Goal: Task Accomplishment & Management: Use online tool/utility

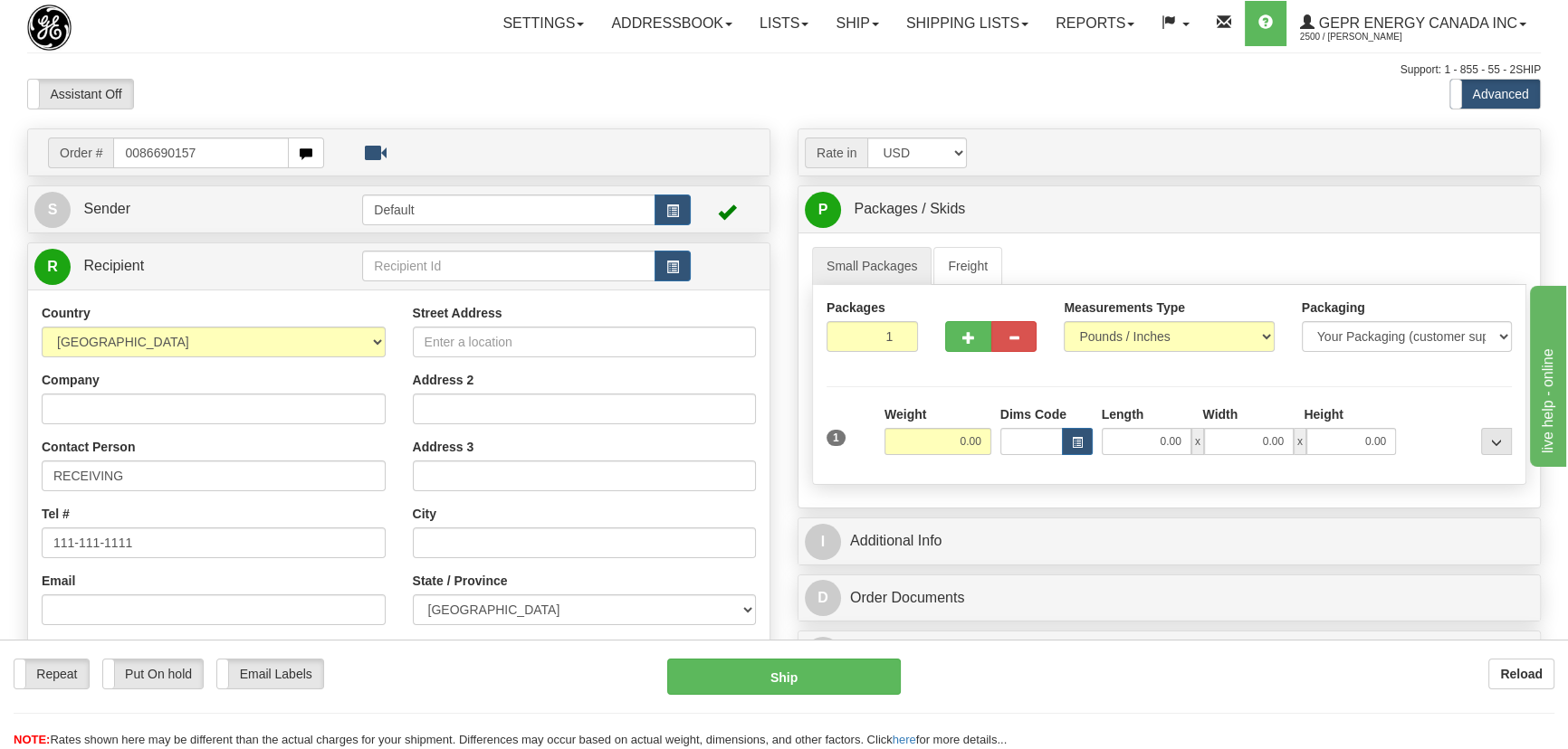
click at [135, 156] on input "0086690157" at bounding box center [200, 152] width 176 height 30
type input "86690157"
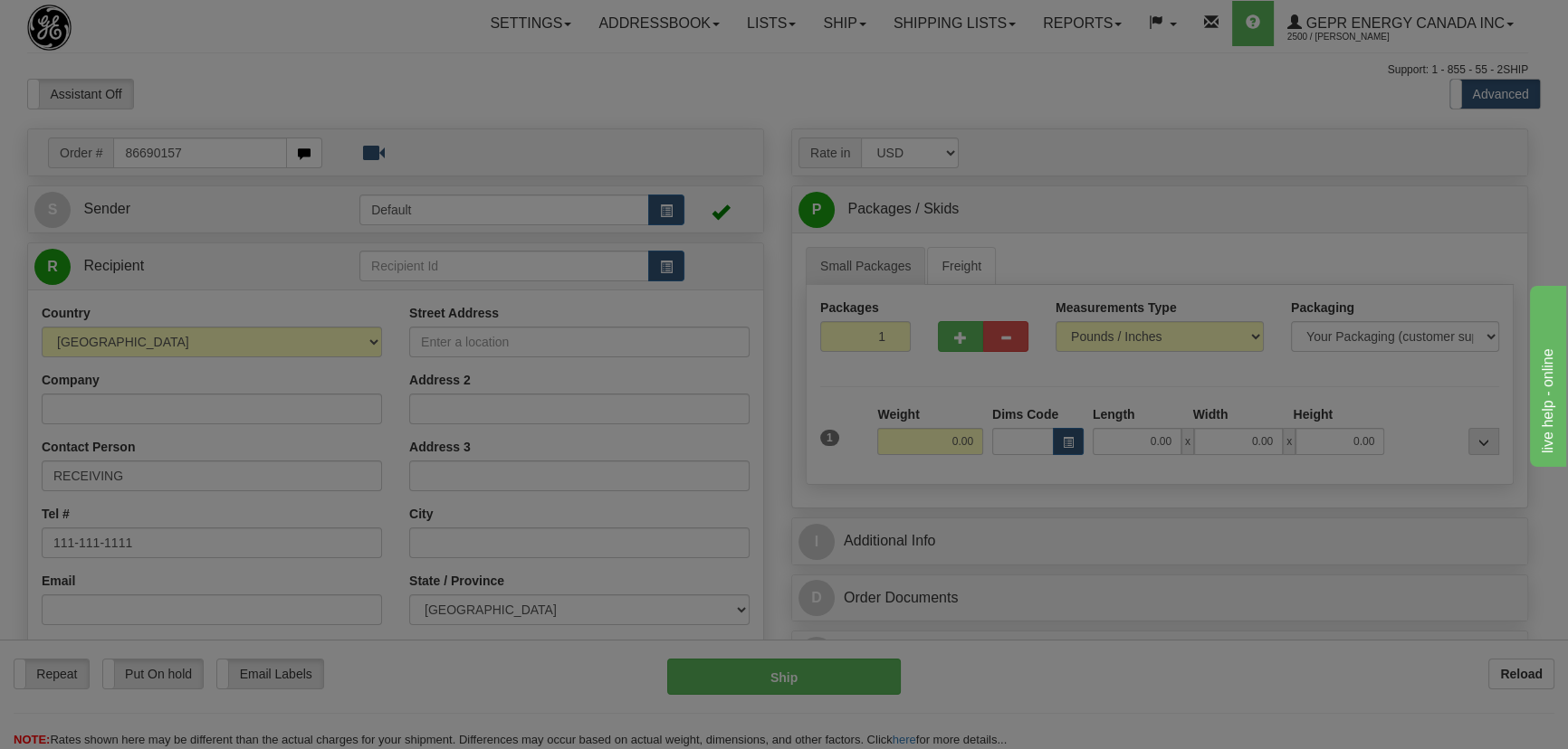
click at [372, 77] on body "Training Course Close Toggle navigation Settings Shipping Preferences New Recip…" at bounding box center [784, 374] width 1568 height 749
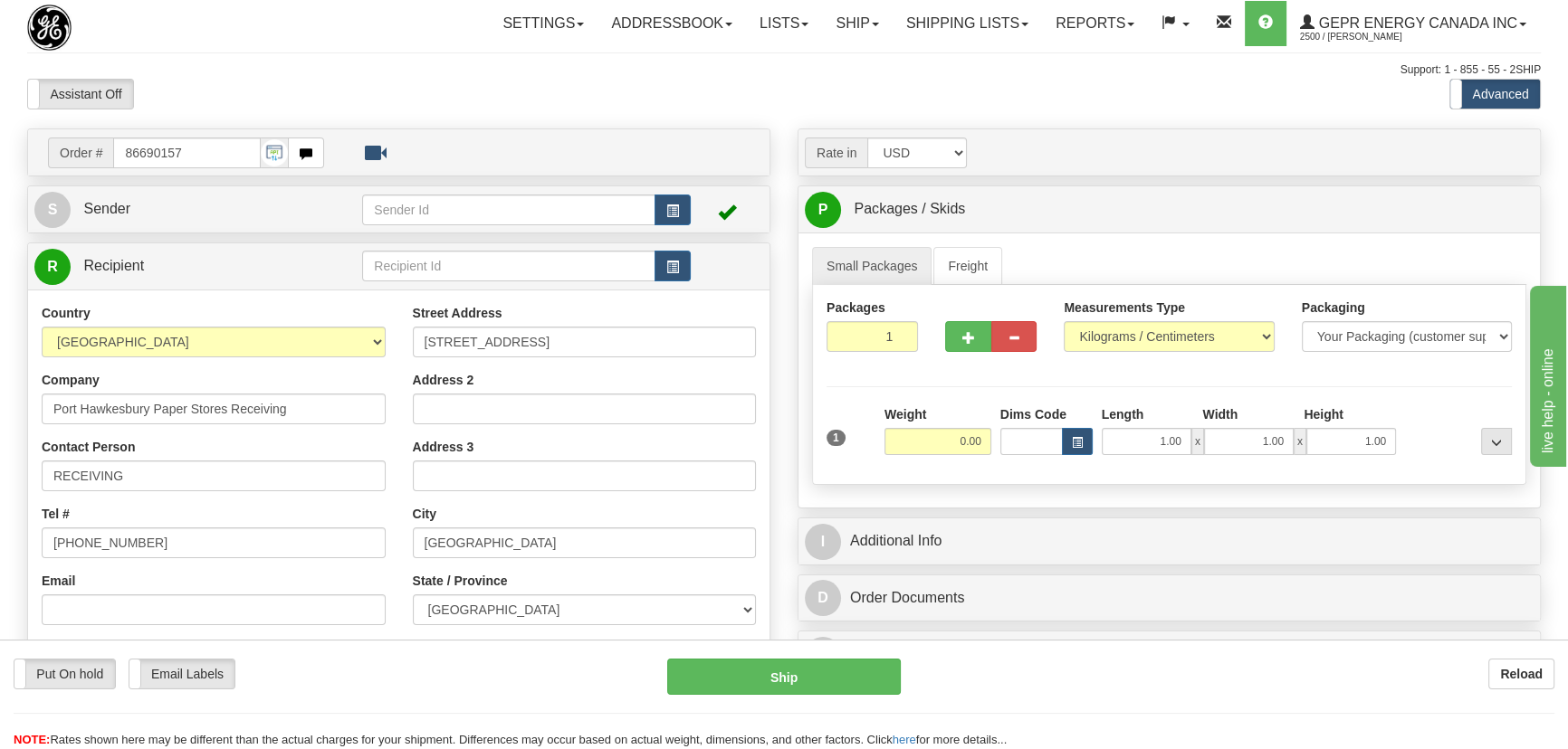
drag, startPoint x: 944, startPoint y: 457, endPoint x: 960, endPoint y: 451, distance: 17.1
click at [960, 451] on div "Weight 0.00" at bounding box center [937, 437] width 116 height 64
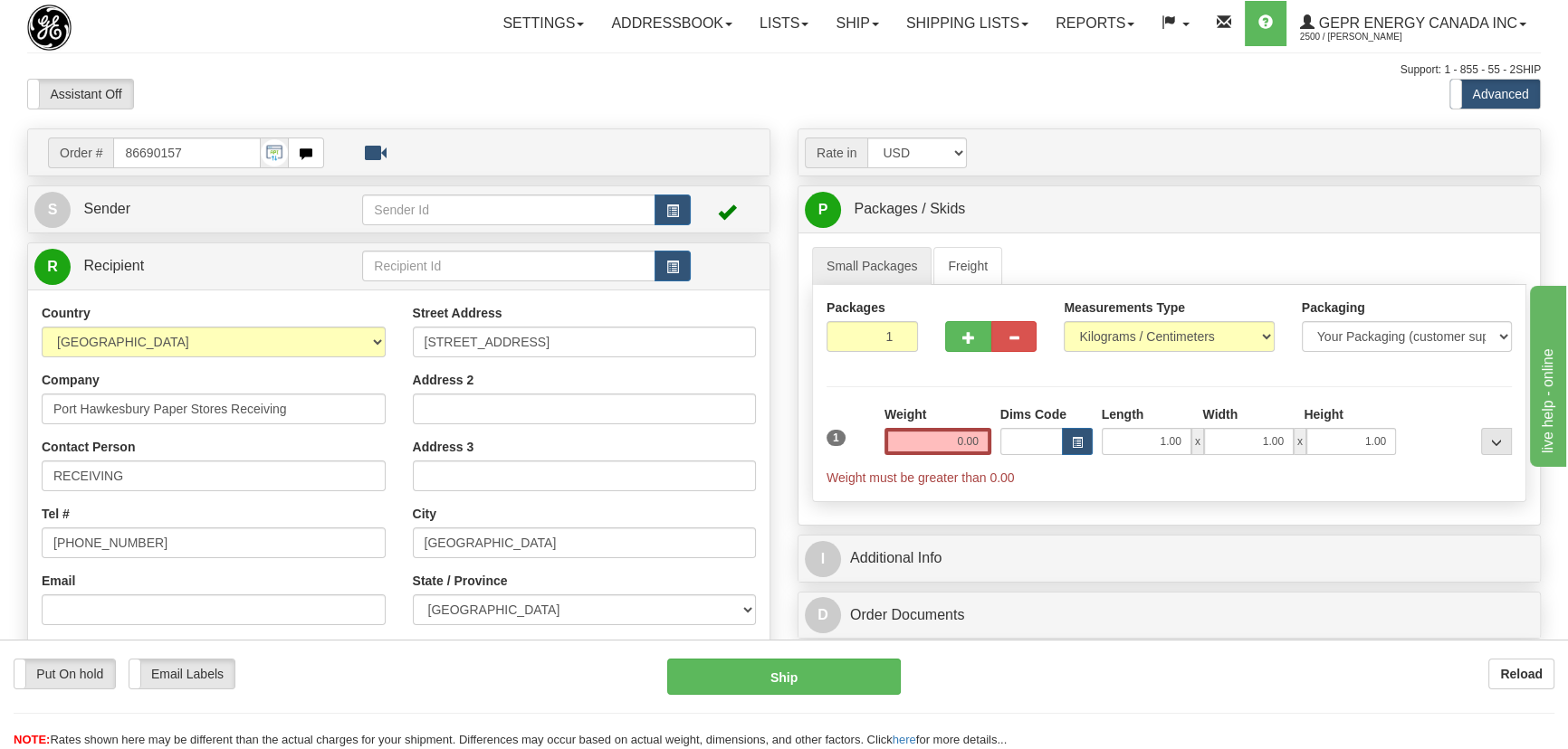
click at [947, 414] on div "Weight 0.00" at bounding box center [937, 430] width 107 height 50
click at [926, 455] on div "Weight 0.00" at bounding box center [937, 437] width 116 height 64
click at [927, 441] on input "0.00" at bounding box center [937, 442] width 107 height 27
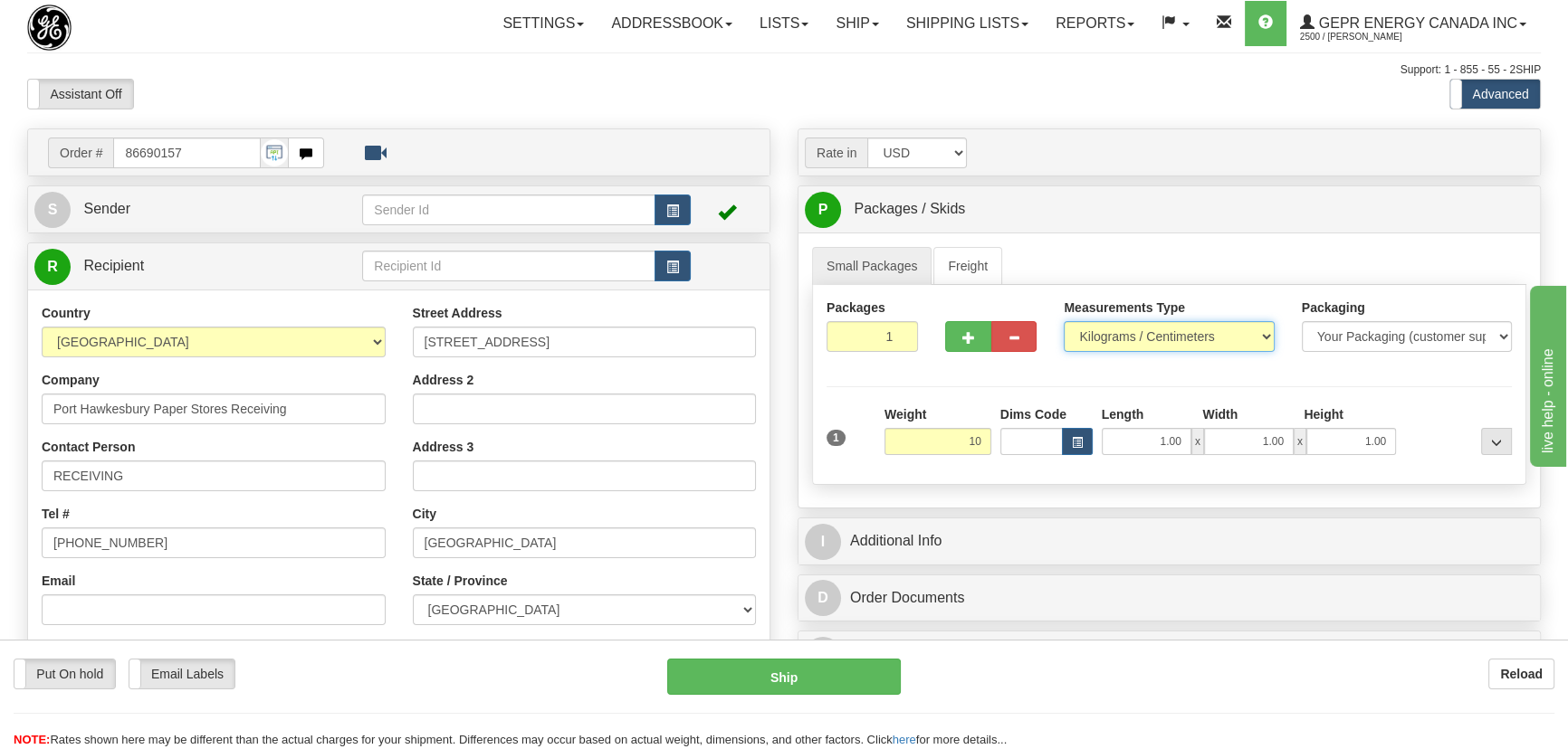
type input "10.00"
click at [1119, 343] on select "Pounds / Inches Kilograms / Centimeters" at bounding box center [1169, 336] width 210 height 30
select select "0"
click at [1064, 322] on select "Pounds / Inches Kilograms / Centimeters" at bounding box center [1169, 336] width 210 height 30
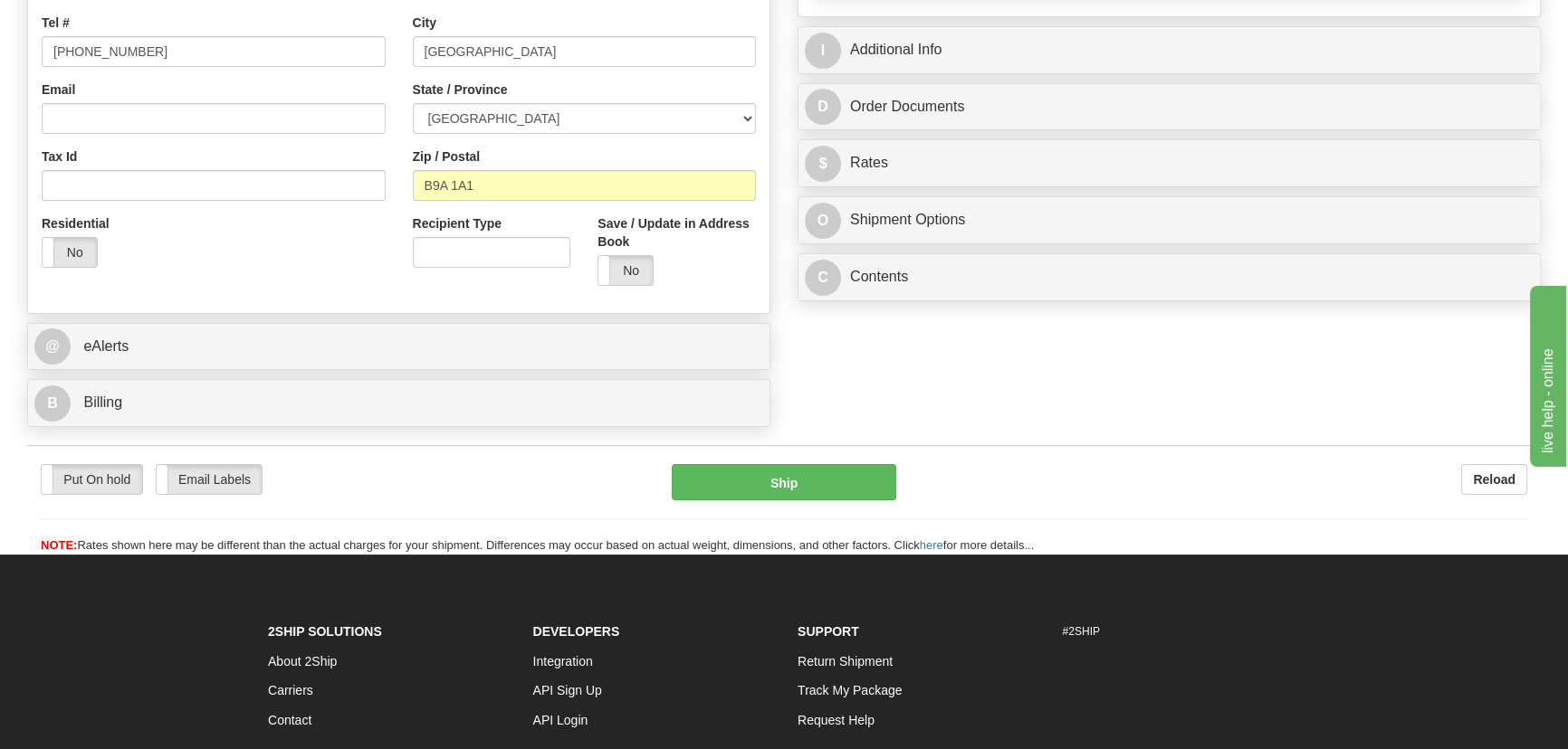
scroll to position [493, 0]
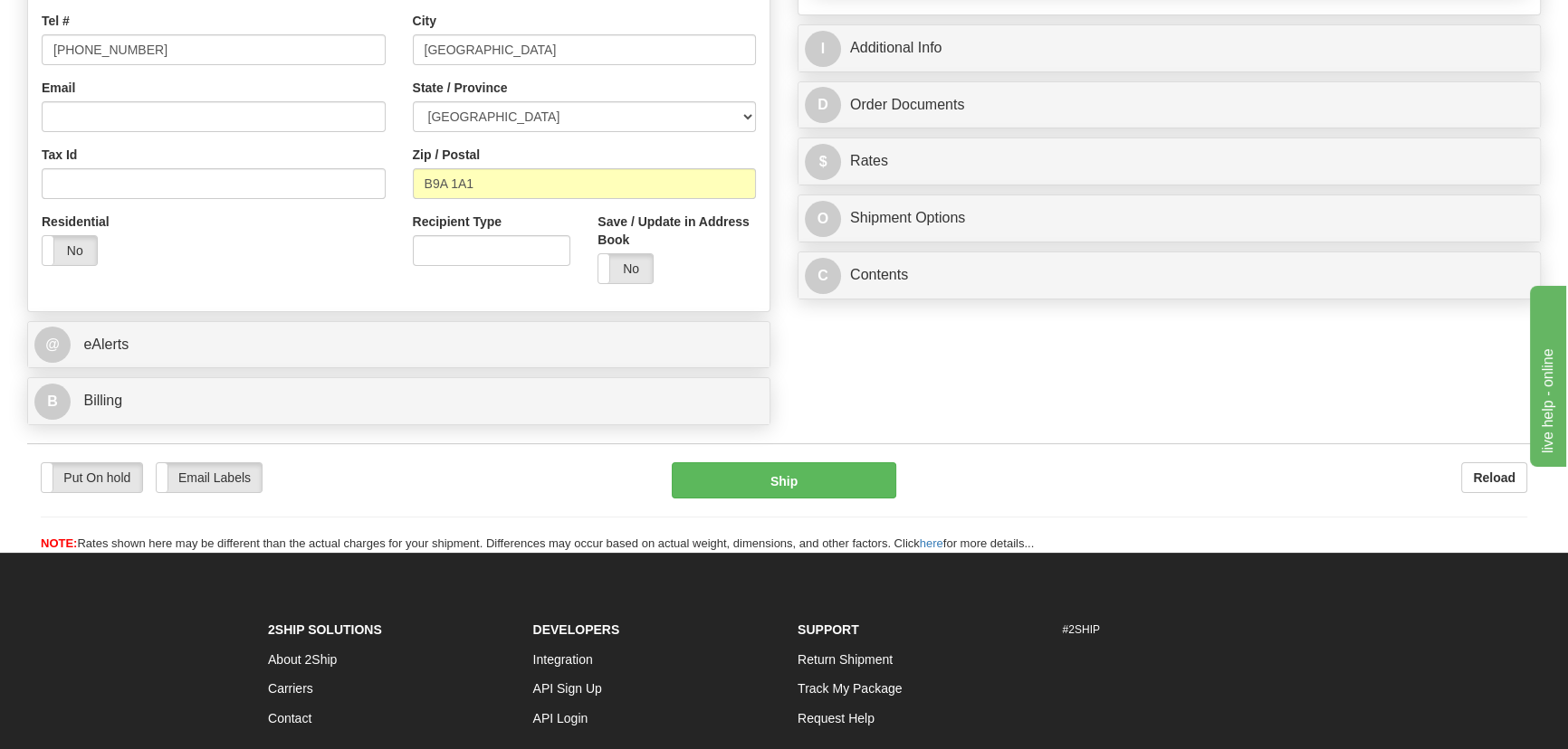
click at [371, 373] on div "Order # 86690157 S" at bounding box center [399, 34] width 771 height 799
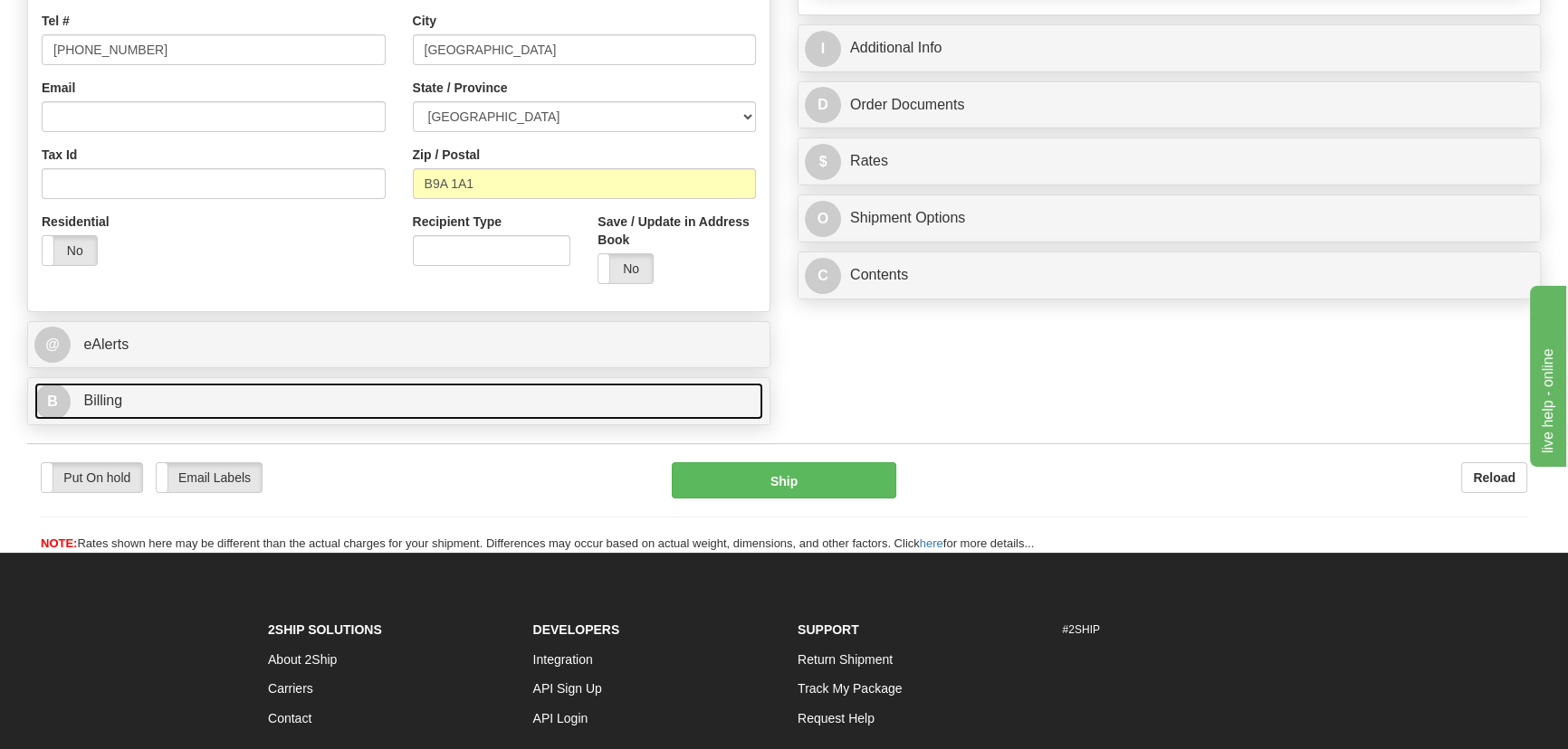
click at [363, 389] on link "B Billing" at bounding box center [398, 402] width 729 height 37
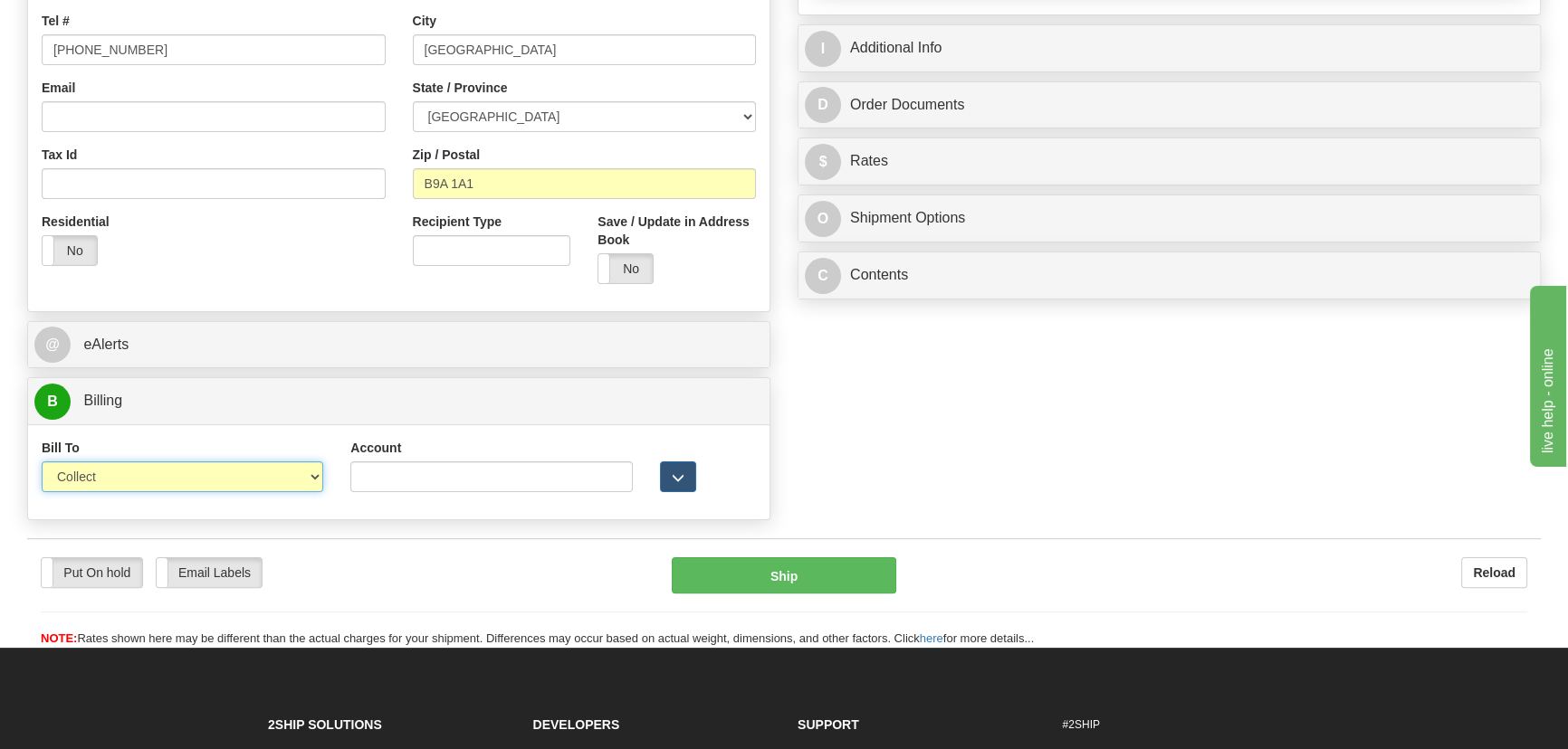
click at [258, 481] on select "Sender Recipient Third Party Collect" at bounding box center [181, 476] width 281 height 30
select select "1"
click at [41, 462] on select "Sender Recipient Third Party Collect" at bounding box center [181, 476] width 281 height 30
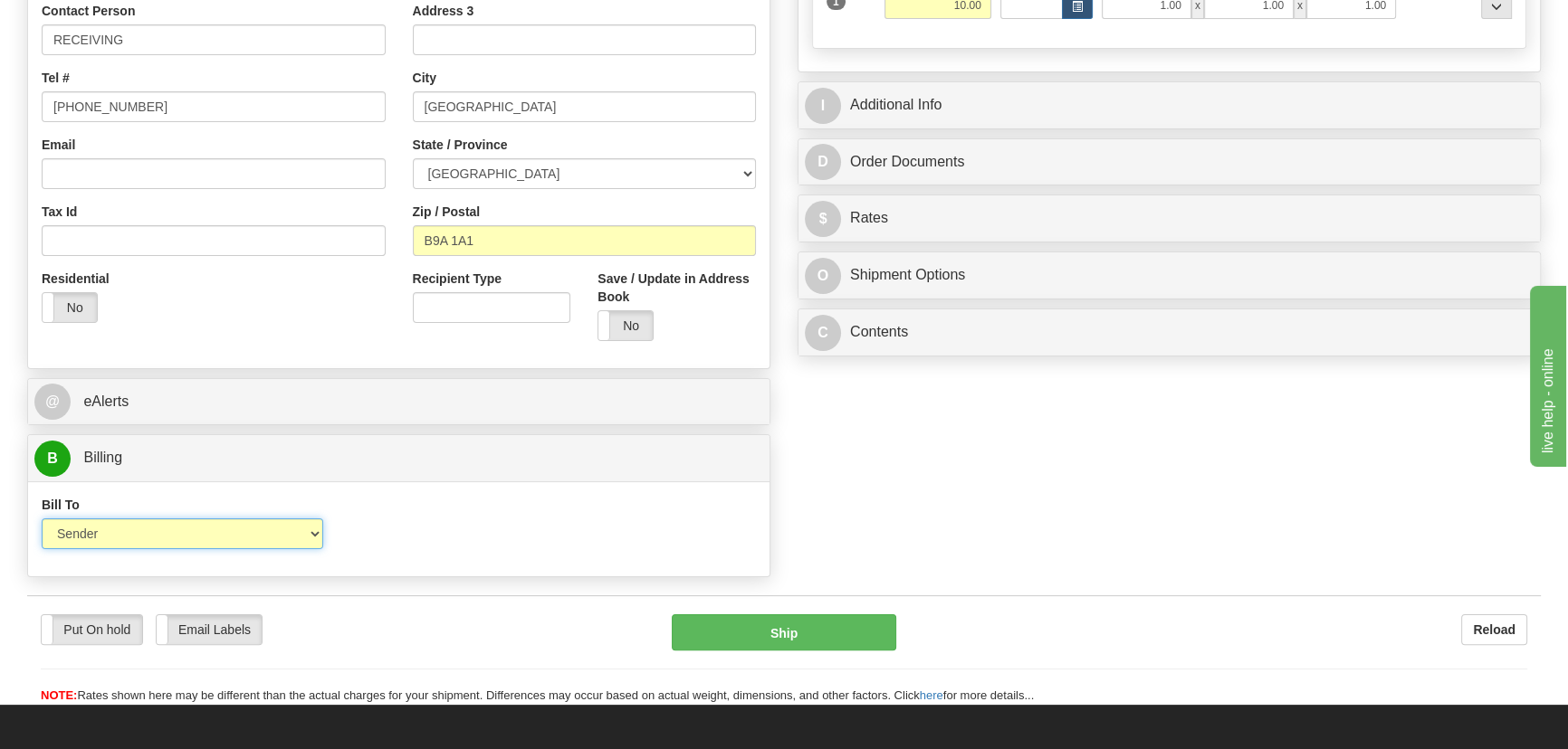
scroll to position [411, 0]
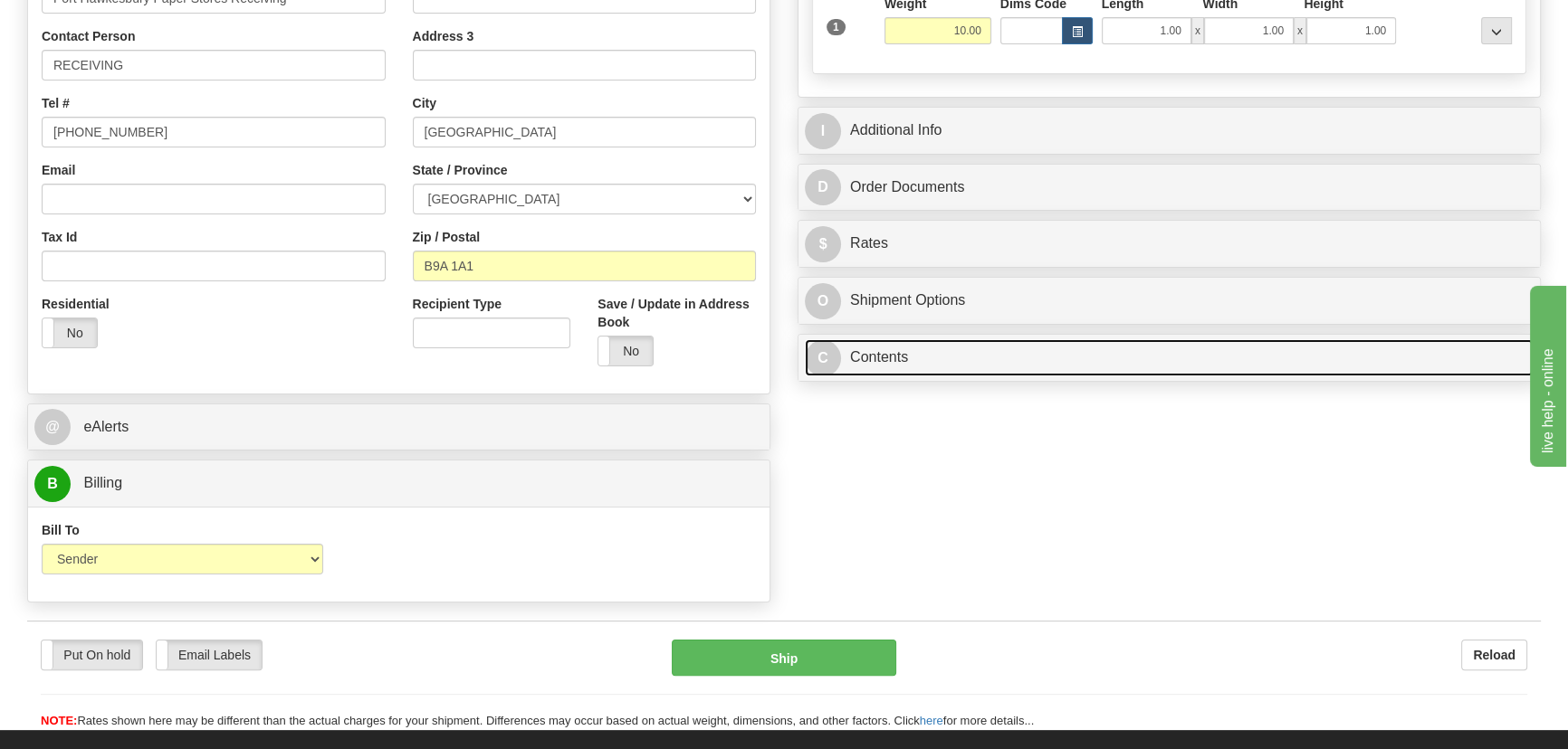
click at [1233, 341] on link "C Contents" at bounding box center [1169, 358] width 729 height 37
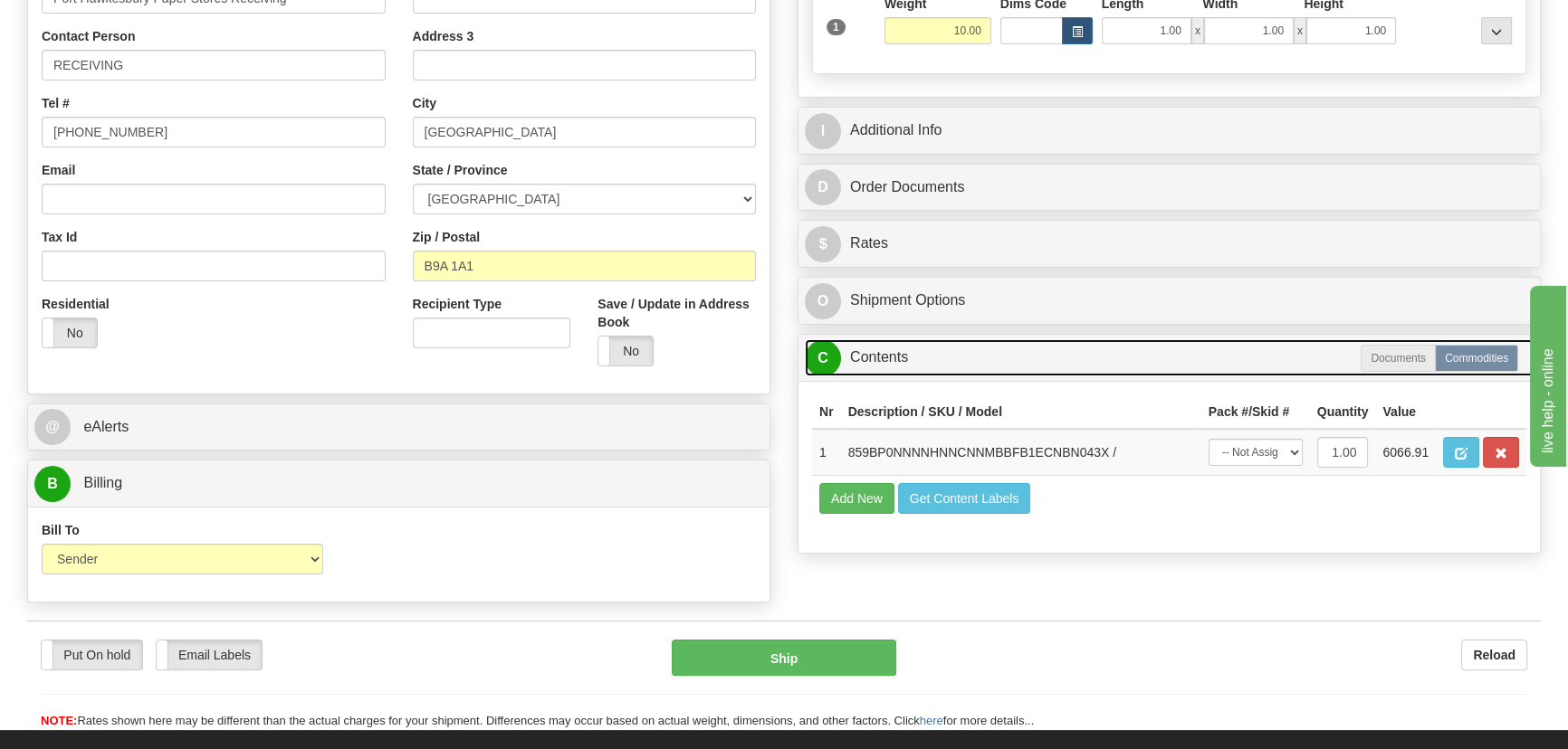
click at [1235, 351] on link "C Contents" at bounding box center [1169, 358] width 729 height 37
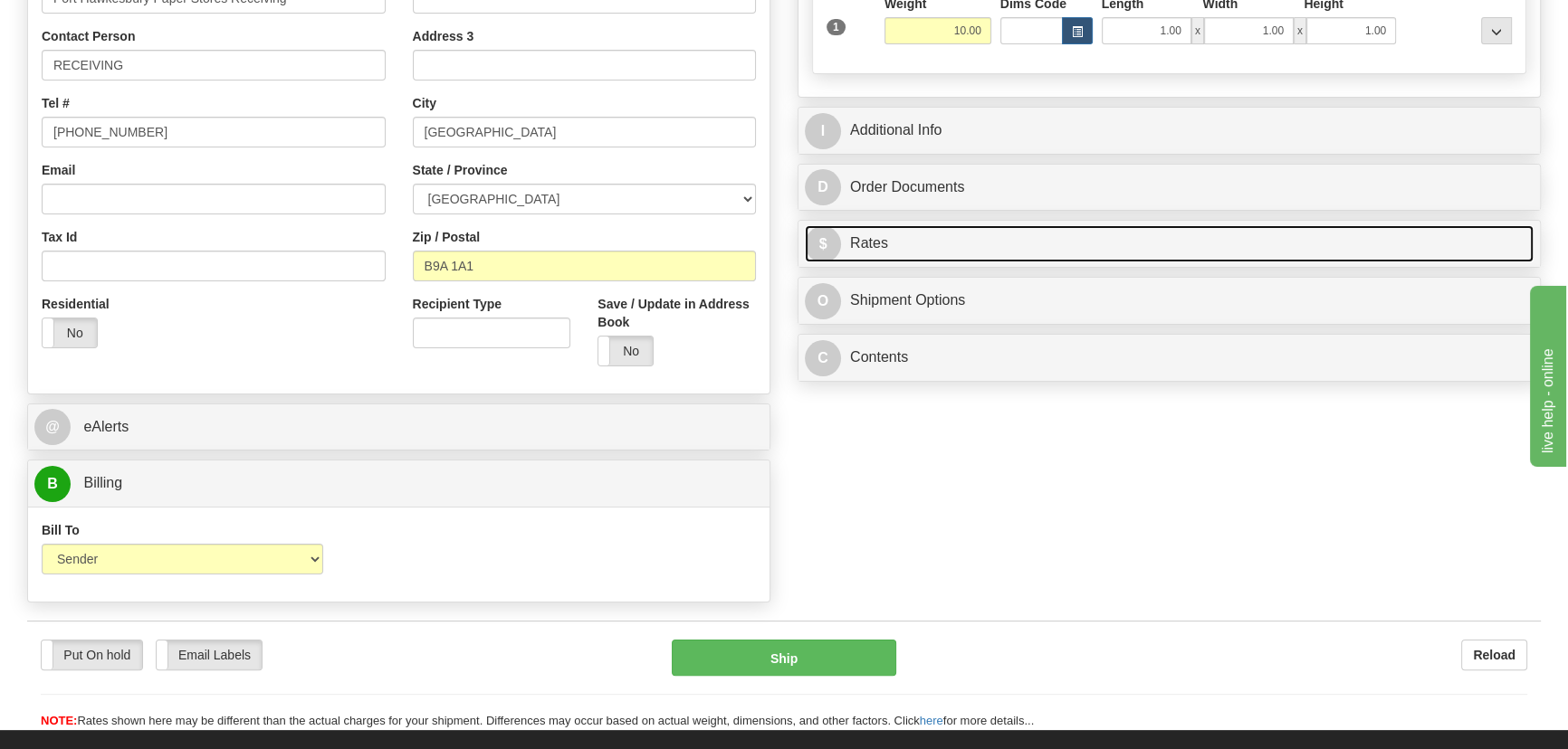
click at [1269, 230] on link "$ Rates" at bounding box center [1169, 244] width 729 height 37
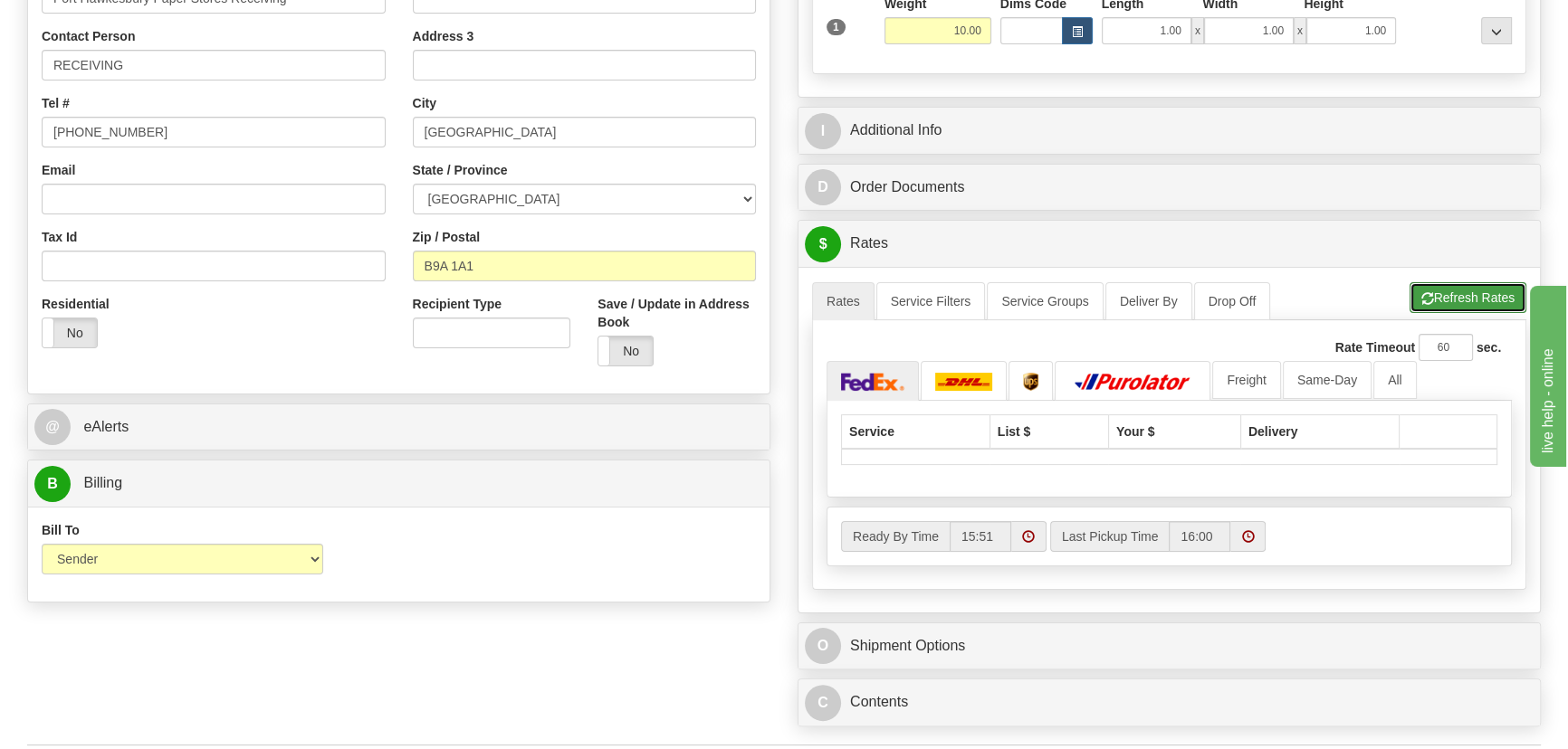
click at [1440, 290] on button "Refresh Rates" at bounding box center [1468, 297] width 117 height 30
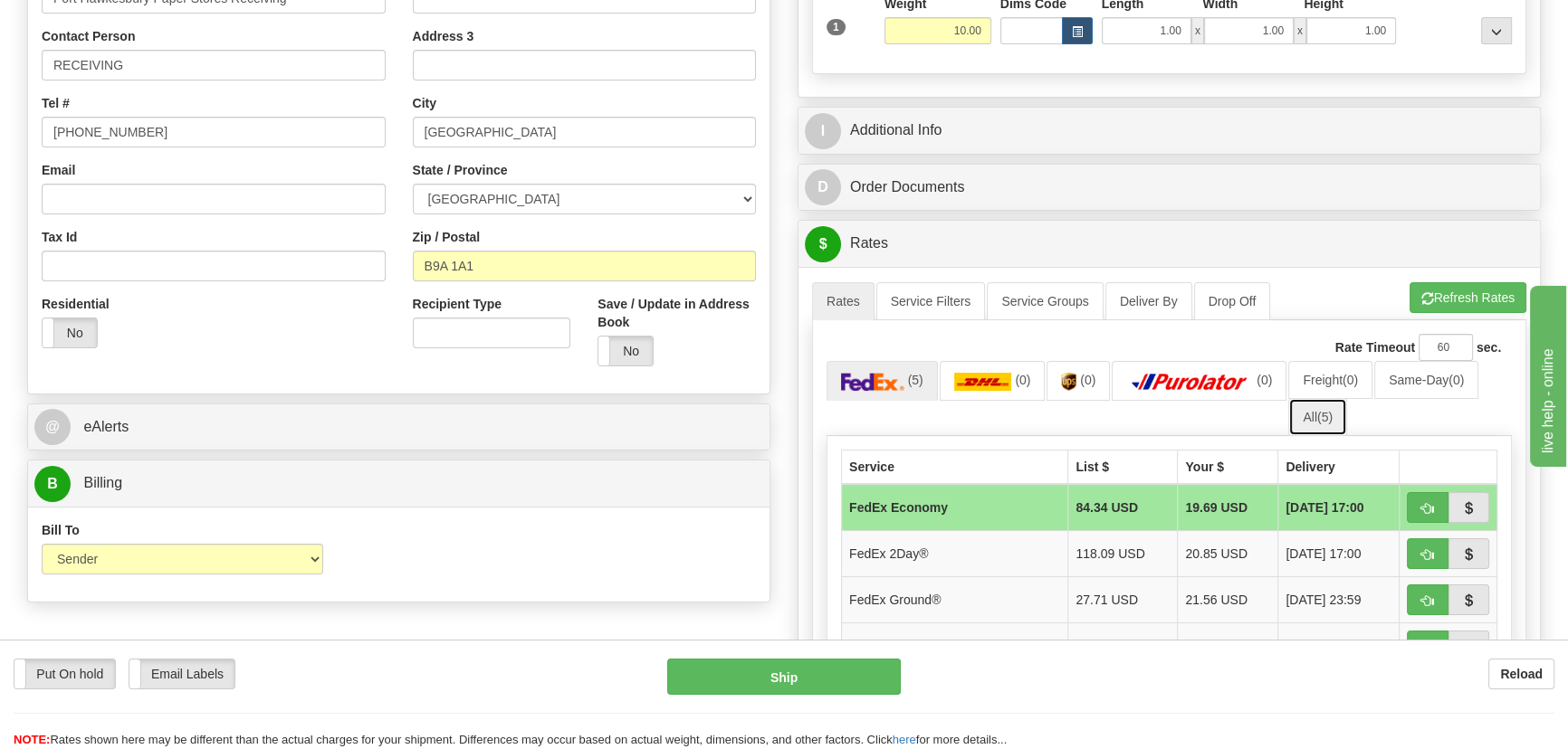
click at [1297, 414] on link "All (5)" at bounding box center [1318, 417] width 59 height 38
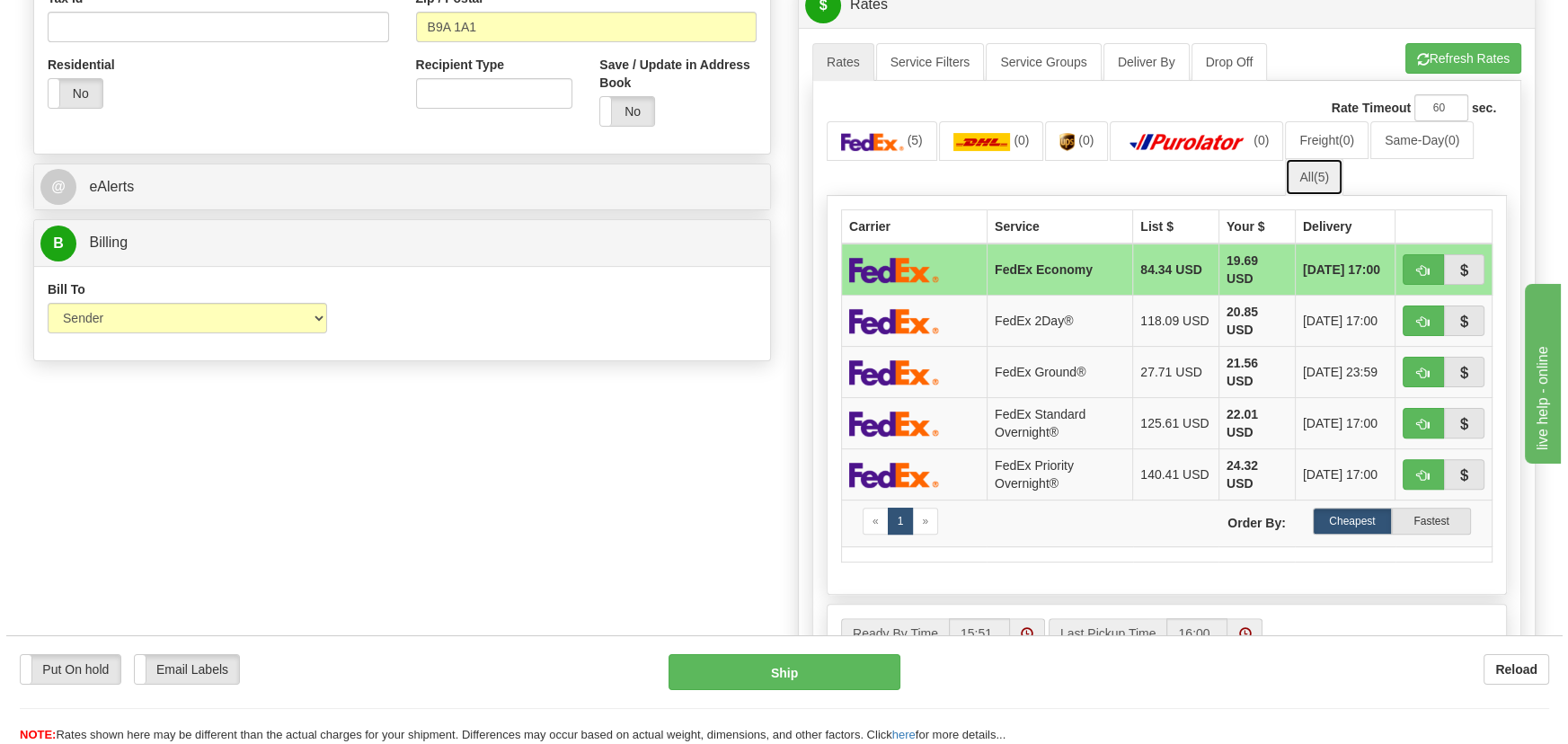
scroll to position [653, 0]
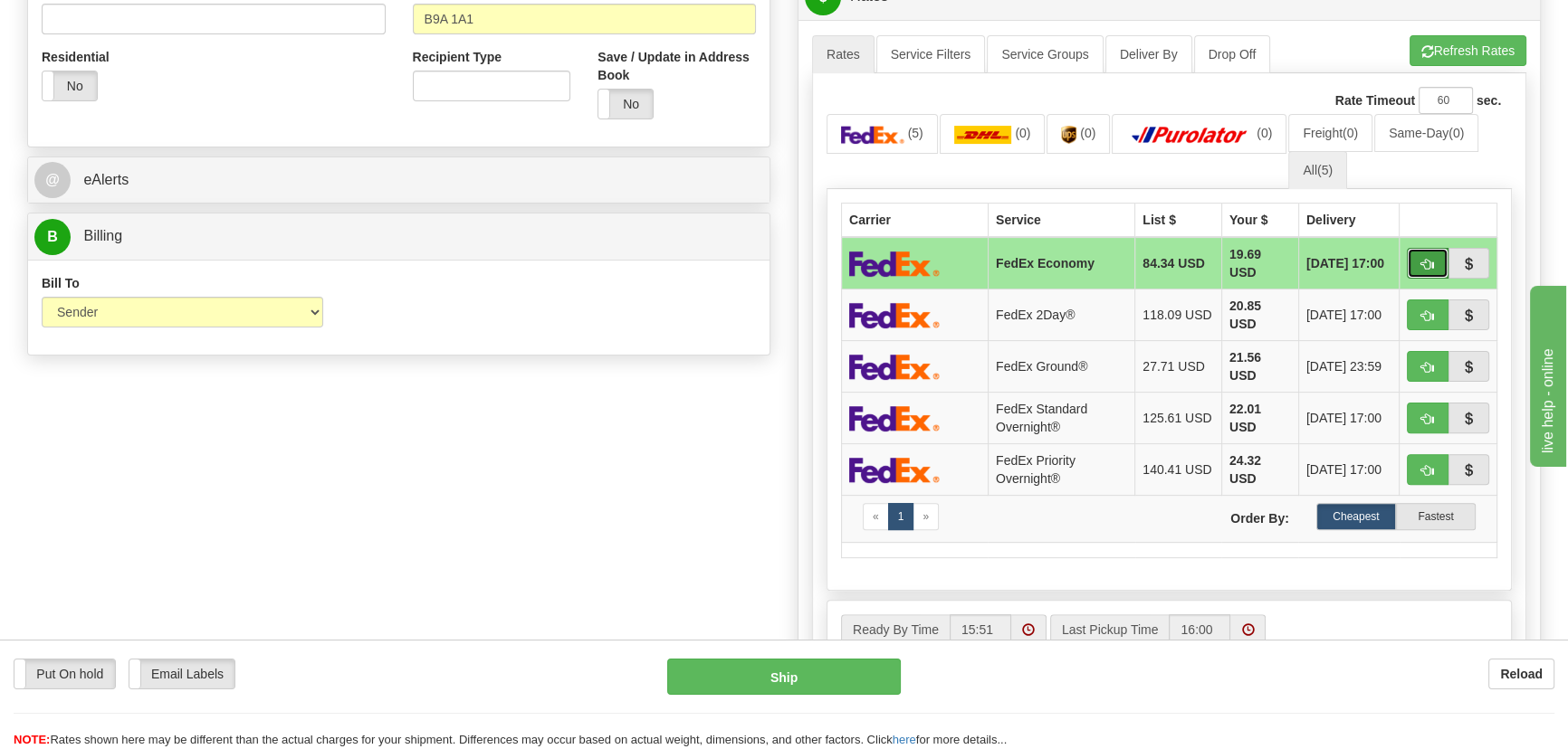
click at [1422, 263] on span "button" at bounding box center [1428, 265] width 13 height 12
type input "20"
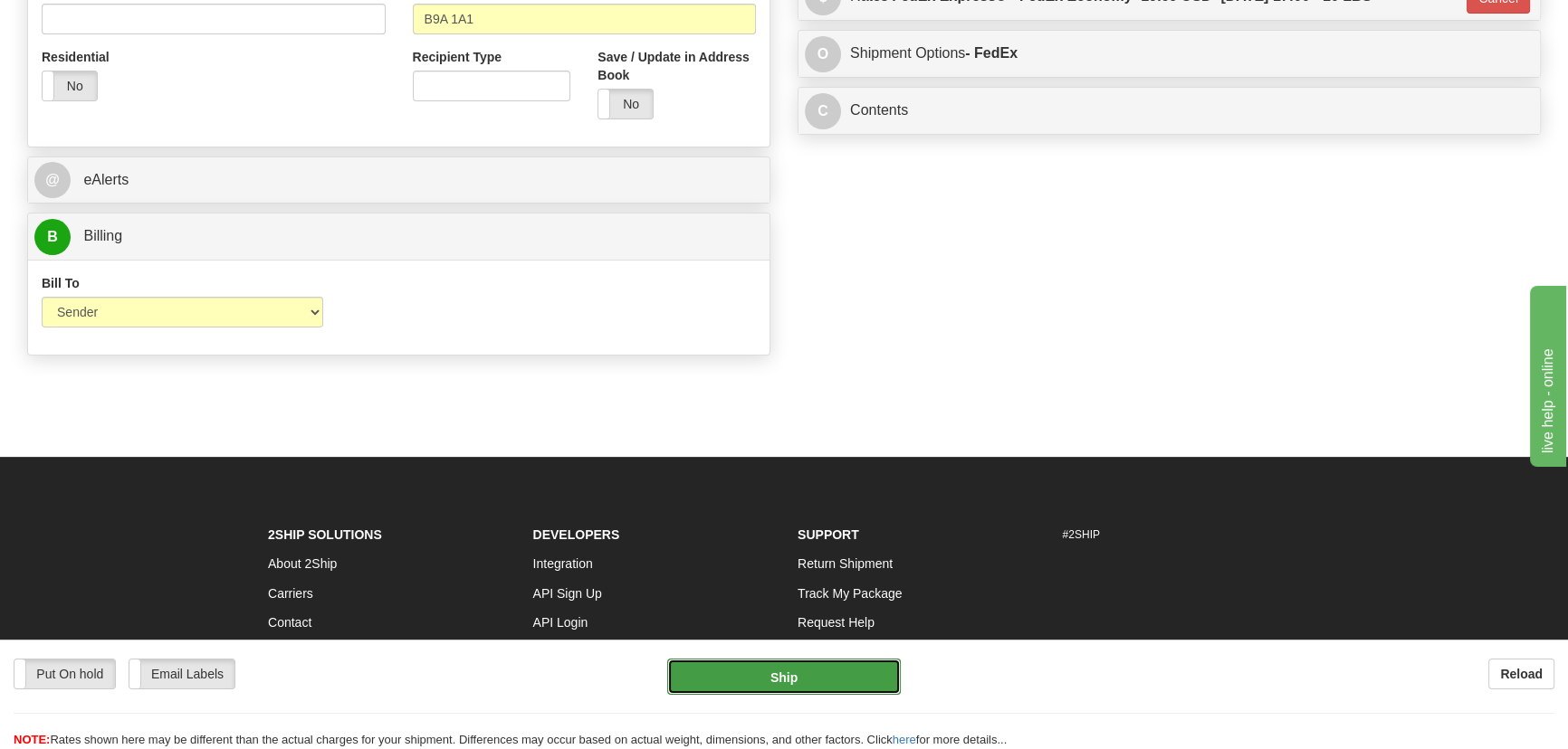
click at [802, 690] on button "Ship" at bounding box center [784, 676] width 234 height 36
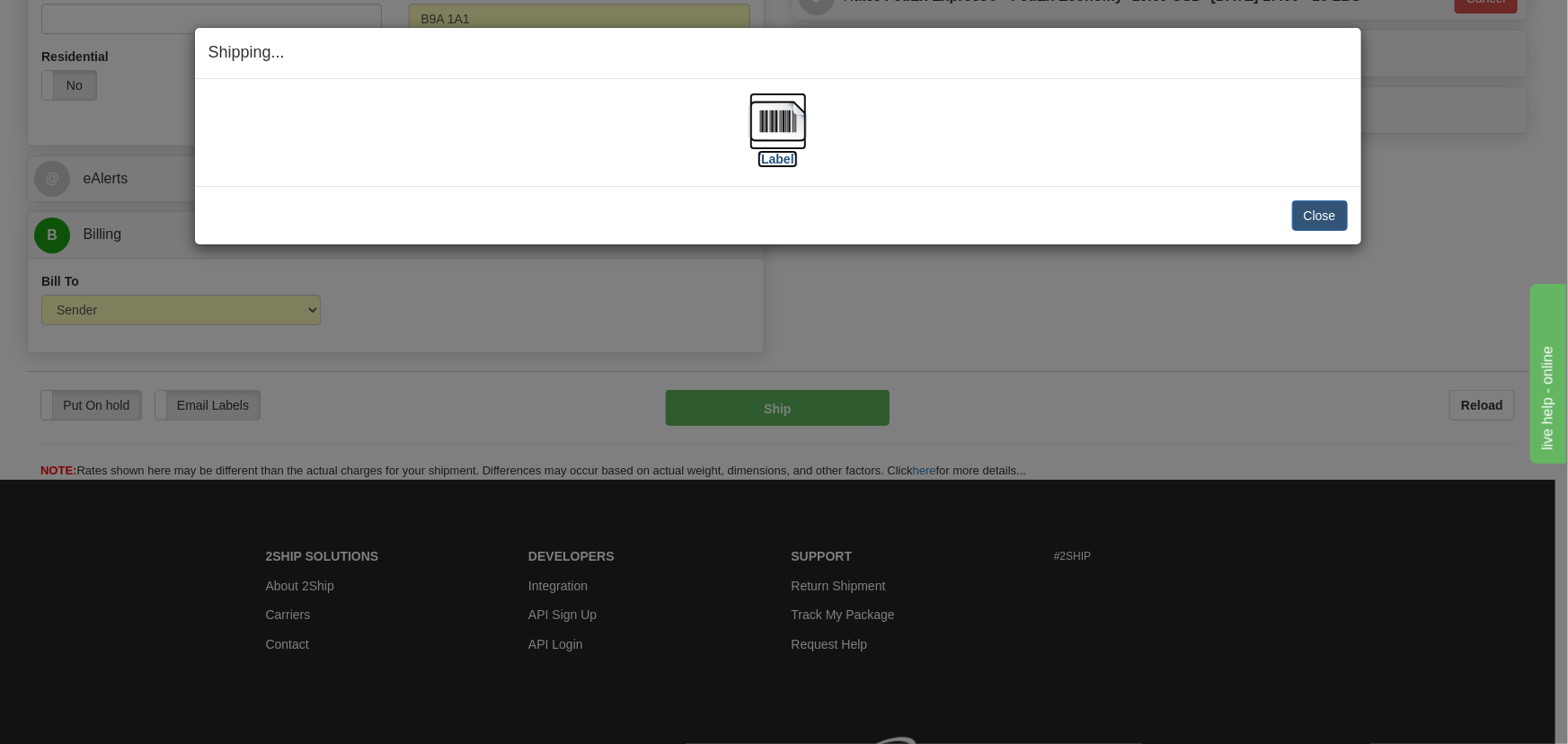
click at [784, 112] on img at bounding box center [778, 121] width 57 height 57
click at [1316, 217] on button "Close" at bounding box center [1320, 215] width 55 height 30
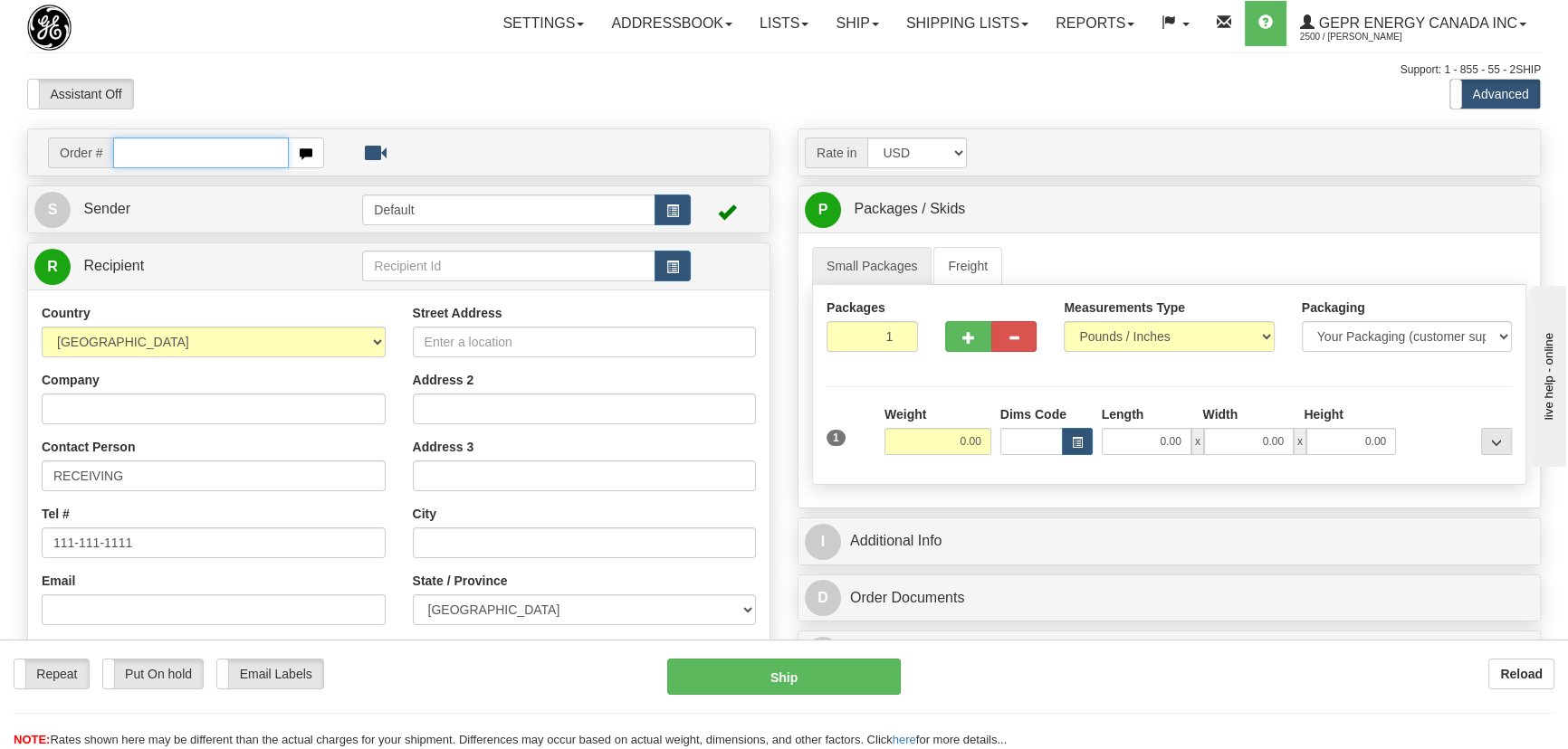
paste input "0086693017"
click at [133, 150] on input "0086693017" at bounding box center [200, 152] width 176 height 30
click at [135, 153] on input "0086693017" at bounding box center [200, 152] width 176 height 30
type input "86693017"
click at [345, 101] on body "Training Course Close Toggle navigation Settings Shipping Preferences New Recip…" at bounding box center [789, 374] width 1580 height 749
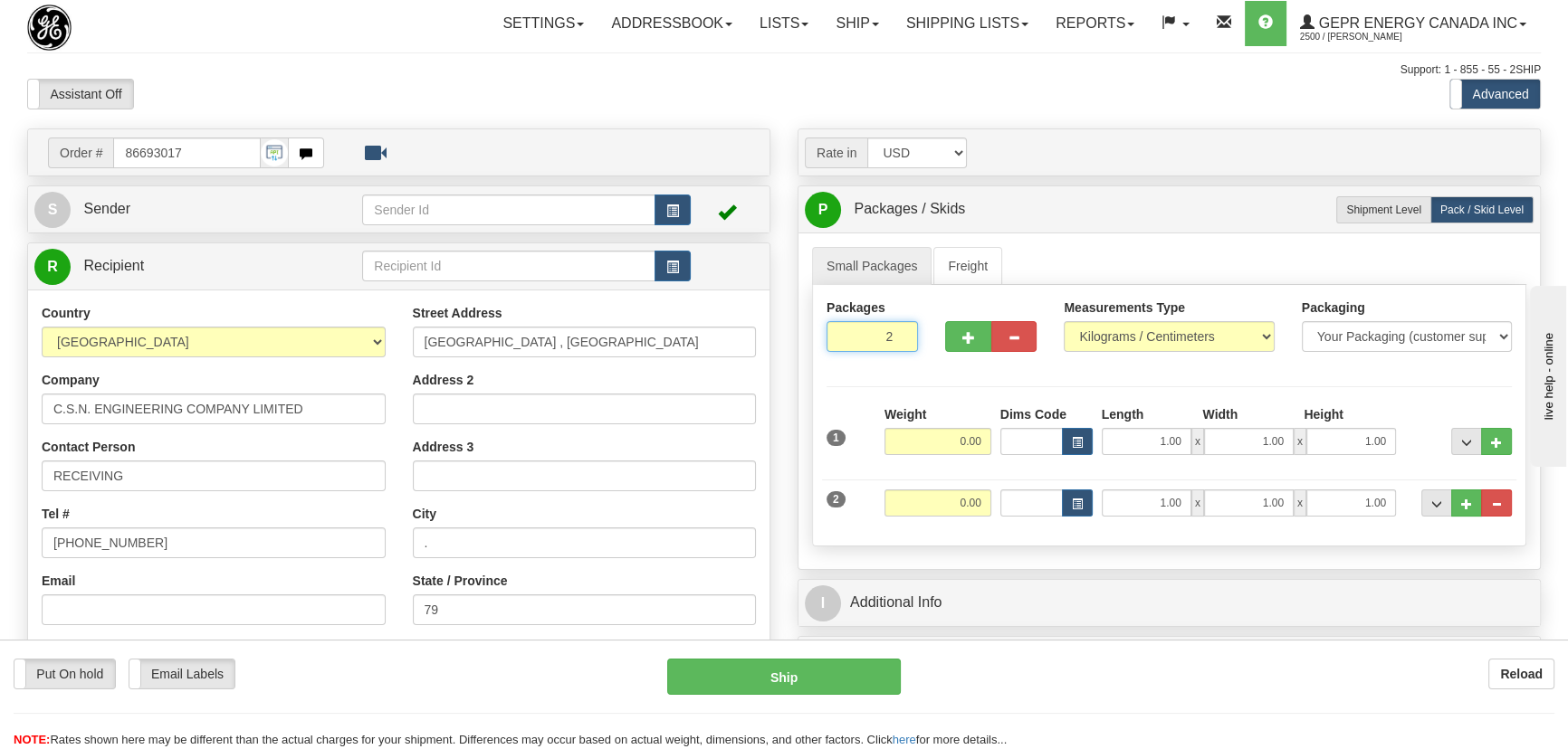
drag, startPoint x: 869, startPoint y: 353, endPoint x: 900, endPoint y: 351, distance: 31.1
click at [900, 351] on div "Packages 2 2" at bounding box center [872, 332] width 119 height 67
click at [1503, 501] on button "..." at bounding box center [1495, 503] width 30 height 27
radio input "true"
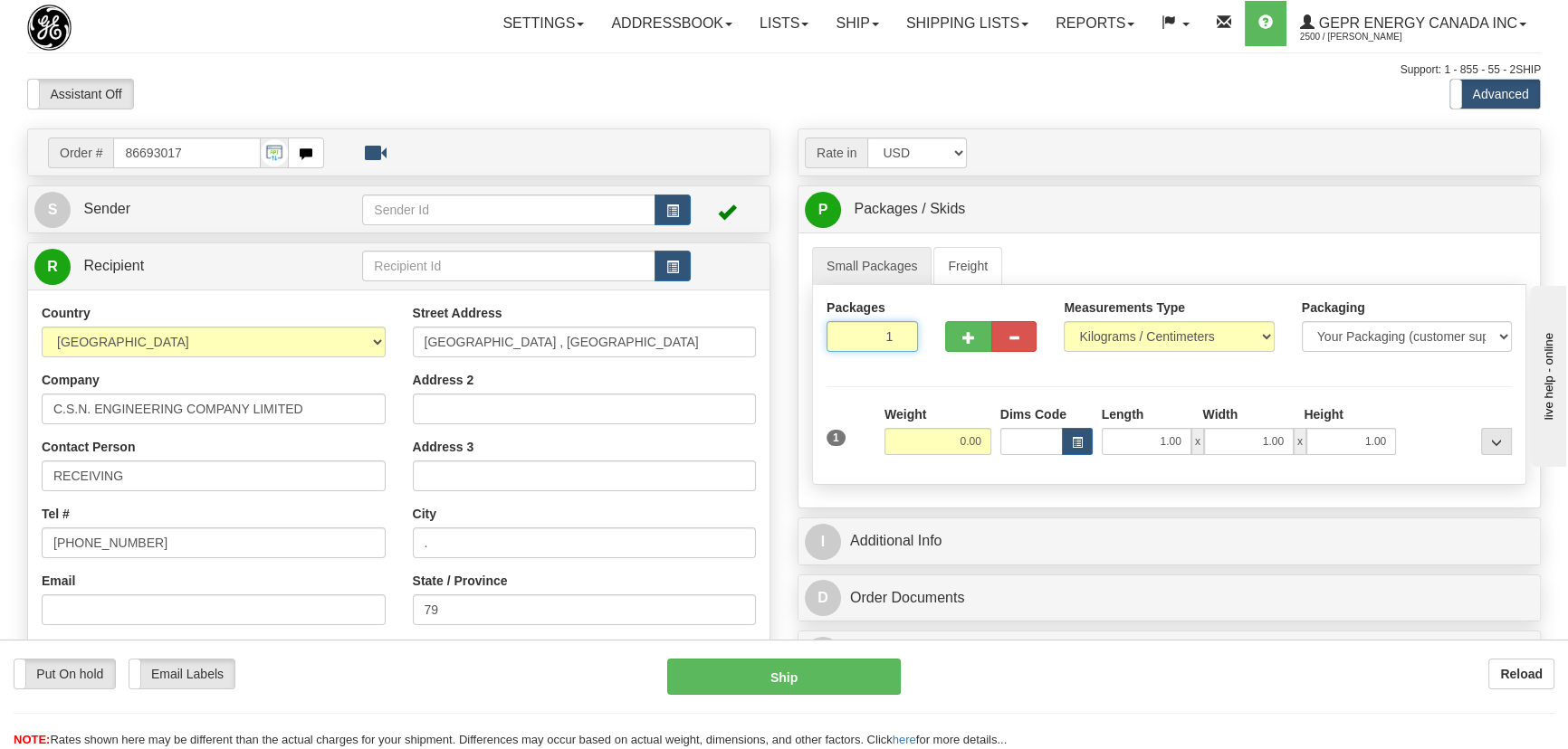
drag, startPoint x: 872, startPoint y: 335, endPoint x: 933, endPoint y: 388, distance: 80.8
click at [950, 383] on div "Packages 1 1 Measurements Type" at bounding box center [1169, 385] width 714 height 200
type input "4"
click at [933, 388] on div "Packages 4 1 Measurements Type" at bounding box center [1169, 385] width 714 height 200
click at [950, 442] on input "0.00" at bounding box center [937, 442] width 107 height 27
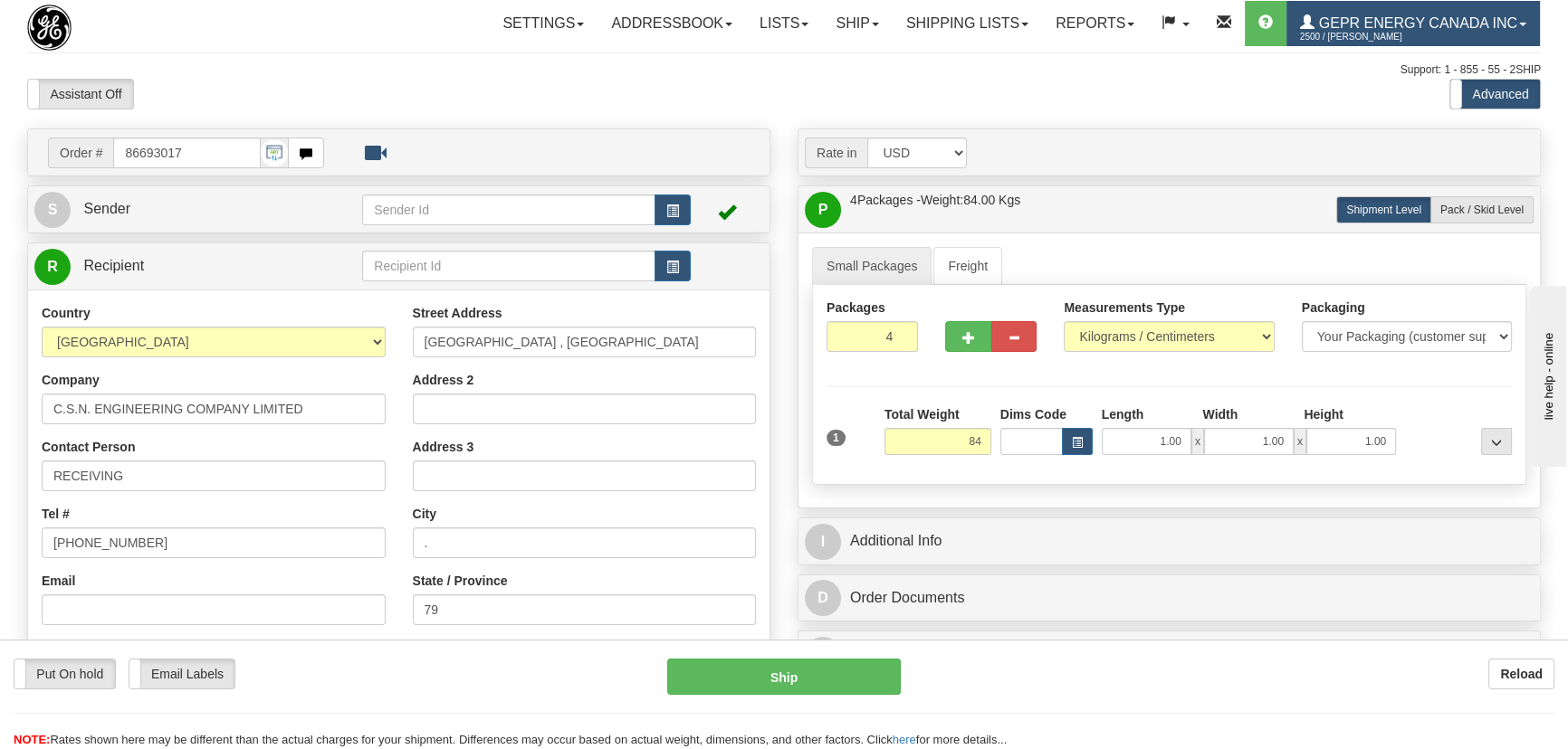
type input "84.00"
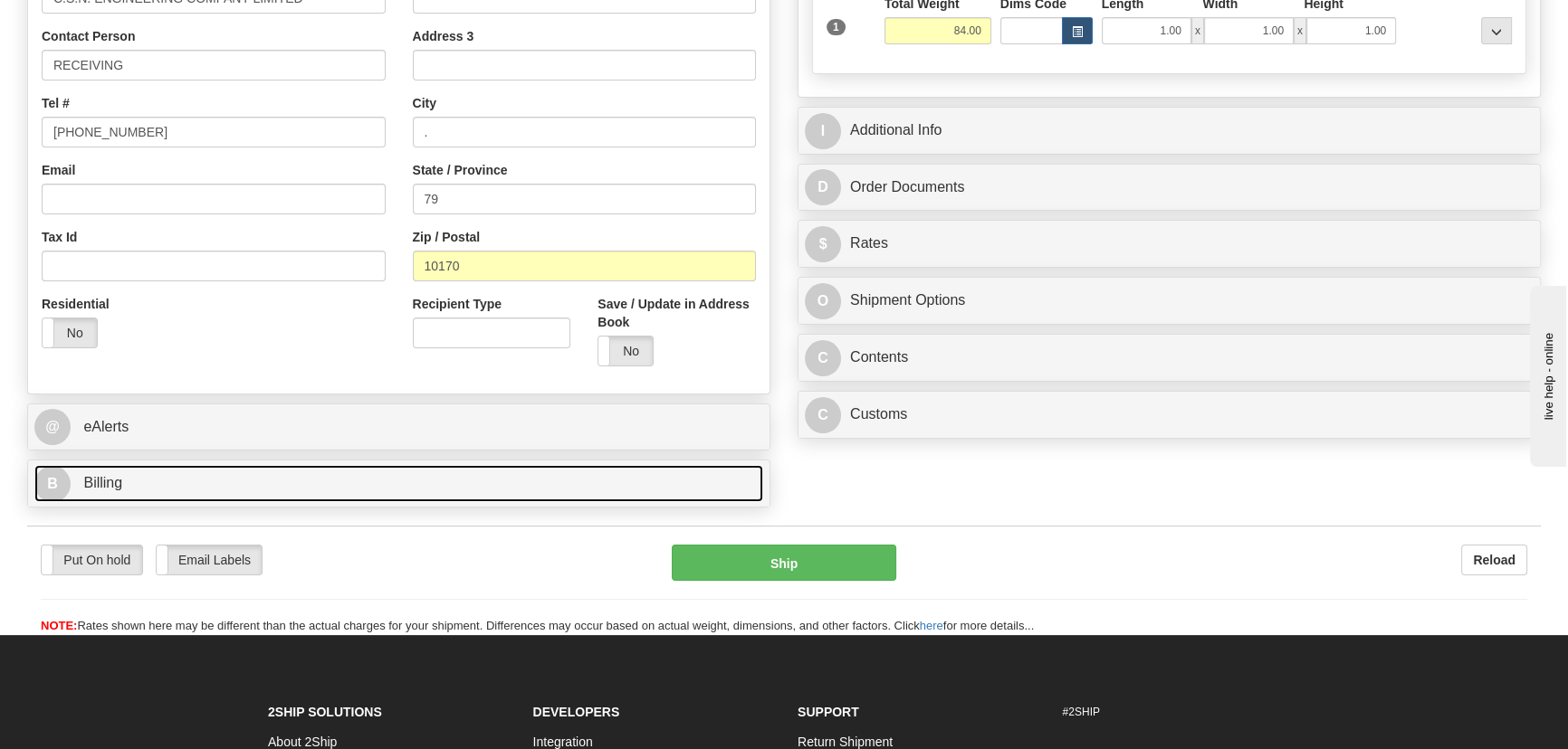
click at [456, 471] on link "B Billing" at bounding box center [398, 484] width 729 height 37
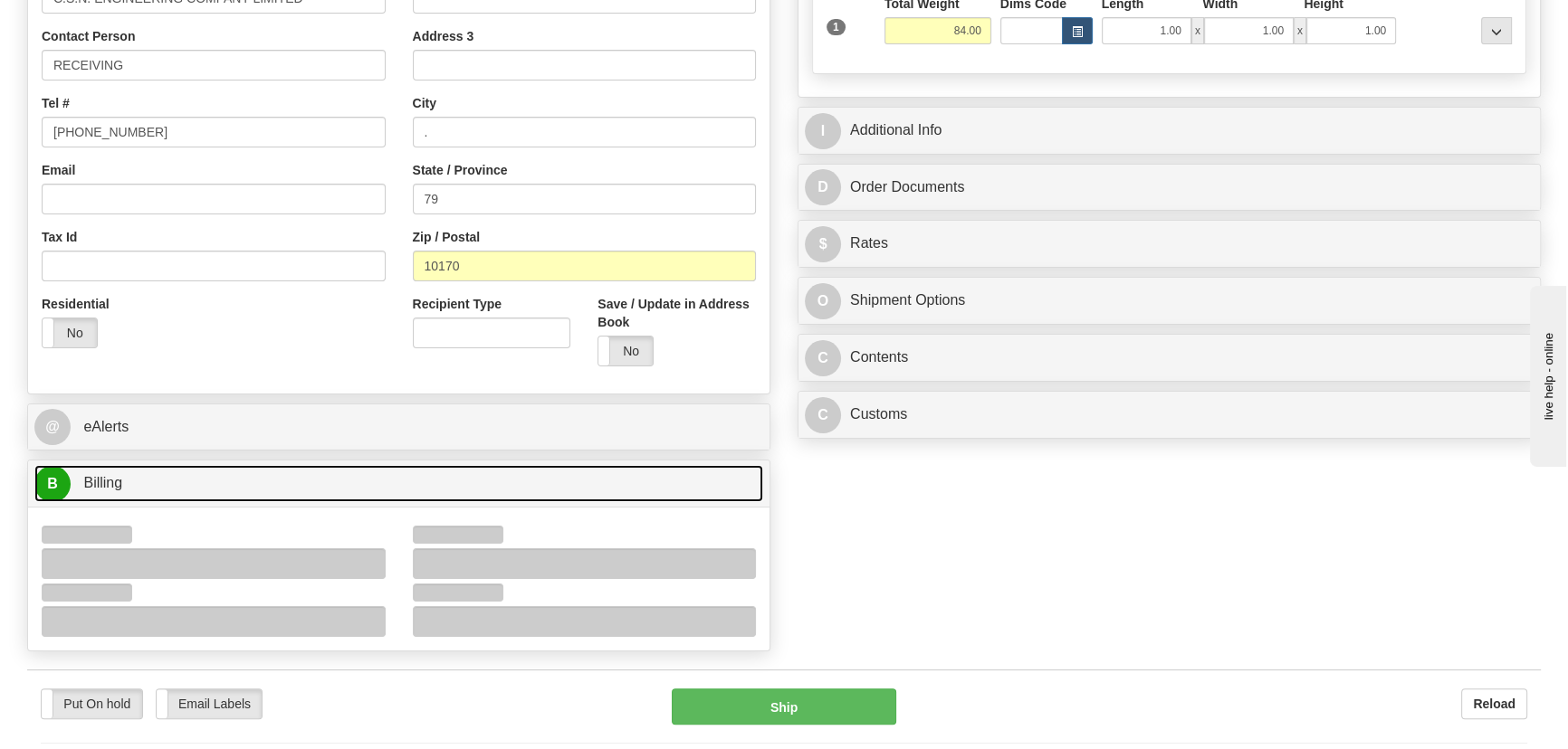
scroll to position [575, 0]
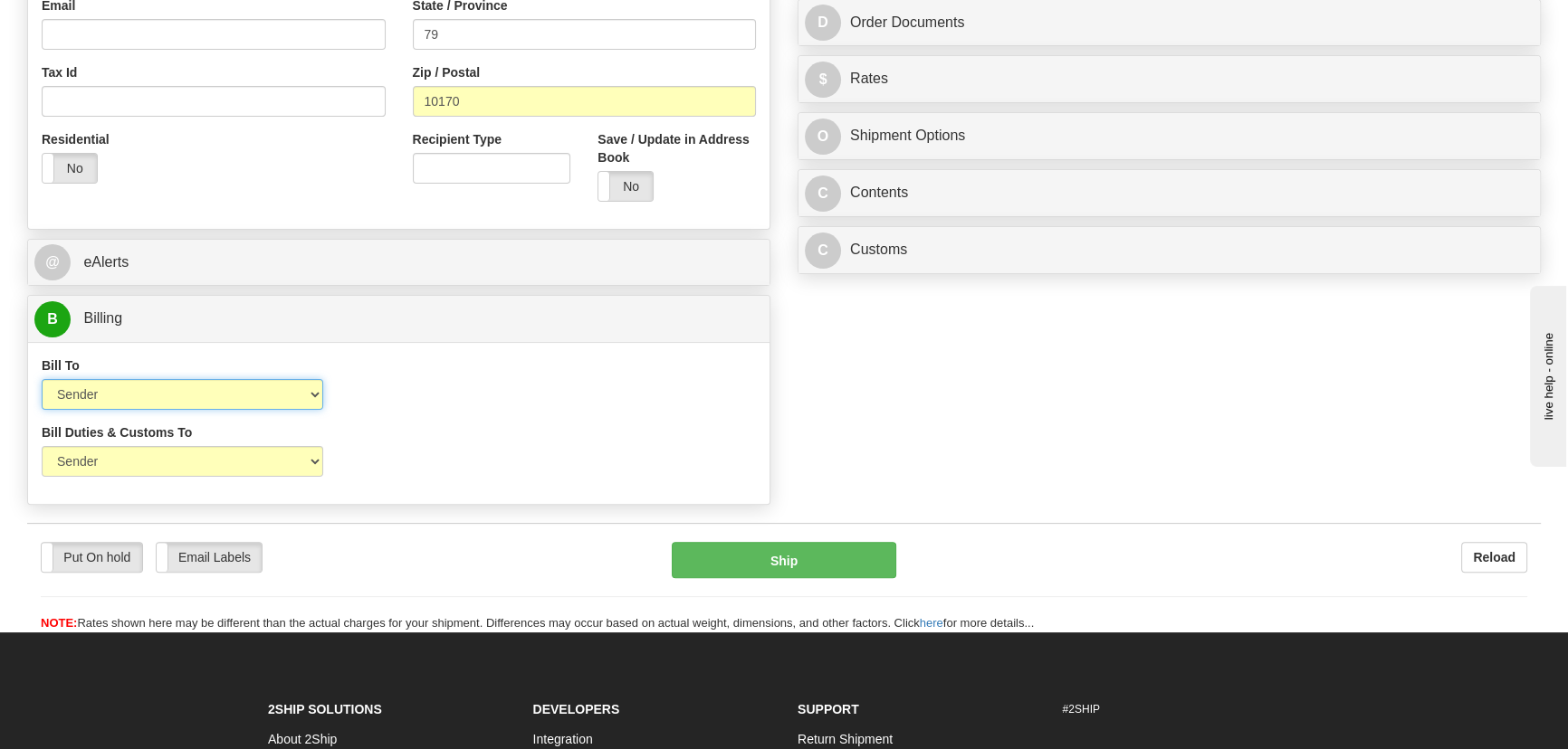
click at [212, 393] on select "Sender Recipient Third Party Collect" at bounding box center [181, 394] width 281 height 30
select select "2"
click at [41, 379] on select "Sender Recipient Third Party Collect" at bounding box center [181, 394] width 281 height 30
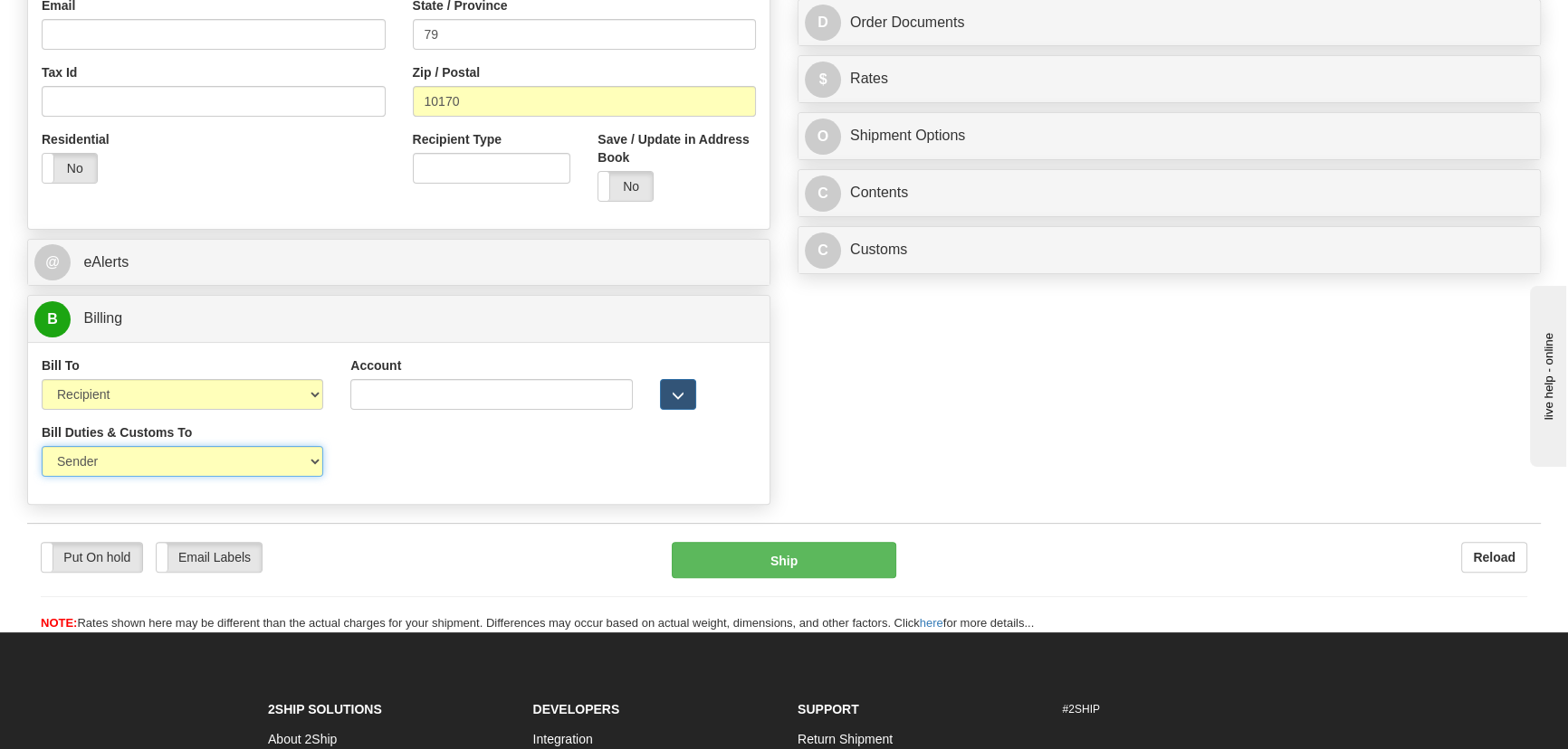
drag, startPoint x: 147, startPoint y: 462, endPoint x: 138, endPoint y: 474, distance: 15.0
click at [144, 468] on select "Sender Recipient Third Party" at bounding box center [181, 461] width 281 height 30
select select "2"
click at [41, 446] on select "Sender Recipient Third Party" at bounding box center [181, 461] width 281 height 30
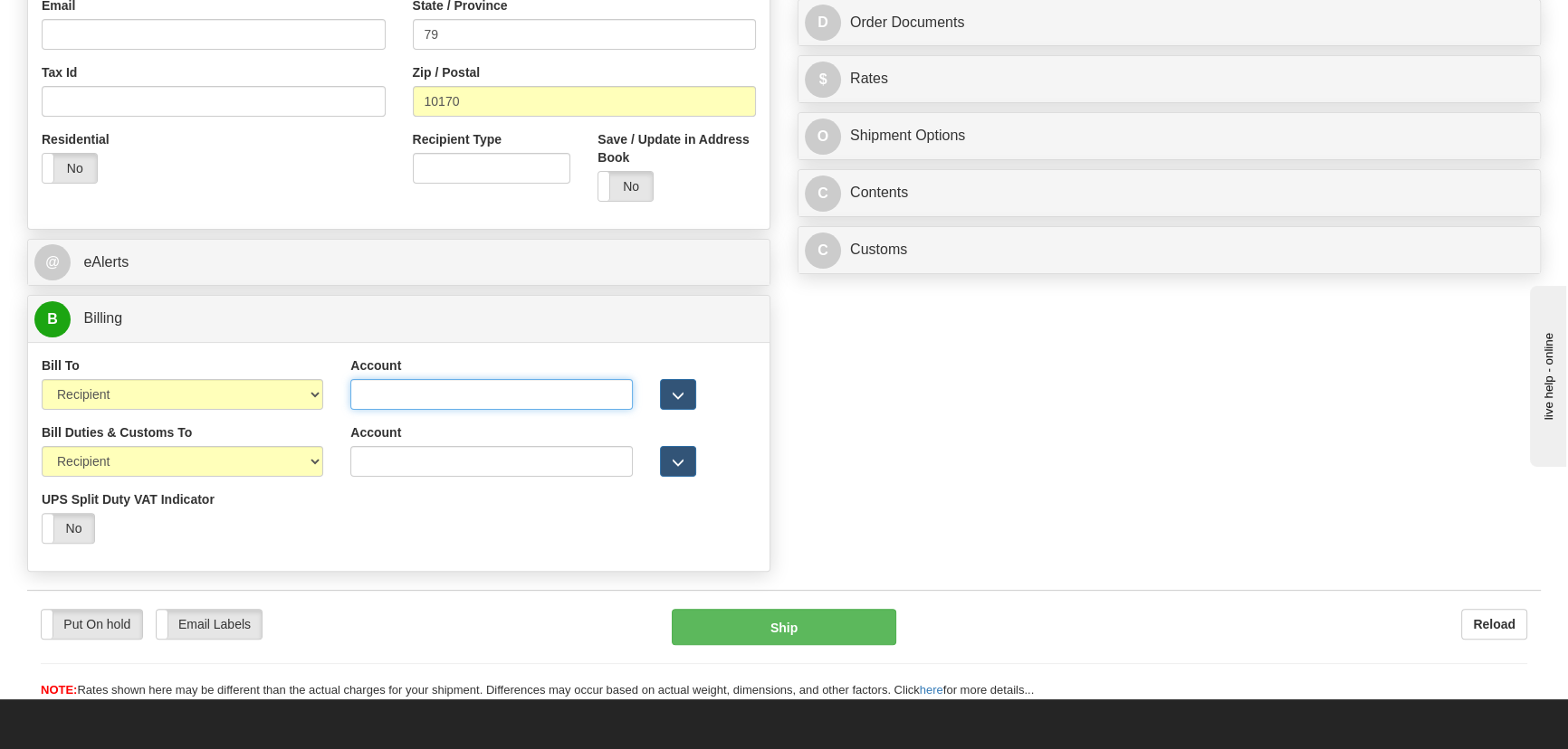
drag, startPoint x: 450, startPoint y: 400, endPoint x: 383, endPoint y: 472, distance: 98.4
click at [450, 400] on input "Account" at bounding box center [490, 394] width 281 height 30
paste input "562301966"
type input "562301966"
click at [383, 477] on div "Account 3rd Party Account List Duties & Customs Please select" at bounding box center [490, 457] width 309 height 67
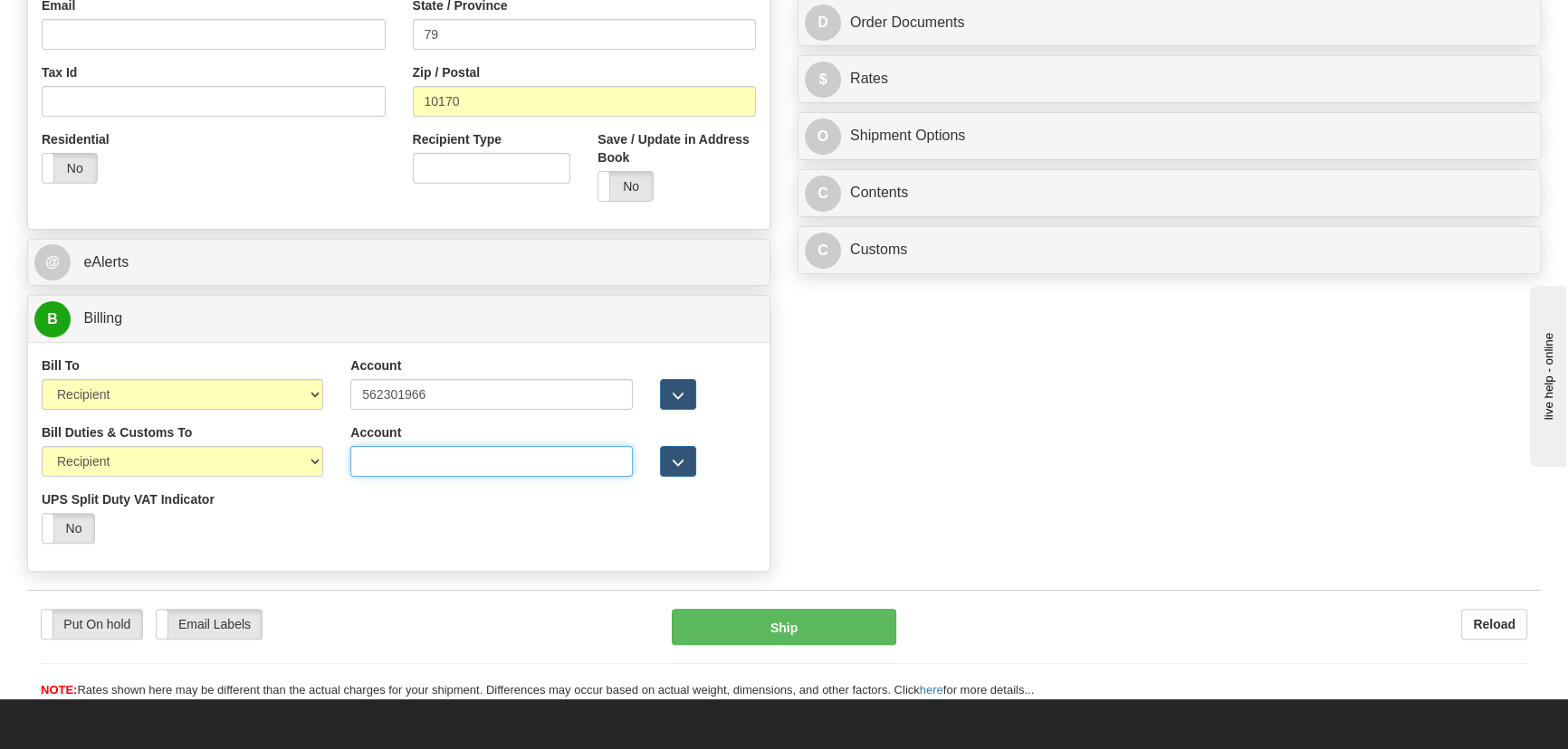
paste input "562301966"
click at [388, 469] on input "562301966" at bounding box center [490, 461] width 281 height 30
type input "562301966"
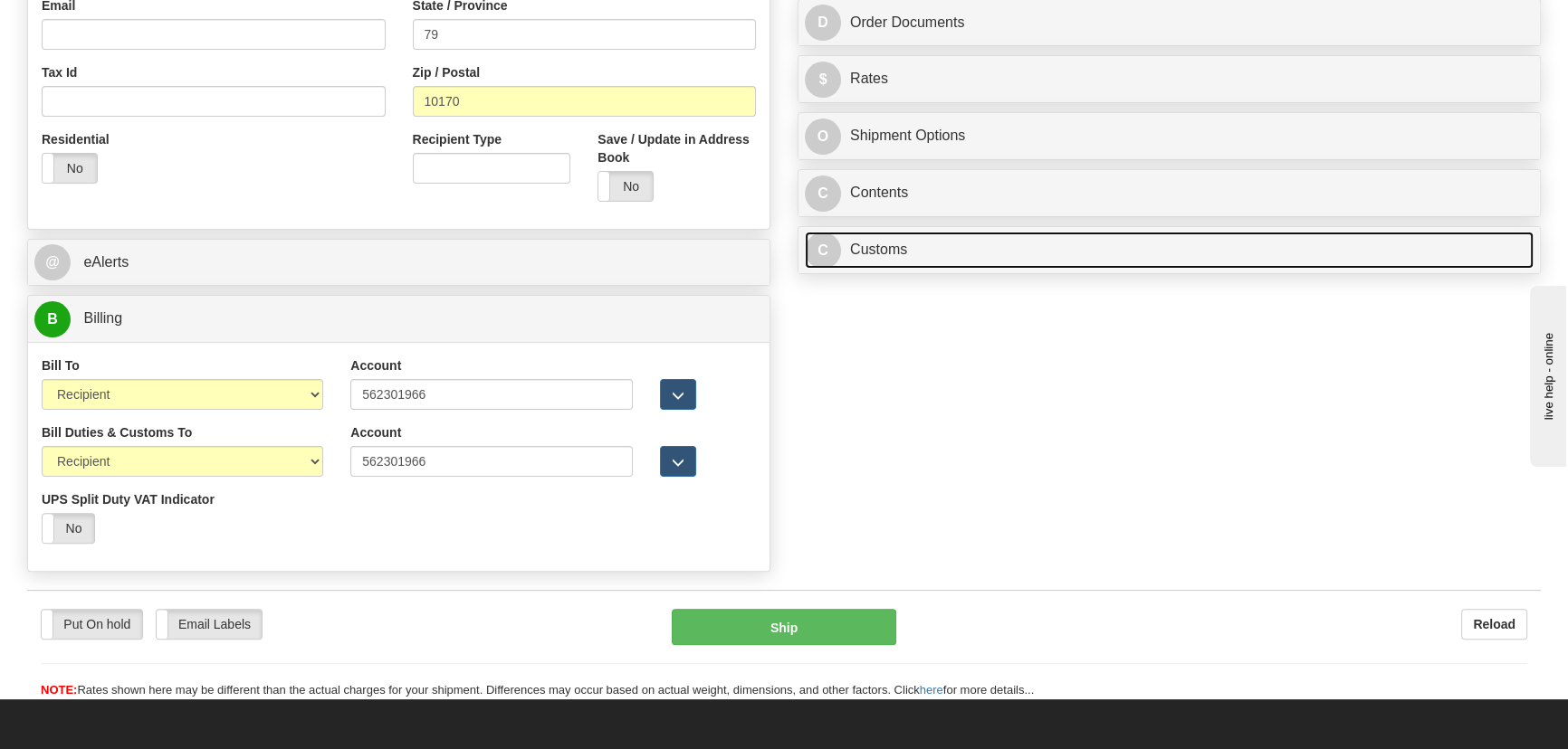
click at [1032, 251] on link "C Customs" at bounding box center [1169, 250] width 729 height 37
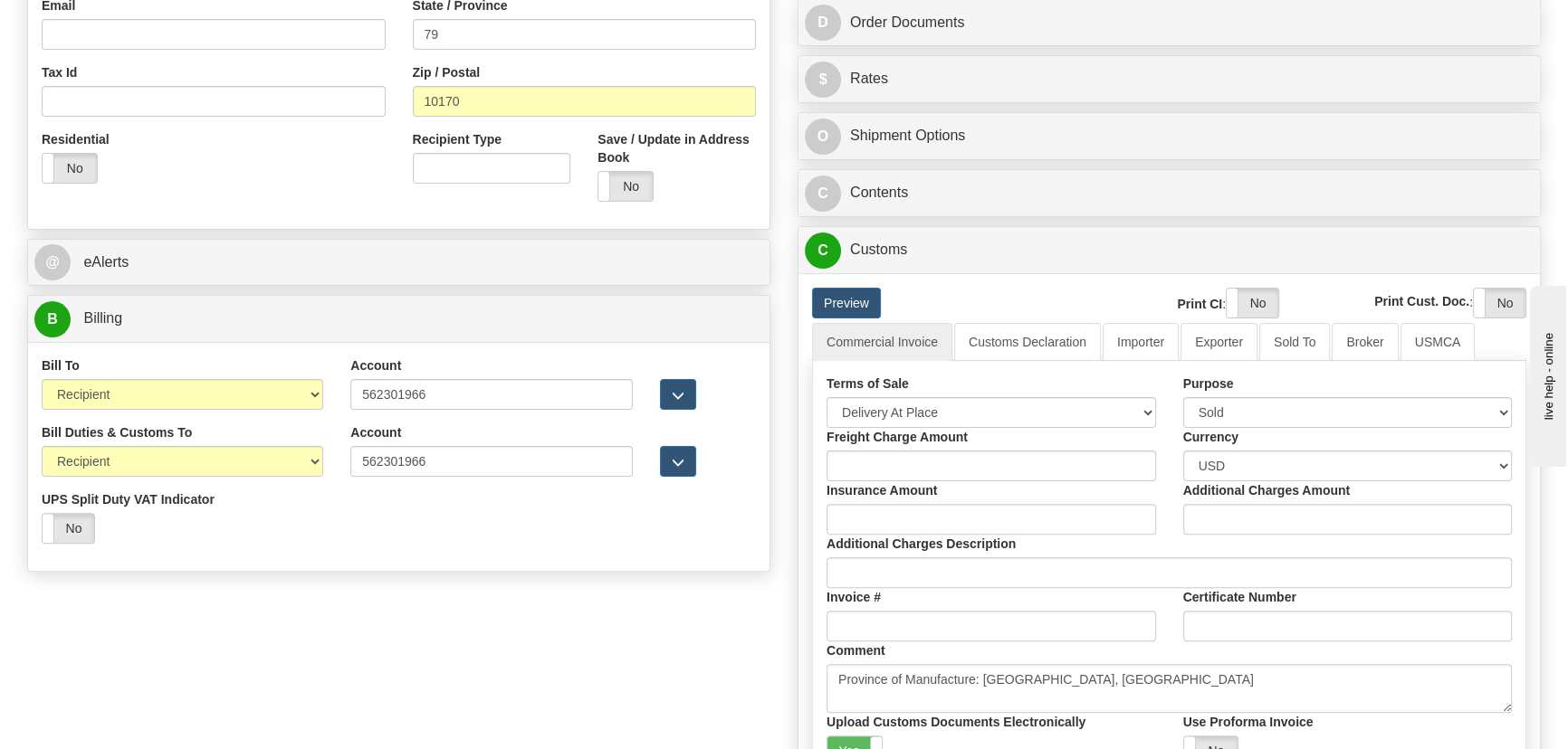
drag, startPoint x: 1011, startPoint y: 393, endPoint x: 968, endPoint y: 411, distance: 46.6
click at [1009, 394] on div "Terms of Sale Free Carrier Free On Board Ex Works Delivered Duty Unpaid Deliver…" at bounding box center [991, 401] width 357 height 53
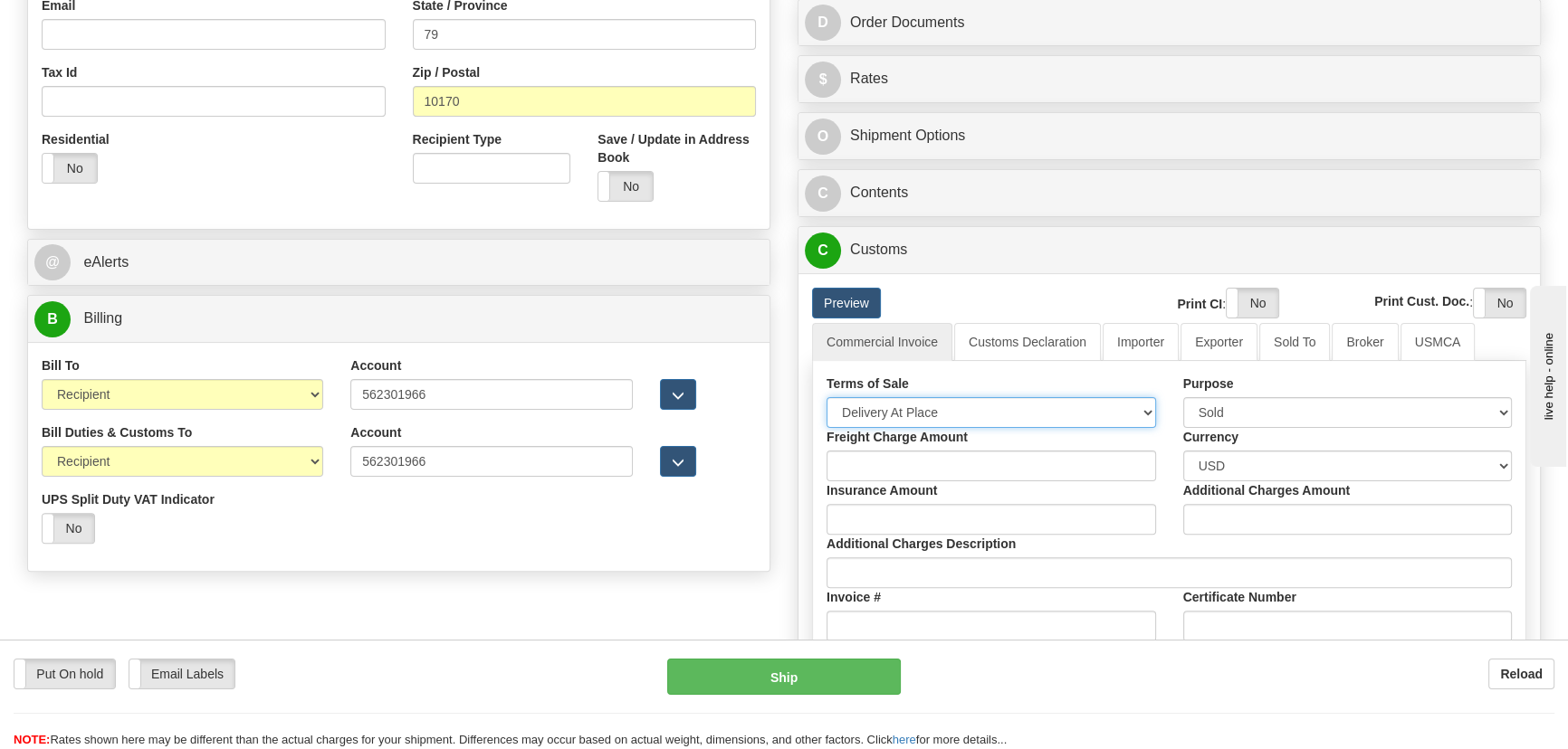
click at [964, 412] on select "Free Carrier Free On Board Ex Works Delivered Duty Unpaid Delivered Duty Paid C…" at bounding box center [991, 412] width 329 height 30
select select "7"
click at [827, 397] on select "Free Carrier Free On Board Ex Works Delivered Duty Unpaid Delivered Duty Paid C…" at bounding box center [991, 412] width 329 height 30
click at [1128, 336] on link "Importer" at bounding box center [1141, 342] width 76 height 38
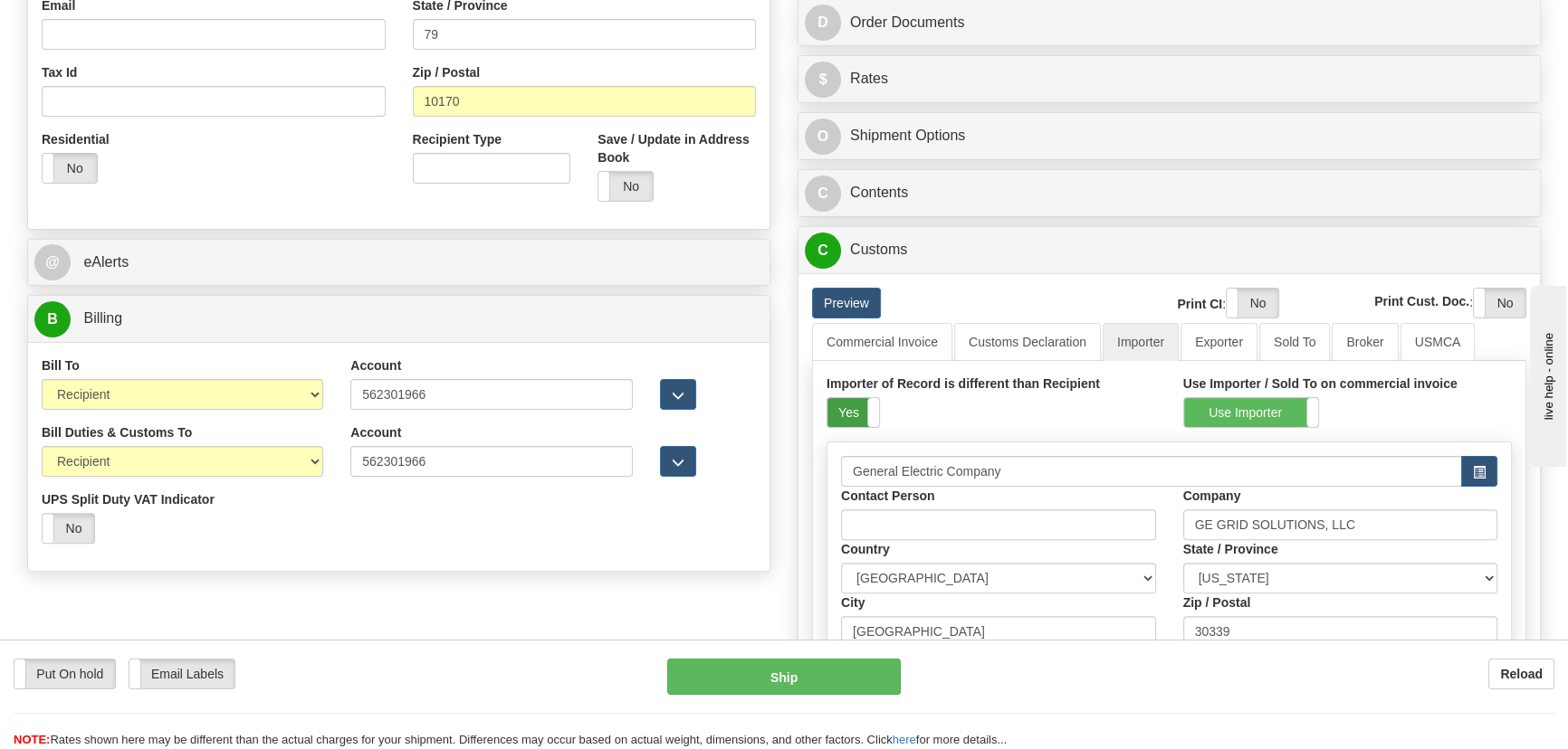
click at [841, 401] on label "Yes" at bounding box center [853, 413] width 52 height 29
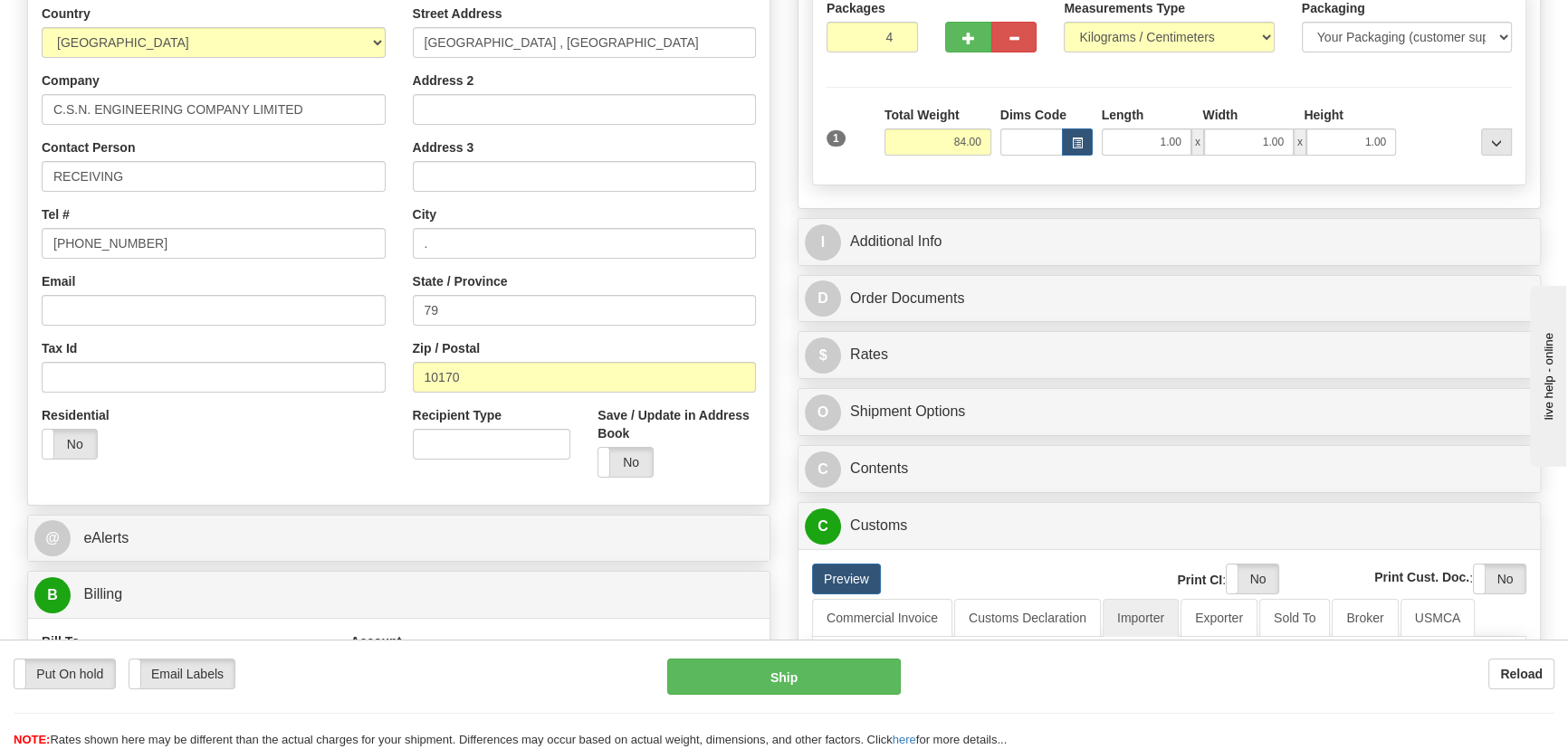
scroll to position [246, 0]
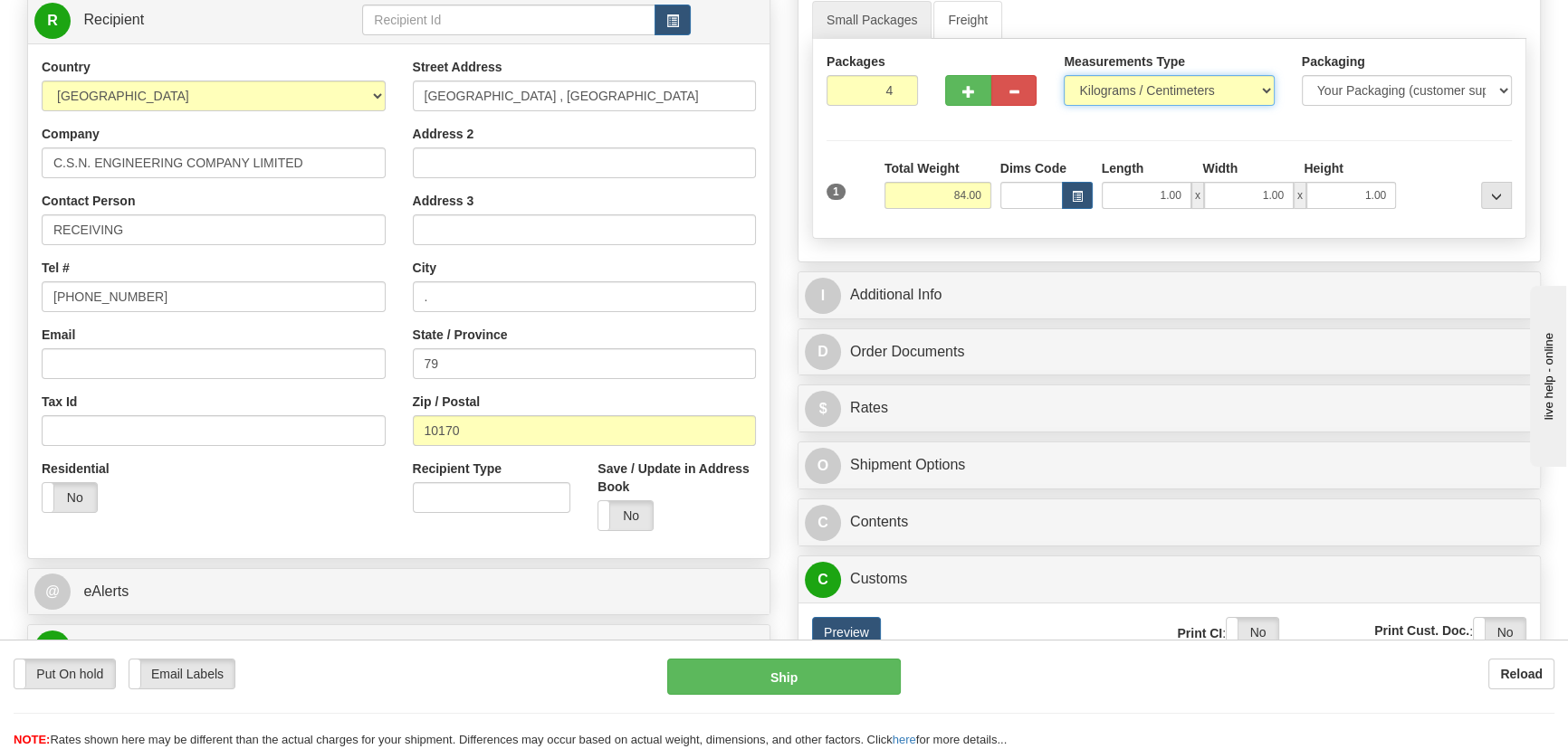
click at [1200, 88] on select "Pounds / Inches Kilograms / Centimeters" at bounding box center [1169, 90] width 210 height 30
select select "0"
click at [1064, 75] on select "Pounds / Inches Kilograms / Centimeters" at bounding box center [1169, 90] width 210 height 30
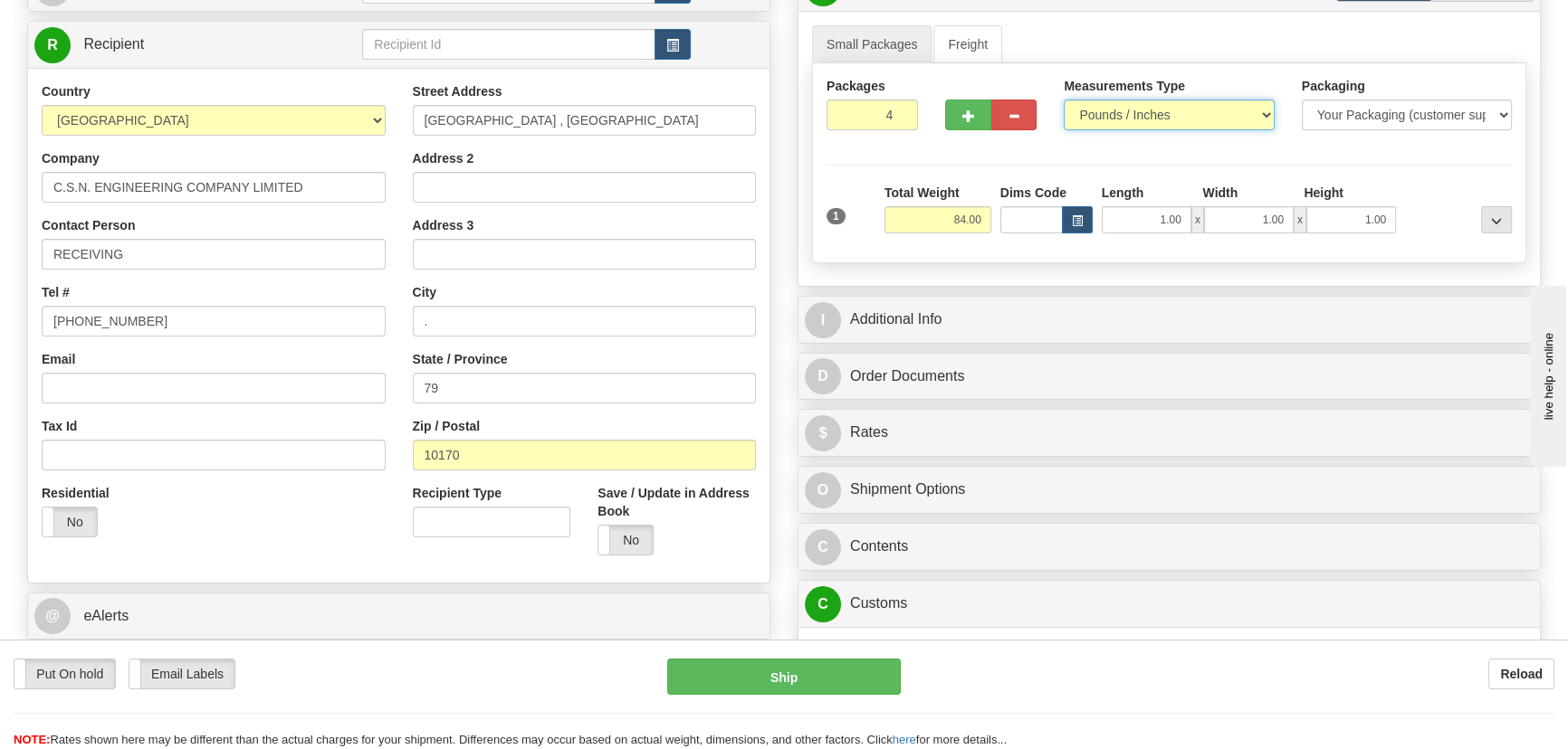
scroll to position [164, 0]
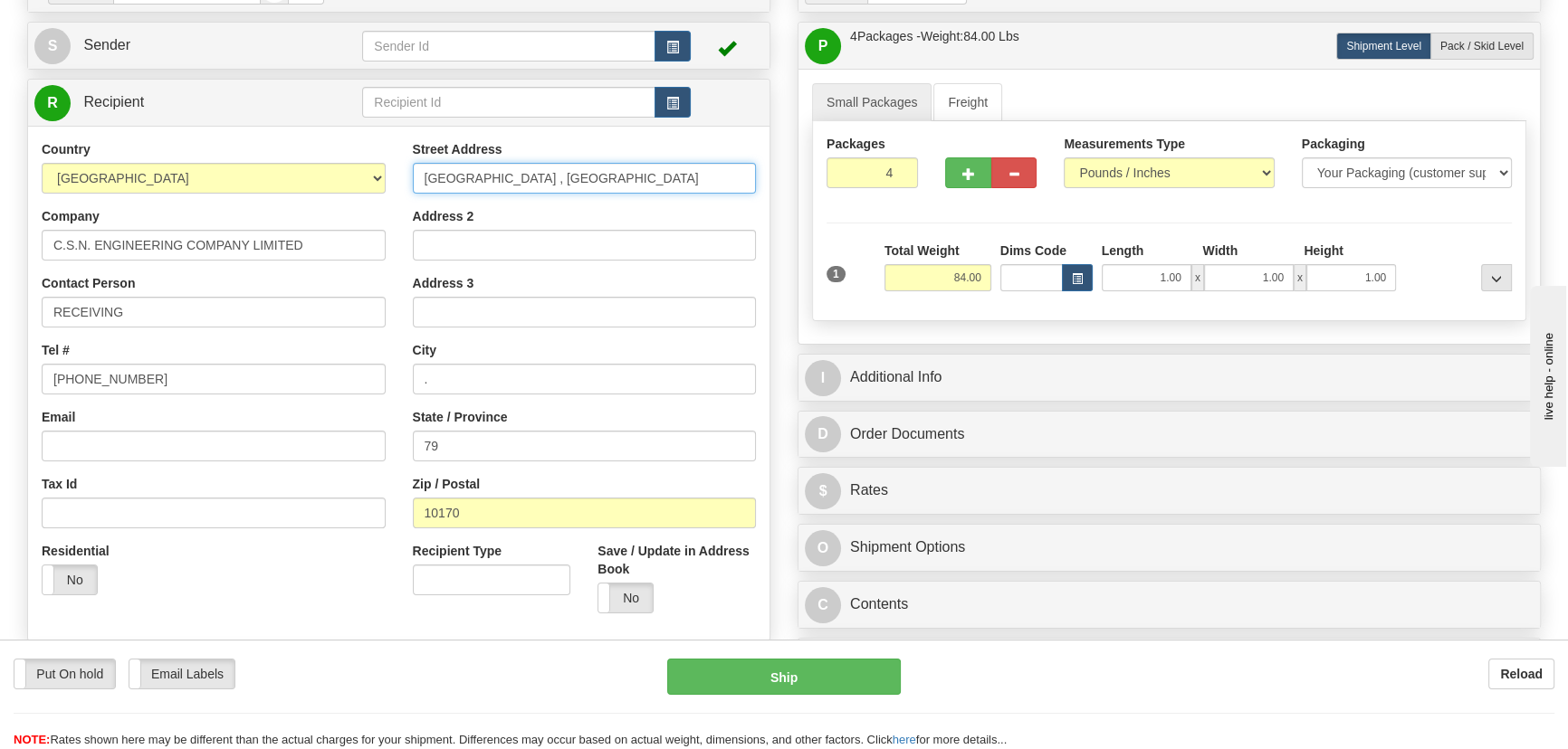
drag, startPoint x: 595, startPoint y: 175, endPoint x: 368, endPoint y: 179, distance: 227.0
click at [368, 172] on div "Country AFGHANISTAN ALAND ISLANDS ALBANIA ALGERIA AMERICAN SAMOA ANDORRA ANGOLA…" at bounding box center [399, 383] width 741 height 487
paste input "32 Soi Kaeo ngoen thong 34"
type input "32 Soi Kaeo ngoen thong 34"
click at [593, 231] on input "Address 2" at bounding box center [584, 245] width 344 height 30
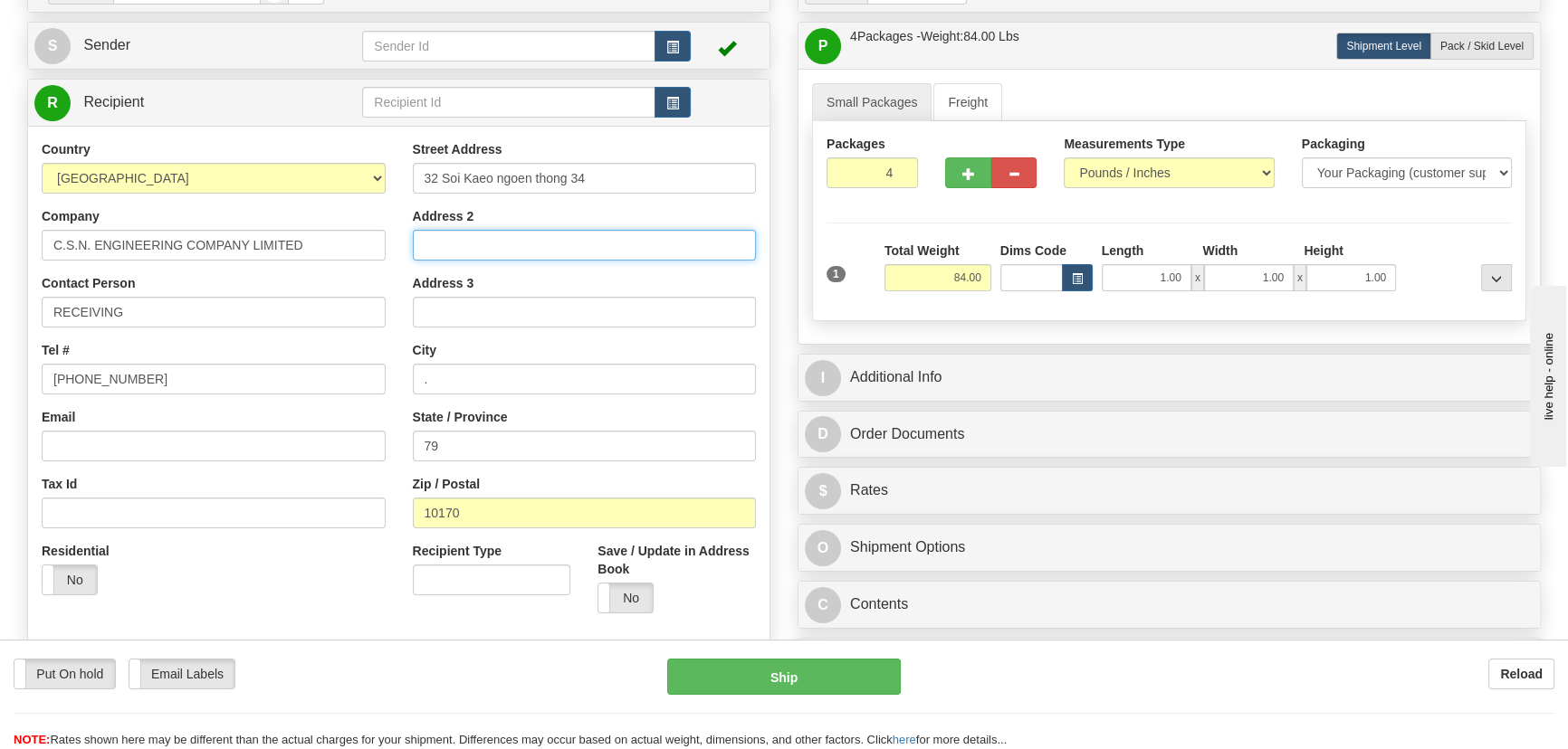
paste input "Khlong Chak Phra, Talingchan"
type input "Khlong Chak Phra, Talingchan"
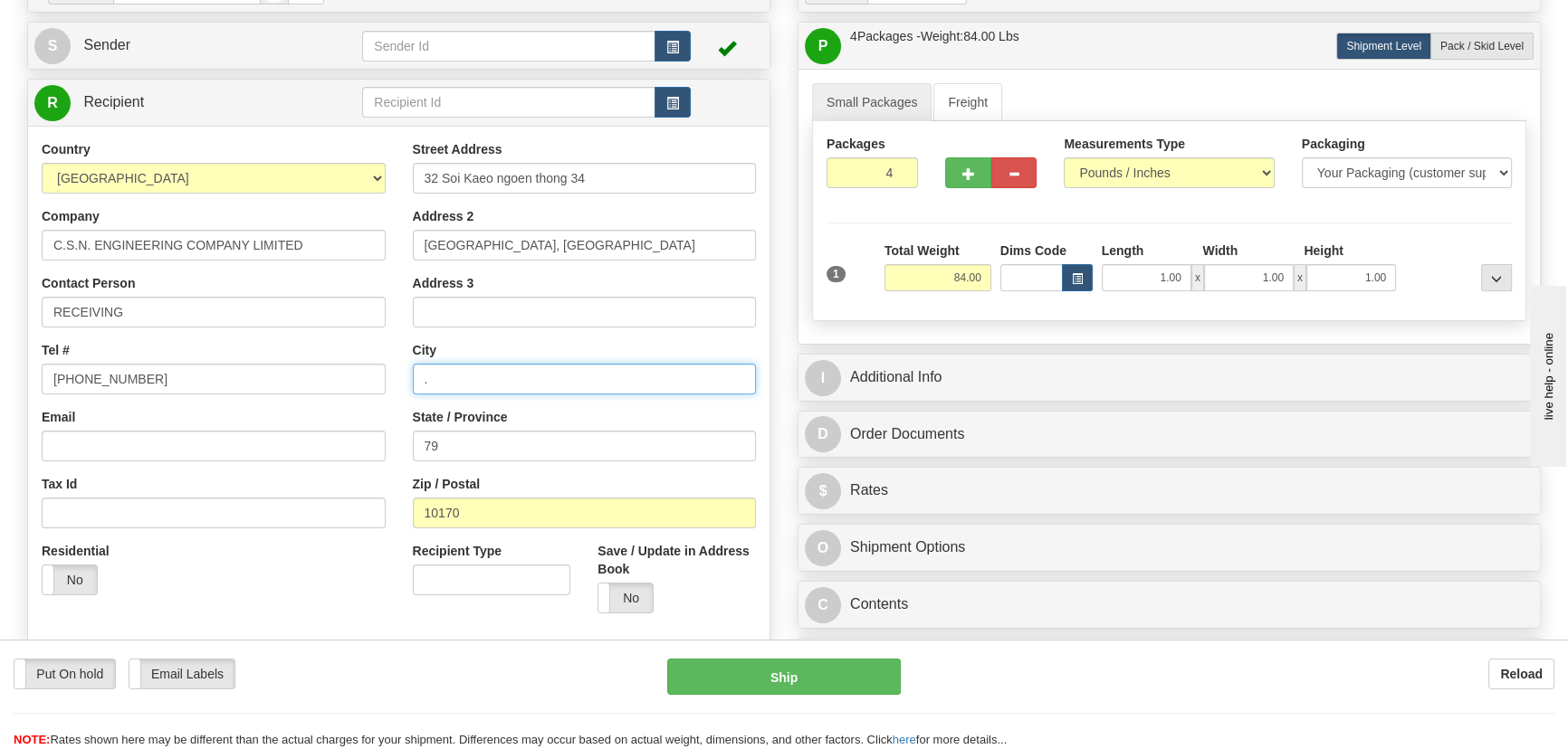
click at [492, 376] on input "." at bounding box center [584, 378] width 344 height 30
paste input "Bangkok"
drag, startPoint x: 494, startPoint y: 386, endPoint x: 329, endPoint y: 380, distance: 165.1
click at [329, 380] on div "Country AFGHANISTAN ALAND ISLANDS ALBANIA ALGERIA AMERICAN SAMOA ANDORRA ANGOLA…" at bounding box center [399, 383] width 741 height 487
paste input "text"
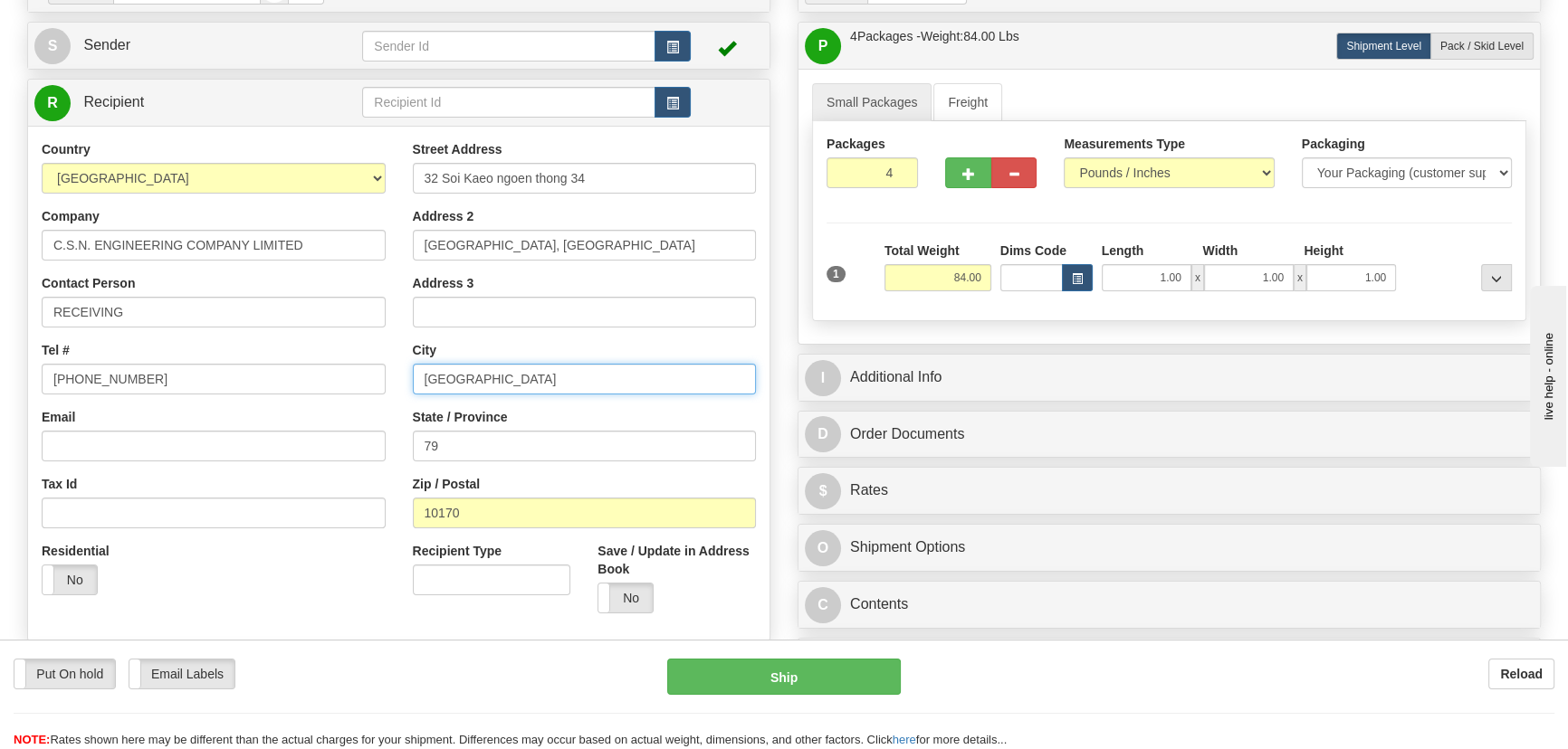
type input "Bangkok"
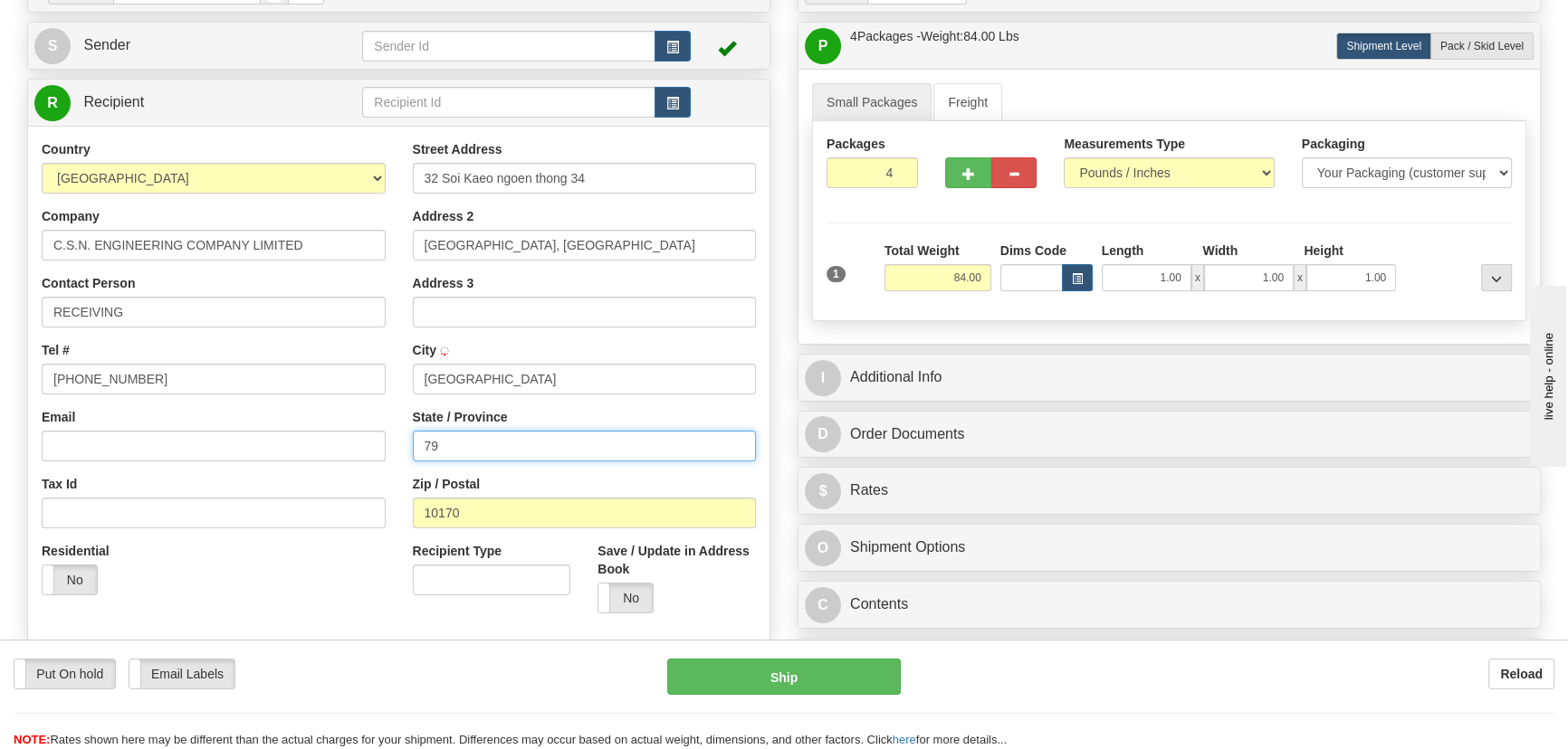
drag, startPoint x: 442, startPoint y: 447, endPoint x: 389, endPoint y: 432, distance: 55.1
click at [389, 432] on div "Country AFGHANISTAN ALAND ISLANDS ALBANIA ALGERIA AMERICAN SAMOA ANDORRA ANGOLA…" at bounding box center [399, 383] width 741 height 487
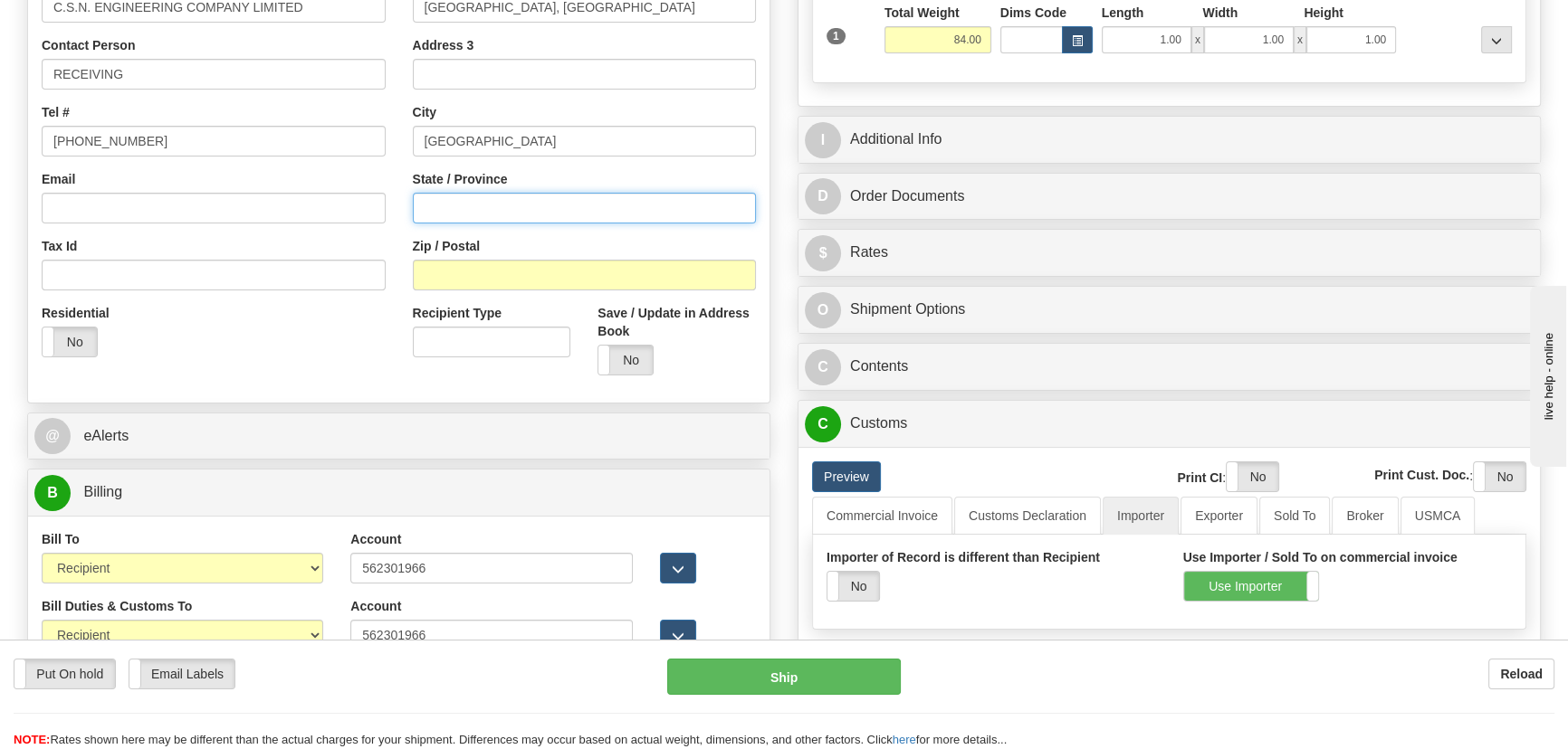
scroll to position [411, 0]
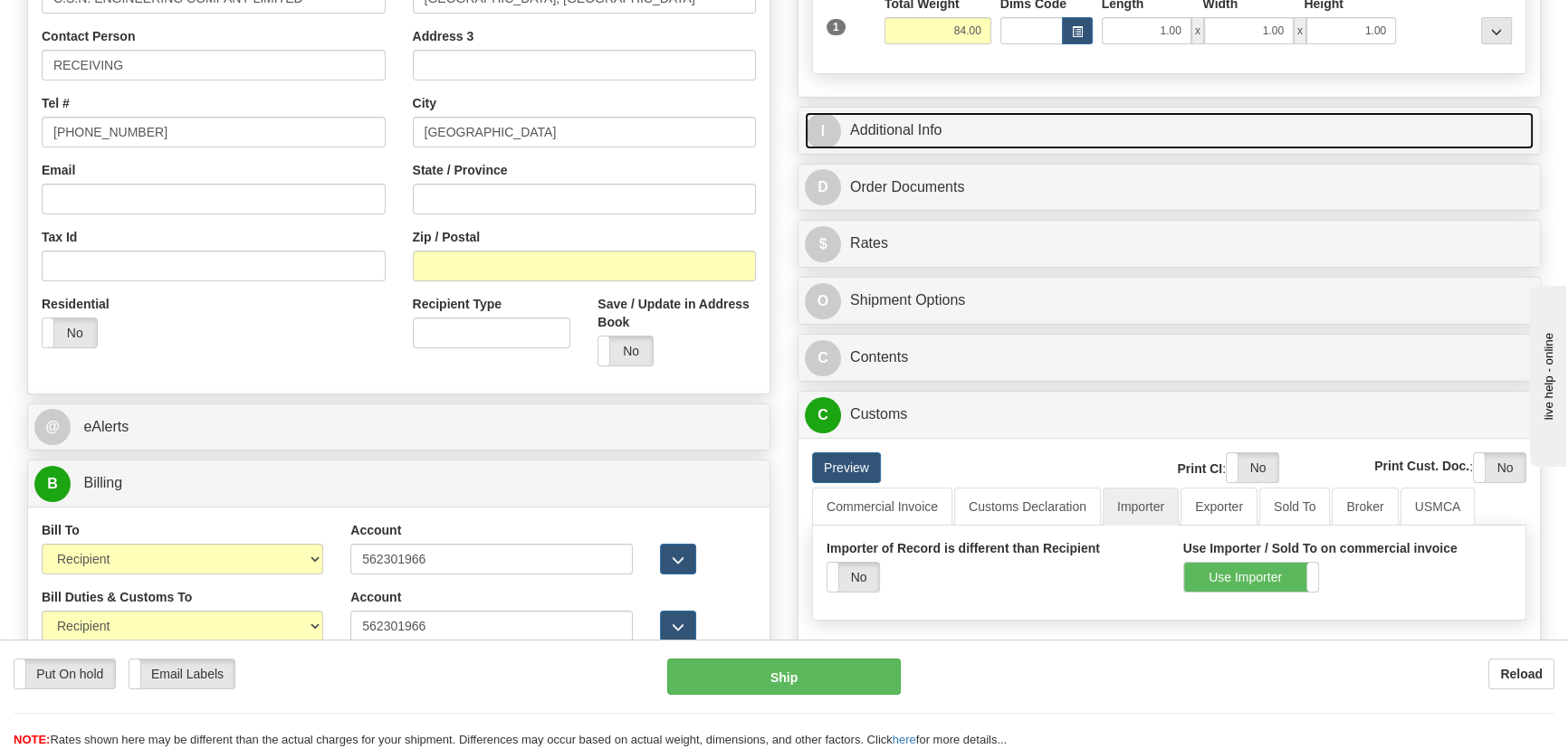
click at [1329, 132] on link "I Additional Info" at bounding box center [1169, 130] width 729 height 37
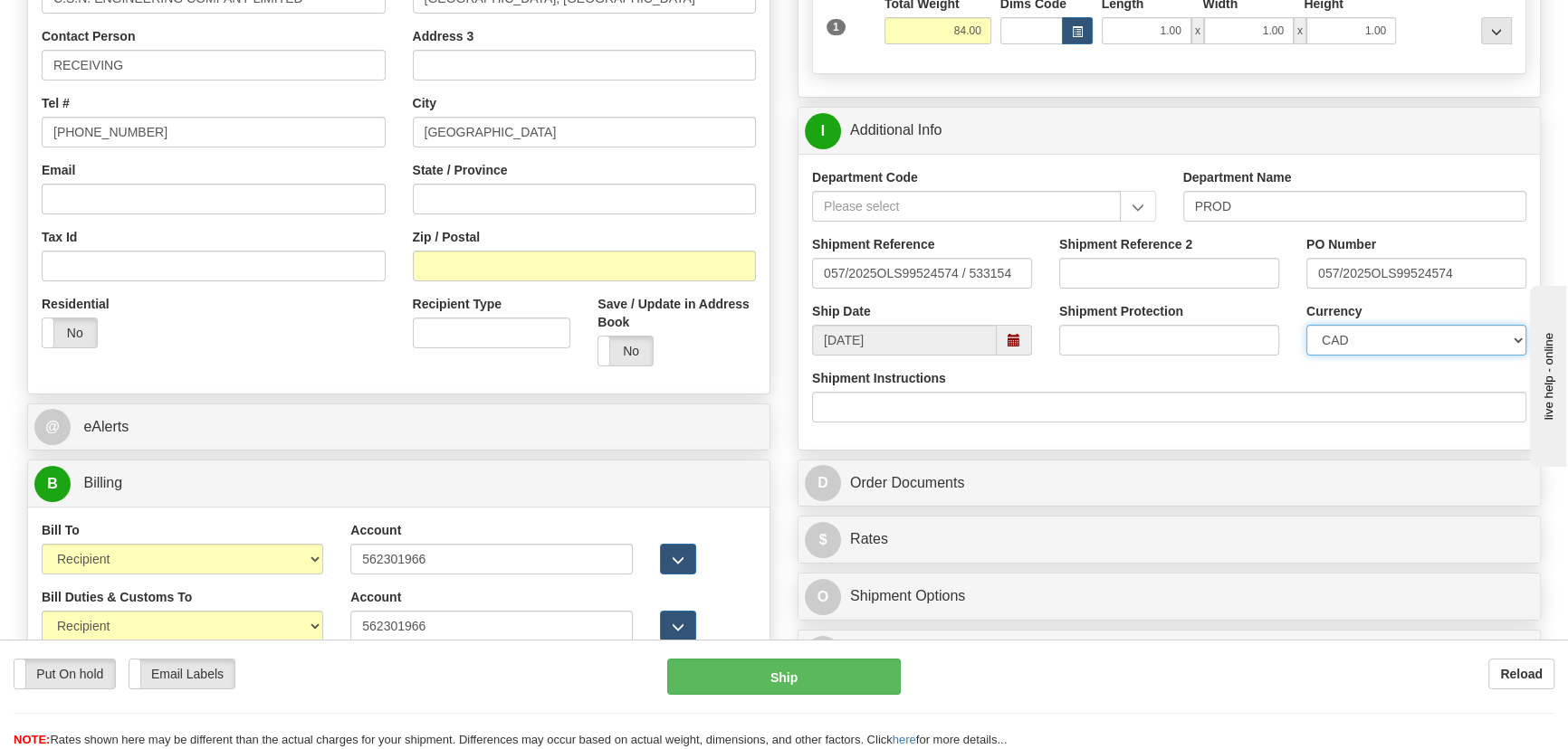
click at [1353, 339] on select "CAD USD EUR ZAR RON ANG ARN AUD AUS AWG BBD BFR BGN BHD BMD BND BRC BRL CHP CKZ…" at bounding box center [1416, 339] width 220 height 30
select select "1"
click at [1306, 325] on select "CAD USD EUR ZAR RON ANG ARN AUD AUS AWG BBD BFR BGN BHD BMD BND BRC BRL CHP CKZ…" at bounding box center [1416, 339] width 220 height 30
click at [1162, 272] on input "Shipment Reference 2" at bounding box center [1169, 273] width 220 height 30
drag, startPoint x: 1163, startPoint y: 270, endPoint x: 1058, endPoint y: 266, distance: 105.1
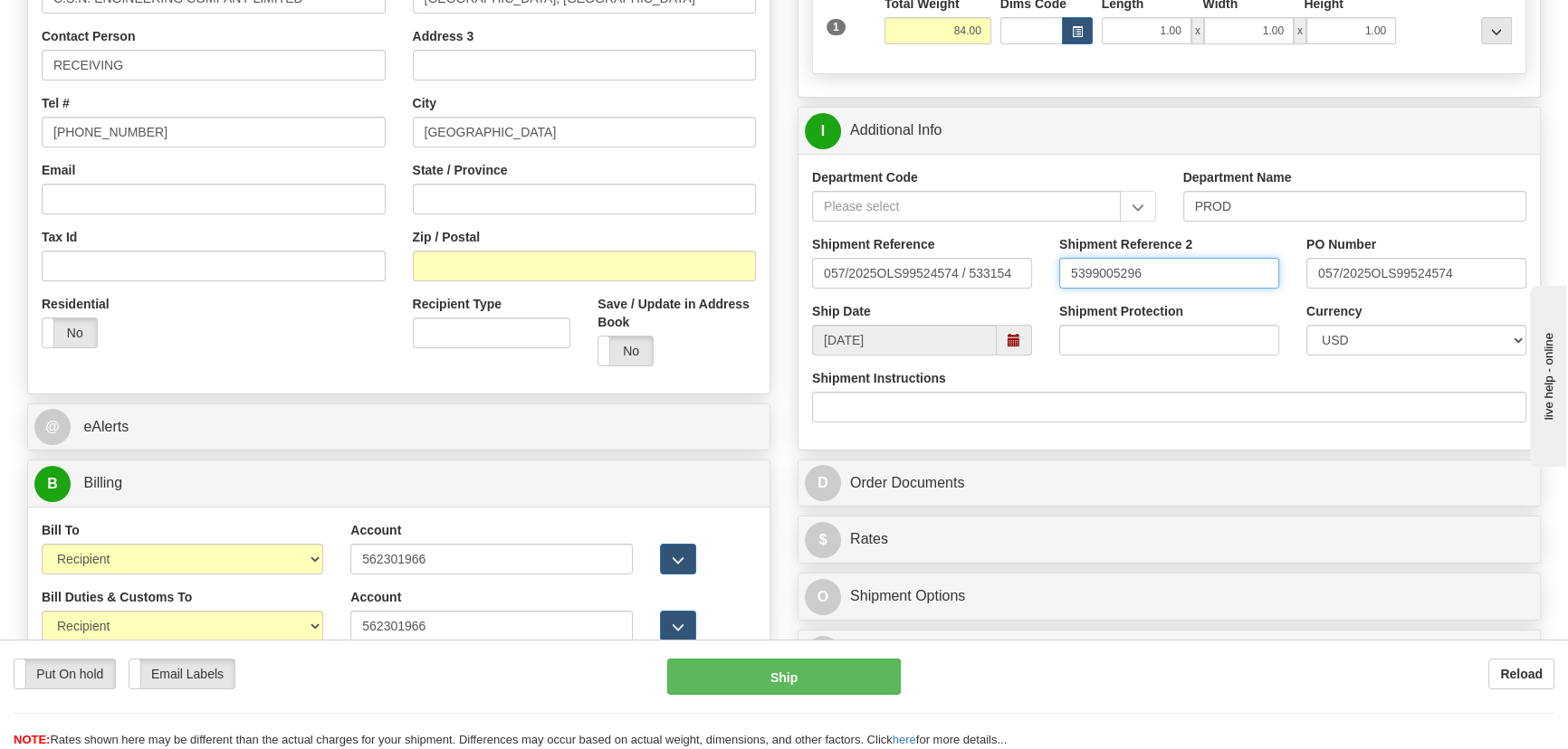
click at [1059, 266] on input "5399005296" at bounding box center [1169, 273] width 220 height 30
type input "5399005296"
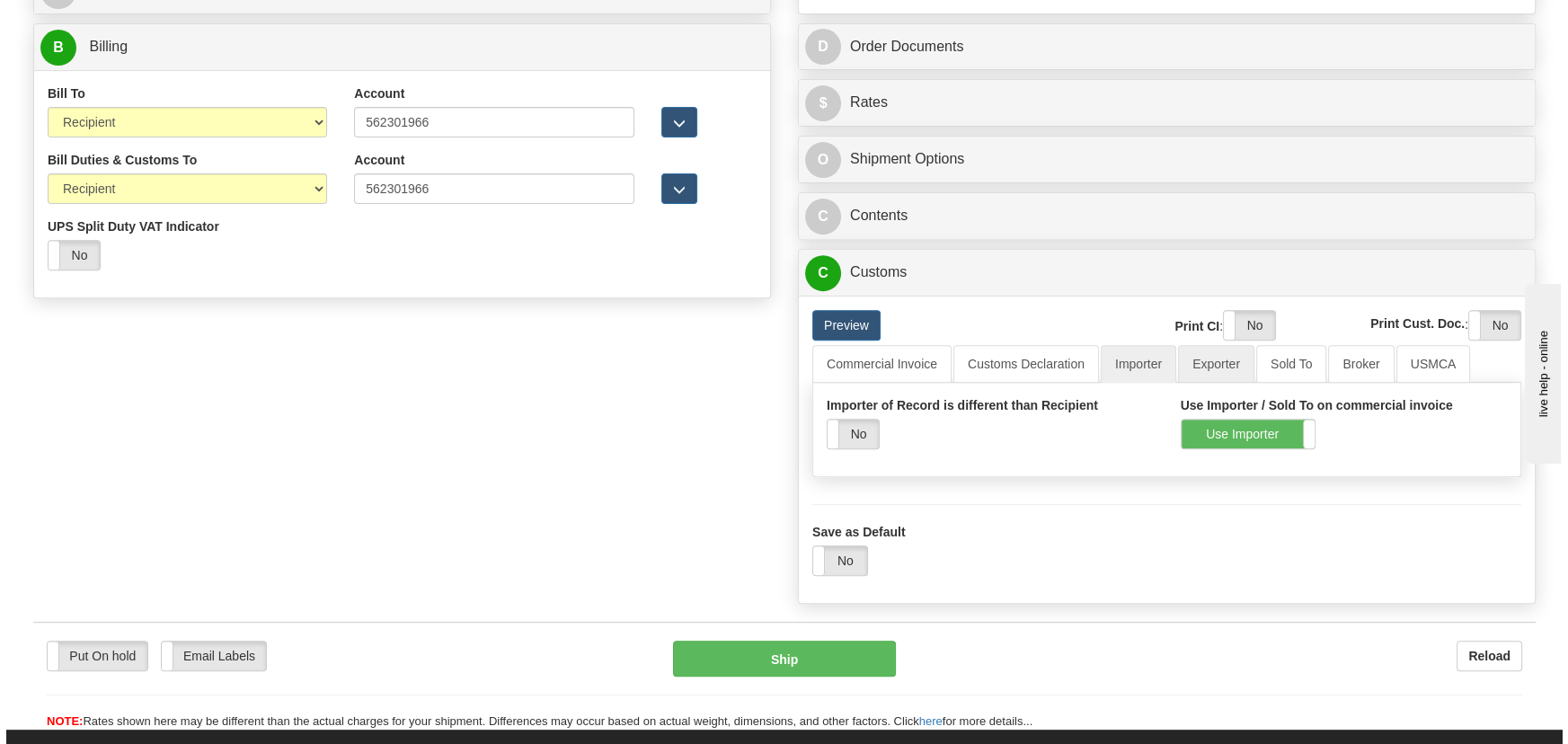
scroll to position [899, 0]
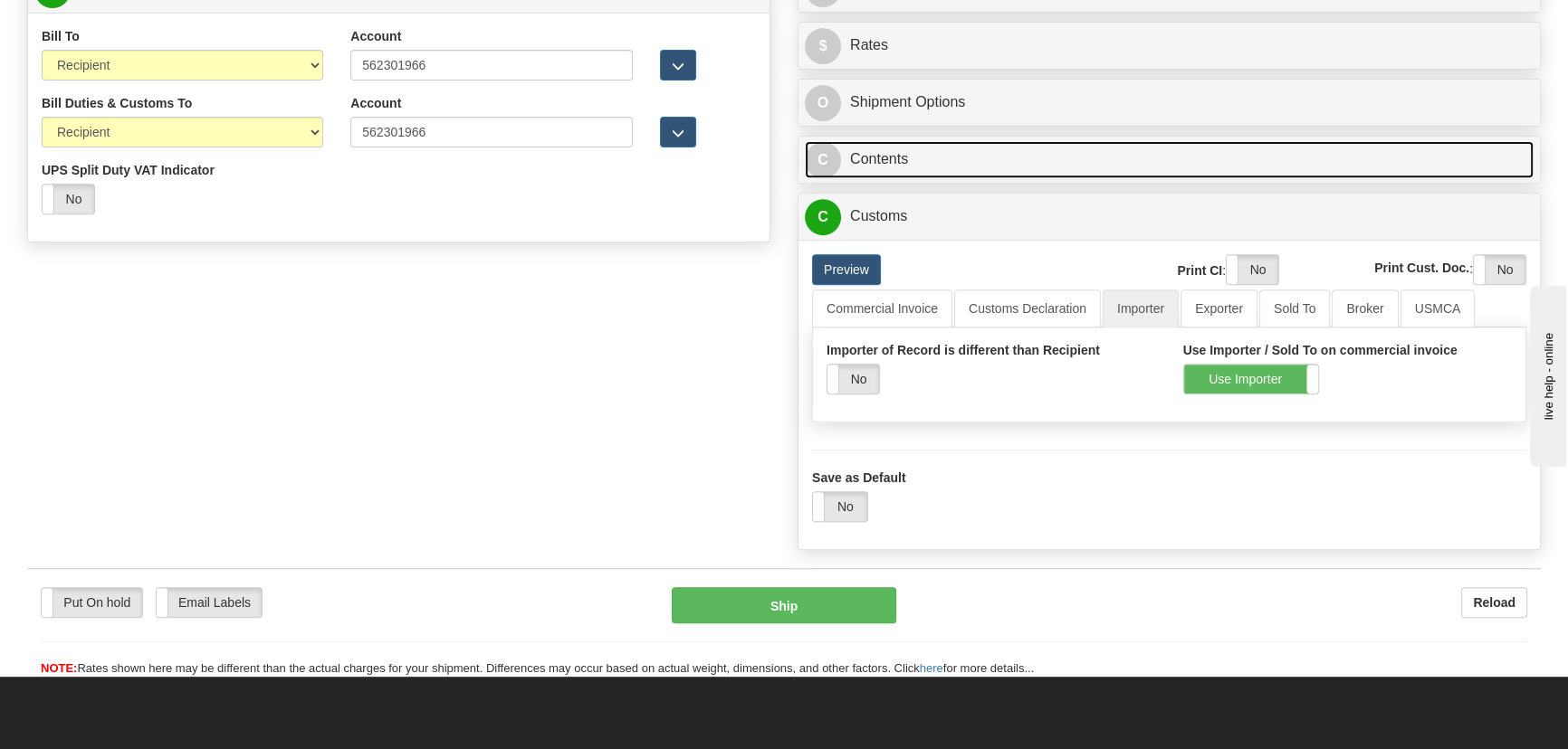
click at [1336, 164] on link "C Contents" at bounding box center [1169, 160] width 729 height 37
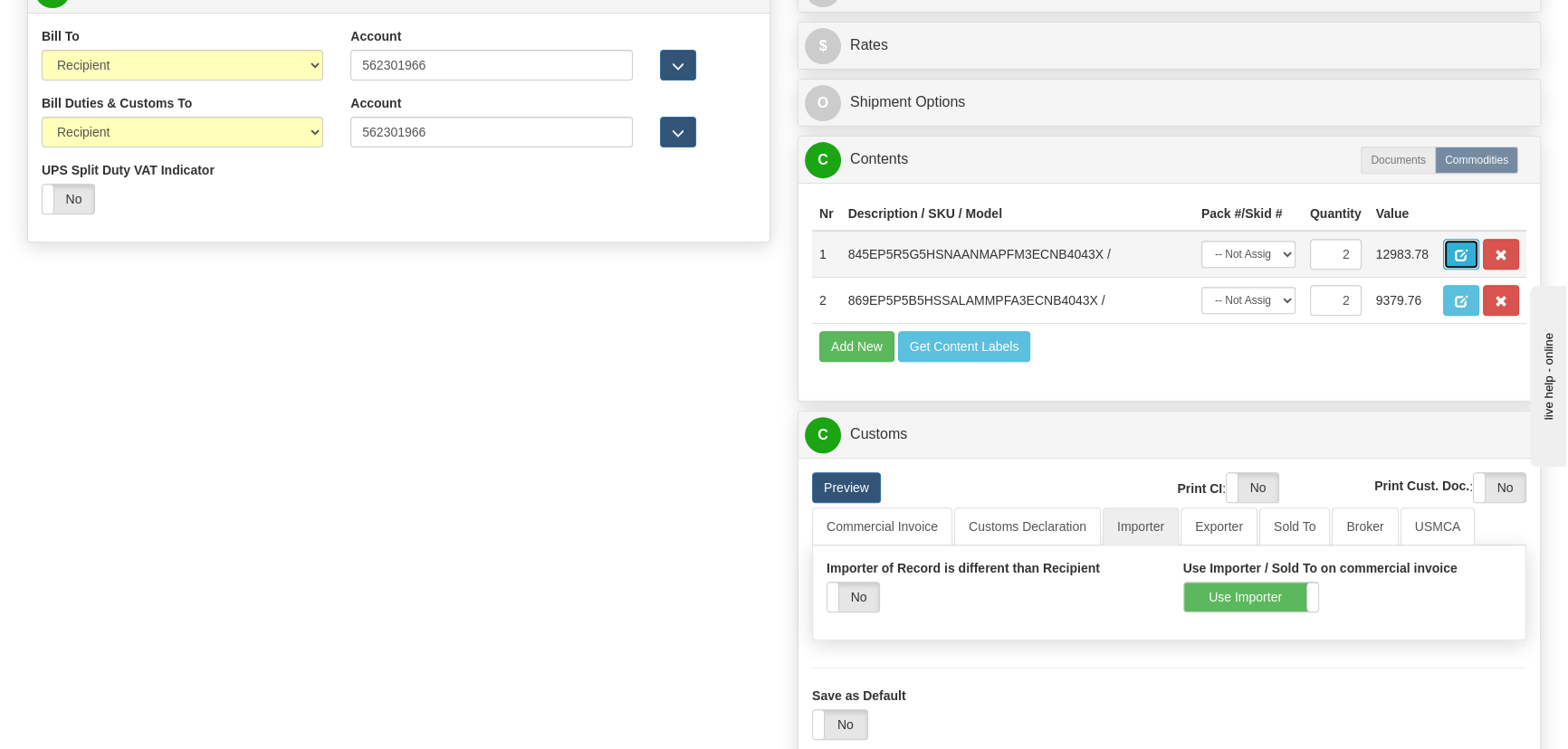
click at [1464, 254] on span "button" at bounding box center [1461, 256] width 13 height 12
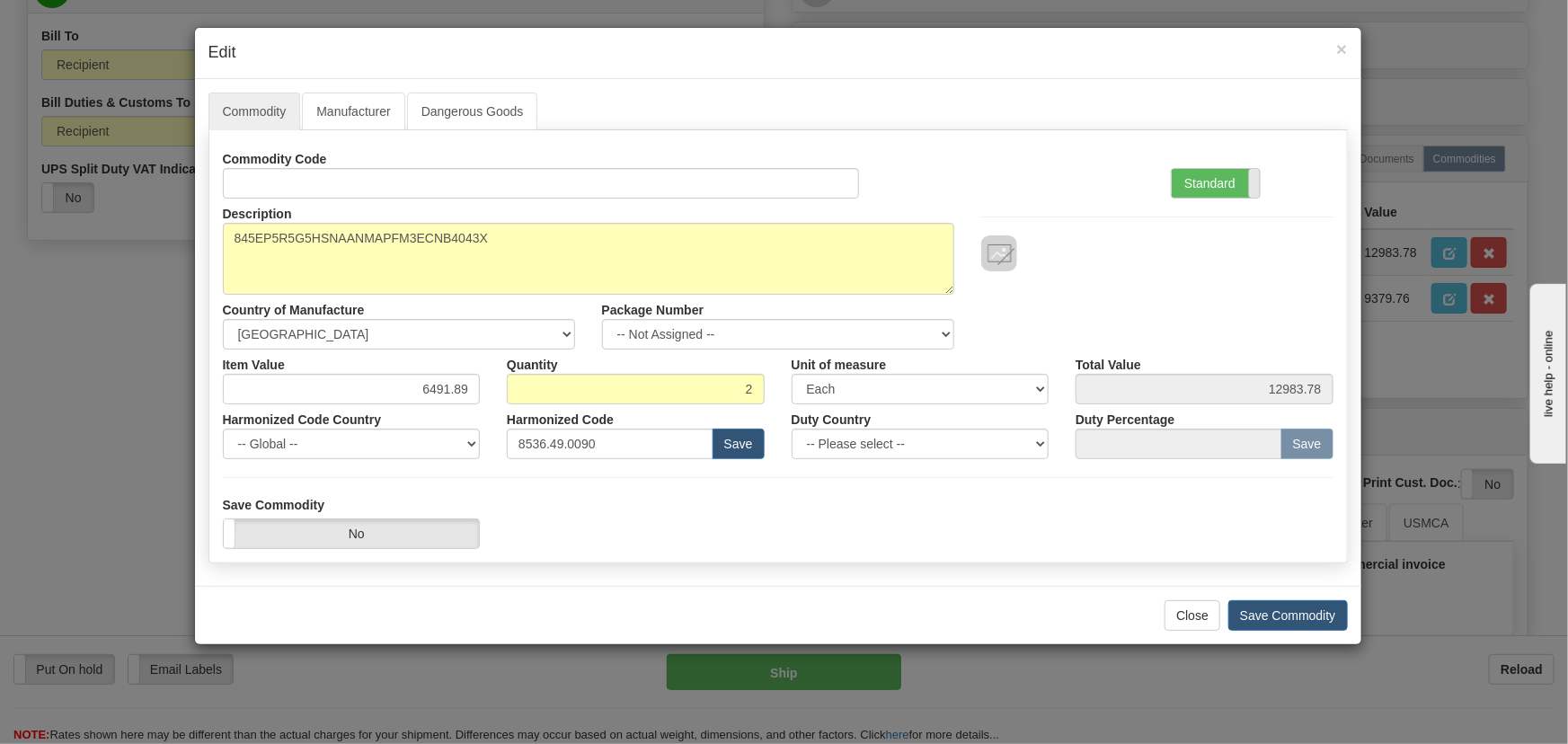
click at [1249, 175] on span at bounding box center [1259, 184] width 23 height 29
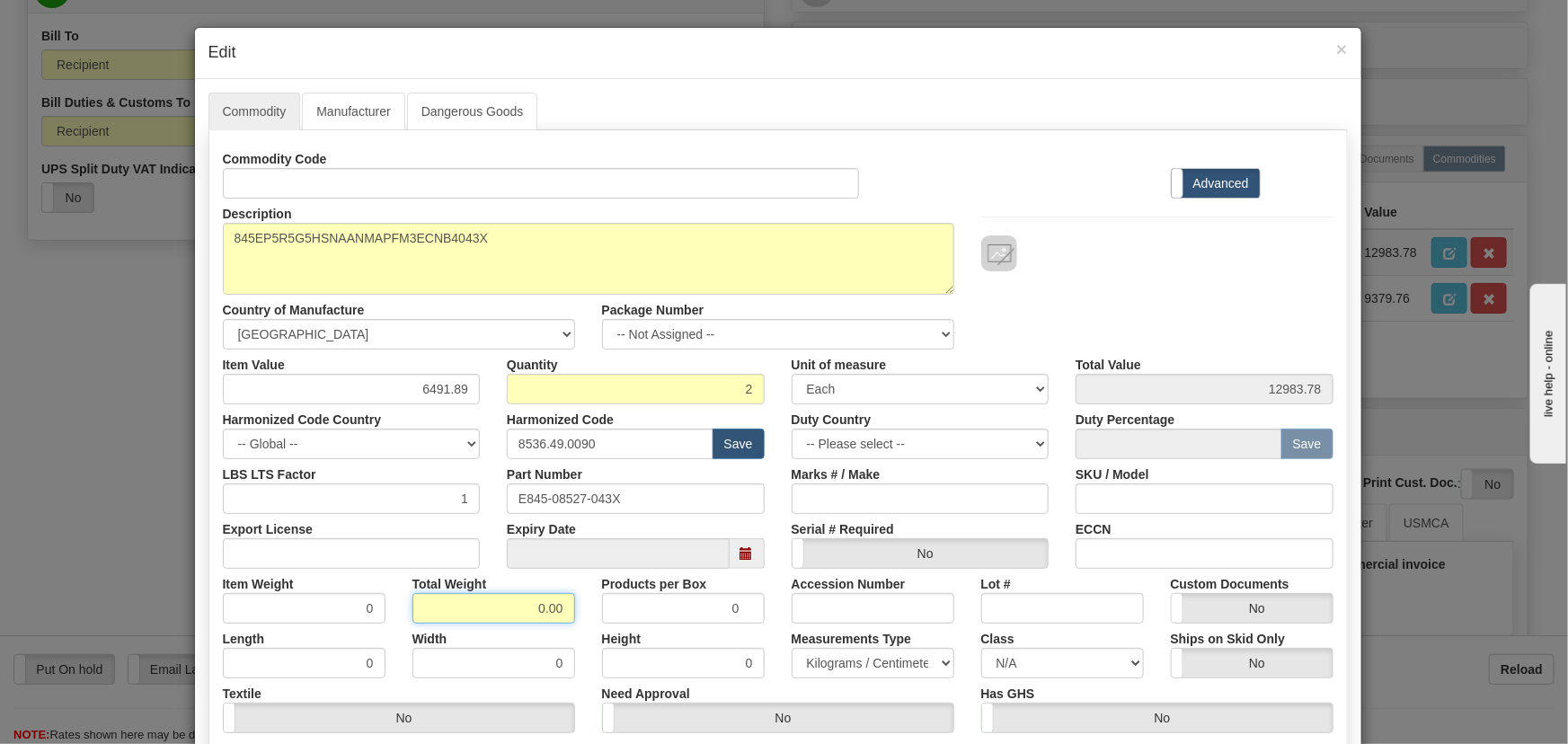
drag, startPoint x: 521, startPoint y: 608, endPoint x: 582, endPoint y: 629, distance: 64.5
click at [579, 625] on div "Commodity Code Standard Advanced Description 845EP5R5G5HSNAANMAPFM3ECNB4043X Co…" at bounding box center [778, 466] width 1111 height 645
type input "2"
type input "1.0000"
click at [589, 631] on div "Height 0" at bounding box center [683, 651] width 190 height 55
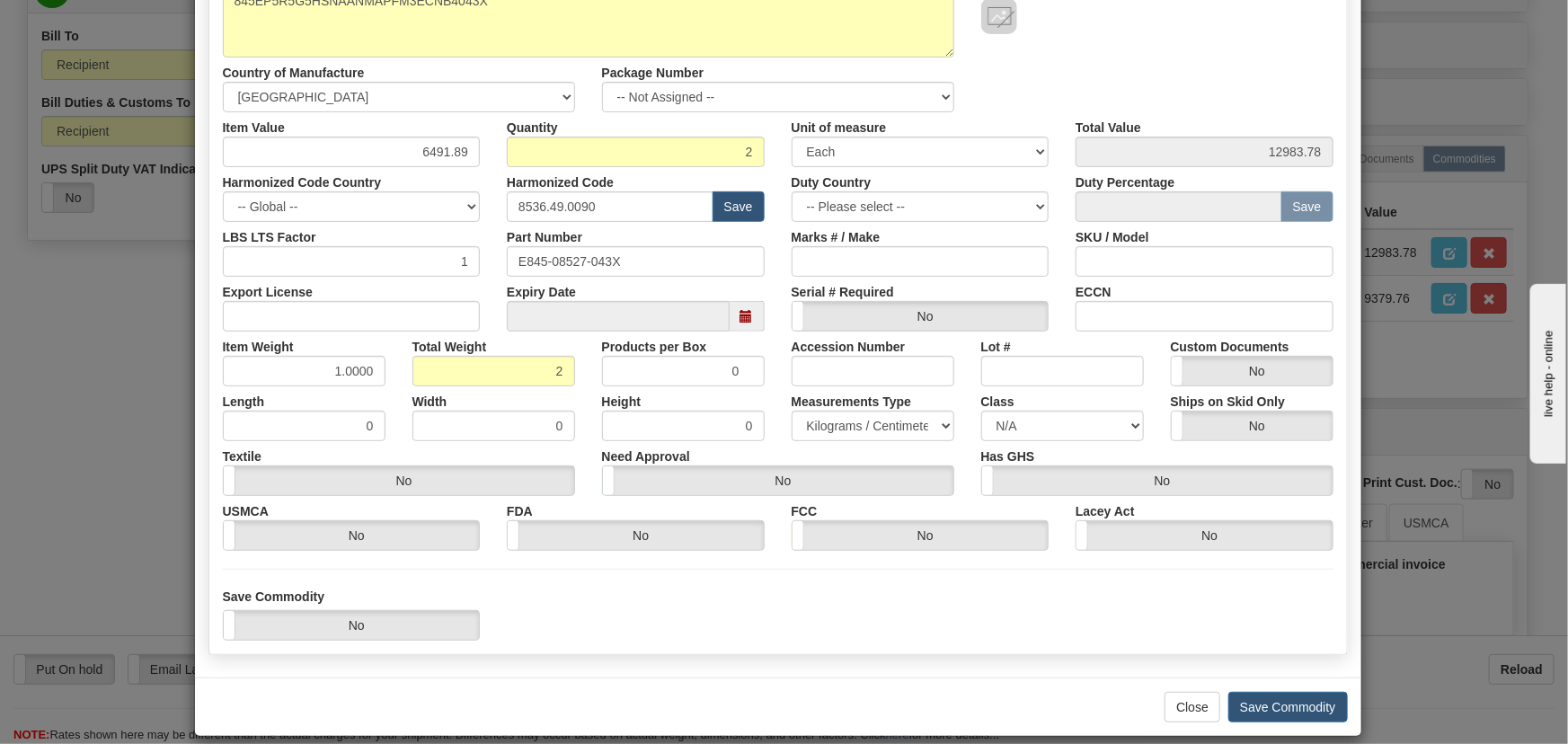
scroll to position [255, 0]
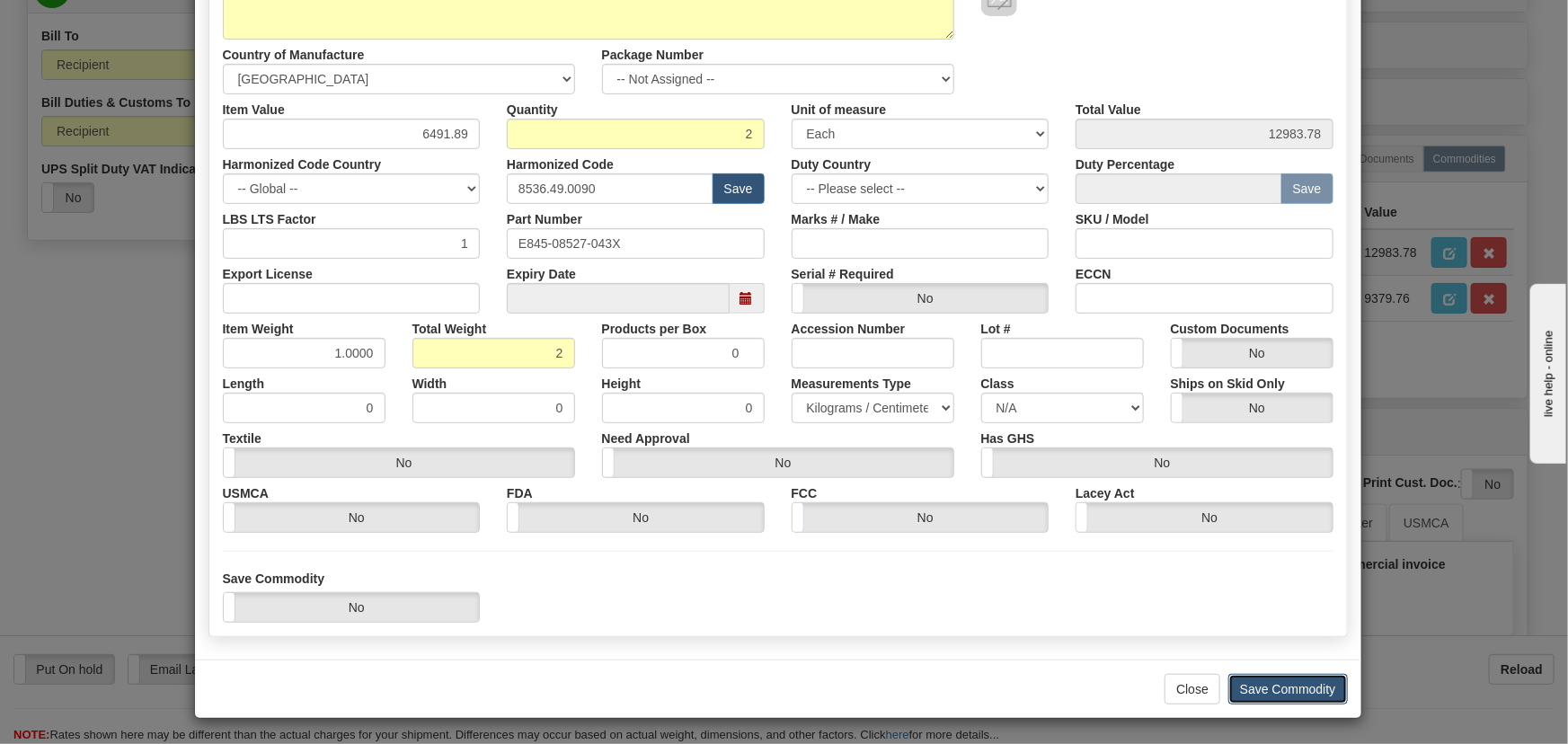
click at [1292, 681] on button "Save Commodity" at bounding box center [1288, 688] width 120 height 30
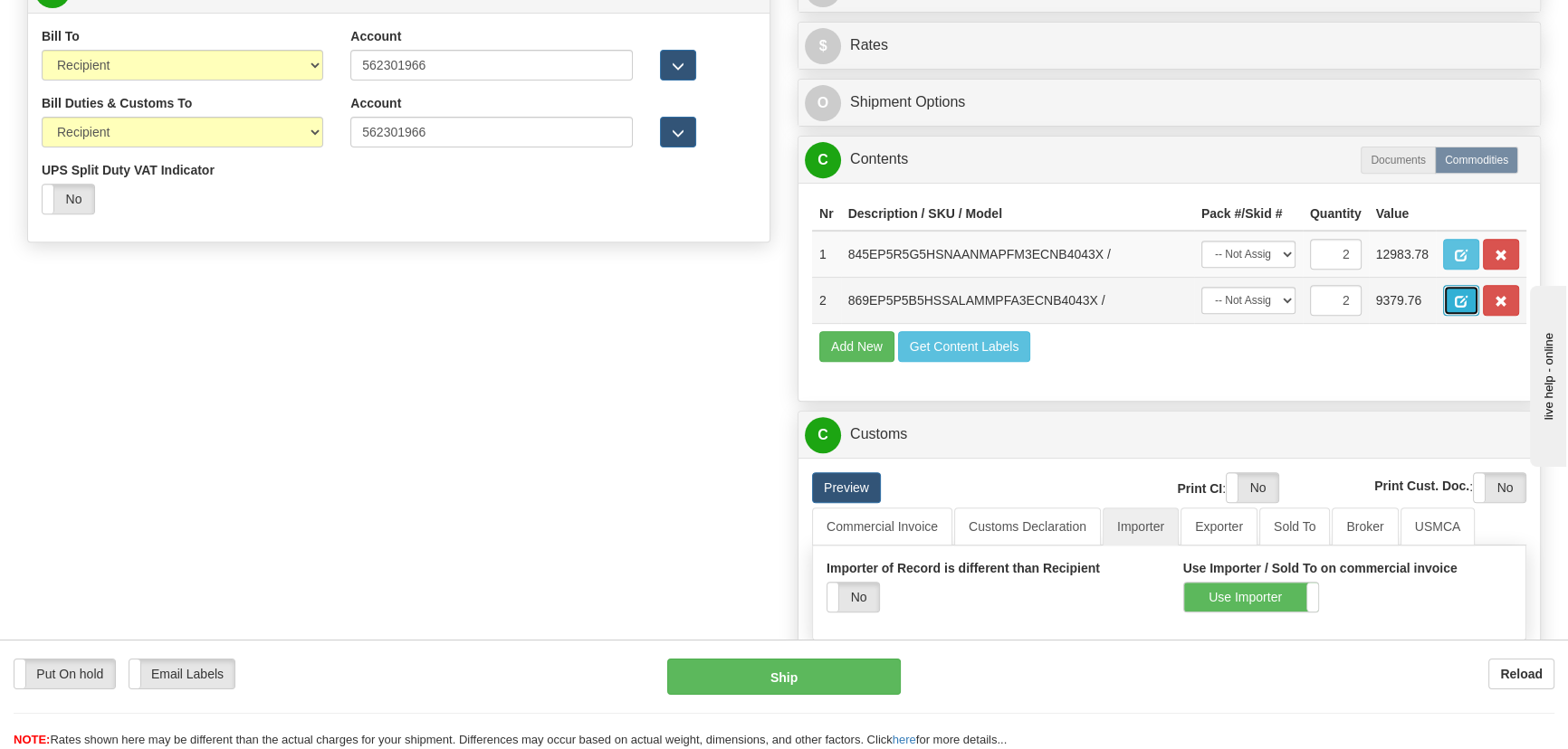
click at [1467, 301] on span "button" at bounding box center [1461, 302] width 13 height 12
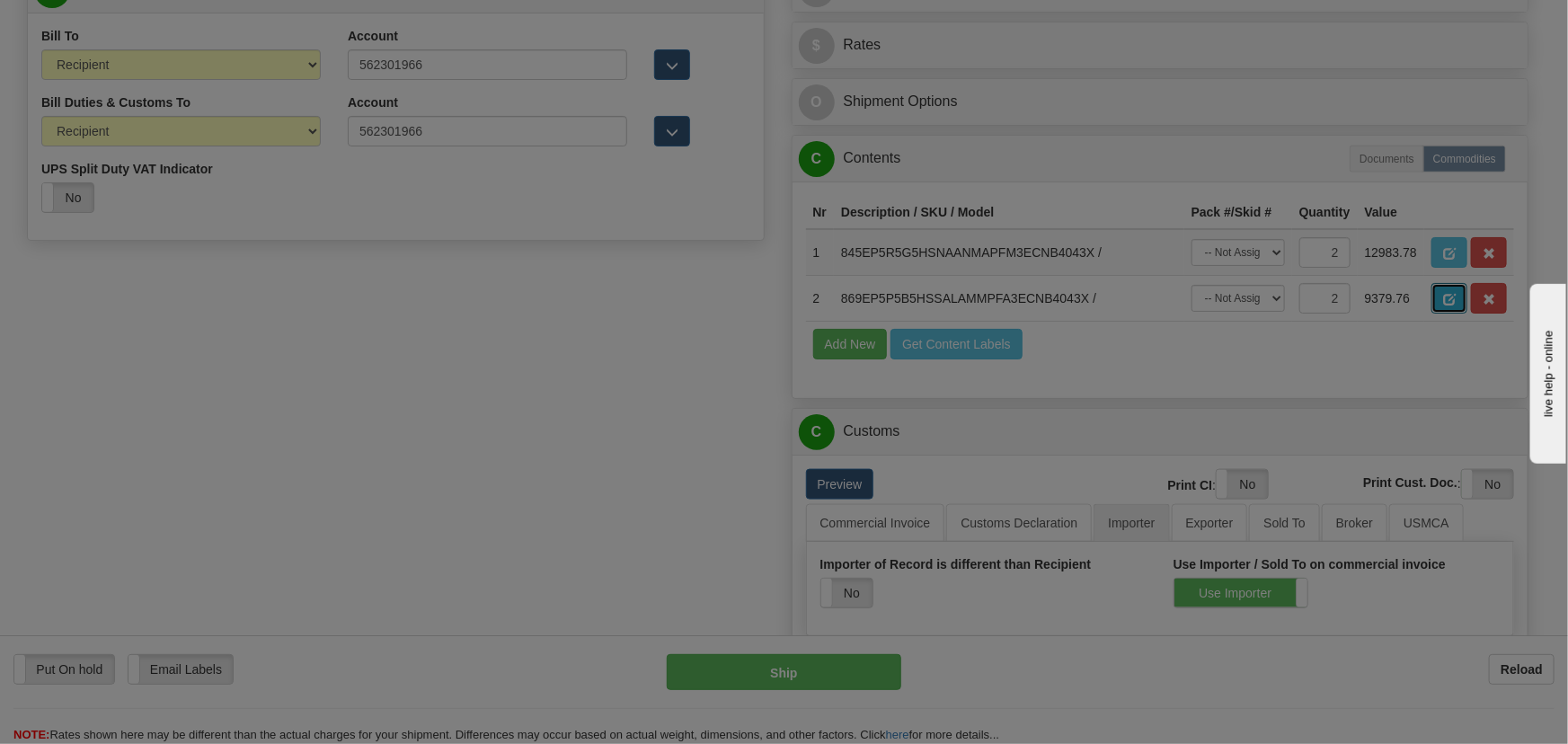
scroll to position [0, 0]
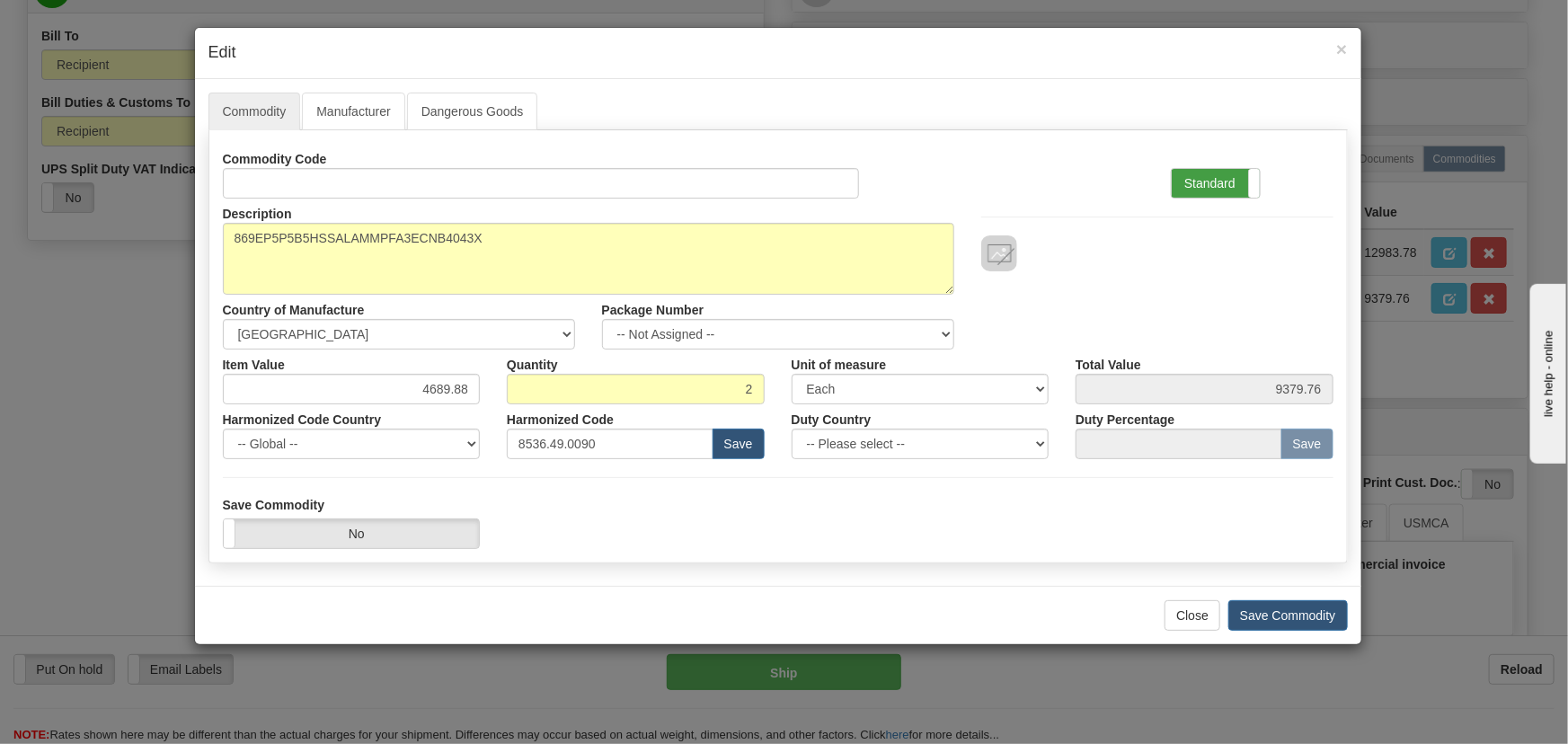
click at [1242, 185] on label "Standard" at bounding box center [1216, 184] width 88 height 29
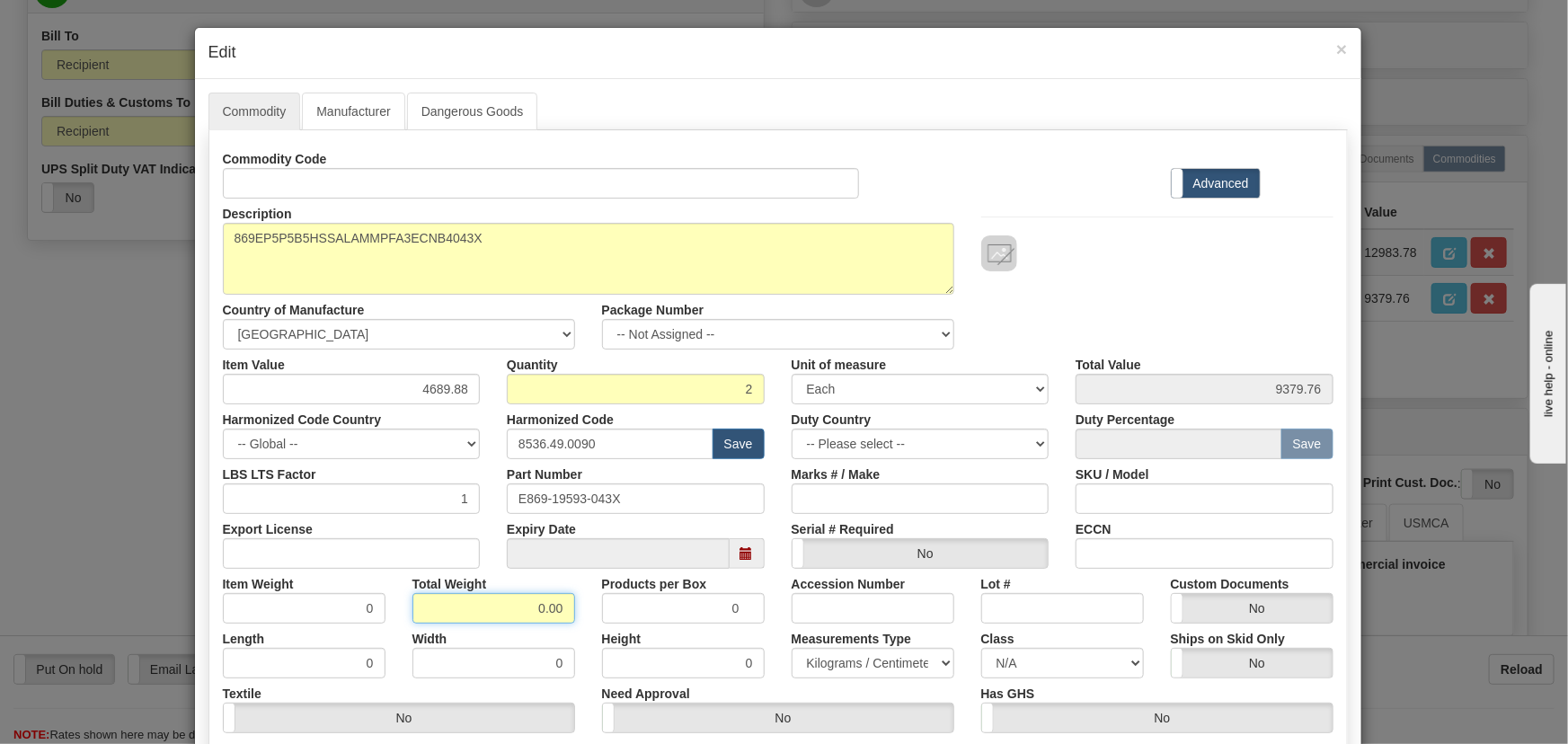
drag, startPoint x: 519, startPoint y: 606, endPoint x: 579, endPoint y: 631, distance: 65.0
click at [579, 631] on div "Commodity Code Standard Advanced Description 869EP5P5B5HSSALAMMPFA3ECNB4043X Co…" at bounding box center [778, 466] width 1111 height 645
type input "2"
type input "1.0000"
click at [589, 633] on div "Height 0" at bounding box center [683, 651] width 190 height 55
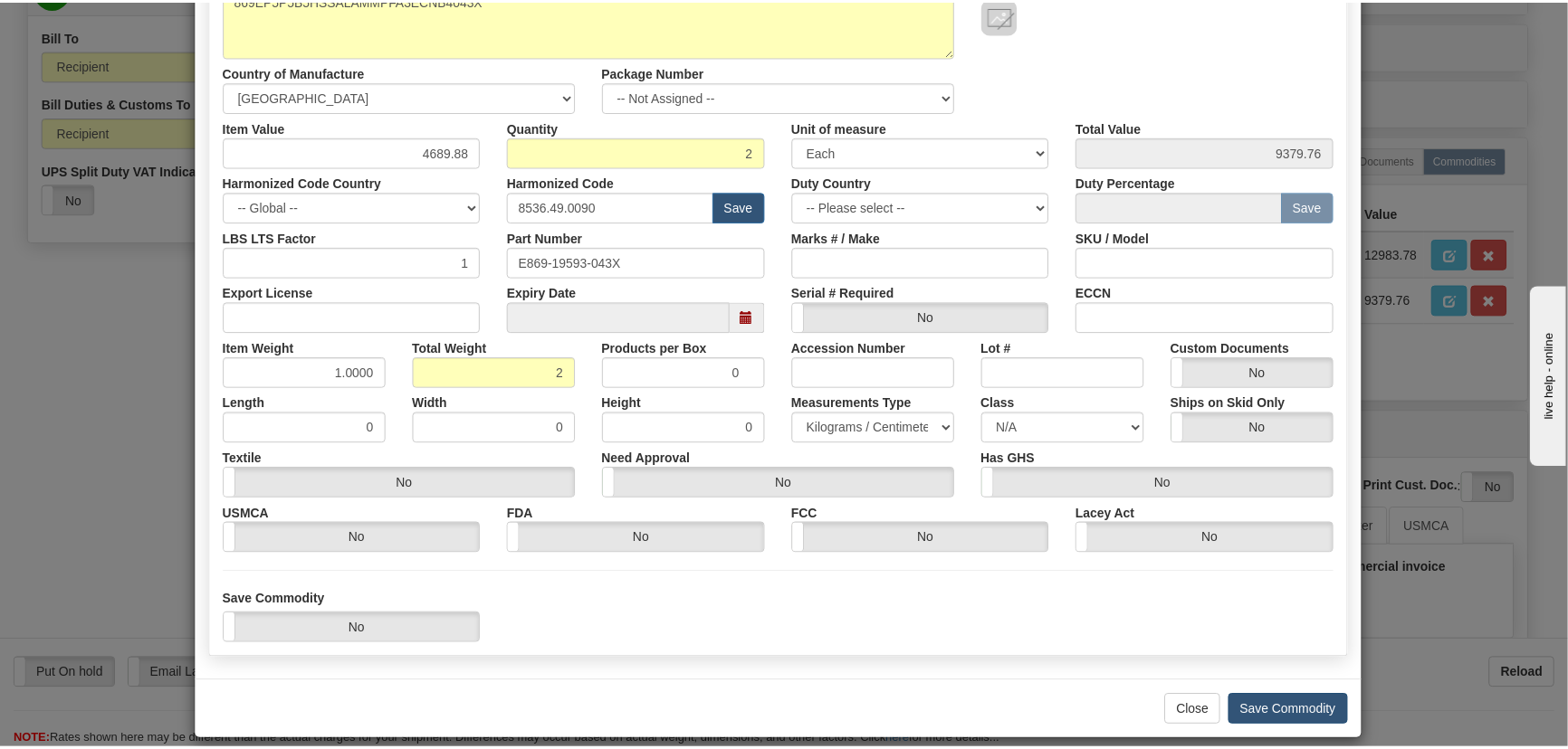
scroll to position [257, 0]
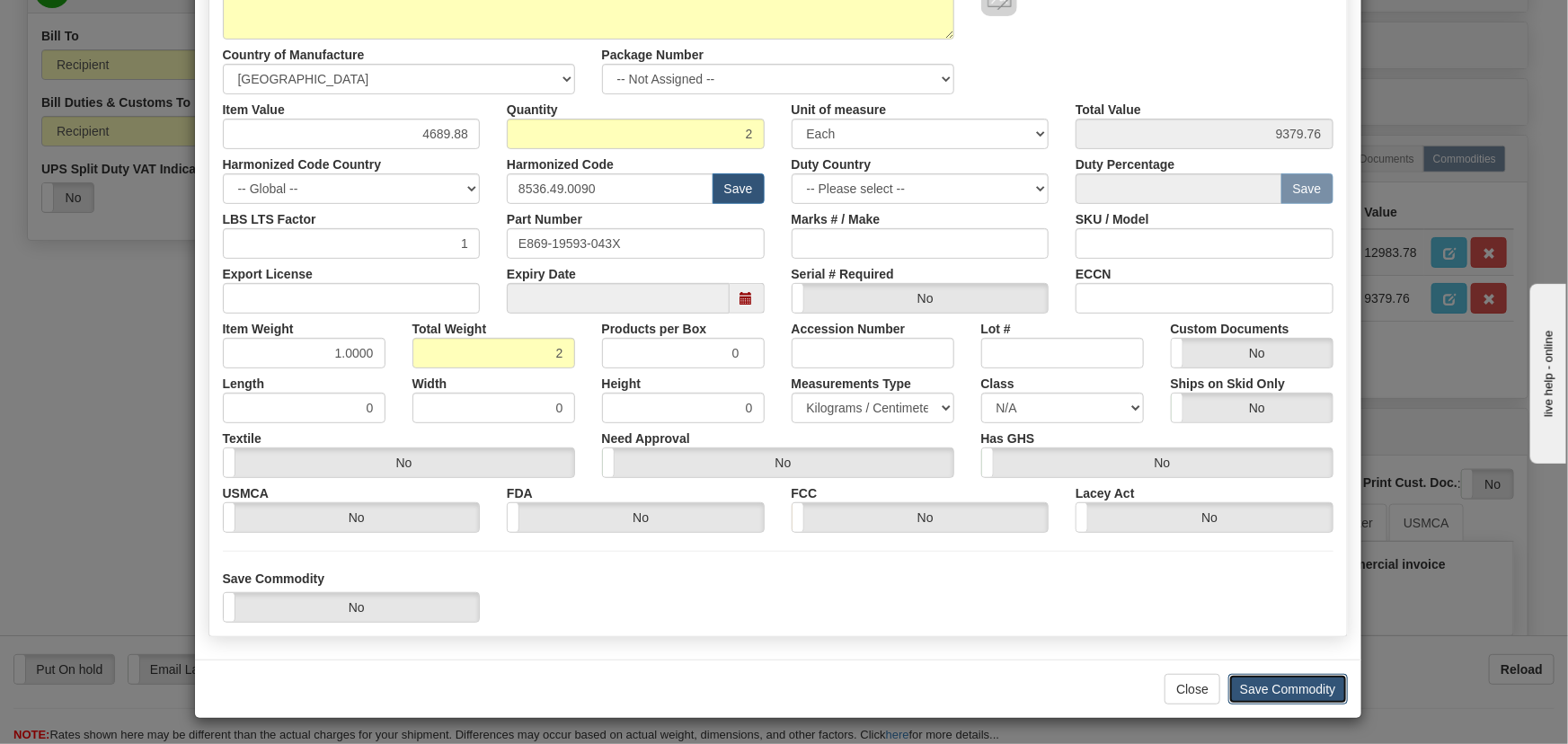
click at [1300, 688] on button "Save Commodity" at bounding box center [1288, 688] width 120 height 30
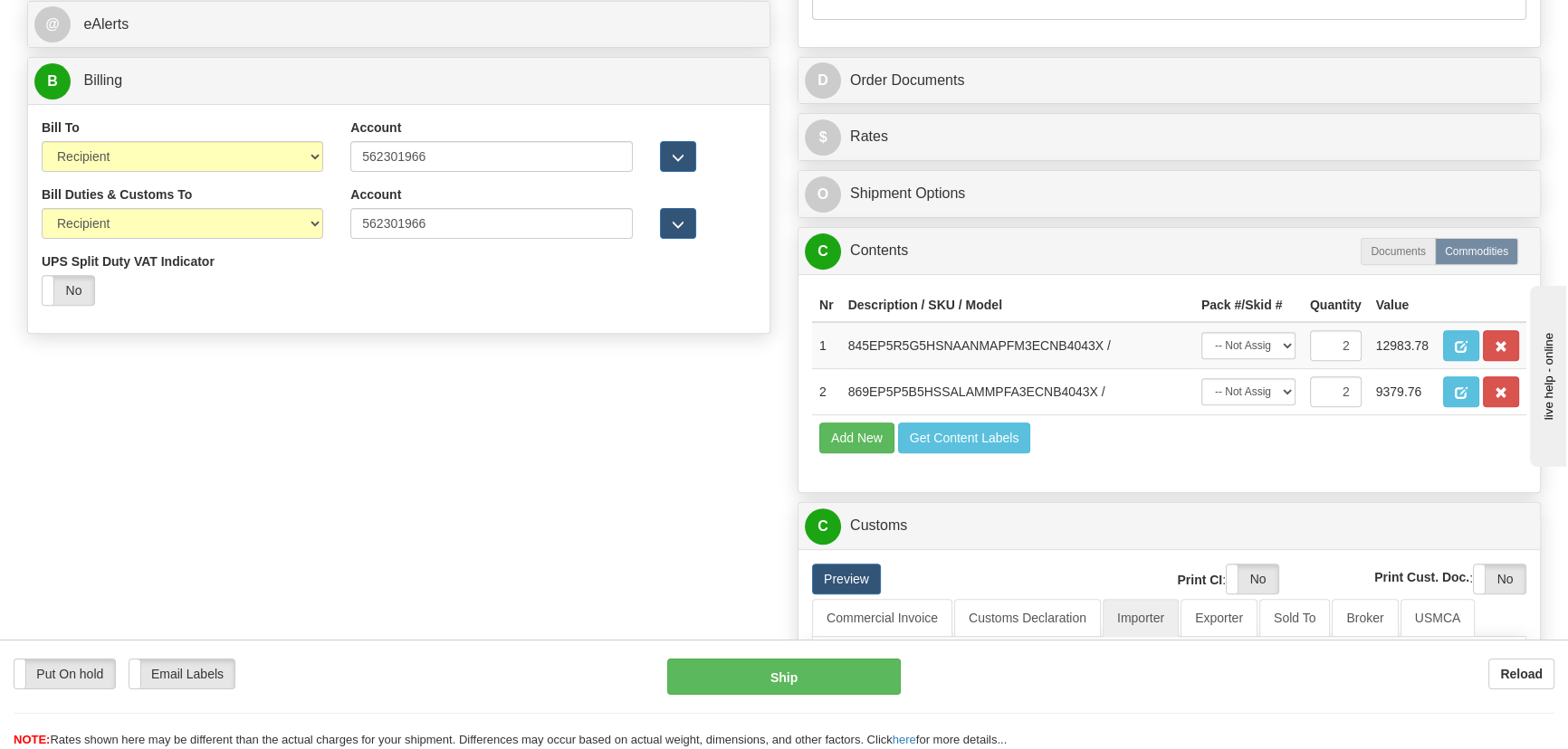
scroll to position [575, 0]
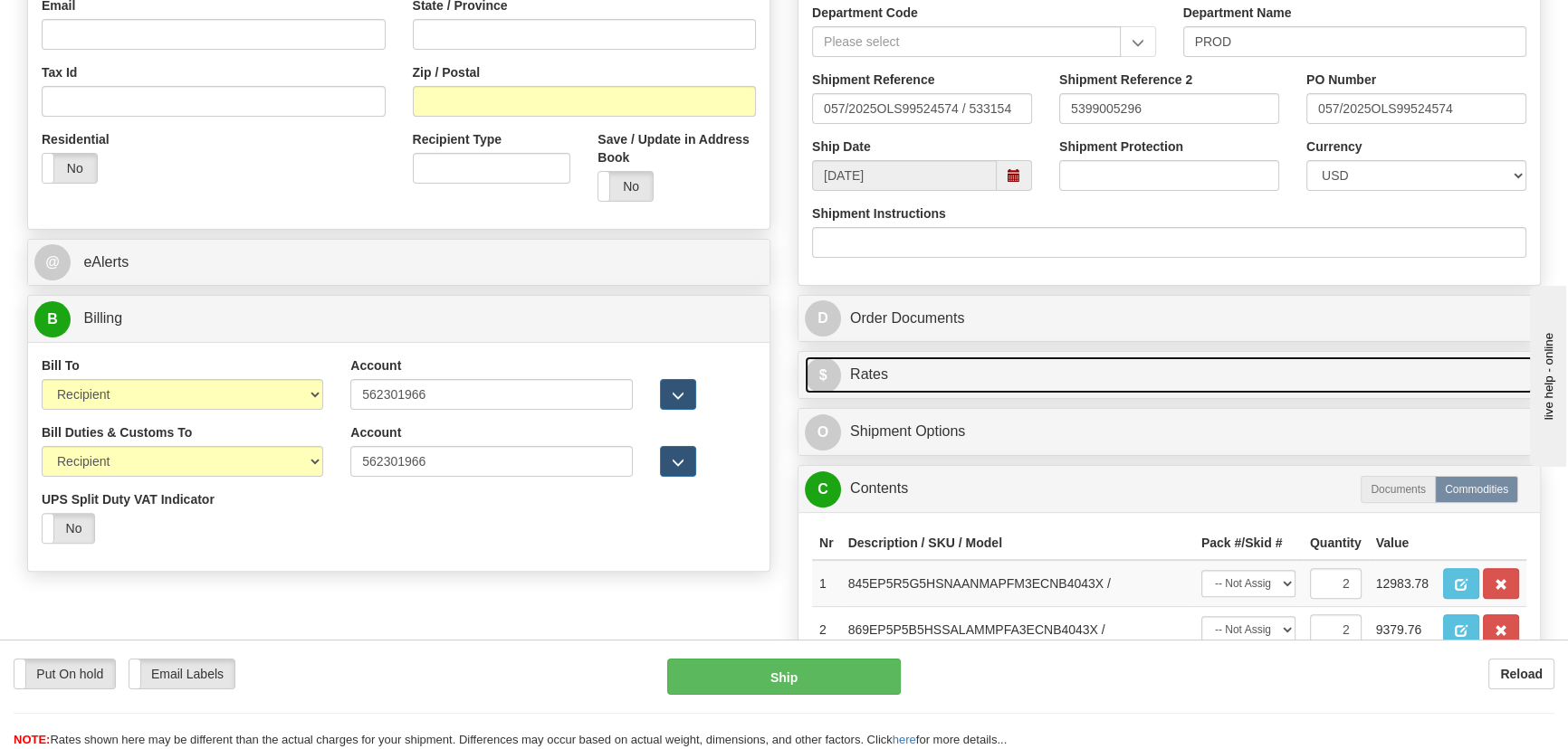
drag, startPoint x: 1302, startPoint y: 370, endPoint x: 1313, endPoint y: 366, distance: 11.7
click at [1302, 370] on link "$ Rates" at bounding box center [1169, 375] width 729 height 37
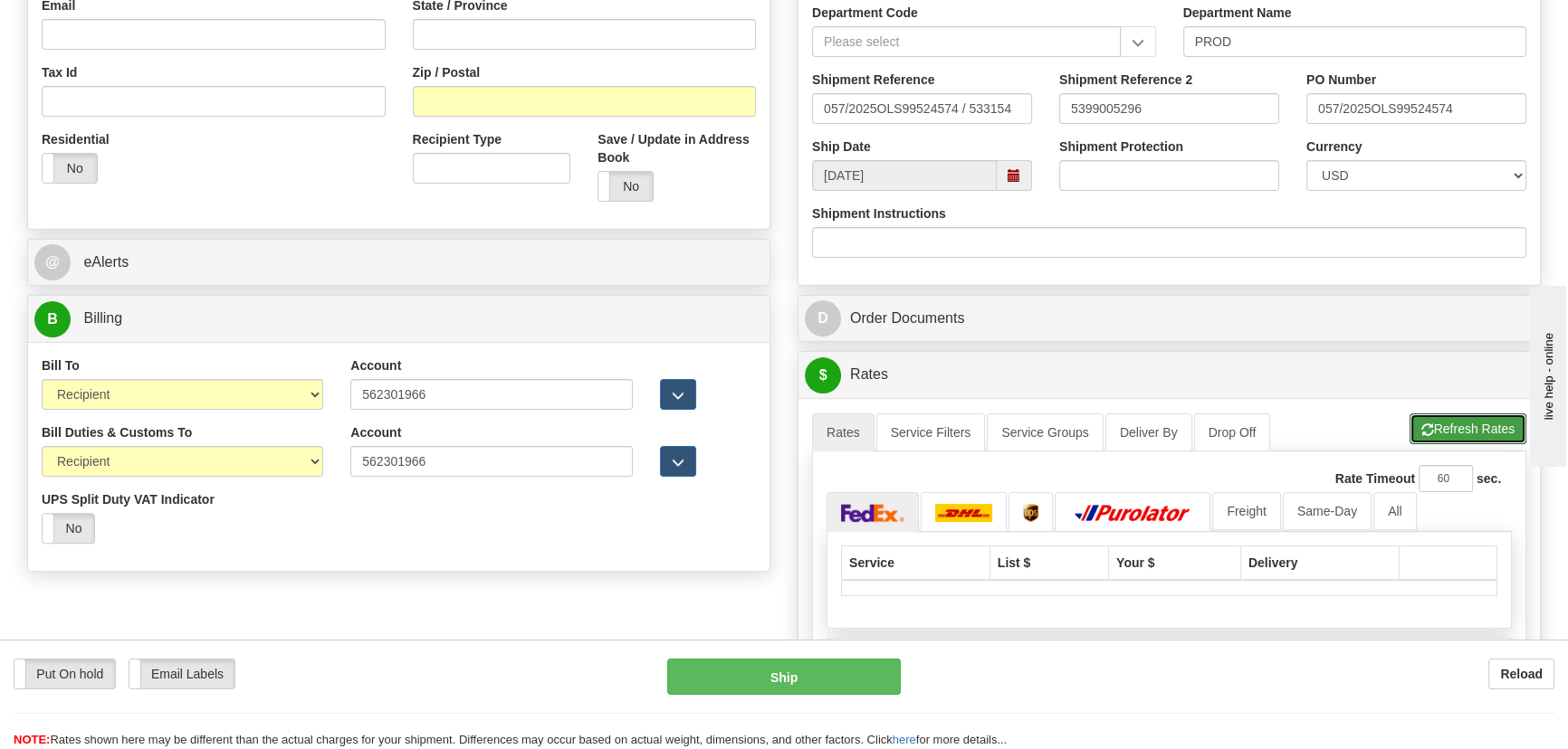
click at [1448, 424] on button "Refresh Rates" at bounding box center [1468, 428] width 117 height 30
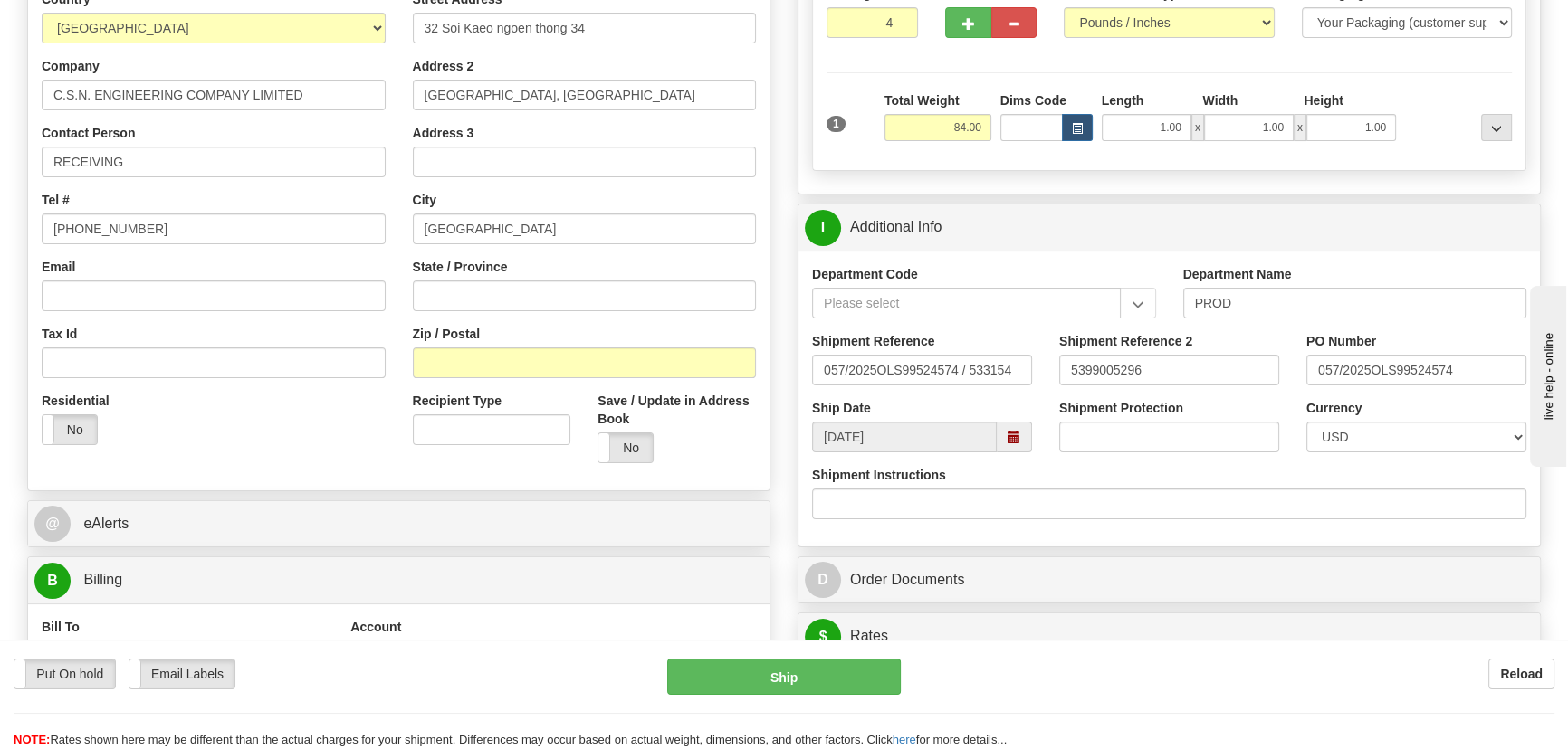
scroll to position [246, 0]
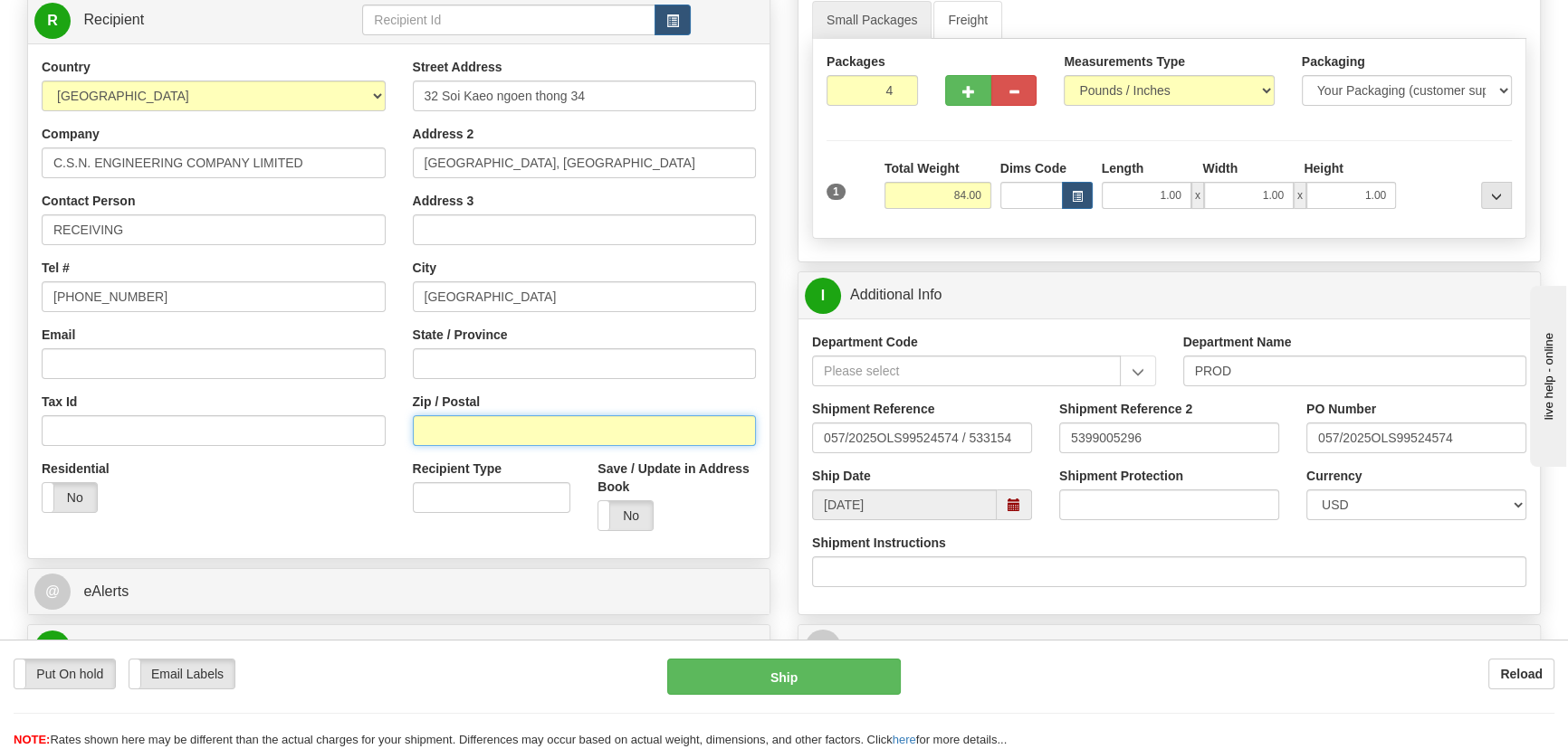
click at [473, 434] on input "Zip / Postal" at bounding box center [584, 430] width 344 height 30
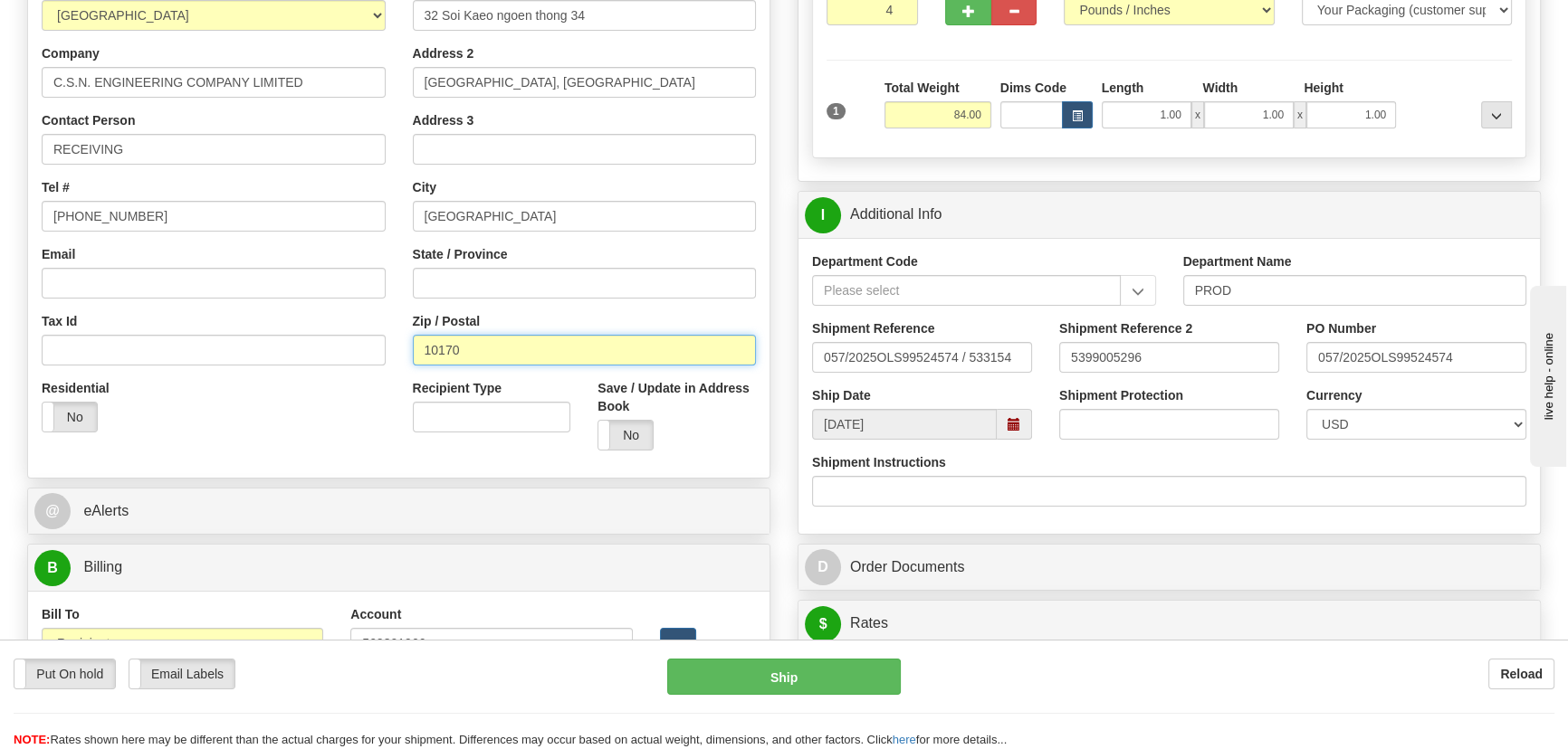
scroll to position [575, 0]
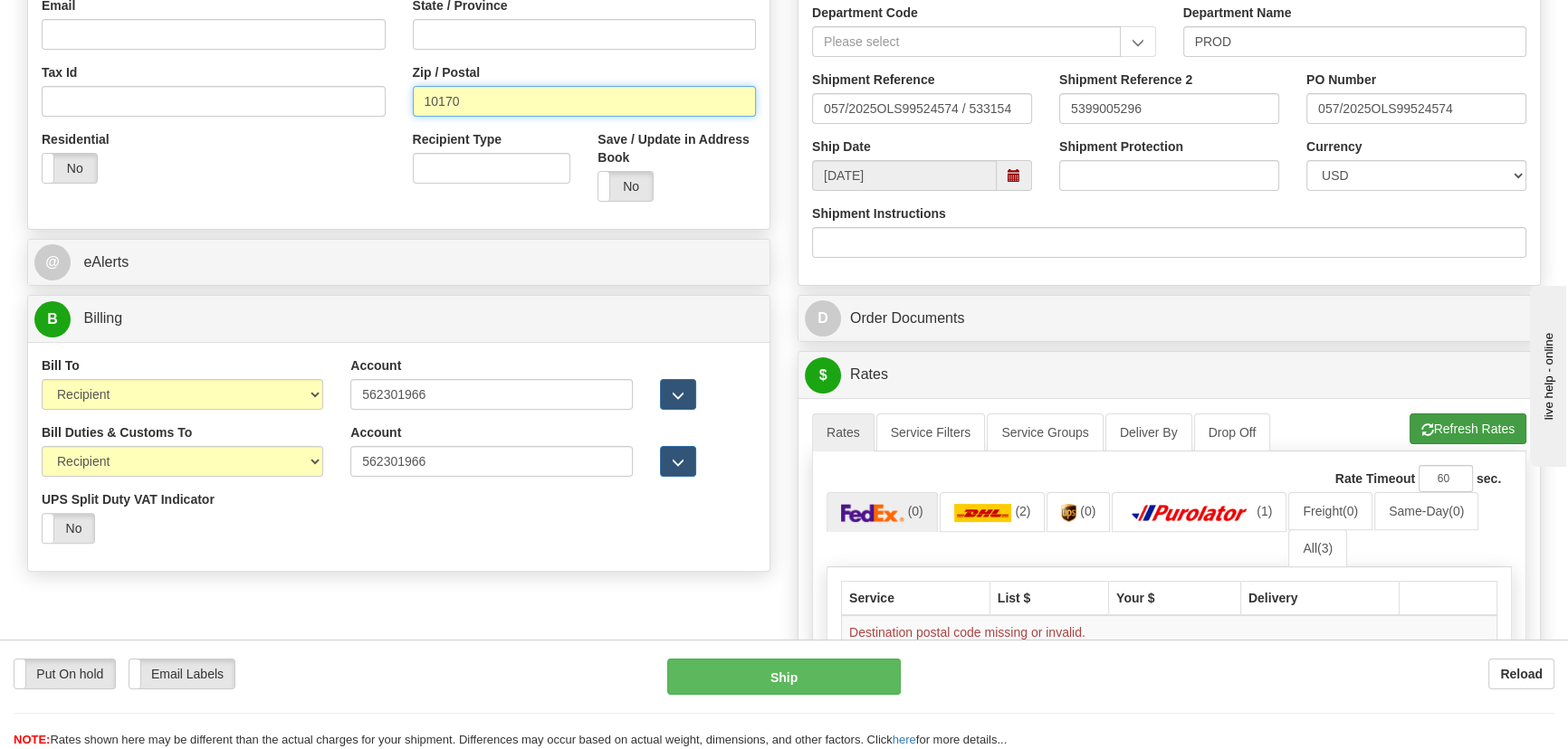
type input "10170"
click at [1464, 423] on button "Refresh Rates" at bounding box center [1468, 428] width 117 height 30
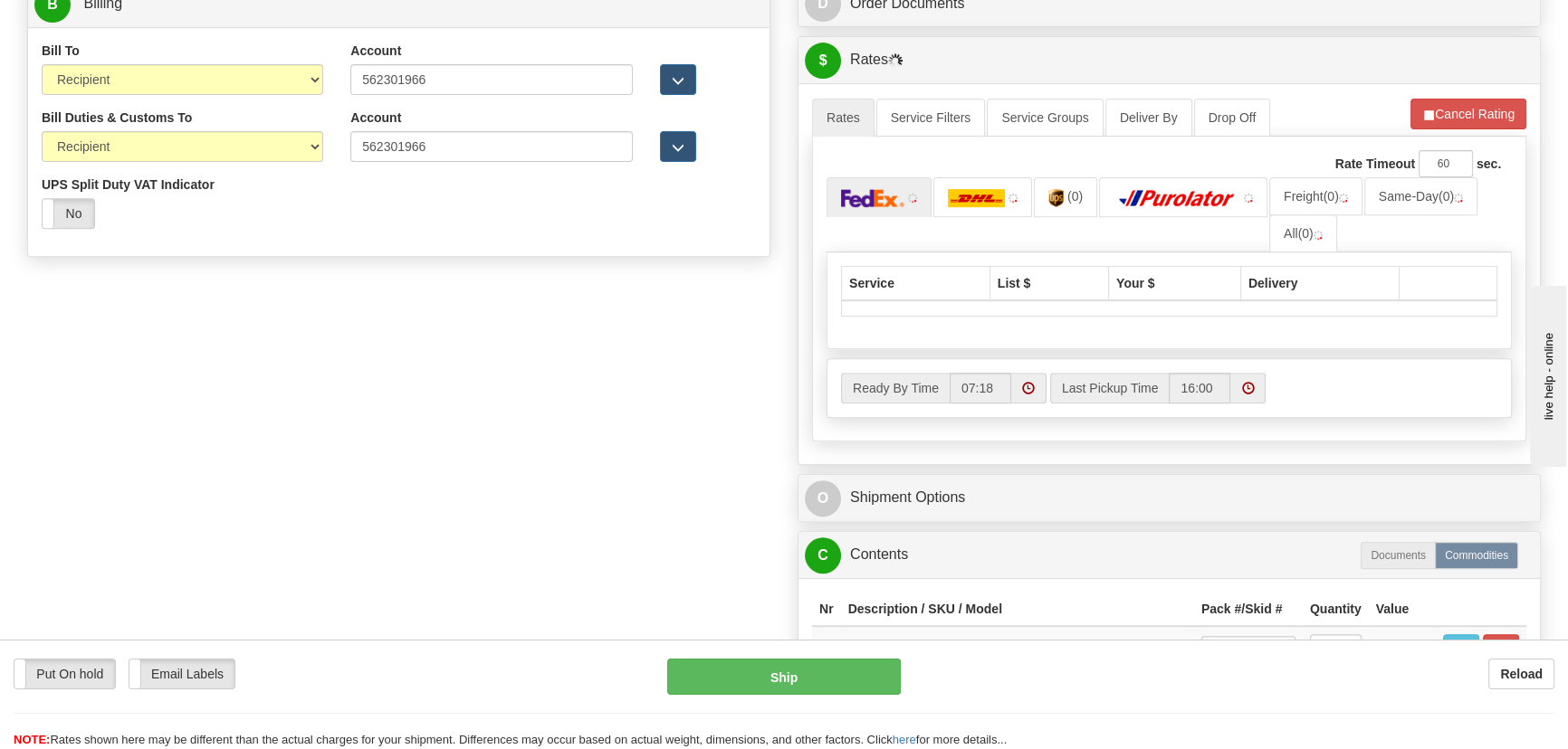
scroll to position [905, 0]
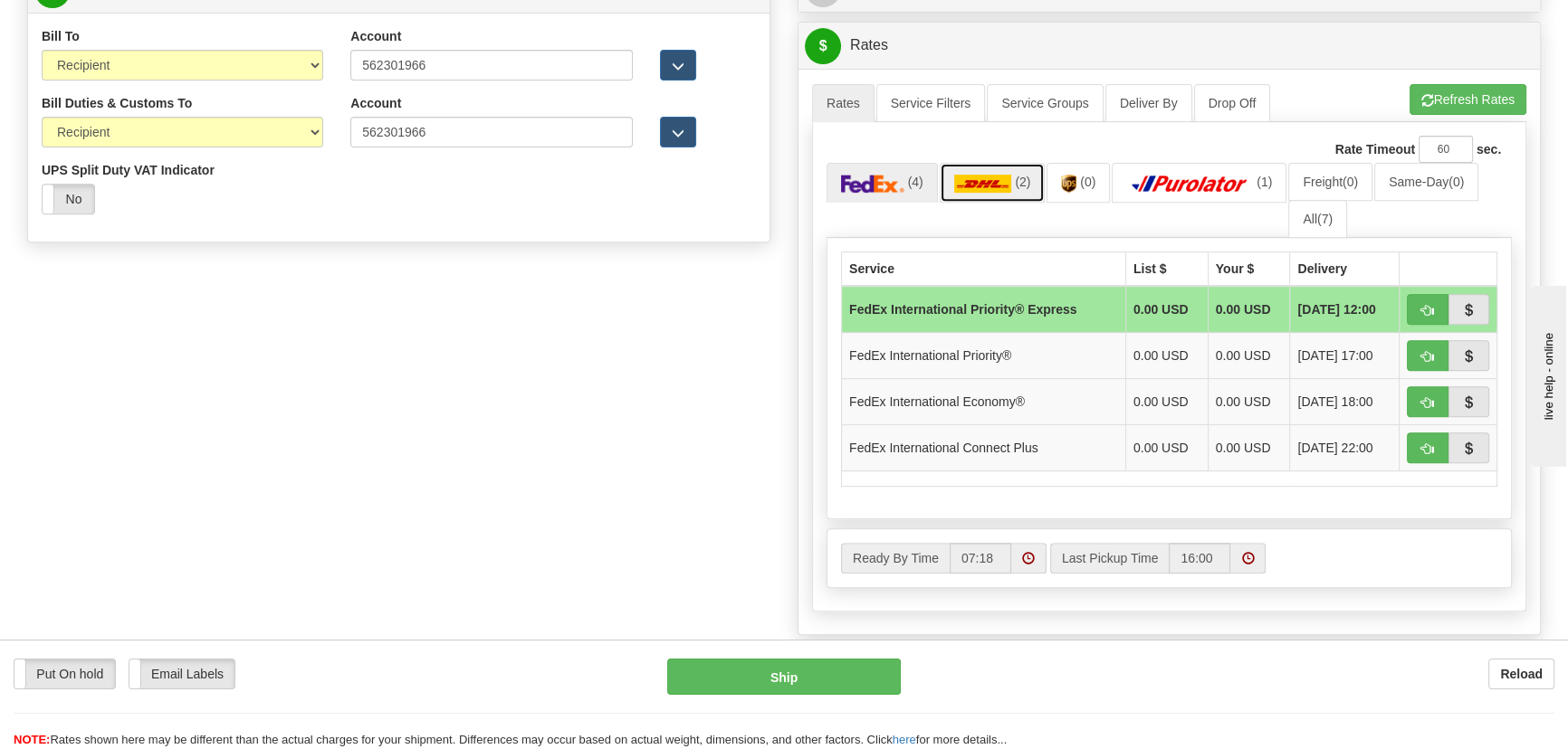
click at [1013, 182] on link "(2)" at bounding box center [992, 182] width 106 height 39
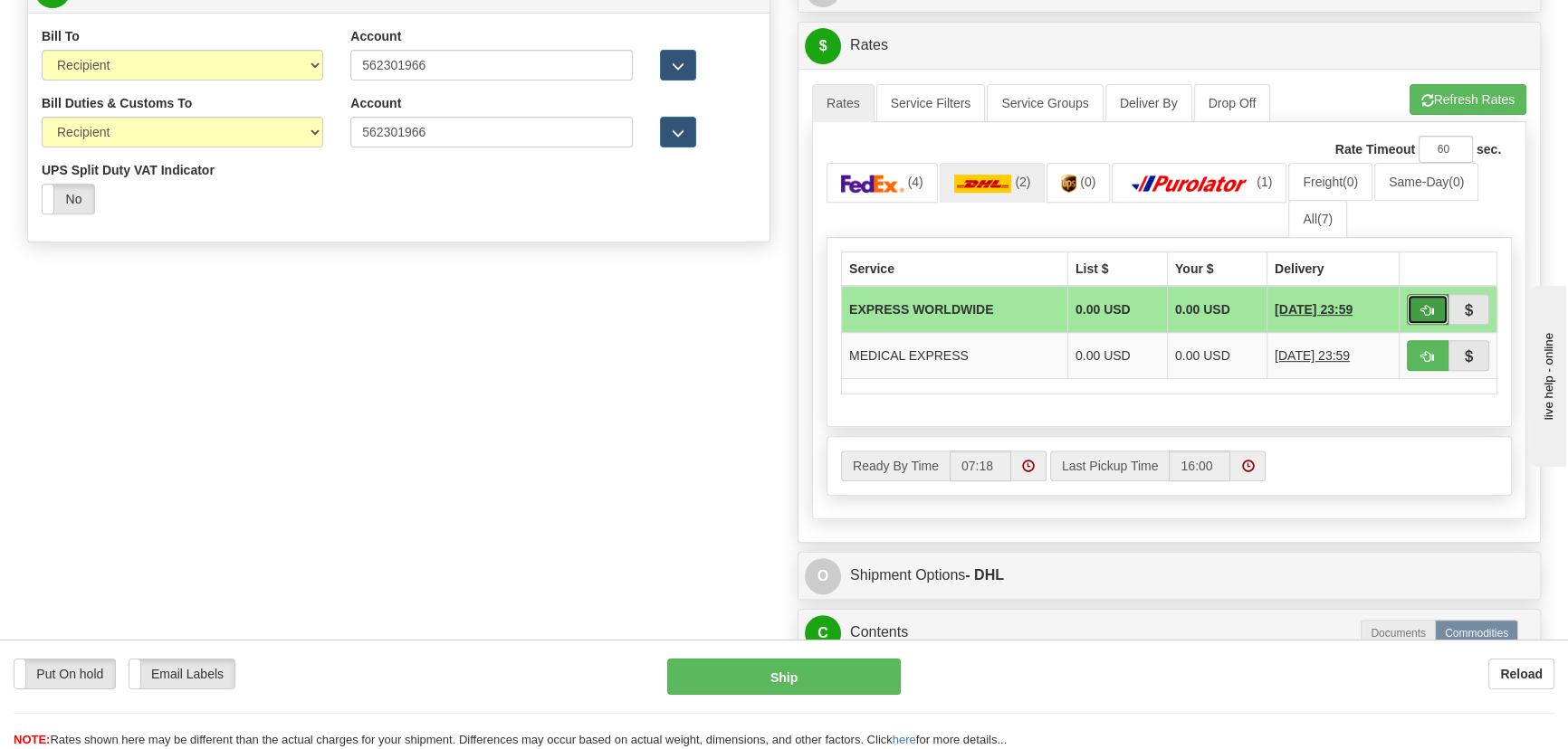
click at [1416, 312] on button "button" at bounding box center [1428, 309] width 41 height 30
type input "P"
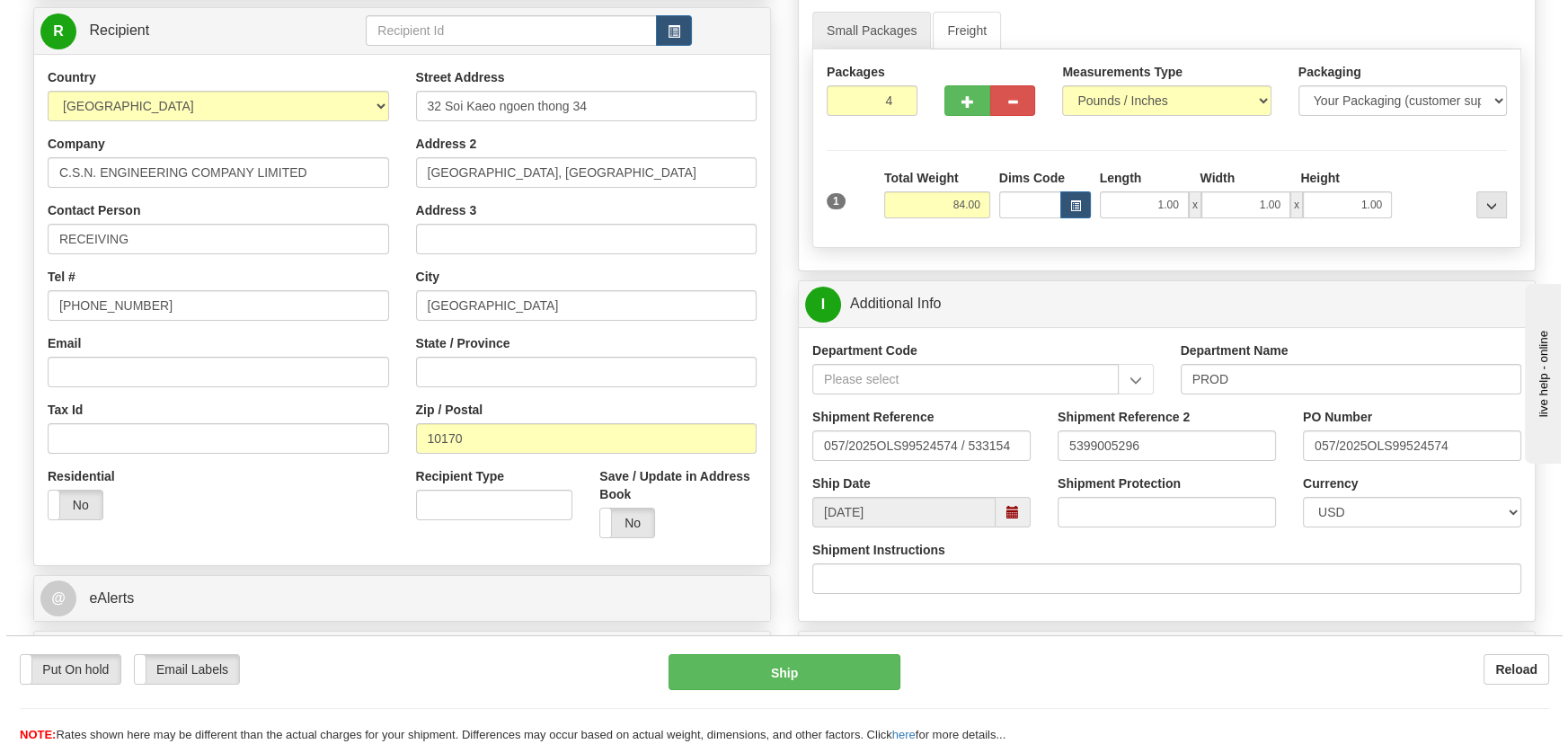
scroll to position [163, 0]
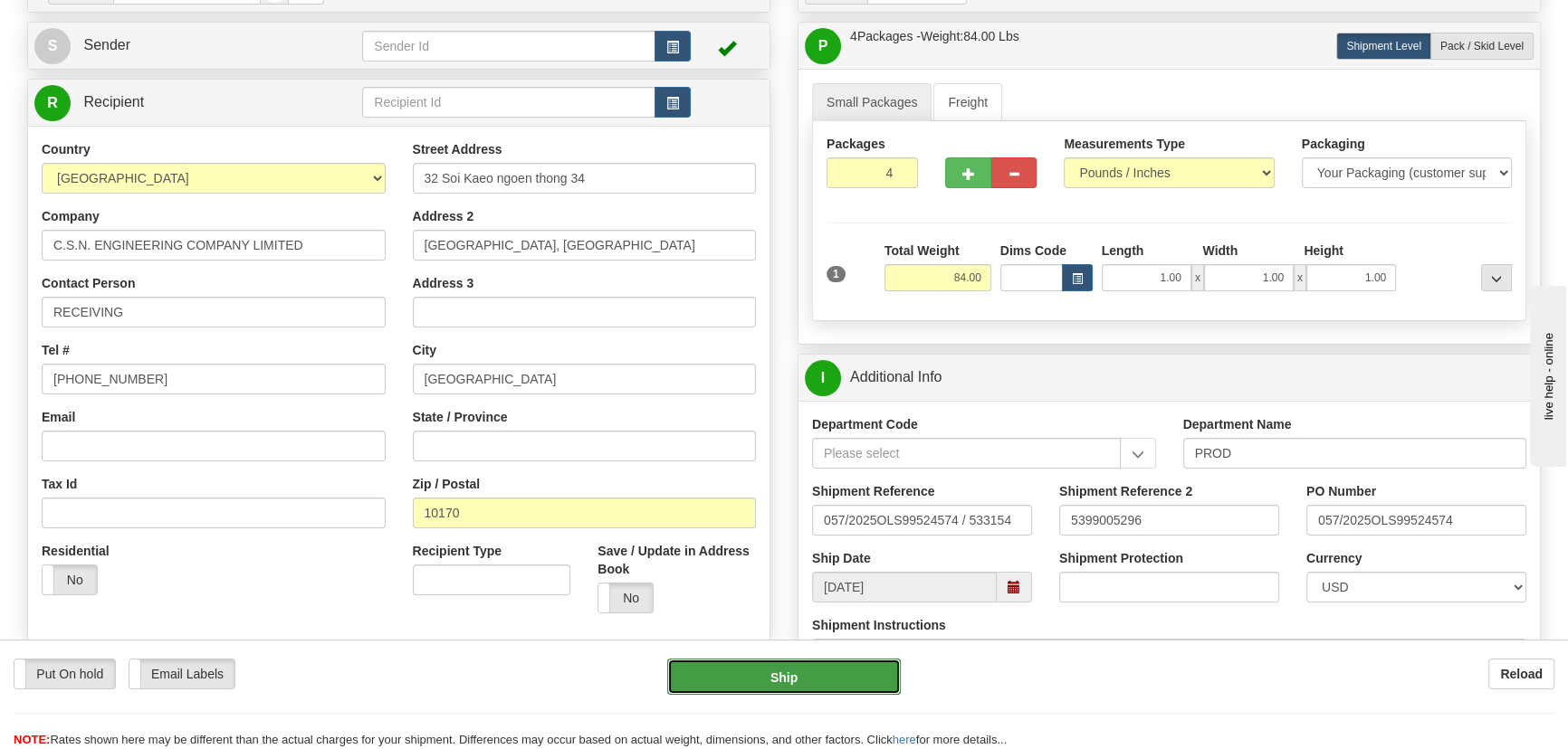
click at [831, 677] on button "Ship" at bounding box center [784, 676] width 234 height 36
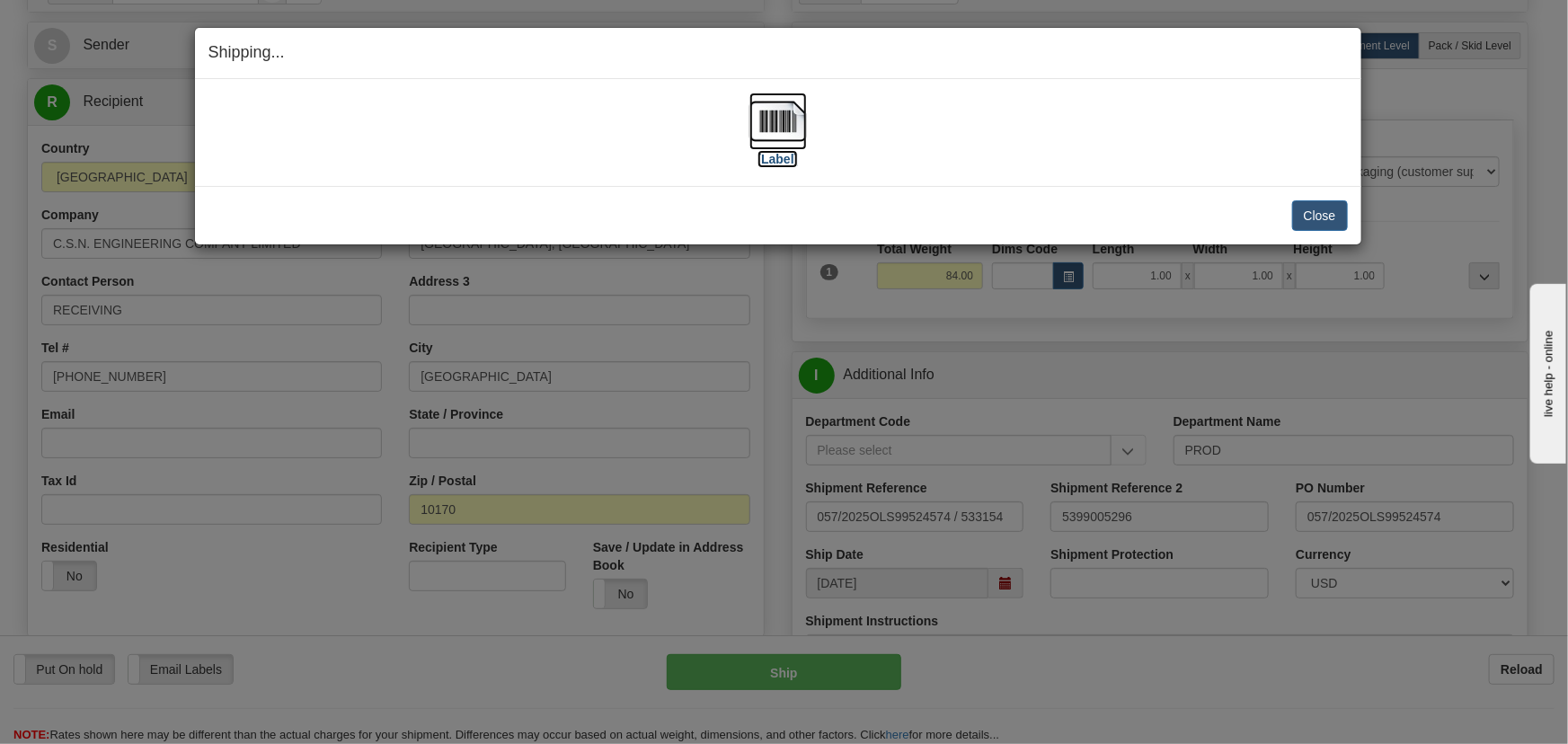
click at [759, 105] on img at bounding box center [778, 121] width 57 height 57
click at [1331, 213] on button "Close" at bounding box center [1320, 215] width 55 height 30
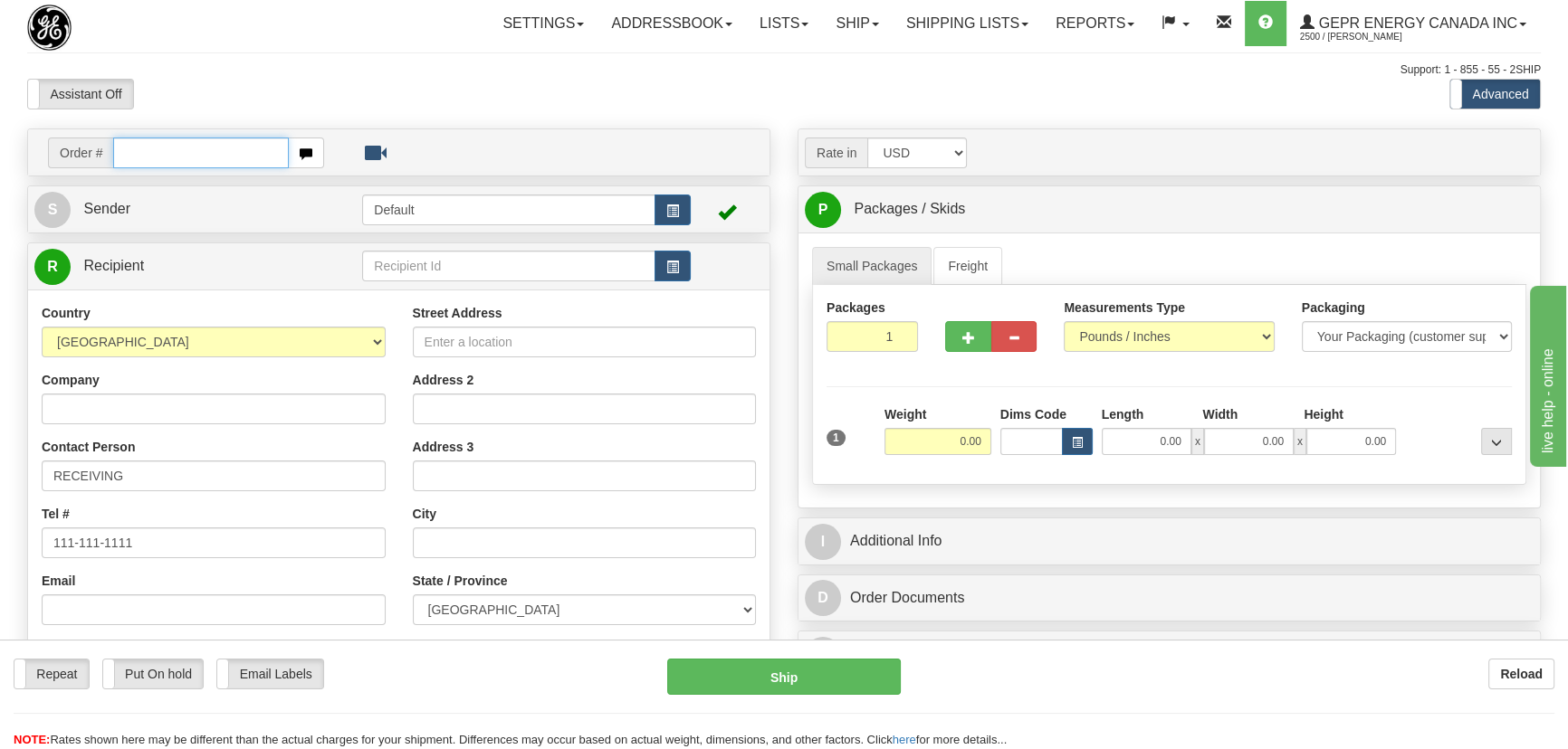
paste input "0086692960"
click at [138, 154] on input "0086692960" at bounding box center [200, 152] width 176 height 30
type input "86692960"
click at [345, 94] on body "Training Course Close Toggle navigation Settings Shipping Preferences New Recip…" at bounding box center [789, 374] width 1580 height 749
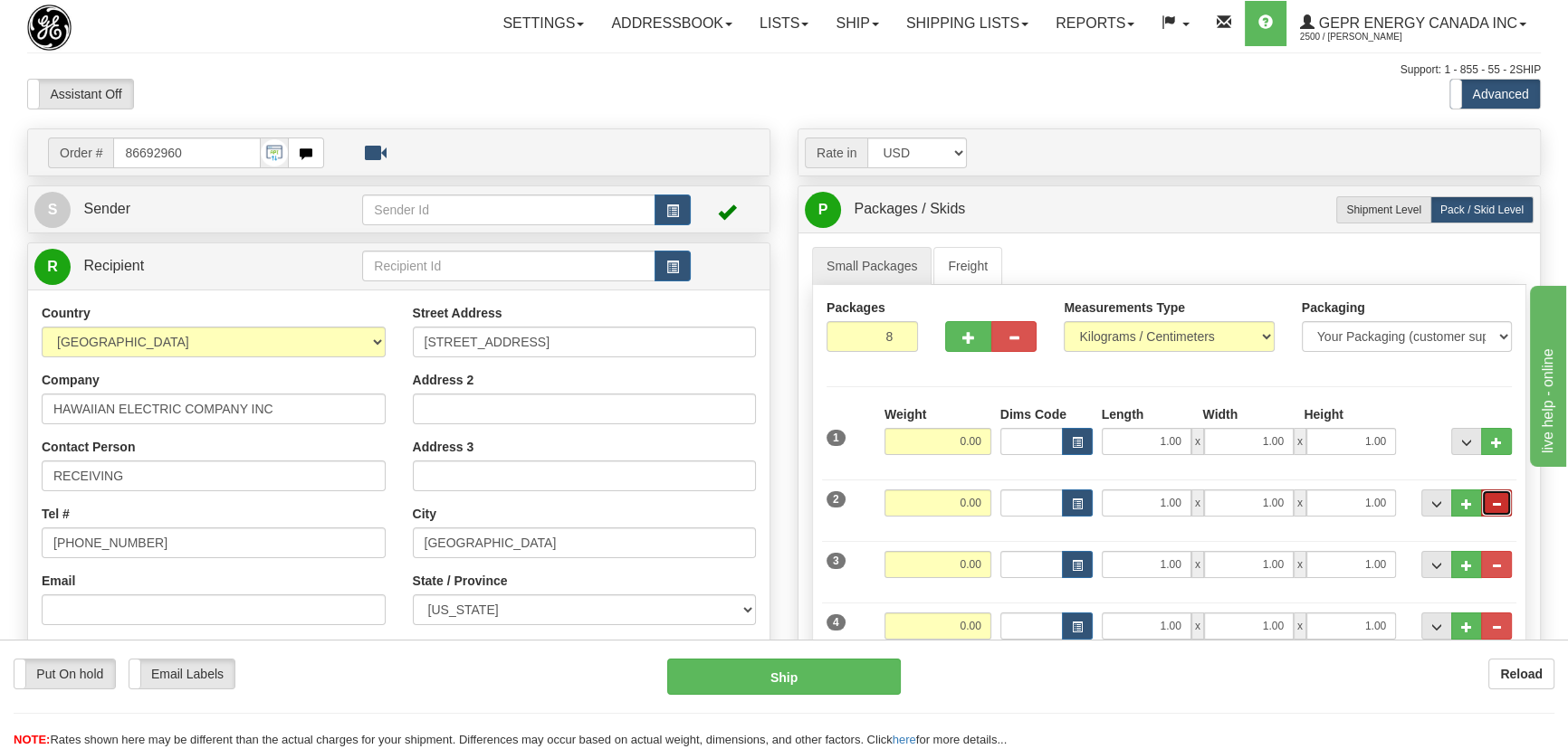
click at [1507, 495] on button "..." at bounding box center [1495, 503] width 30 height 27
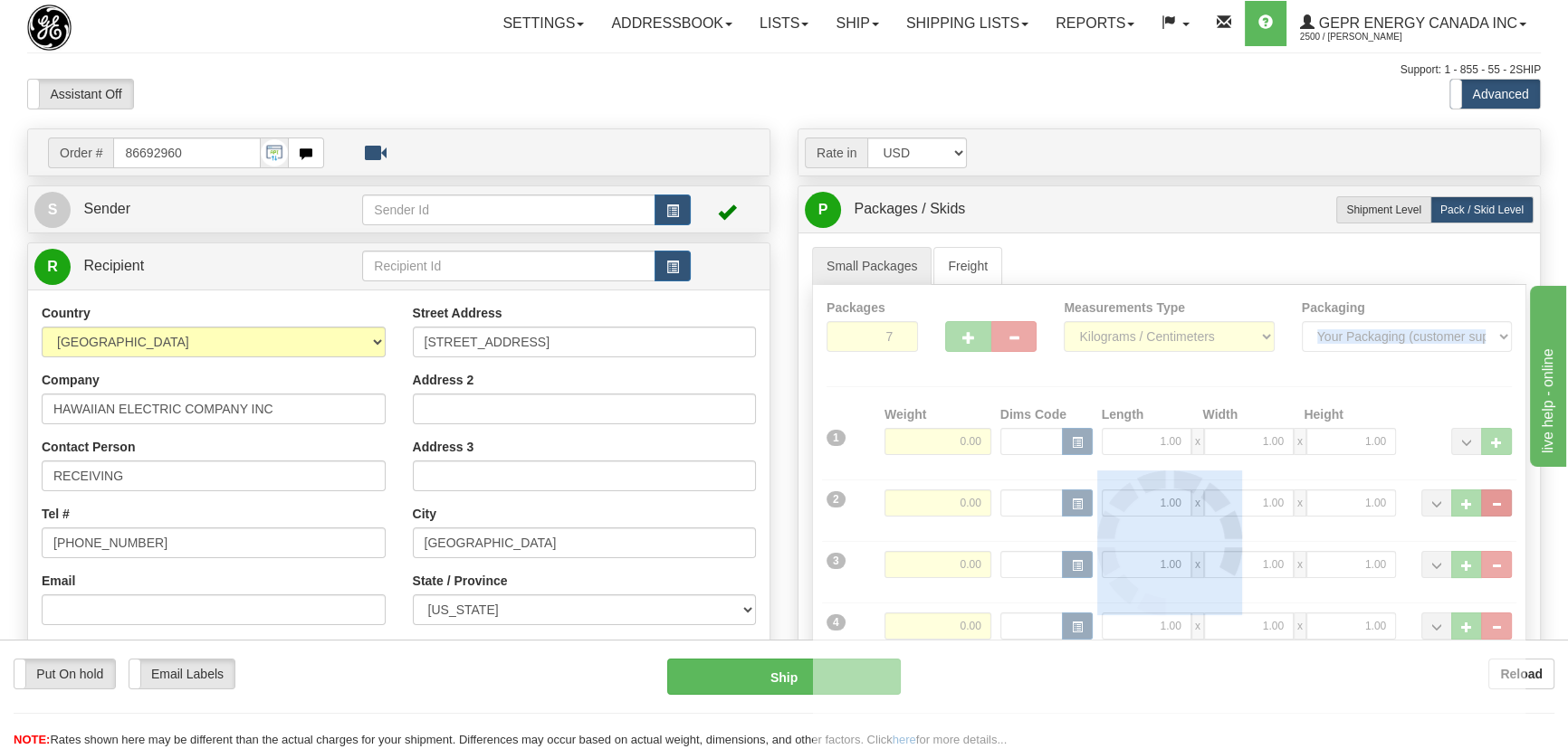
click at [1504, 498] on div "Packages 7 8 Measurements Type" at bounding box center [1169, 544] width 714 height 518
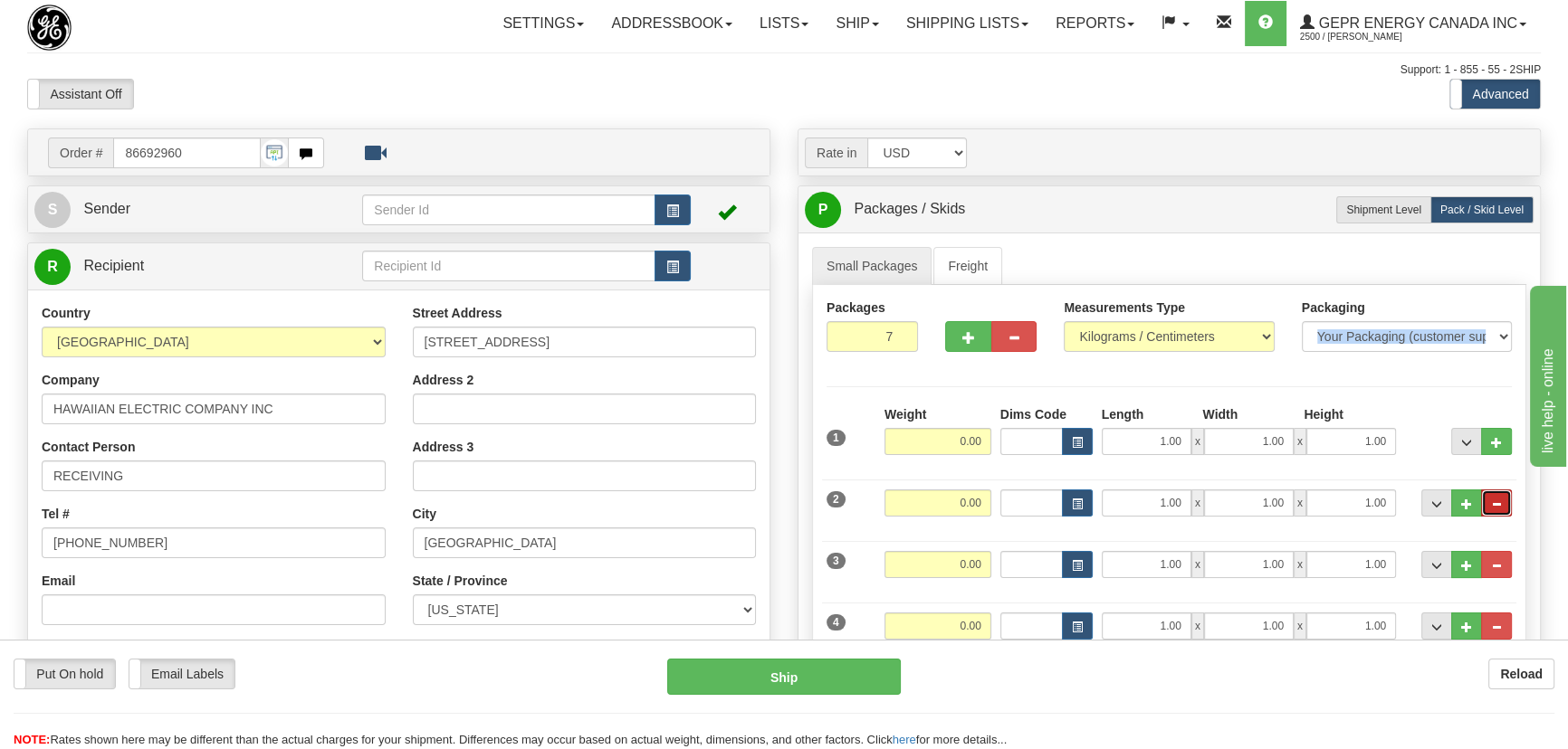
click at [1500, 500] on span "..." at bounding box center [1496, 505] width 11 height 10
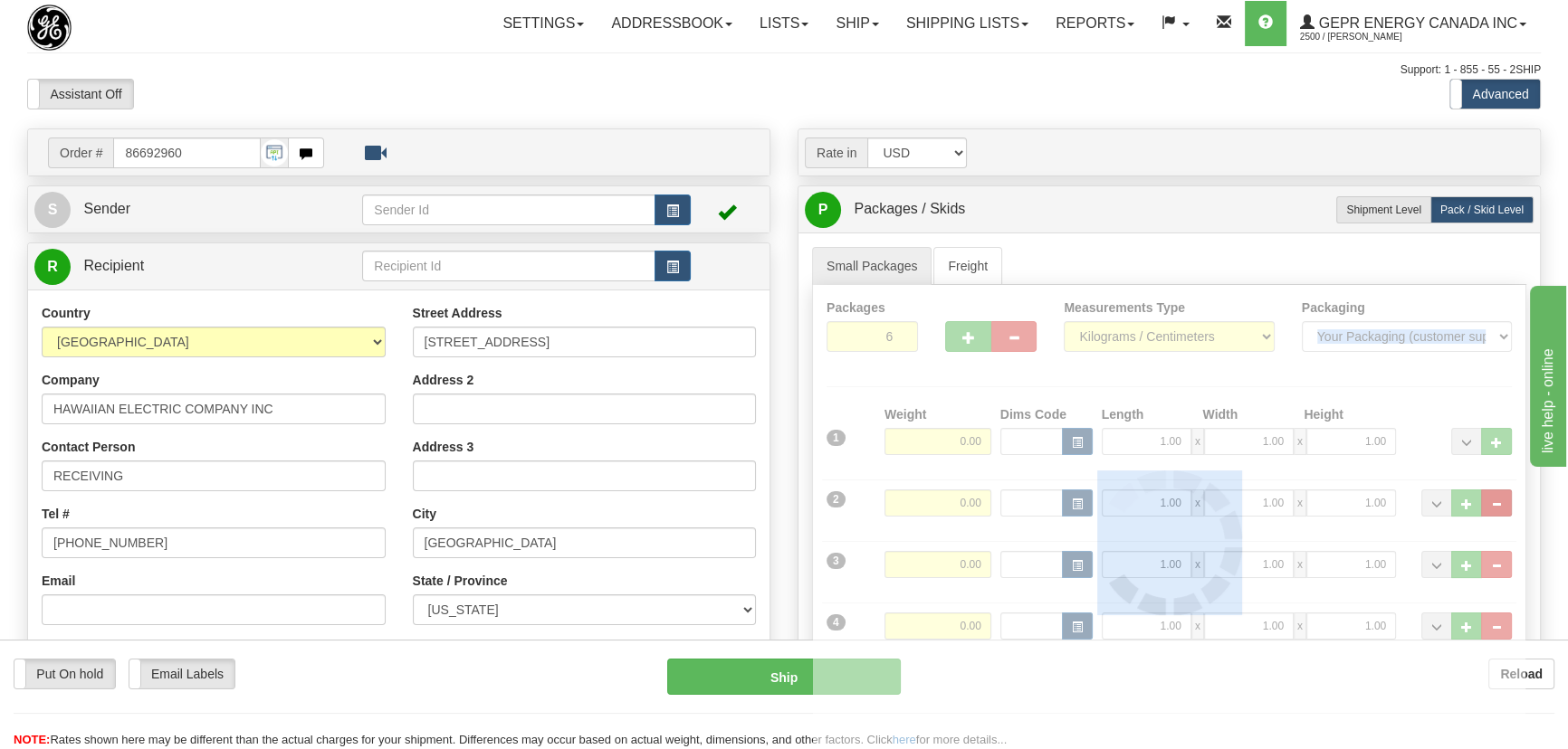
click at [1500, 499] on div "Packages 6 7 Measurements Type" at bounding box center [1169, 544] width 714 height 518
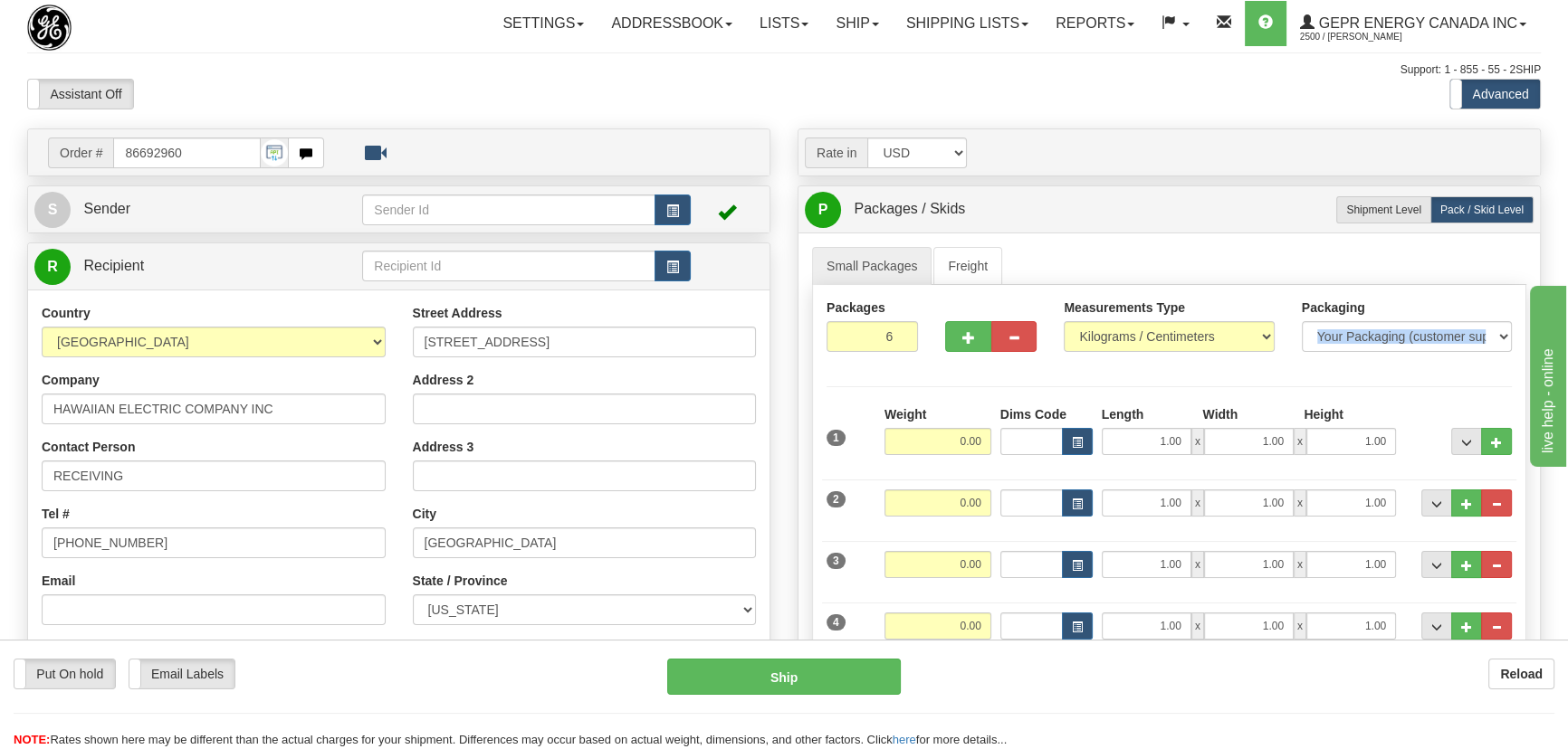
click at [1500, 500] on span "..." at bounding box center [1496, 505] width 11 height 10
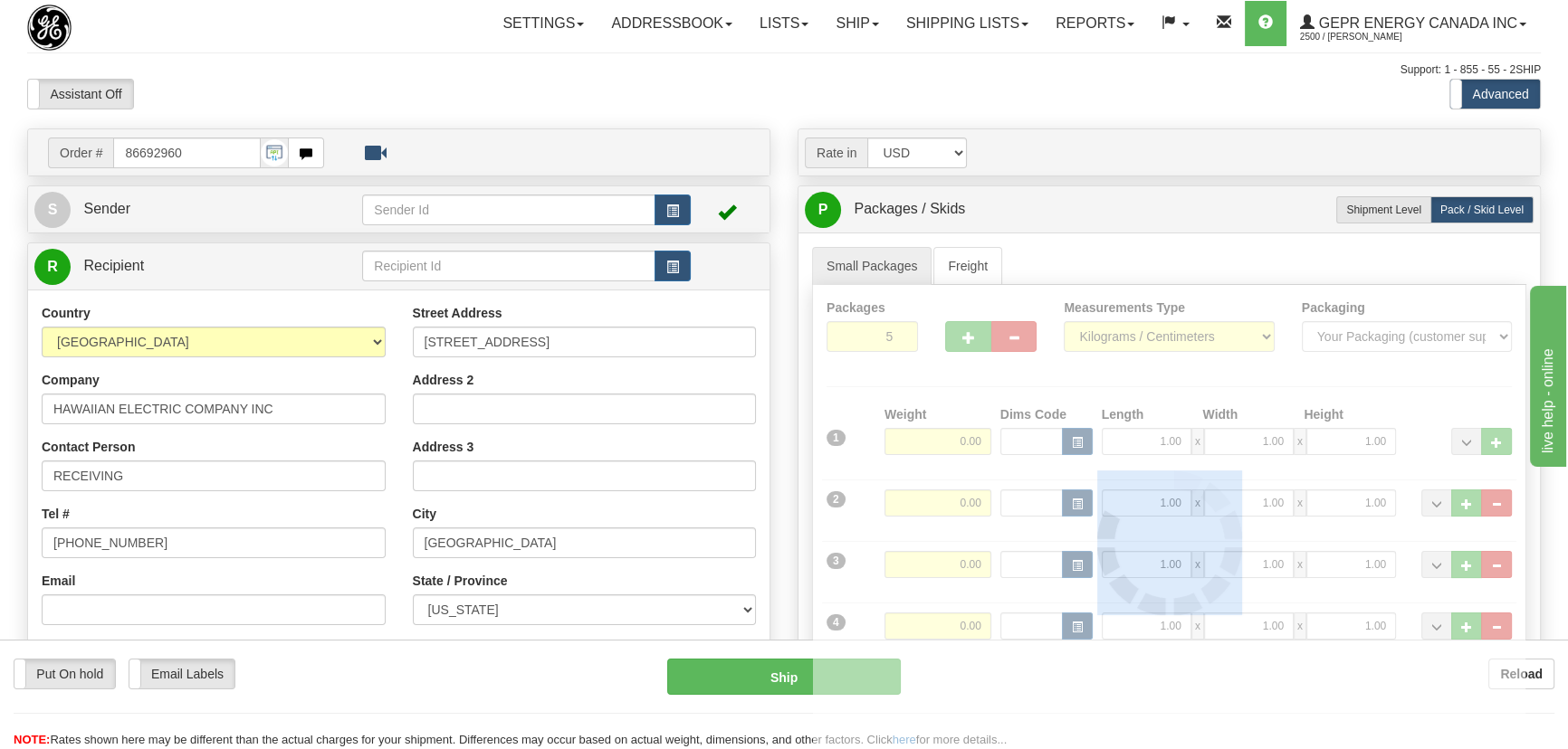
click at [1500, 499] on div at bounding box center [1169, 543] width 713 height 517
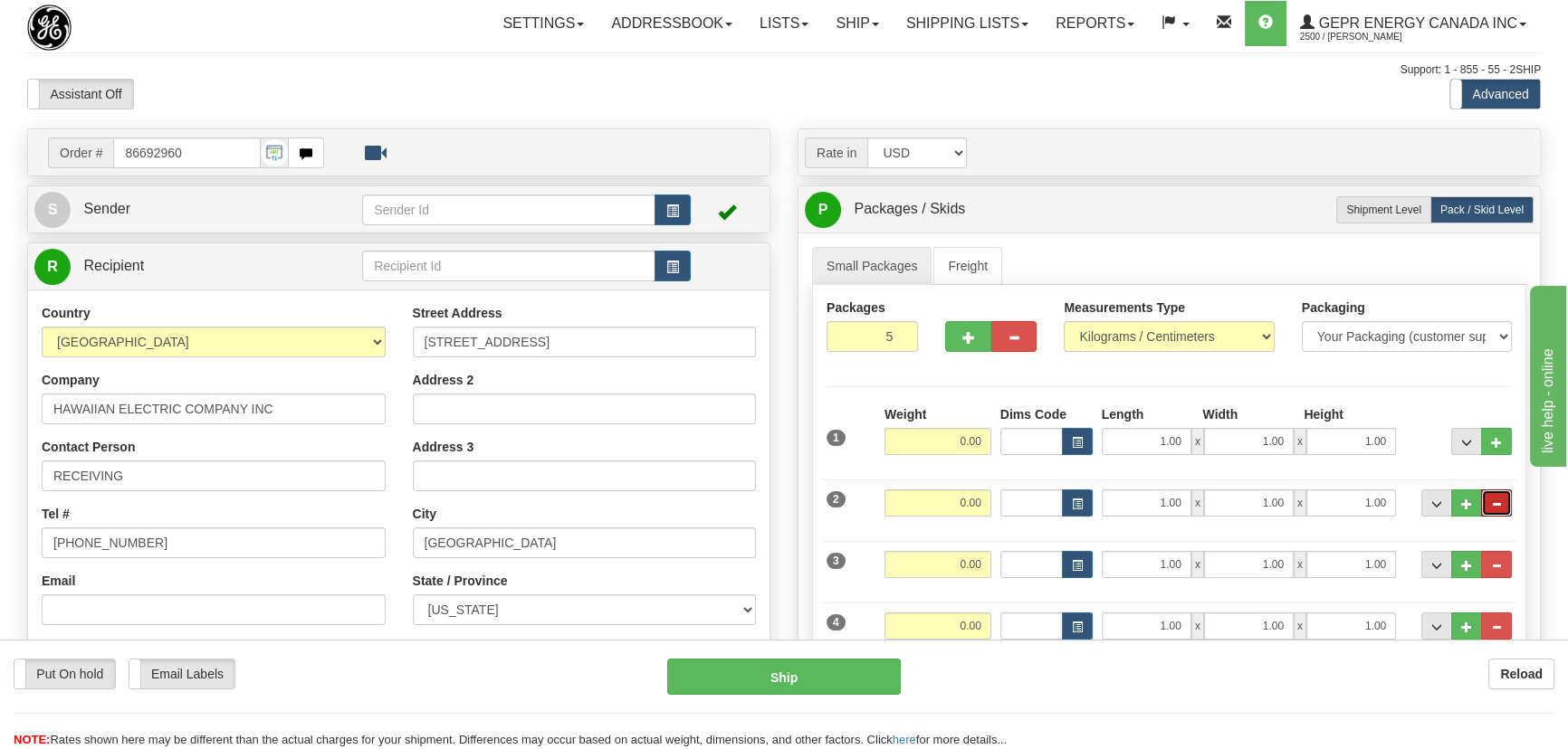
click at [1500, 500] on span "..." at bounding box center [1496, 505] width 11 height 10
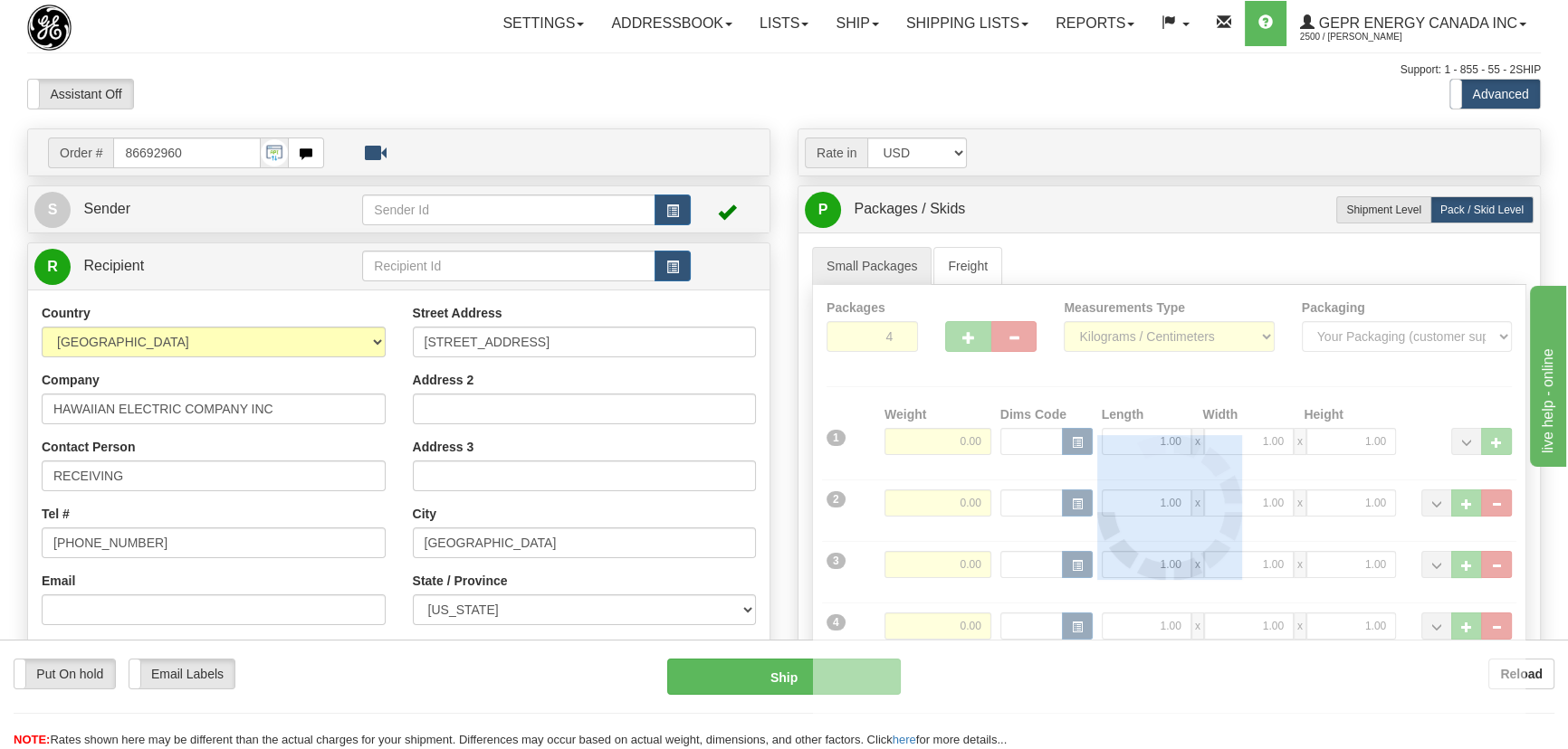
click at [1500, 499] on div at bounding box center [1169, 508] width 713 height 445
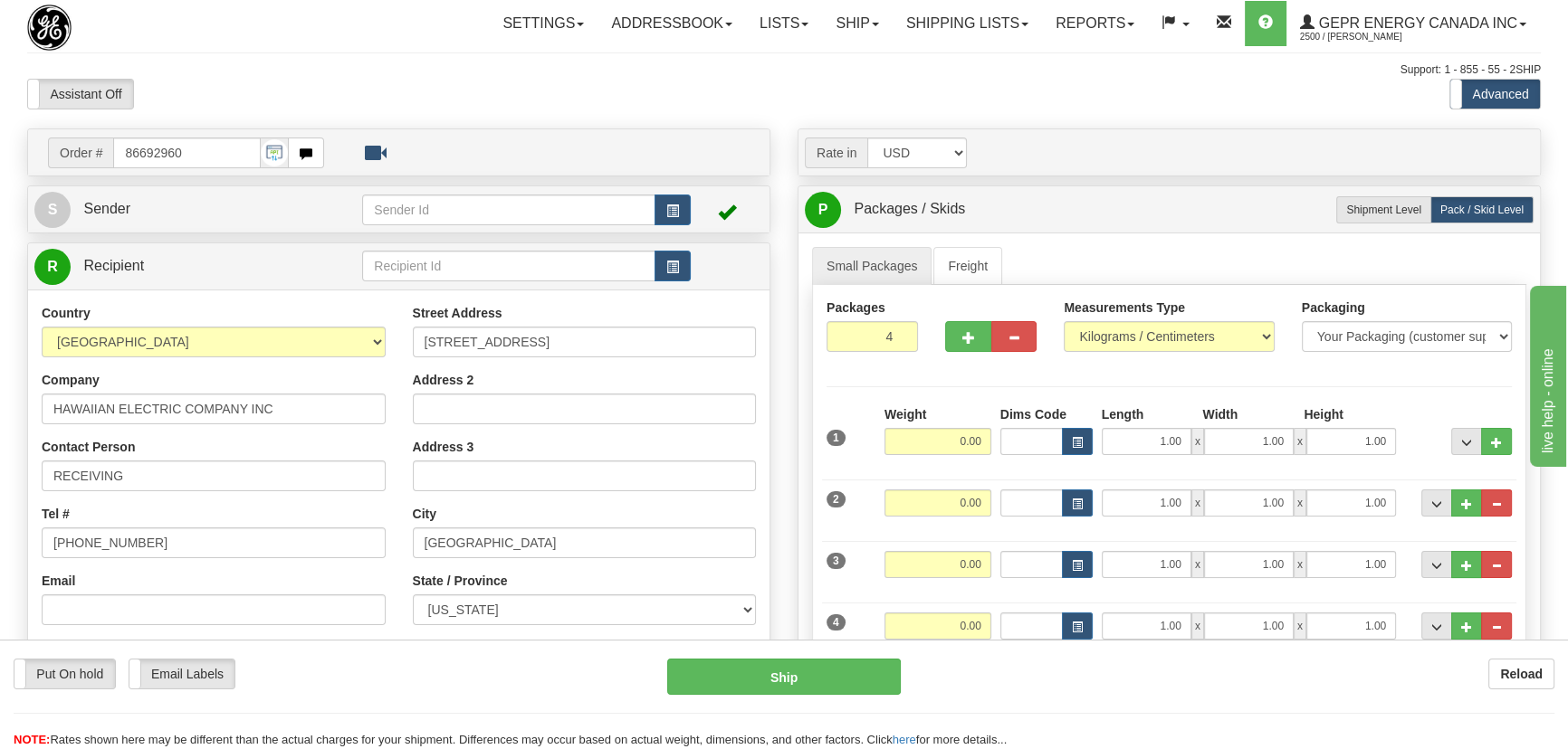
click at [1500, 500] on span "..." at bounding box center [1496, 505] width 11 height 10
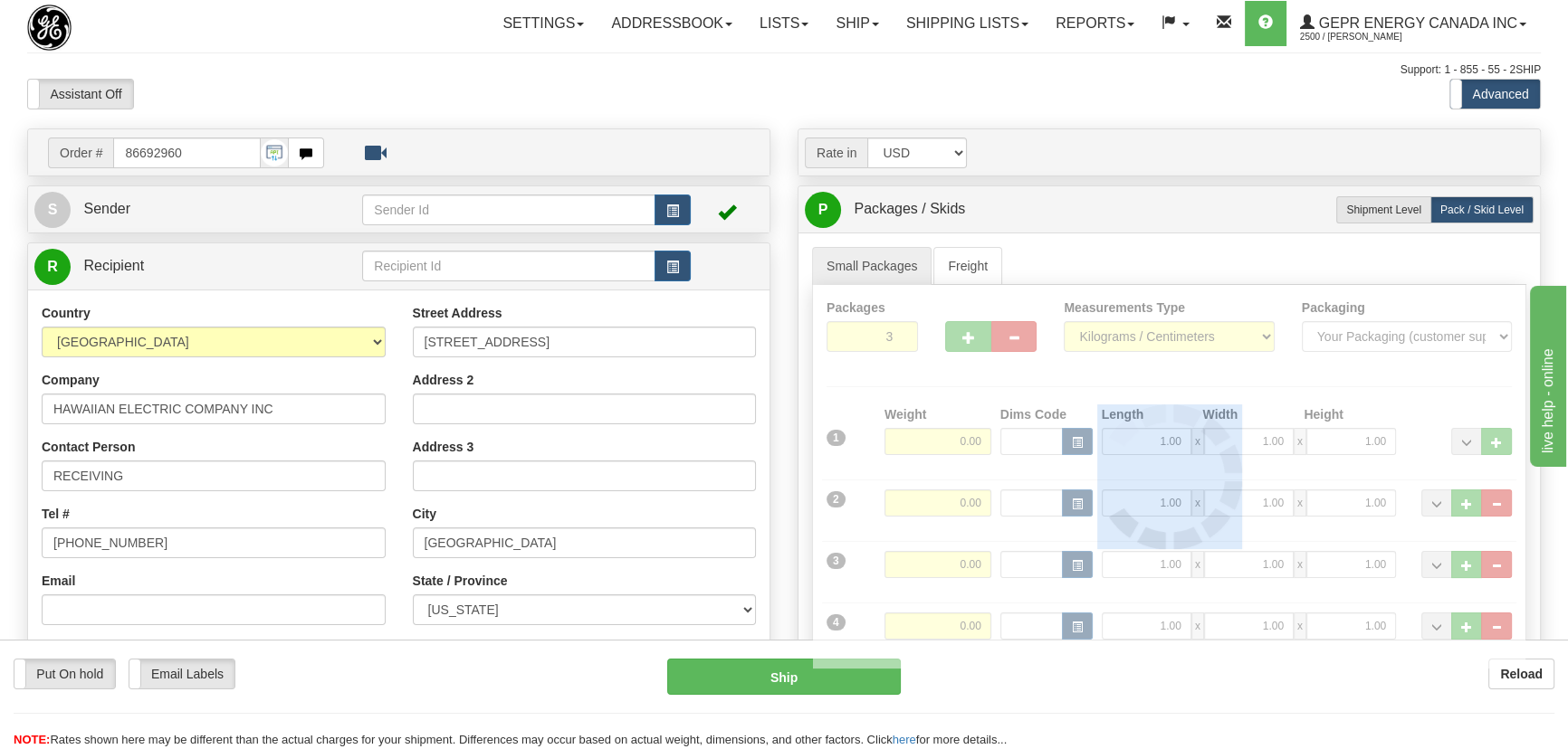
click at [1500, 499] on div at bounding box center [1169, 476] width 713 height 383
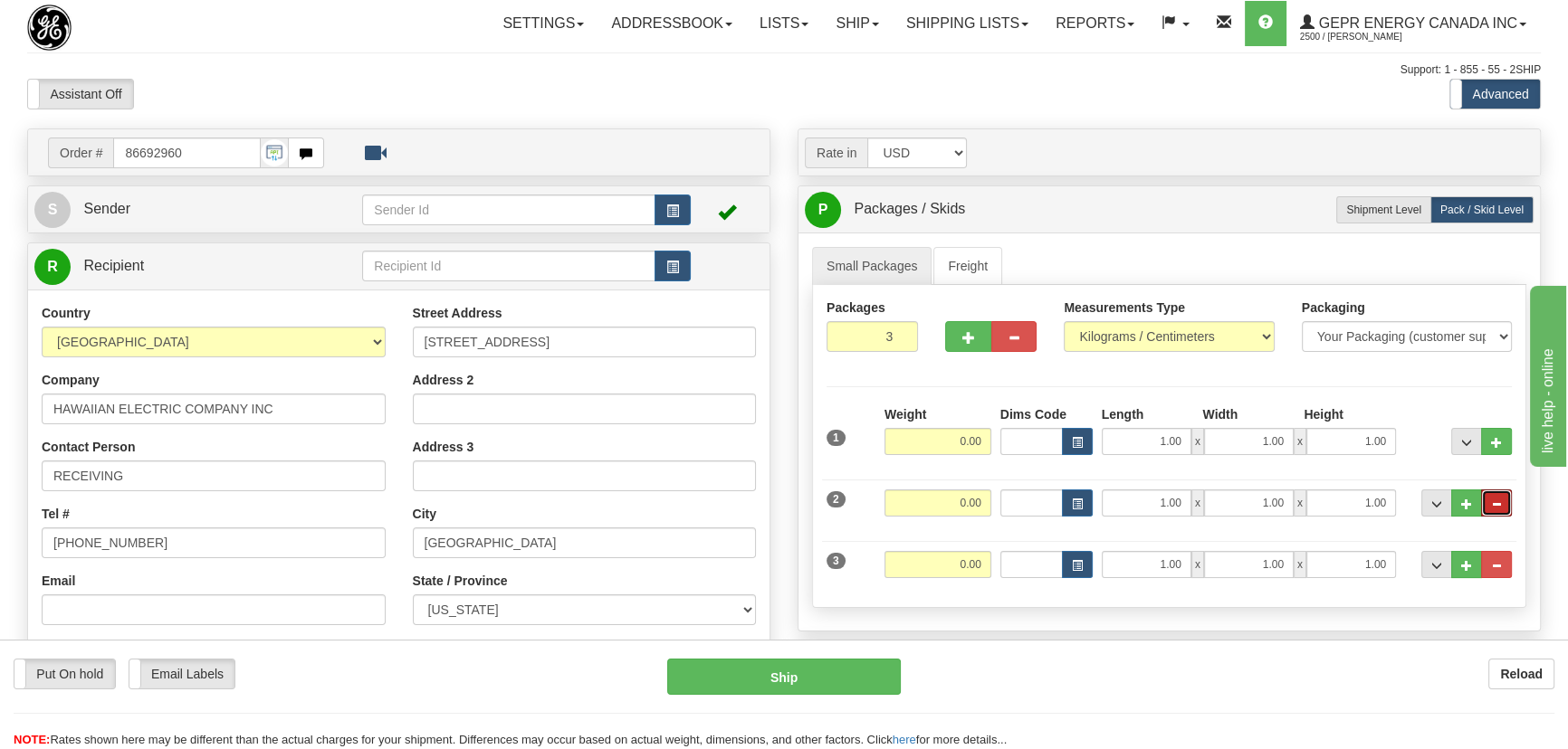
click at [1500, 500] on span "..." at bounding box center [1496, 505] width 11 height 10
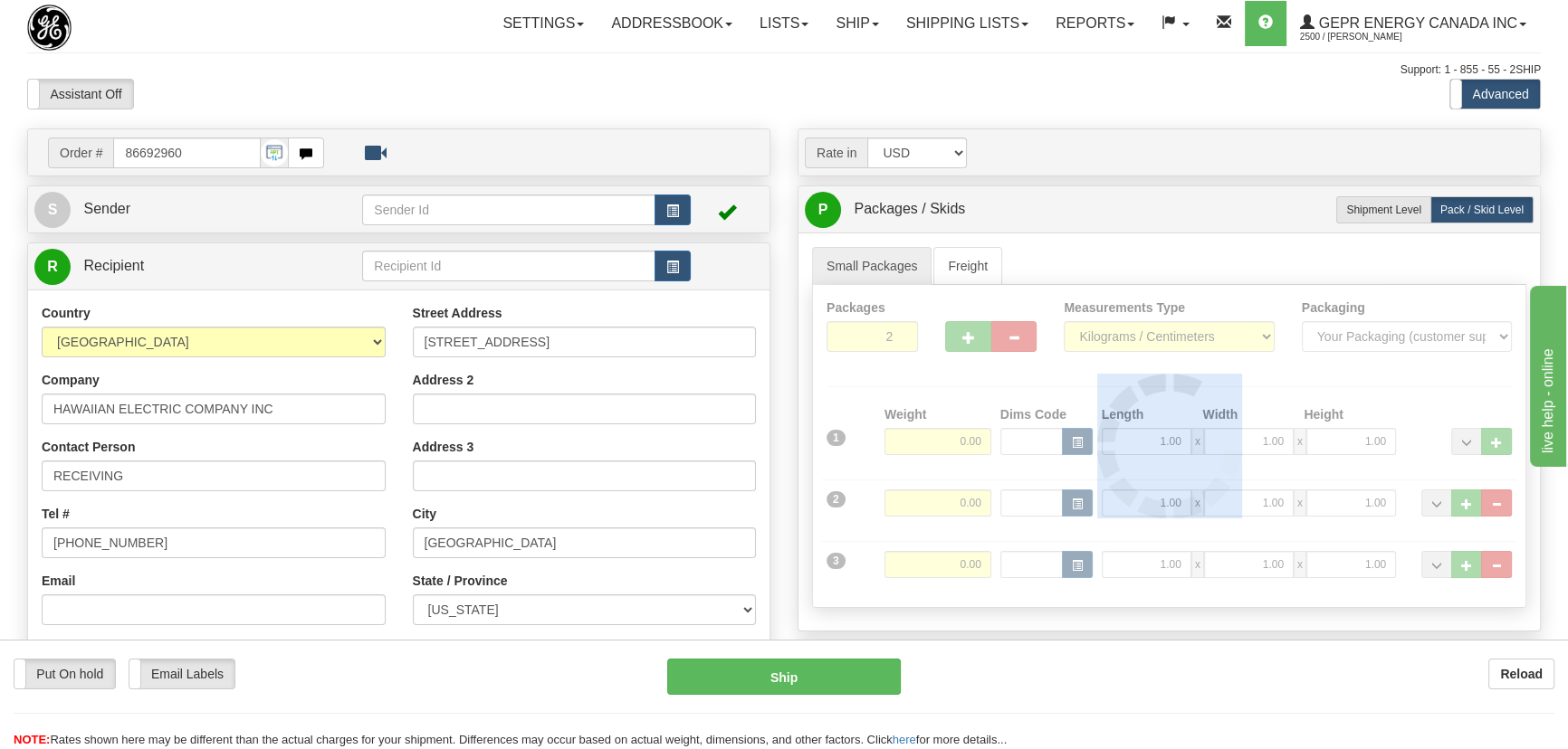
click at [1500, 499] on div at bounding box center [1169, 446] width 713 height 323
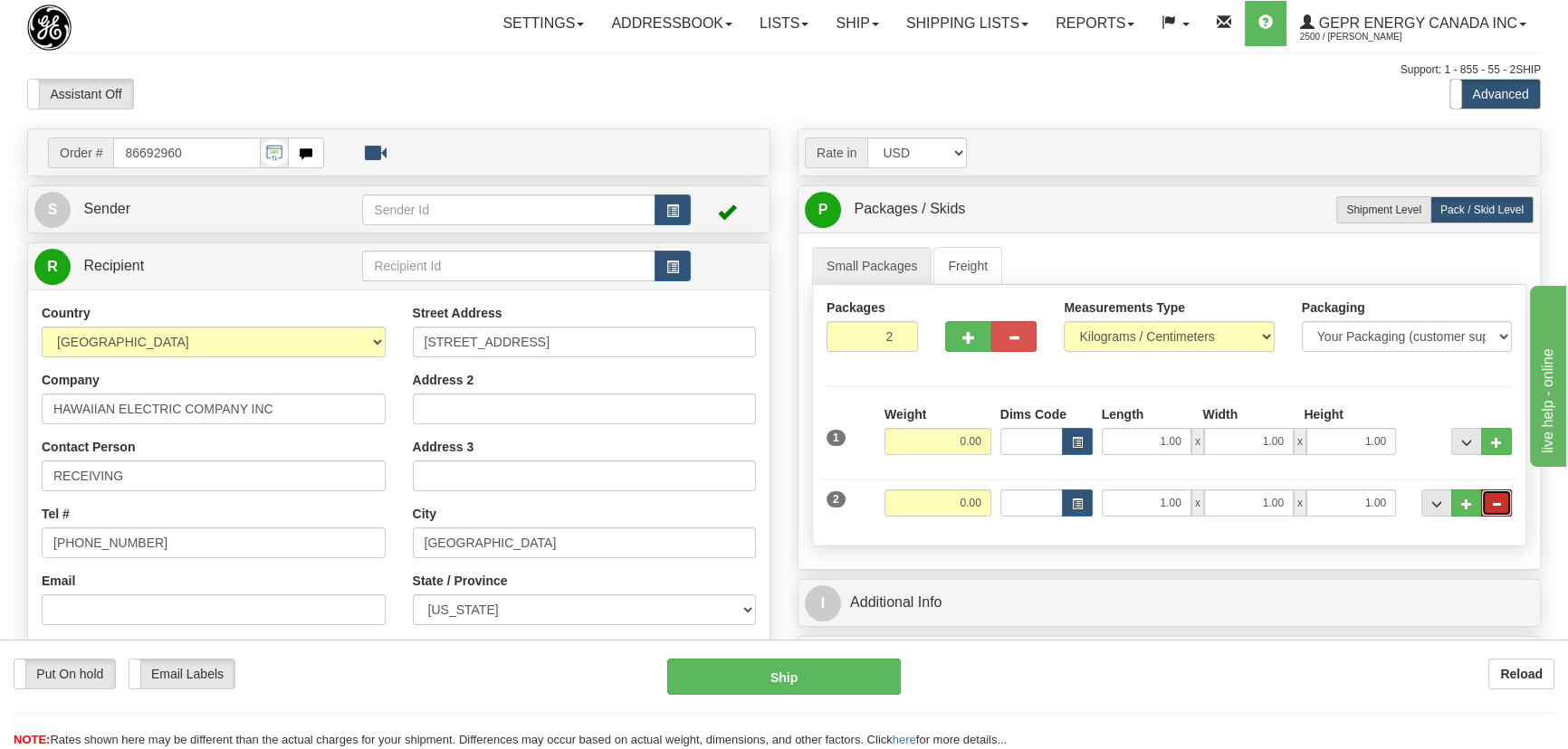
click at [1500, 500] on span "..." at bounding box center [1496, 505] width 11 height 10
type input "1"
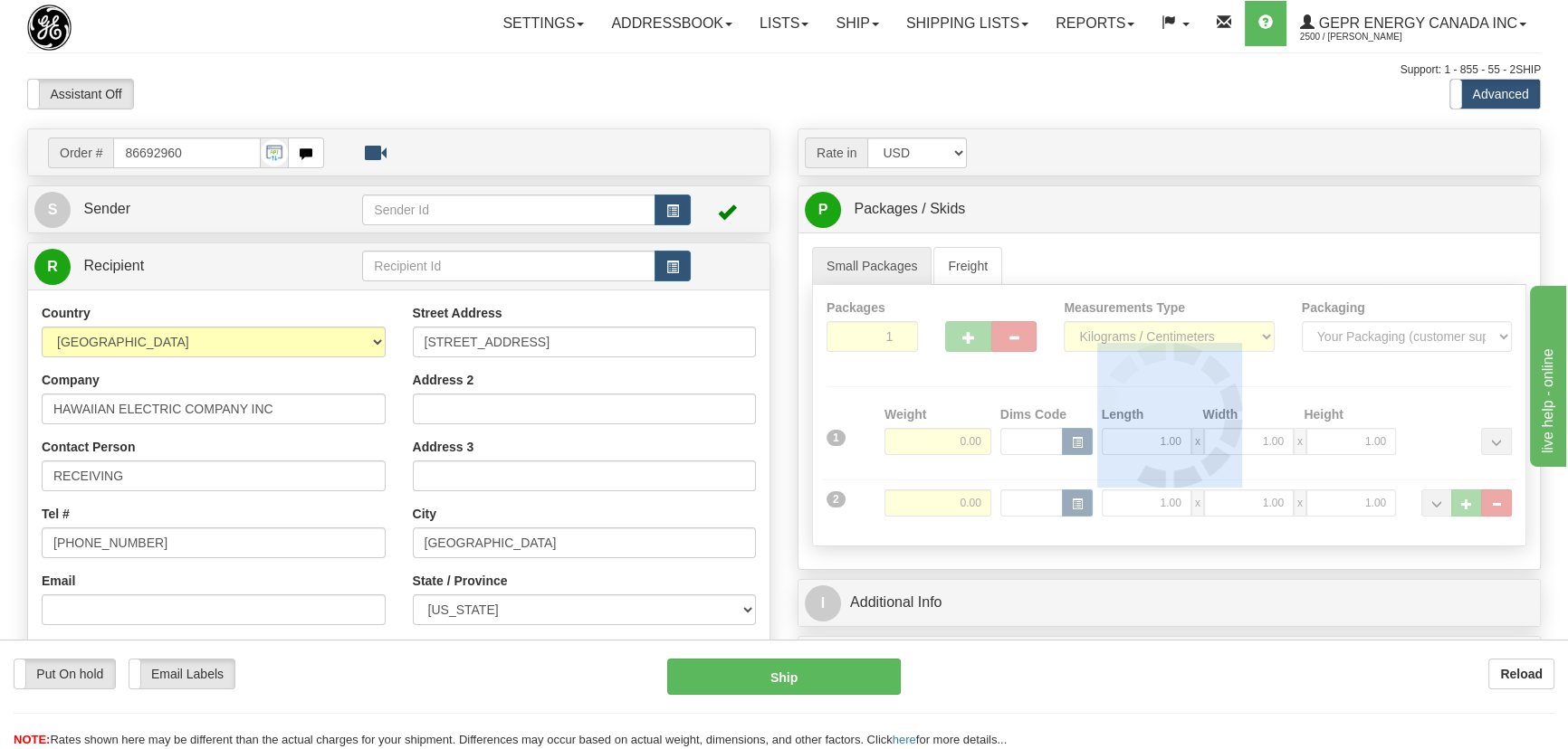
click at [1500, 499] on div at bounding box center [1169, 416] width 713 height 261
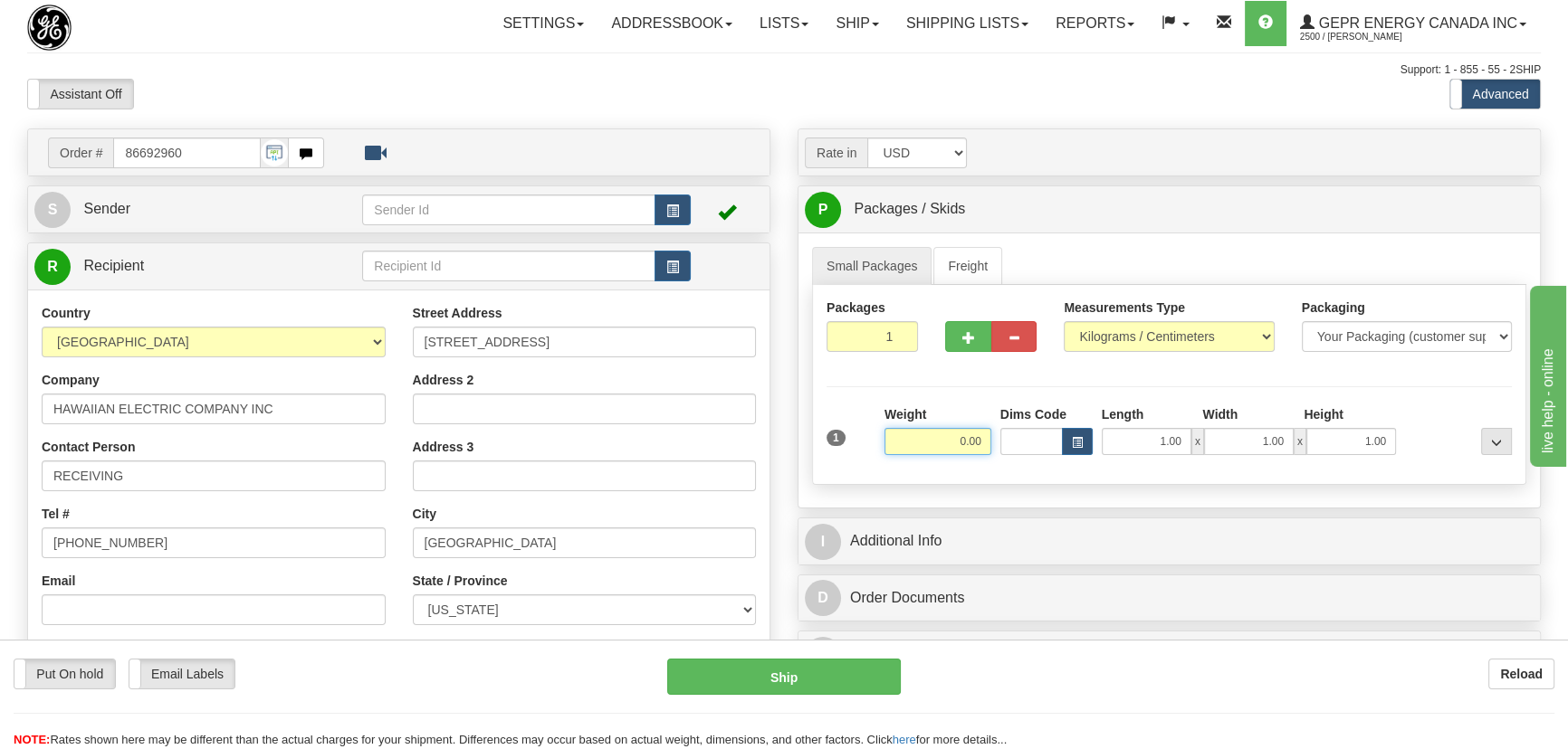
drag, startPoint x: 950, startPoint y: 439, endPoint x: 1004, endPoint y: 459, distance: 57.6
click at [1004, 458] on div "1 Weight 0.00 Dims Code 1.00" at bounding box center [1169, 438] width 694 height 65
type input "7.60"
click at [1121, 336] on select "Pounds / Inches Kilograms / Centimeters" at bounding box center [1169, 336] width 210 height 30
select select "0"
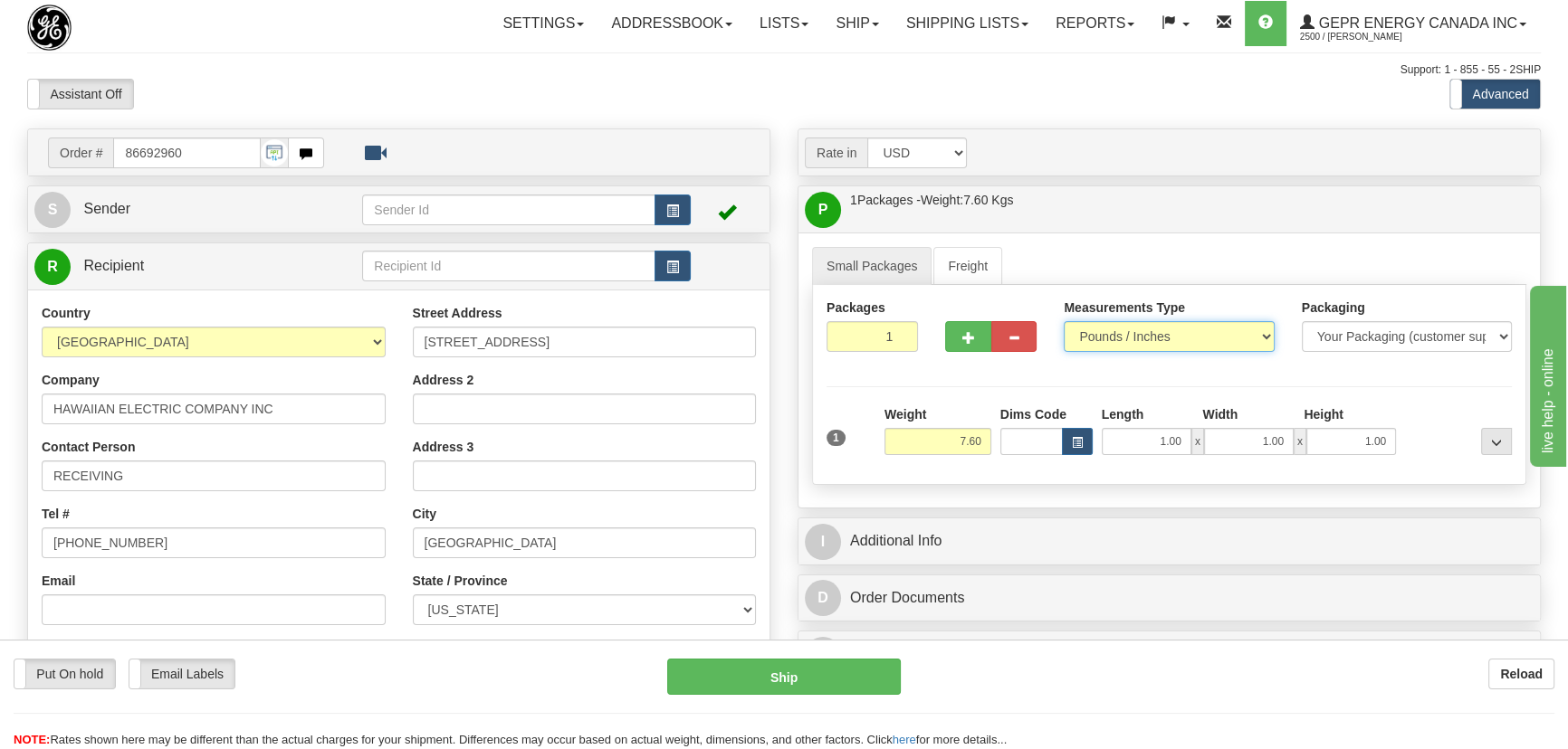
click at [1064, 322] on select "Pounds / Inches Kilograms / Centimeters" at bounding box center [1169, 336] width 210 height 30
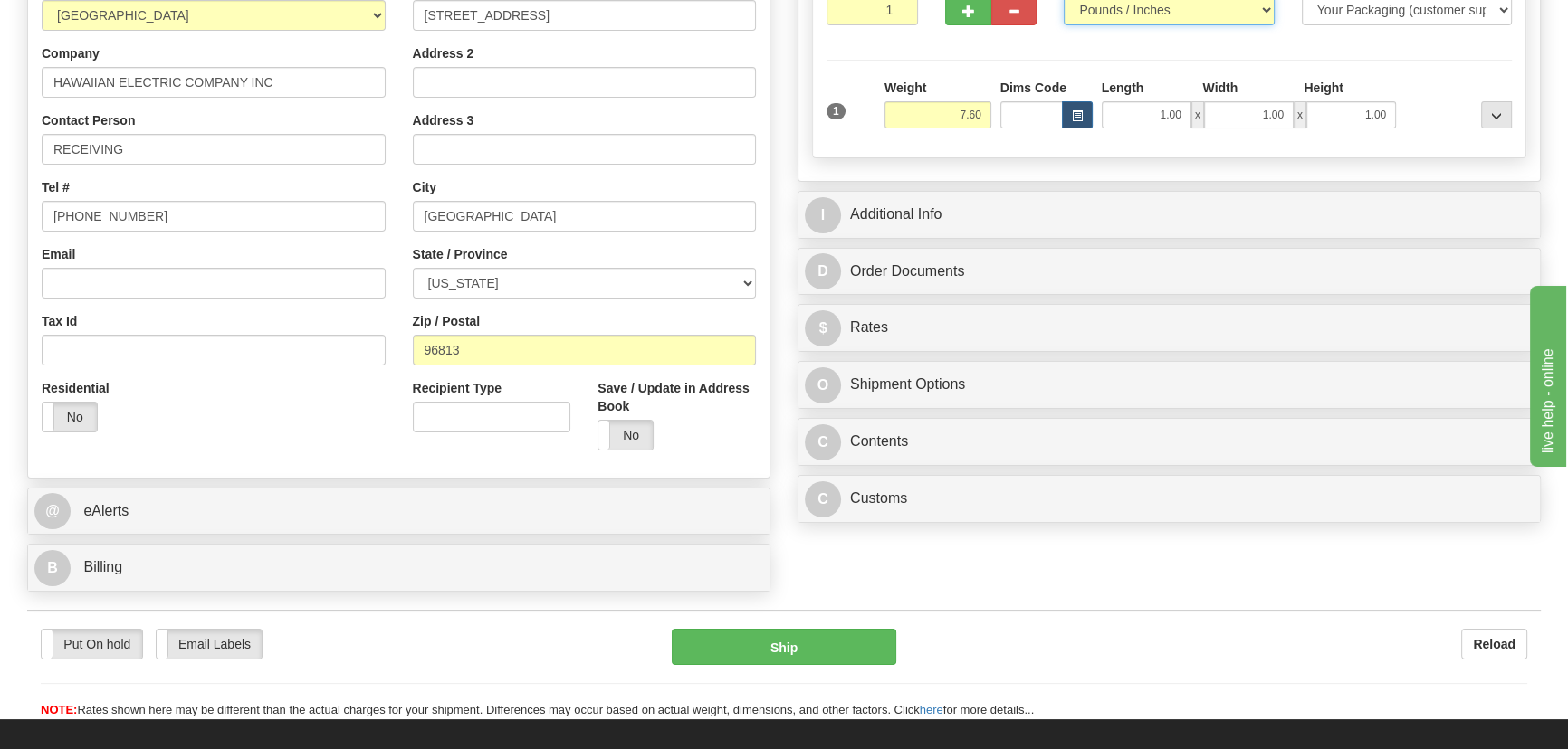
scroll to position [328, 0]
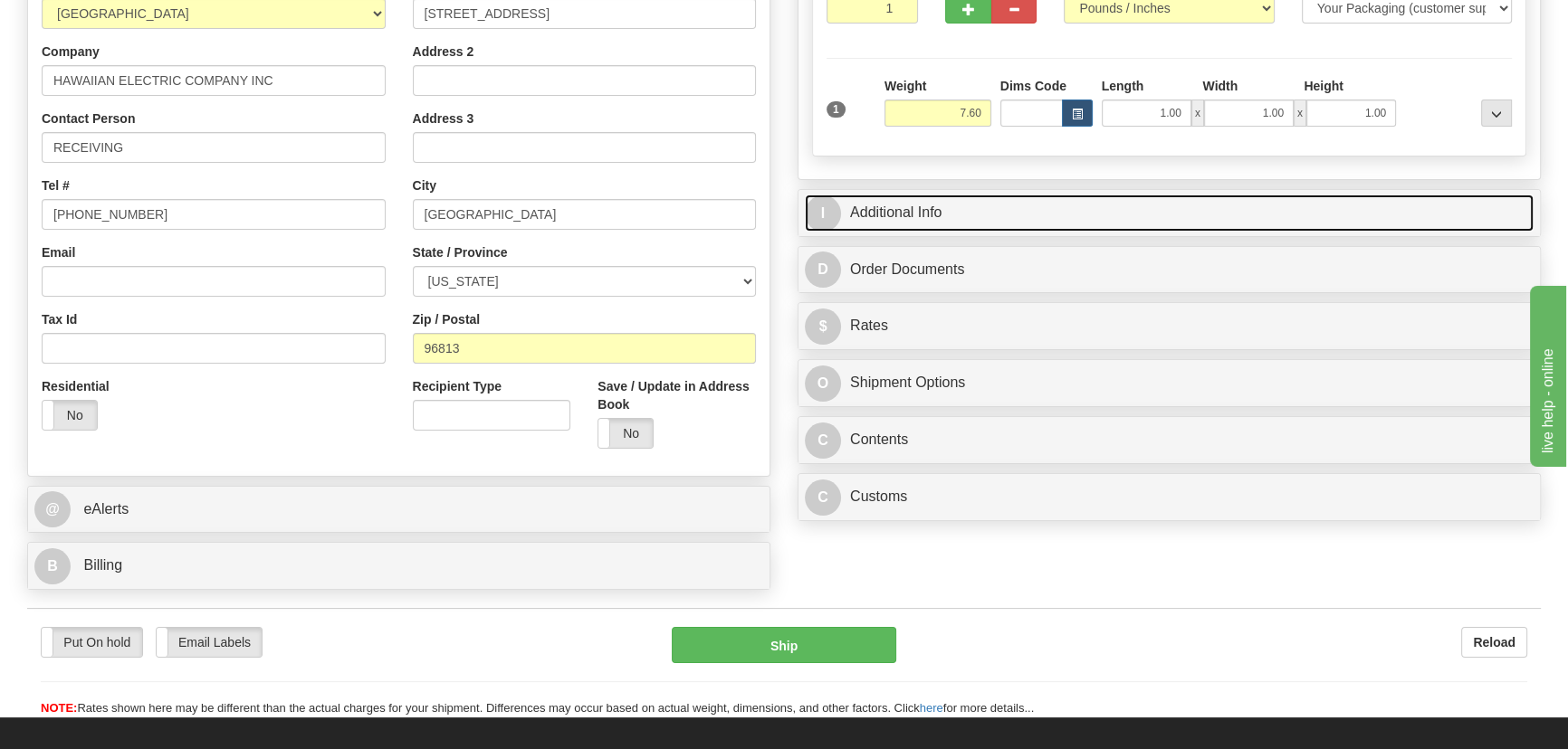
click at [1140, 201] on link "I Additional Info" at bounding box center [1169, 214] width 729 height 37
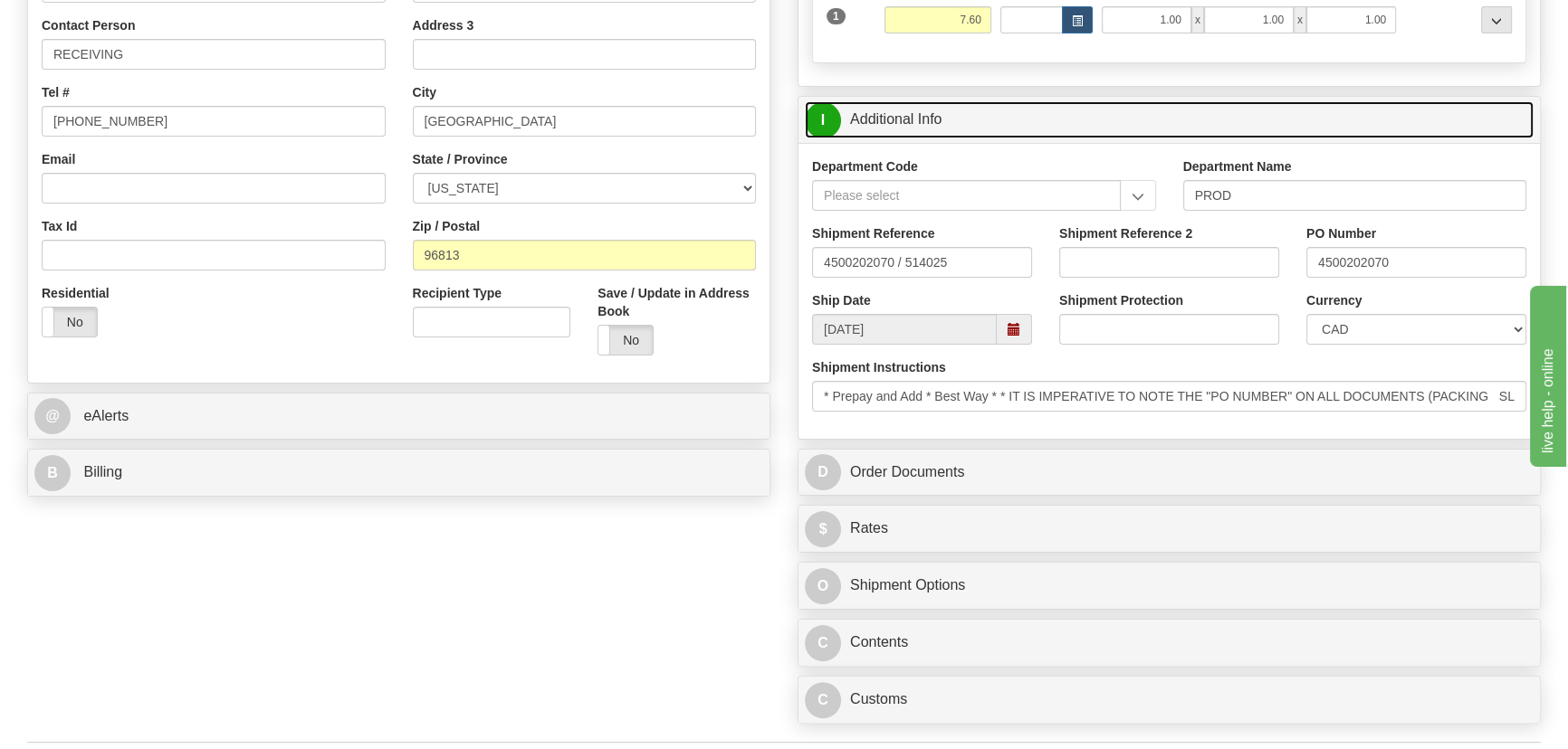
scroll to position [575, 0]
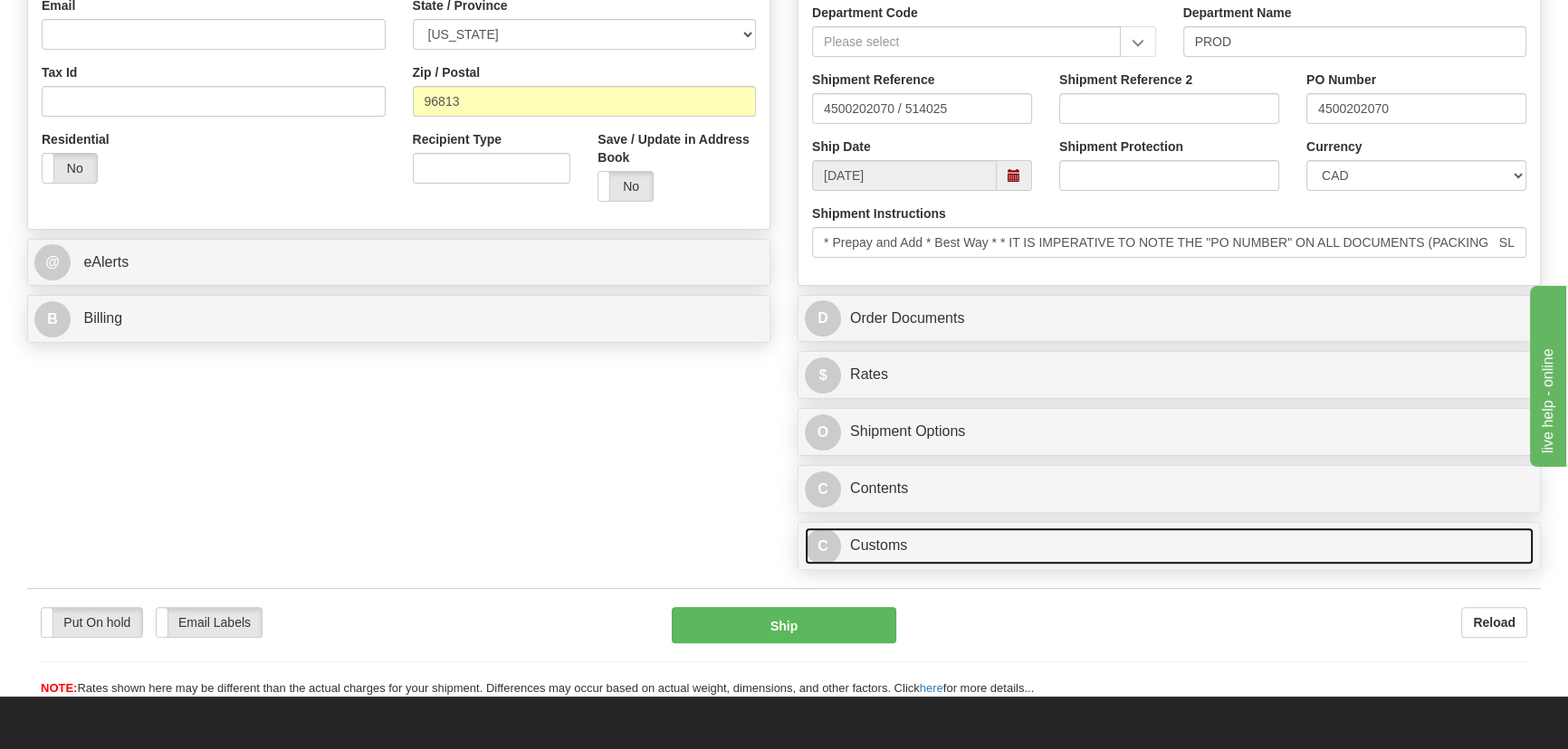
click at [1102, 543] on link "C Customs" at bounding box center [1169, 546] width 729 height 37
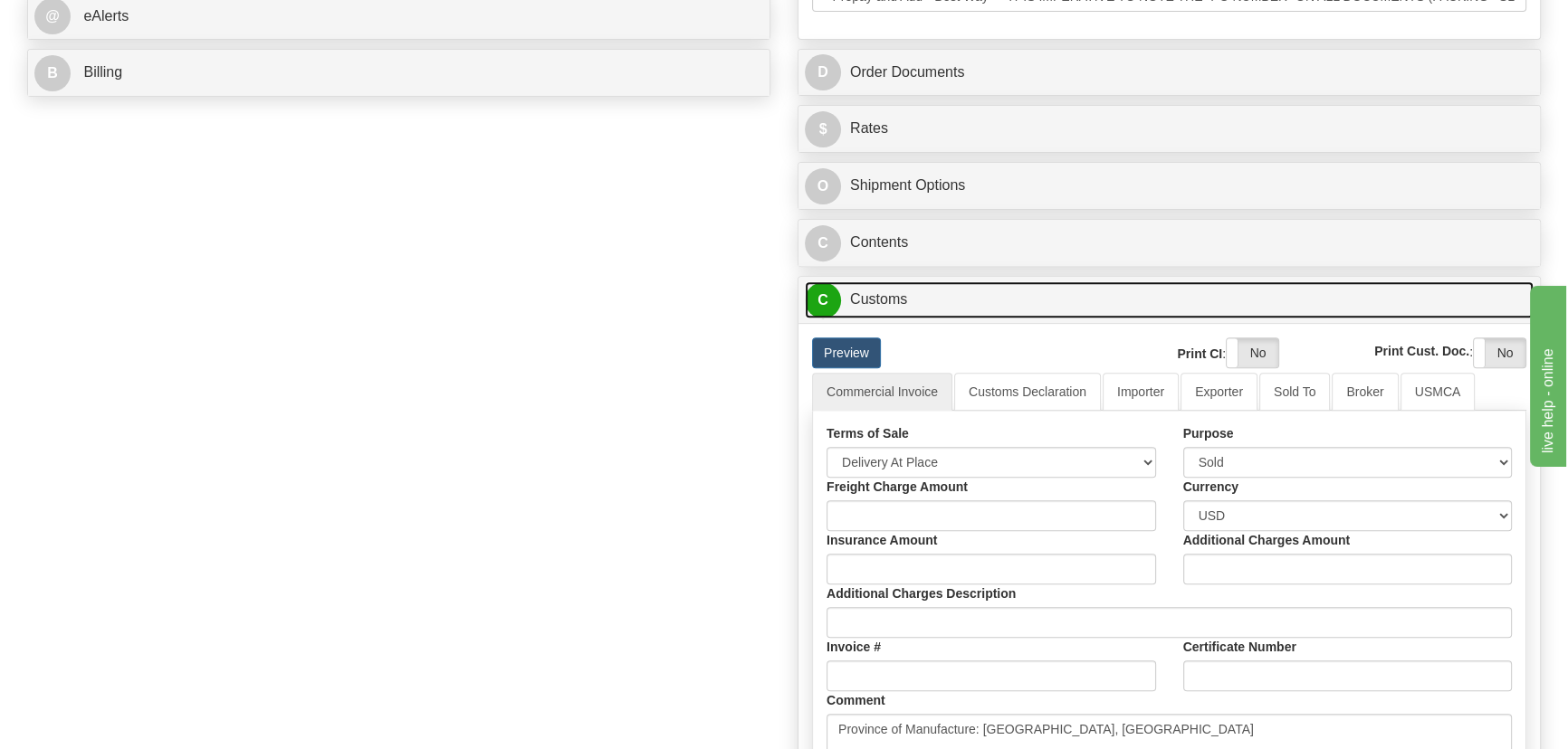
scroll to position [823, 0]
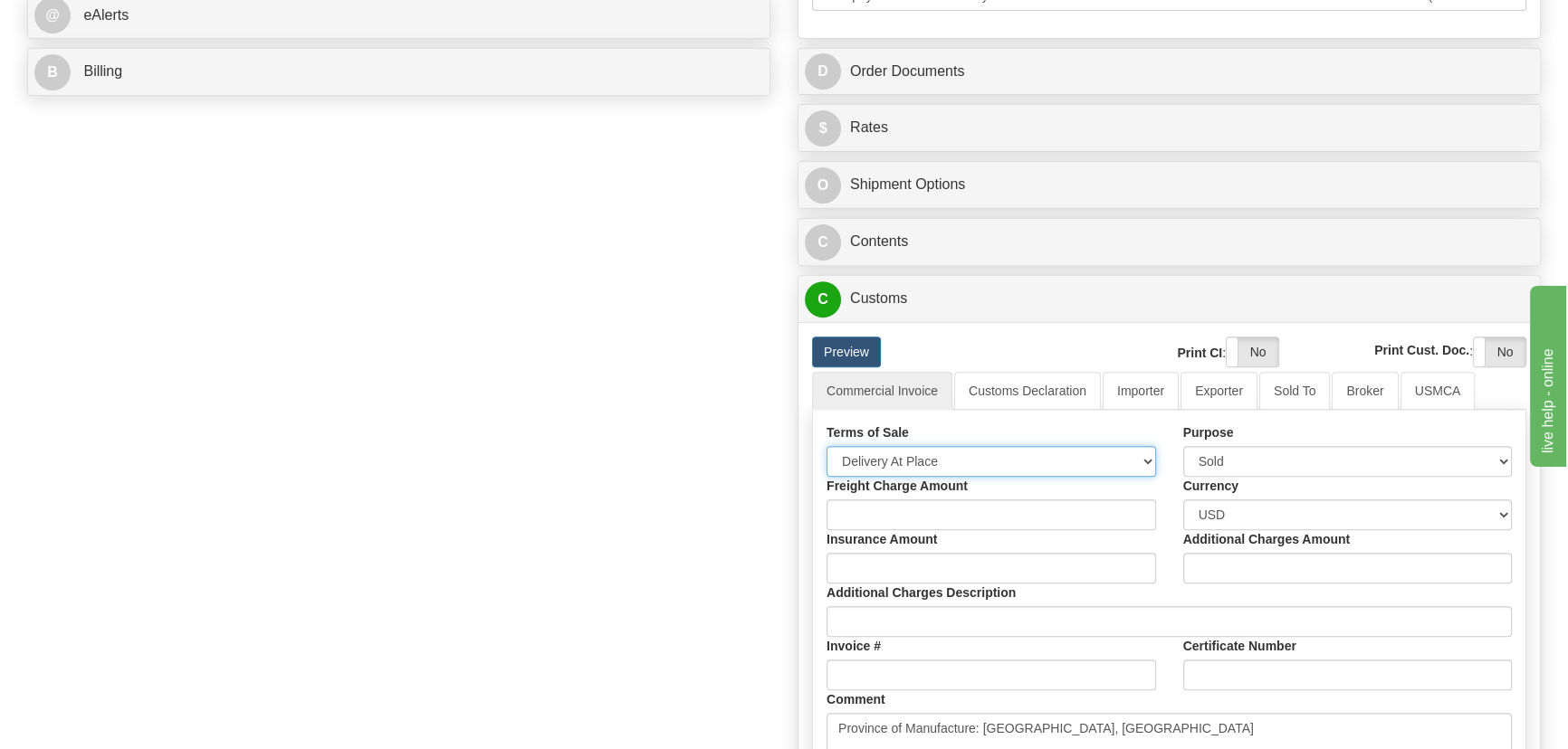
click at [950, 454] on select "Free Carrier Free On Board Ex Works Delivered Duty Unpaid Delivered Duty Paid C…" at bounding box center [991, 461] width 329 height 30
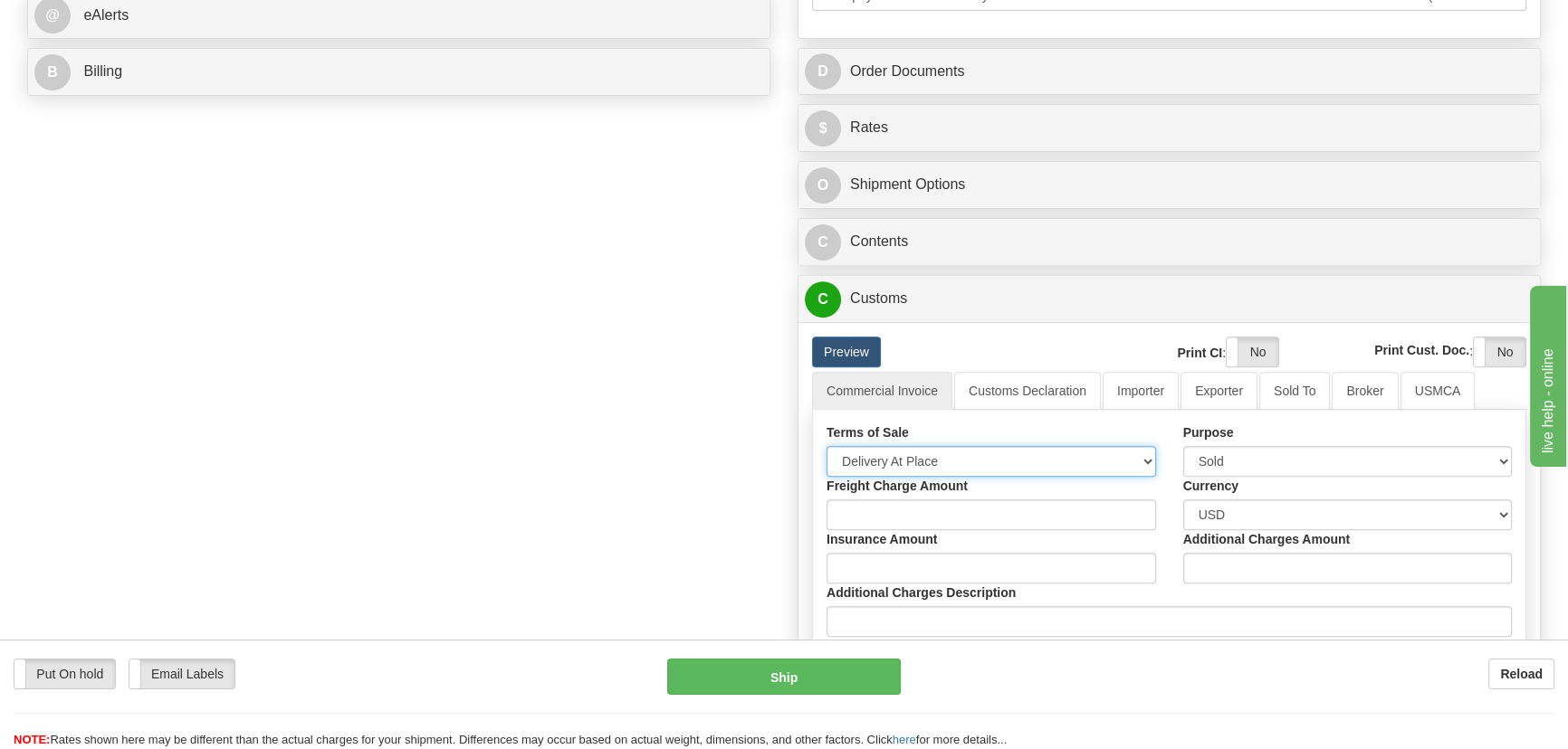
select select "7"
click at [827, 446] on select "Free Carrier Free On Board Ex Works Delivered Duty Unpaid Delivered Duty Paid C…" at bounding box center [991, 461] width 329 height 30
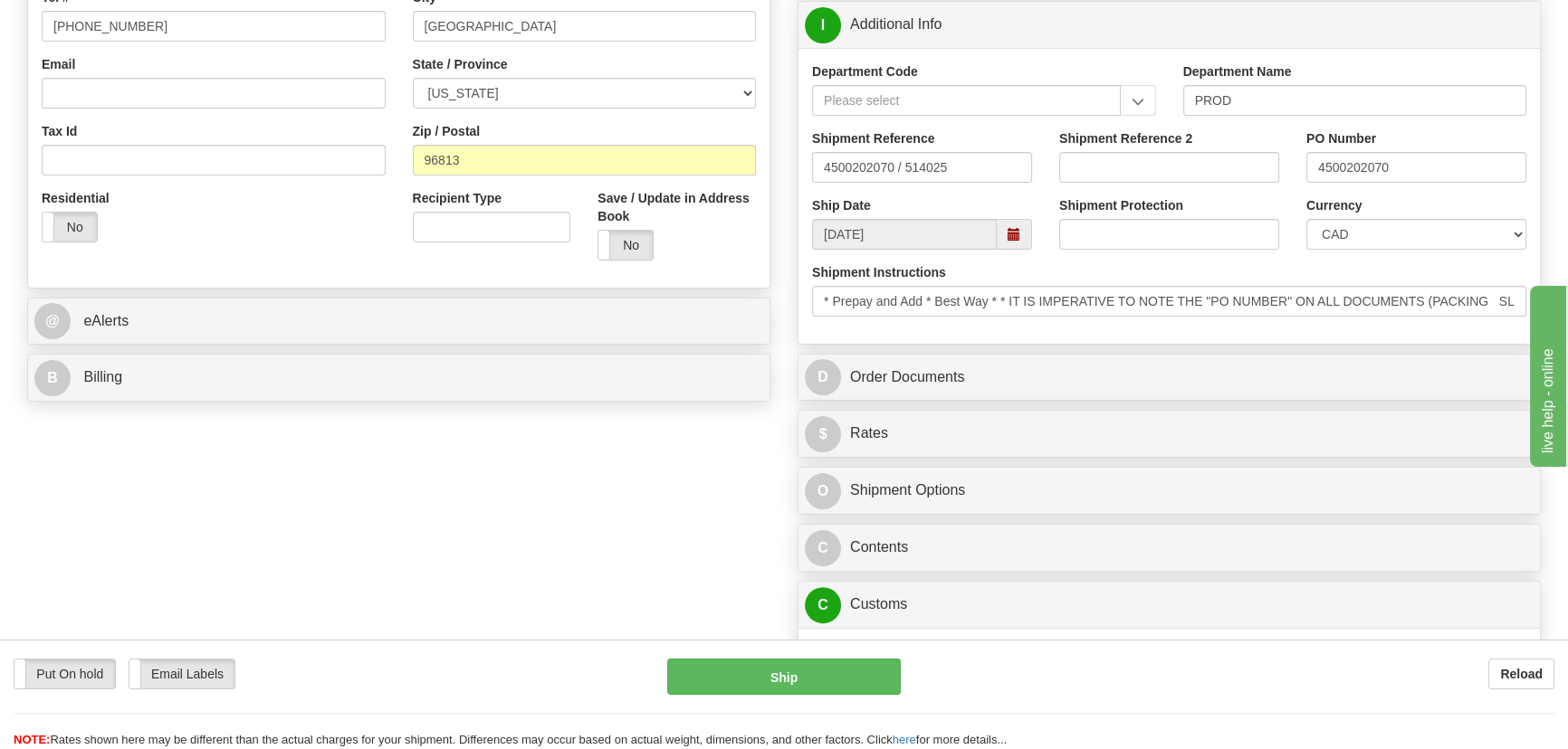
scroll to position [493, 0]
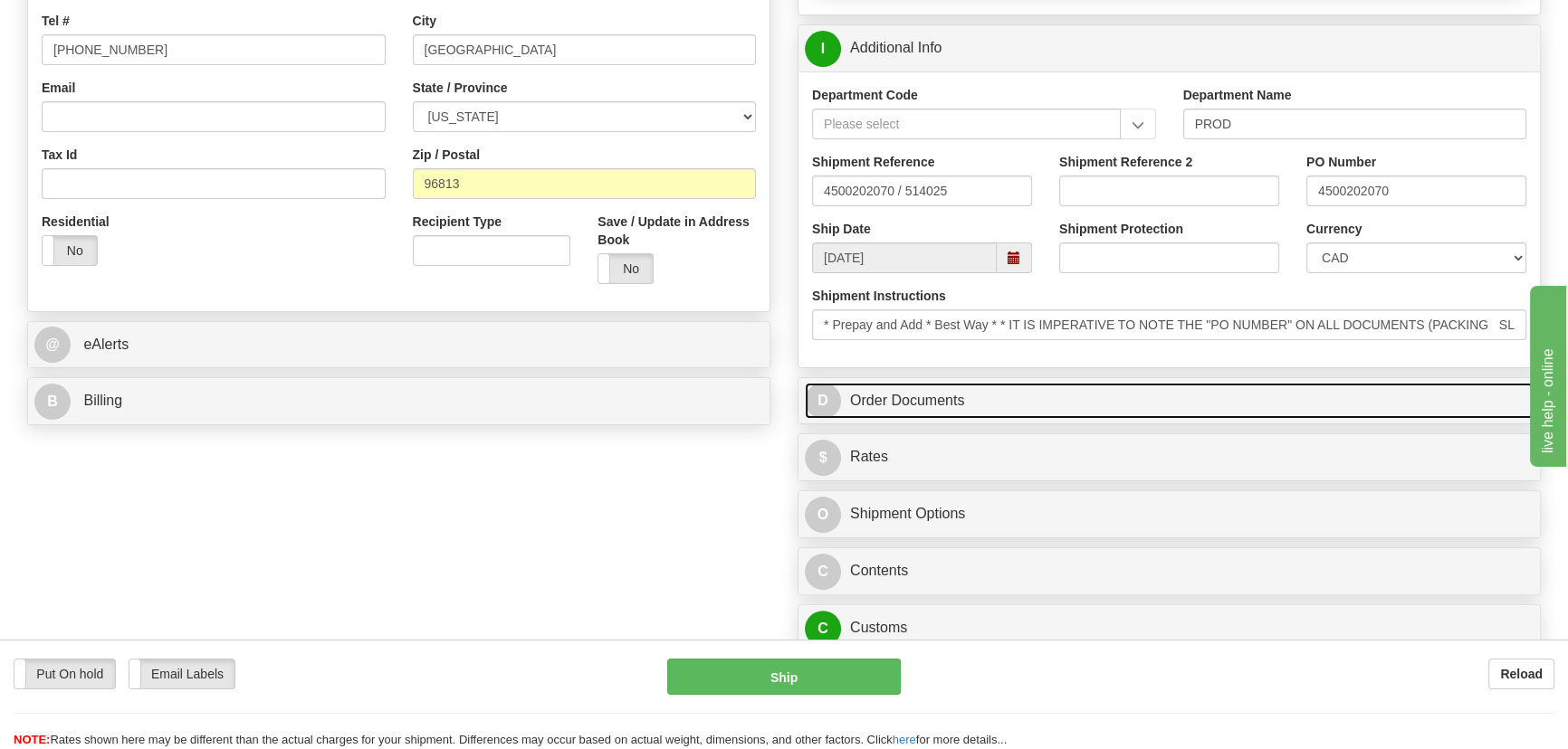
click at [1211, 388] on link "D Order Documents" at bounding box center [1169, 402] width 729 height 37
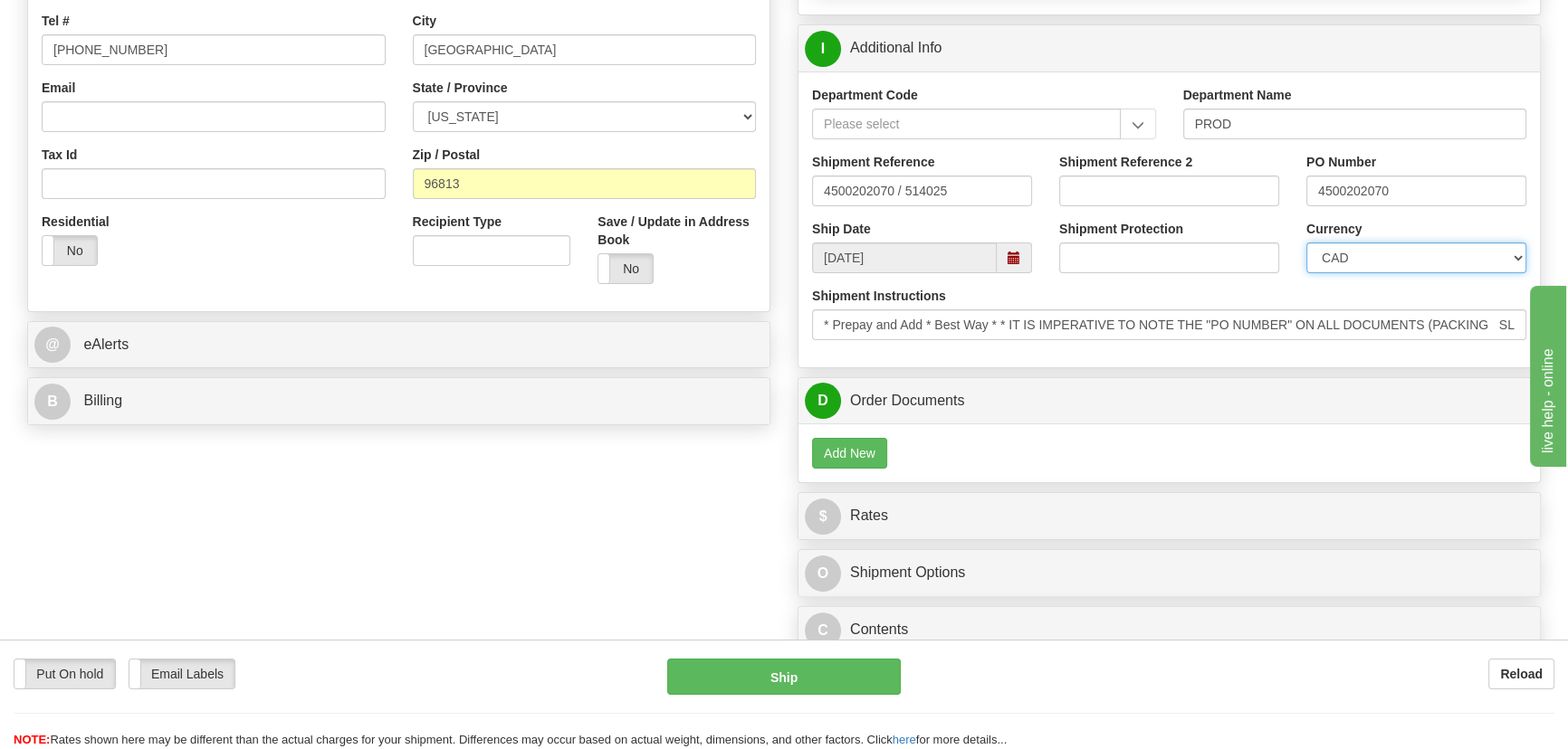
drag, startPoint x: 1412, startPoint y: 259, endPoint x: 1403, endPoint y: 270, distance: 14.2
click at [1412, 259] on select "CAD USD EUR ZAR [PERSON_NAME] ARN AUD AUS AWG BBD BFR BGN BHD BMD BND BRC BRL C…" at bounding box center [1416, 257] width 220 height 30
select select "1"
click at [1306, 242] on select "CAD USD EUR ZAR [PERSON_NAME] ARN AUD AUS AWG BBD BFR BGN BHD BMD BND BRC BRL C…" at bounding box center [1416, 257] width 220 height 30
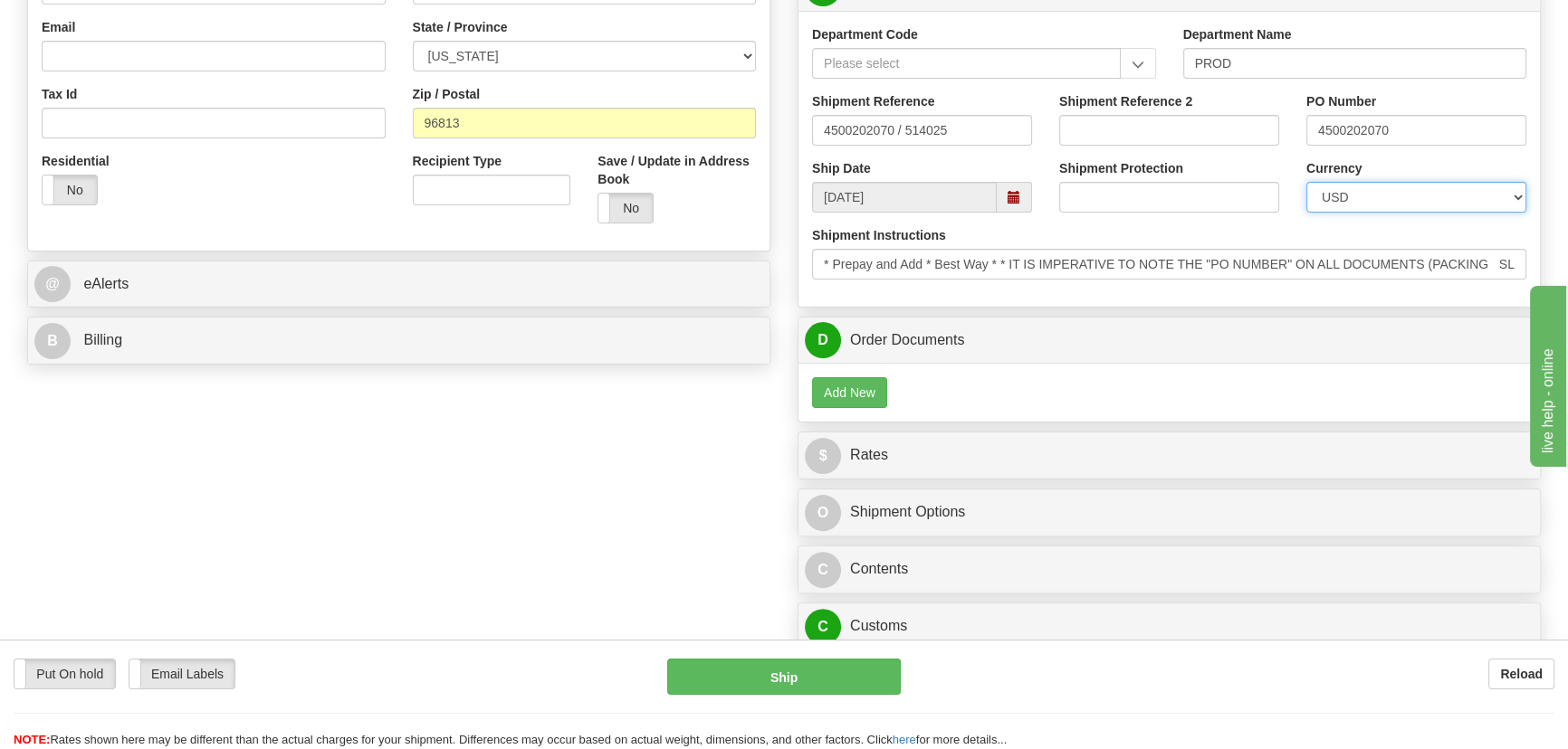
scroll to position [740, 0]
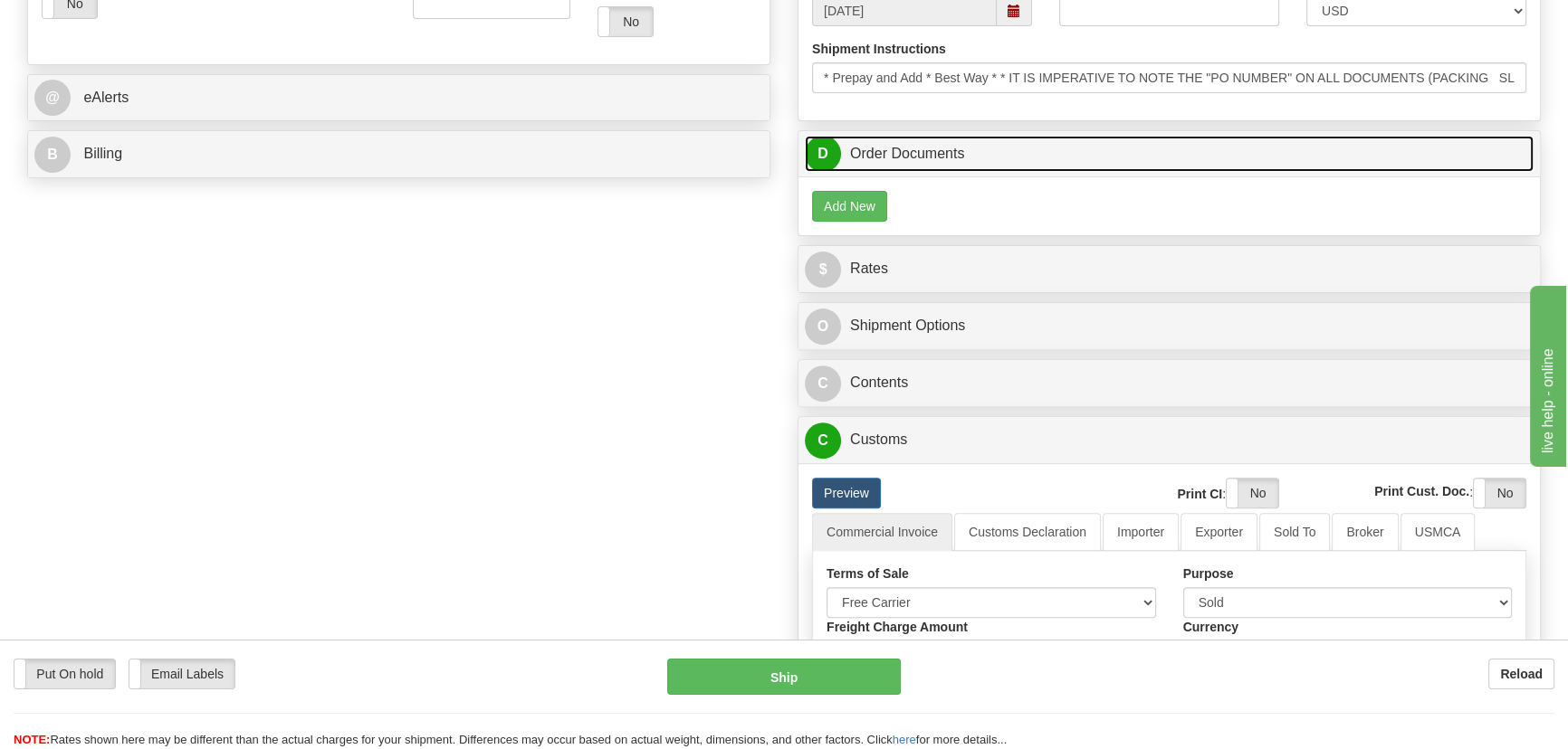
click at [1209, 151] on link "D Order Documents" at bounding box center [1169, 154] width 729 height 37
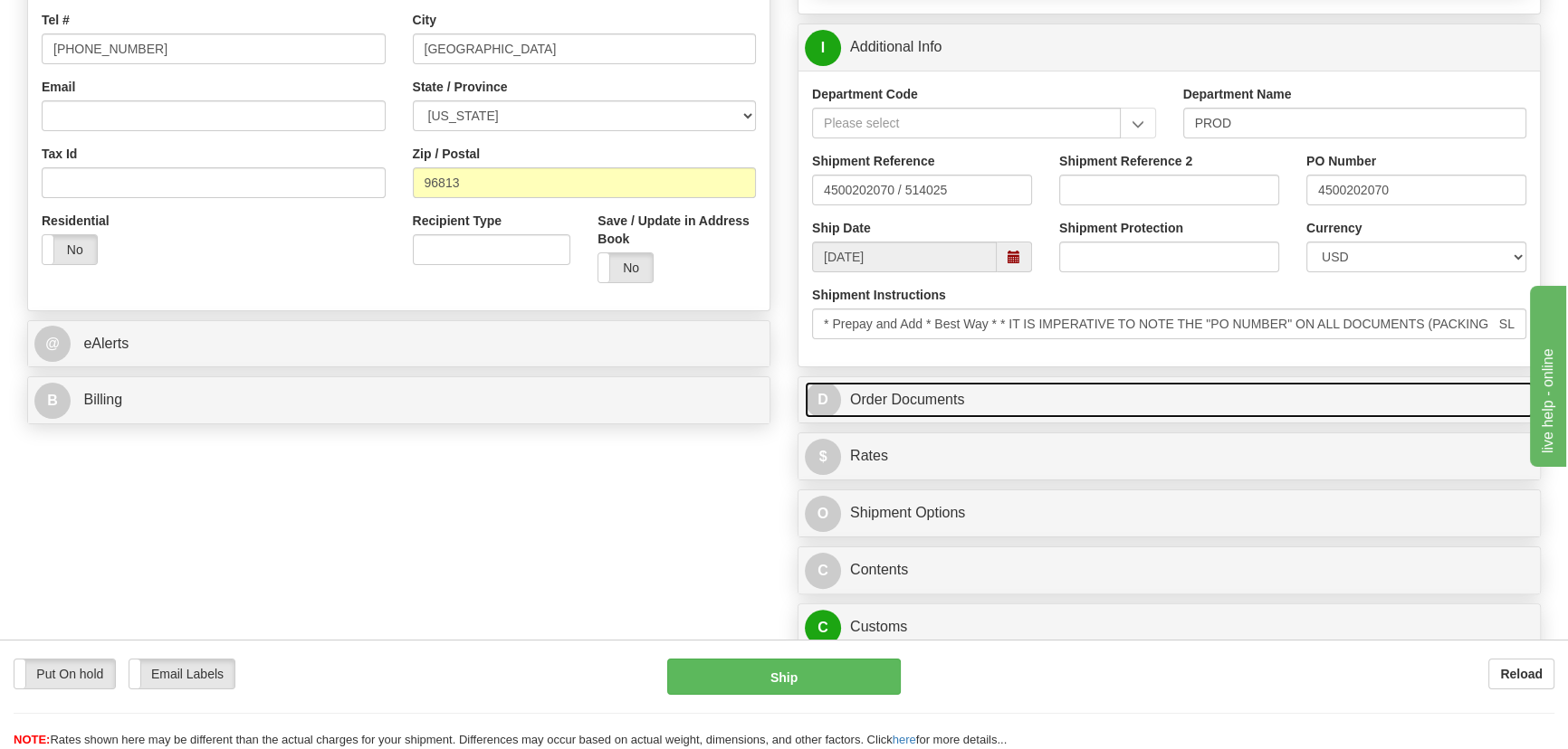
scroll to position [493, 0]
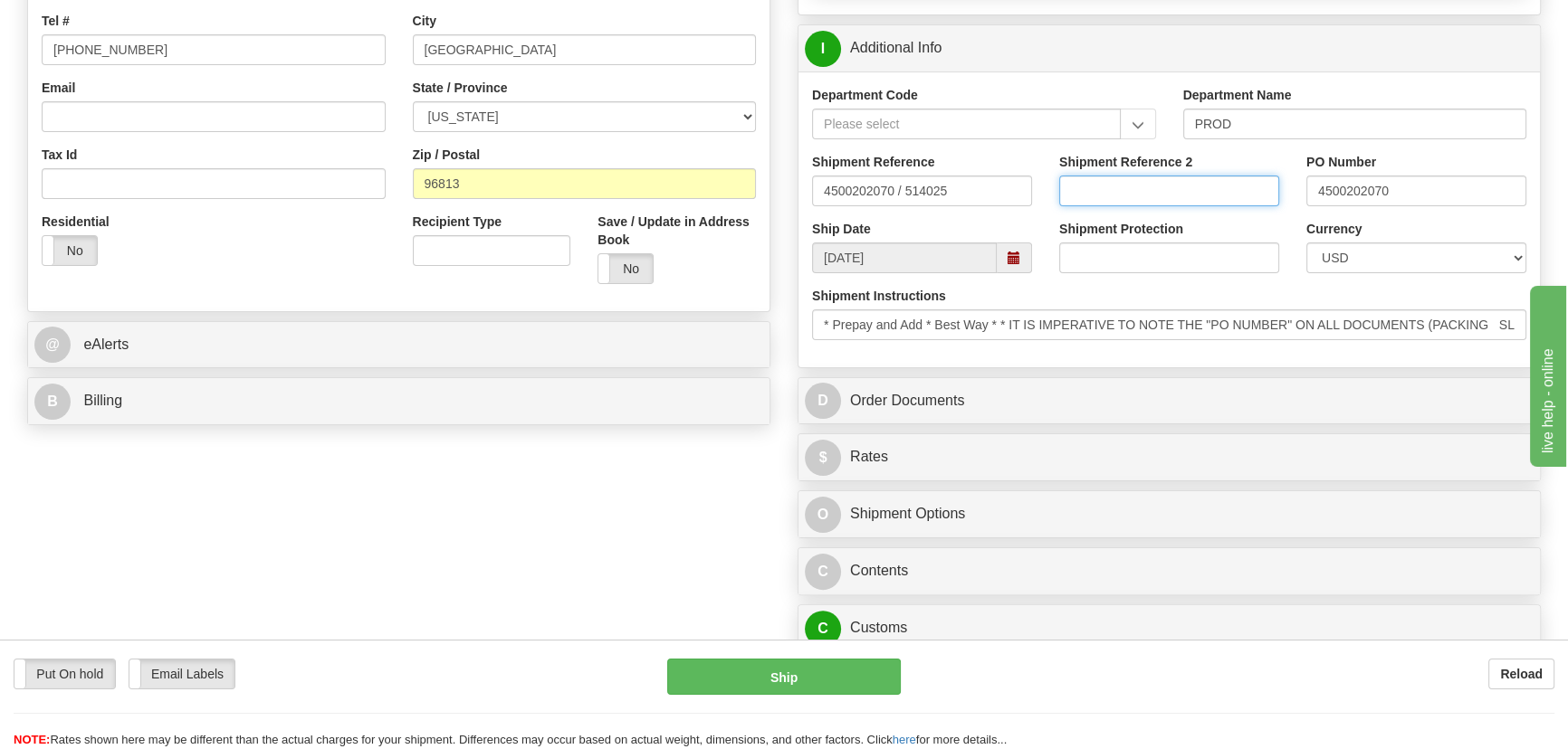
click at [1185, 183] on input "Shipment Reference 2" at bounding box center [1169, 190] width 220 height 30
drag, startPoint x: 1184, startPoint y: 182, endPoint x: 1016, endPoint y: 174, distance: 168.2
click at [1045, 175] on div "Shipment Reference 2 5399003899" at bounding box center [1169, 186] width 247 height 67
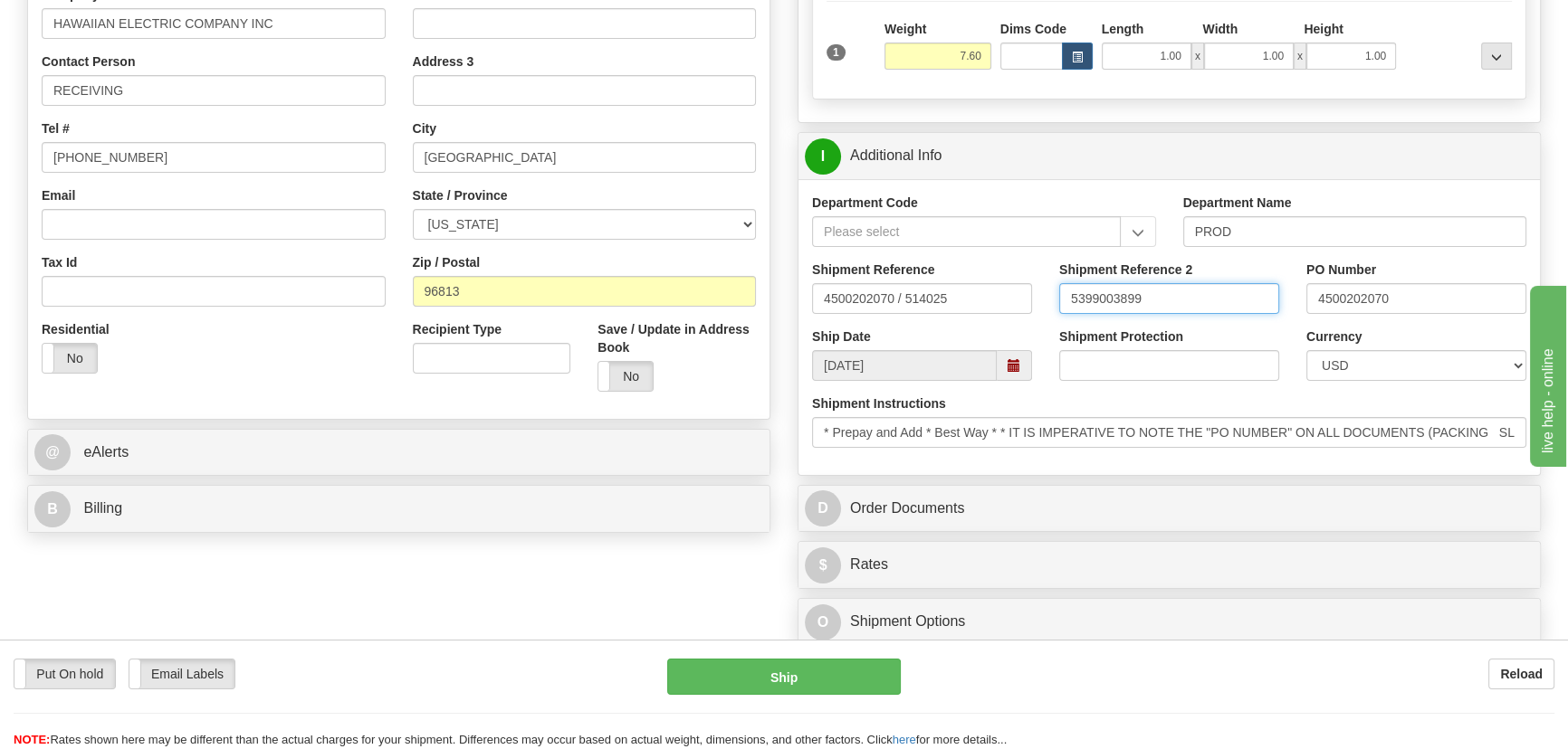
scroll to position [411, 0]
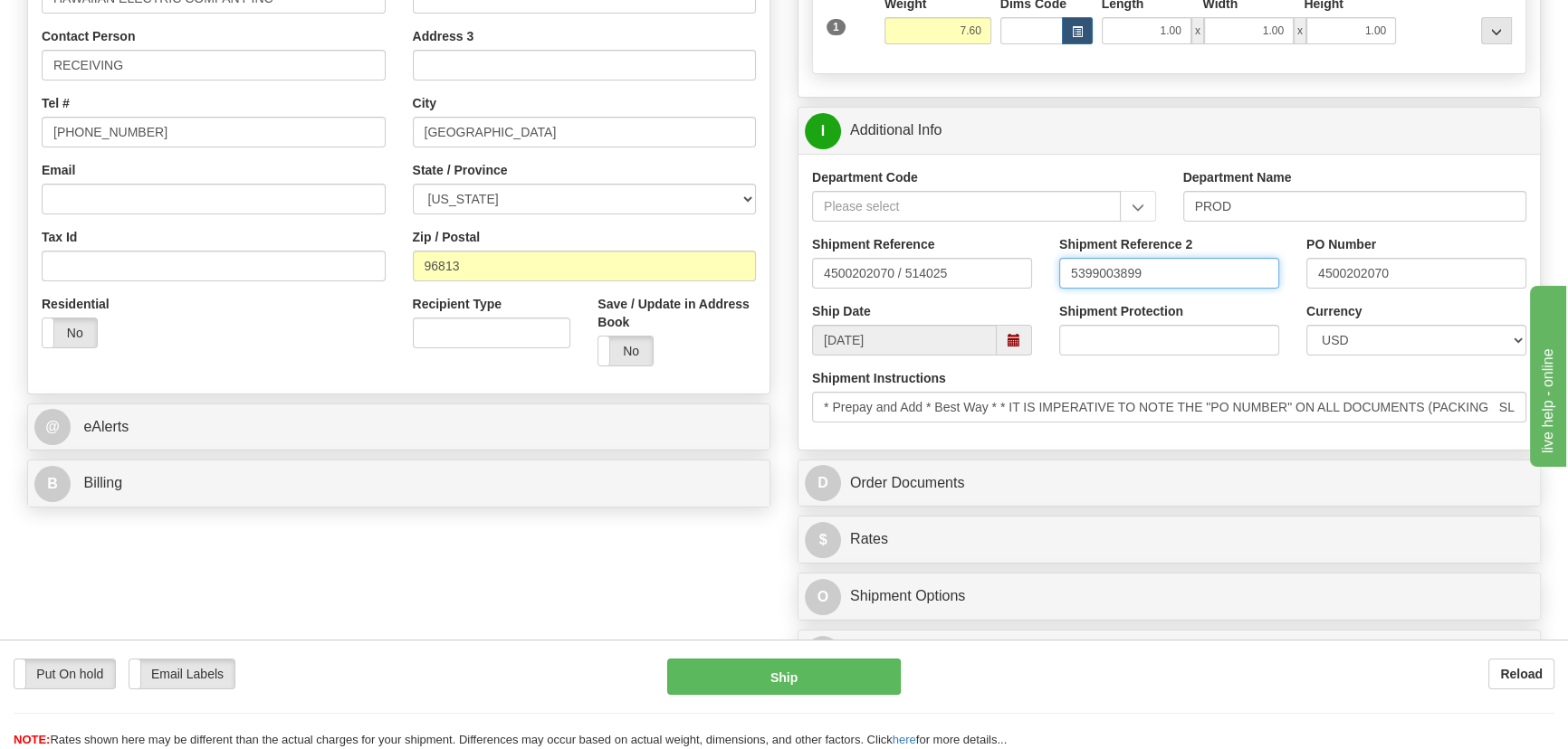
type input "5399003899"
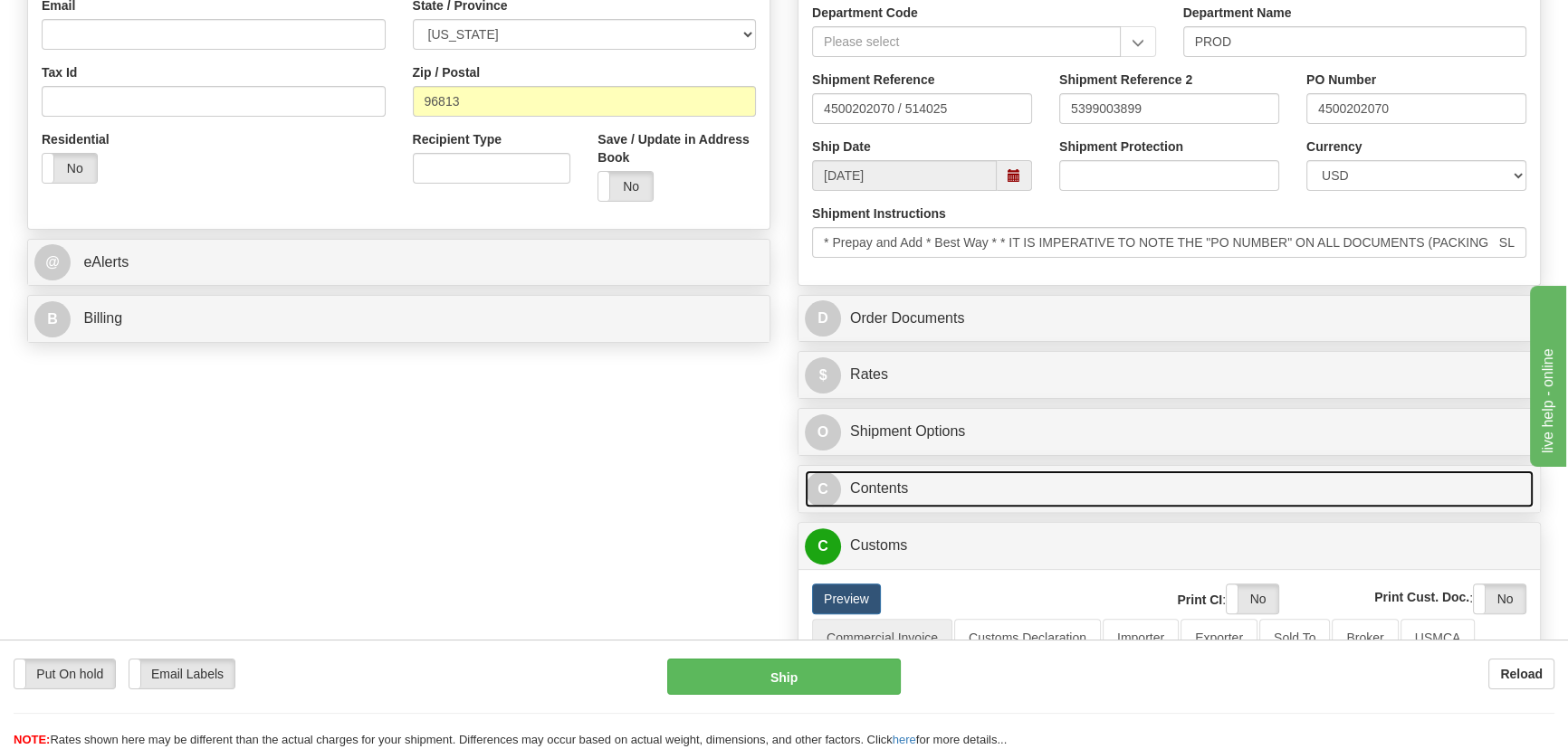
click at [1389, 494] on link "C Contents" at bounding box center [1169, 489] width 729 height 37
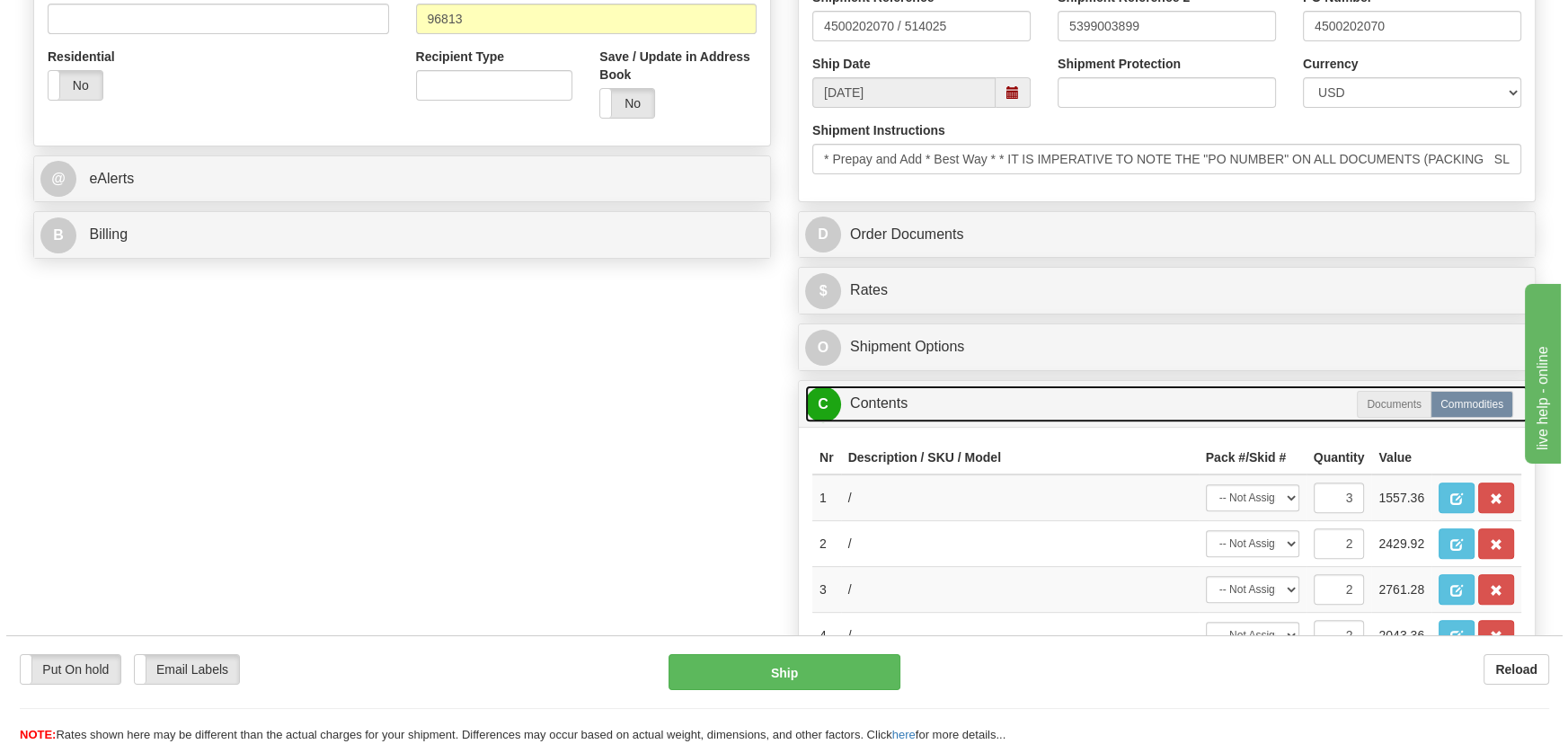
scroll to position [899, 0]
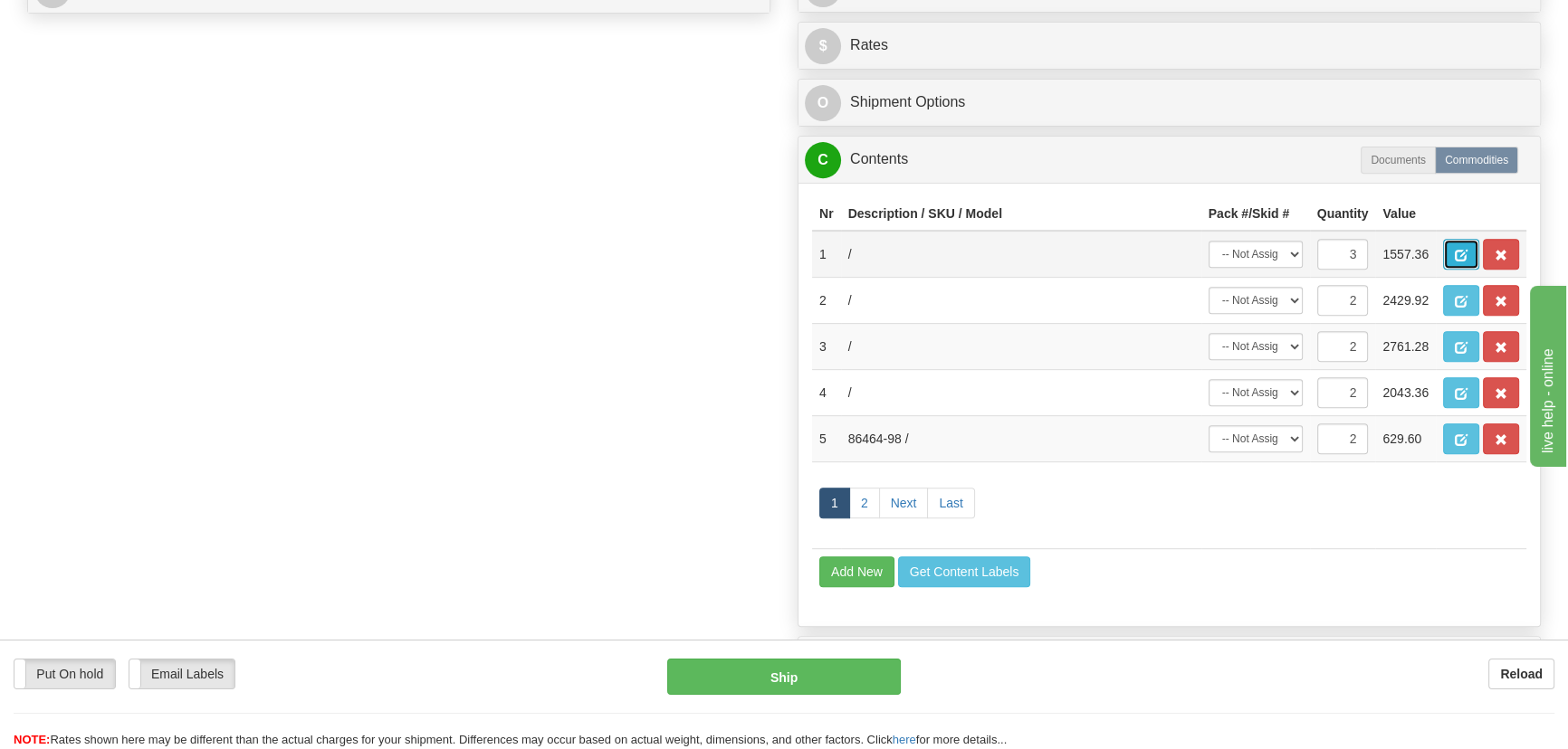
click at [1464, 254] on span "button" at bounding box center [1461, 256] width 13 height 12
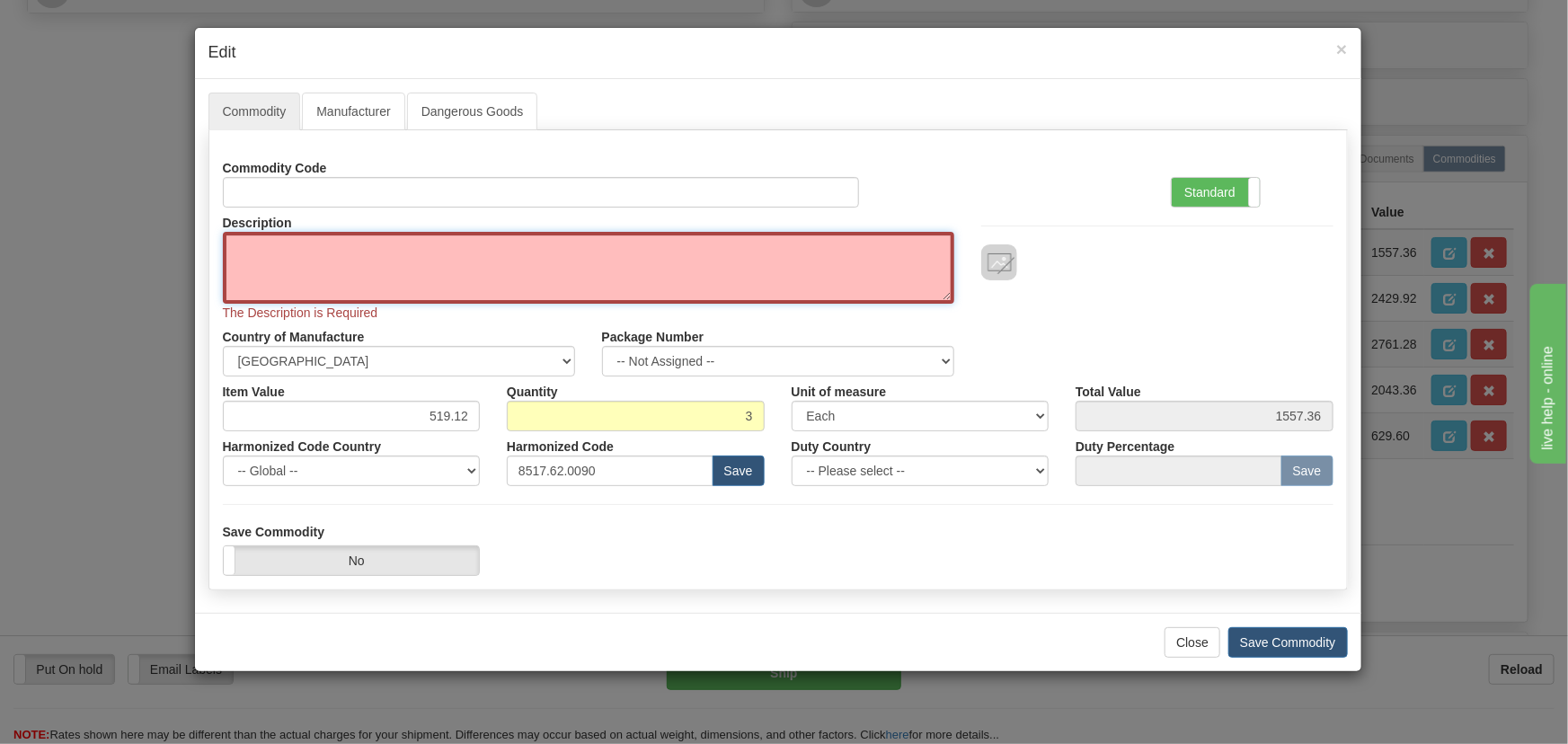
click at [684, 249] on textarea "Description" at bounding box center [589, 268] width 732 height 72
paste textarea "EB86431-42"
type textarea "EB86431-42"
click at [1243, 180] on label "Standard" at bounding box center [1216, 193] width 88 height 29
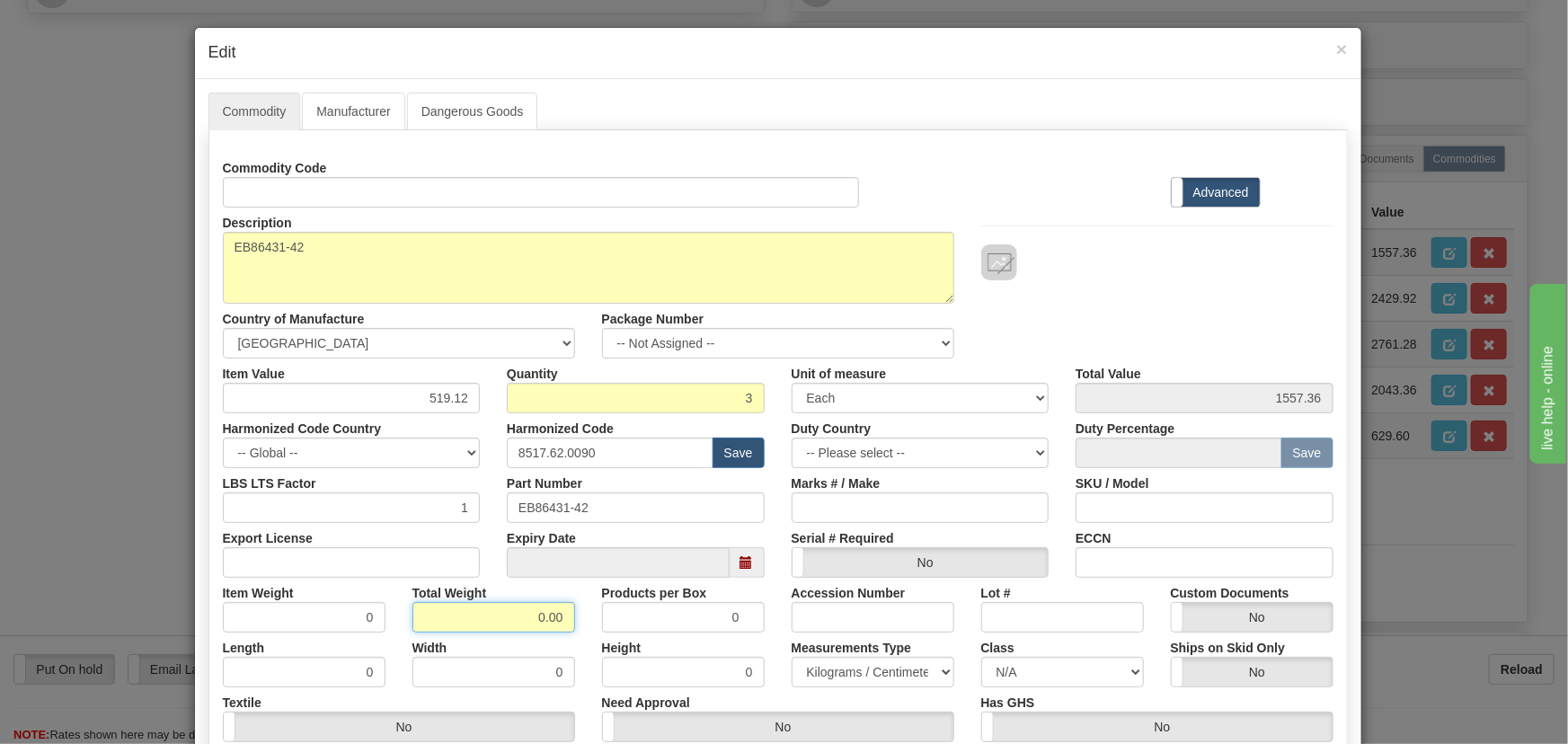
drag, startPoint x: 526, startPoint y: 614, endPoint x: 586, endPoint y: 627, distance: 61.4
click at [586, 627] on div "Item Weight 0 Total Weight 0.00 Products per Box 0 Accession Number Lot # Custo…" at bounding box center [778, 606] width 1138 height 55
type input ".3"
type input "0.1000"
drag, startPoint x: 427, startPoint y: 397, endPoint x: 477, endPoint y: 403, distance: 50.4
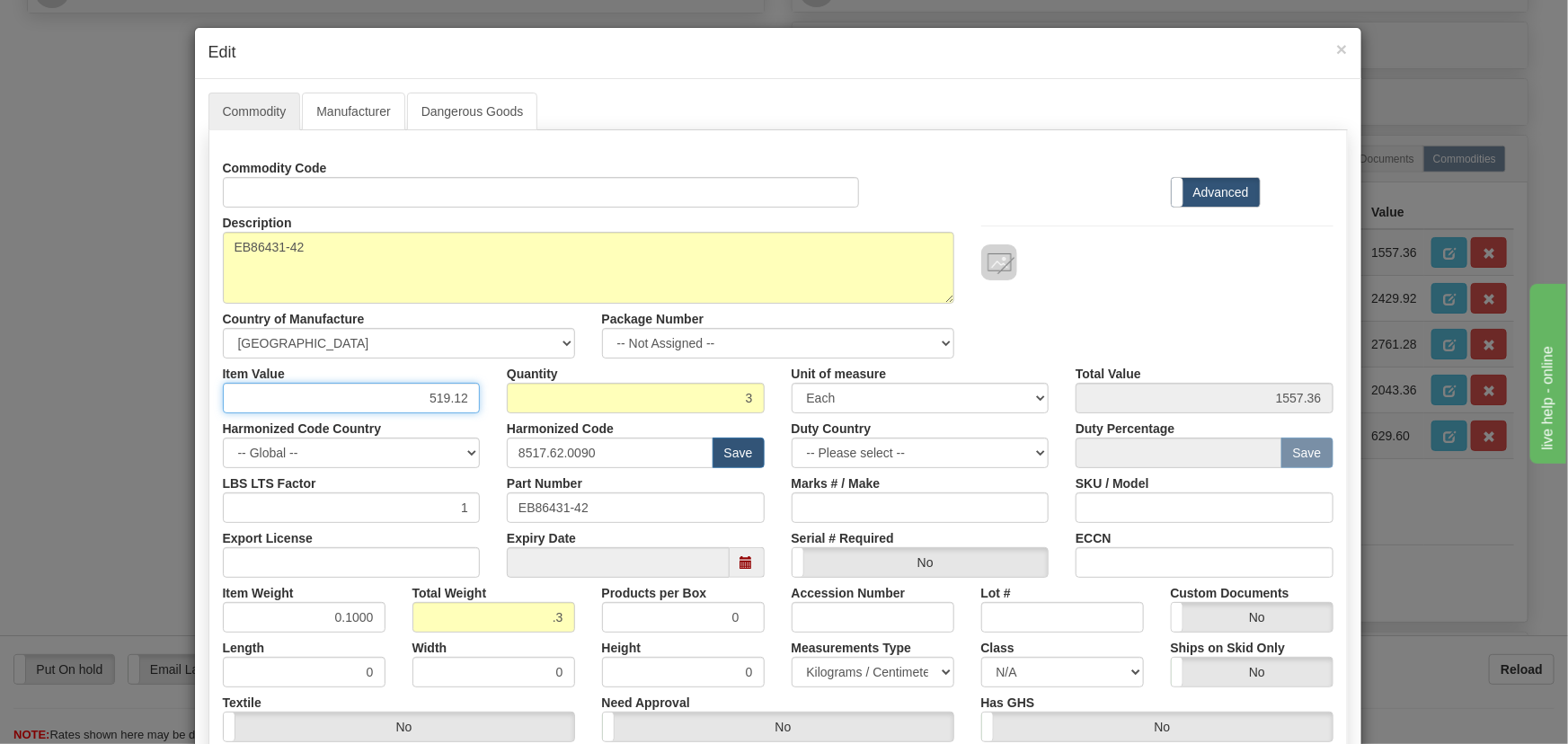
click at [467, 403] on input "519.12" at bounding box center [351, 397] width 258 height 30
paste input "253,49"
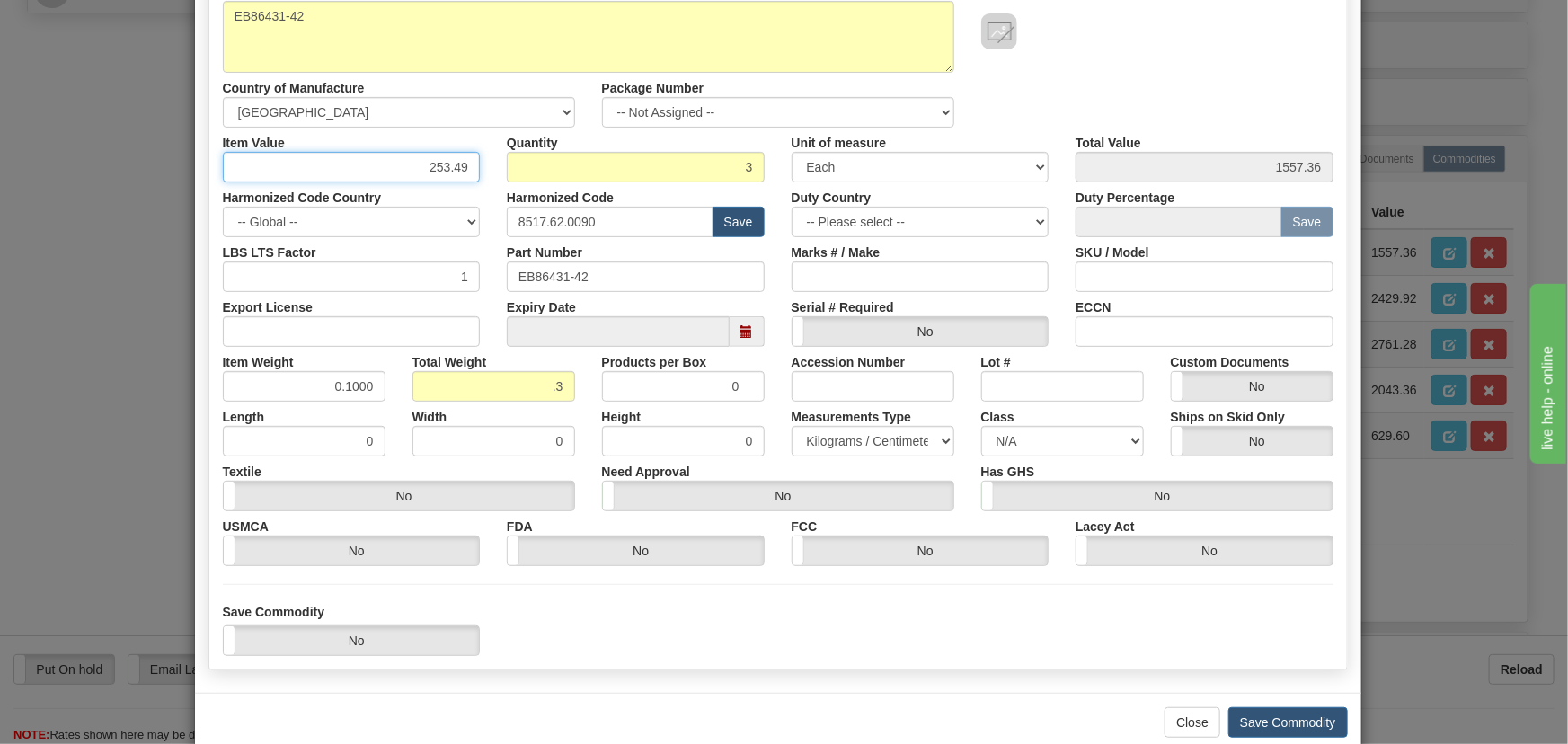
scroll to position [264, 0]
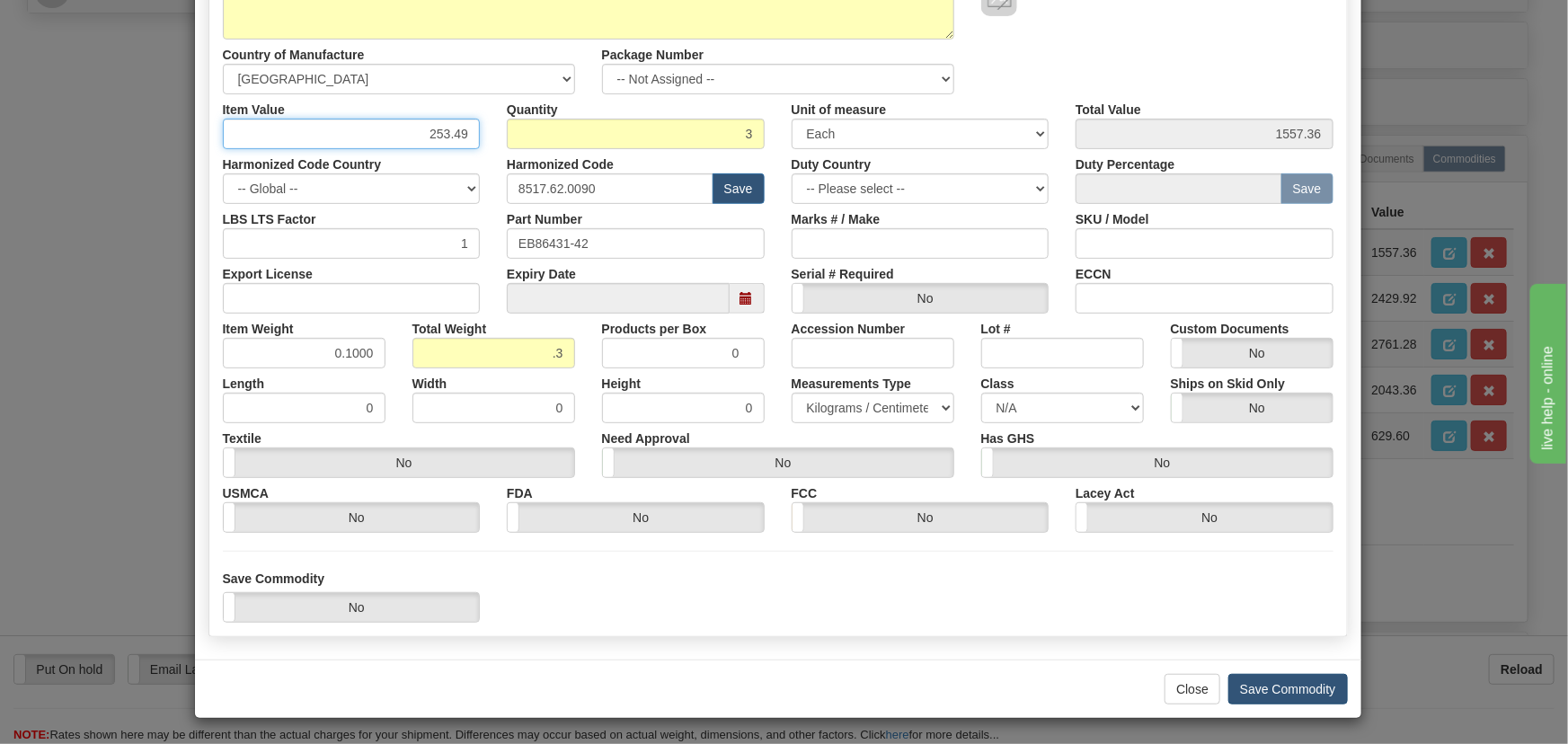
type input "253.49"
type input "760.47"
click at [1260, 683] on button "Save Commodity" at bounding box center [1288, 688] width 120 height 30
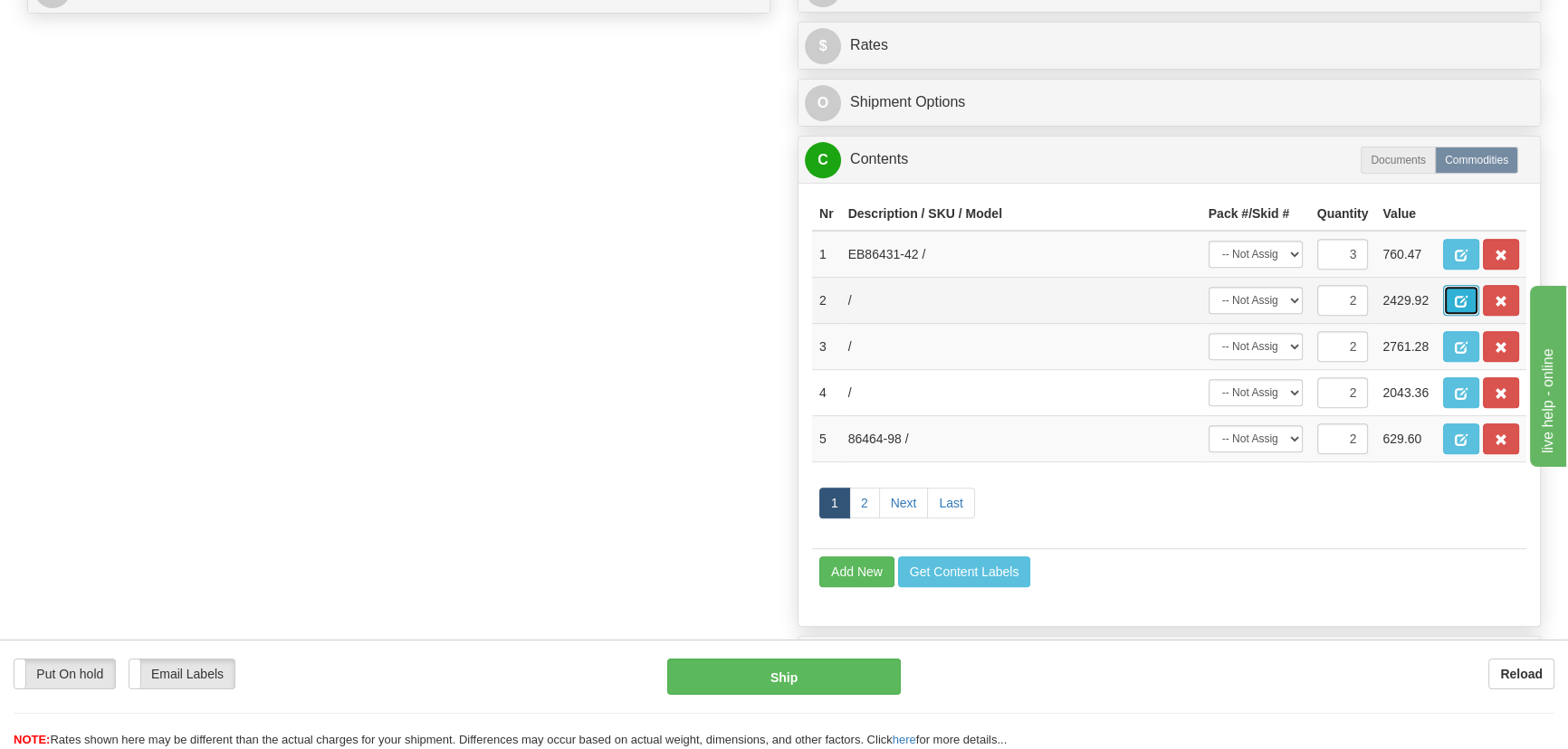
click at [1467, 296] on span "button" at bounding box center [1461, 302] width 13 height 12
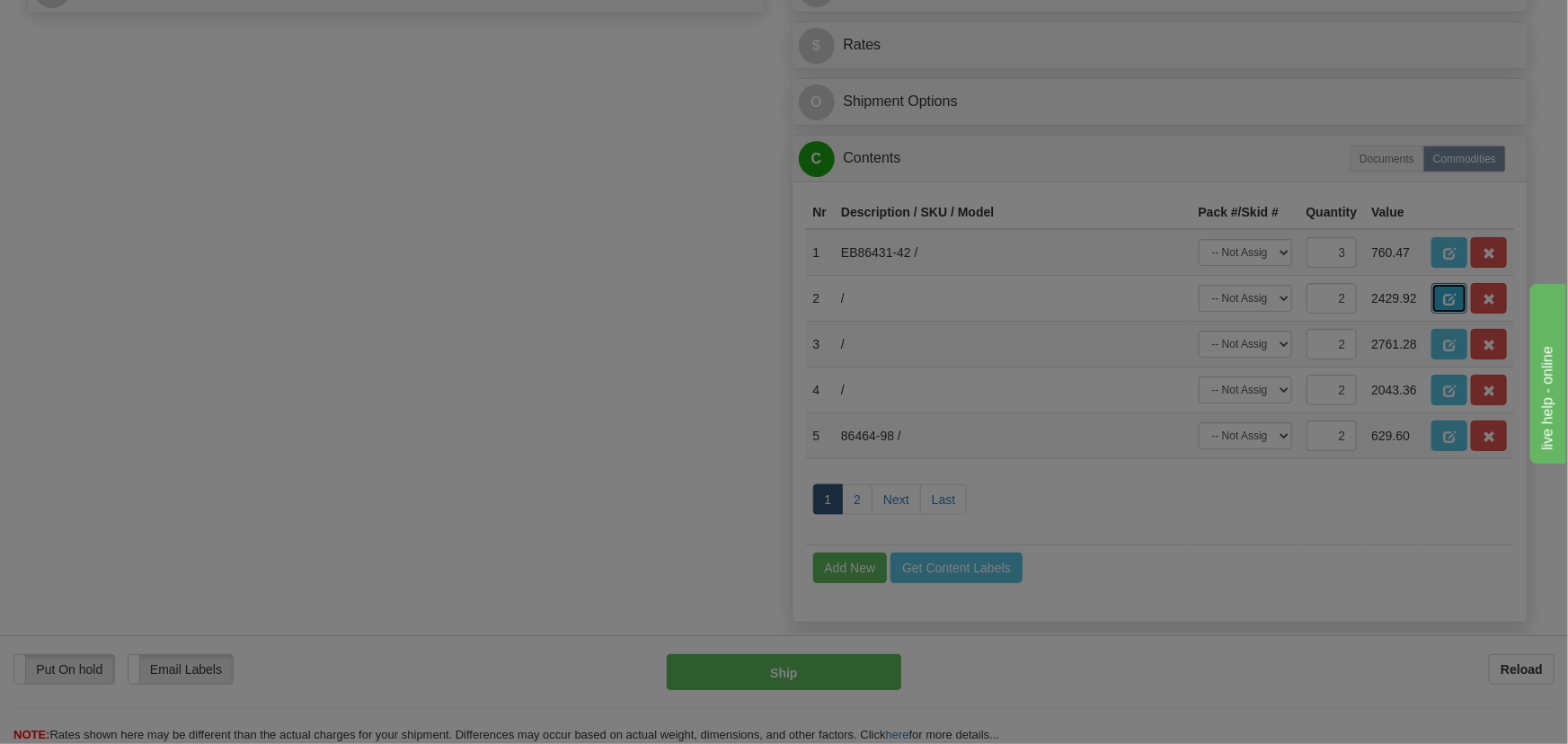
scroll to position [0, 0]
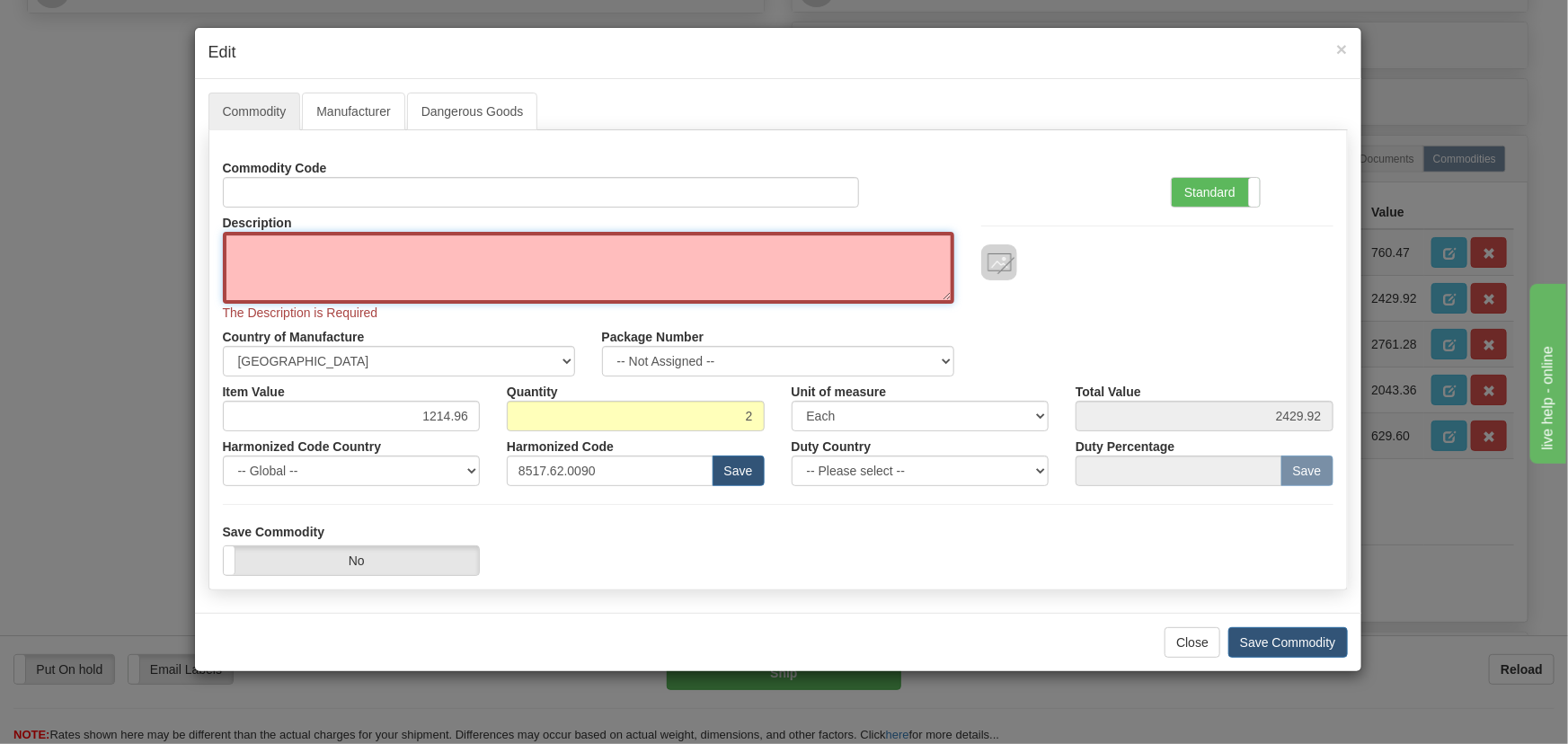
click at [604, 252] on textarea "Description" at bounding box center [589, 268] width 732 height 72
paste textarea "EB86434-11"
type textarea "EB86434-11"
click at [1219, 180] on label "Standard" at bounding box center [1216, 193] width 88 height 29
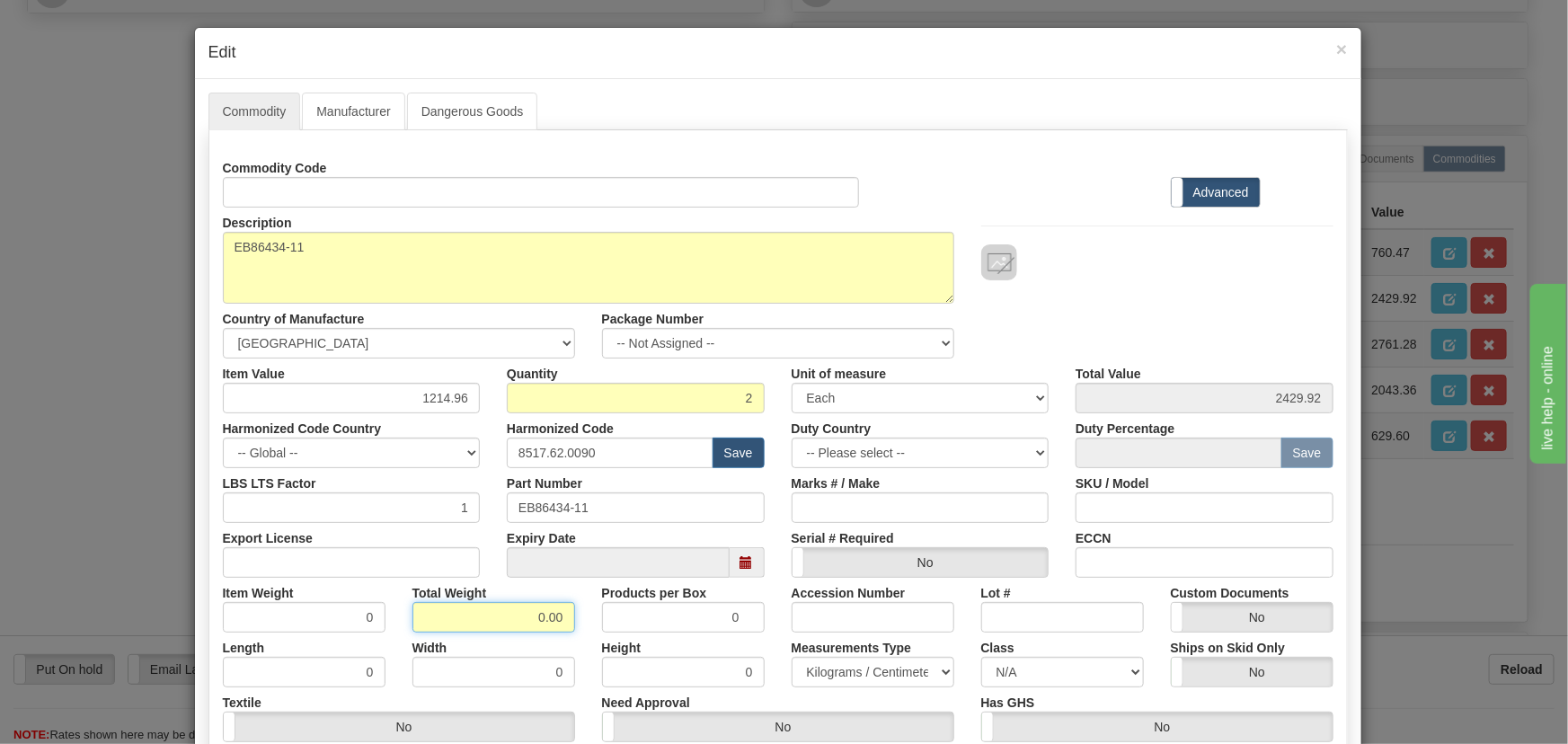
drag, startPoint x: 517, startPoint y: 619, endPoint x: 566, endPoint y: 633, distance: 51.0
click at [566, 633] on div "Commodity Code Standard Advanced Description EB86434-11 Country of Manufacture …" at bounding box center [778, 475] width 1111 height 645
type input ".2"
type input "0.1000"
drag, startPoint x: 414, startPoint y: 392, endPoint x: 482, endPoint y: 413, distance: 71.2
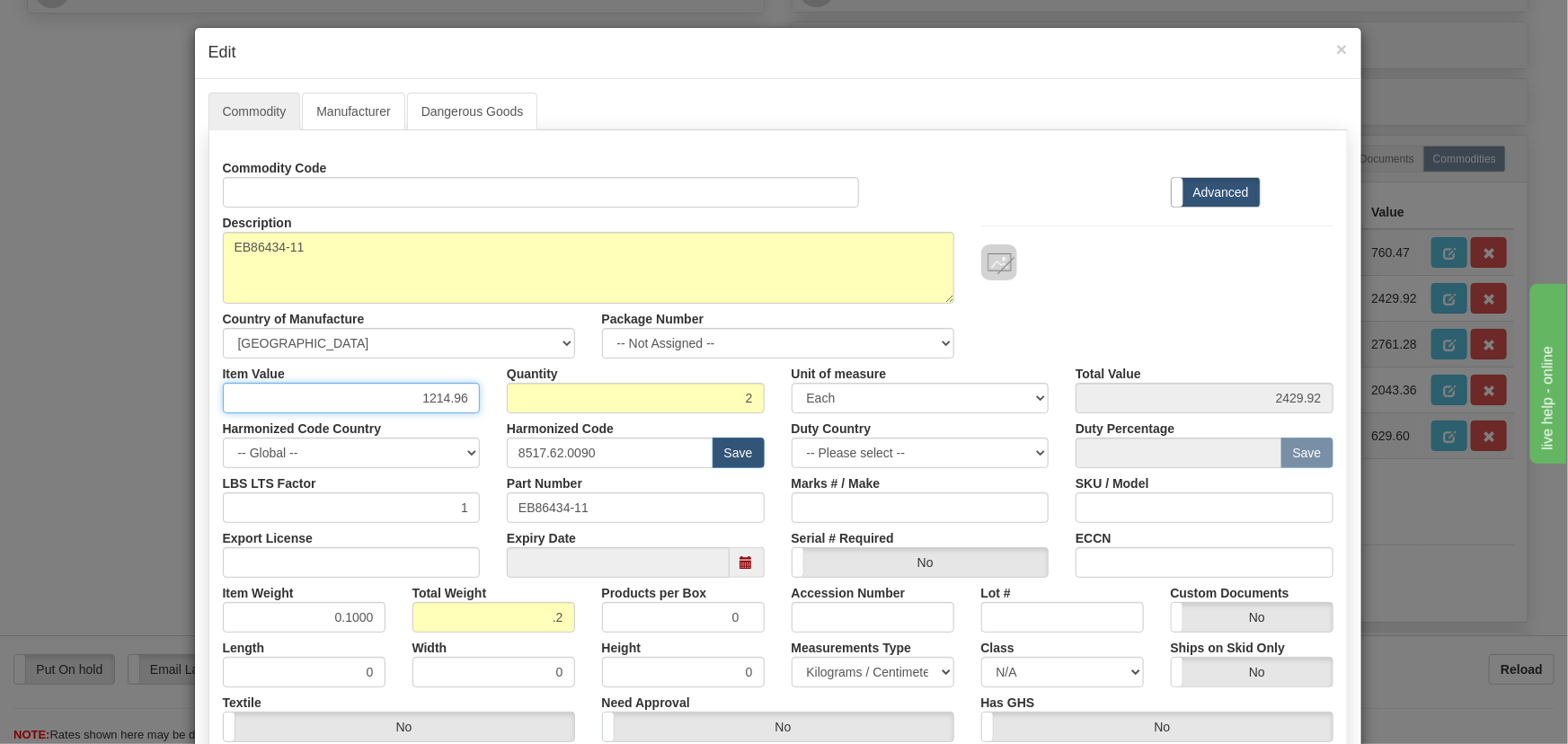
click at [480, 406] on div "Item Value 1214.96" at bounding box center [351, 386] width 285 height 55
paste input "761,59"
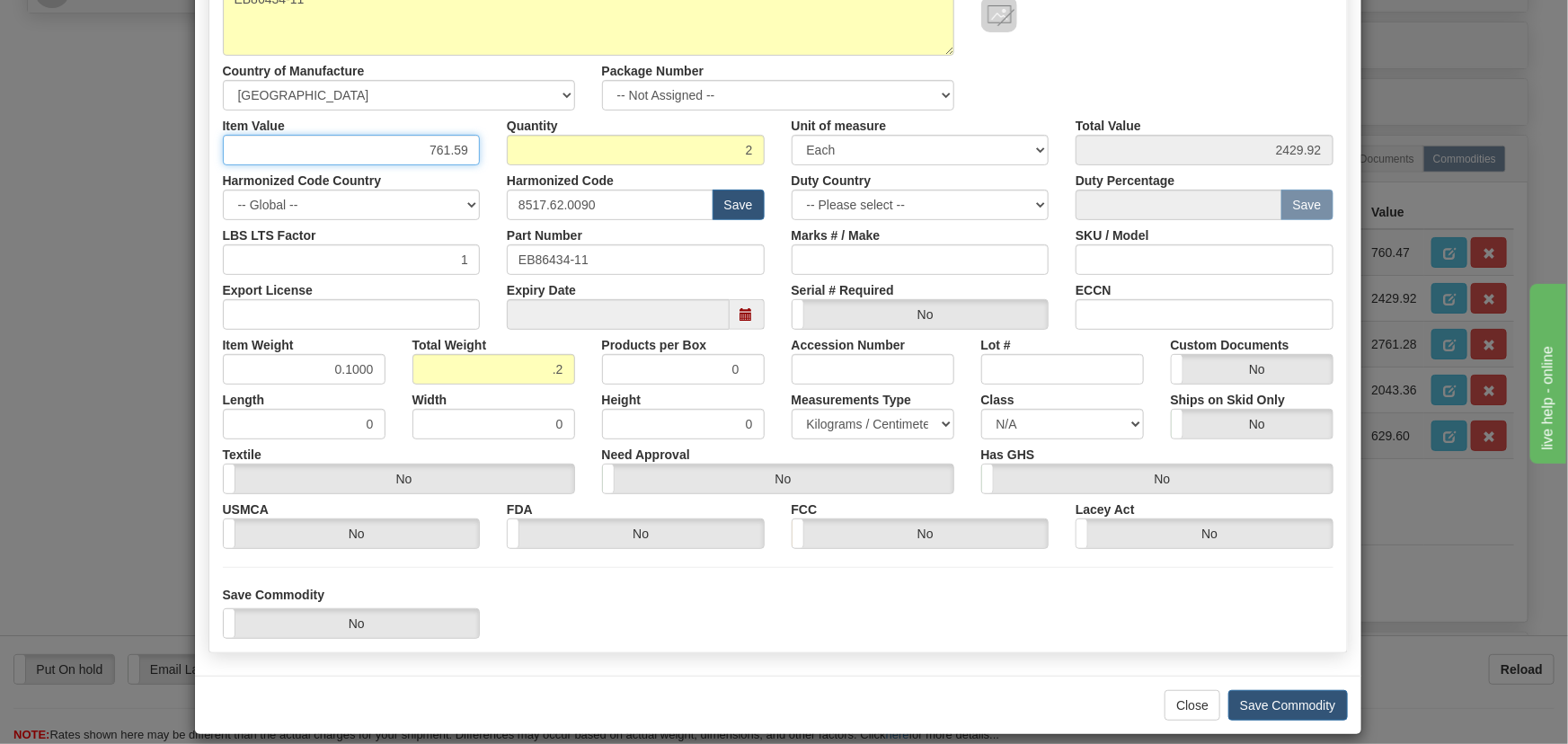
scroll to position [264, 0]
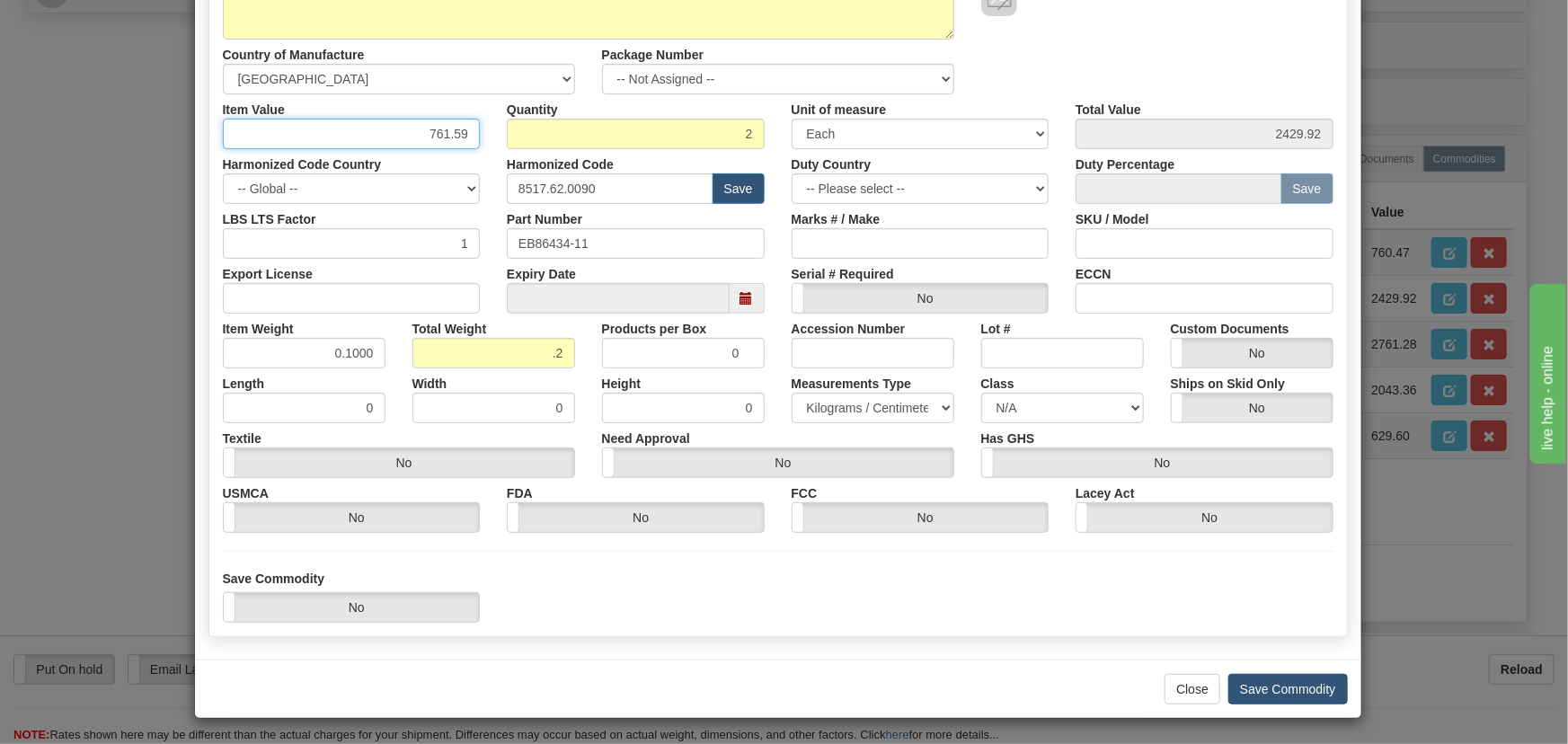
type input "761.59"
type input "1523.18"
click at [1278, 683] on button "Save Commodity" at bounding box center [1288, 688] width 120 height 30
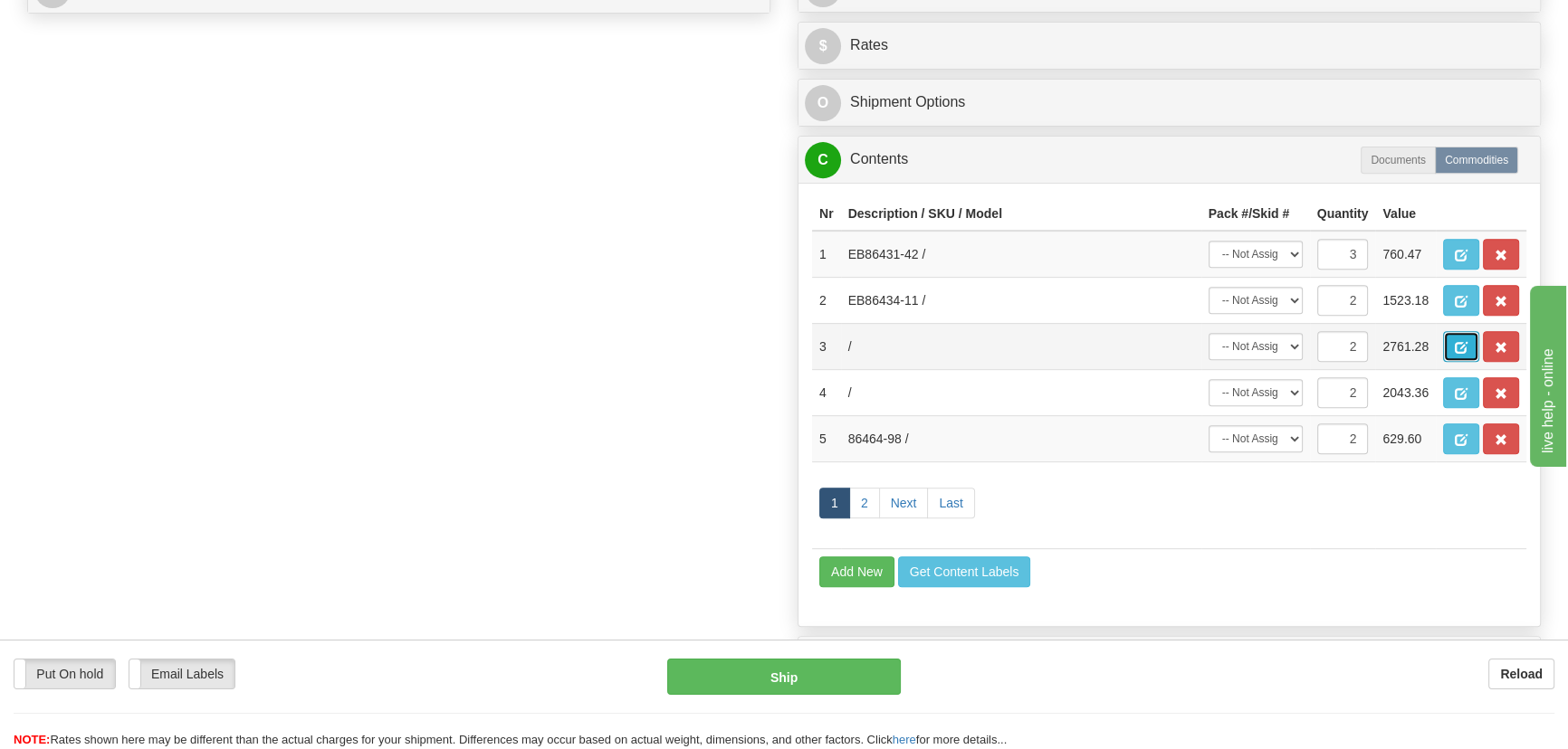
click at [1461, 342] on span "button" at bounding box center [1461, 348] width 13 height 12
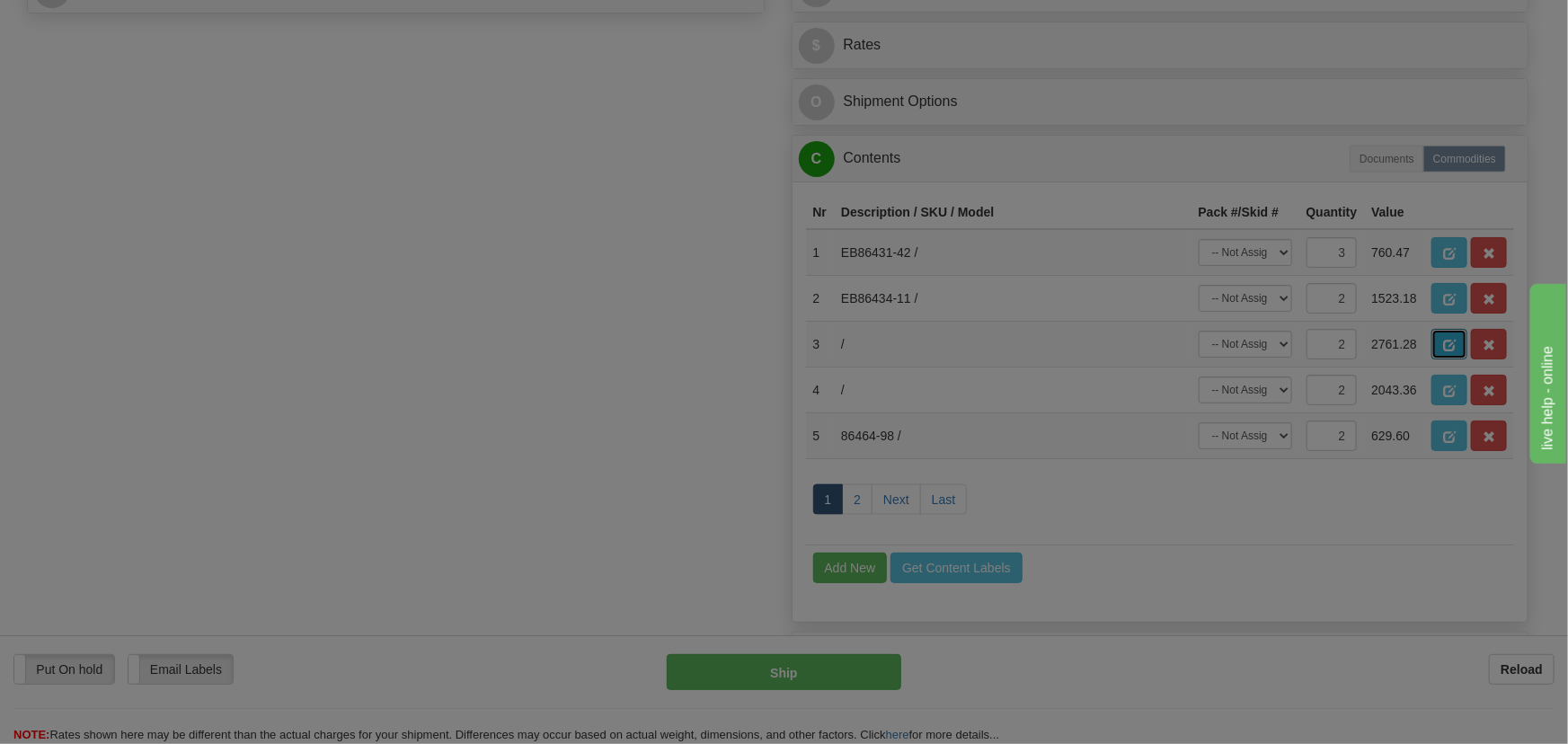
scroll to position [0, 0]
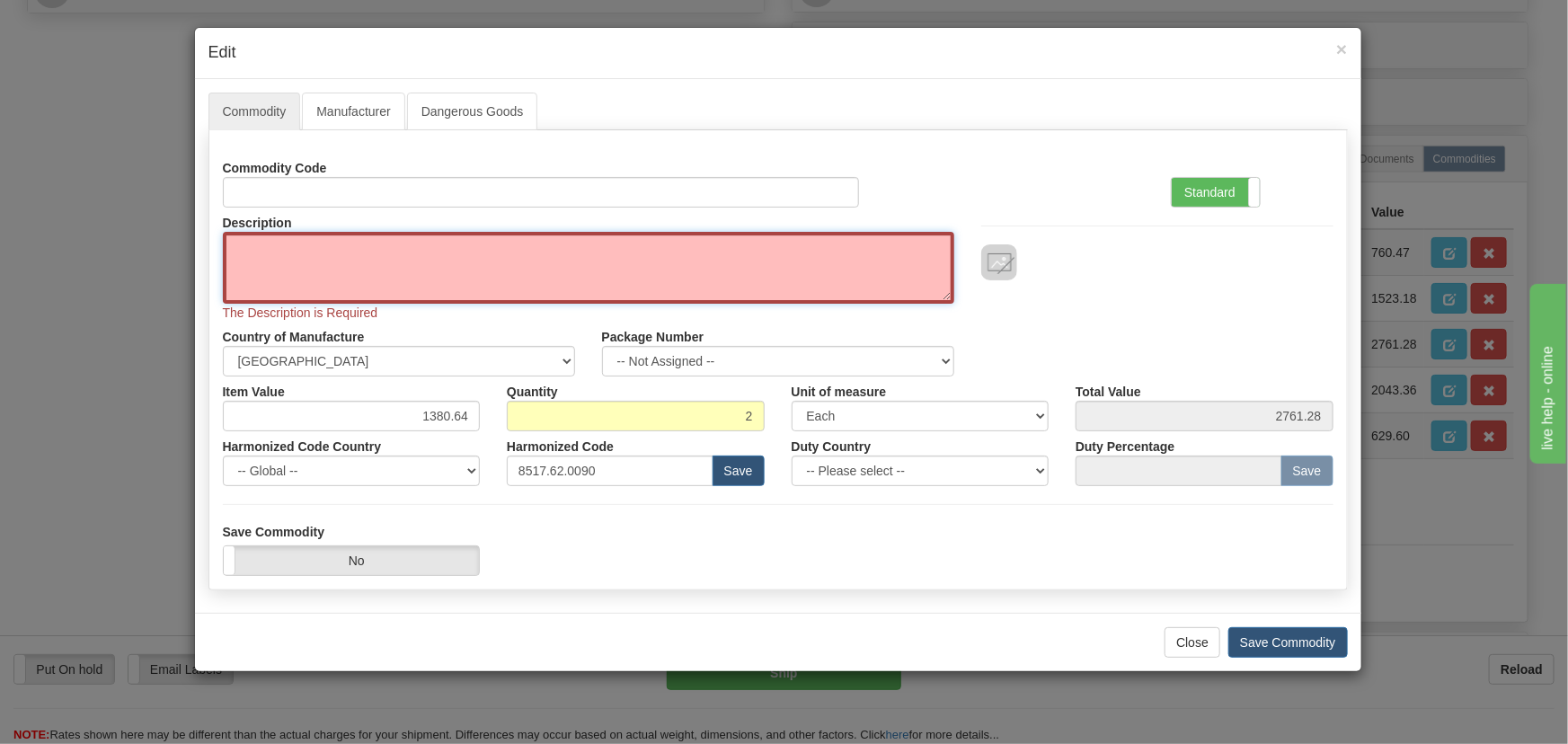
click at [642, 273] on textarea "Description" at bounding box center [589, 268] width 732 height 72
paste textarea "EB86486-01"
type textarea "EB86486-01"
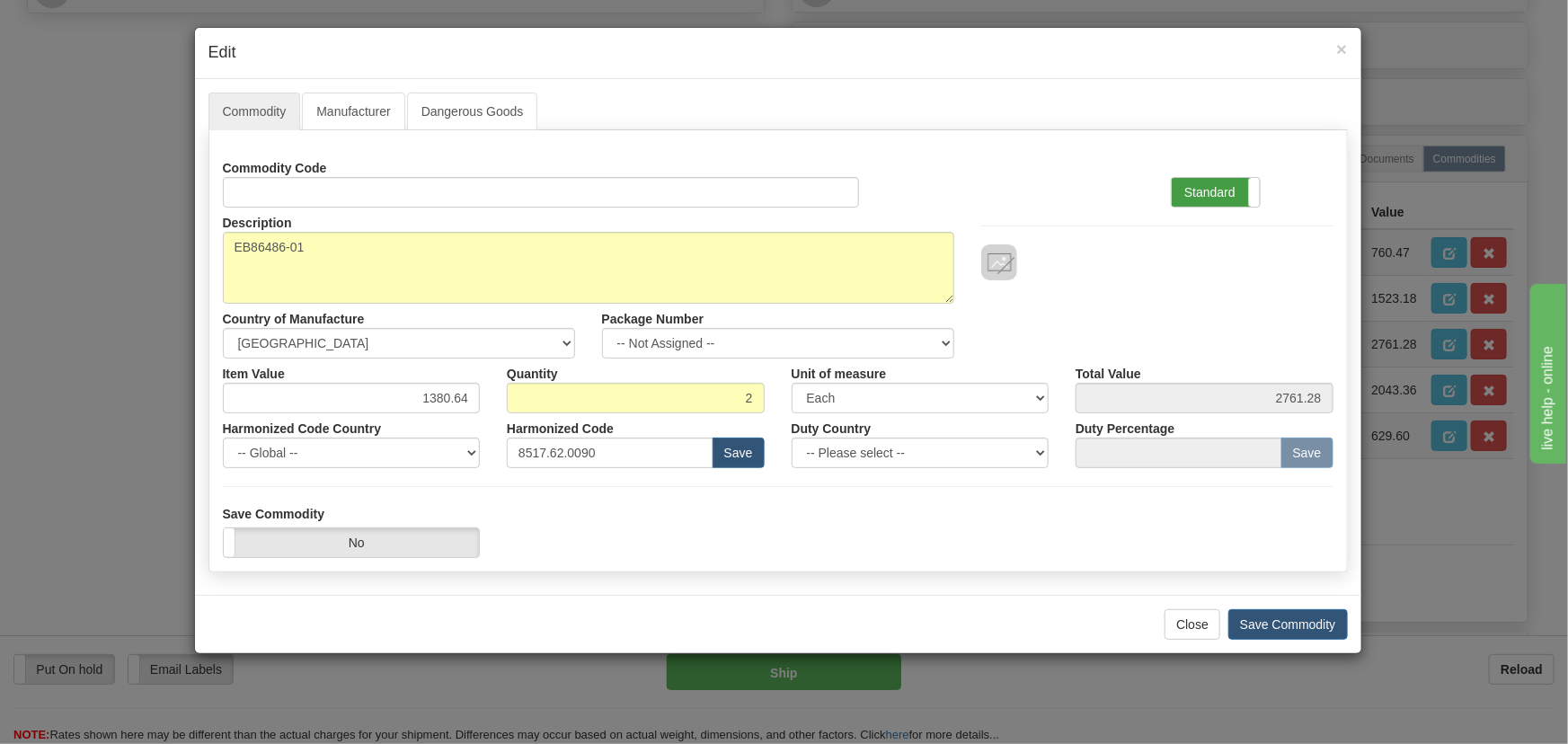
click at [1225, 187] on label "Standard" at bounding box center [1216, 193] width 88 height 29
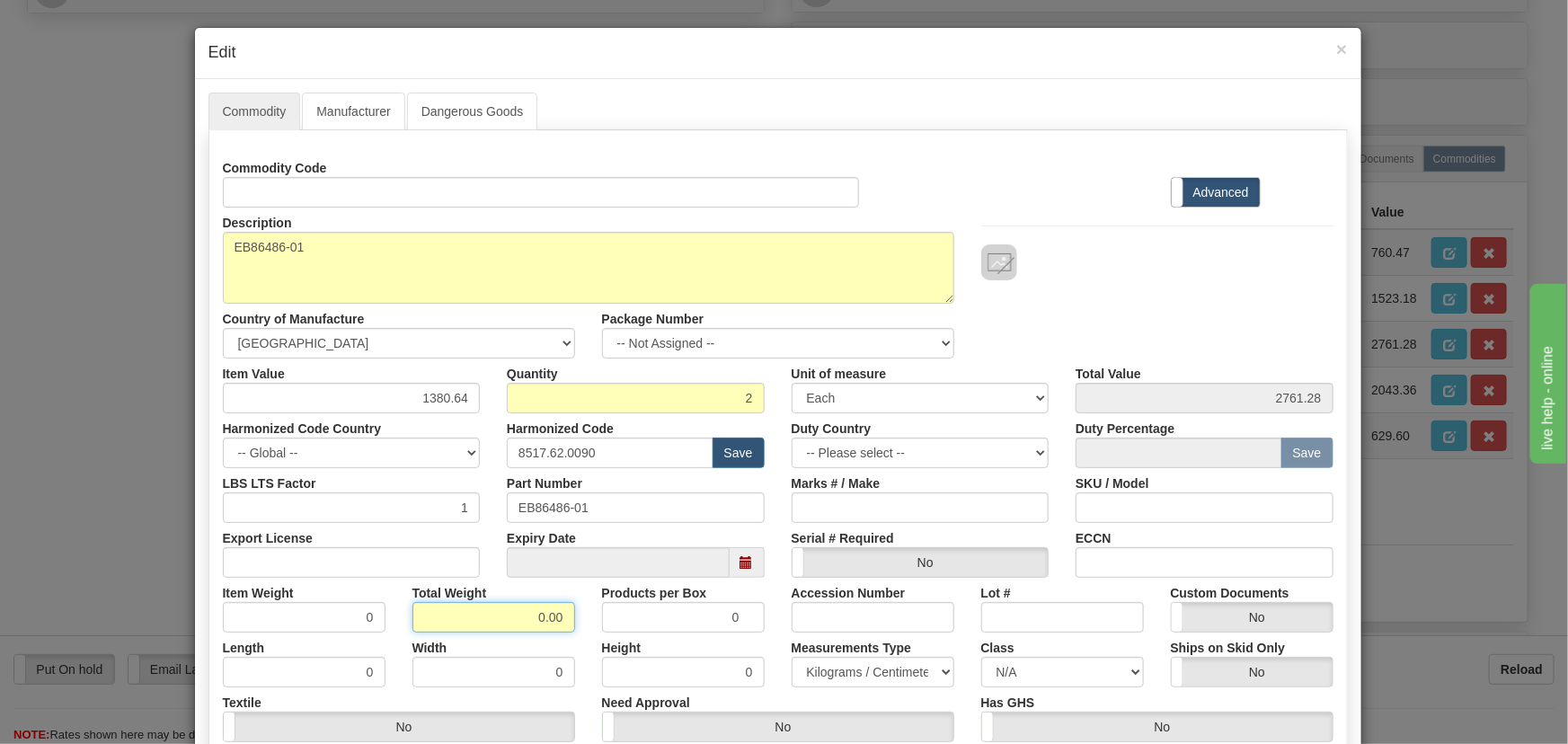
drag, startPoint x: 527, startPoint y: 617, endPoint x: 588, endPoint y: 633, distance: 63.1
click at [588, 633] on div "Commodity Code Standard Advanced Description EB86486-01 Country of Manufacture …" at bounding box center [778, 475] width 1111 height 645
type input ".2"
type input "0.1000"
drag, startPoint x: 411, startPoint y: 395, endPoint x: 512, endPoint y: 411, distance: 102.3
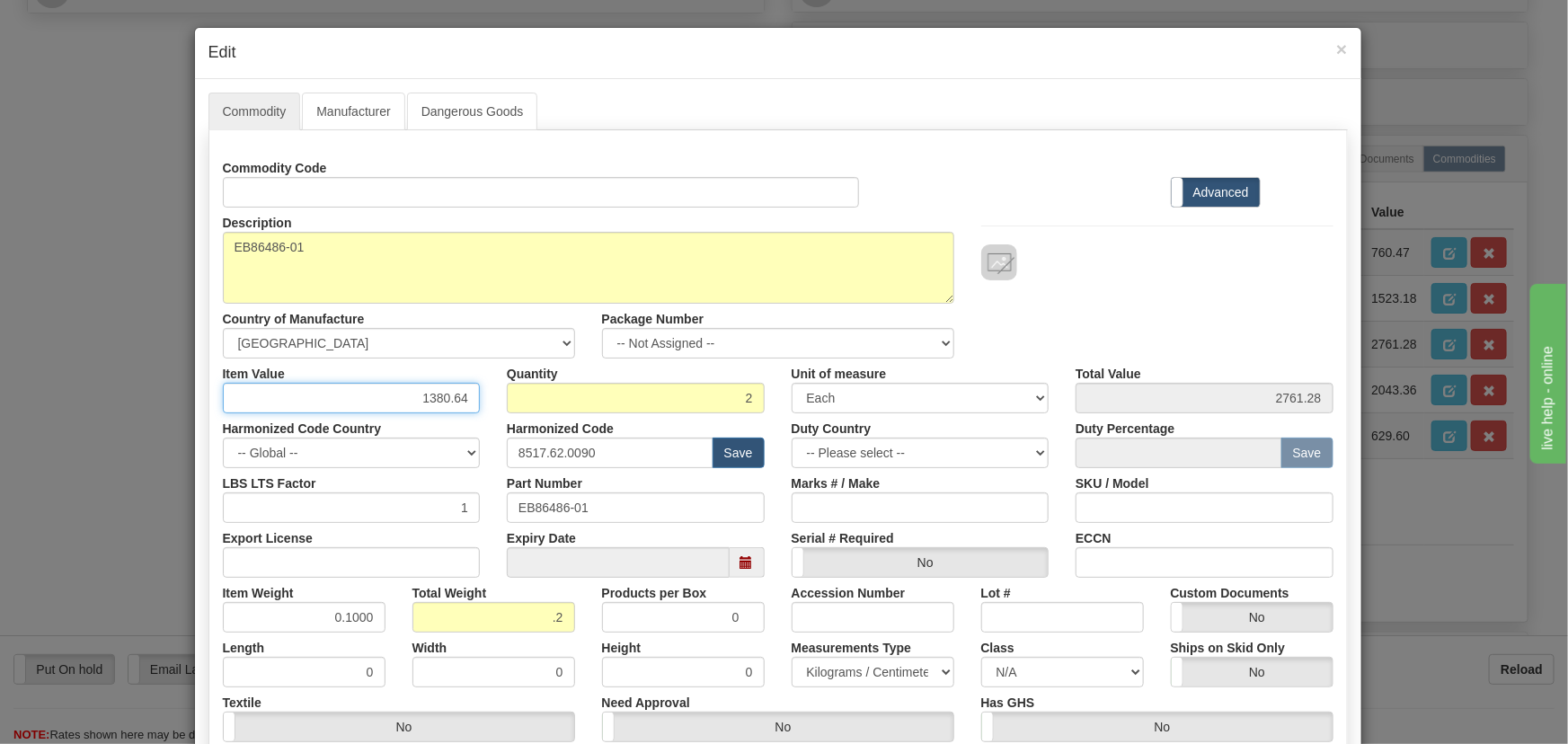
click at [512, 411] on div "Item Value 1380.64 Quantity 2 Unit of measure 3 Thousand Square Inches Adjustme…" at bounding box center [778, 386] width 1138 height 55
paste input "681,87"
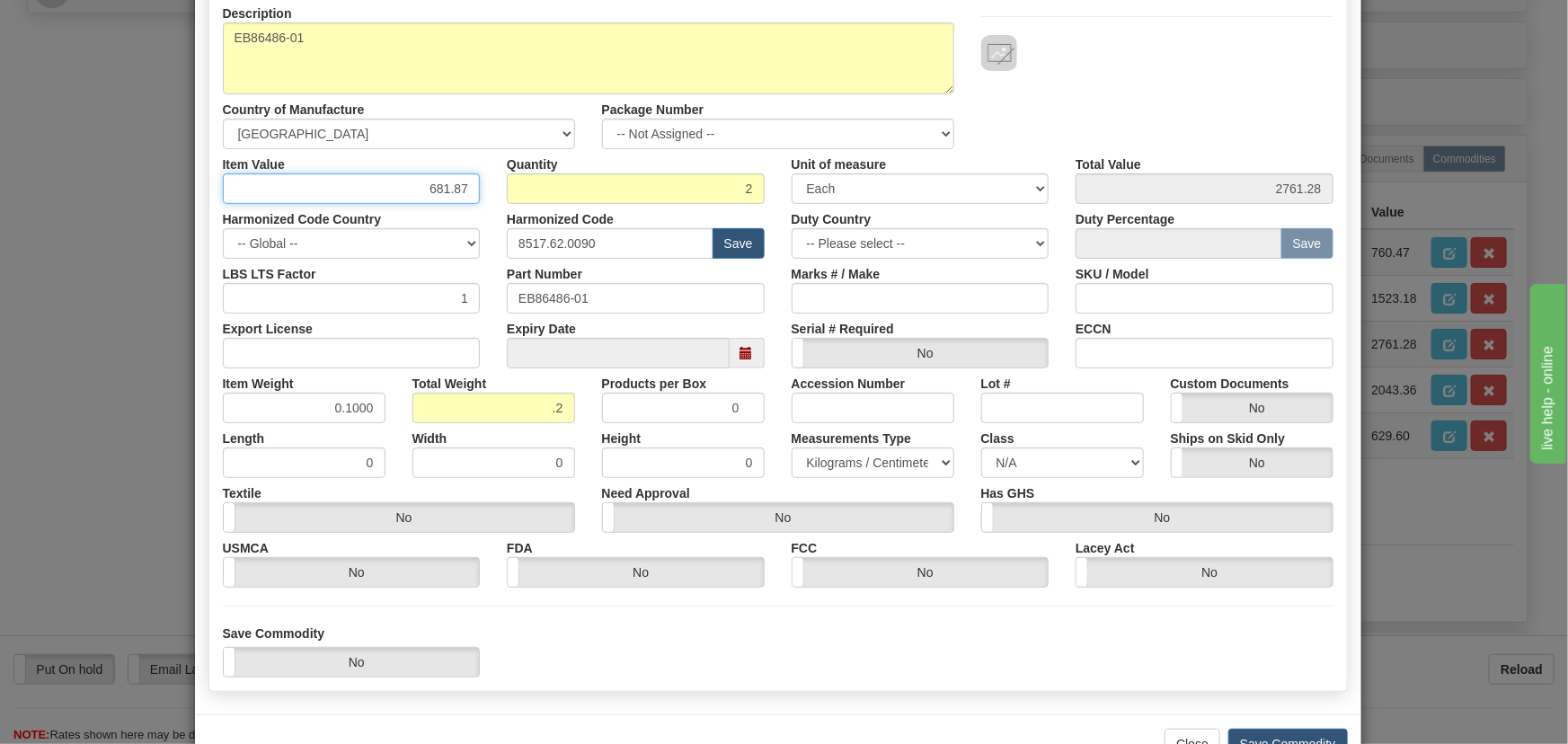
scroll to position [264, 0]
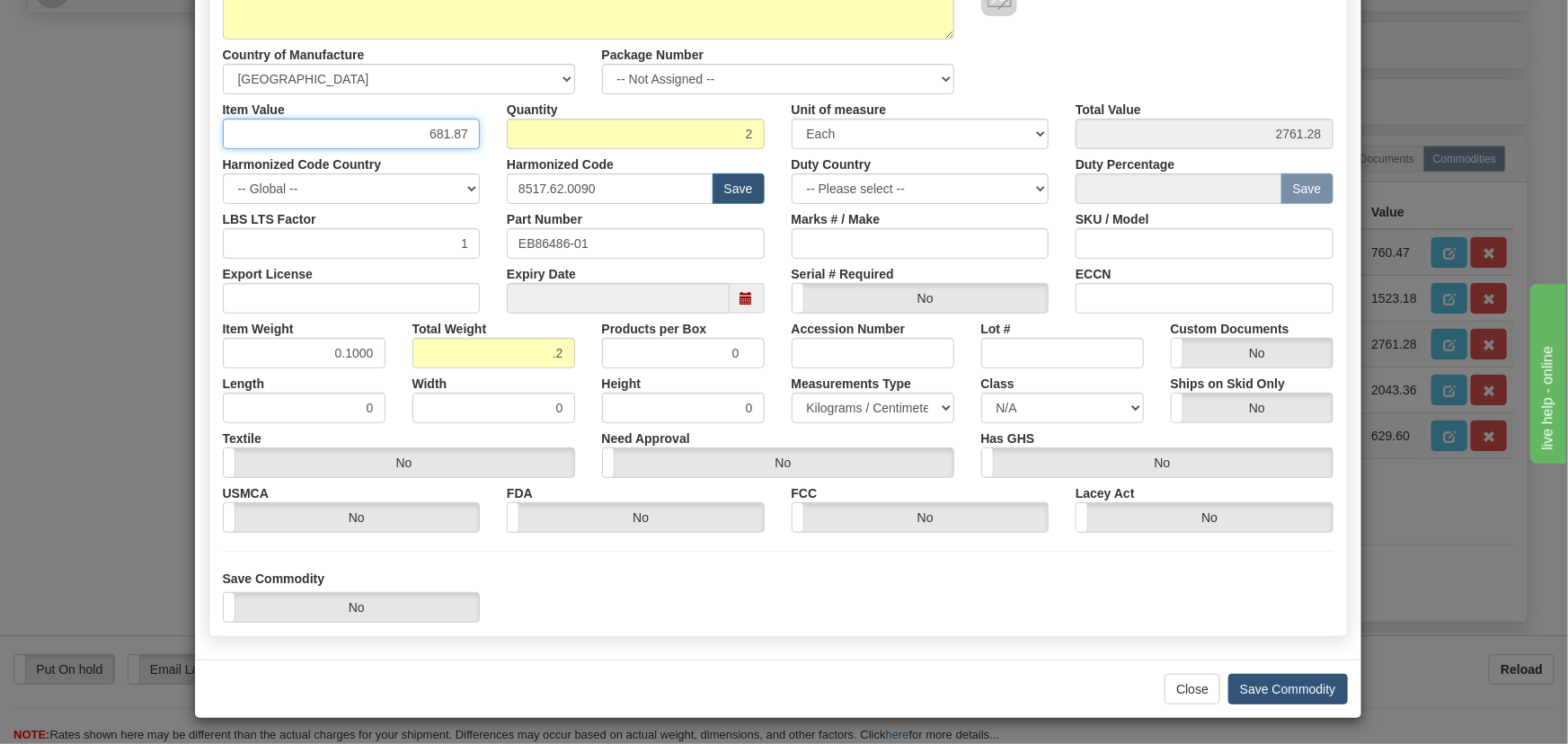
type input "681.87"
type input "1363.74"
click at [1288, 686] on button "Save Commodity" at bounding box center [1288, 688] width 120 height 30
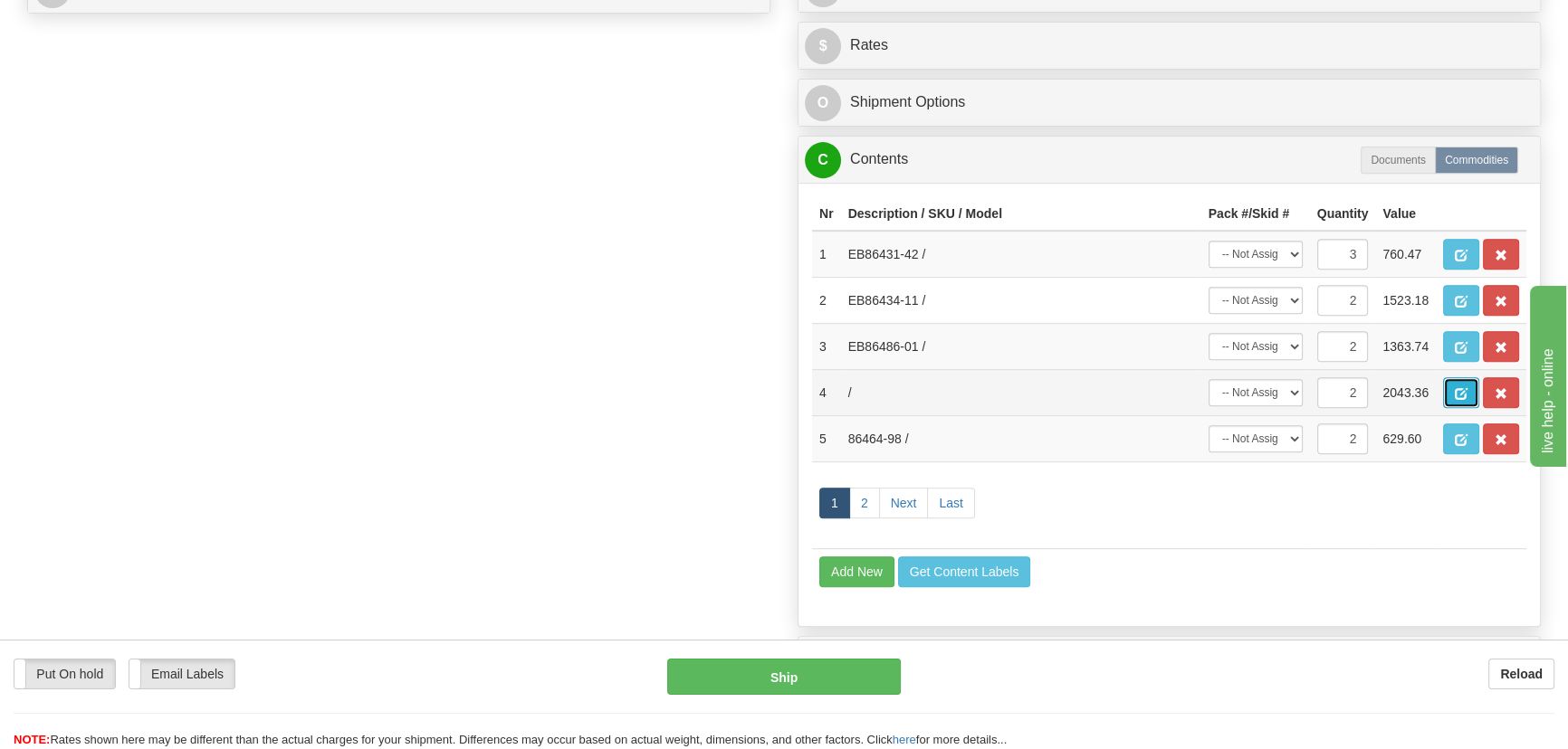
click at [1450, 390] on button "button" at bounding box center [1461, 392] width 36 height 30
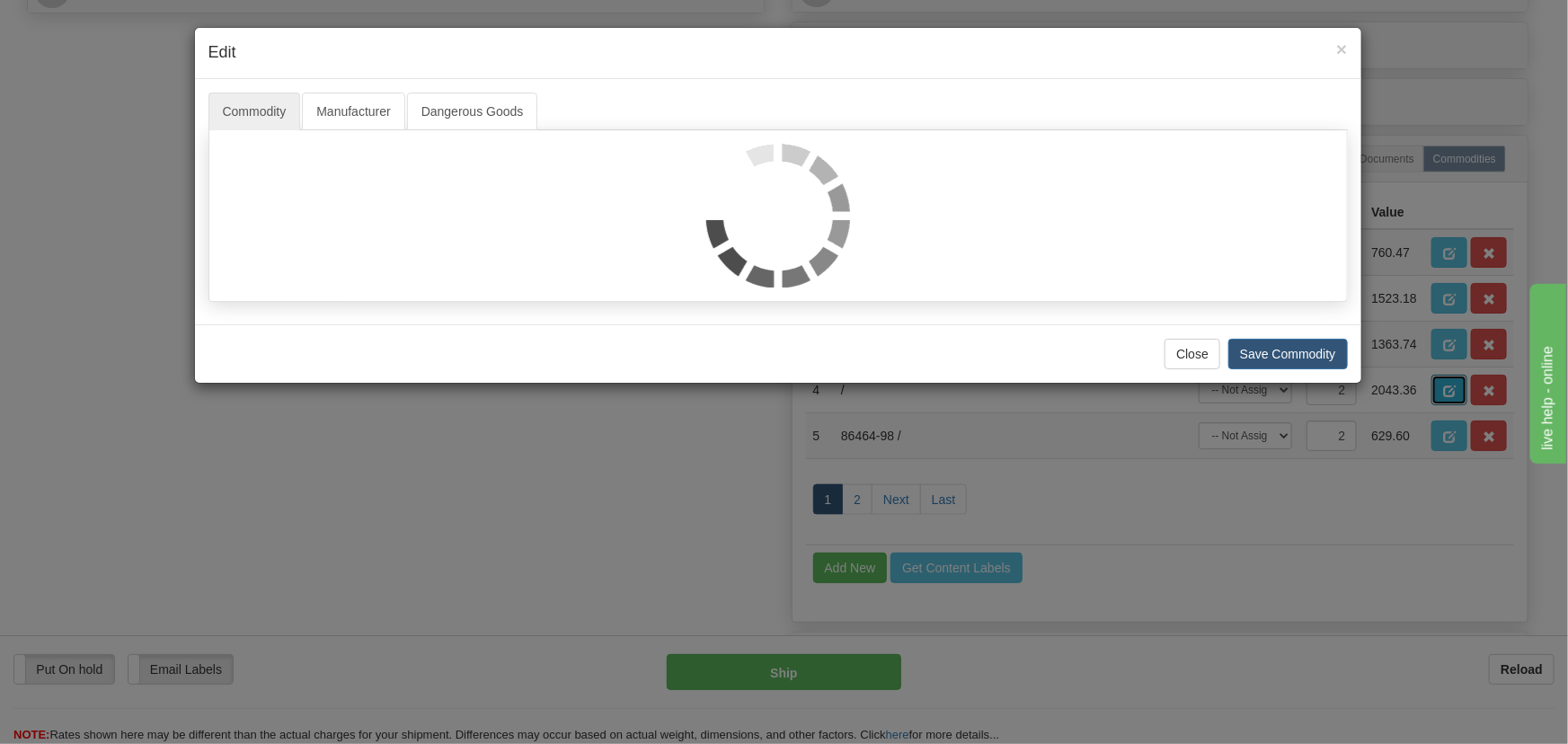
scroll to position [0, 0]
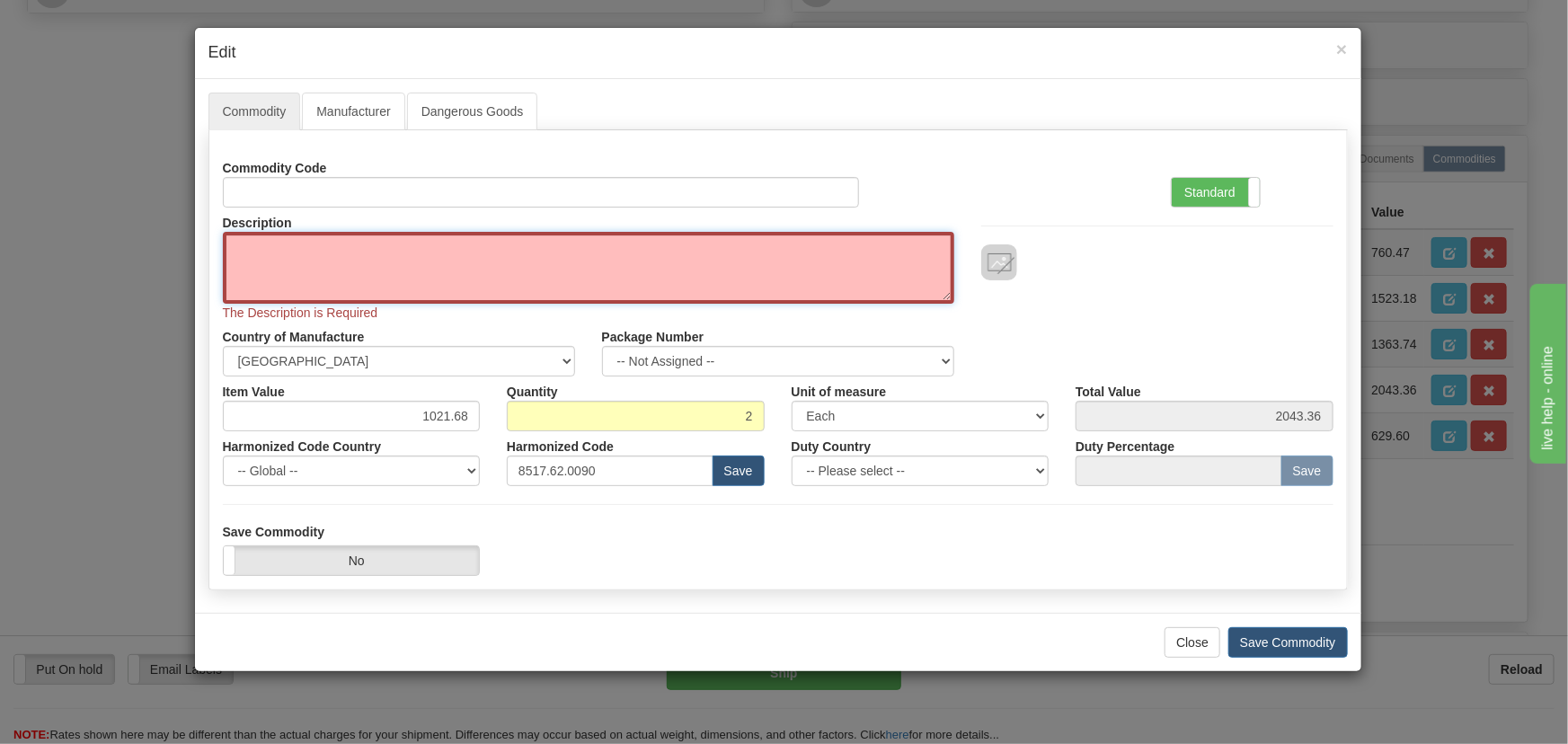
click at [557, 252] on textarea "Description" at bounding box center [589, 268] width 732 height 72
paste textarea "E86486-80"
type textarea "E86486-80"
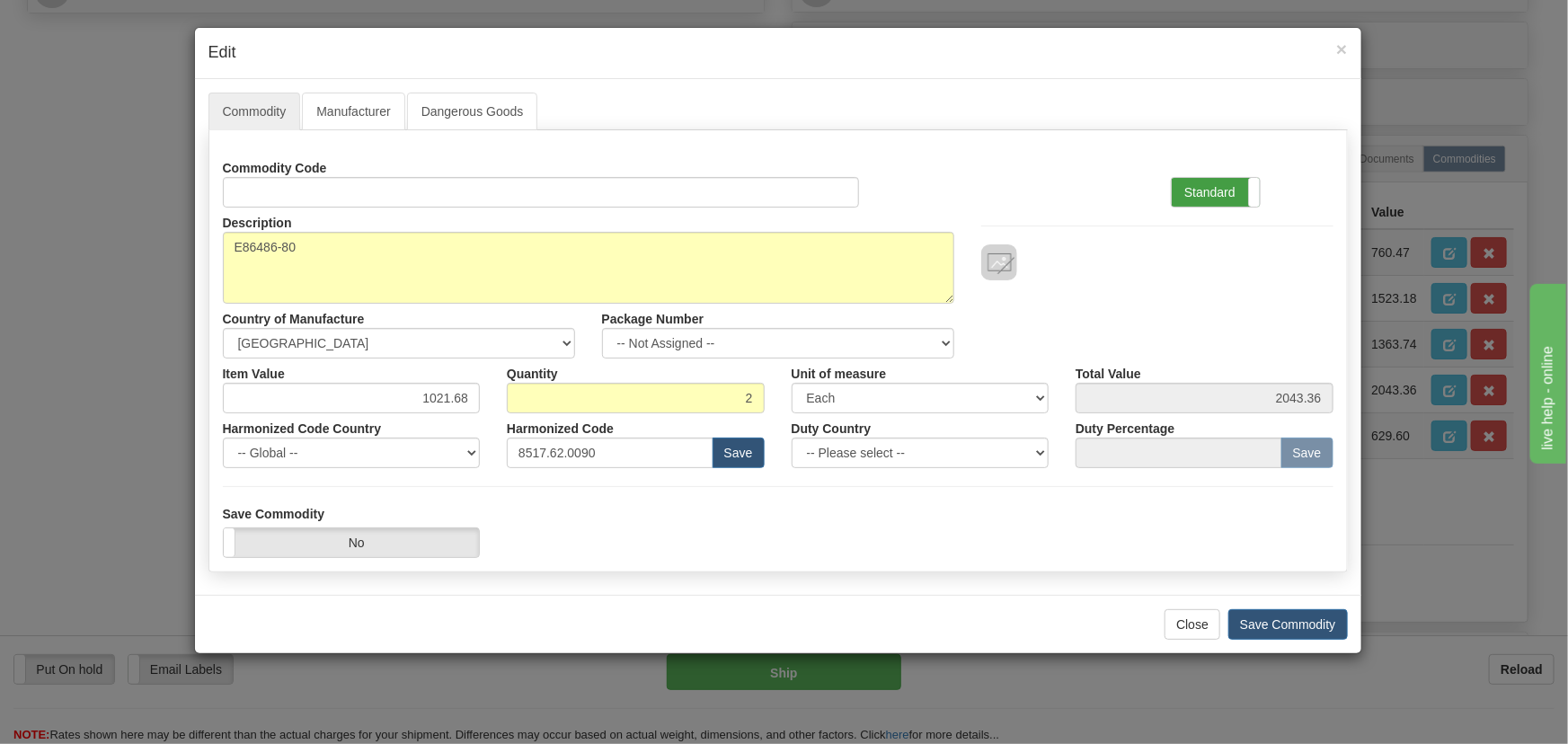
click at [1222, 184] on label "Standard" at bounding box center [1216, 193] width 88 height 29
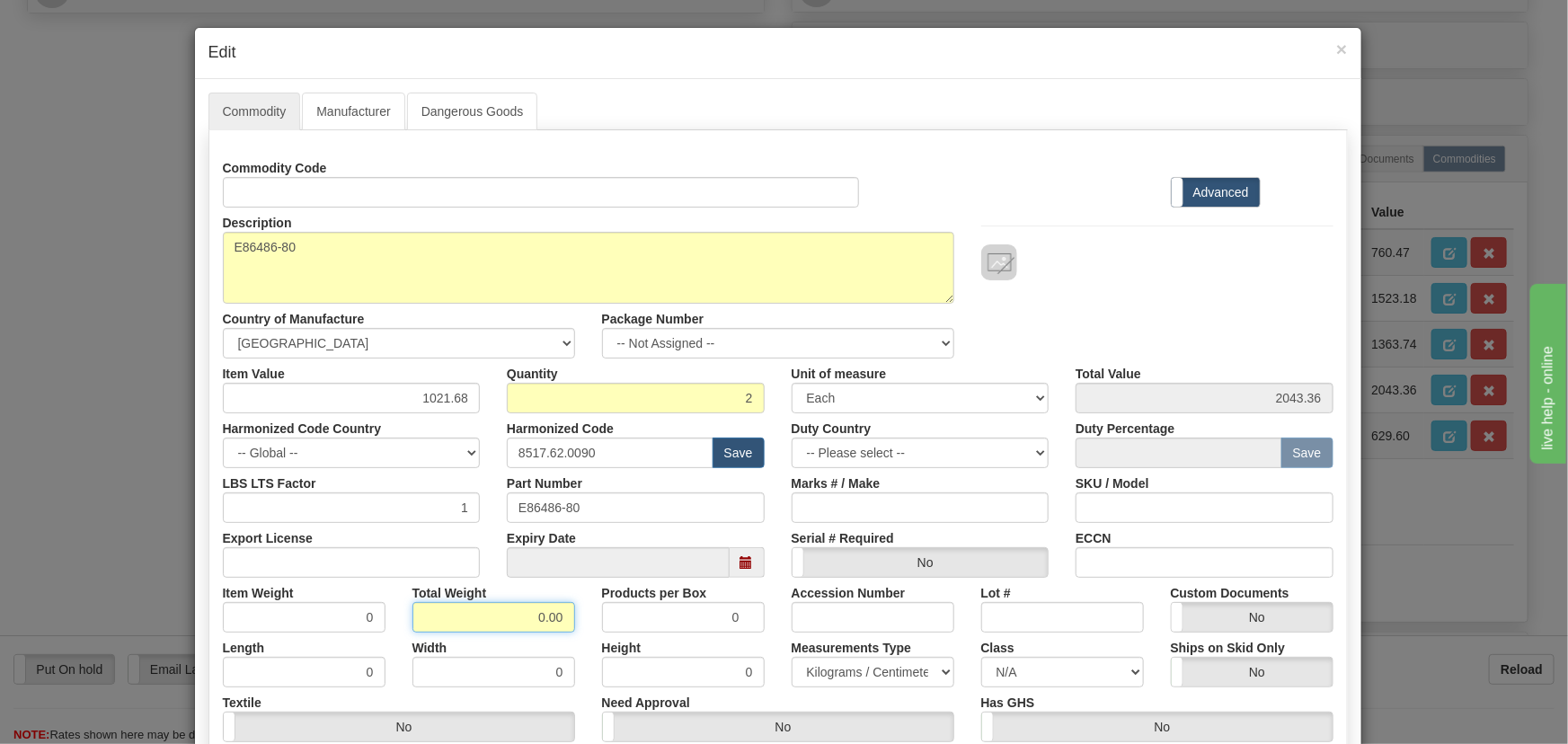
drag, startPoint x: 530, startPoint y: 609, endPoint x: 581, endPoint y: 621, distance: 52.4
click at [581, 621] on div "Item Weight 0 Total Weight 0.00 Products per Box 0 Accession Number Lot # Custo…" at bounding box center [778, 606] width 1138 height 55
type input ".2"
type input "0.1000"
drag, startPoint x: 417, startPoint y: 394, endPoint x: 471, endPoint y: 407, distance: 55.5
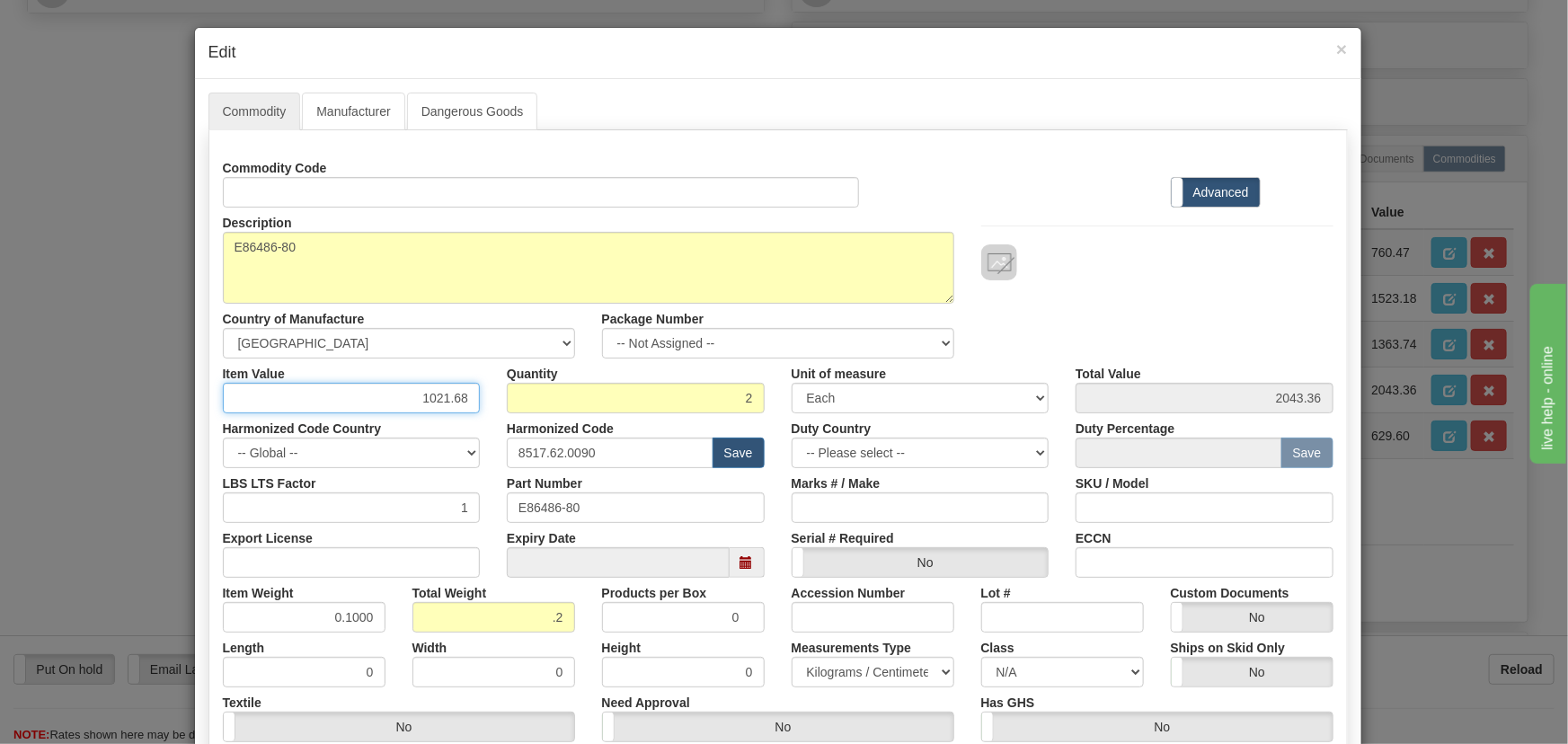
click at [472, 406] on input "1021.68" at bounding box center [351, 397] width 258 height 30
paste input "883,66"
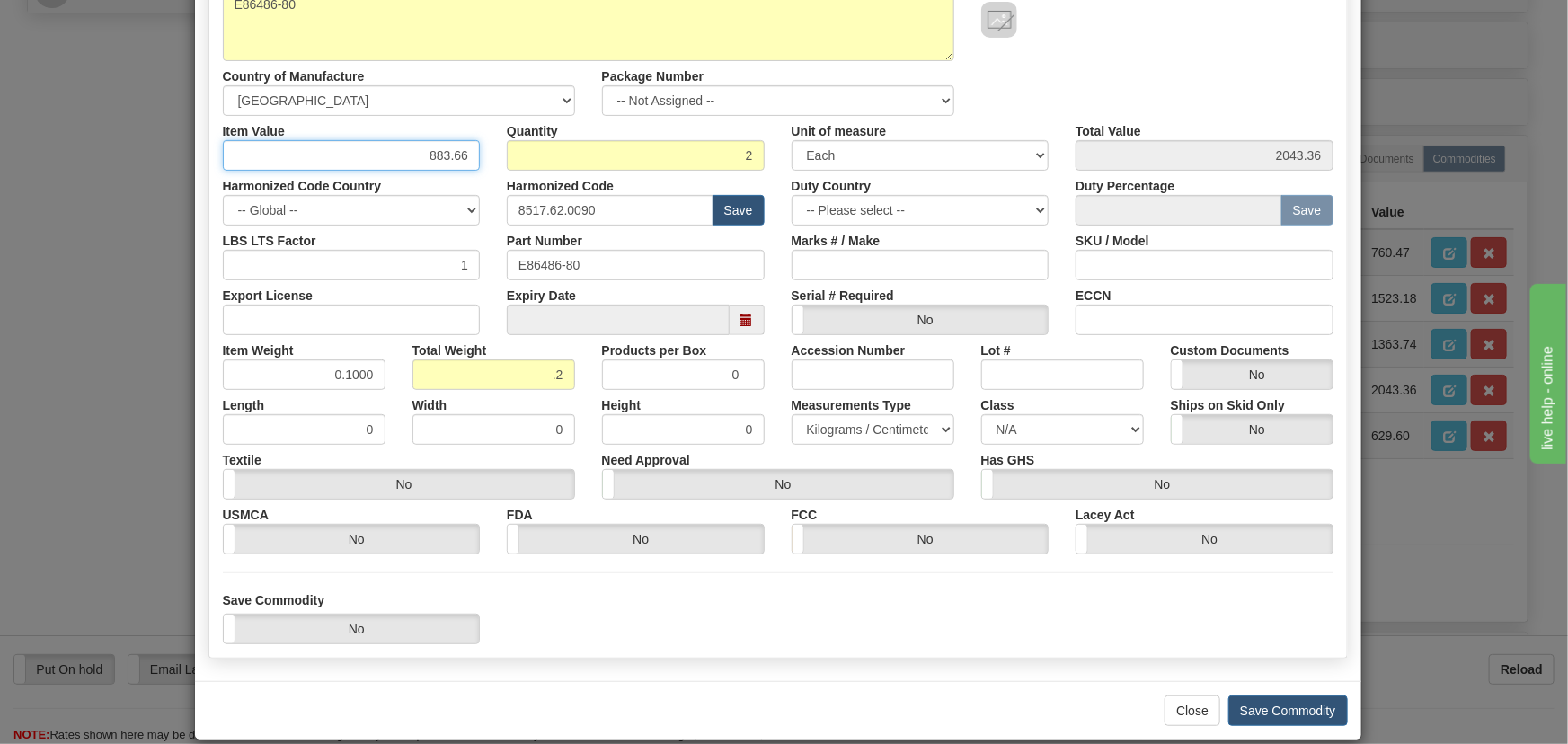
scroll to position [264, 0]
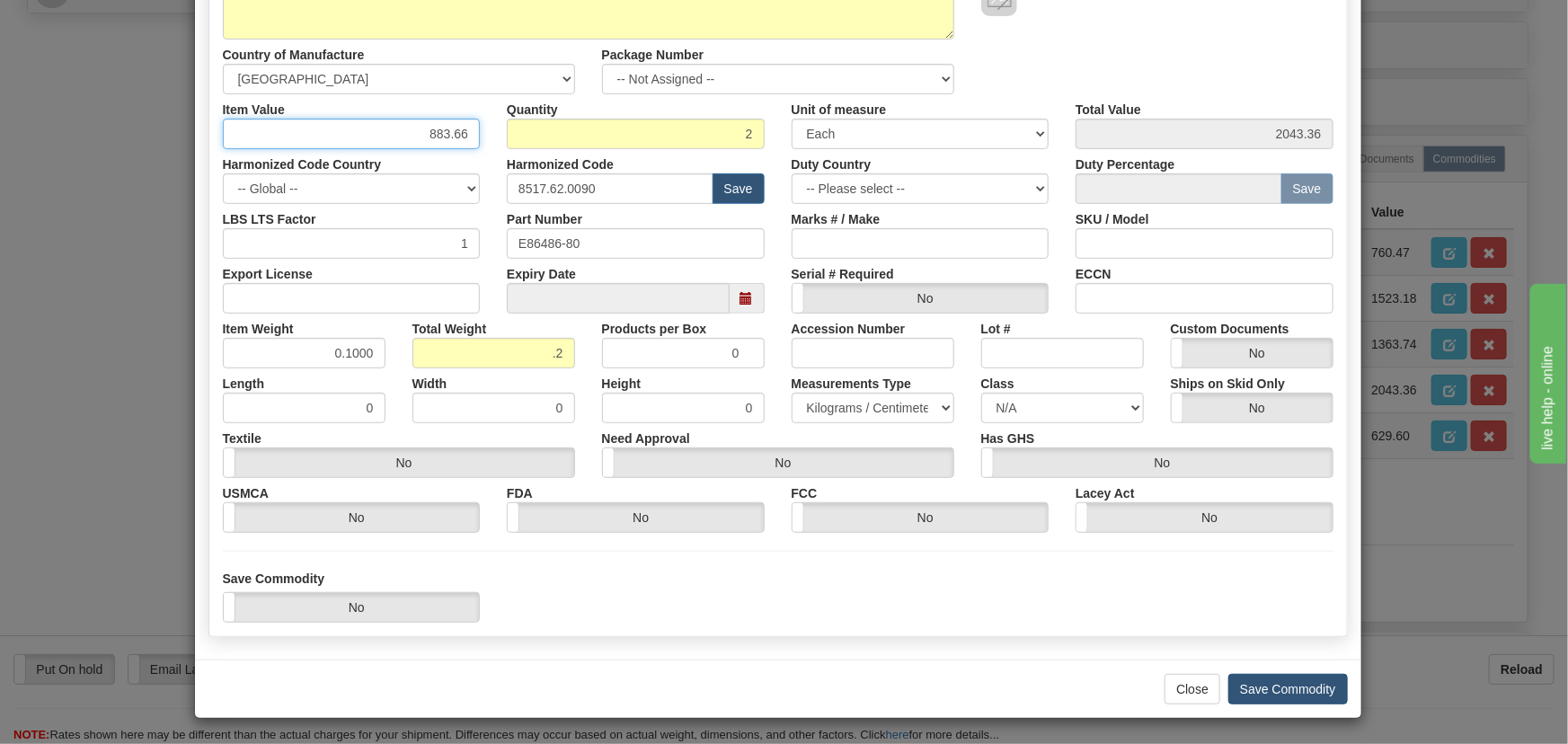
type input "883.66"
type input "1767.32"
click at [1252, 685] on button "Save Commodity" at bounding box center [1288, 688] width 120 height 30
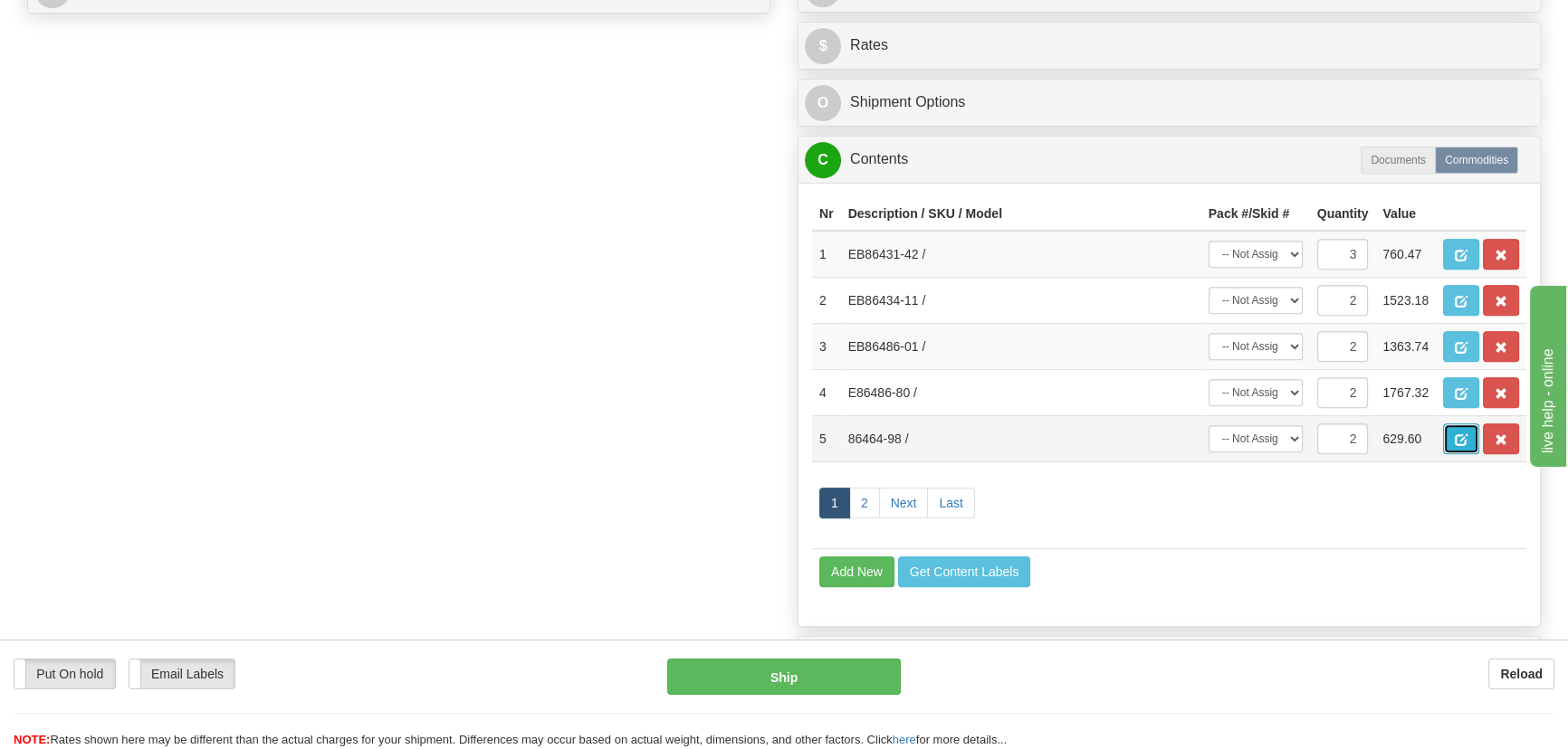
click at [1454, 433] on button "button" at bounding box center [1461, 438] width 36 height 30
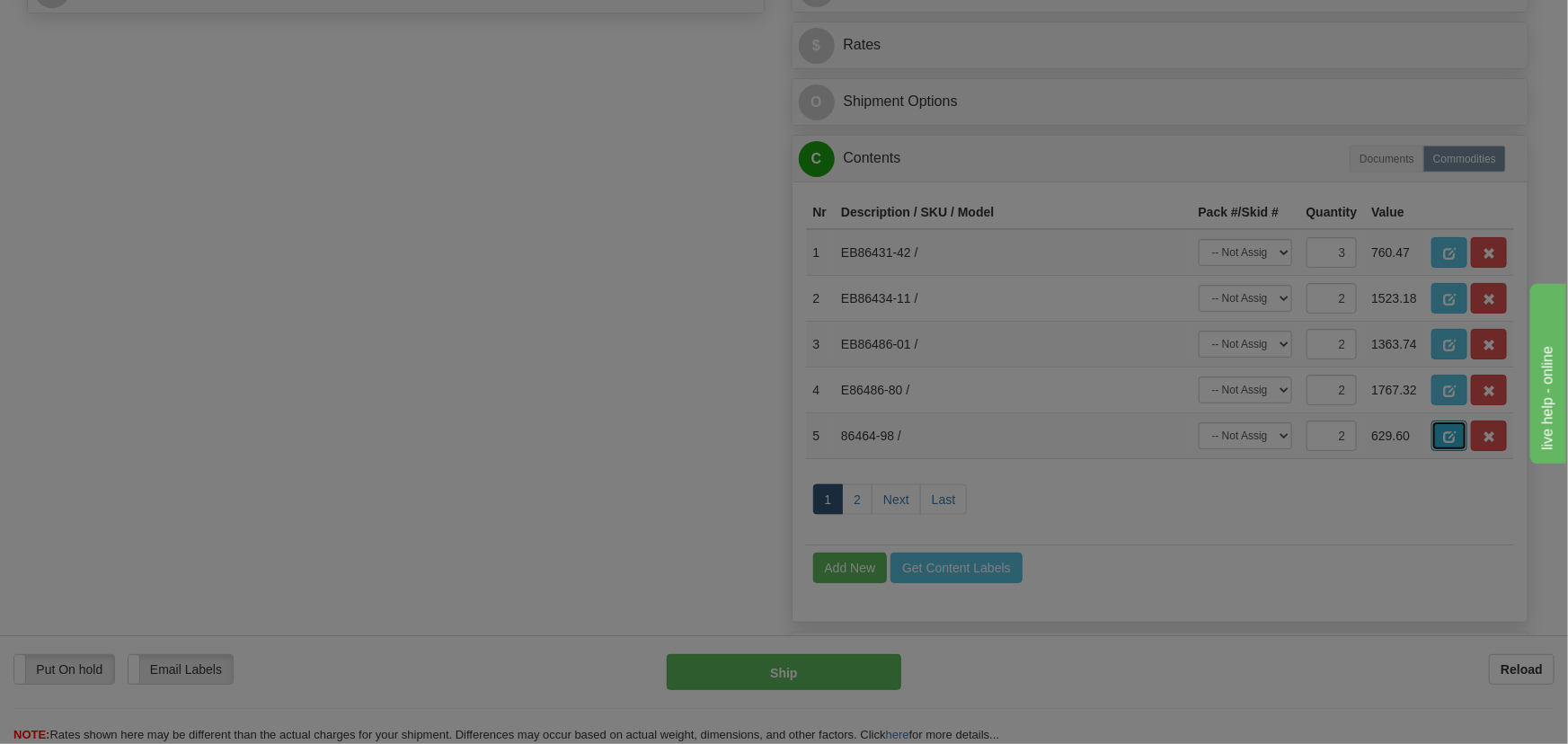
scroll to position [0, 0]
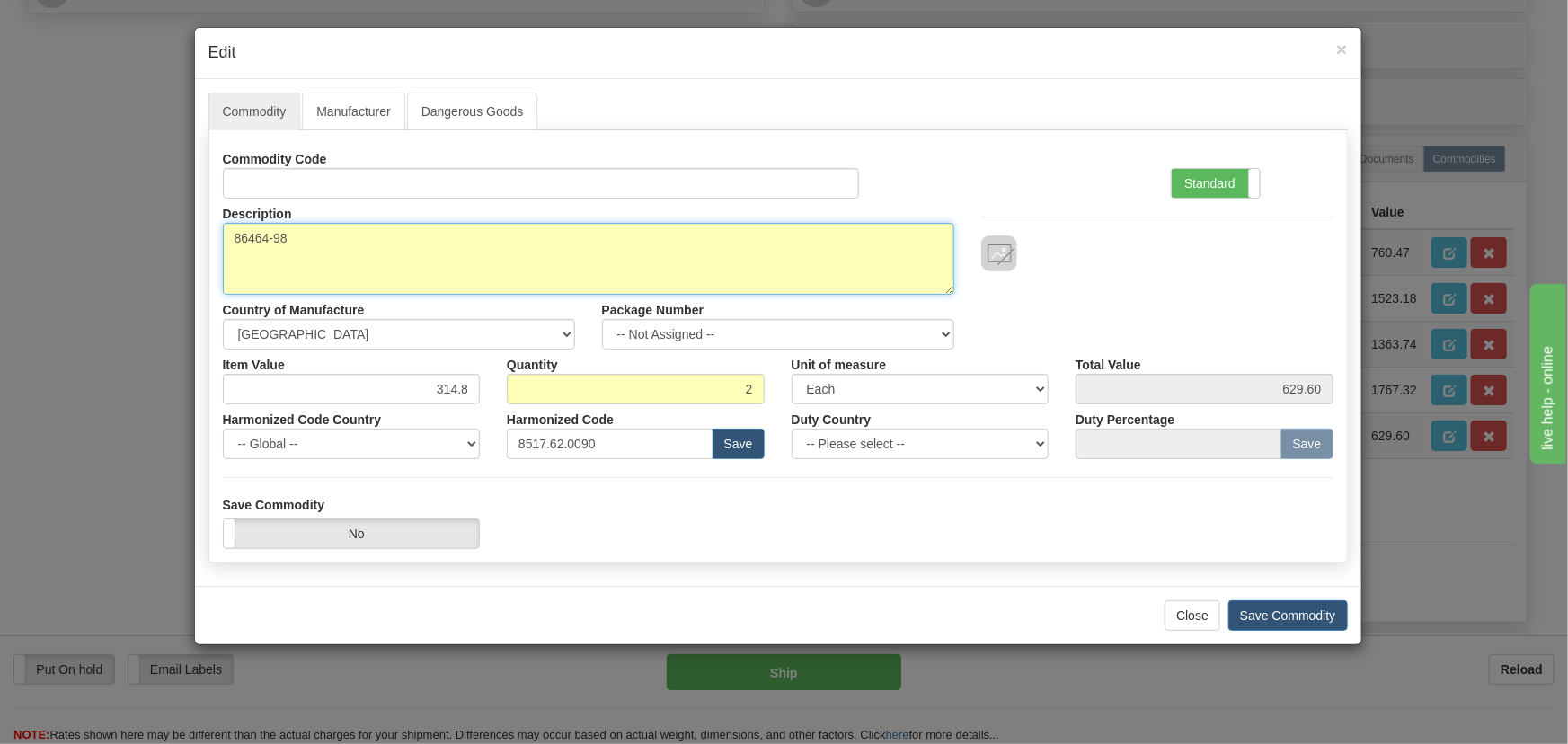
drag, startPoint x: 334, startPoint y: 243, endPoint x: 116, endPoint y: 254, distance: 218.3
click at [116, 252] on div "× Edit Commodity Manufacturer Dangerous Goods Commodity Code Standard Advanced …" at bounding box center [784, 372] width 1568 height 744
paste textarea "E"
type textarea "E86464-98"
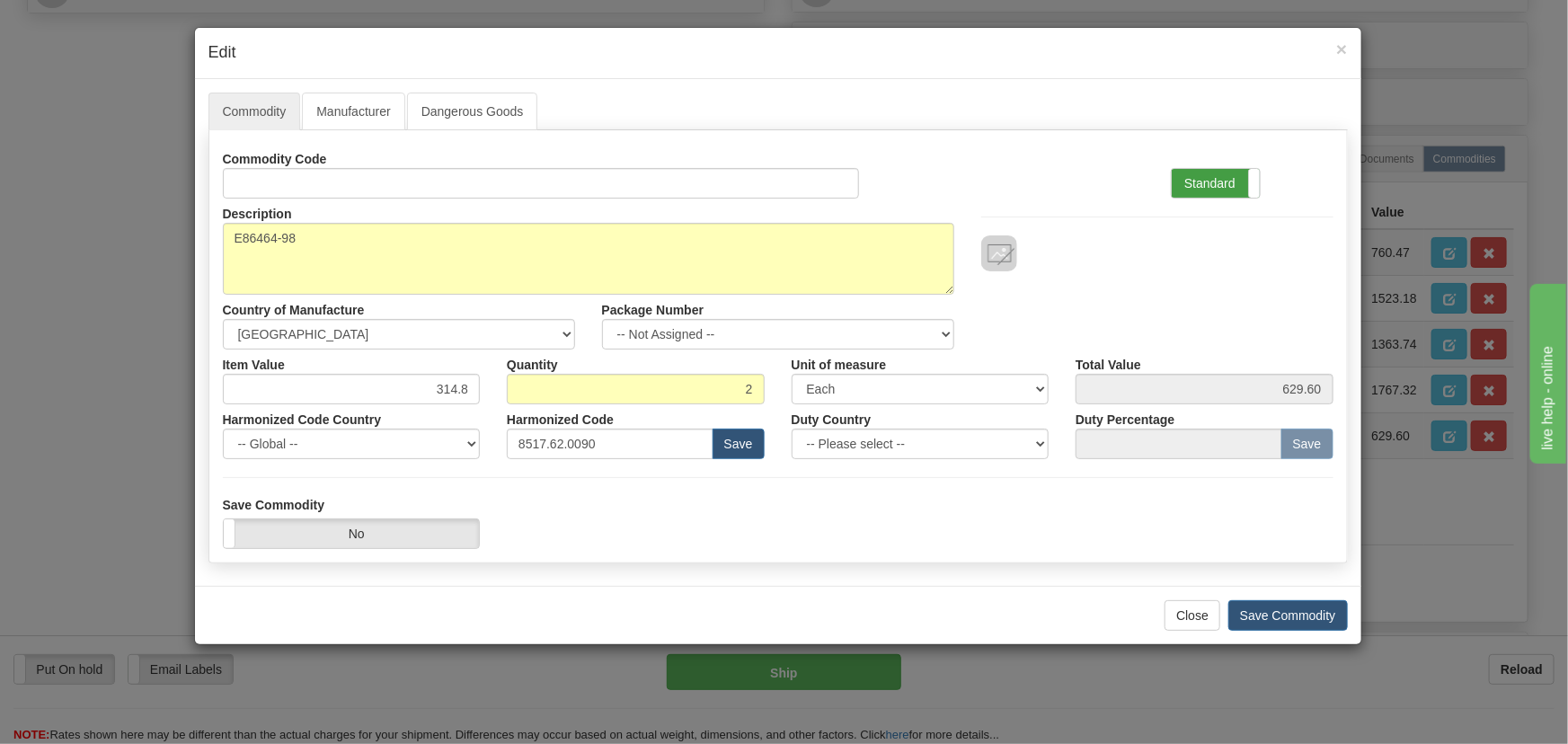
click at [1230, 180] on label "Standard" at bounding box center [1216, 184] width 88 height 29
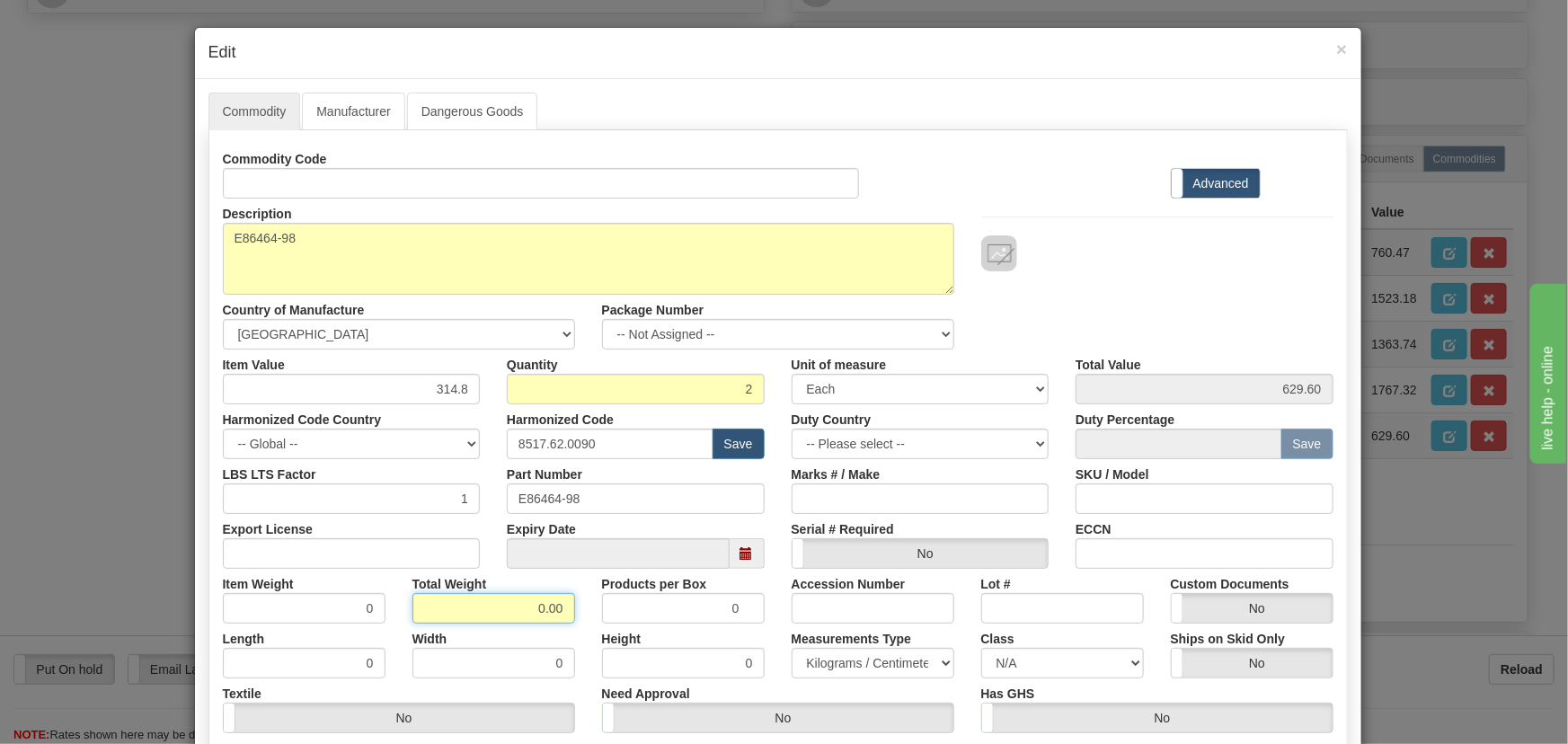
drag, startPoint x: 512, startPoint y: 615, endPoint x: 580, endPoint y: 627, distance: 69.1
click at [578, 627] on div "Commodity Code Standard Advanced Description 86464-98 Country of Manufacture --…" at bounding box center [778, 466] width 1111 height 645
type input ".2"
type input "0.1000"
drag, startPoint x: 428, startPoint y: 386, endPoint x: 498, endPoint y: 404, distance: 72.3
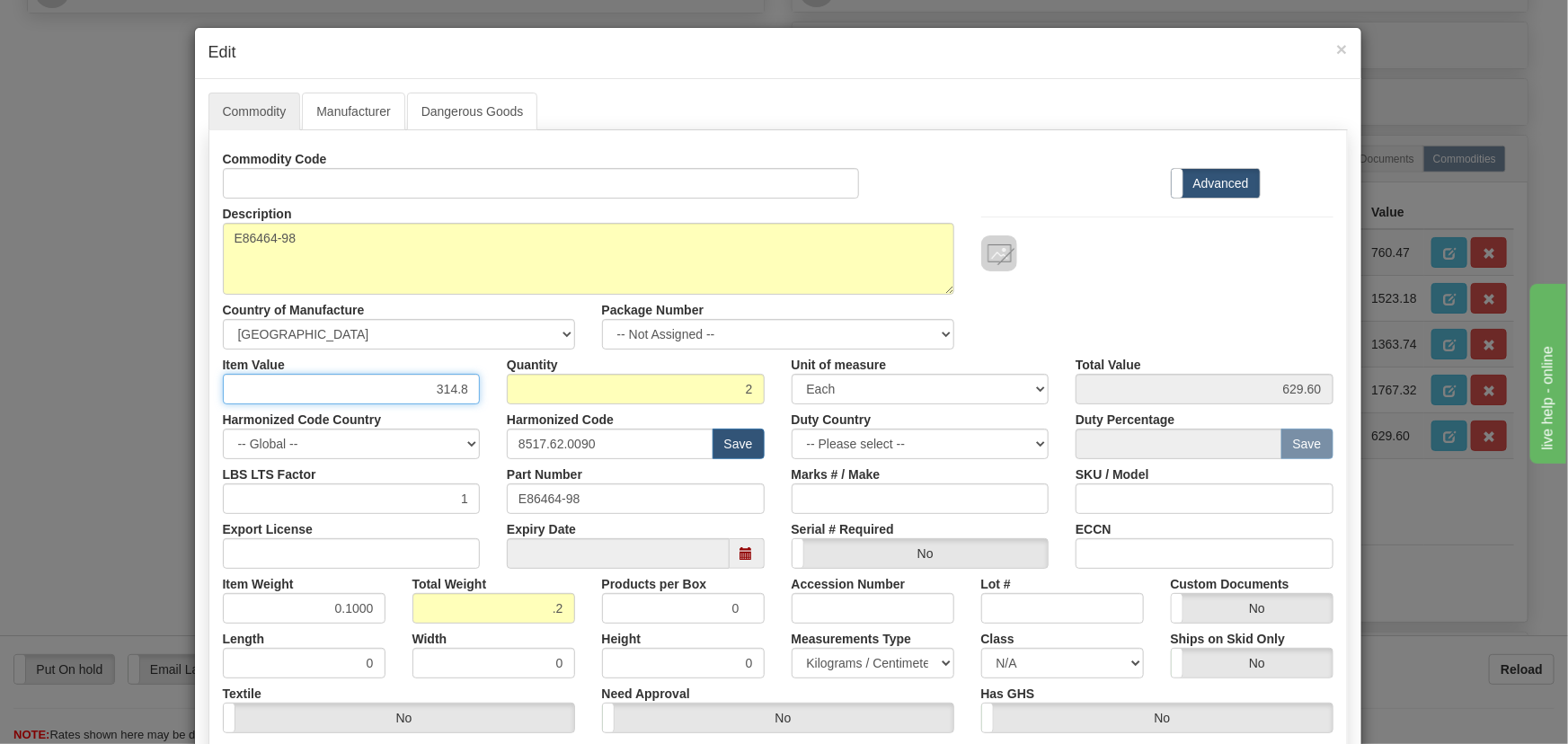
click at [498, 404] on div "Commodity Code Standard Advanced Description 86464-98 Country of Manufacture --…" at bounding box center [778, 466] width 1111 height 645
paste input "656,65"
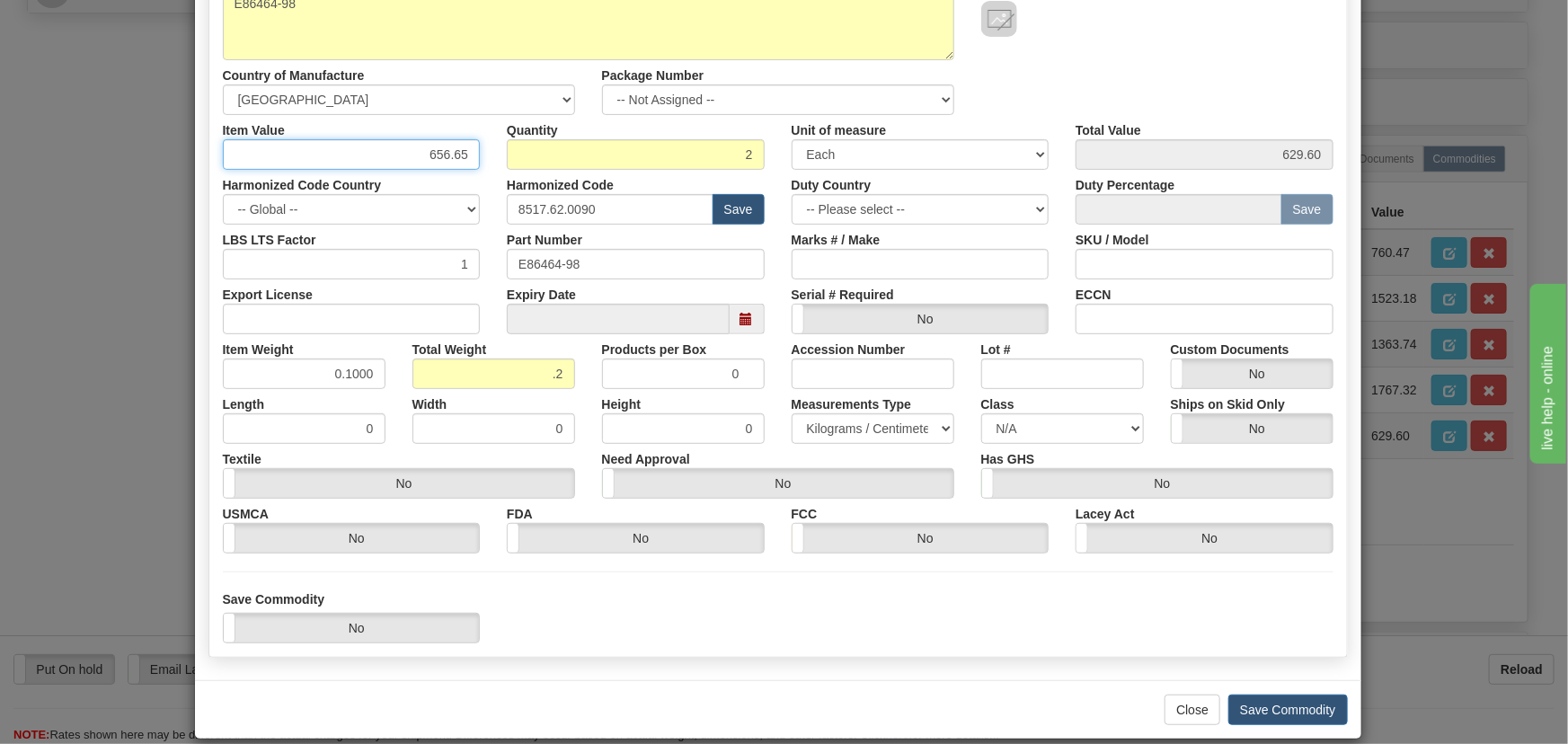
scroll to position [255, 0]
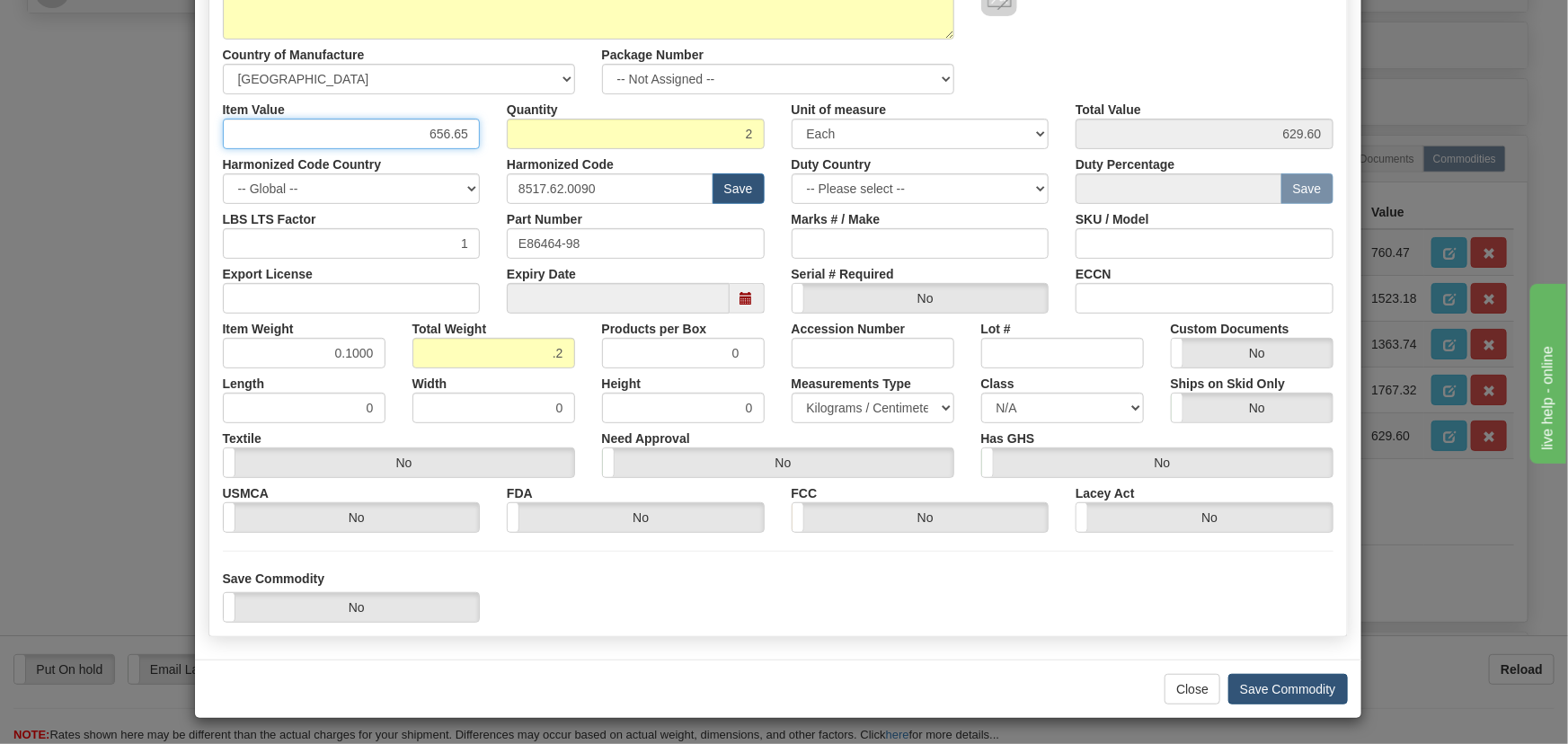
type input "656.65"
type input "1313.30"
click at [1238, 688] on button "Save Commodity" at bounding box center [1288, 688] width 120 height 30
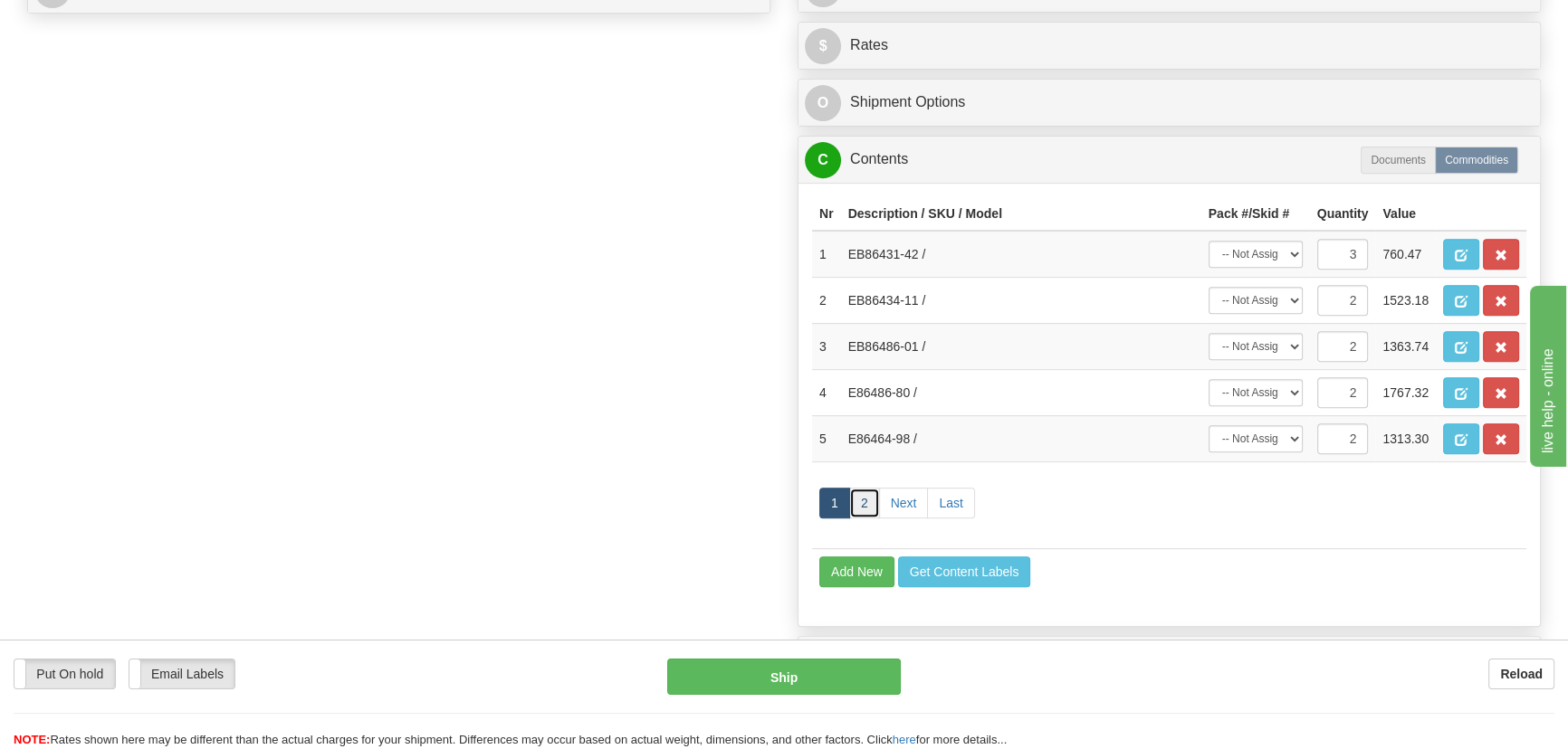
click at [869, 501] on link "2" at bounding box center [864, 503] width 30 height 30
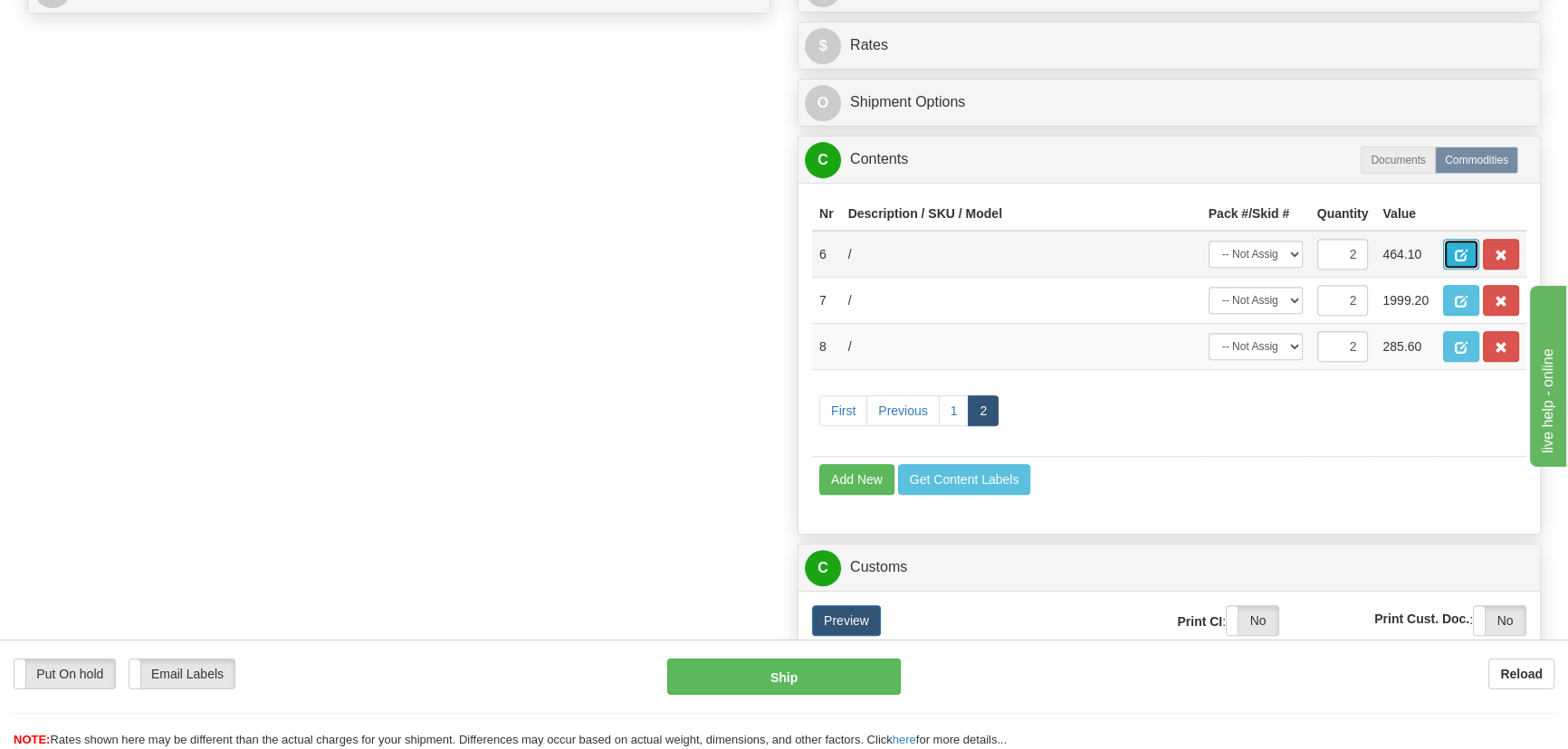
click at [1453, 254] on button "button" at bounding box center [1461, 254] width 36 height 30
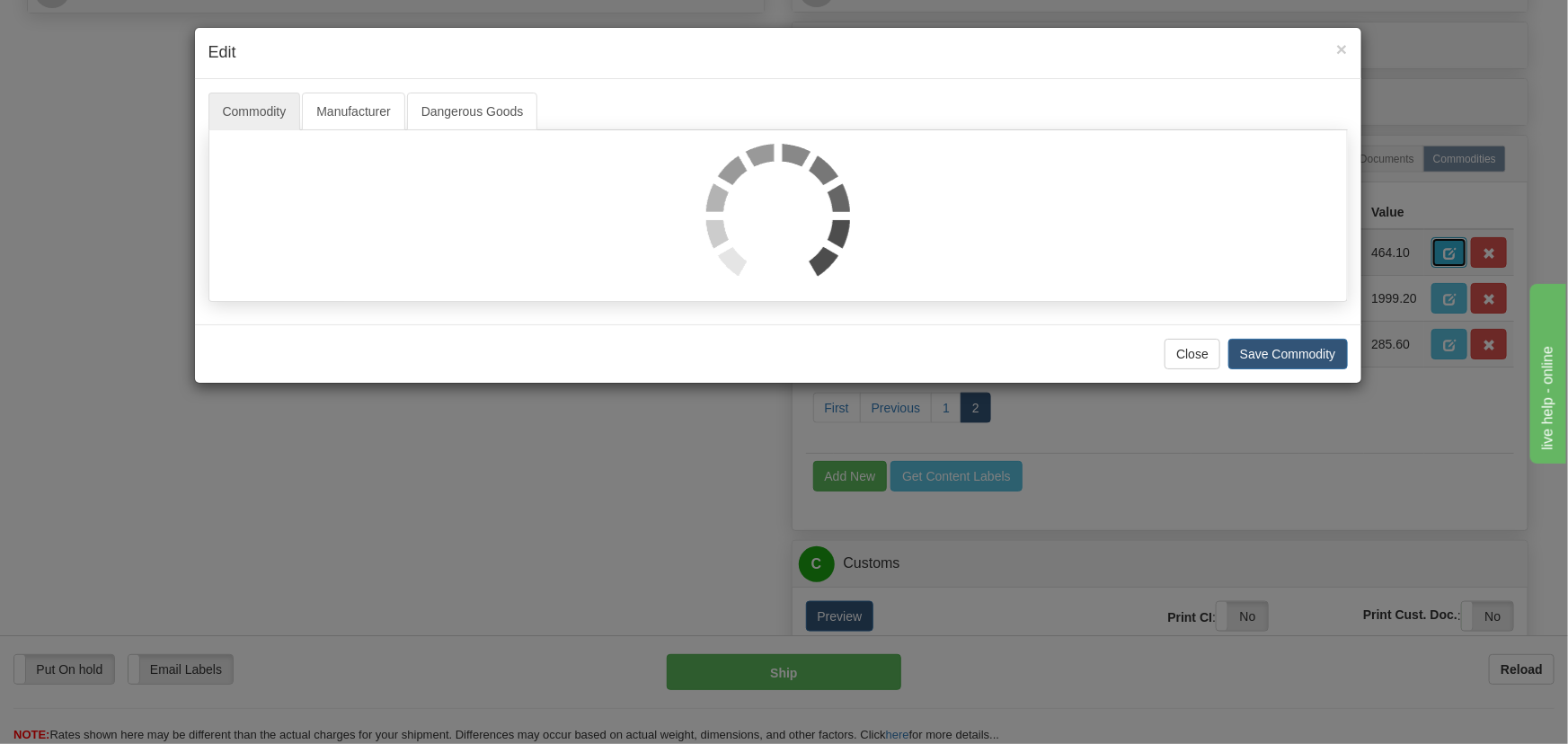
scroll to position [0, 0]
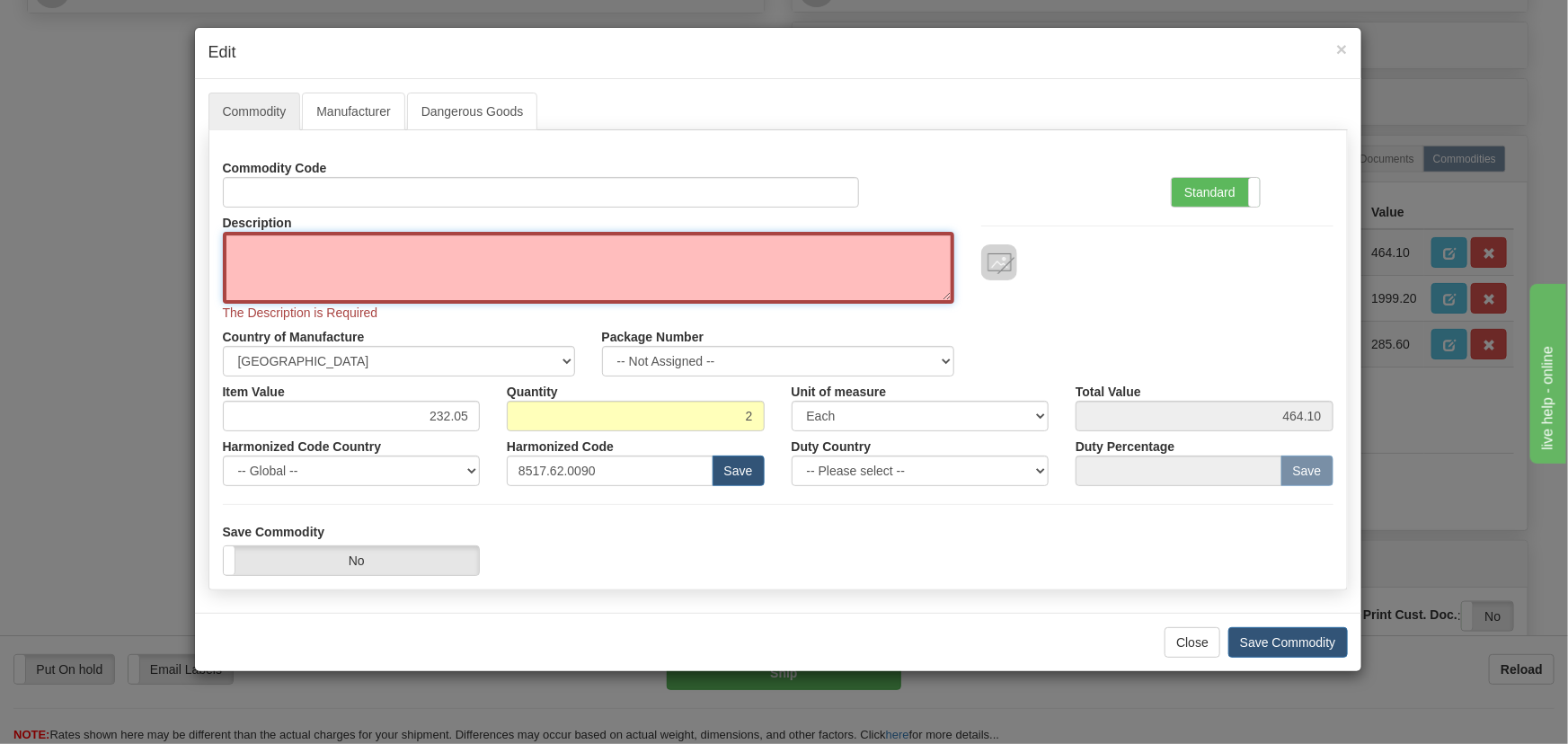
click at [467, 254] on textarea "Description" at bounding box center [589, 268] width 732 height 72
paste textarea "E86432/BB"
type textarea "E86432/BB"
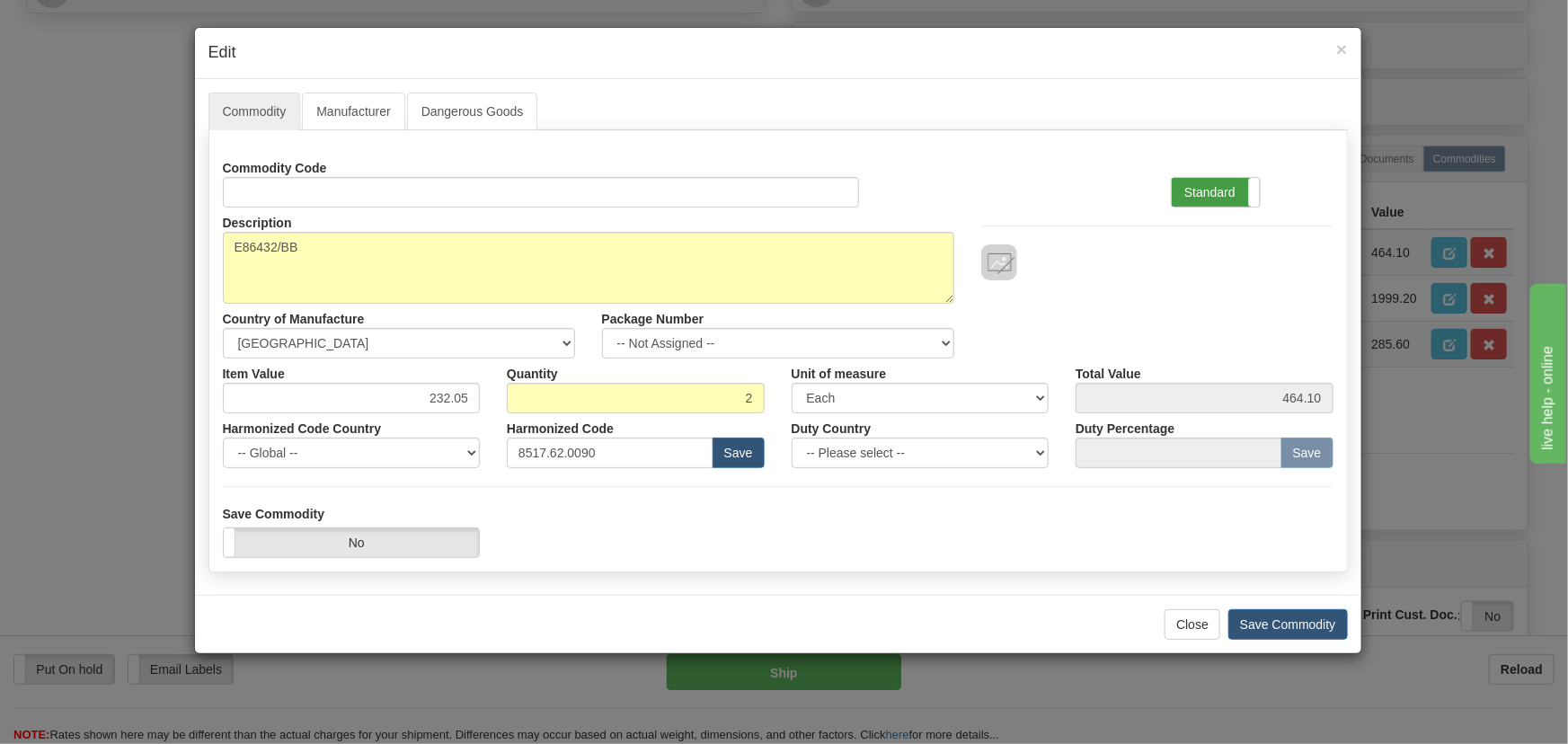
click at [1227, 188] on label "Standard" at bounding box center [1216, 193] width 88 height 29
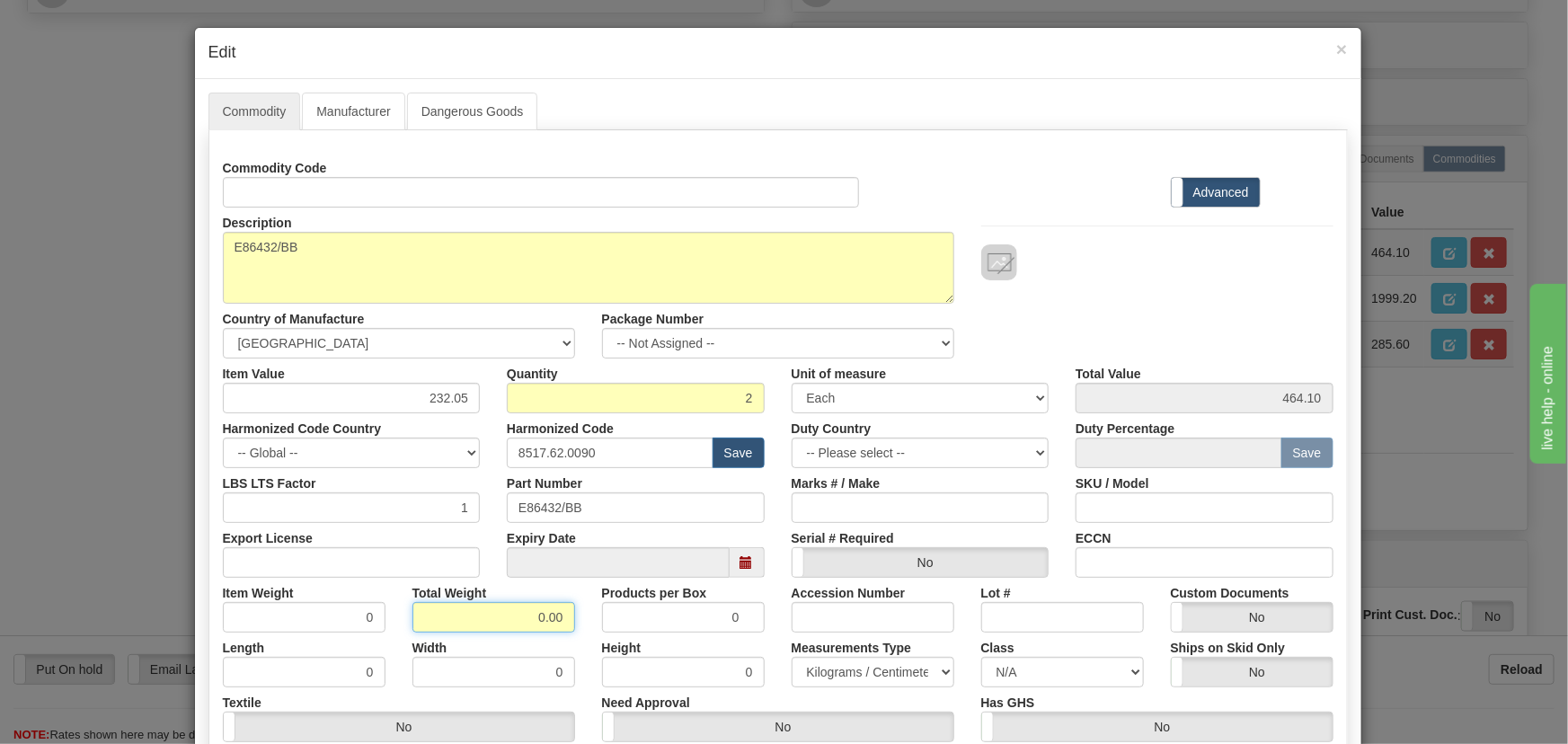
drag, startPoint x: 526, startPoint y: 613, endPoint x: 583, endPoint y: 633, distance: 60.4
click at [583, 633] on div "Commodity Code Standard Advanced Description E86432/BB Country of Manufacture -…" at bounding box center [778, 475] width 1111 height 645
type input ".2"
type input "0.1000"
drag, startPoint x: 421, startPoint y: 399, endPoint x: 465, endPoint y: 407, distance: 44.7
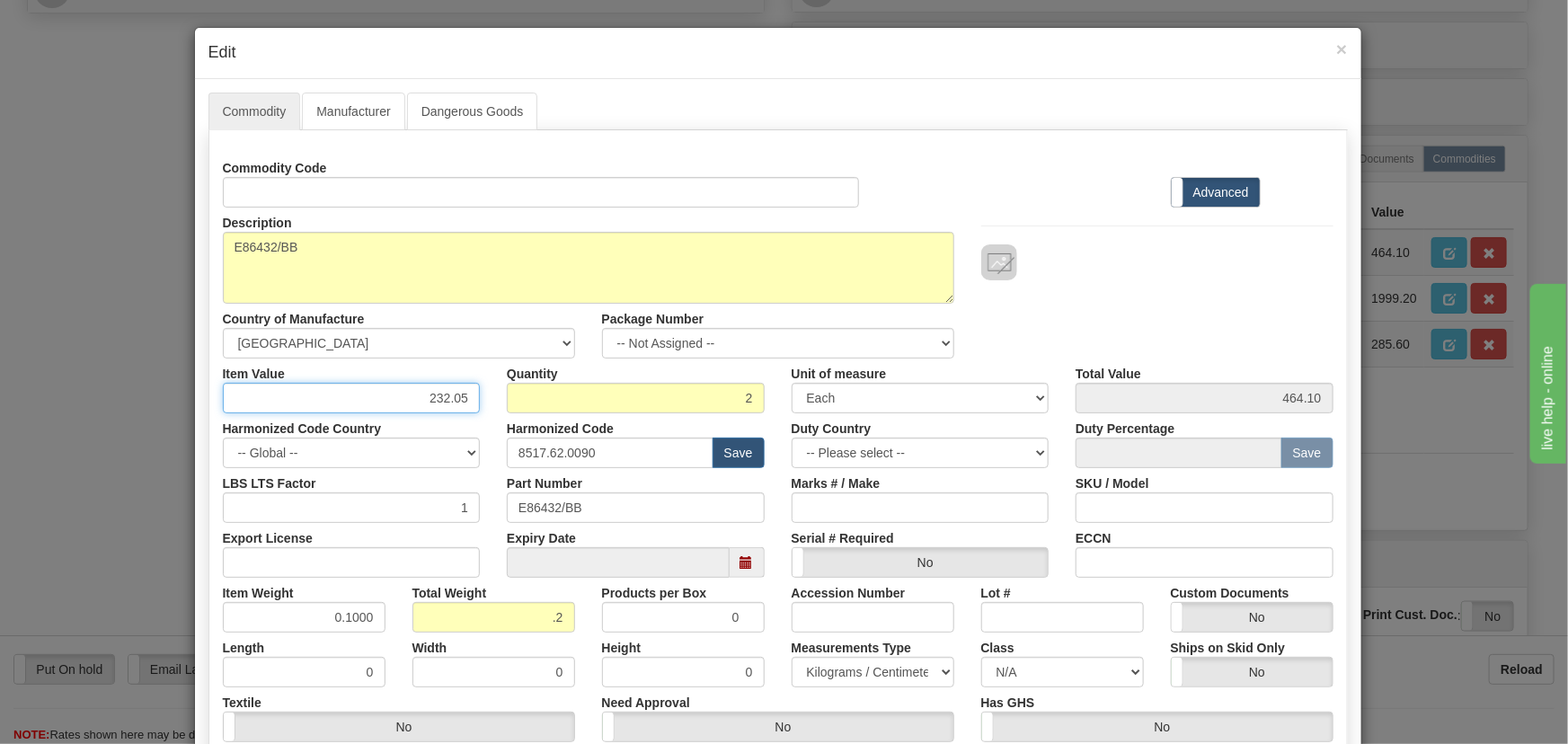
click at [463, 407] on input "232.05" at bounding box center [351, 397] width 258 height 30
paste input "555,47"
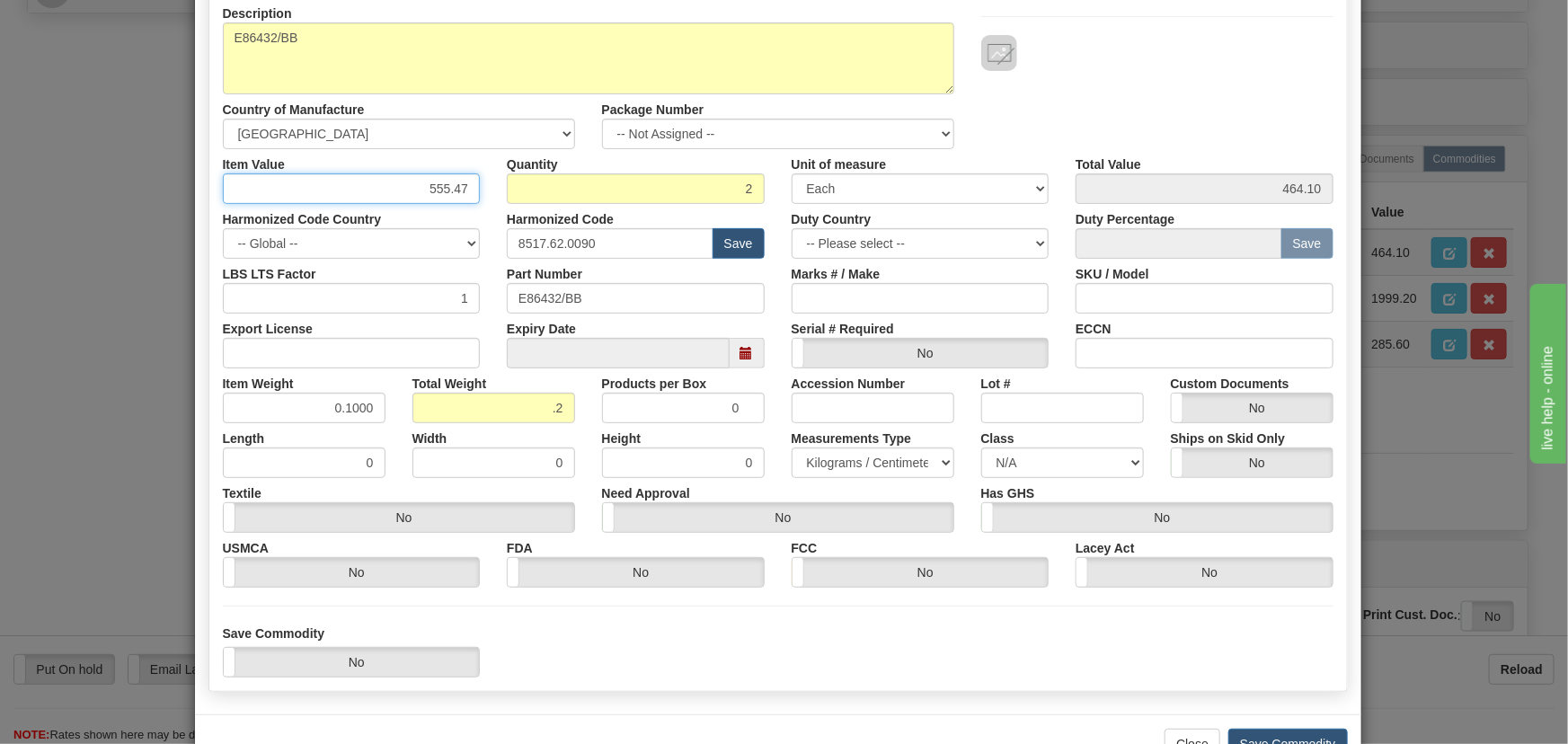
scroll to position [264, 0]
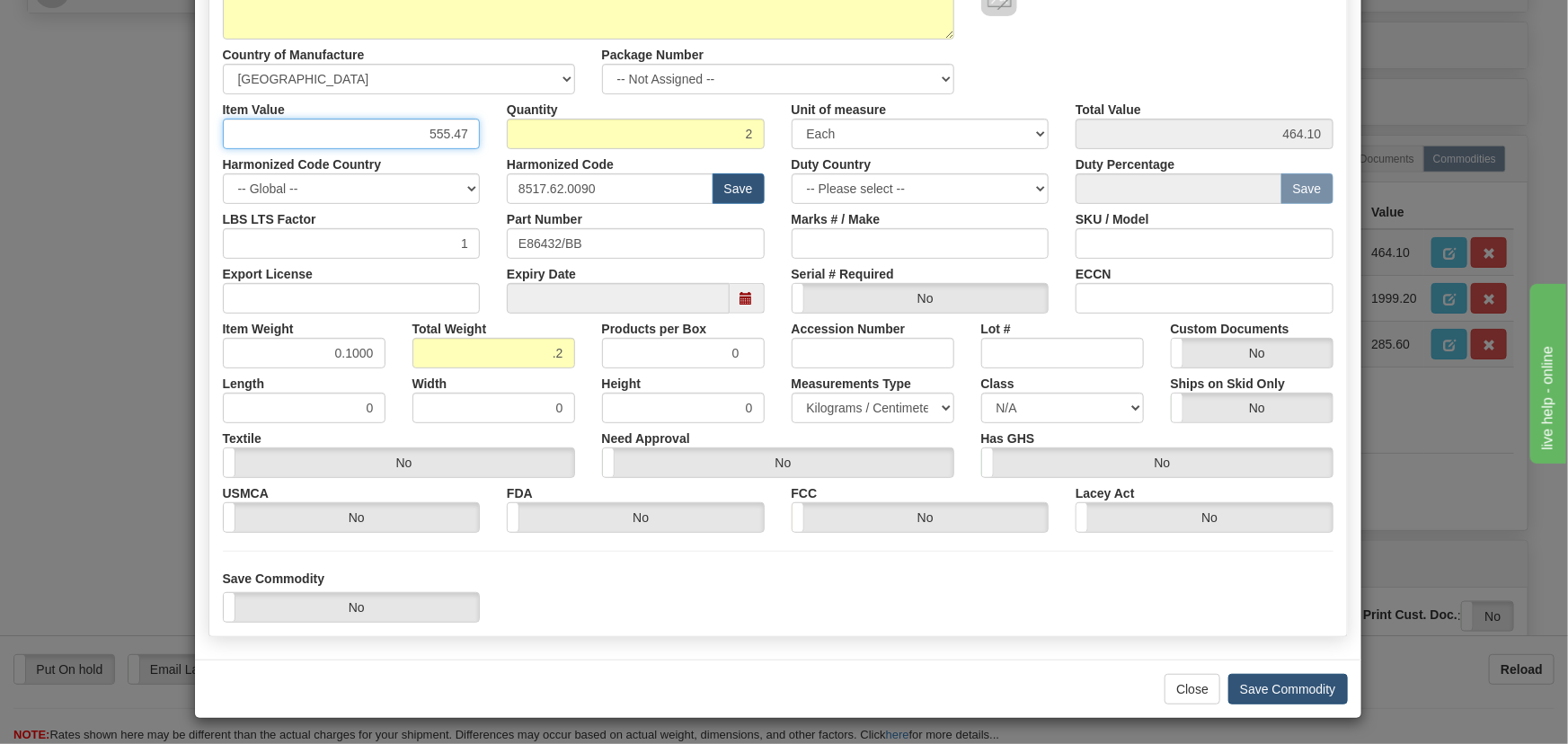
type input "555.47"
type input "1110.94"
click at [1295, 684] on button "Save Commodity" at bounding box center [1288, 688] width 120 height 30
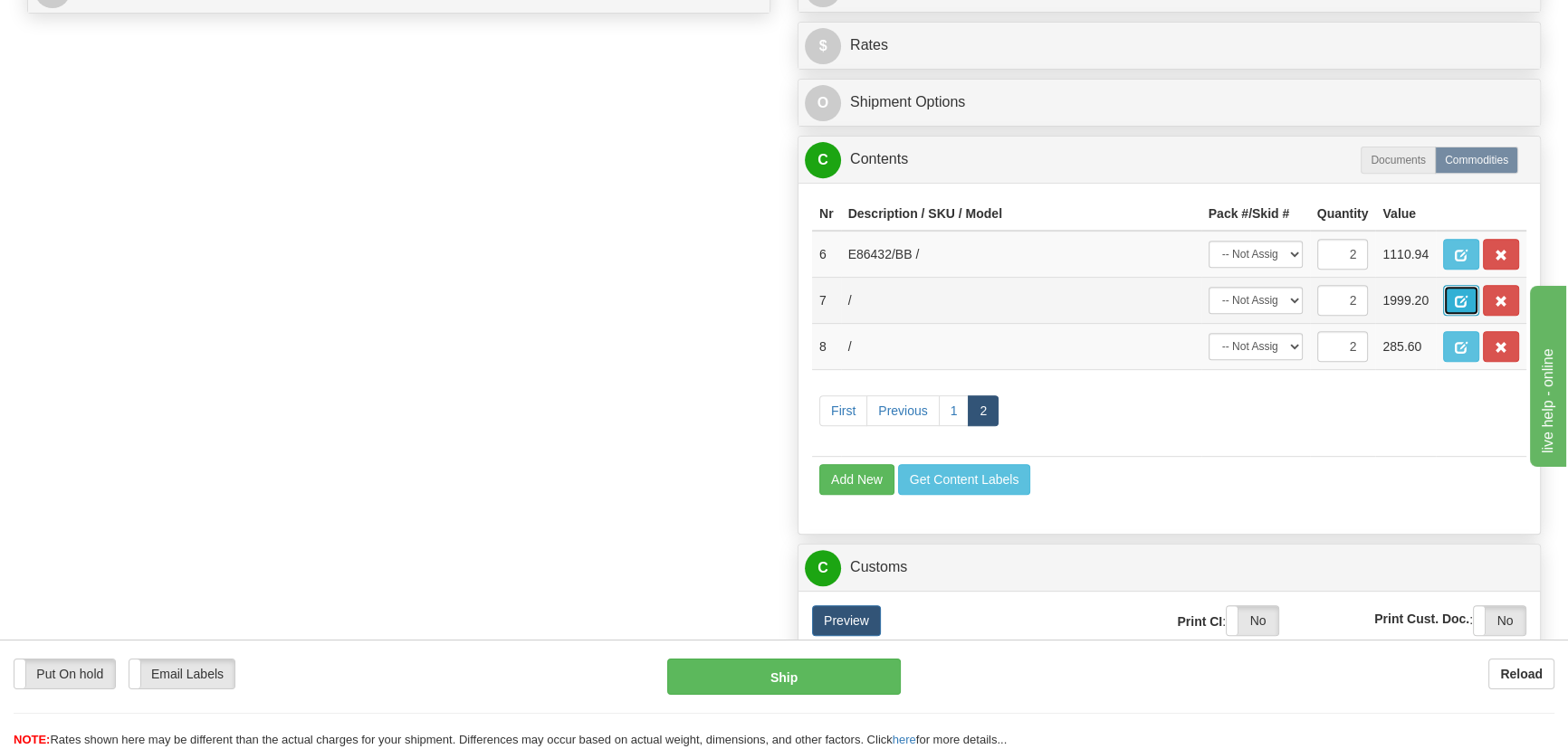
click at [1460, 299] on span "button" at bounding box center [1461, 302] width 13 height 12
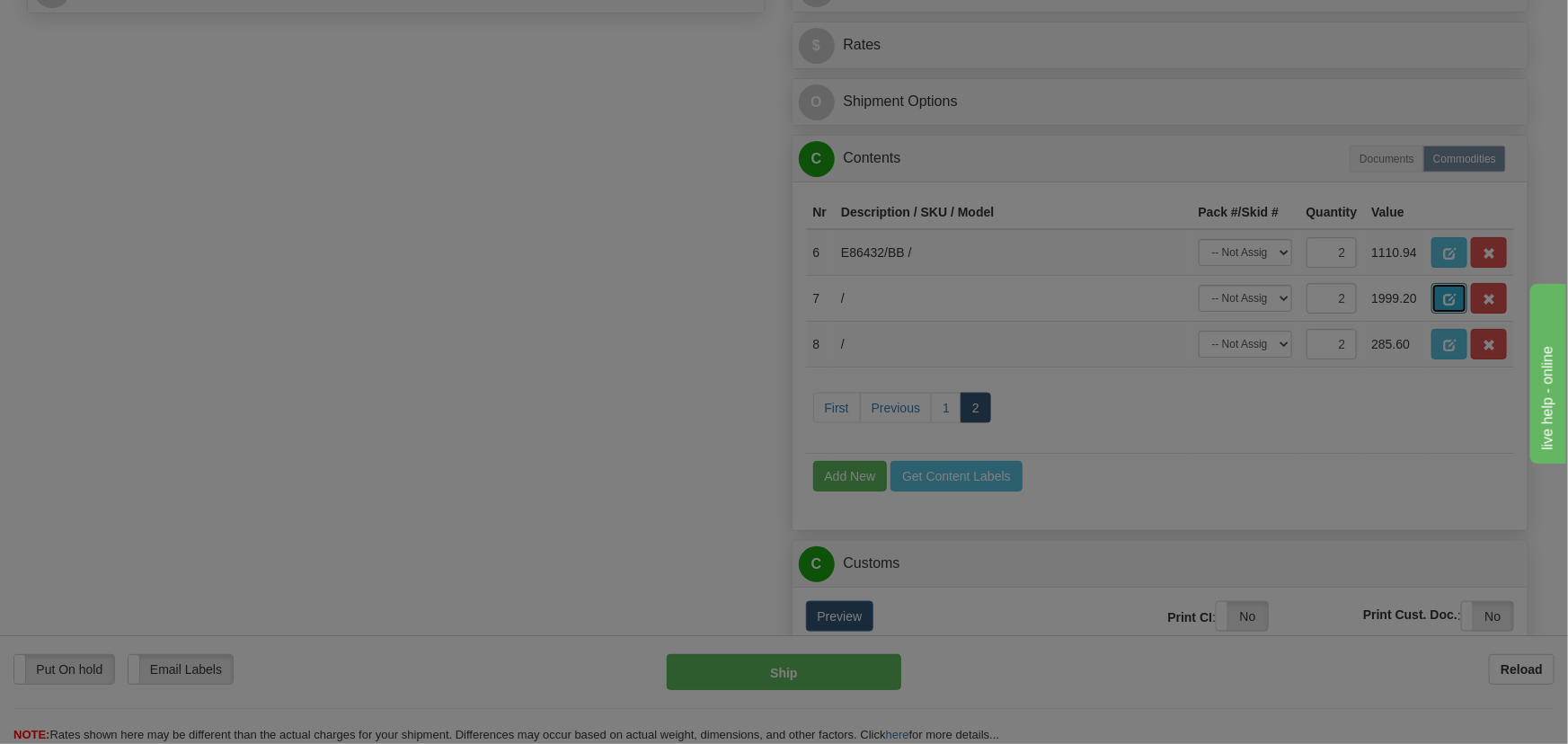
scroll to position [0, 0]
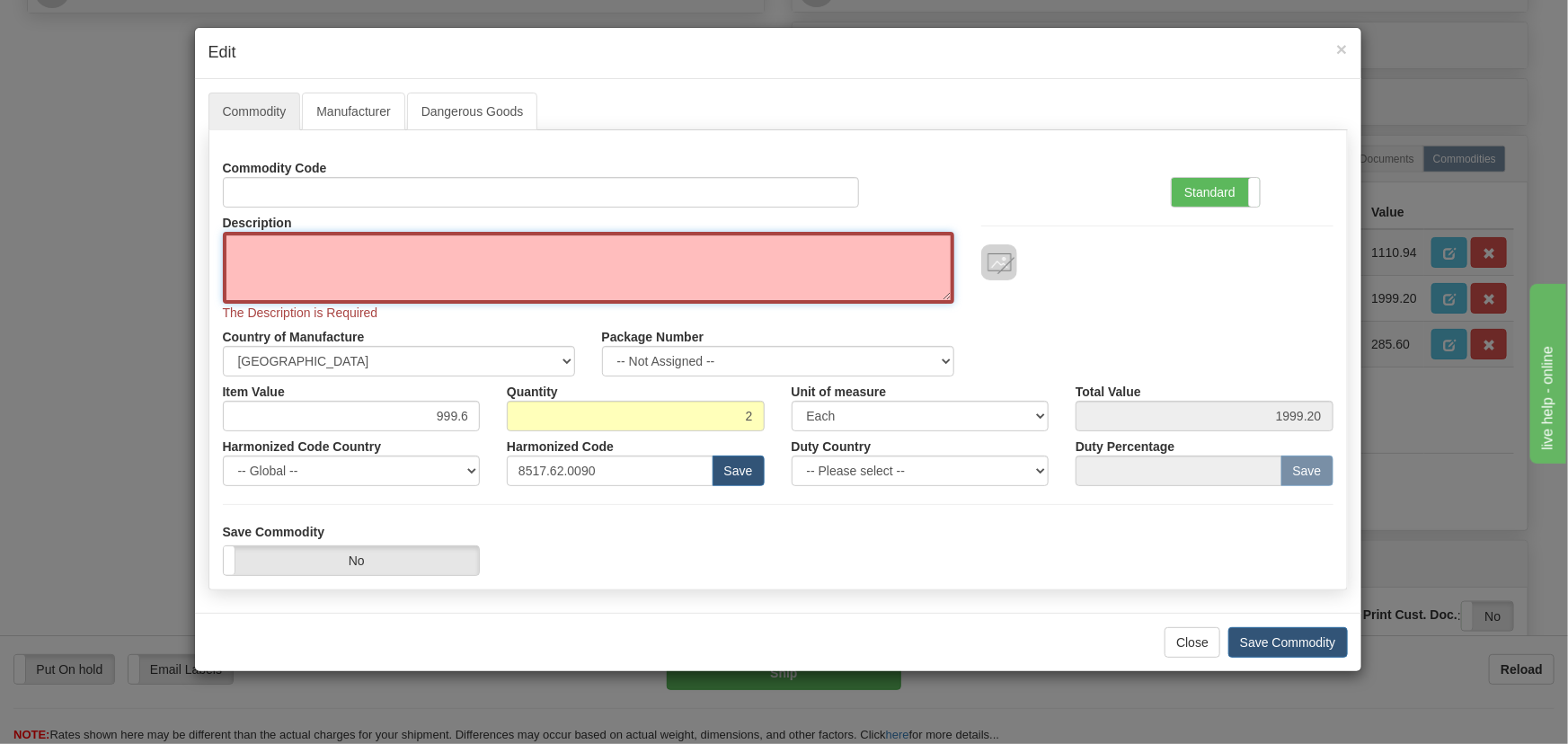
click at [679, 269] on textarea "Description" at bounding box center [589, 268] width 732 height 72
paste textarea "E86432/CC"
type textarea "E86432/CC"
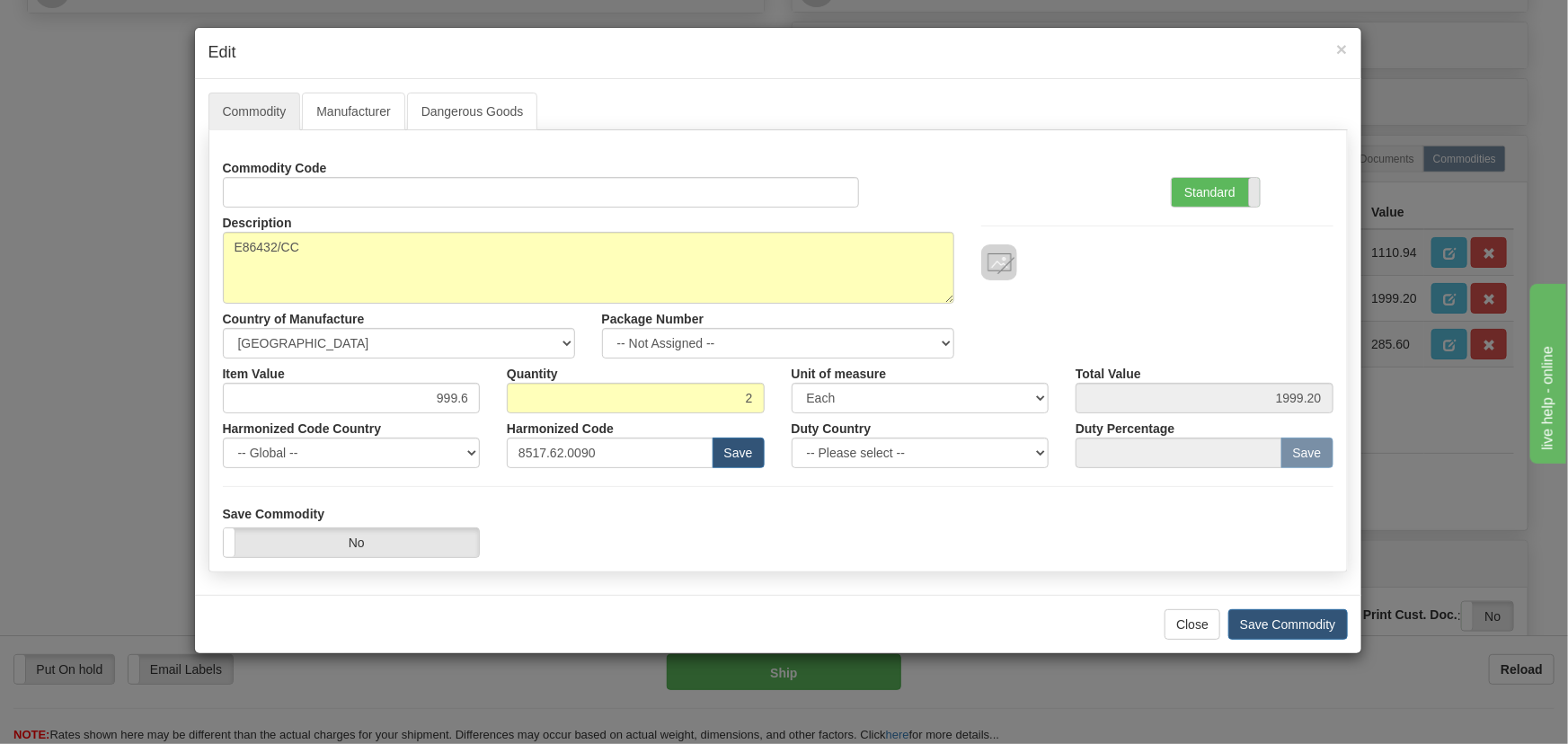
click at [1255, 190] on span at bounding box center [1259, 193] width 23 height 29
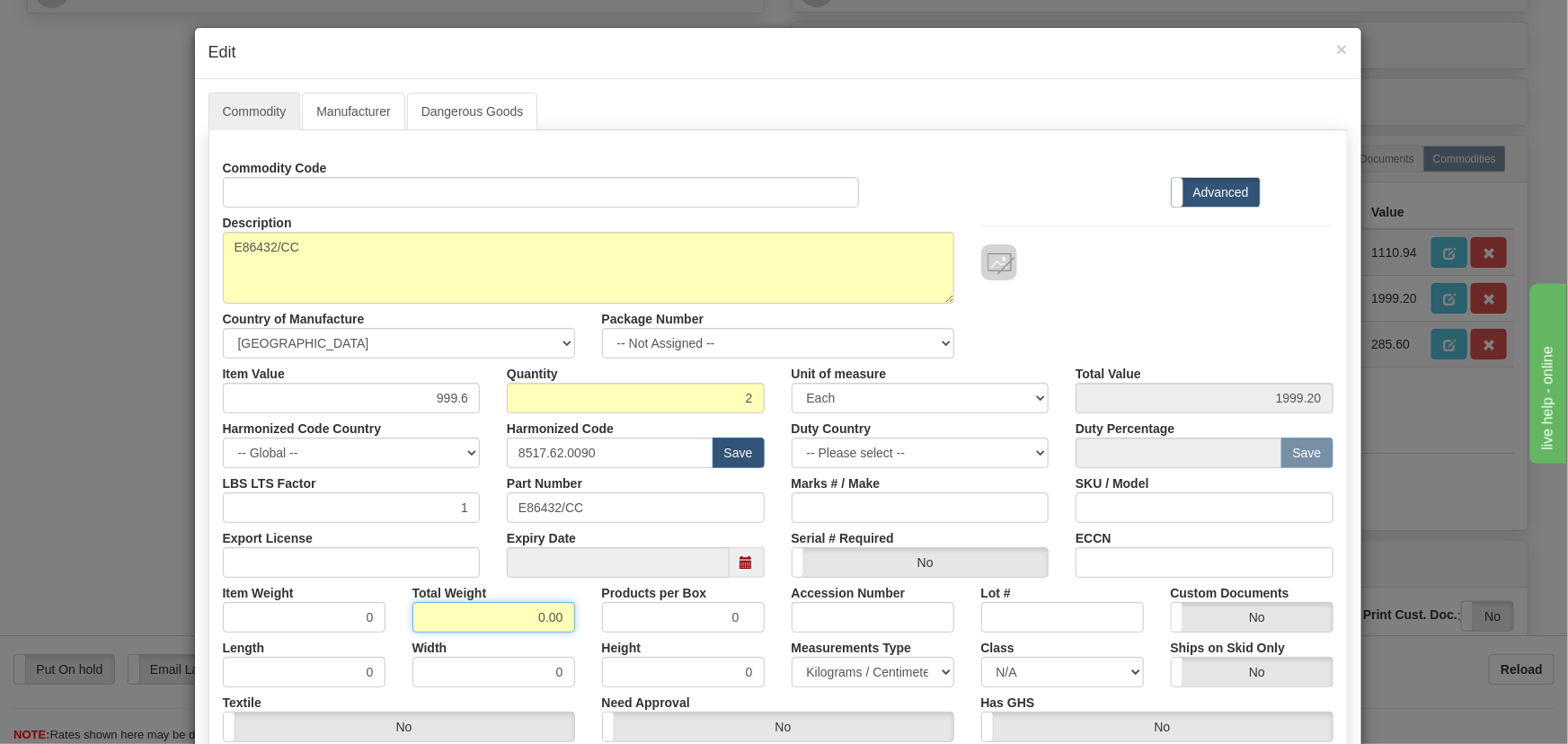
drag, startPoint x: 522, startPoint y: 620, endPoint x: 576, endPoint y: 635, distance: 56.0
click at [574, 635] on div "Commodity Code Standard Advanced Description E86432/CC Country of Manufacture -…" at bounding box center [778, 475] width 1111 height 645
type input ".2"
type input "0.1000"
drag, startPoint x: 430, startPoint y: 398, endPoint x: 490, endPoint y: 422, distance: 64.6
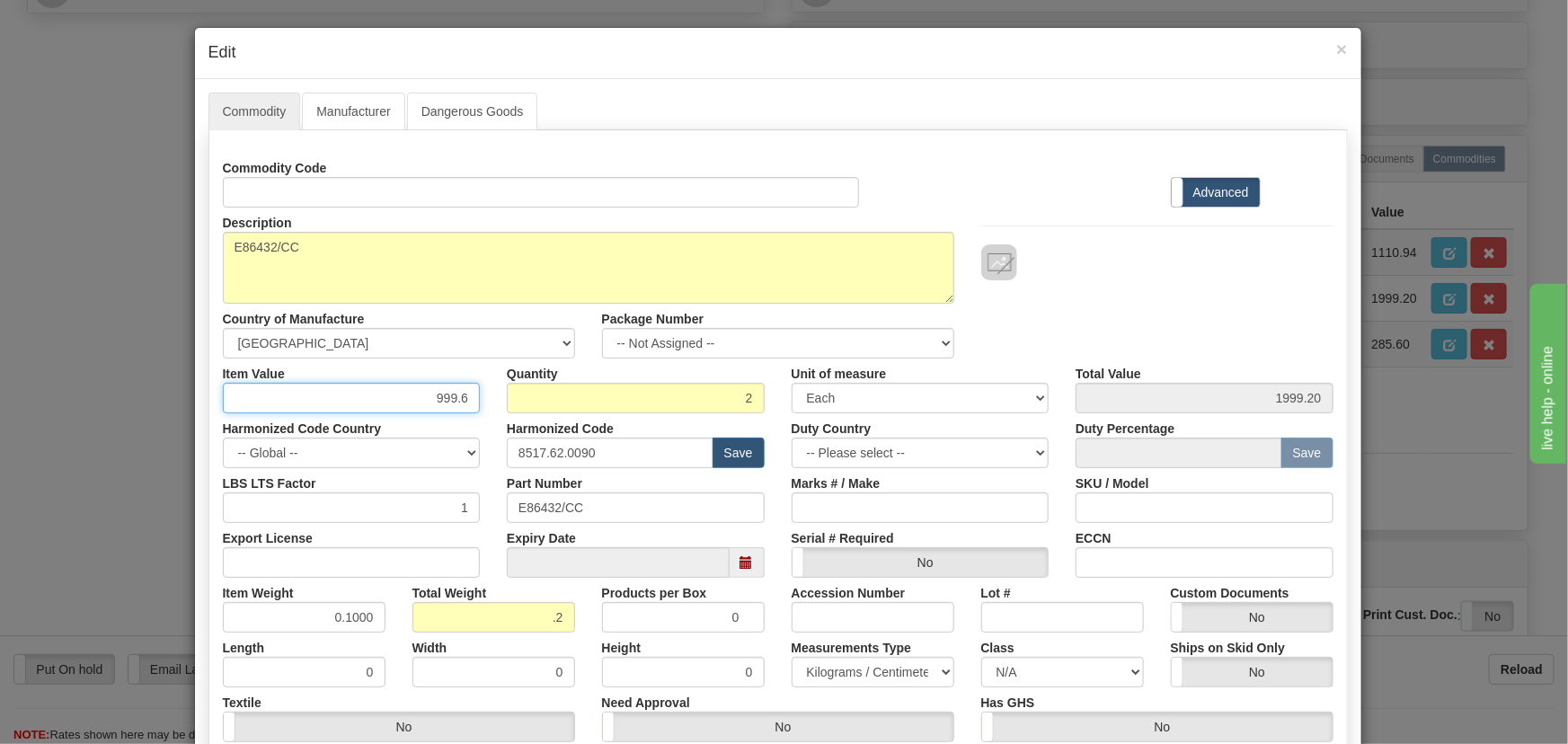
click at [485, 411] on div "Item Value 999.6" at bounding box center [351, 386] width 285 height 55
paste input "1.249,07"
type input "1249.07"
type input "2498.14"
click at [1106, 252] on div at bounding box center [1157, 262] width 352 height 36
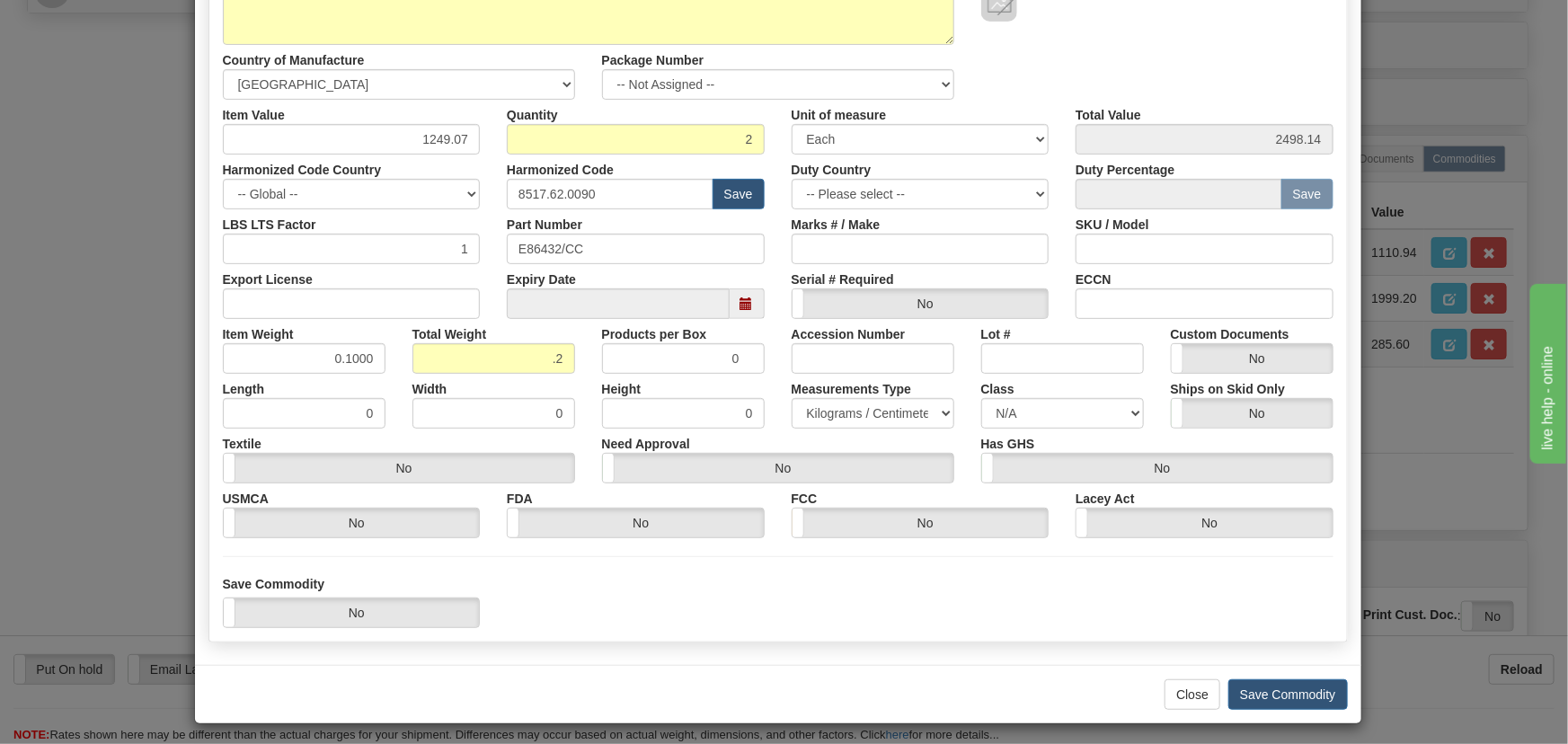
scroll to position [264, 0]
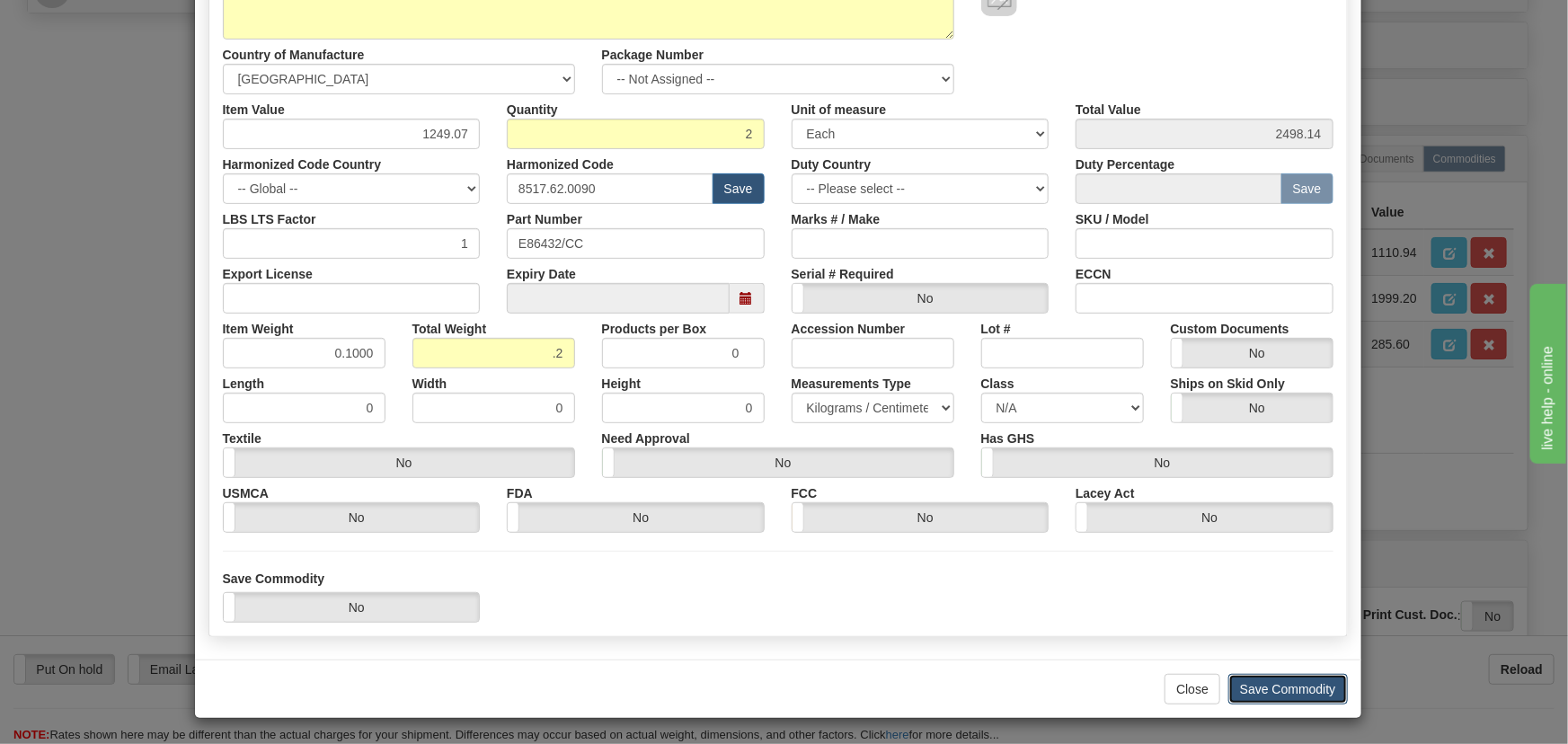
click at [1312, 680] on button "Save Commodity" at bounding box center [1288, 688] width 120 height 30
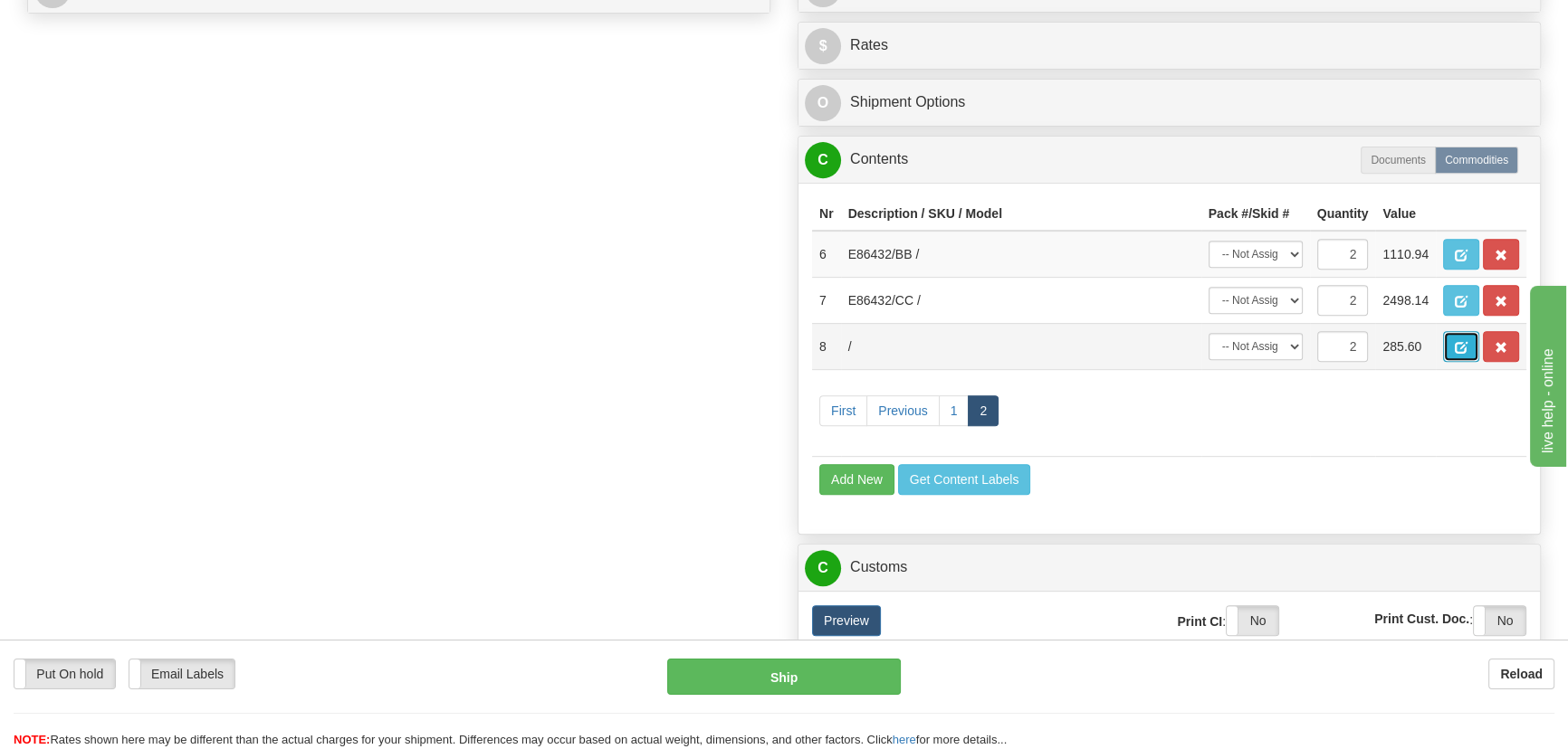
click at [1454, 337] on button "button" at bounding box center [1461, 346] width 36 height 30
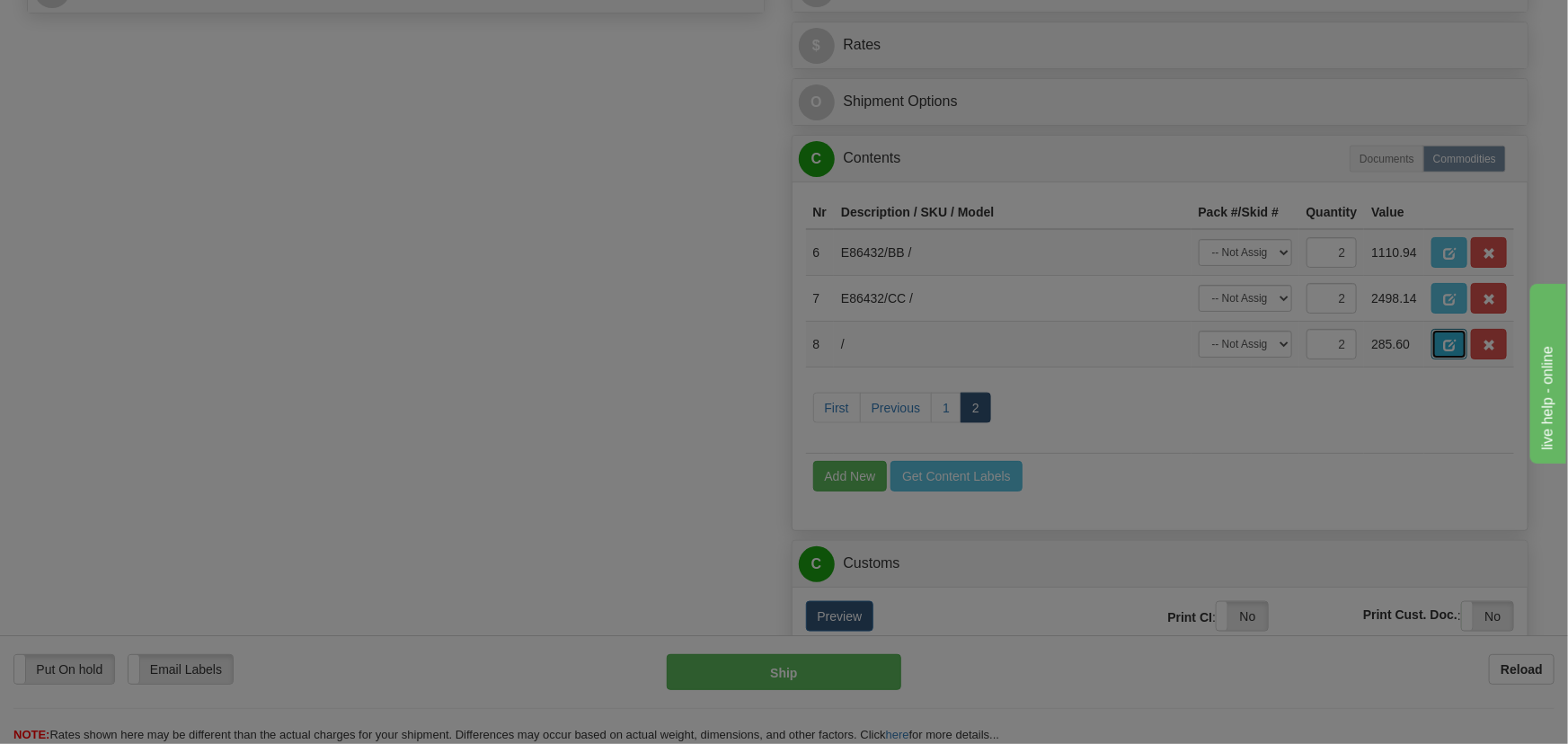
scroll to position [0, 0]
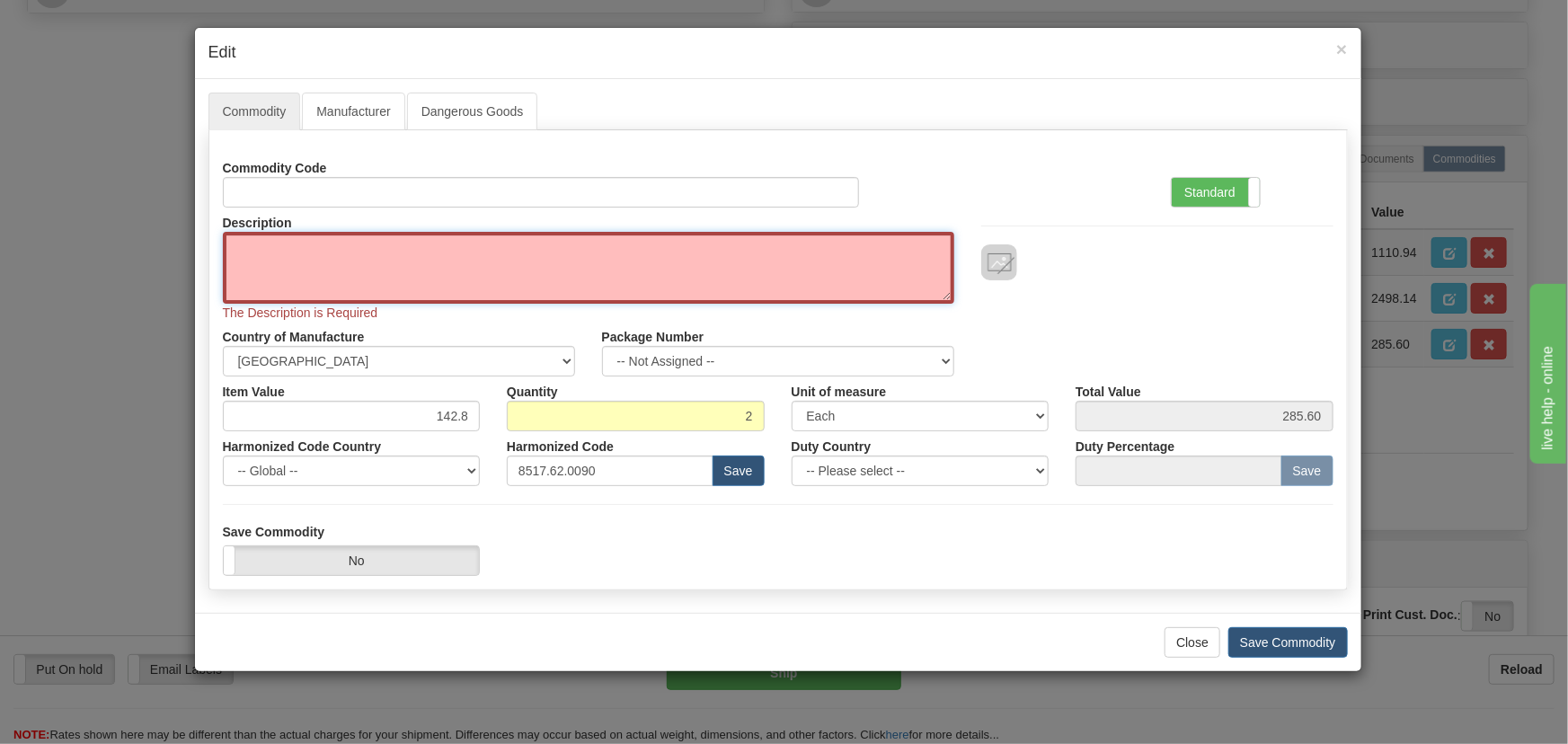
click at [631, 258] on textarea "Description" at bounding box center [589, 268] width 732 height 72
paste textarea "E86432/DD"
type textarea "E86432/DD"
click at [1226, 185] on label "Standard" at bounding box center [1216, 193] width 88 height 29
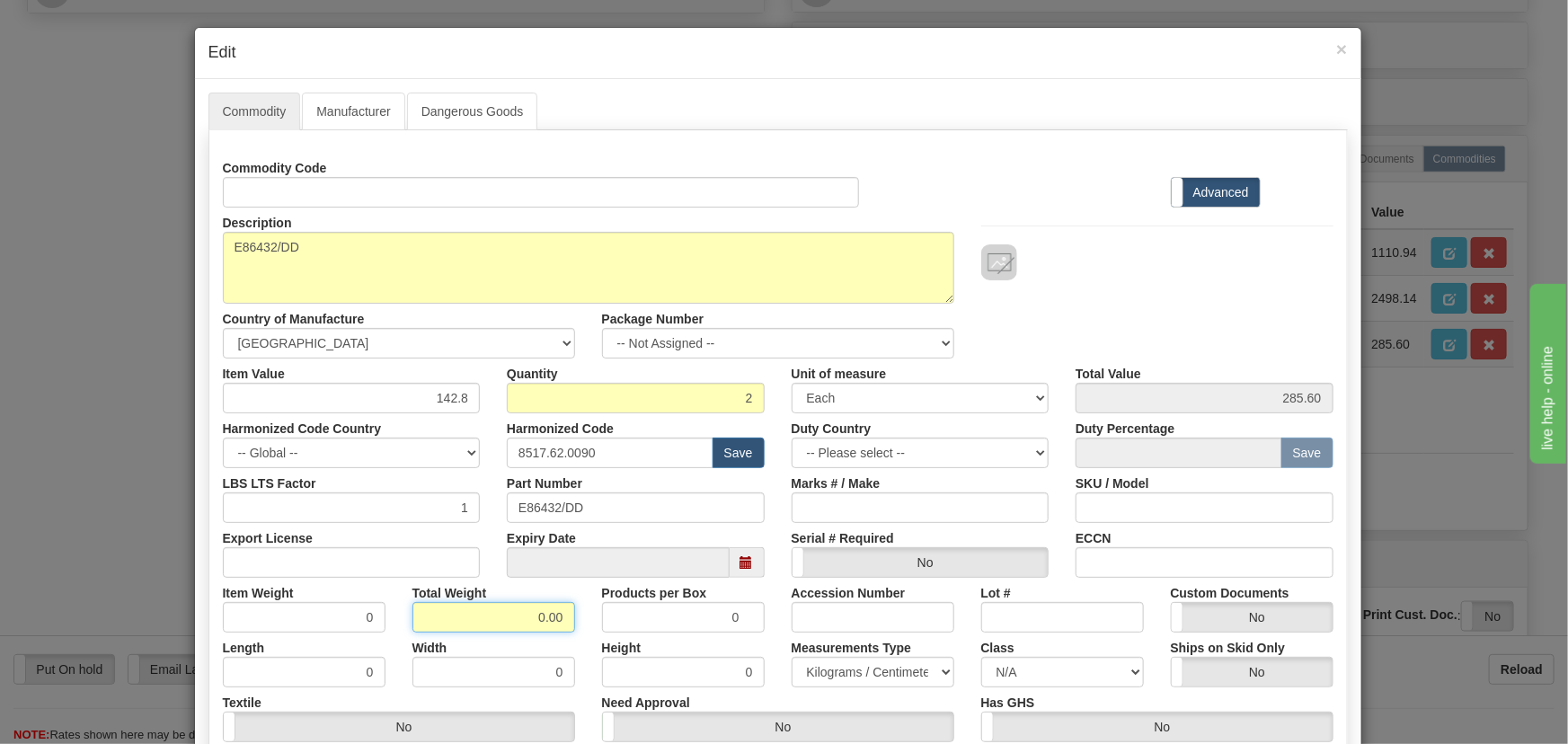
drag, startPoint x: 542, startPoint y: 617, endPoint x: 592, endPoint y: 634, distance: 52.8
click at [592, 633] on div "Commodity Code Standard Advanced Description E86432/DD Country of Manufacture -…" at bounding box center [778, 475] width 1111 height 645
type input ".2"
type input "0.1000"
drag, startPoint x: 439, startPoint y: 397, endPoint x: 529, endPoint y: 428, distance: 95.2
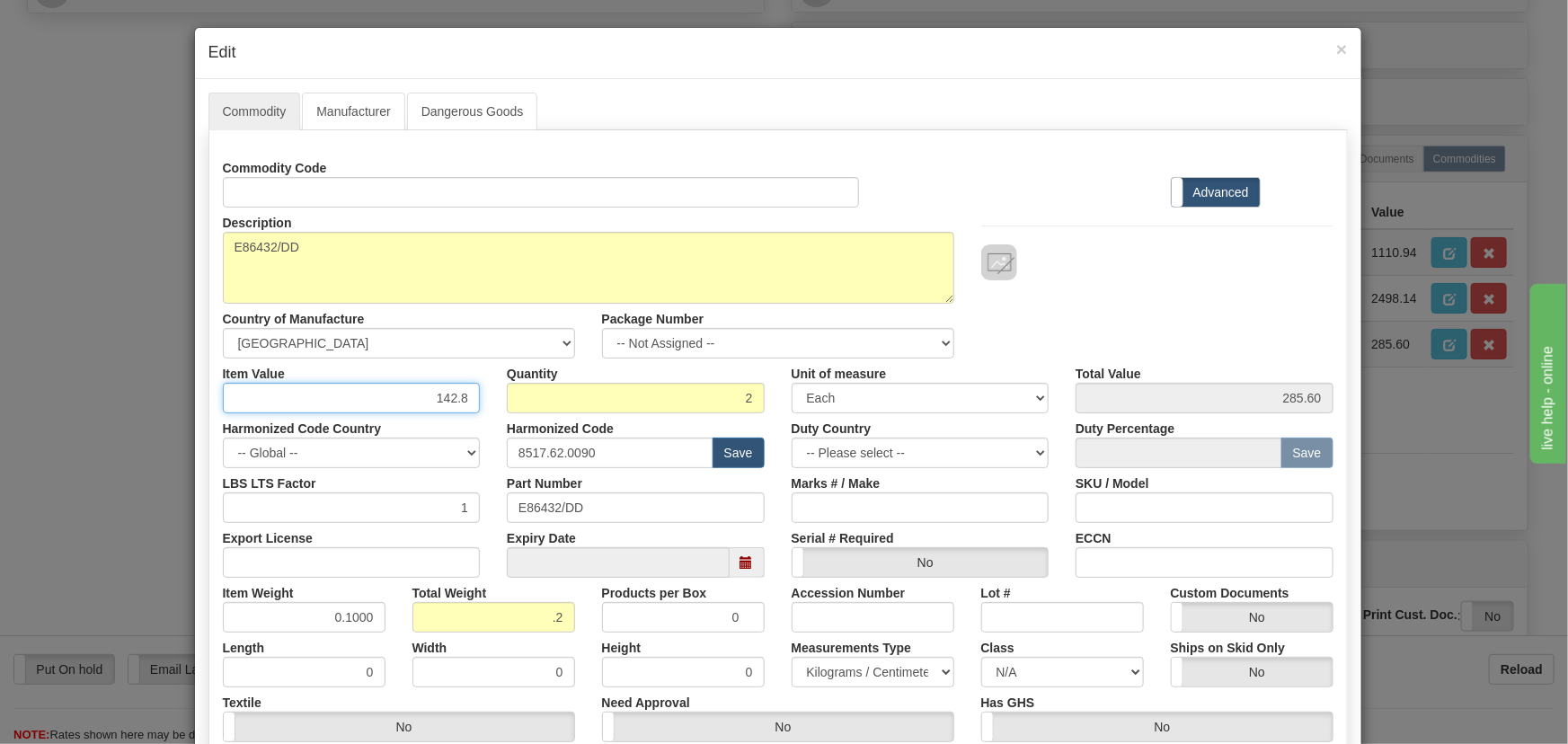
click at [530, 423] on div "Commodity Code Standard Advanced Description E86432/DD Country of Manufacture -…" at bounding box center [778, 475] width 1111 height 645
paste input "449,42"
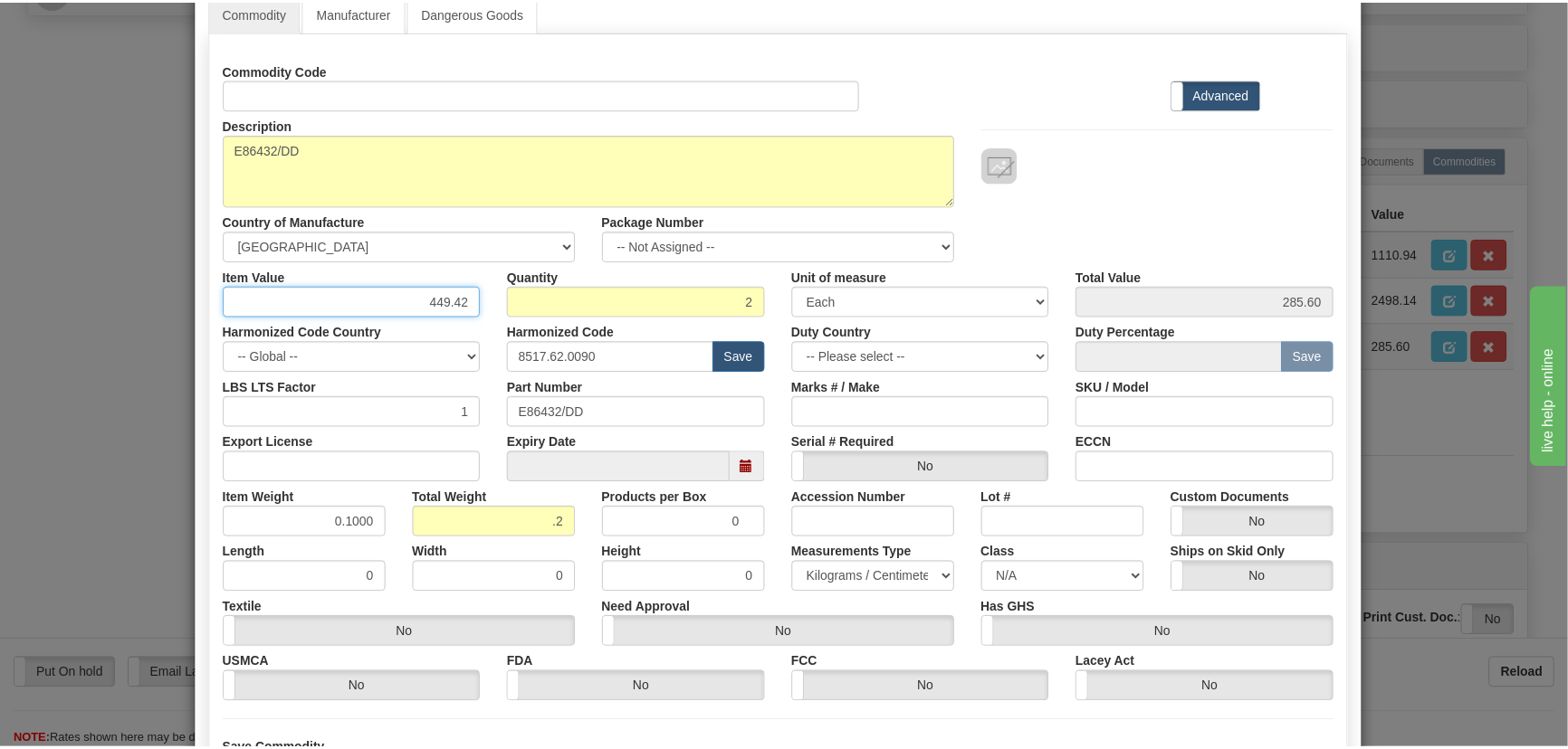
scroll to position [266, 0]
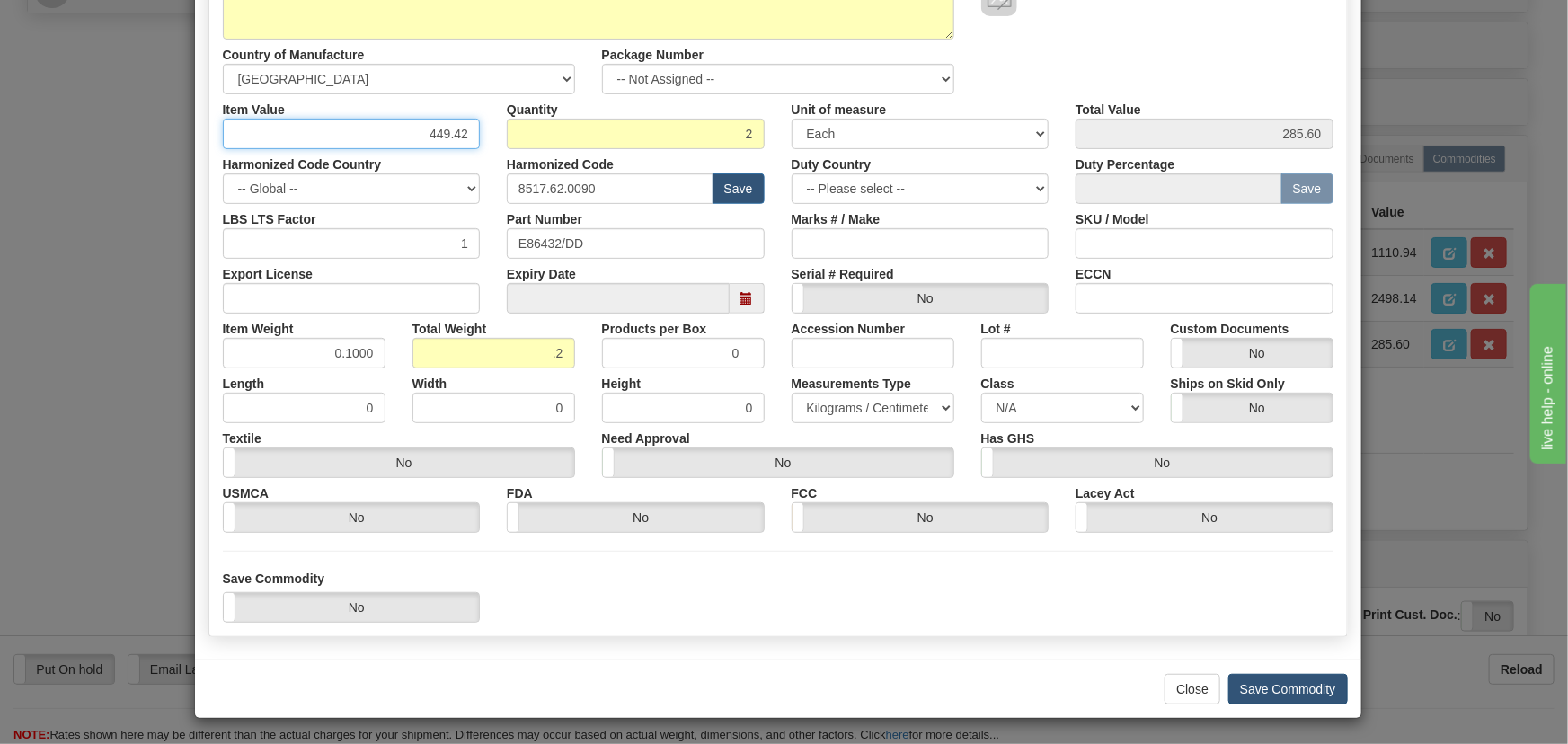
type input "449.42"
type input "898.84"
click at [1237, 686] on button "Save Commodity" at bounding box center [1288, 688] width 120 height 30
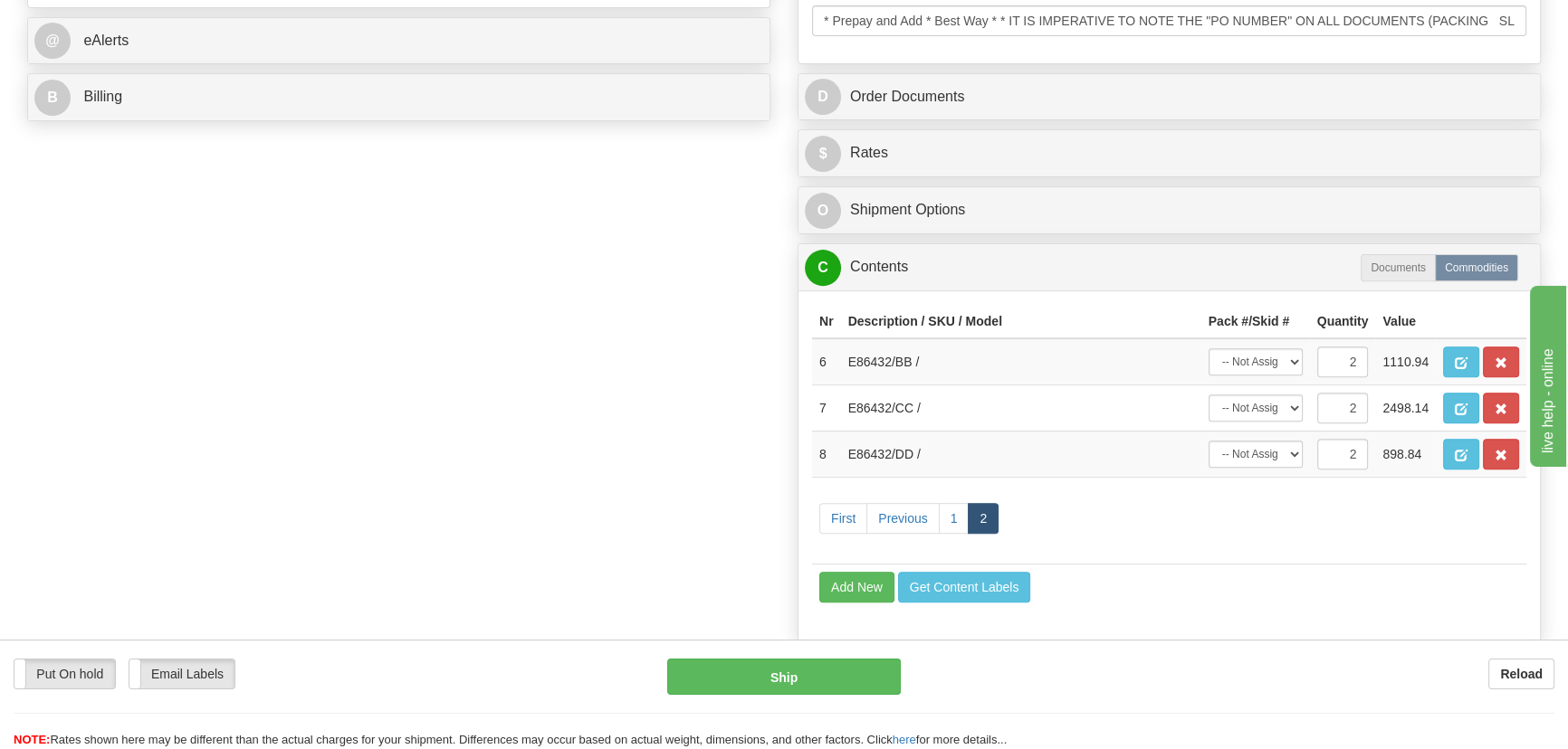
scroll to position [658, 0]
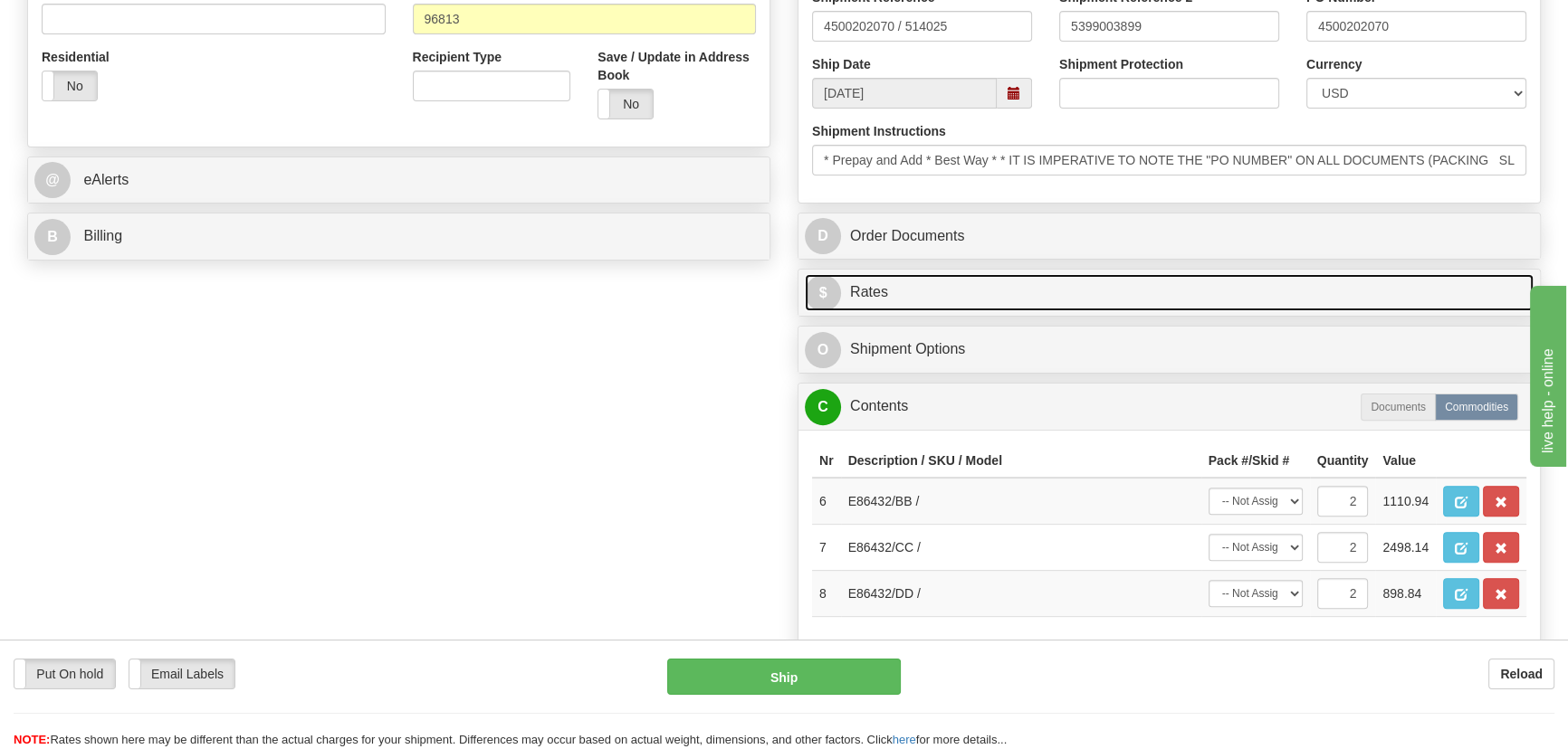
click at [1300, 295] on link "$ Rates" at bounding box center [1169, 293] width 729 height 37
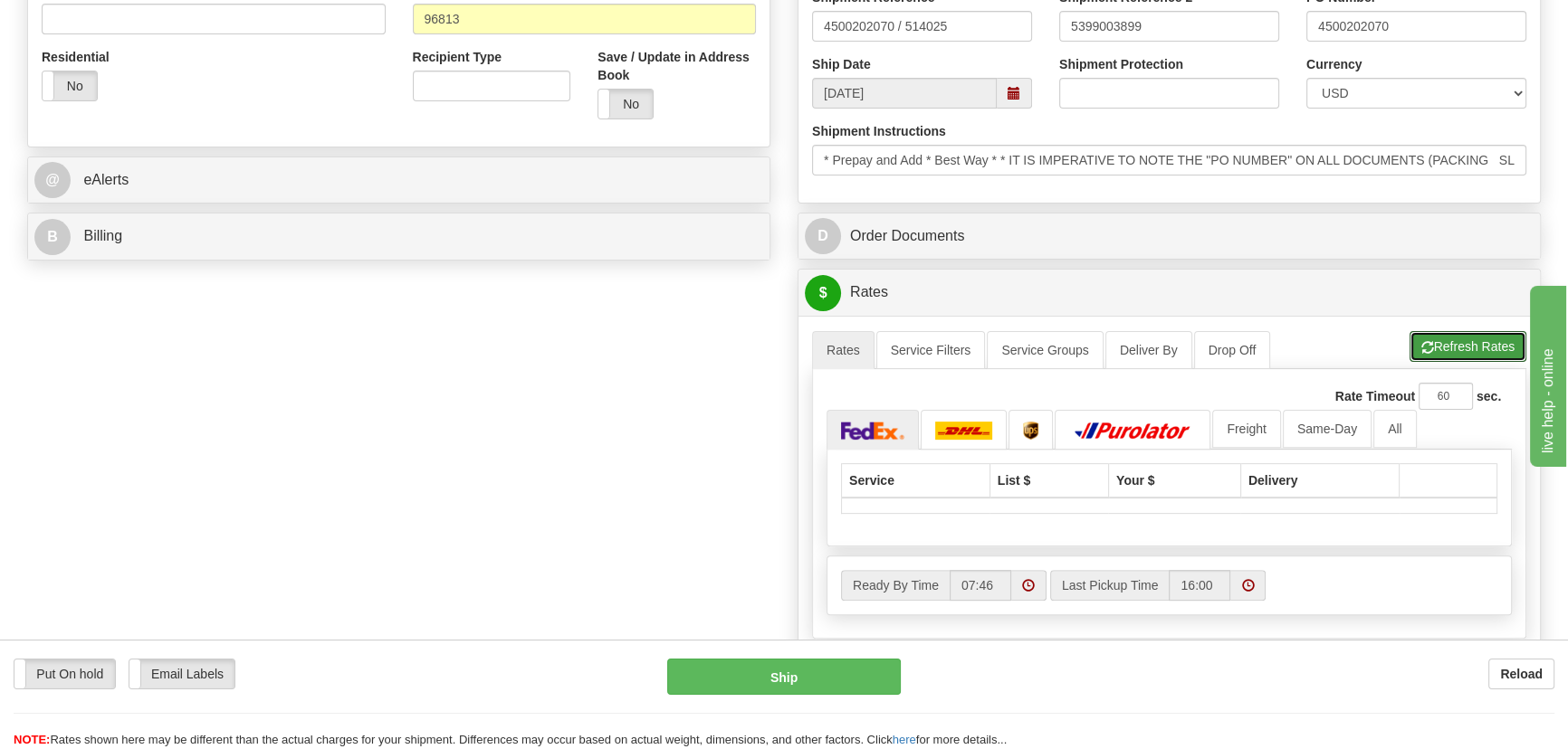
drag, startPoint x: 1472, startPoint y: 341, endPoint x: 1501, endPoint y: 339, distance: 29.1
click at [1471, 341] on button "Refresh Rates" at bounding box center [1468, 346] width 117 height 30
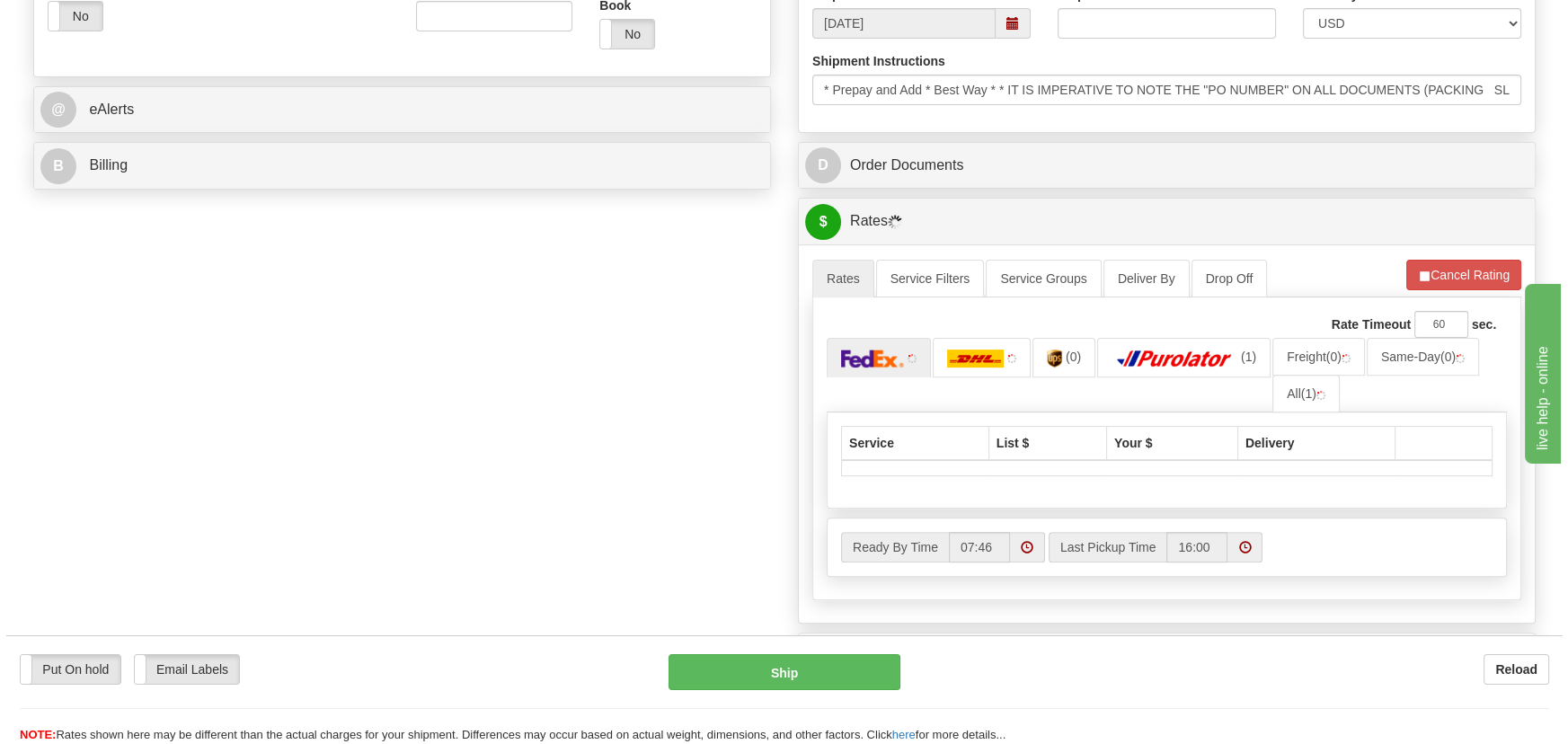
scroll to position [817, 0]
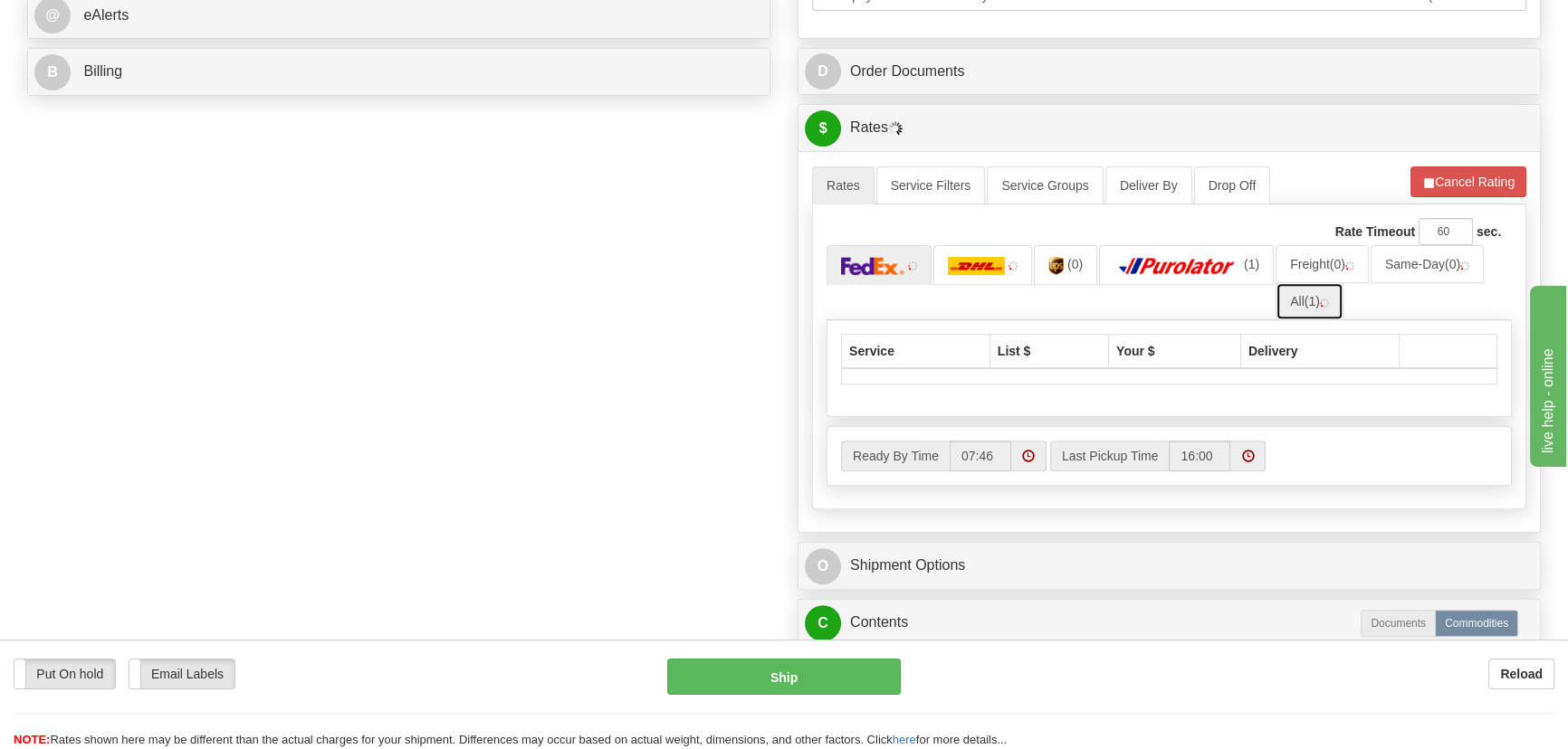
click at [1313, 305] on link "All (1)" at bounding box center [1309, 301] width 68 height 38
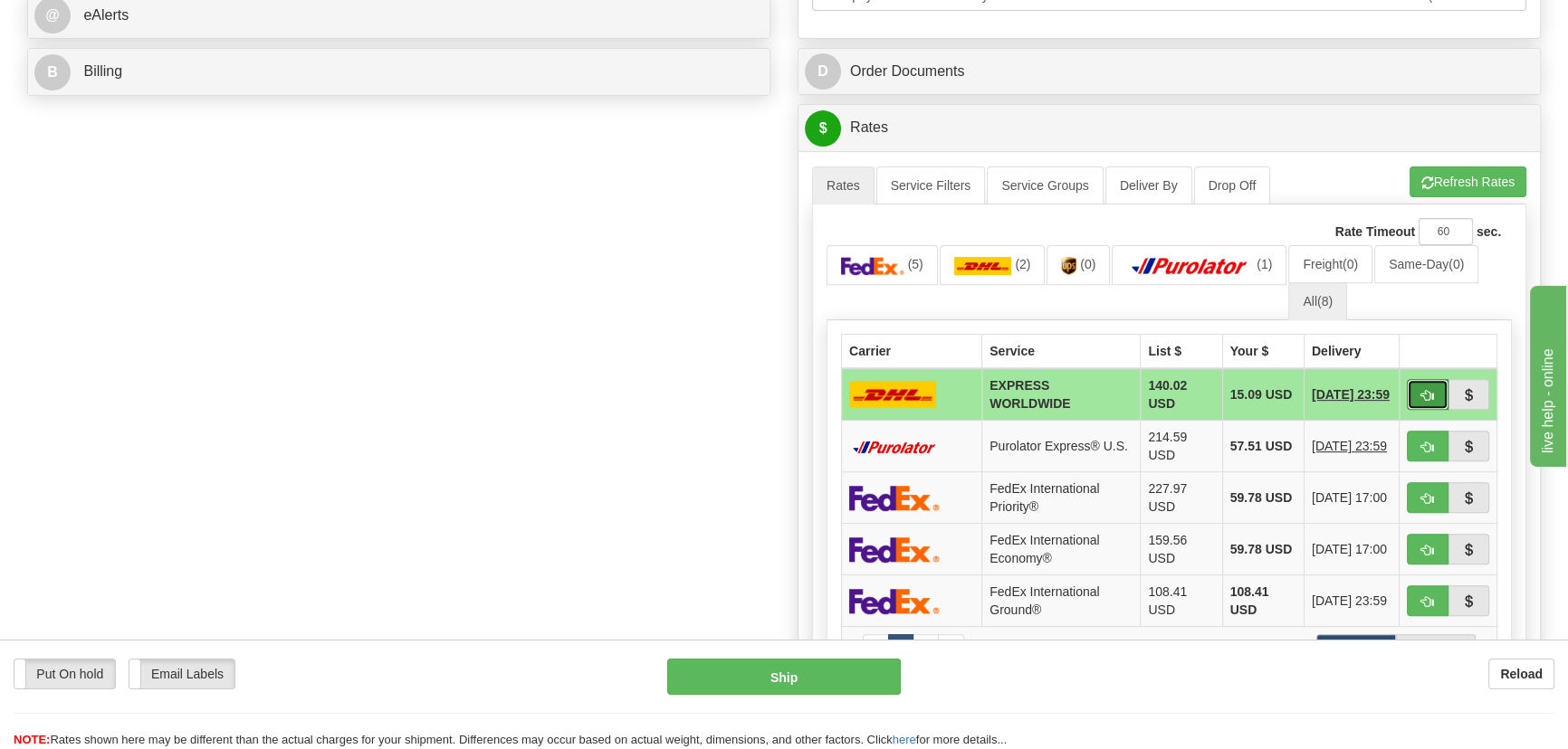
click at [1426, 391] on span "button" at bounding box center [1428, 396] width 13 height 12
type input "P"
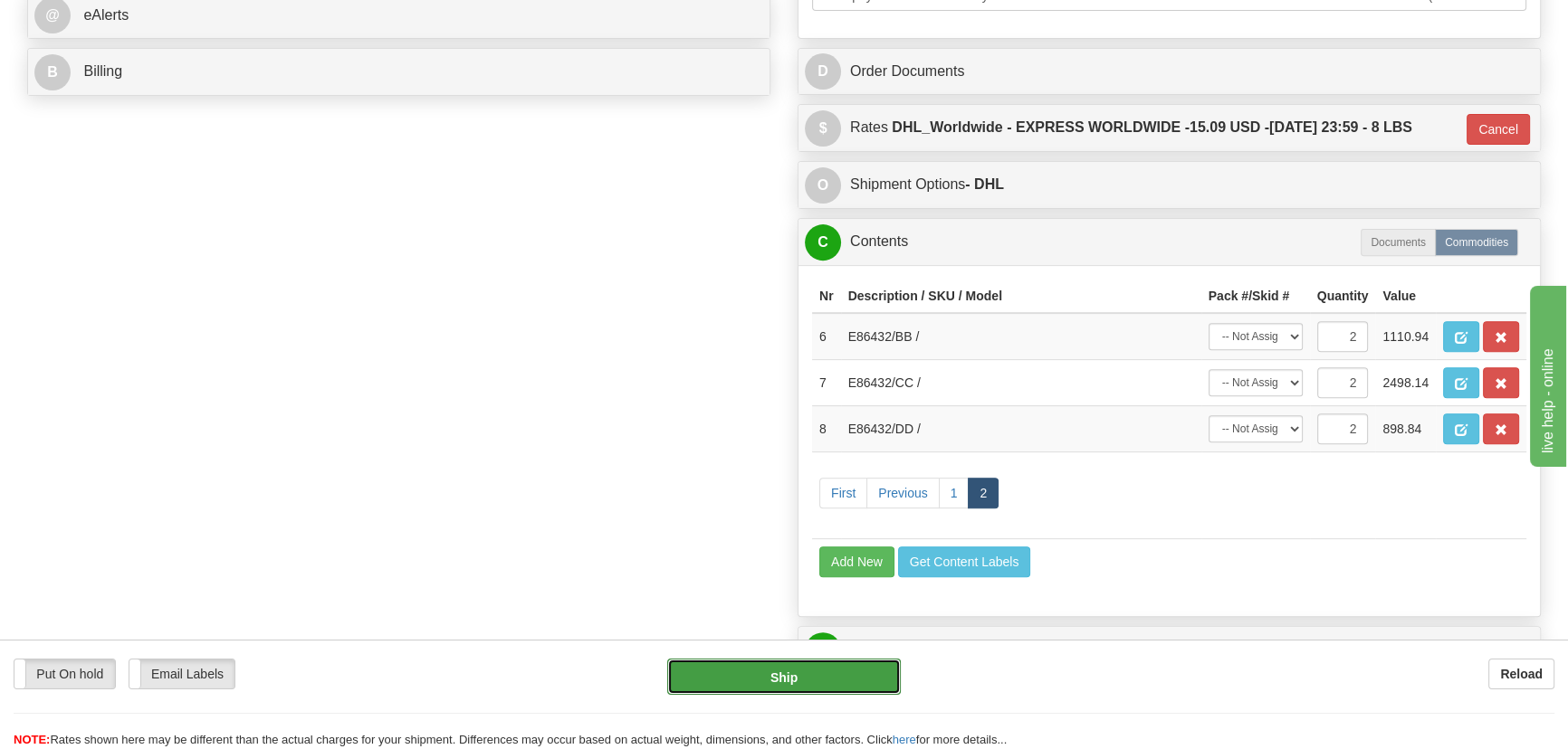
click at [814, 678] on button "Ship" at bounding box center [784, 676] width 234 height 36
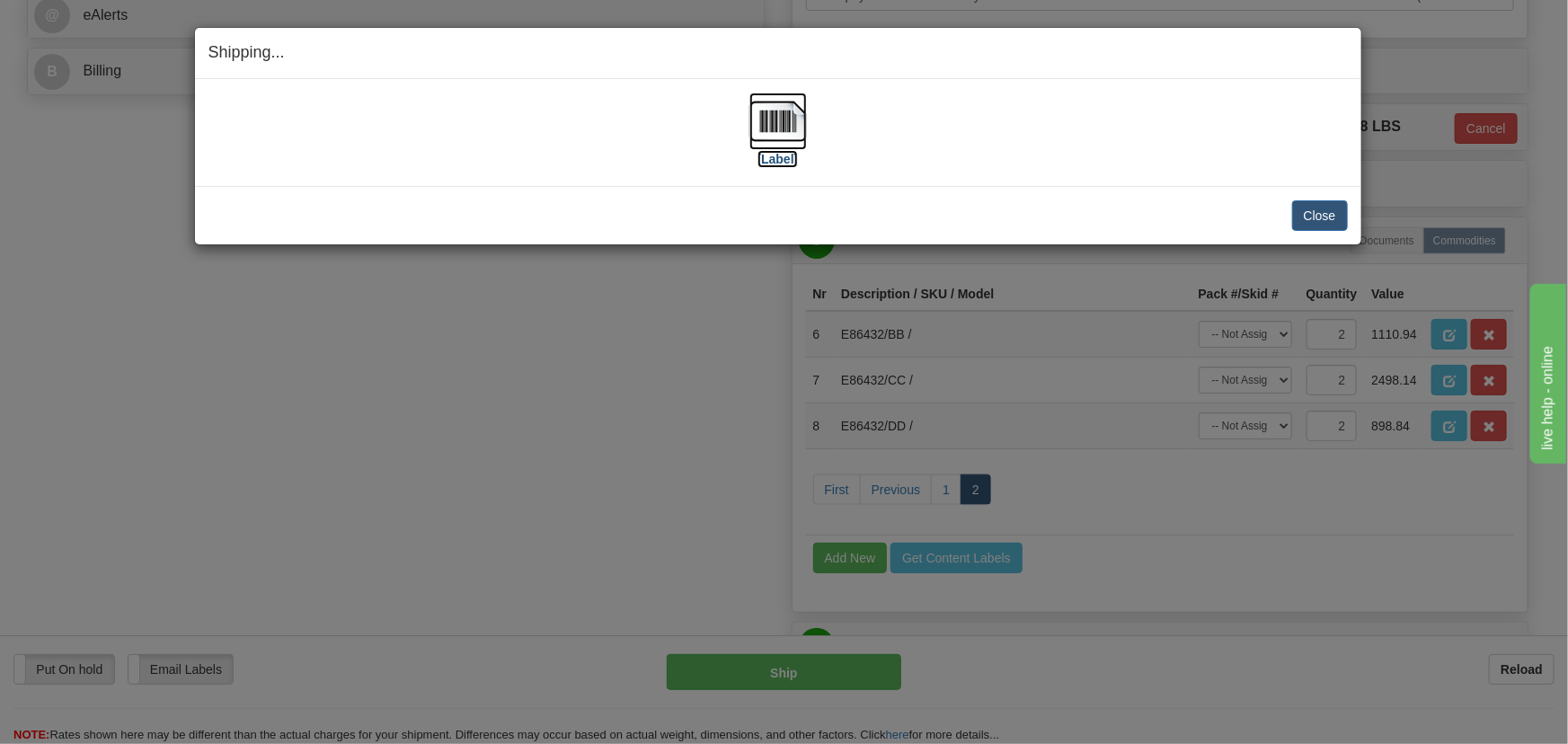
drag, startPoint x: 807, startPoint y: 604, endPoint x: 784, endPoint y: 117, distance: 487.5
click at [784, 117] on img at bounding box center [778, 121] width 57 height 57
click at [1328, 231] on div "Close Cancel Cancel Shipment and Quit Pickup Quit Pickup ONLY" at bounding box center [778, 215] width 1166 height 58
click at [1326, 221] on button "Close" at bounding box center [1320, 215] width 55 height 30
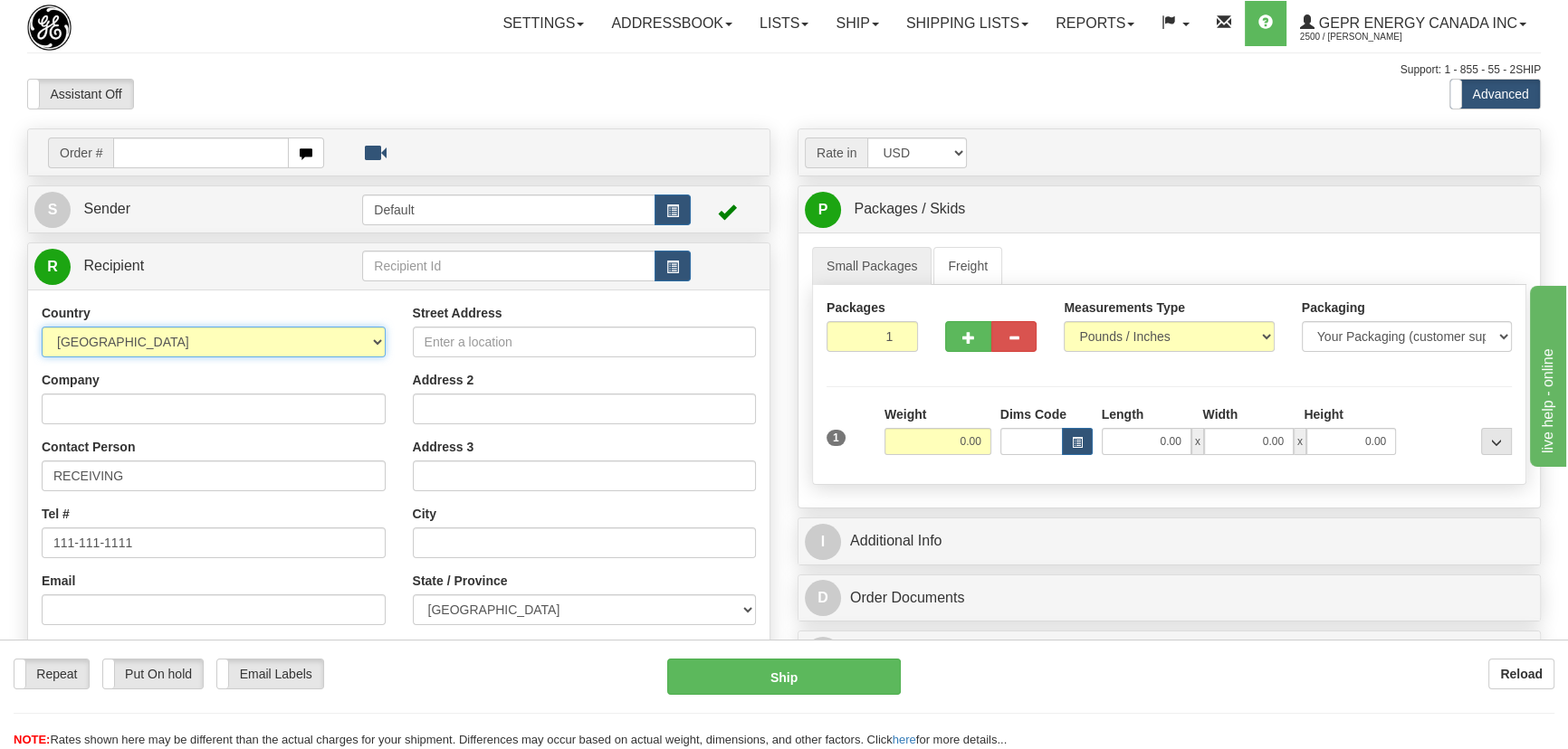
click at [228, 338] on select "AFGHANISTAN ALAND ISLANDS ALBANIA ALGERIA AMERICAN SAMOA ANDORRA ANGOLA ANGUILL…" at bounding box center [213, 341] width 344 height 30
select select "MX"
click at [41, 326] on select "AFGHANISTAN ALAND ISLANDS ALBANIA ALGERIA AMERICAN SAMOA ANDORRA ANGOLA ANGUILL…" at bounding box center [213, 341] width 344 height 30
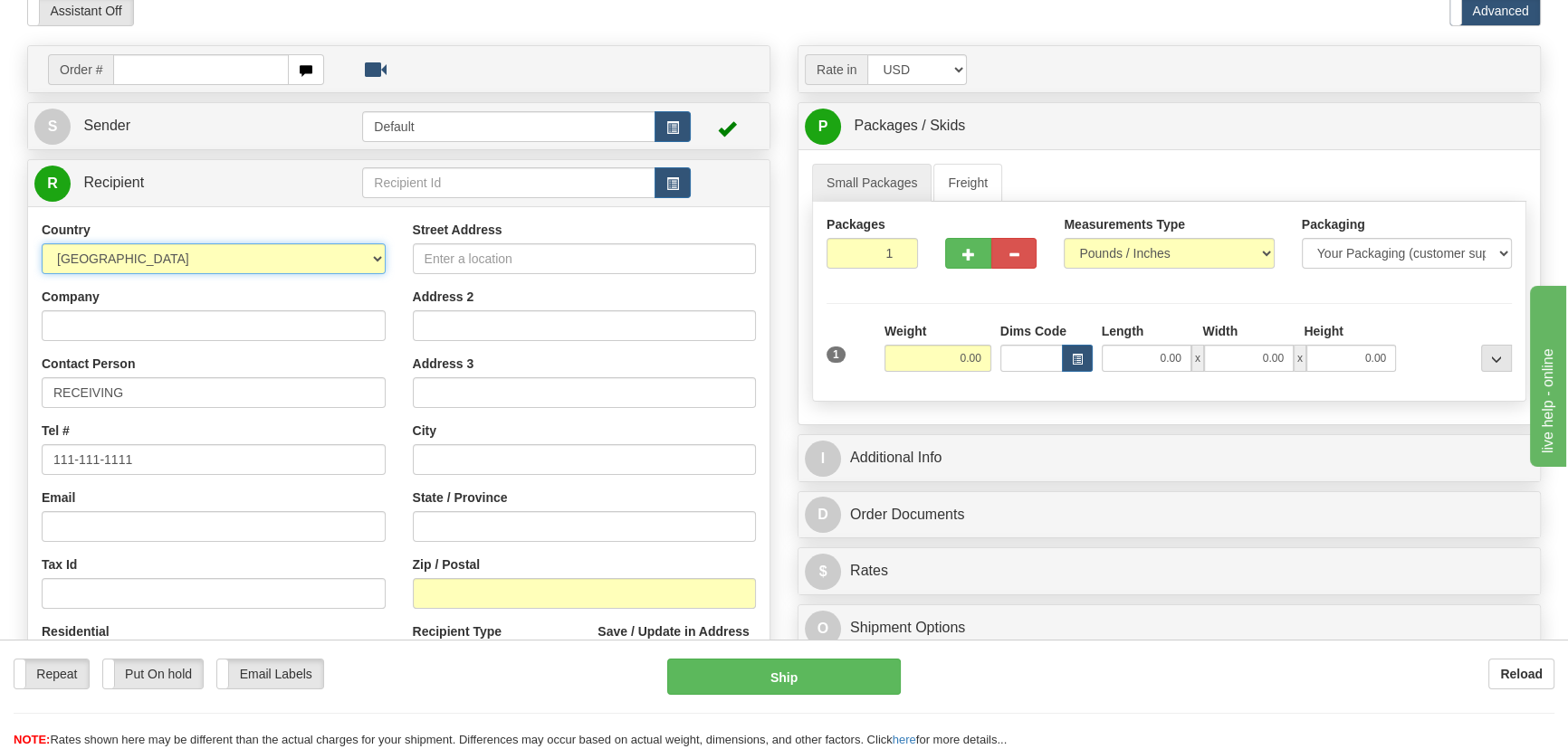
scroll to position [164, 0]
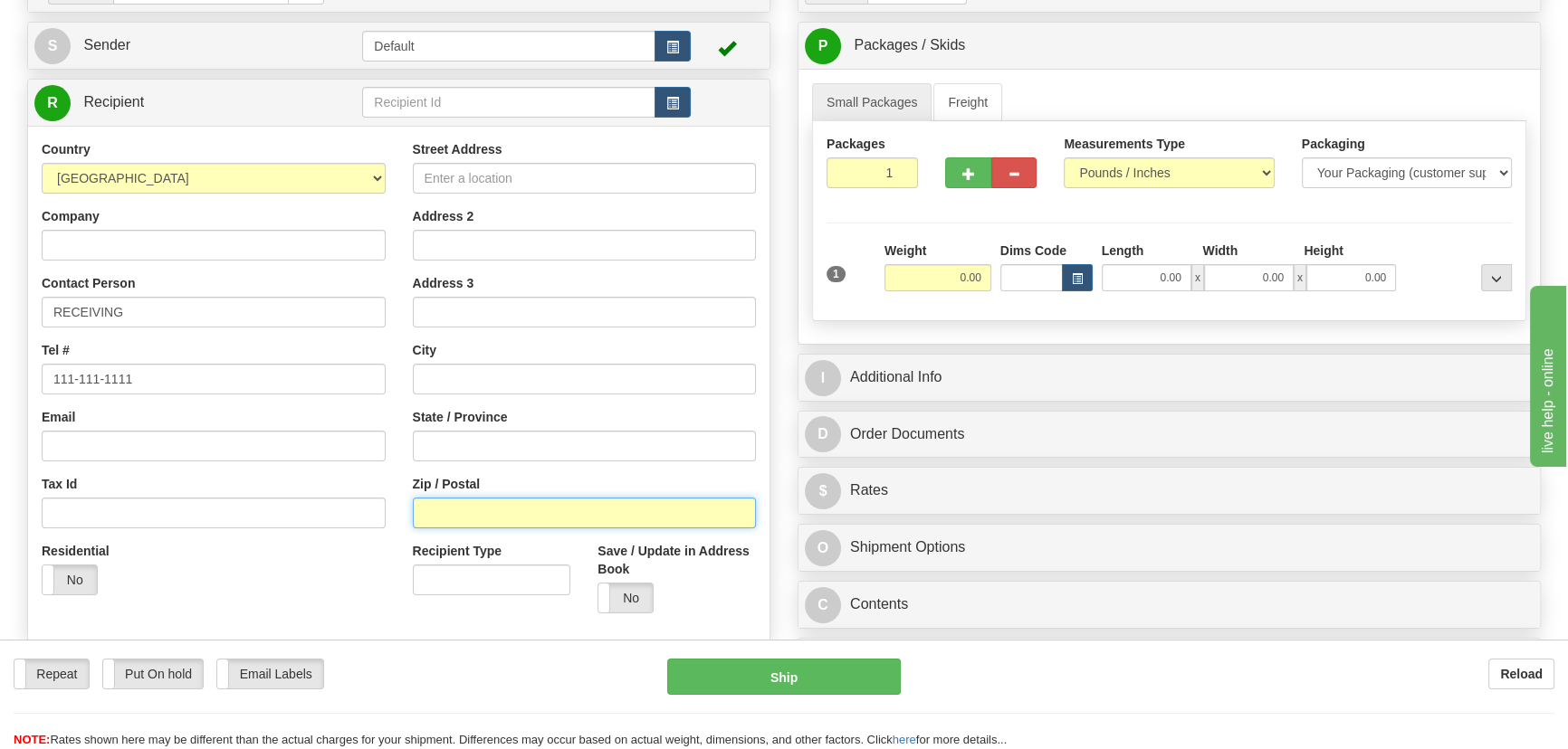
click at [546, 522] on input "Zip / Postal" at bounding box center [584, 513] width 344 height 30
paste input "94670"
type input "94670"
click at [298, 592] on div "Residential Yes No" at bounding box center [214, 575] width 372 height 67
drag, startPoint x: 944, startPoint y: 279, endPoint x: 1016, endPoint y: 295, distance: 73.8
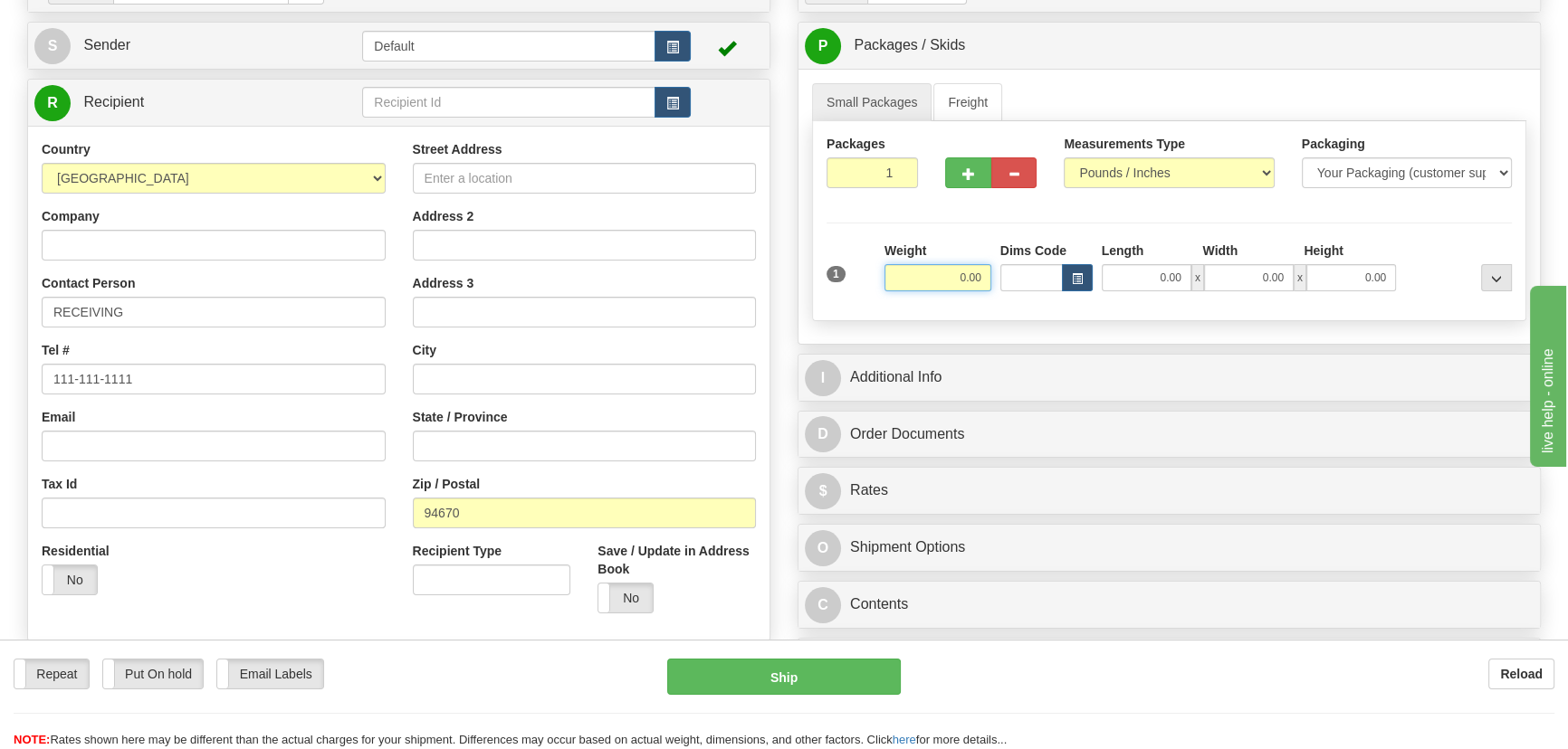
click at [1016, 294] on div "1 Weight 0.00 Dims Code 0.00" at bounding box center [1169, 275] width 694 height 65
type input "21.00"
click at [1462, 259] on div at bounding box center [1458, 267] width 116 height 50
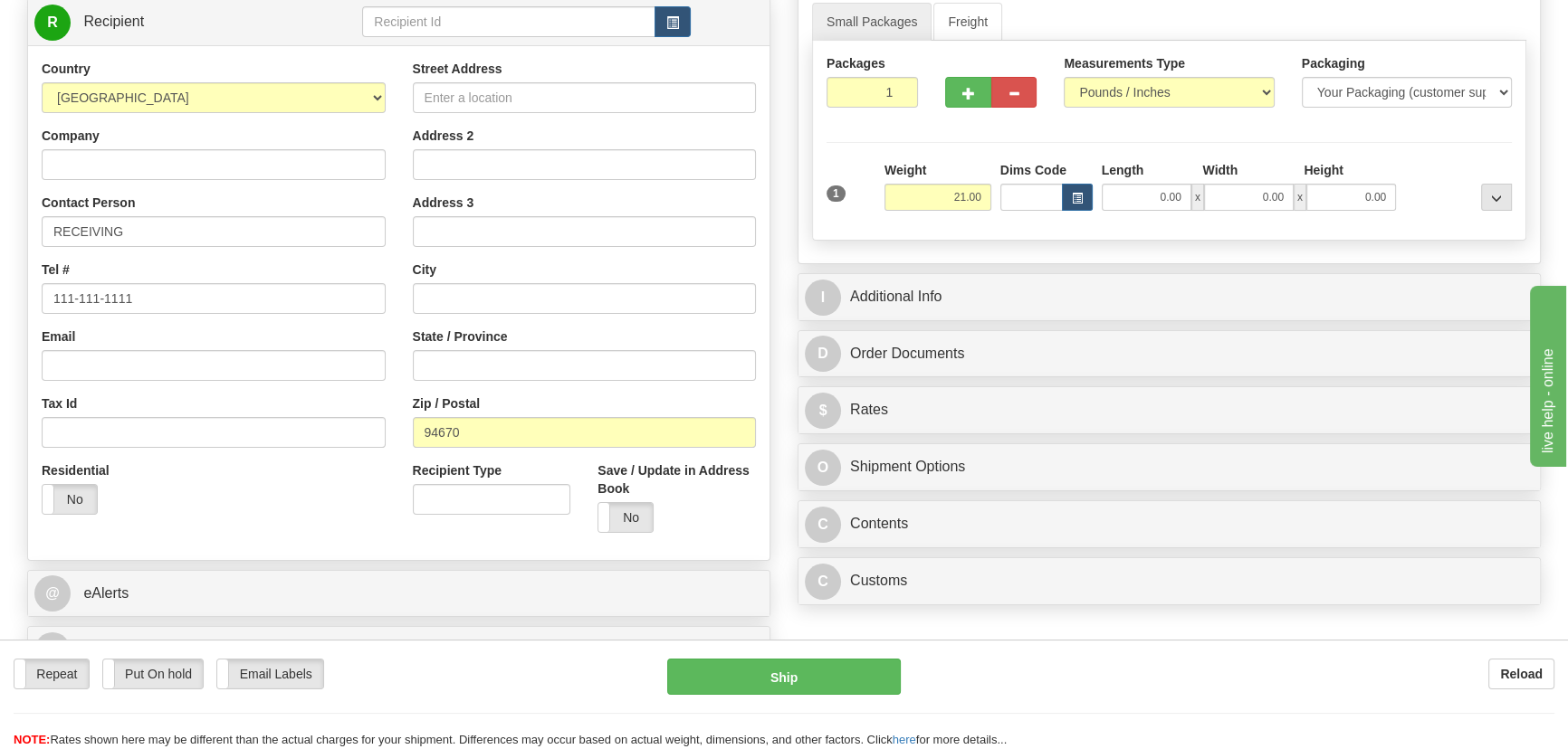
scroll to position [493, 0]
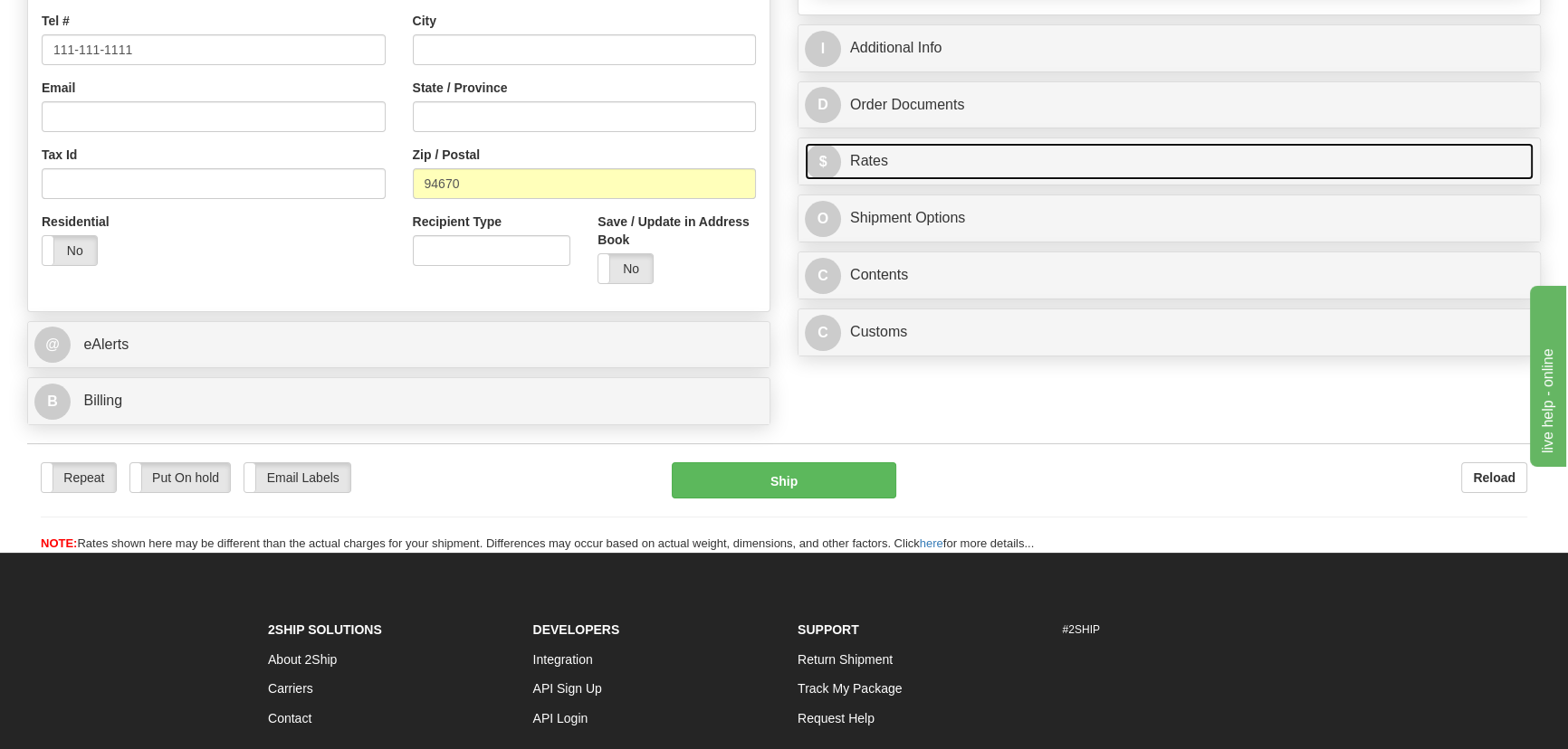
click at [1437, 163] on link "$ Rates" at bounding box center [1169, 162] width 729 height 37
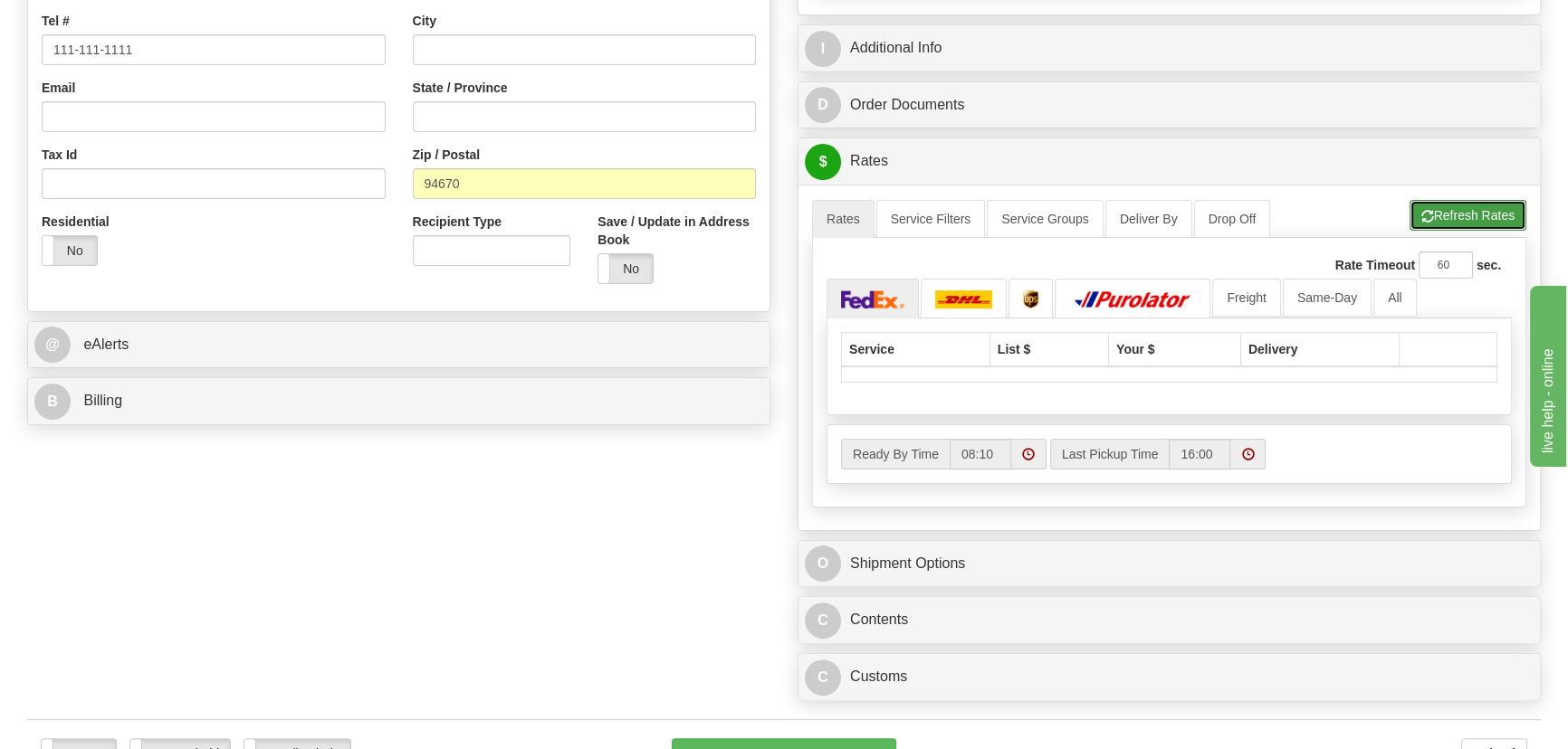
click at [1480, 214] on button "Refresh Rates" at bounding box center [1468, 215] width 117 height 30
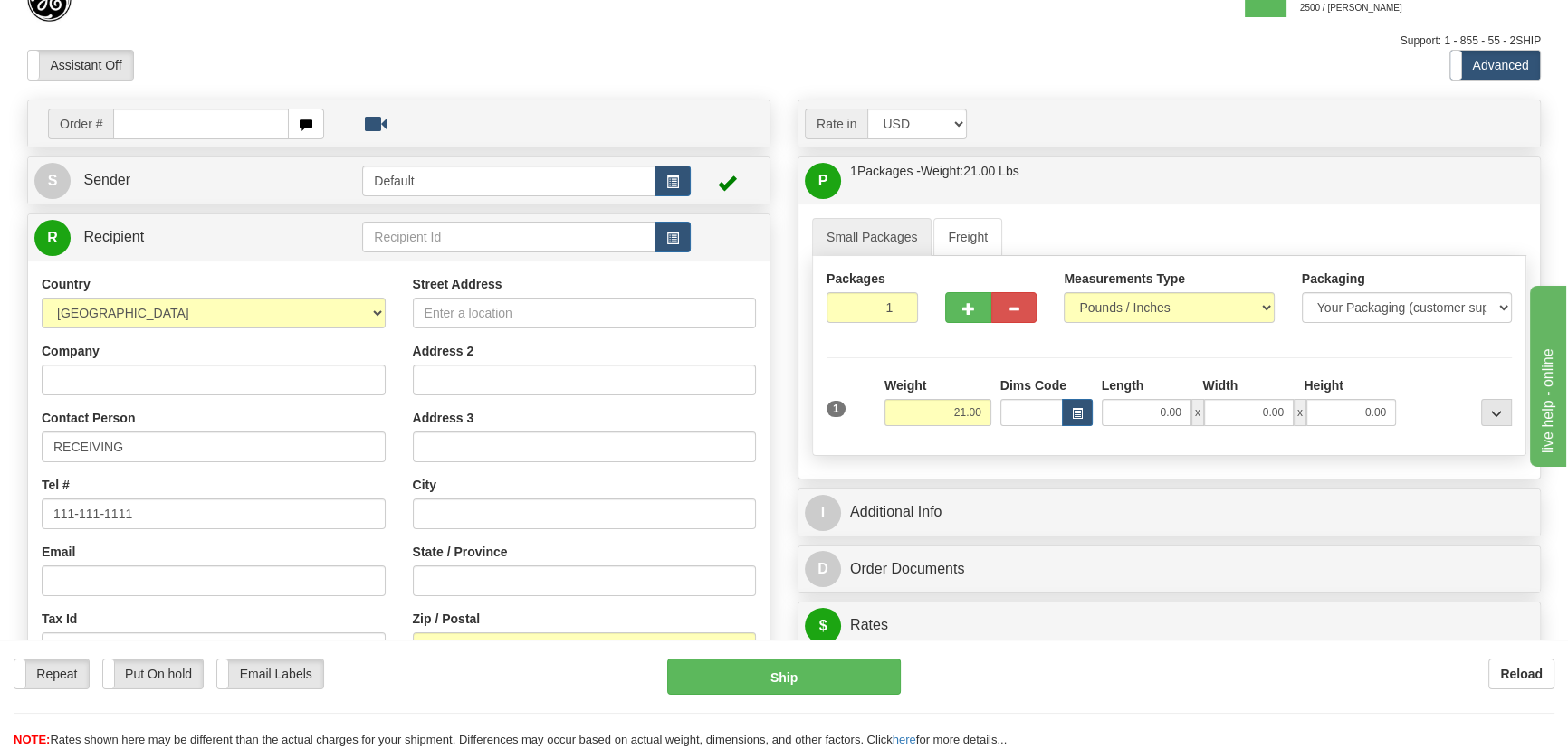
scroll to position [0, 0]
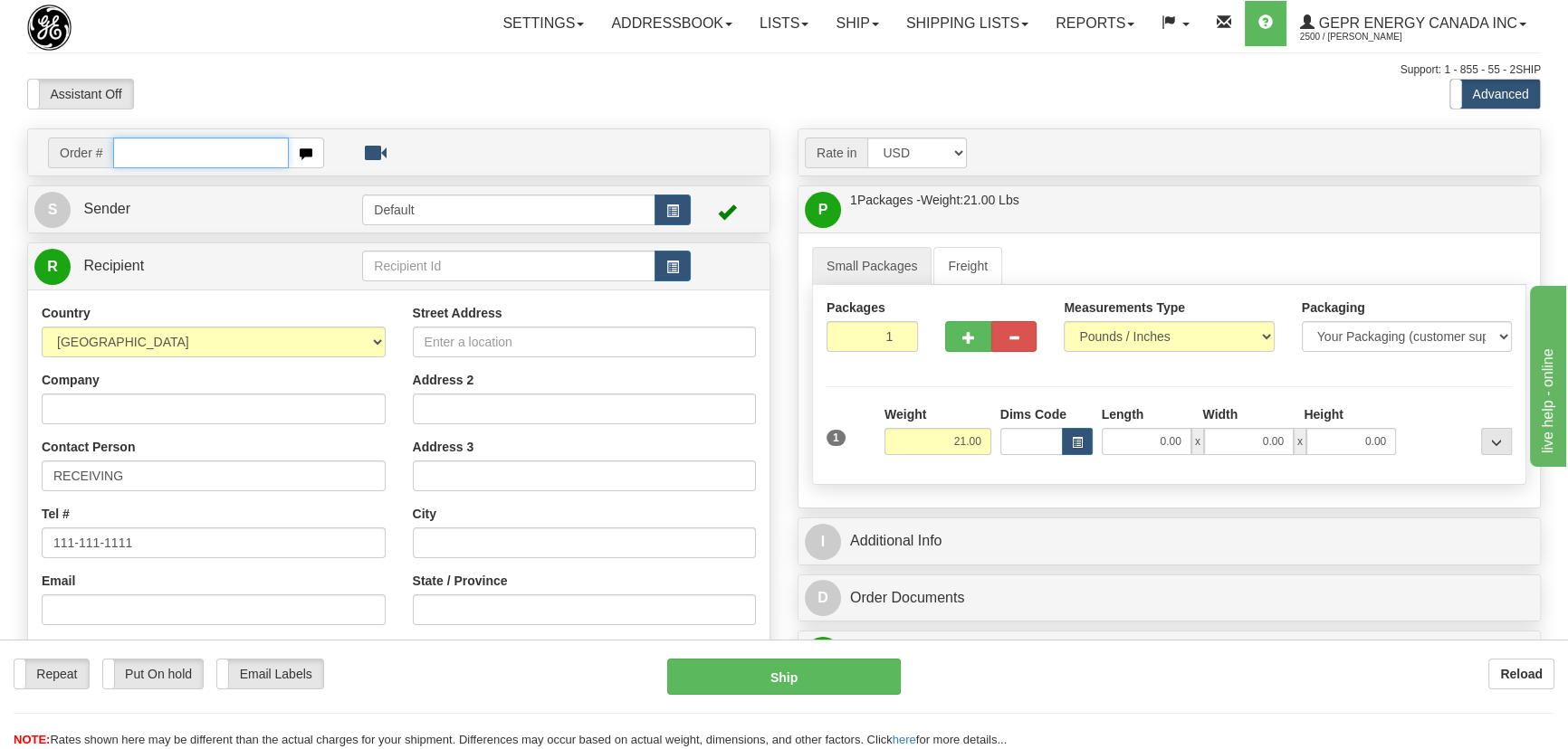
drag, startPoint x: 221, startPoint y: 158, endPoint x: 129, endPoint y: 156, distance: 92.0
click at [221, 158] on input "text" at bounding box center [200, 152] width 176 height 30
paste input "0086692994"
click at [135, 153] on input "0086692994" at bounding box center [200, 152] width 176 height 30
type input "86692994"
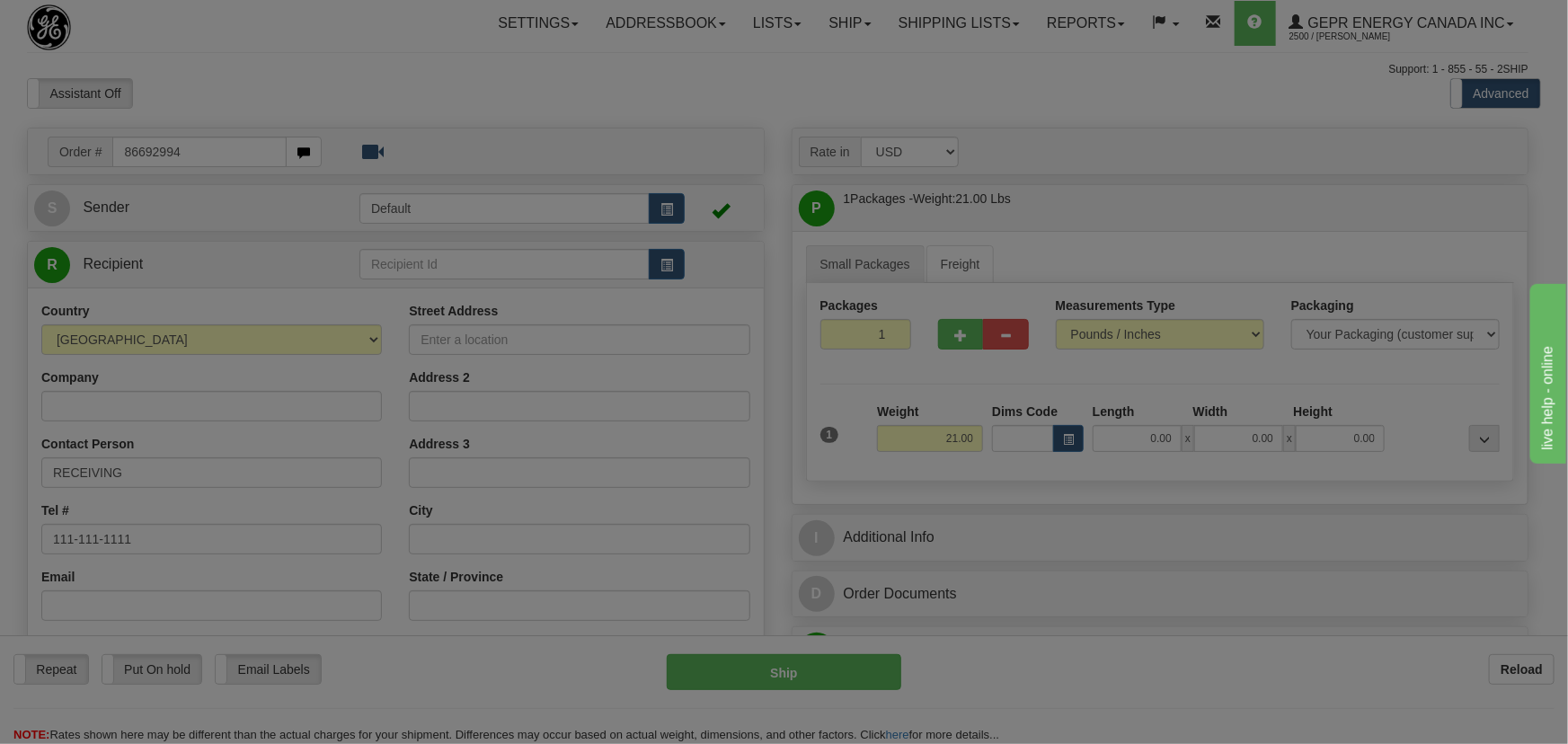
click at [296, 97] on body "Training Course Close Toggle navigation Settings Shipping Preferences New Recip…" at bounding box center [784, 372] width 1568 height 744
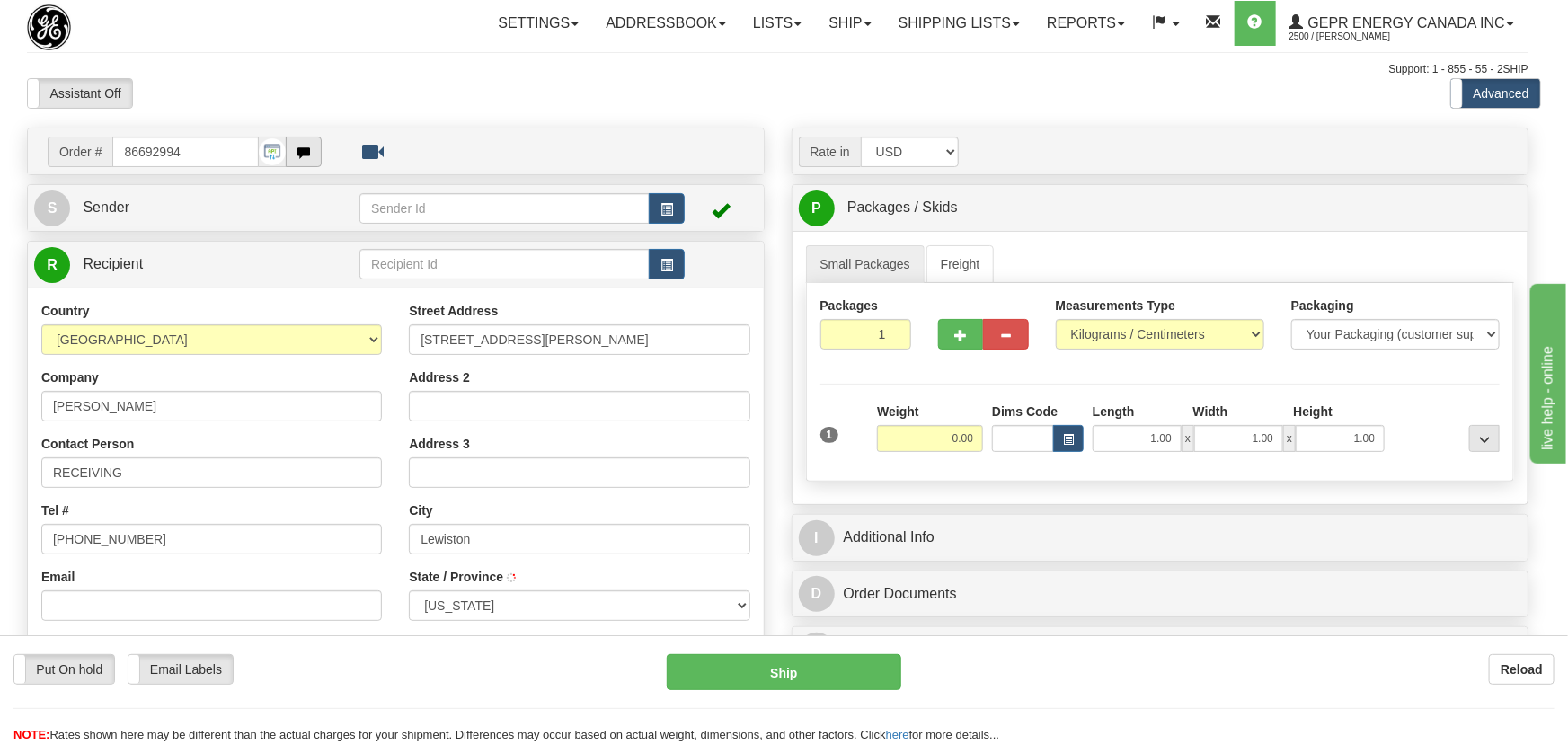
type input "LEWISTON"
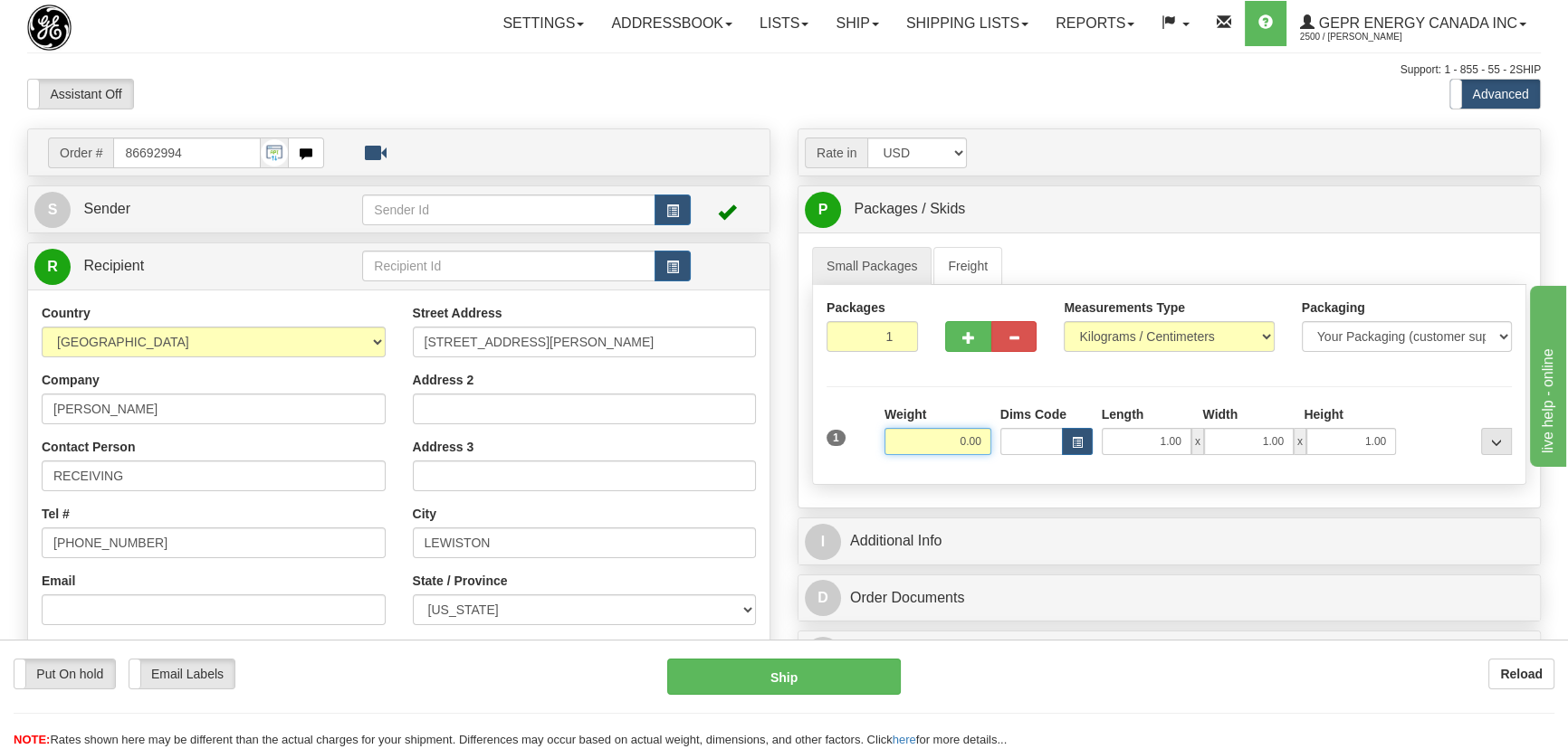
drag, startPoint x: 950, startPoint y: 444, endPoint x: 1019, endPoint y: 460, distance: 70.8
click at [1019, 460] on div "1 Weight 0.00 Dims Code 1.00" at bounding box center [1169, 438] width 694 height 65
type input "30.00"
click at [1166, 339] on select "Pounds / Inches Kilograms / Centimeters" at bounding box center [1169, 336] width 210 height 30
select select "0"
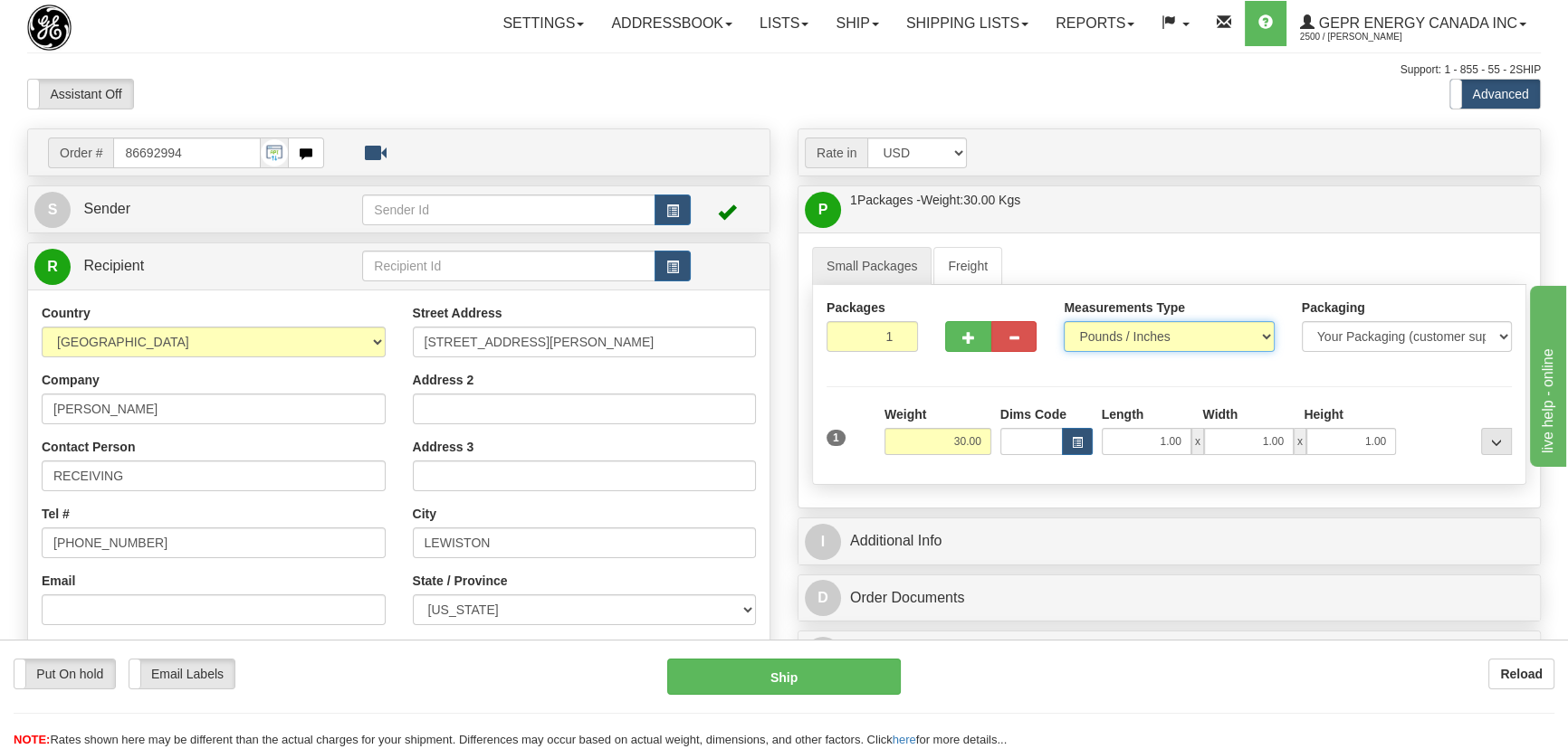
click at [1064, 322] on select "Pounds / Inches Kilograms / Centimeters" at bounding box center [1169, 336] width 210 height 30
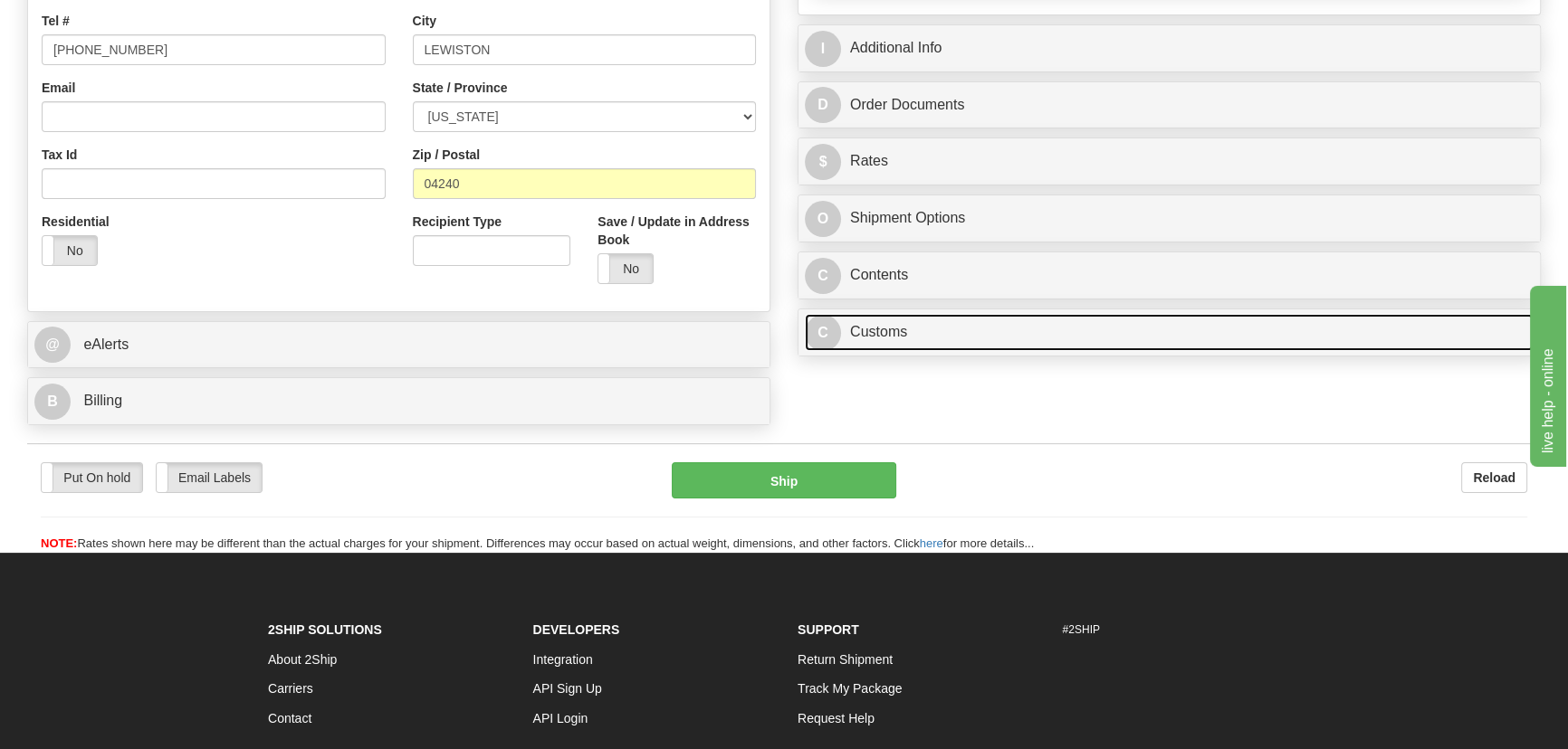
click at [1043, 336] on link "C Customs" at bounding box center [1169, 332] width 729 height 37
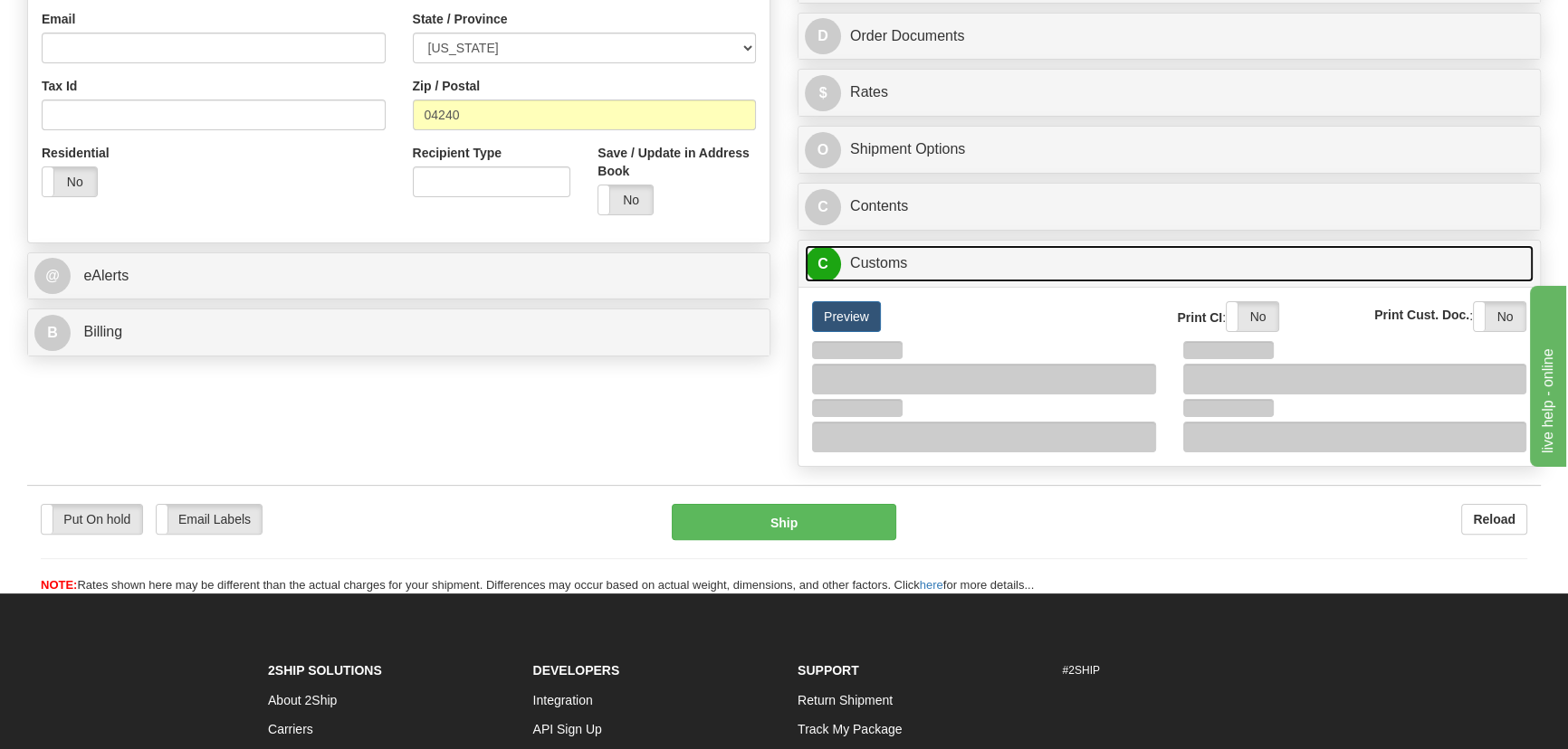
scroll to position [658, 0]
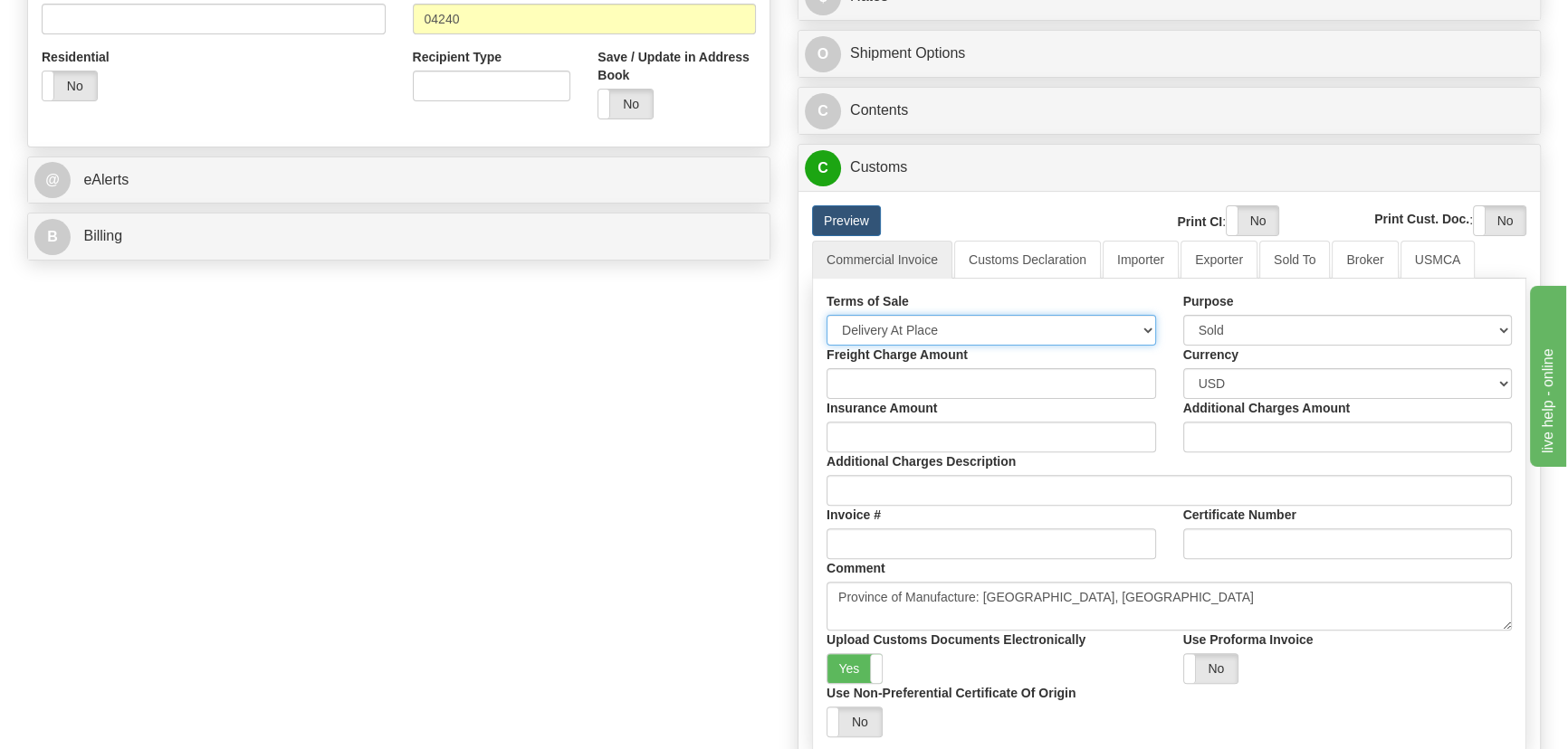
click at [952, 329] on select "Free Carrier Free On Board Ex Works Delivered Duty Unpaid Delivered Duty Paid C…" at bounding box center [991, 329] width 329 height 30
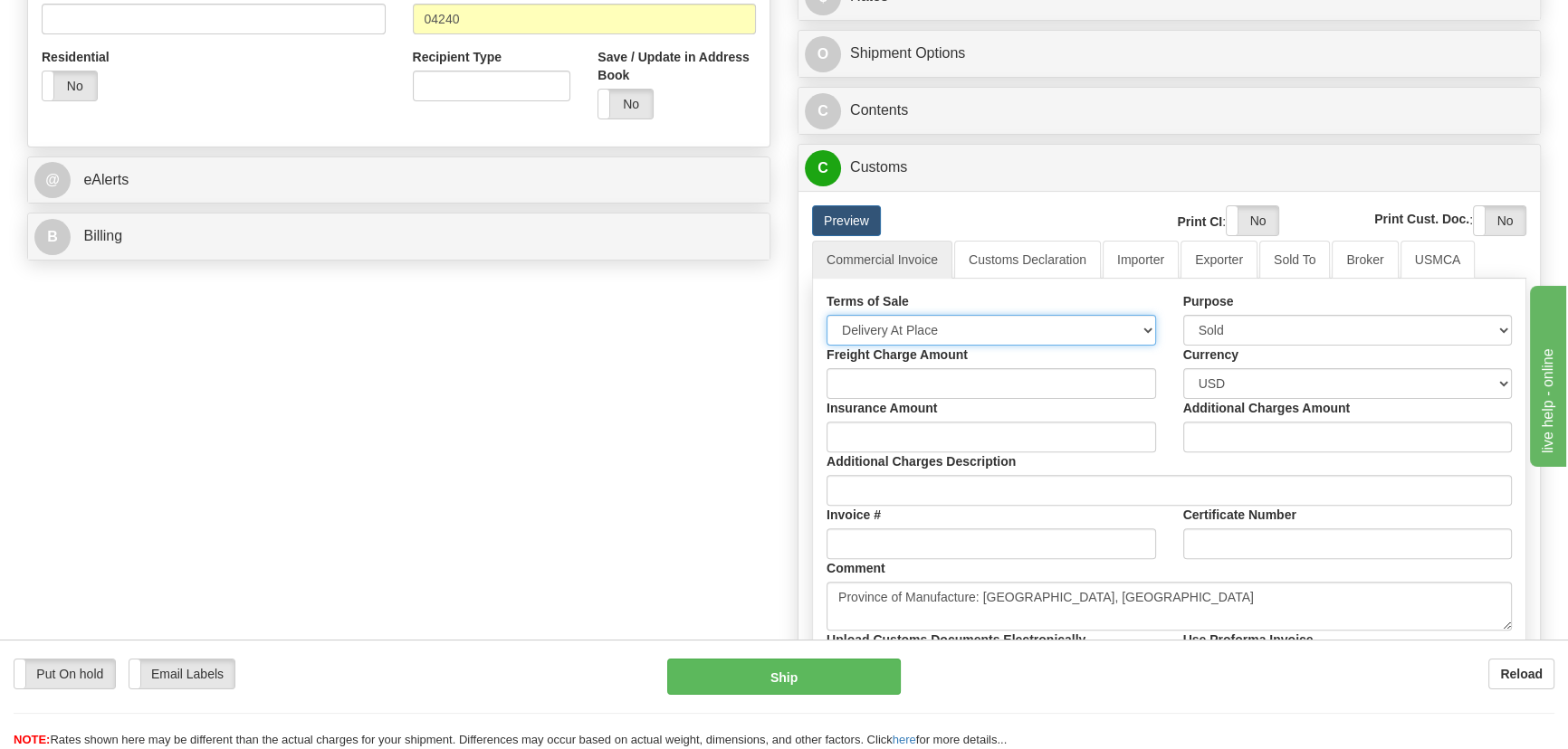
select select "7"
click at [827, 315] on select "Free Carrier Free On Board Ex Works Delivered Duty Unpaid Delivered Duty Paid C…" at bounding box center [991, 329] width 329 height 30
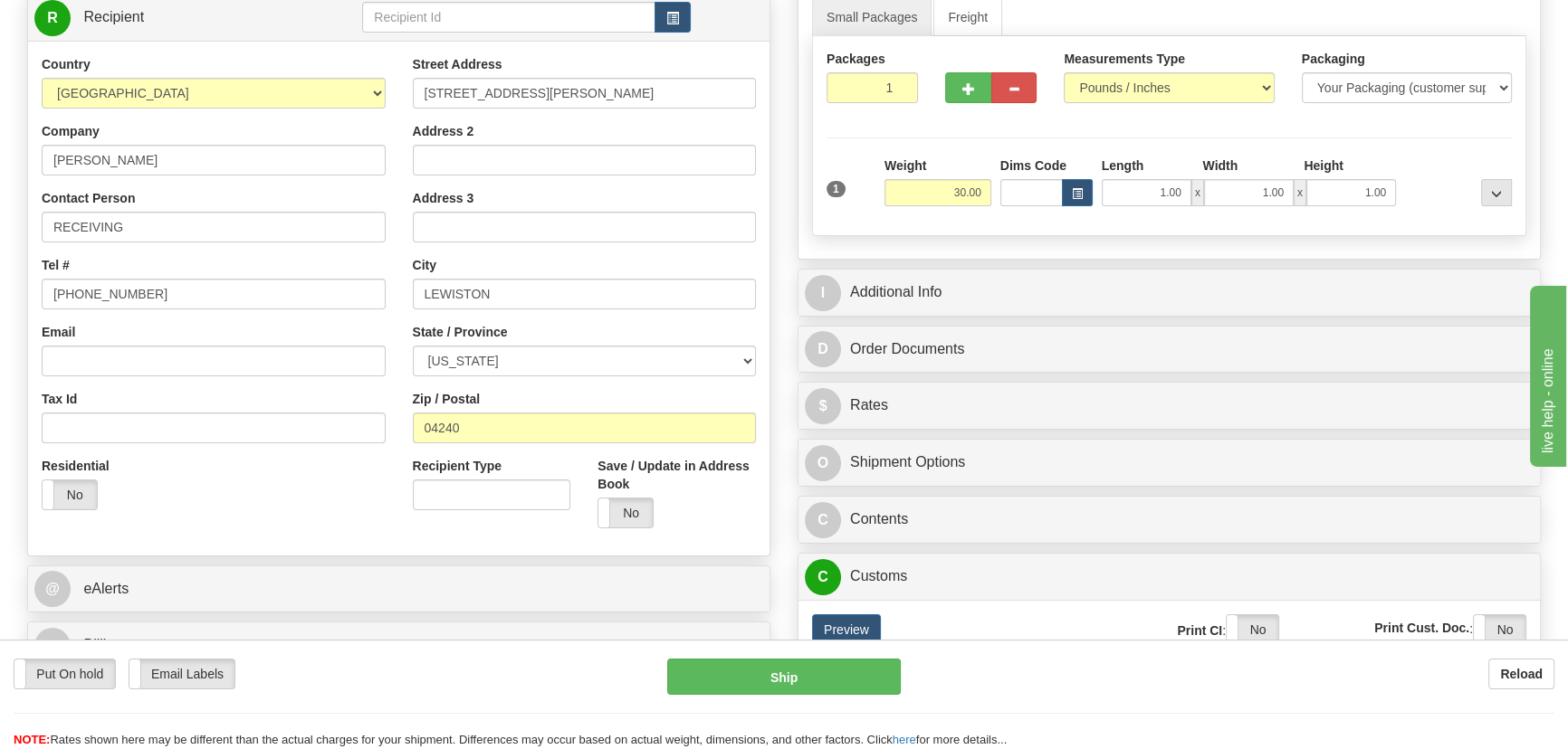
scroll to position [246, 0]
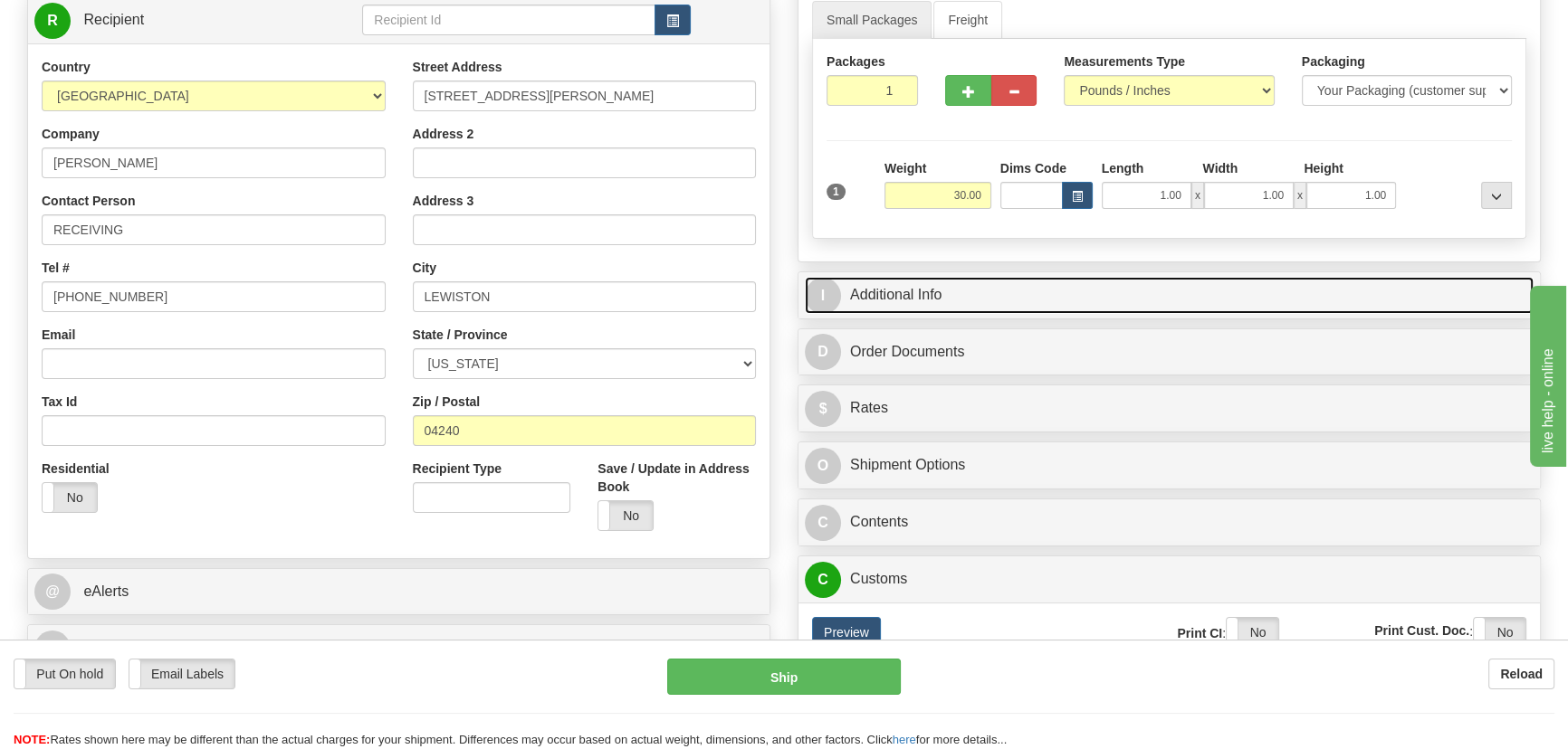
click at [1150, 287] on link "I Additional Info" at bounding box center [1169, 296] width 729 height 37
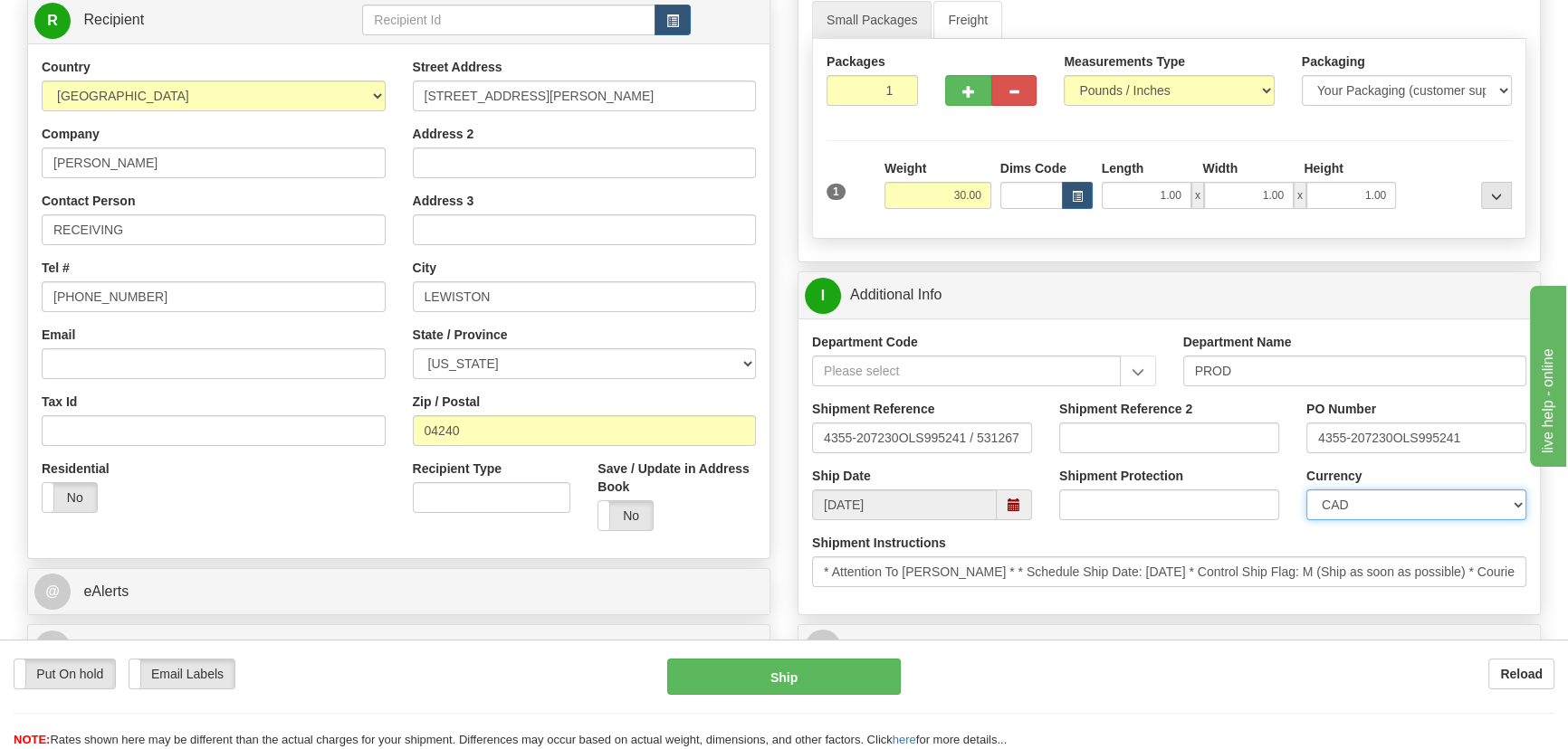
click at [1378, 508] on select "CAD USD EUR ZAR [PERSON_NAME] ARN AUD AUS AWG BBD BFR BGN BHD BMD BND BRC BRL C…" at bounding box center [1416, 504] width 220 height 30
select select "1"
click at [1306, 489] on select "CAD USD EUR ZAR [PERSON_NAME] ARN AUD AUS AWG BBD BFR BGN BHD BMD BND BRC BRL C…" at bounding box center [1416, 504] width 220 height 30
click at [1173, 438] on input "Shipment Reference 2" at bounding box center [1169, 437] width 220 height 30
drag, startPoint x: 1204, startPoint y: 441, endPoint x: 1004, endPoint y: 448, distance: 200.1
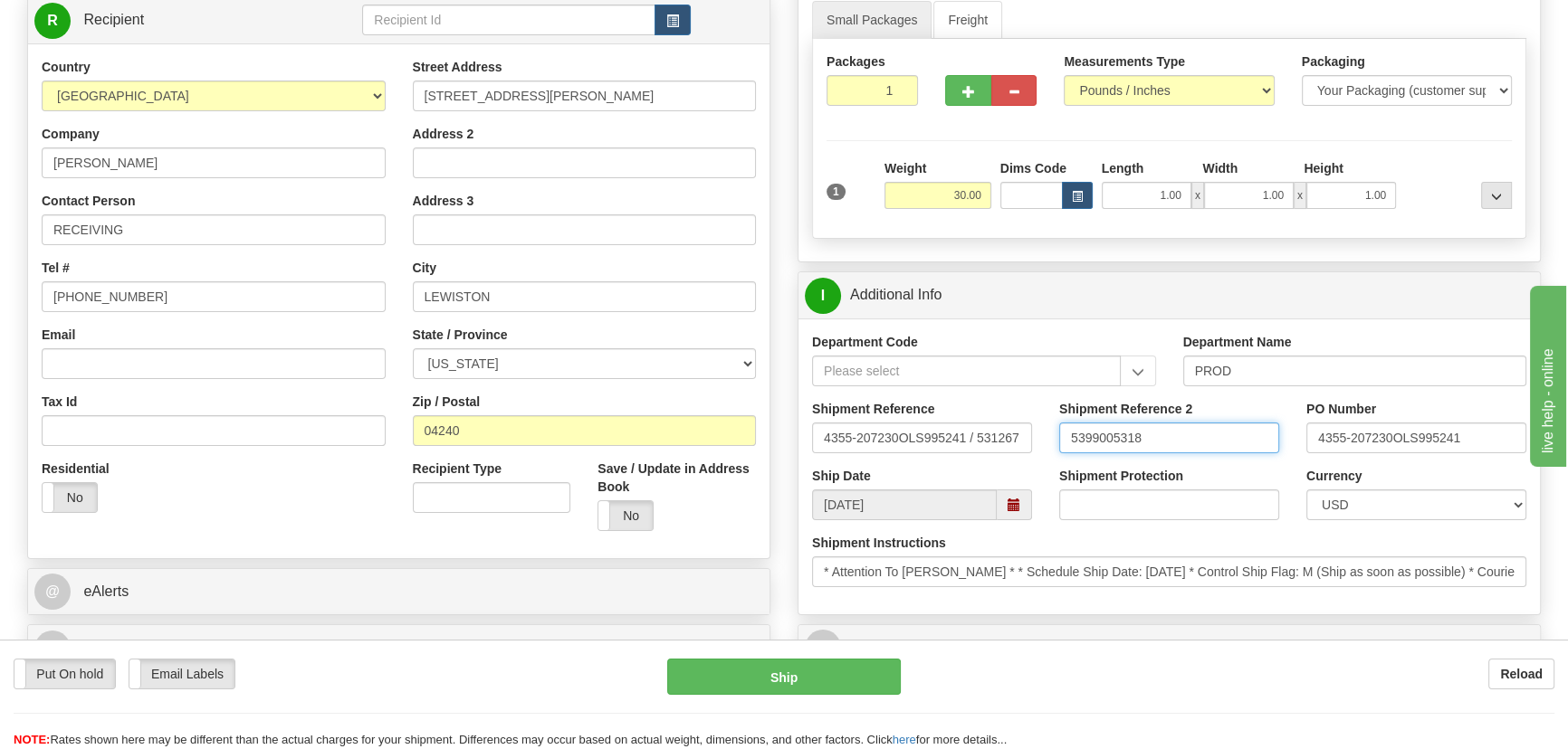
click at [1004, 448] on div "Shipment Reference 4355-207230OLS995241 / 531267 Shipment Reference 2 539900531…" at bounding box center [1169, 433] width 741 height 67
type input "5399005318"
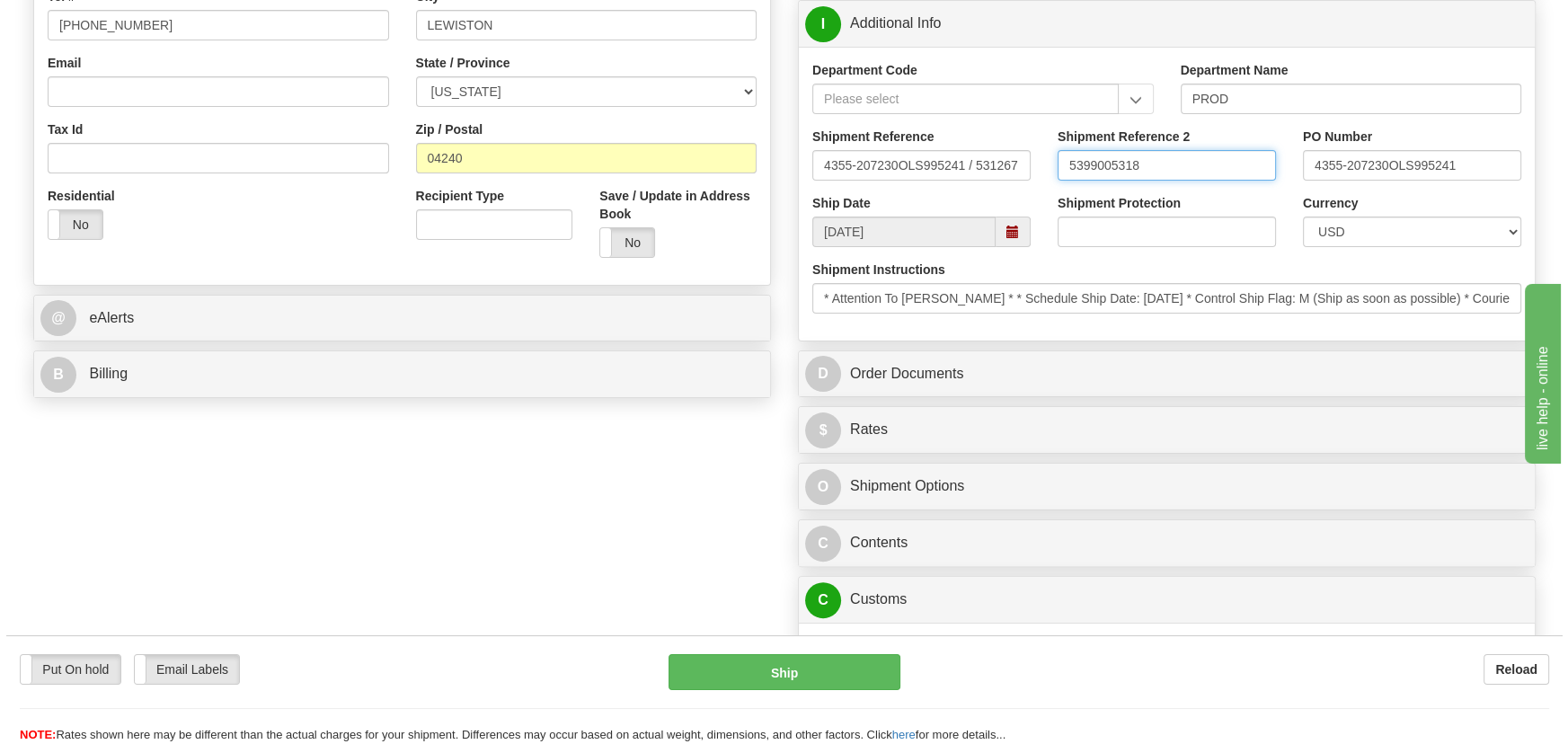
scroll to position [817, 0]
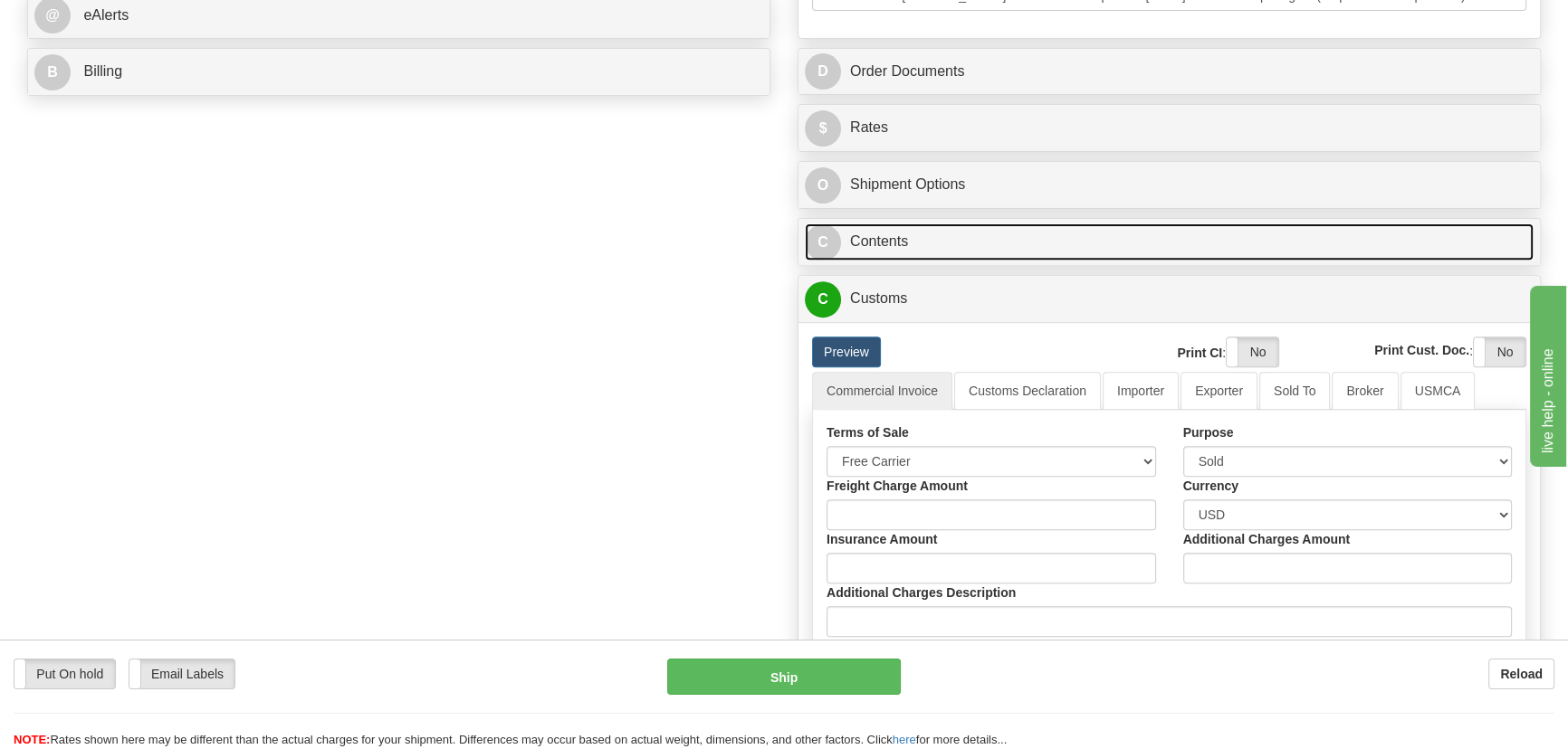
click at [1214, 235] on link "C Contents" at bounding box center [1169, 242] width 729 height 37
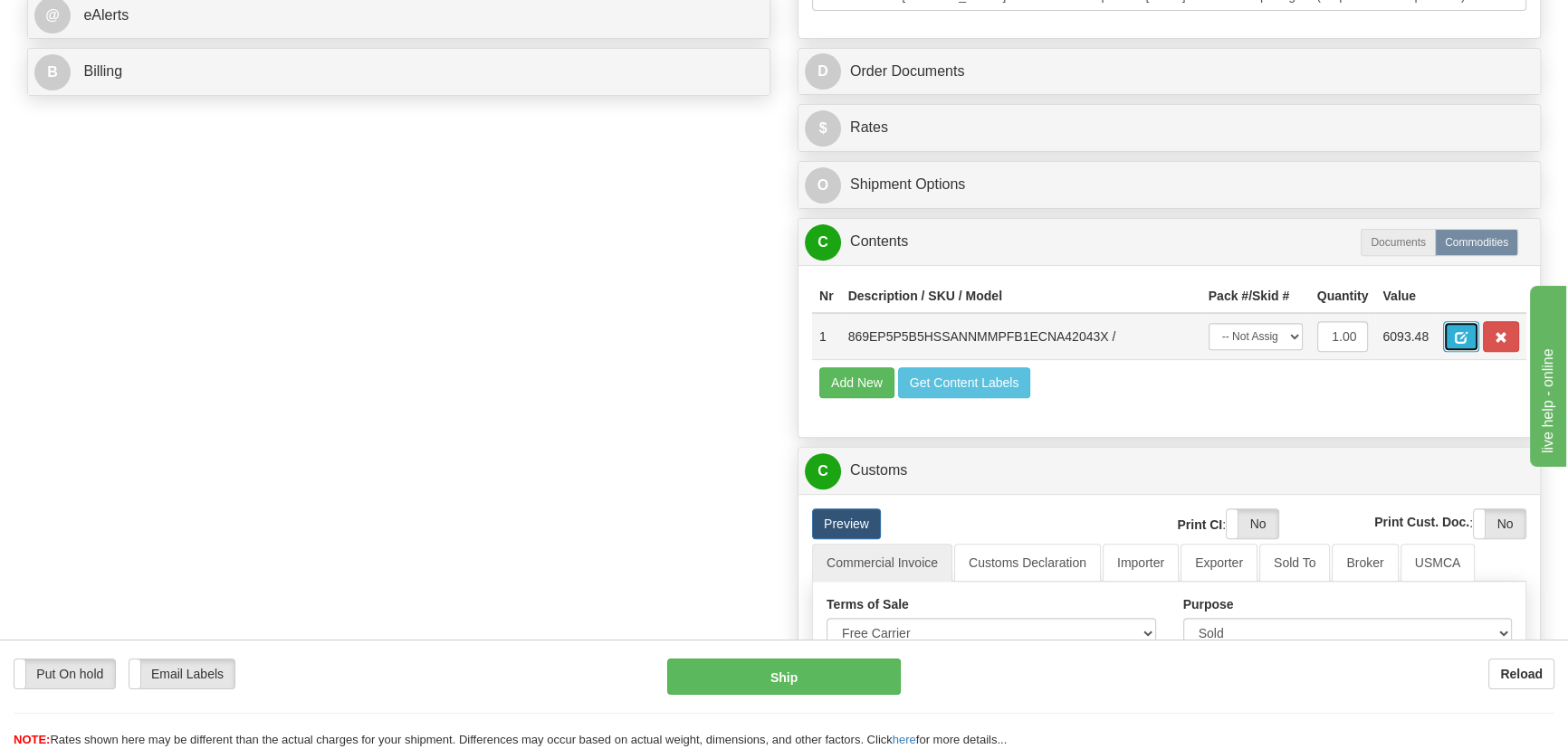
click at [1457, 337] on span "button" at bounding box center [1461, 338] width 13 height 12
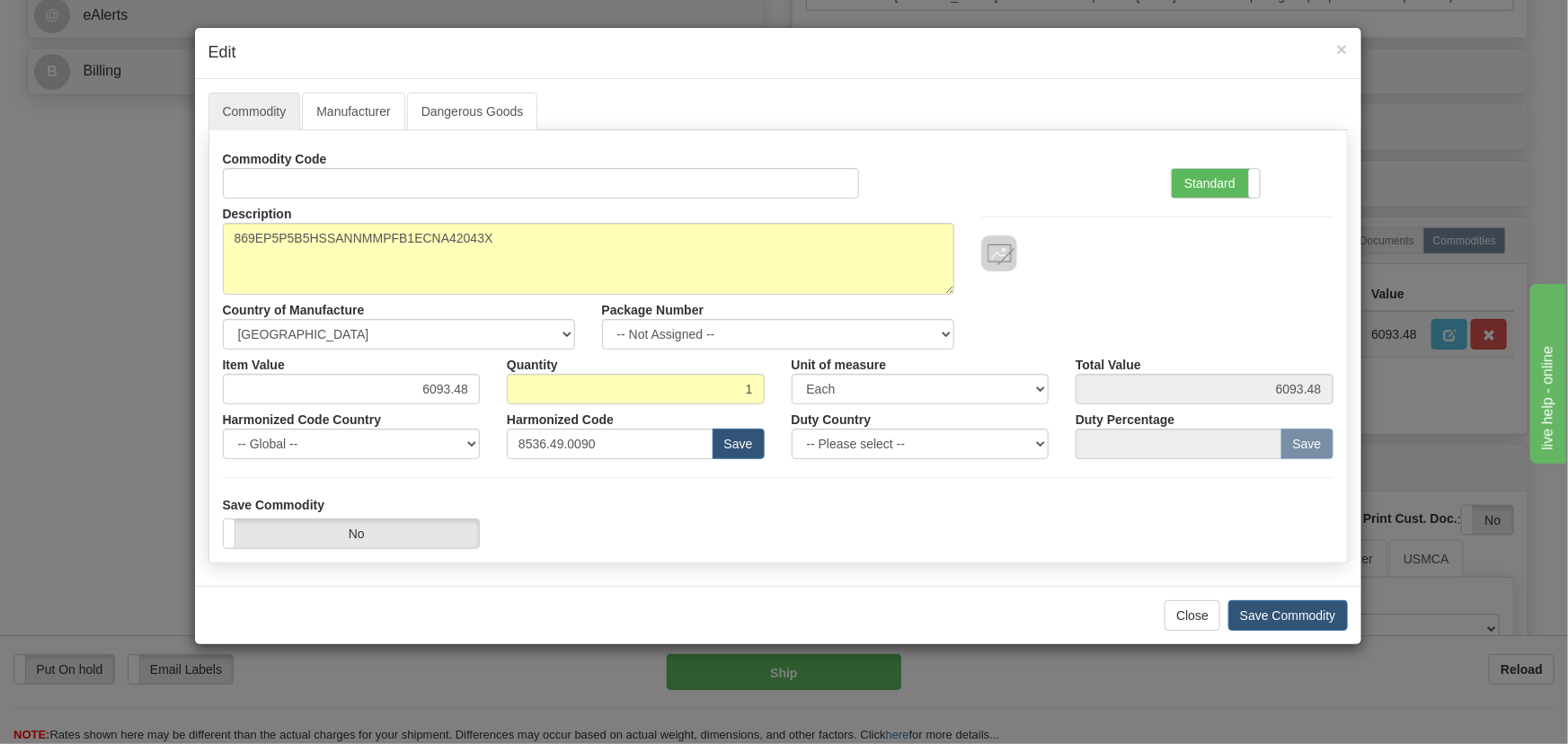
click at [1189, 206] on div at bounding box center [1157, 235] width 380 height 73
click at [1209, 184] on label "Standard" at bounding box center [1216, 184] width 88 height 29
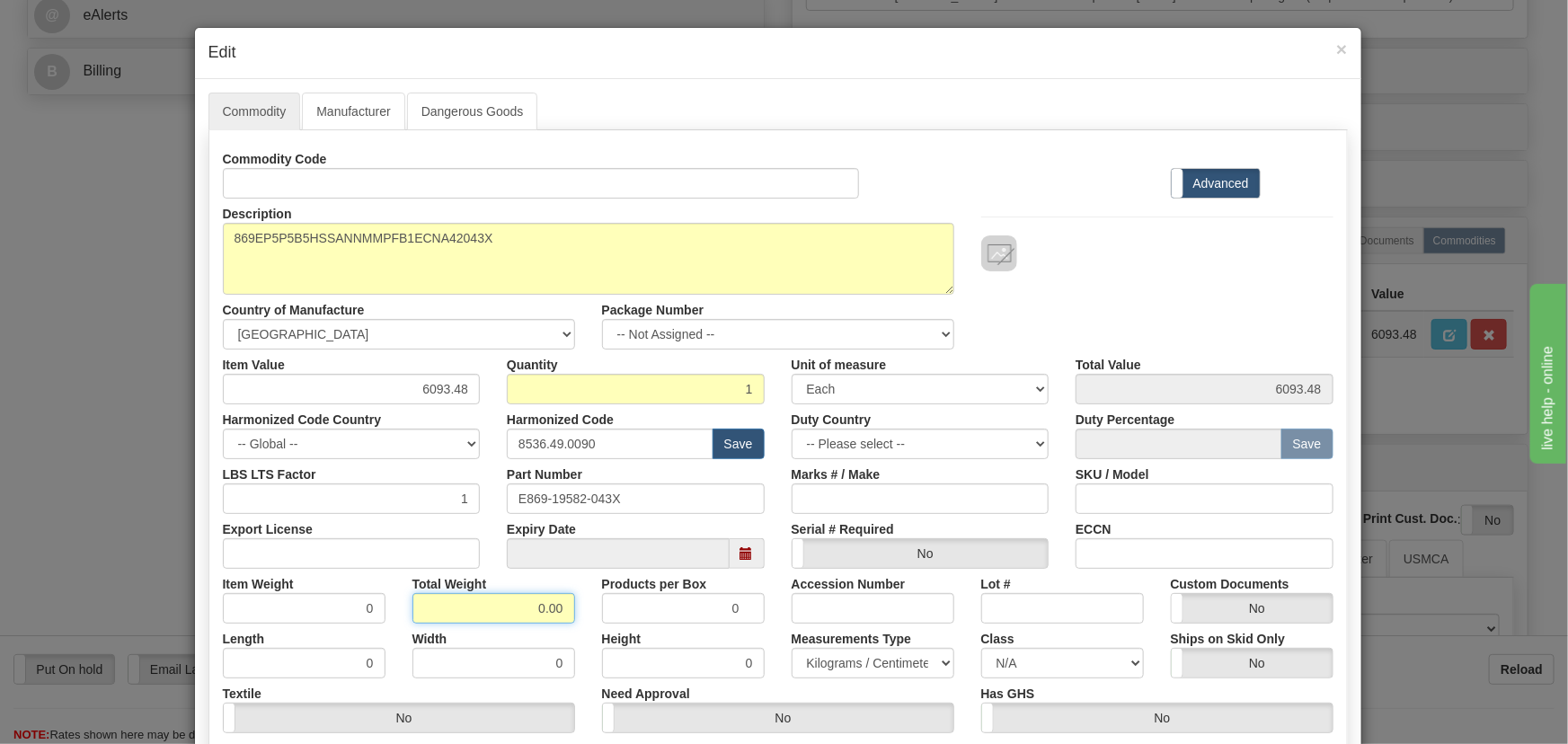
drag, startPoint x: 540, startPoint y: 614, endPoint x: 573, endPoint y: 620, distance: 33.5
click at [573, 620] on div "Total Weight 0.00" at bounding box center [493, 596] width 190 height 55
type input "1"
type input "1.0000"
click at [576, 621] on div "Total Weight 1" at bounding box center [493, 596] width 190 height 55
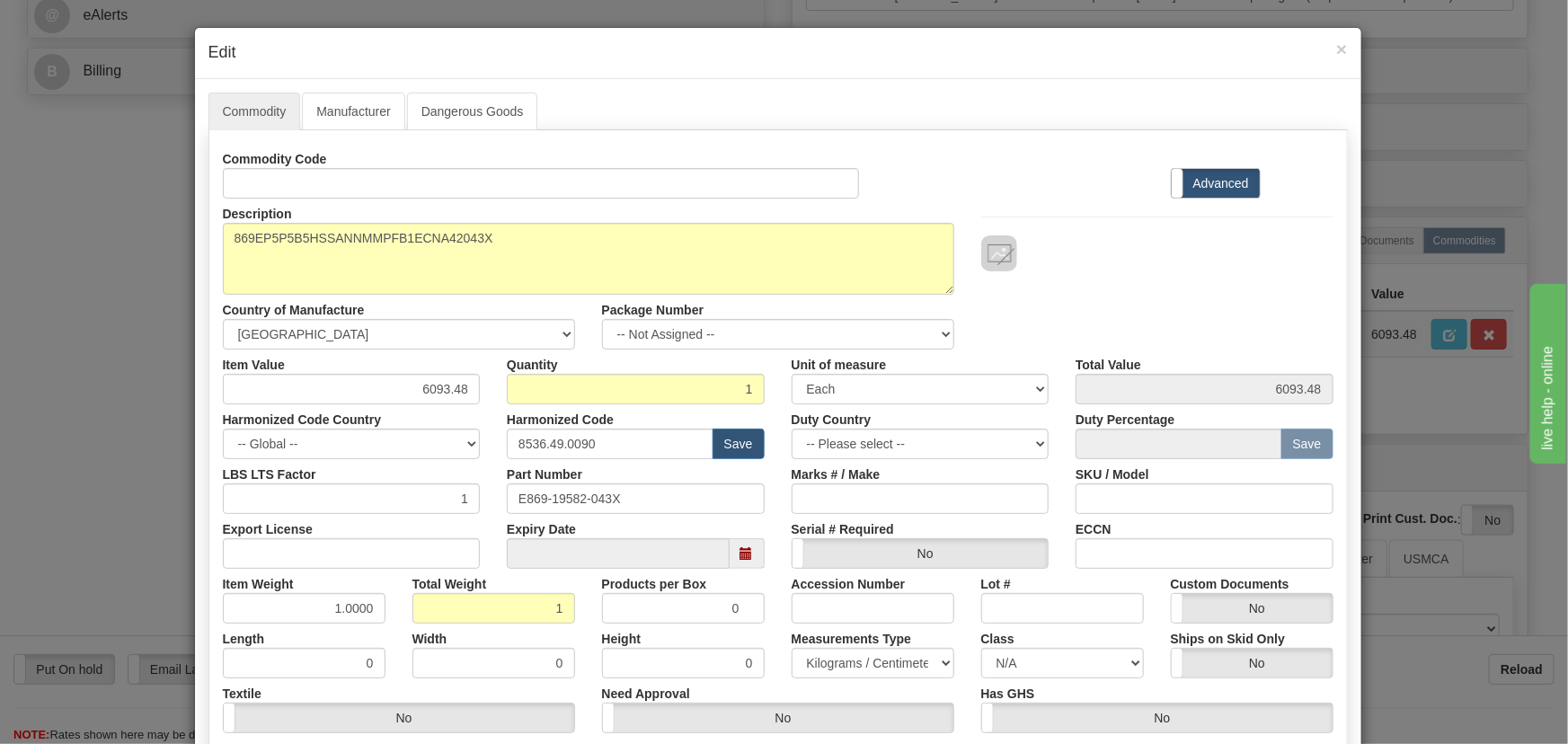
click at [1259, 268] on div at bounding box center [1157, 253] width 352 height 36
drag, startPoint x: 418, startPoint y: 387, endPoint x: 487, endPoint y: 394, distance: 69.4
click at [488, 394] on div "Item Value 6093.48 Quantity 1 Unit of measure 3 Thousand Square Inches Adjustme…" at bounding box center [778, 377] width 1138 height 55
paste input "5.071,71"
type input "5071.71"
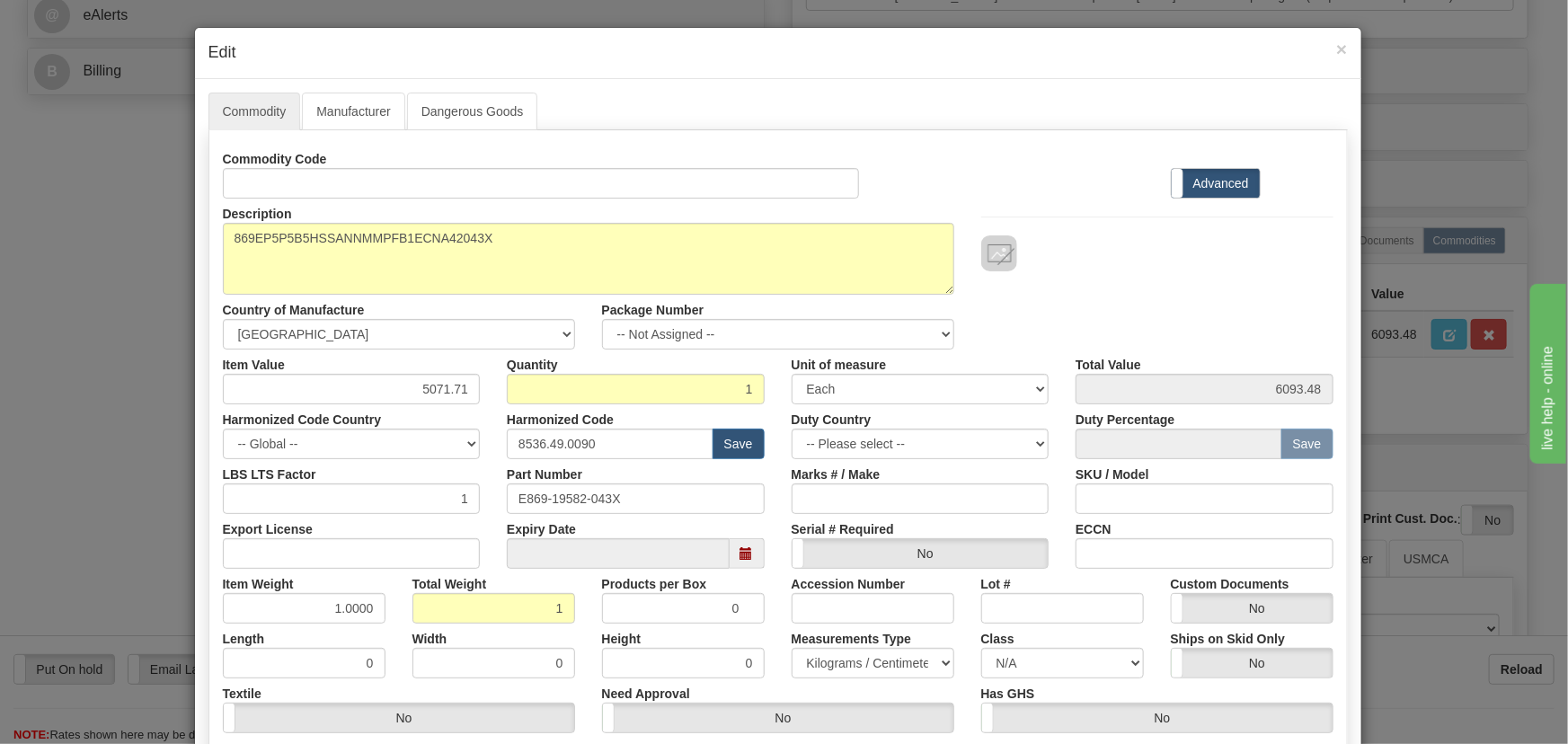
type input "5071.71"
click at [1013, 183] on div "Commodity Code Standard Advanced" at bounding box center [778, 171] width 1138 height 55
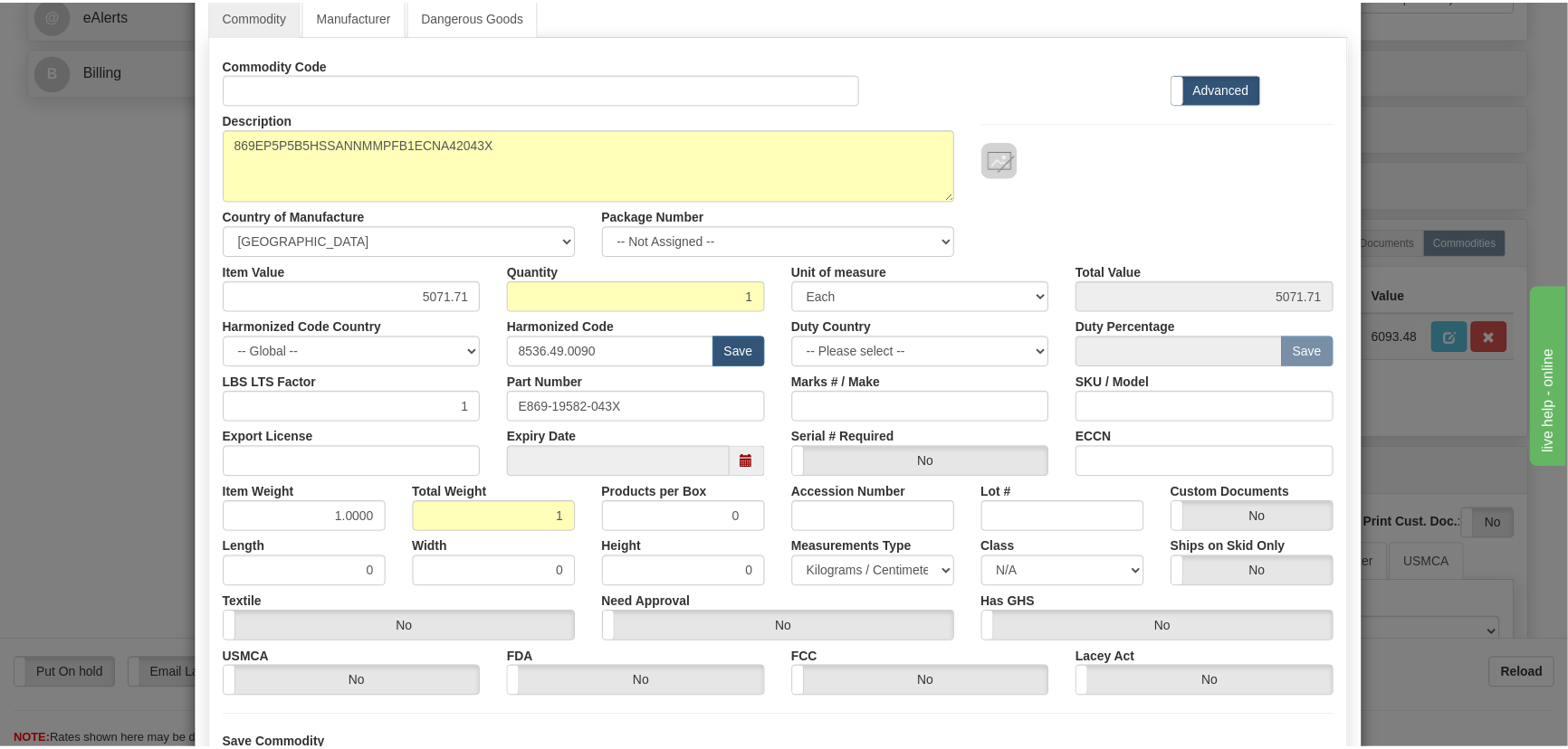
scroll to position [246, 0]
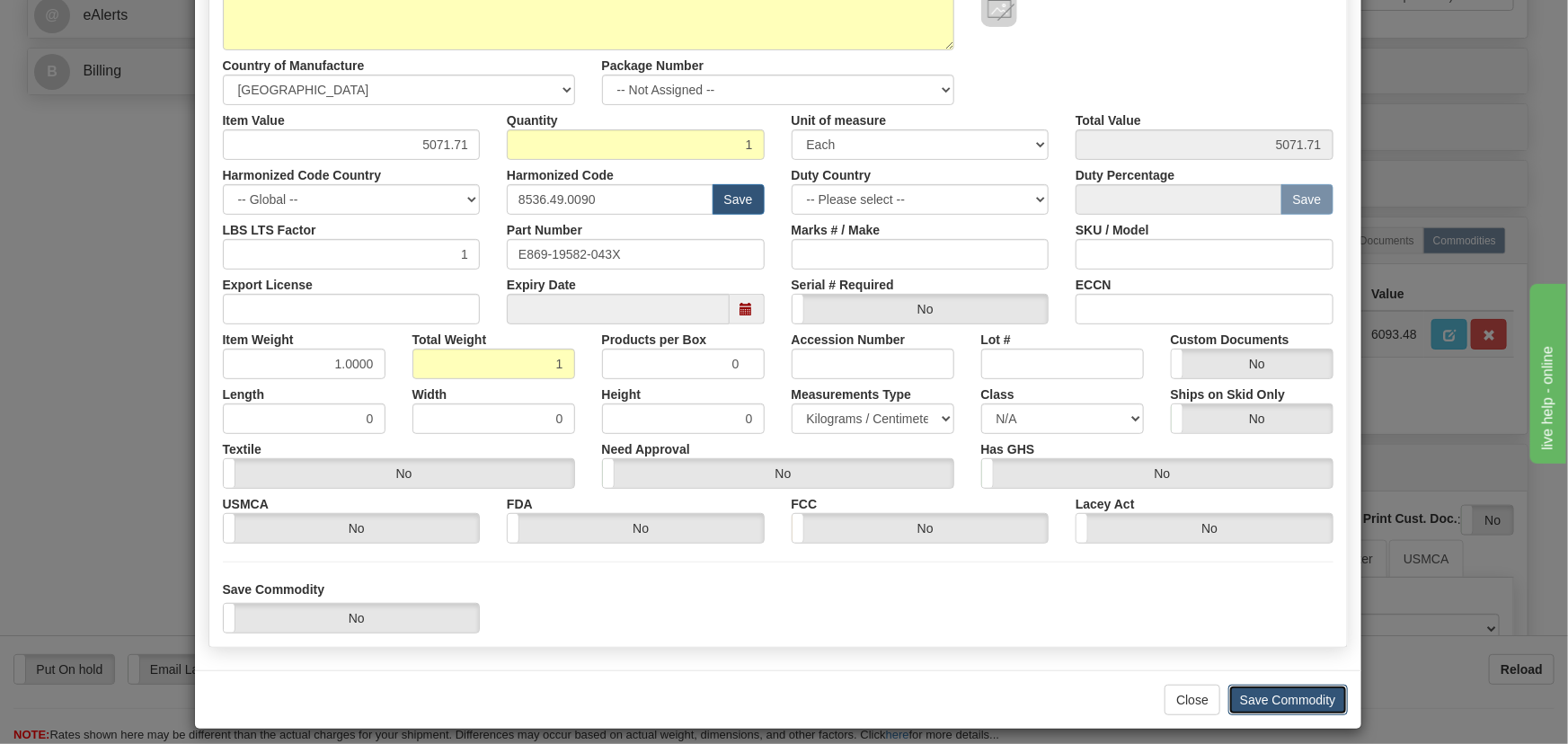
click at [1305, 690] on button "Save Commodity" at bounding box center [1288, 700] width 120 height 30
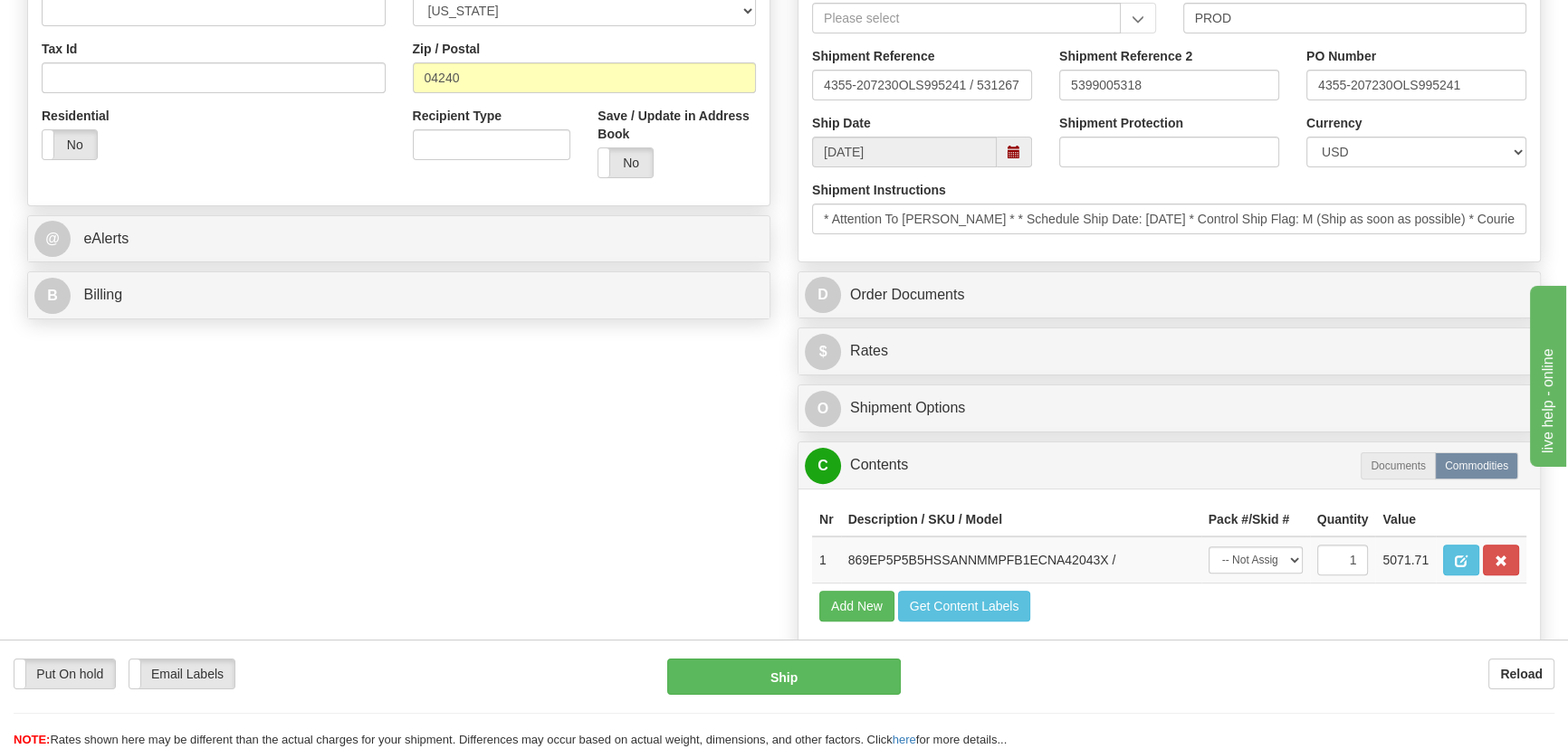
scroll to position [575, 0]
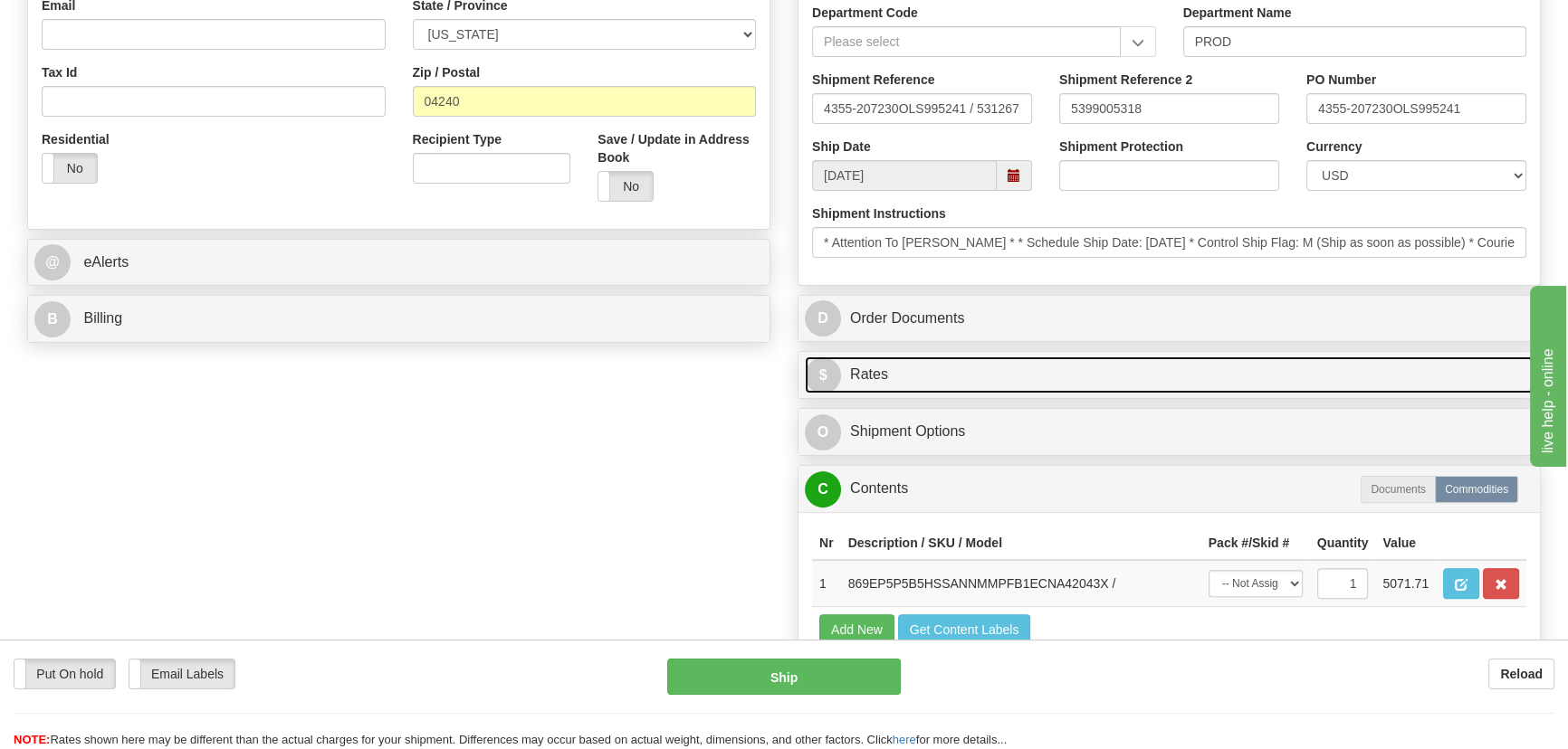
click at [1232, 372] on link "$ Rates" at bounding box center [1169, 375] width 729 height 37
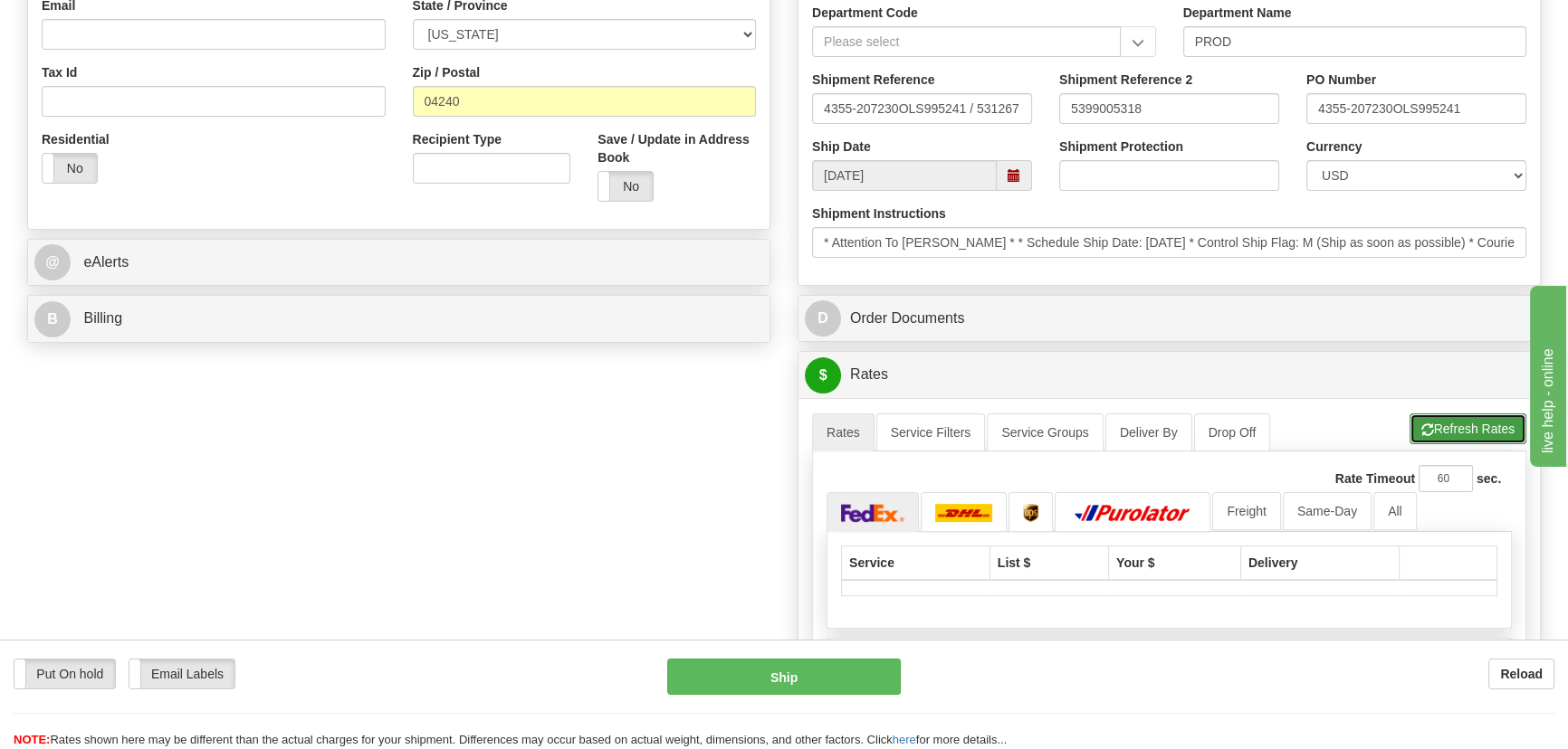
click at [1441, 426] on button "Refresh Rates" at bounding box center [1468, 428] width 117 height 30
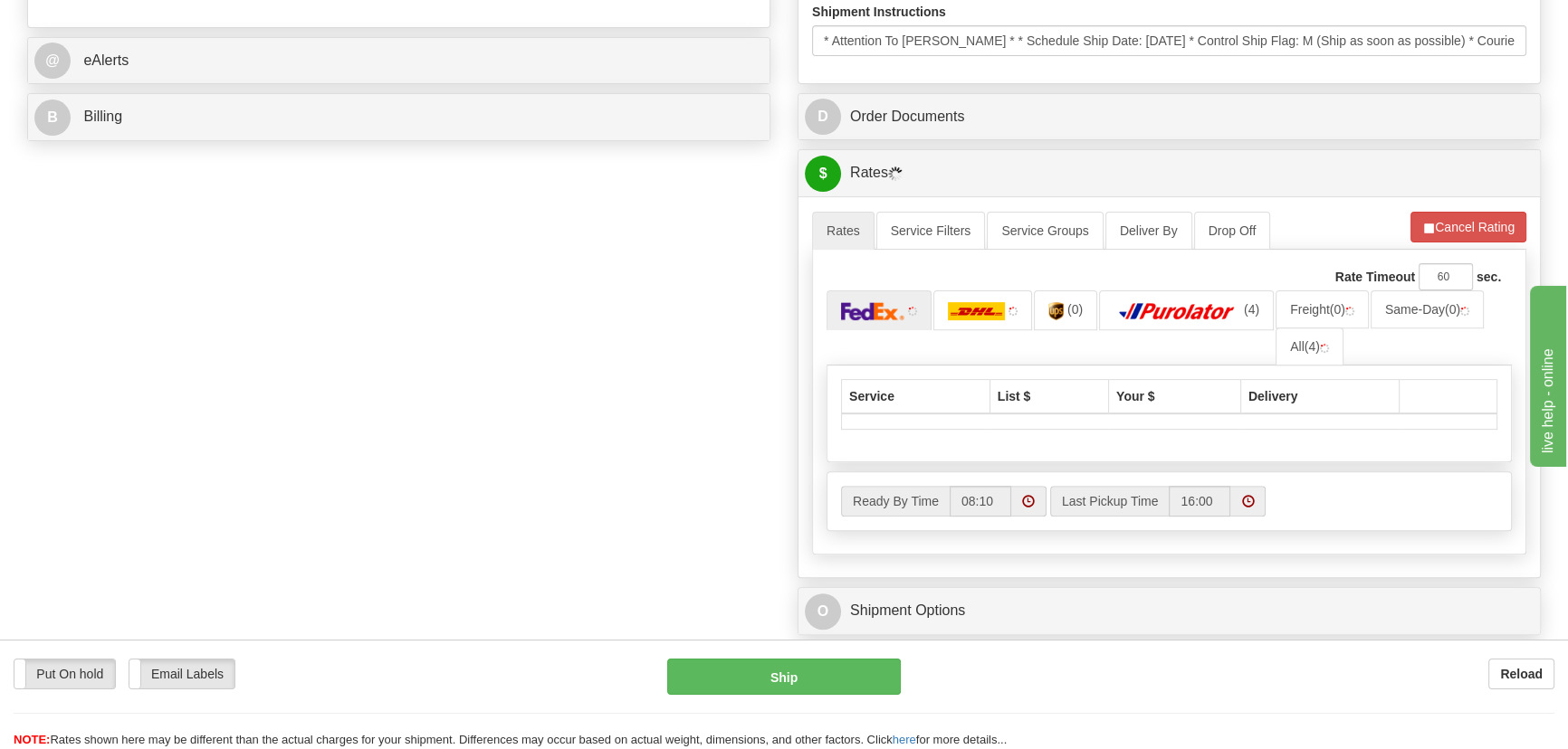
scroll to position [823, 0]
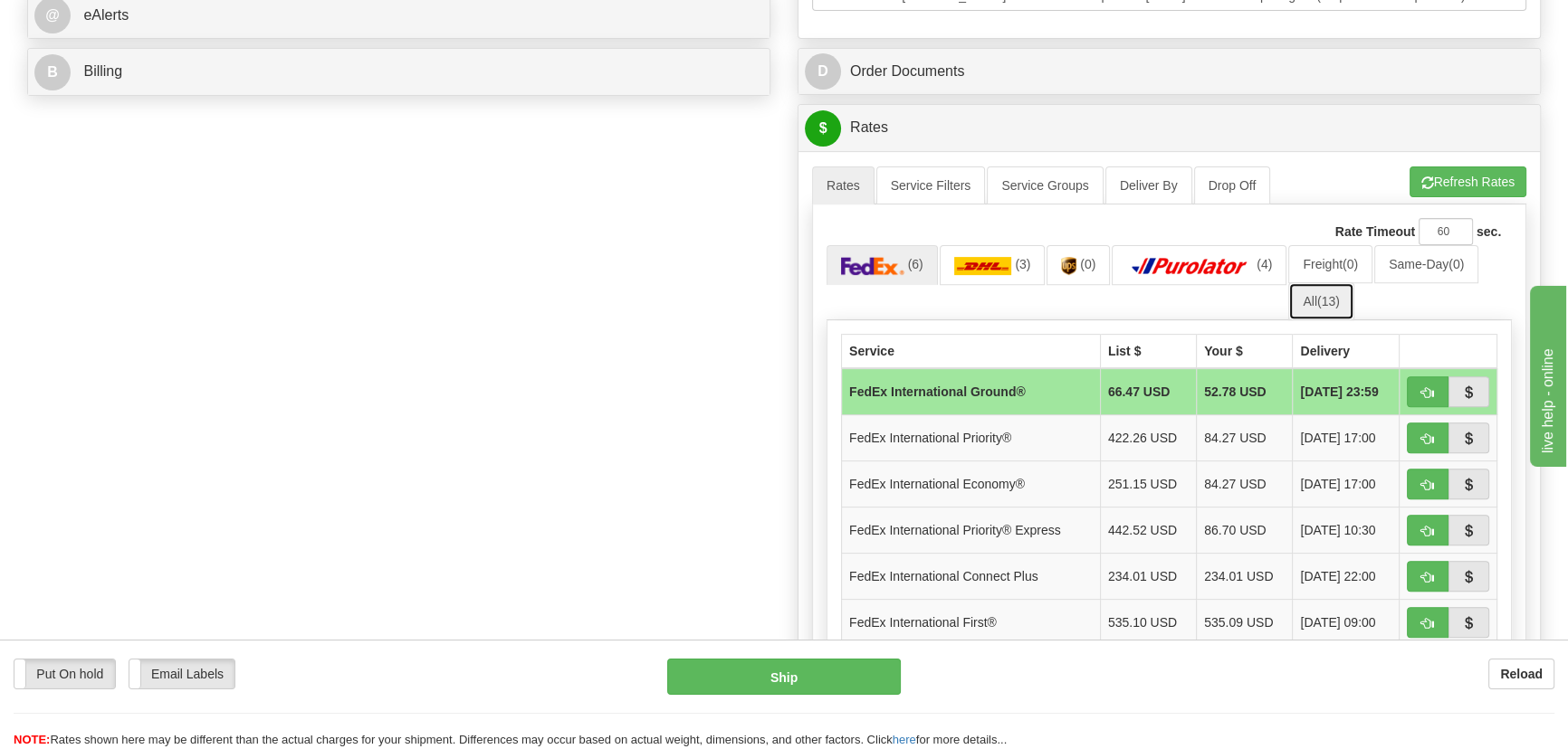
click at [1322, 308] on link "All (13)" at bounding box center [1321, 301] width 65 height 38
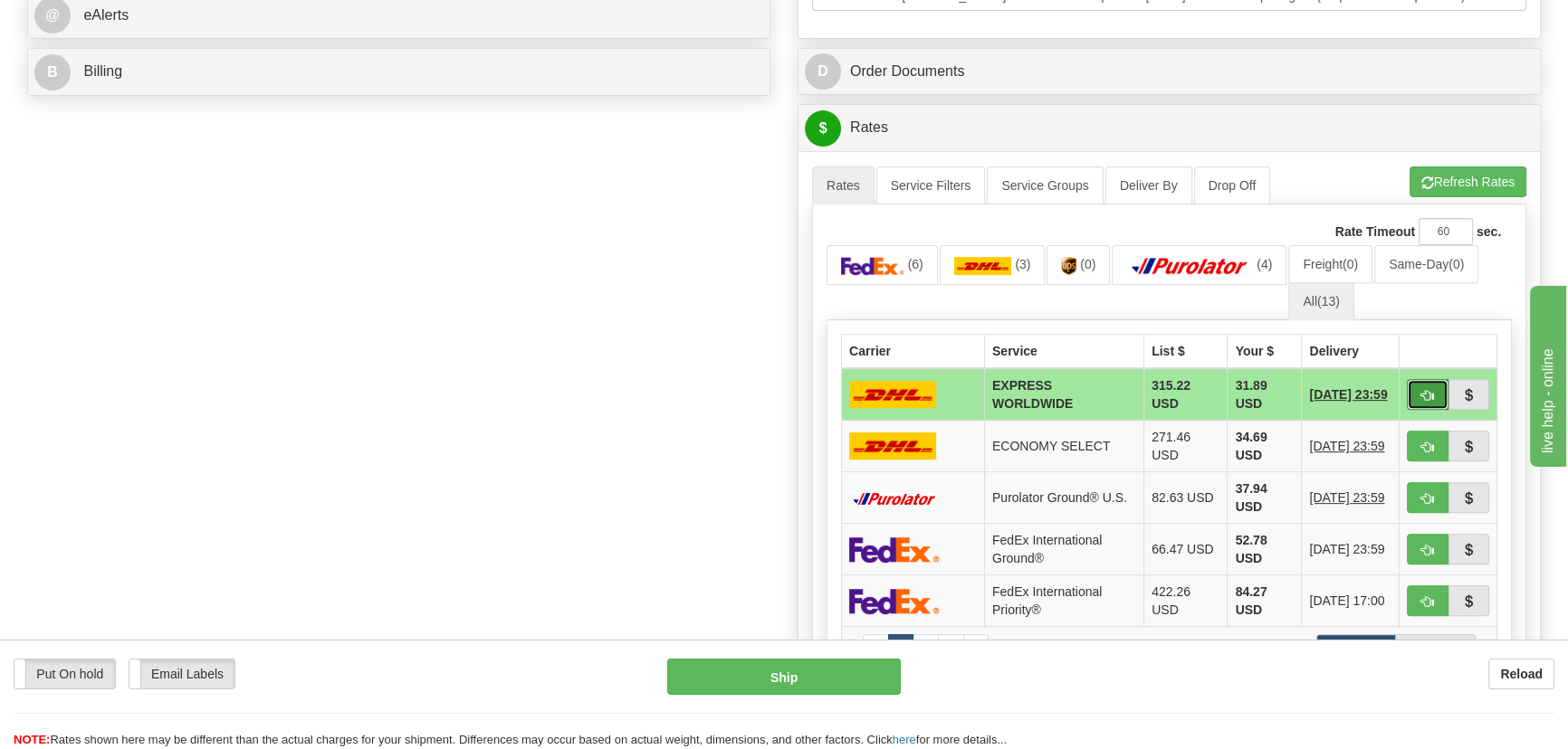
click at [1429, 393] on span "button" at bounding box center [1428, 396] width 13 height 12
type input "P"
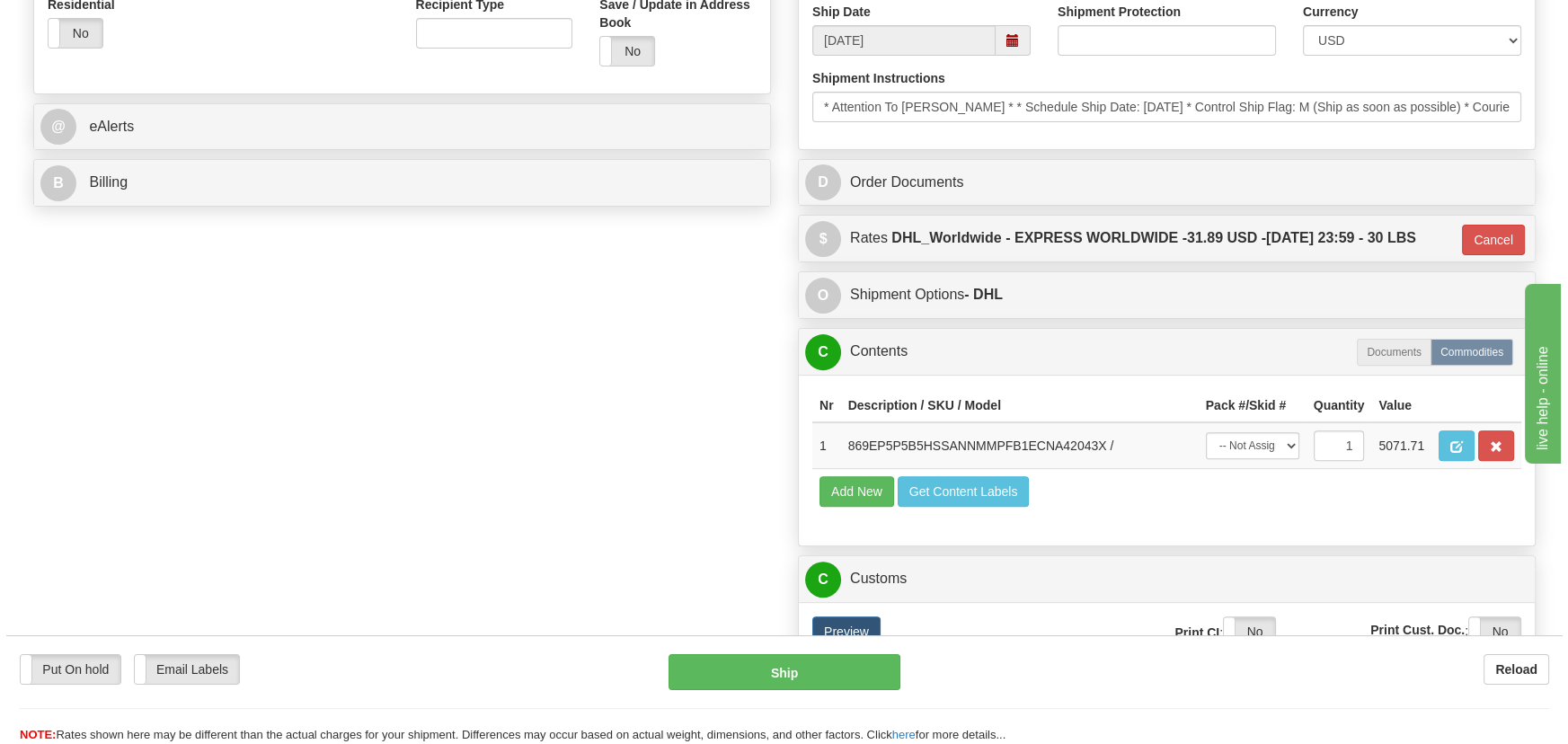
scroll to position [490, 0]
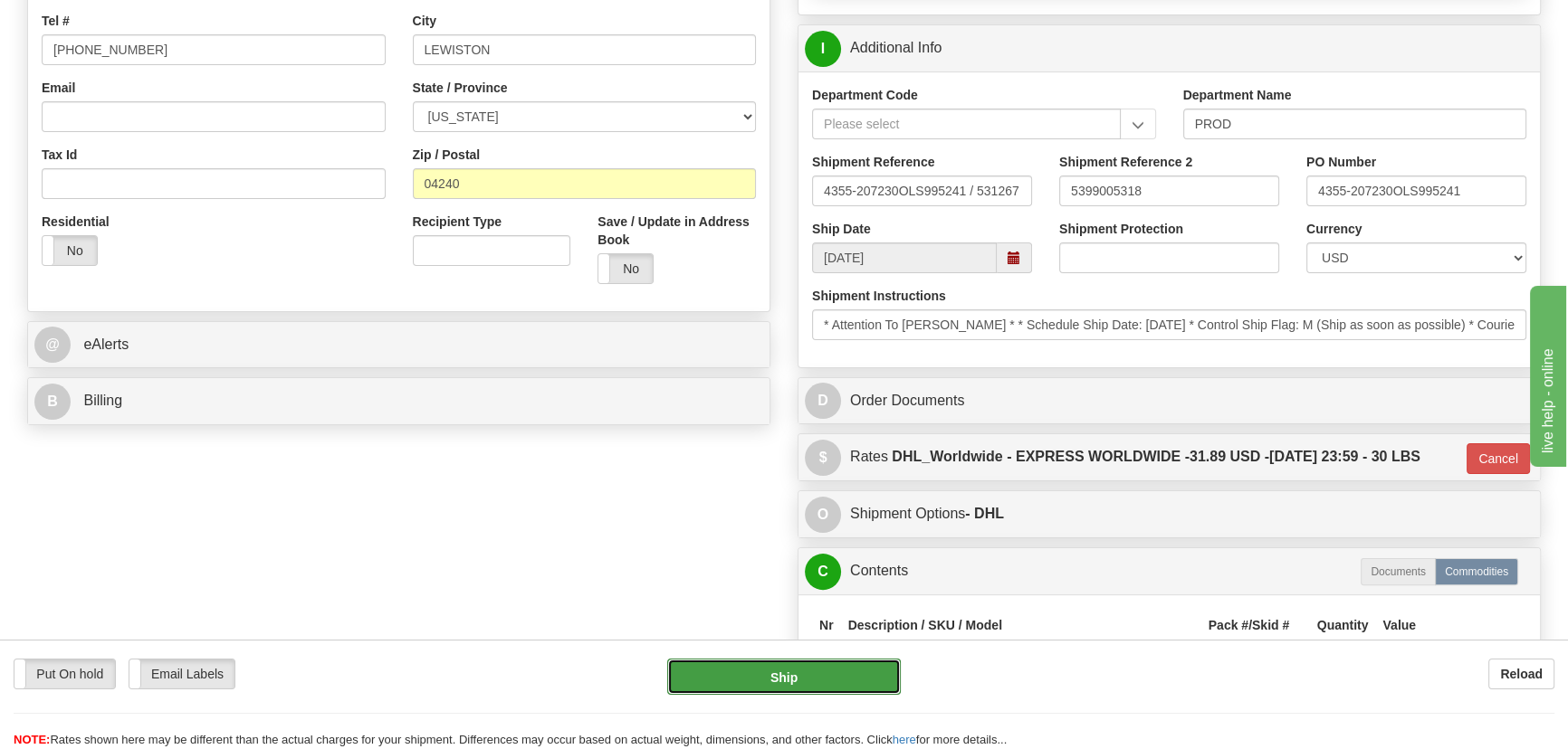
click at [803, 678] on button "Ship" at bounding box center [784, 676] width 234 height 36
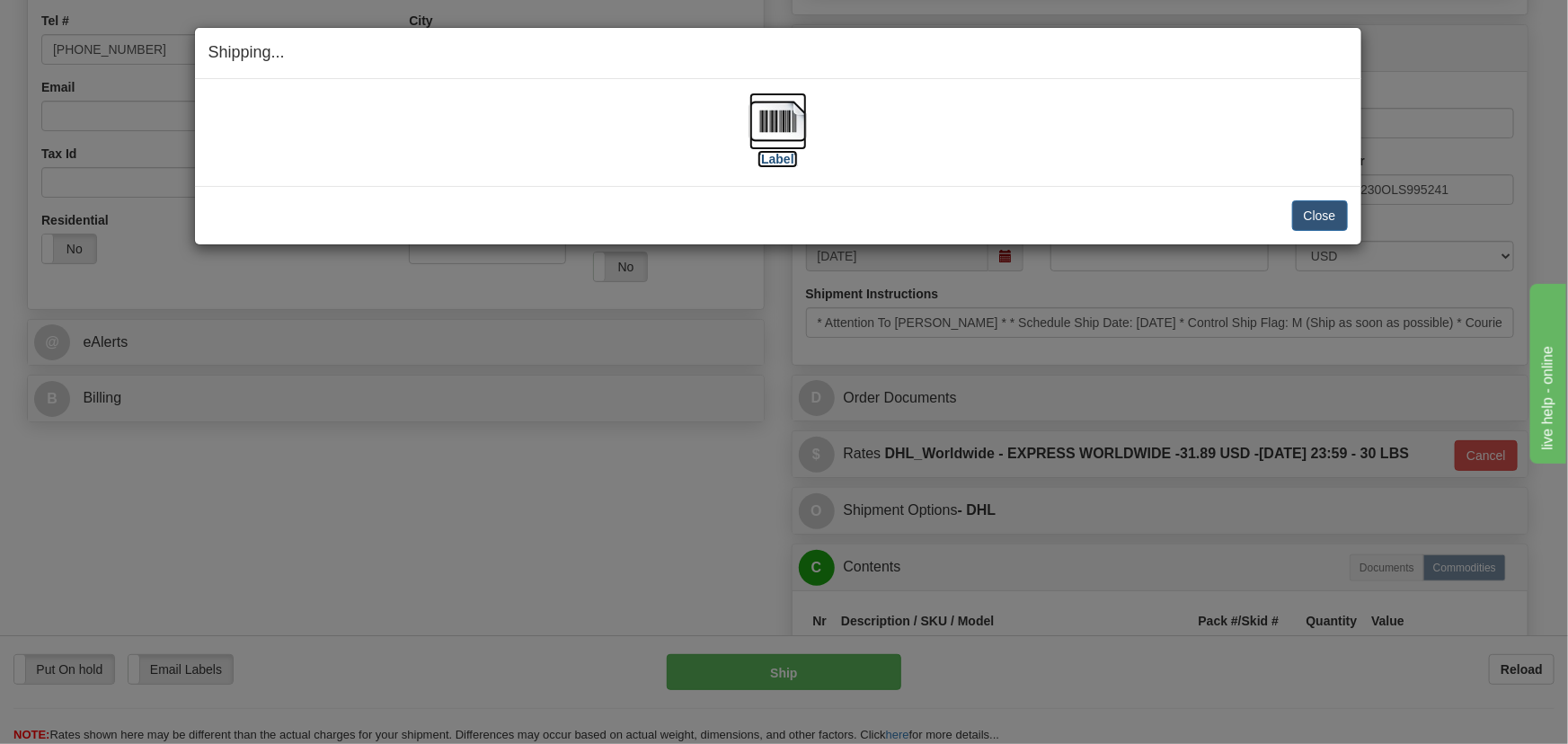
click at [768, 120] on img at bounding box center [778, 121] width 57 height 57
click at [1328, 214] on button "Close" at bounding box center [1320, 215] width 55 height 30
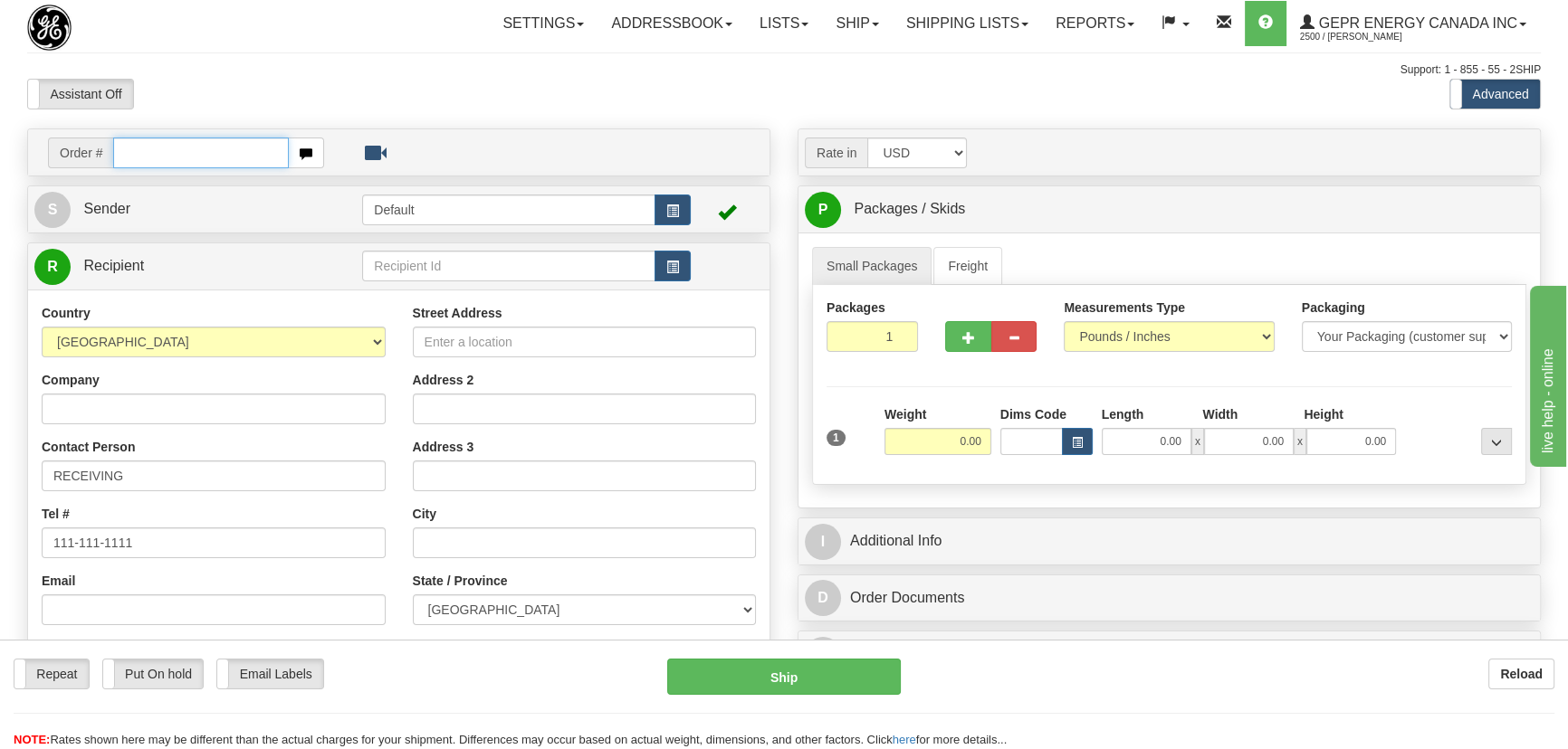
paste input "0086692992"
click at [135, 149] on input "0086692992" at bounding box center [200, 152] width 176 height 30
type input "86692992"
click at [625, 107] on body "Training Course Close Toggle navigation Settings Shipping Preferences New Recip…" at bounding box center [784, 374] width 1568 height 749
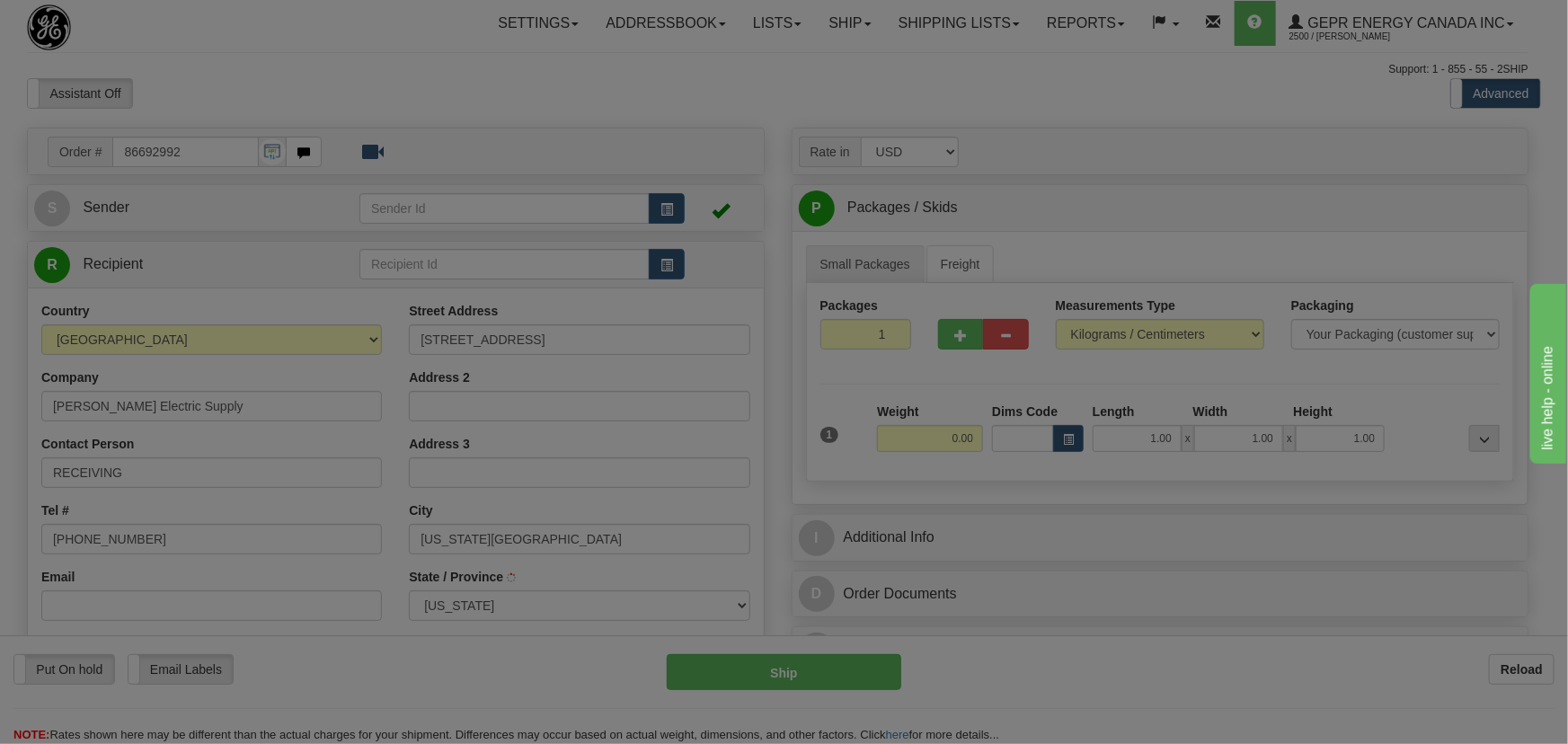
type input "[US_STATE][GEOGRAPHIC_DATA]"
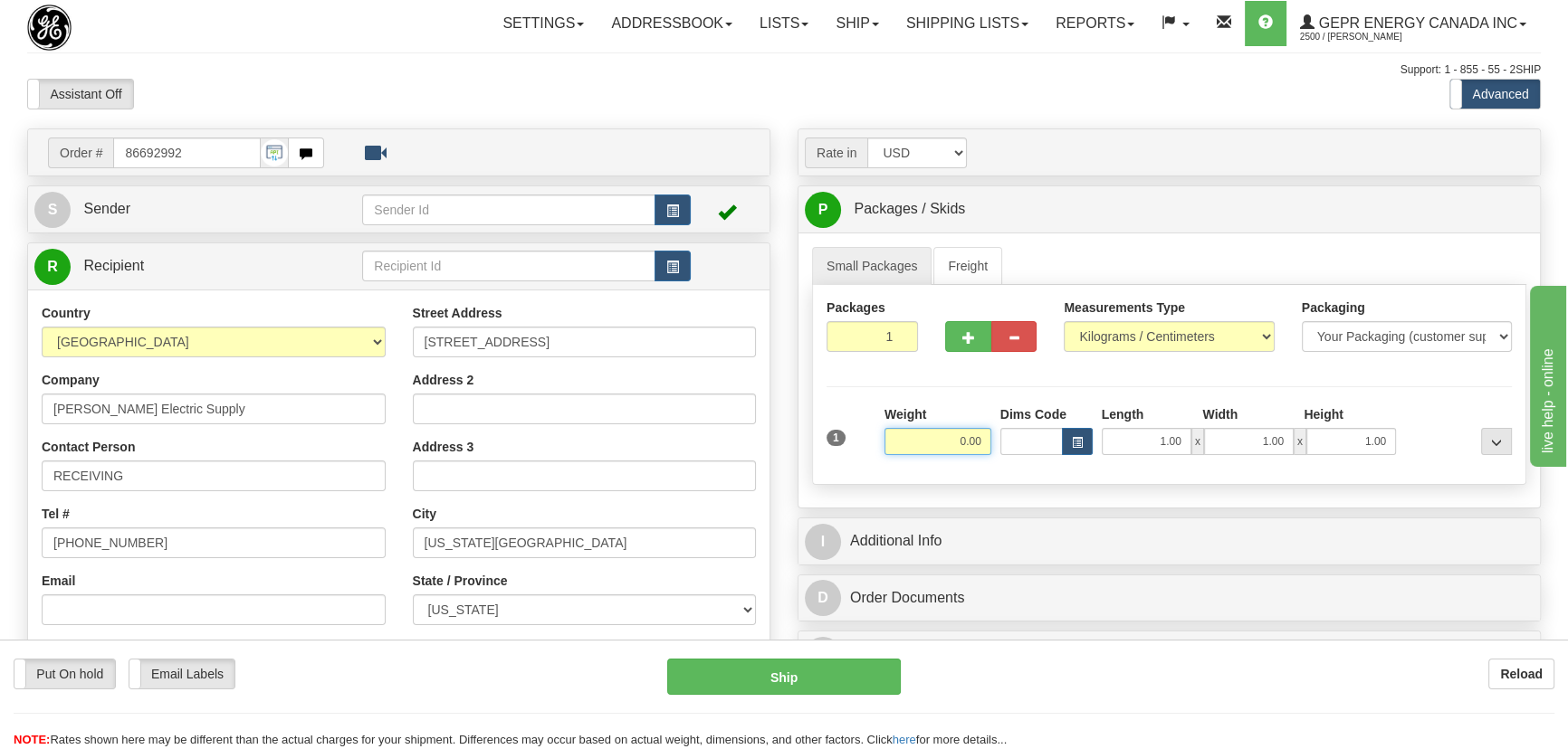
drag, startPoint x: 960, startPoint y: 438, endPoint x: 986, endPoint y: 443, distance: 26.5
click at [986, 443] on input "0.00" at bounding box center [937, 442] width 107 height 27
type input "13.00"
click at [1235, 332] on select "Pounds / Inches Kilograms / Centimeters" at bounding box center [1169, 336] width 210 height 30
select select "0"
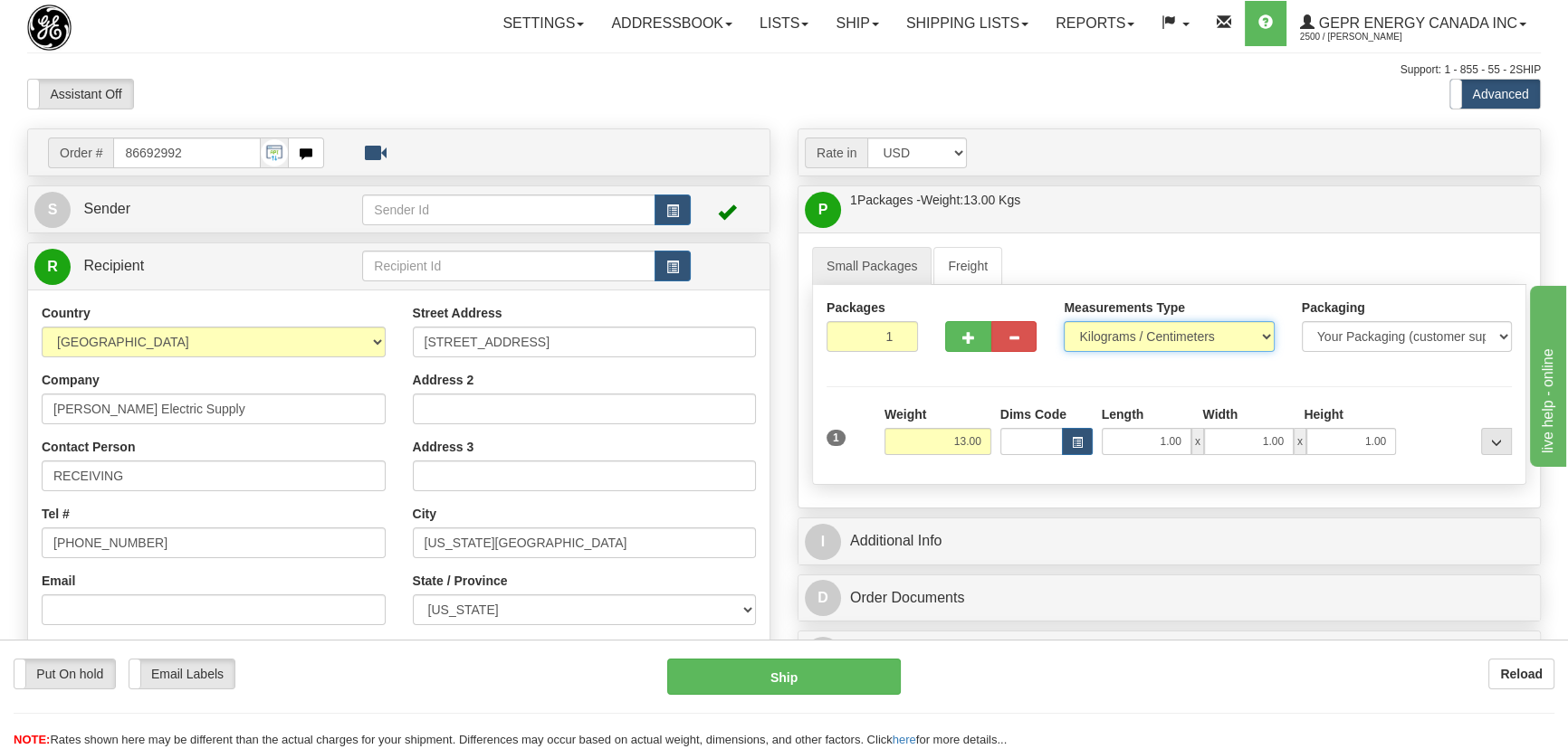
click at [1064, 322] on select "Pounds / Inches Kilograms / Centimeters" at bounding box center [1169, 336] width 210 height 30
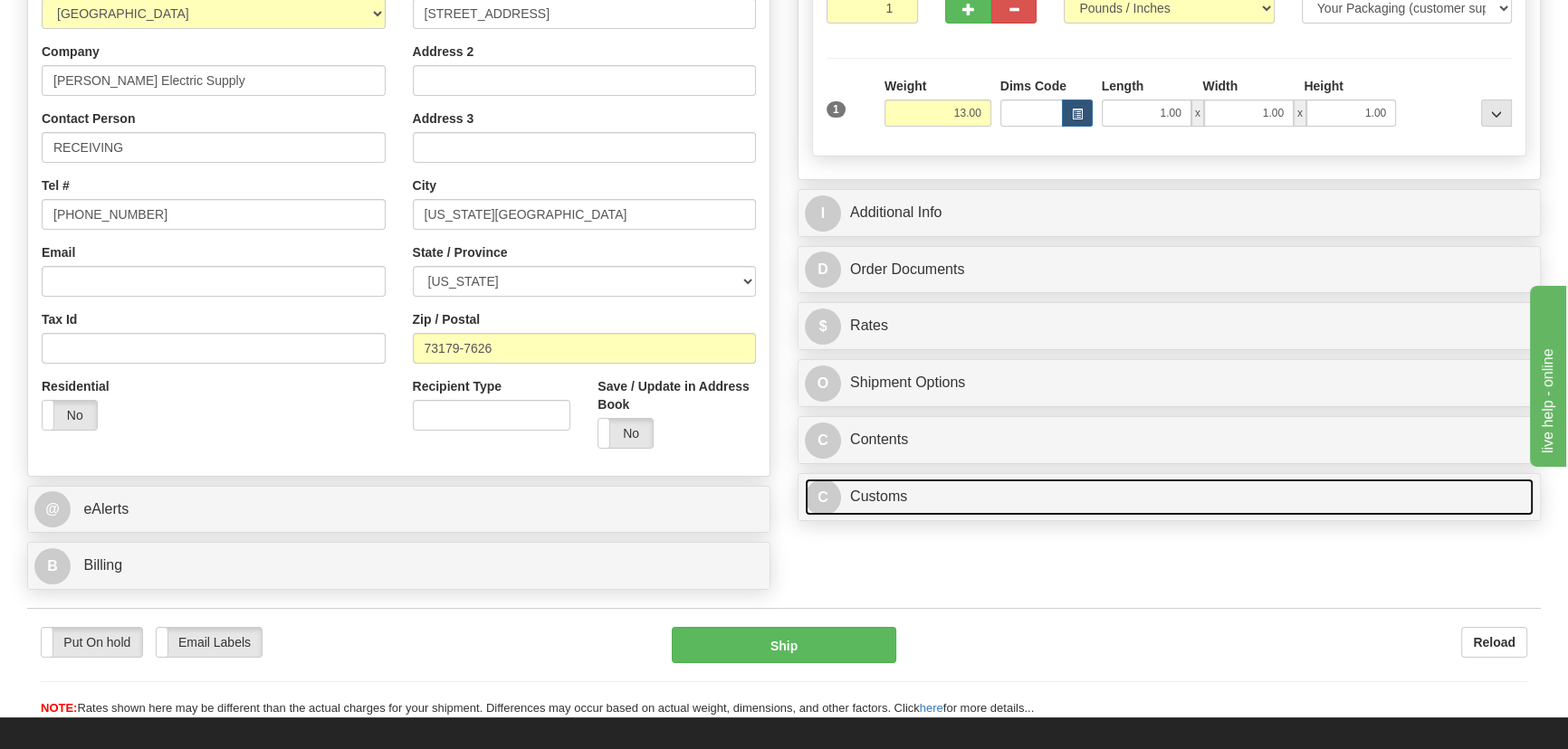
click at [1113, 506] on link "C Customs" at bounding box center [1169, 497] width 729 height 37
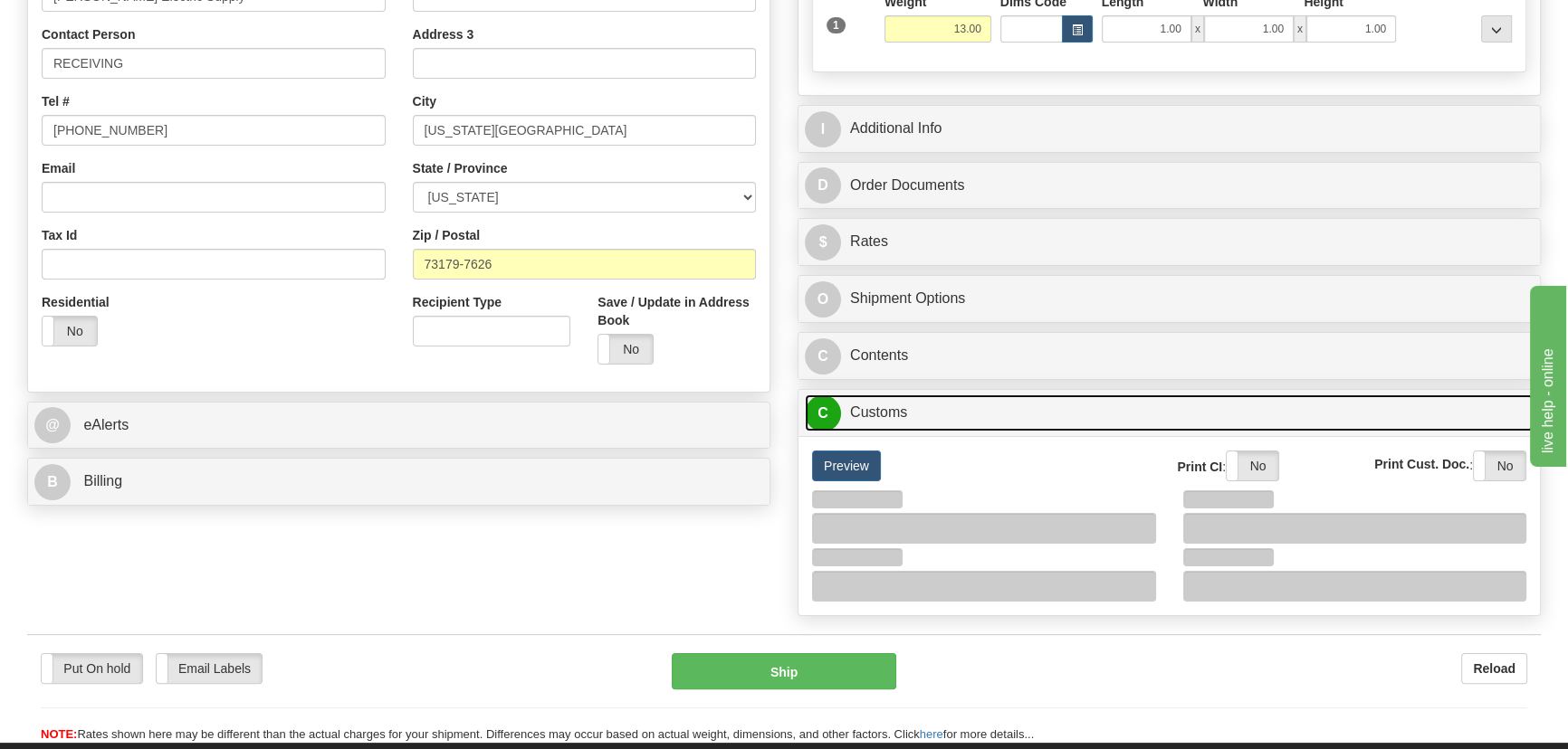
scroll to position [493, 0]
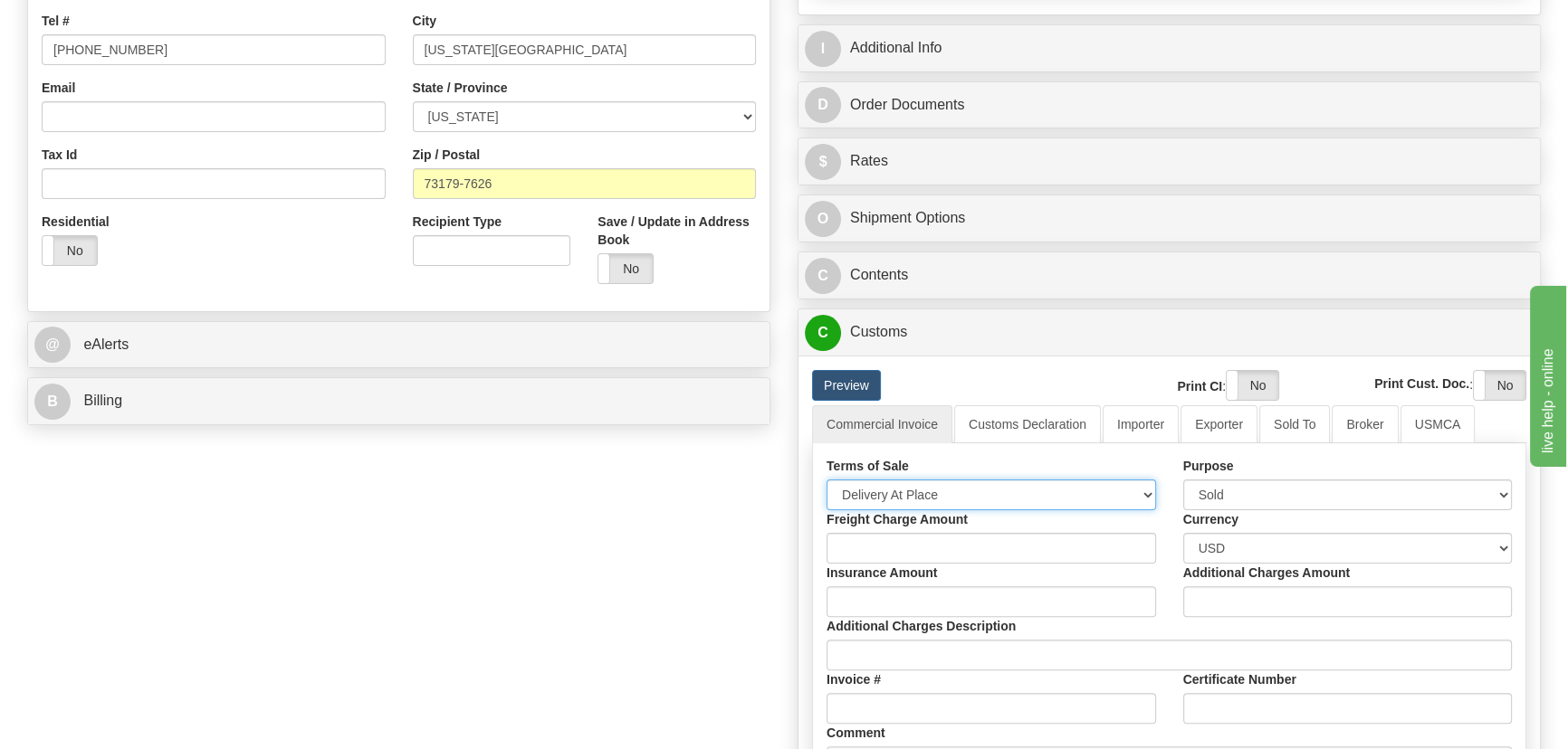
click at [907, 496] on select "Free Carrier Free On Board Ex Works Delivered Duty Unpaid Delivered Duty Paid C…" at bounding box center [991, 494] width 329 height 30
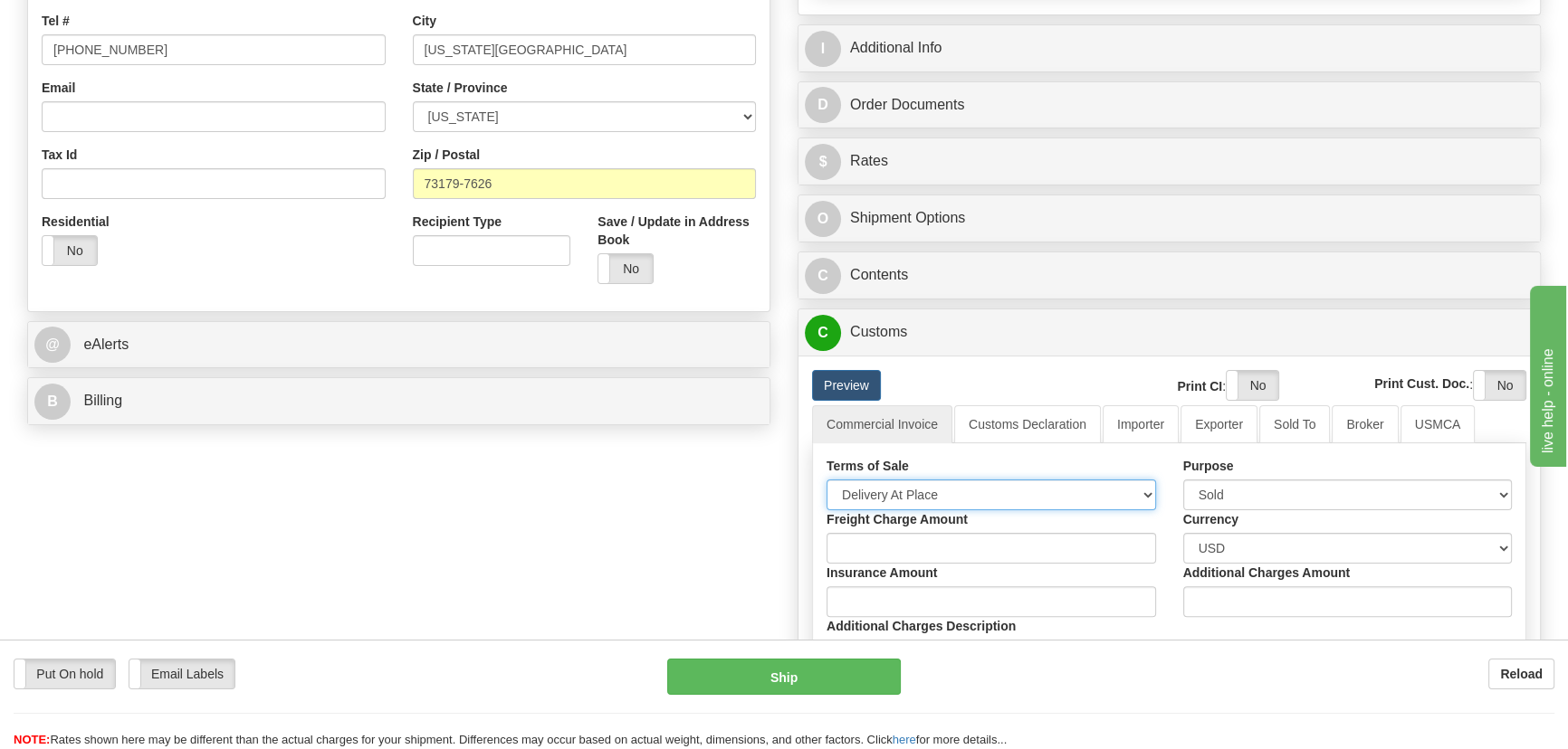
select select "7"
click at [827, 479] on select "Free Carrier Free On Board Ex Works Delivered Duty Unpaid Delivered Duty Paid C…" at bounding box center [991, 494] width 329 height 30
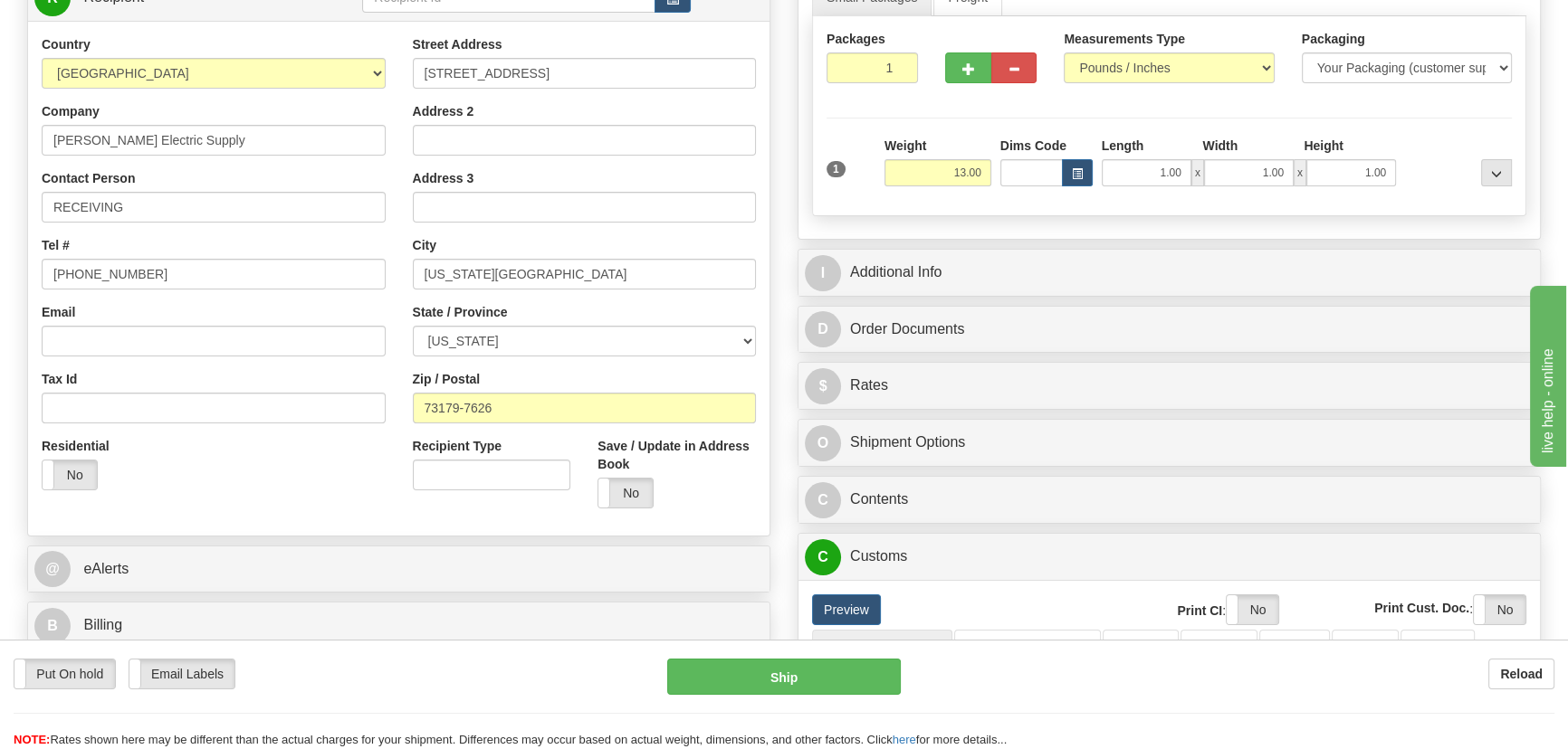
scroll to position [246, 0]
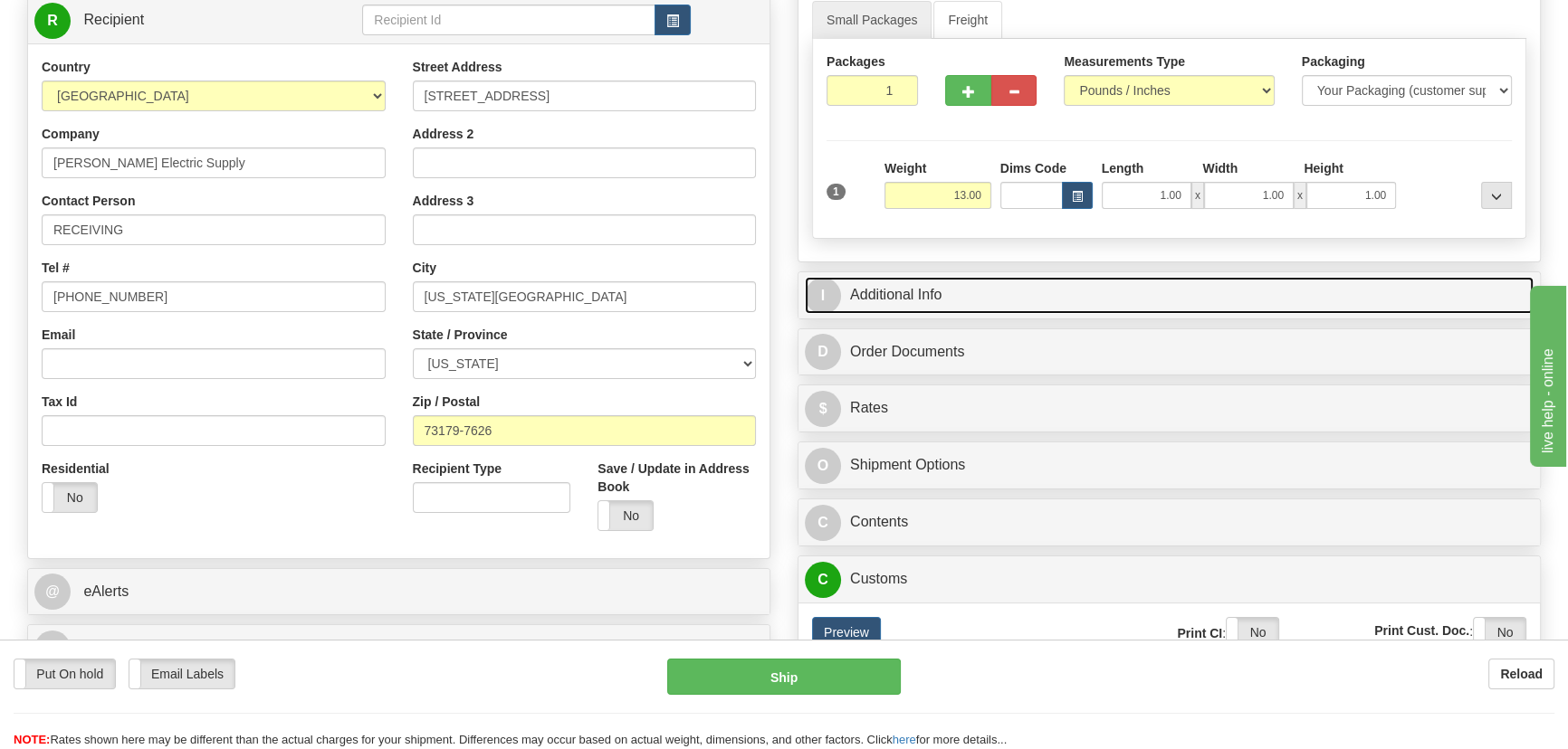
click at [1218, 284] on link "I Additional Info" at bounding box center [1169, 296] width 729 height 37
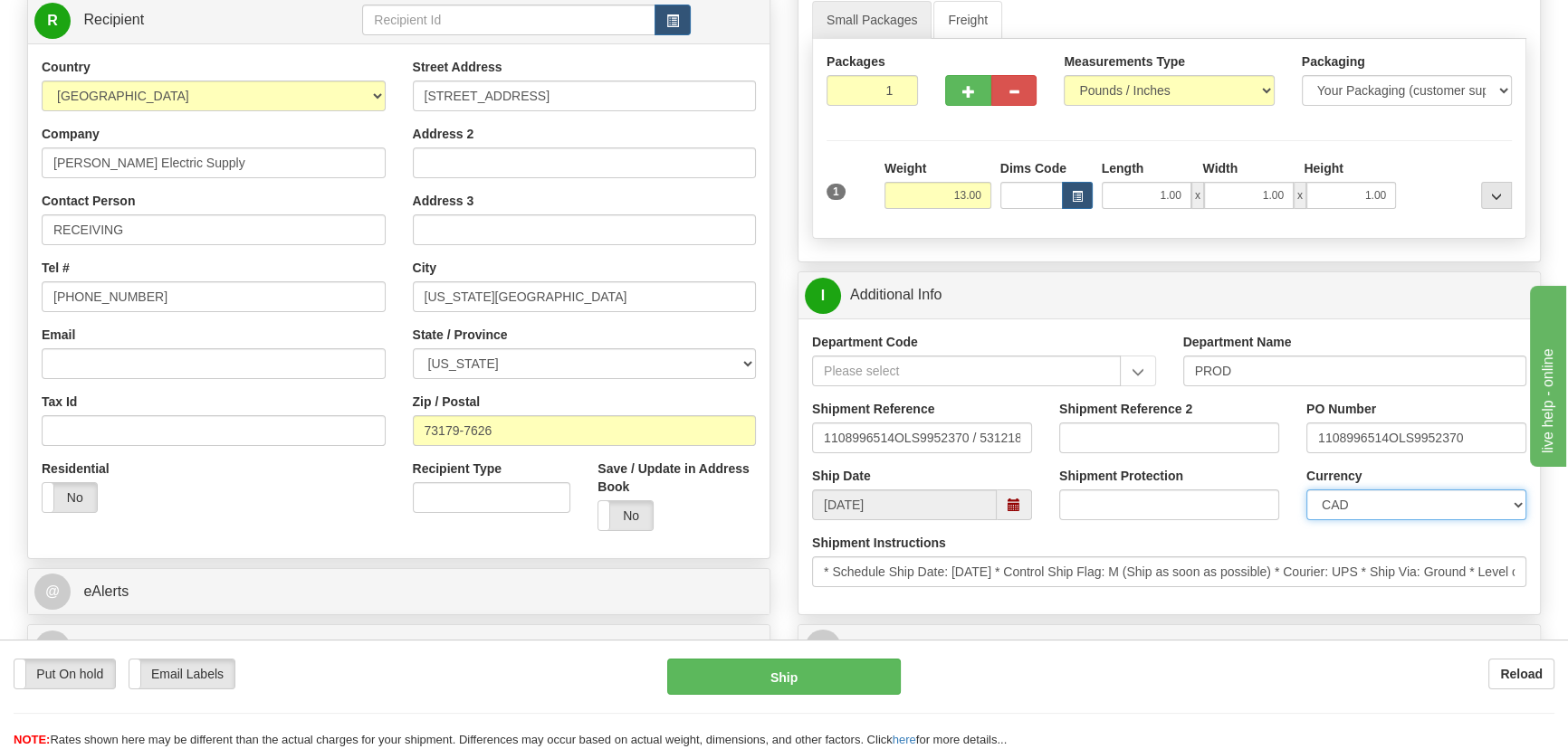
click at [1397, 508] on select "CAD USD EUR ZAR [PERSON_NAME] ARN AUD AUS AWG BBD BFR BGN BHD BMD BND BRC BRL C…" at bounding box center [1416, 504] width 220 height 30
select select "1"
click at [1306, 489] on select "CAD USD EUR ZAR [PERSON_NAME] ARN AUD AUS AWG BBD BFR BGN BHD BMD BND BRC BRL C…" at bounding box center [1416, 504] width 220 height 30
click at [1182, 431] on input "Shipment Reference 2" at bounding box center [1169, 437] width 220 height 30
drag, startPoint x: 1182, startPoint y: 431, endPoint x: 1050, endPoint y: 424, distance: 132.2
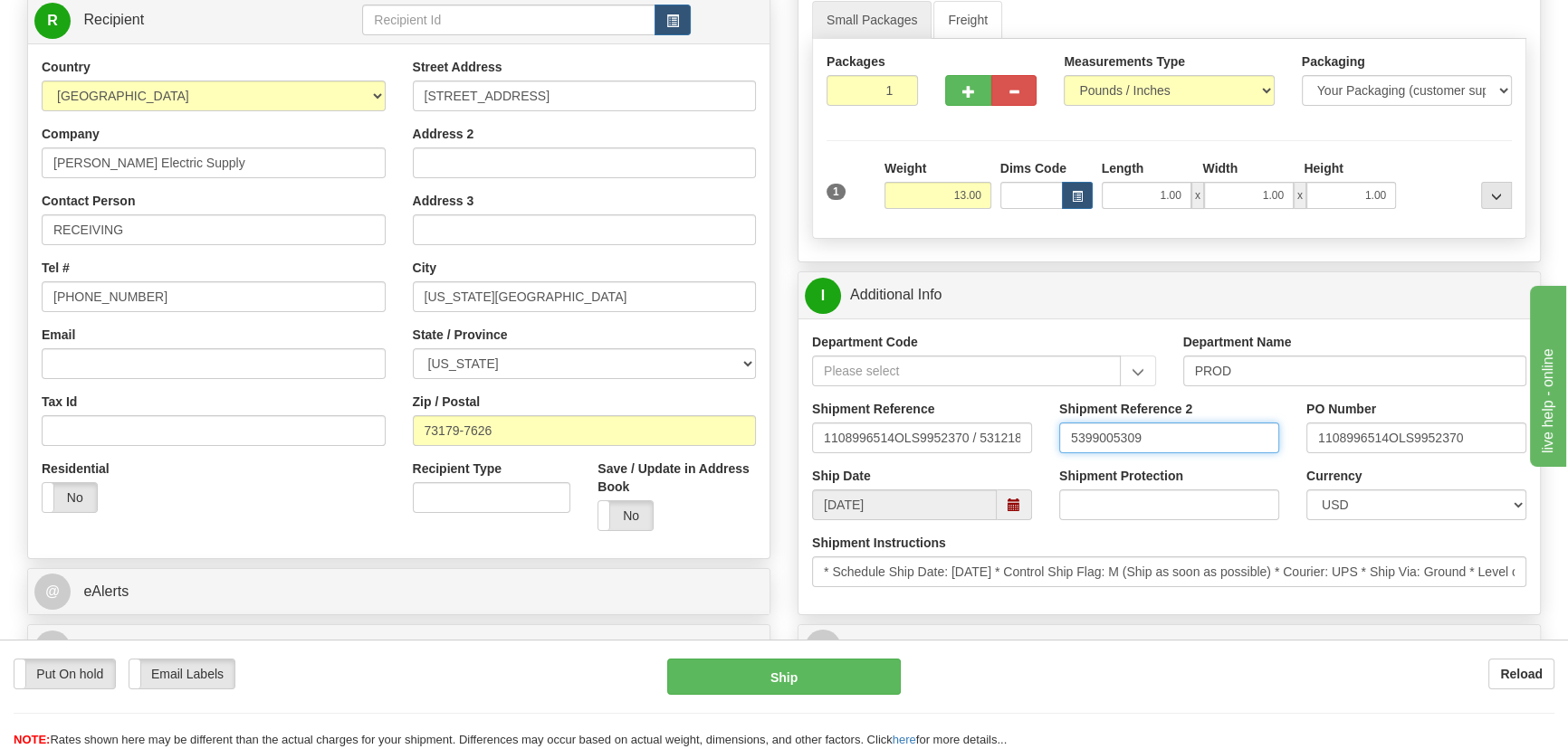
click at [1052, 424] on div "Shipment Reference 2 5399005309" at bounding box center [1169, 433] width 247 height 67
type input "5399005309"
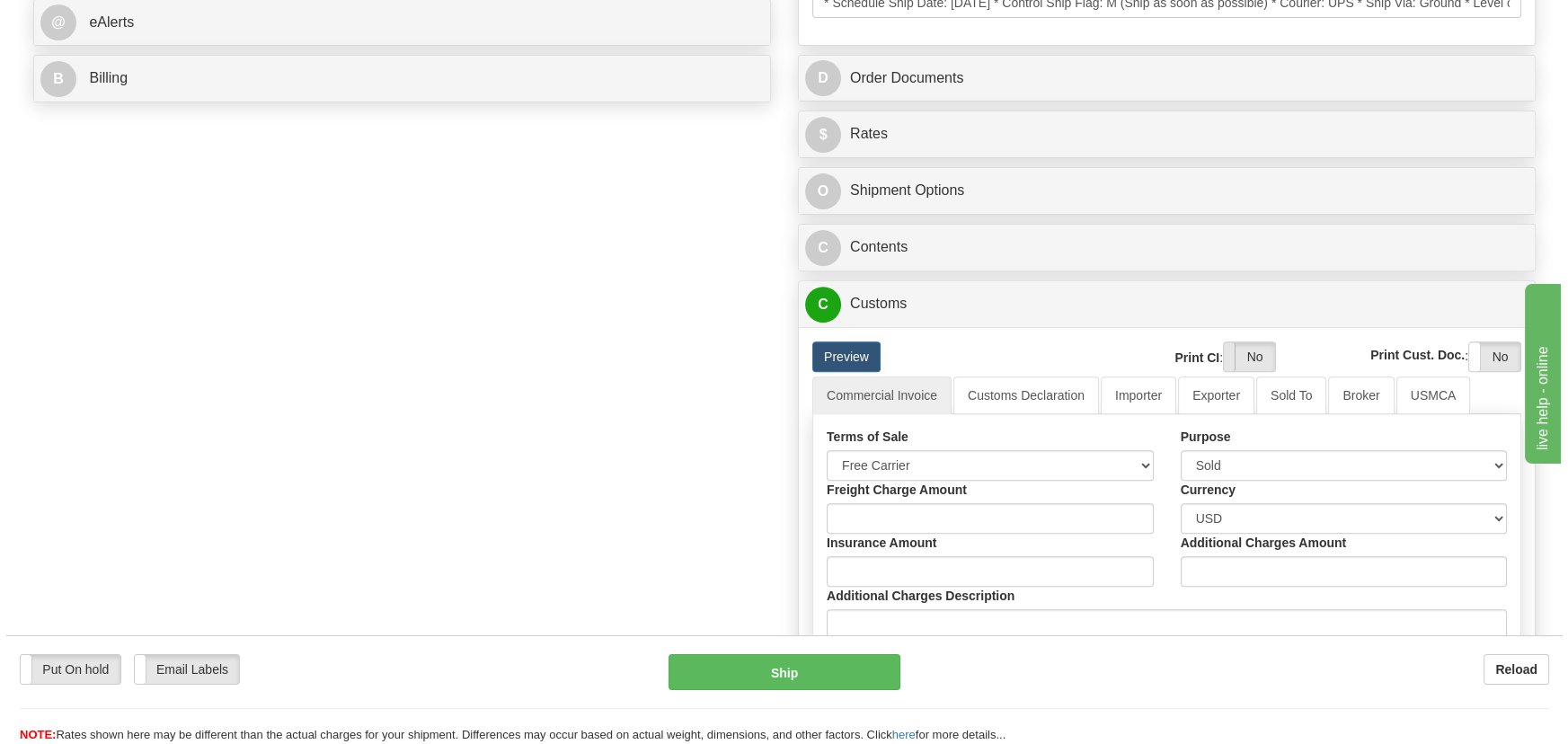
scroll to position [817, 0]
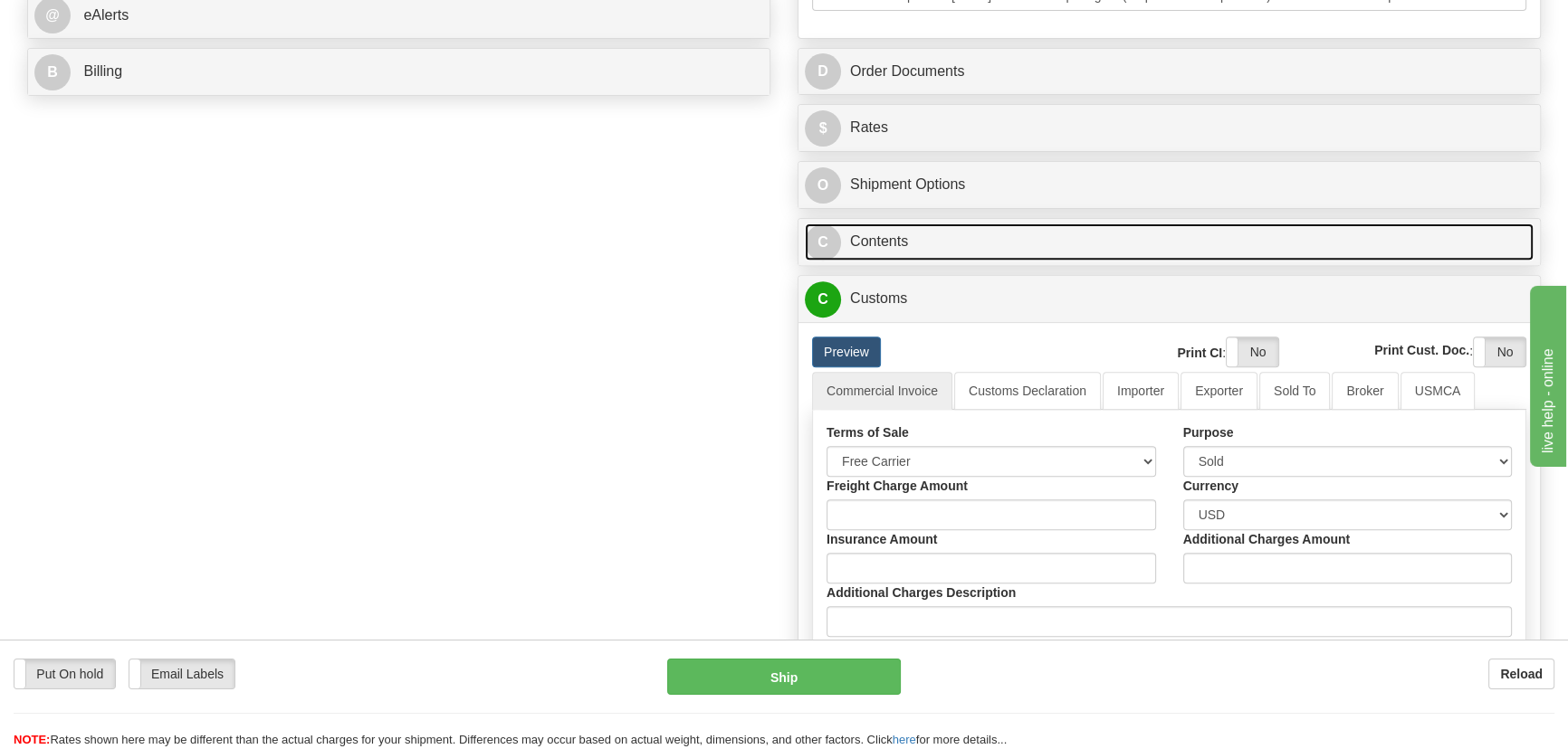
click at [1270, 254] on link "C Contents" at bounding box center [1169, 242] width 729 height 37
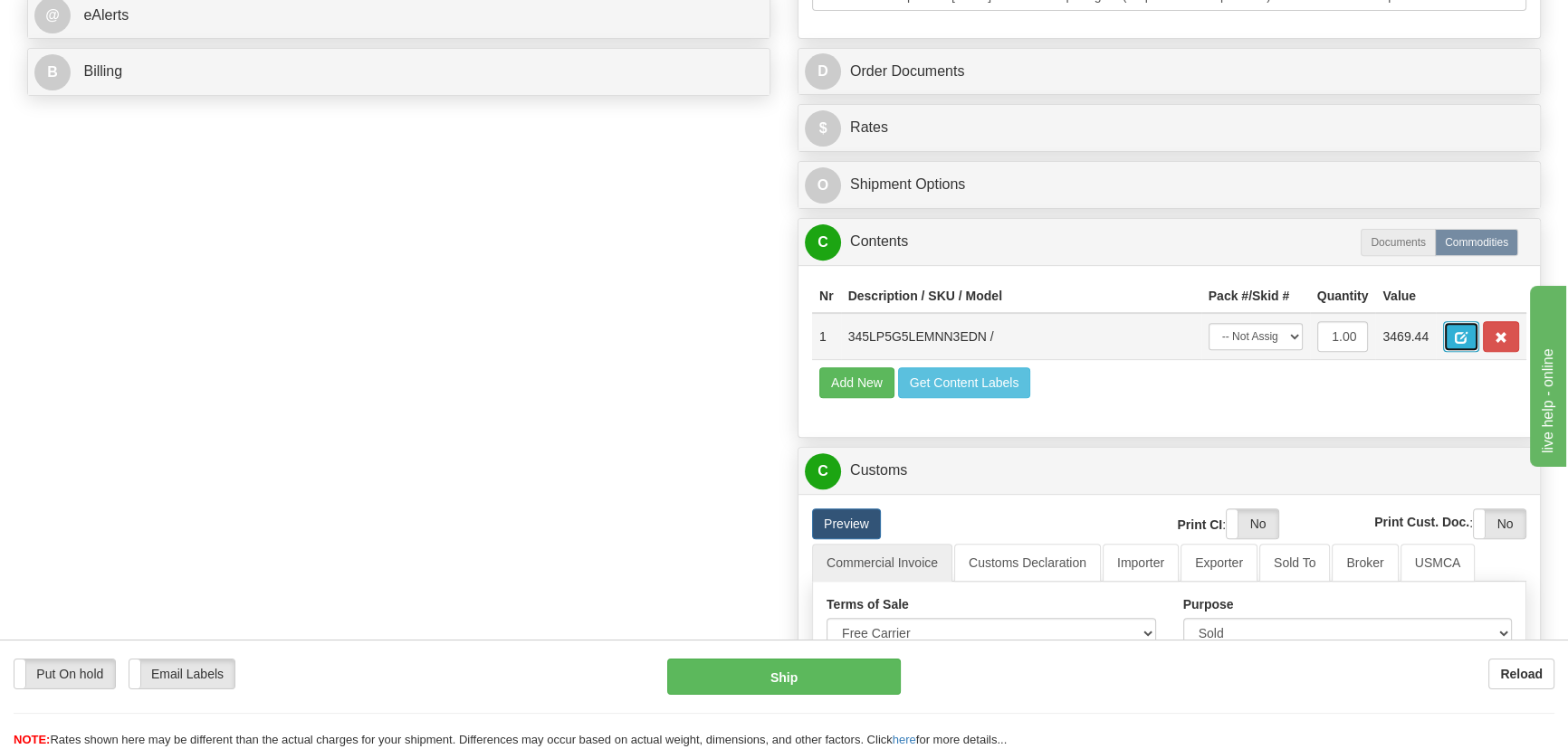
click at [1456, 335] on span "button" at bounding box center [1461, 338] width 13 height 12
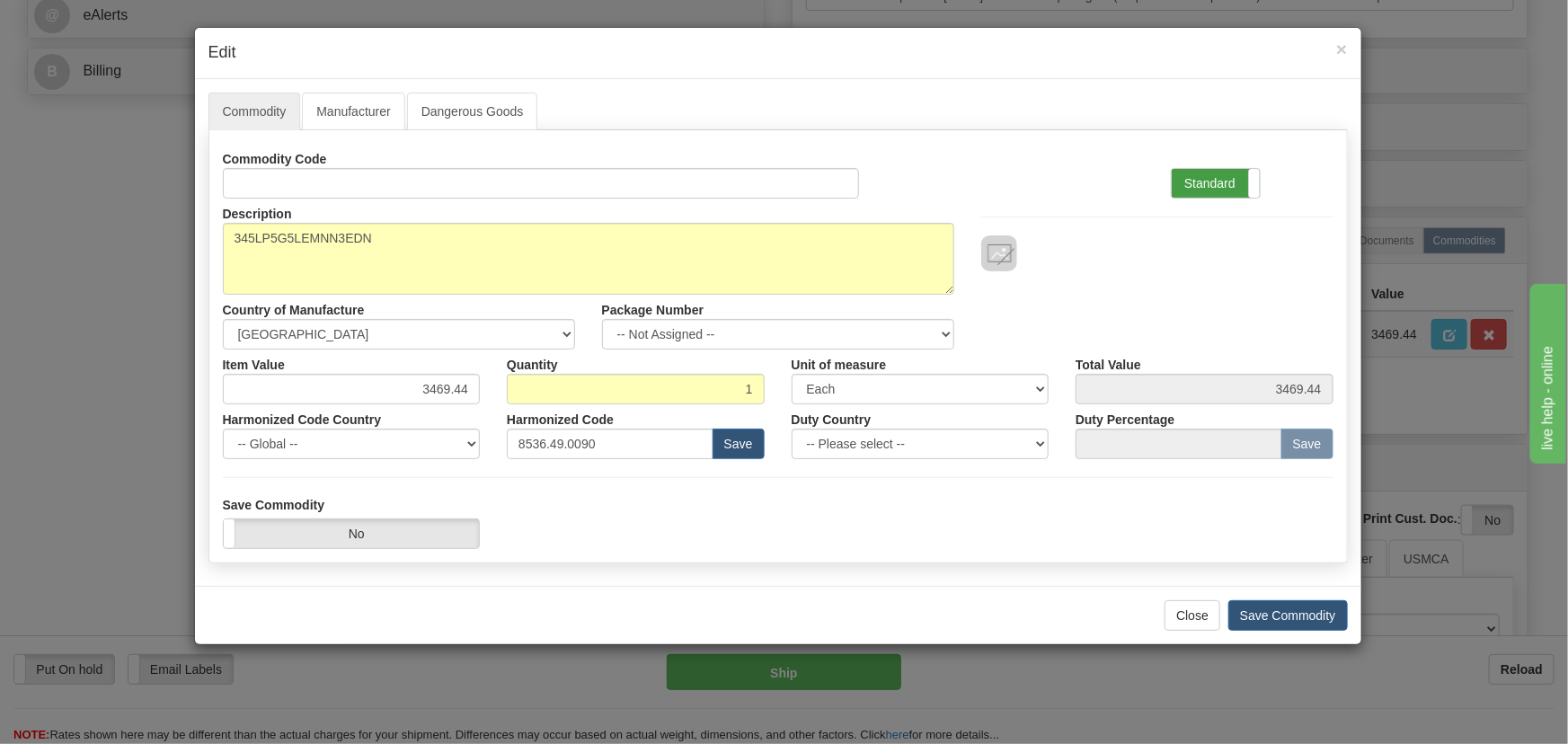
click at [1211, 190] on label "Standard" at bounding box center [1216, 184] width 88 height 29
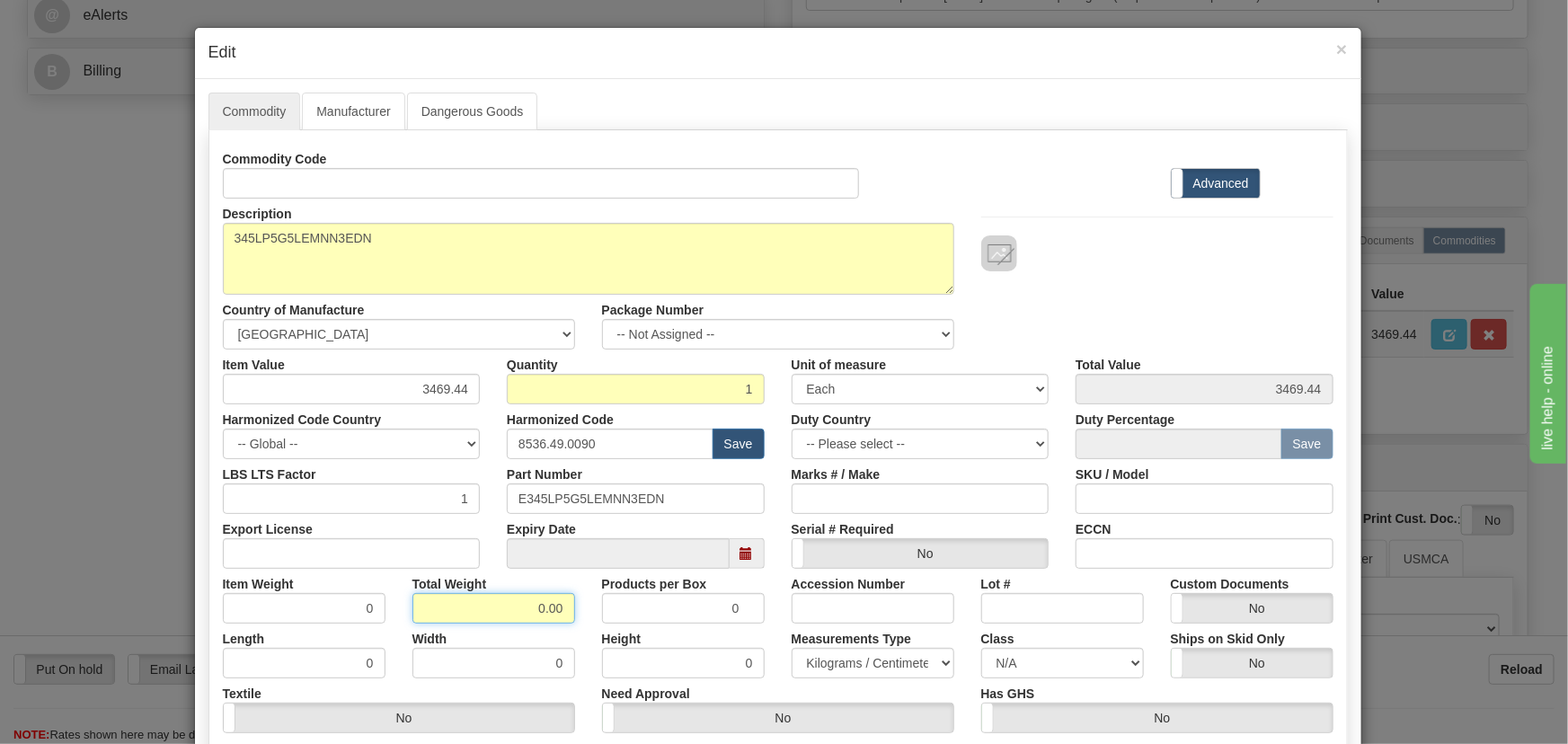
drag, startPoint x: 525, startPoint y: 607, endPoint x: 592, endPoint y: 629, distance: 70.5
click at [592, 629] on div "Commodity Code Standard Advanced Description 345LP5G5LEMNN3EDN Country of Manuf…" at bounding box center [778, 466] width 1111 height 645
type input "1"
type input "1.0000"
click at [592, 629] on div "Height 0" at bounding box center [683, 651] width 190 height 55
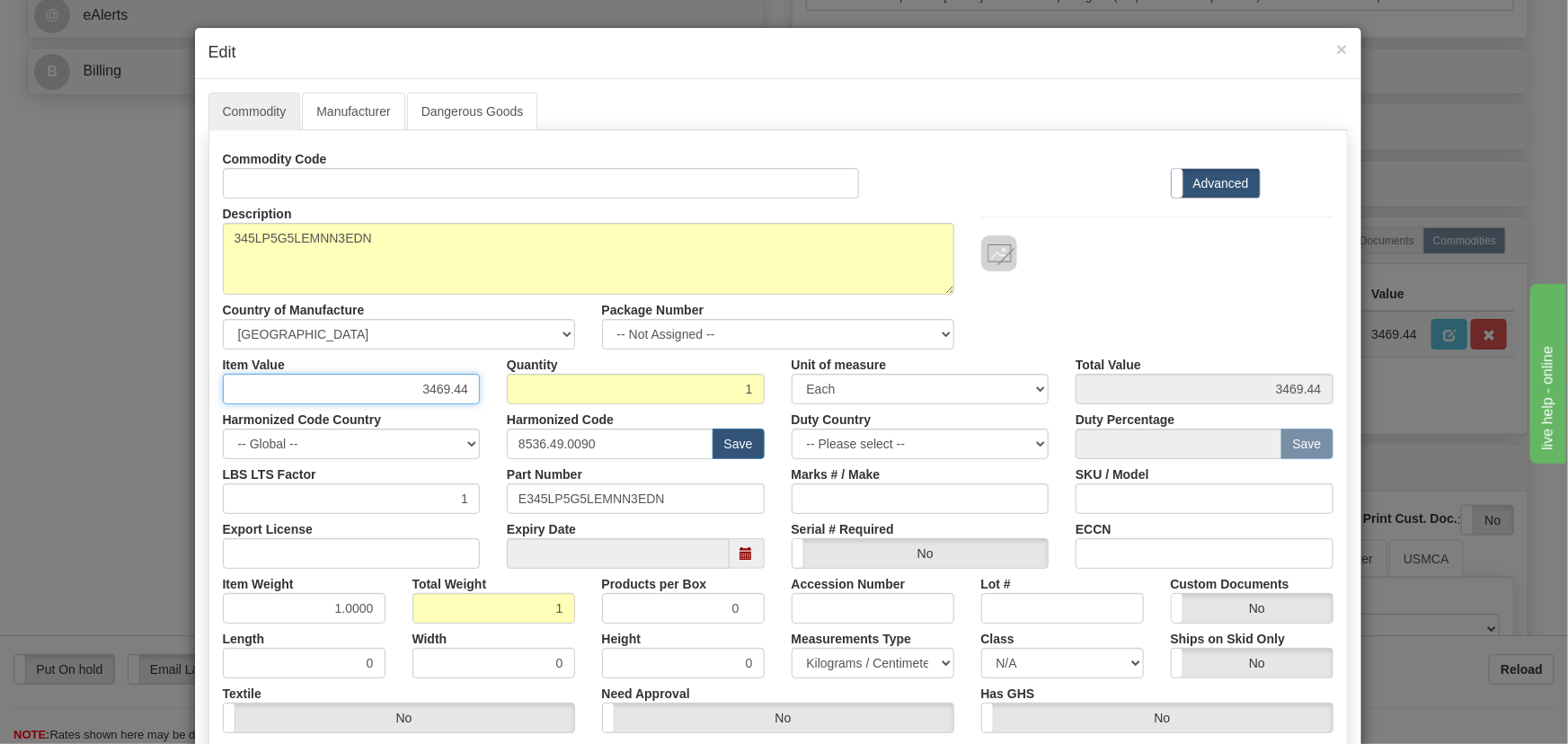
drag, startPoint x: 424, startPoint y: 392, endPoint x: 494, endPoint y: 406, distance: 71.4
click at [494, 406] on div "Commodity Code Standard Advanced Description 345LP5G5LEMNN3EDN Country of Manuf…" at bounding box center [778, 466] width 1111 height 645
paste input "2.642,11"
type input "2642.11"
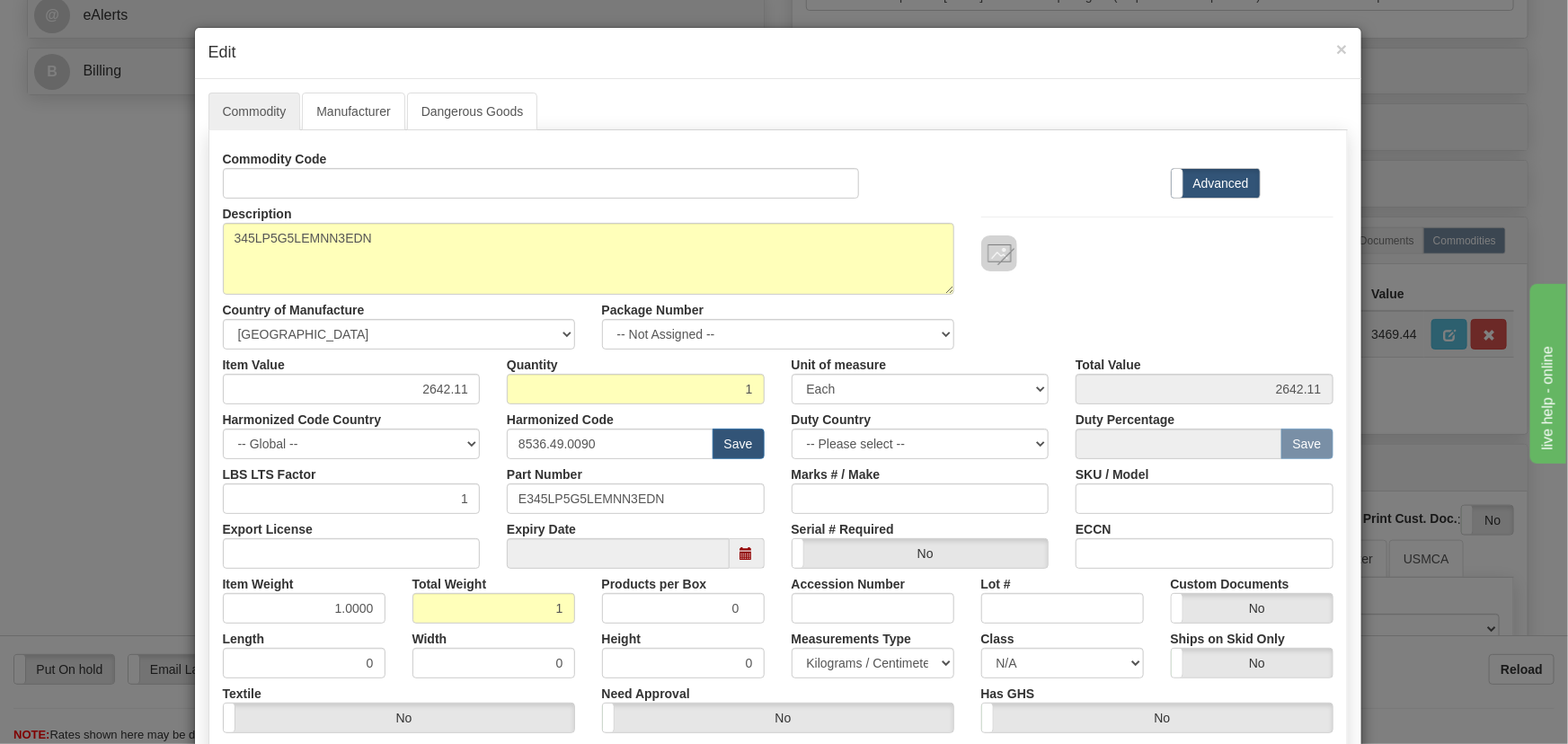
click at [1112, 212] on div at bounding box center [1157, 235] width 380 height 73
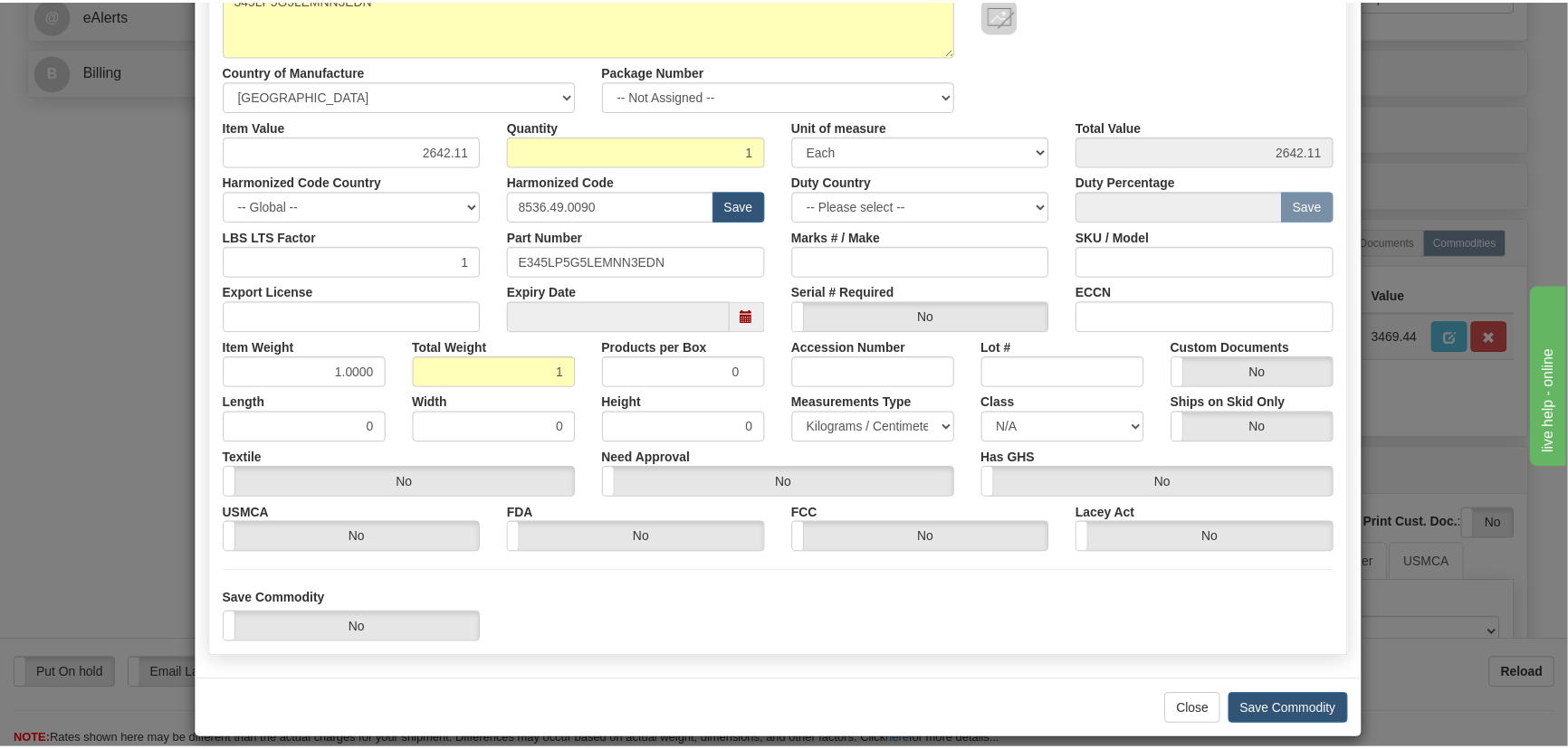
scroll to position [257, 0]
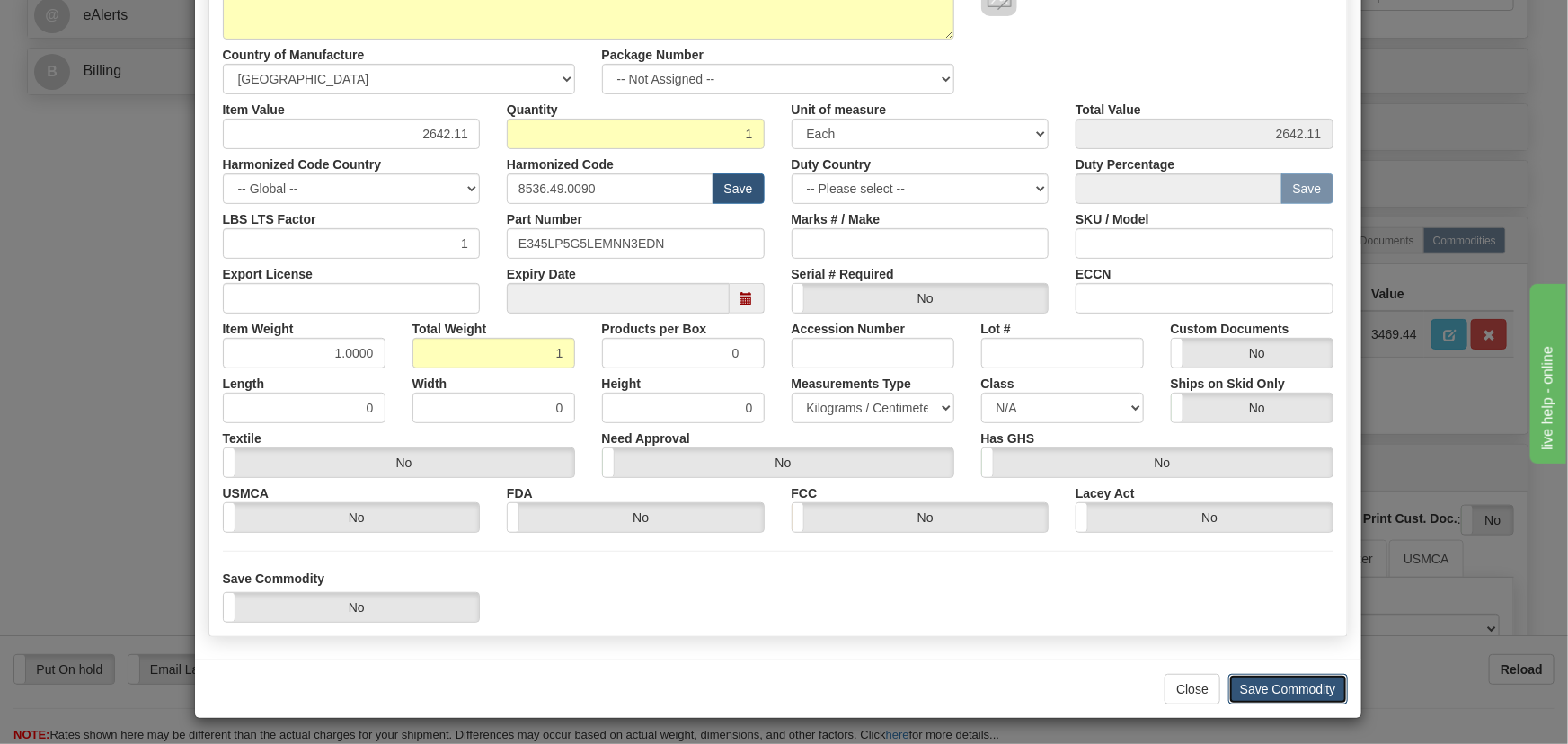
click at [1294, 688] on button "Save Commodity" at bounding box center [1288, 688] width 120 height 30
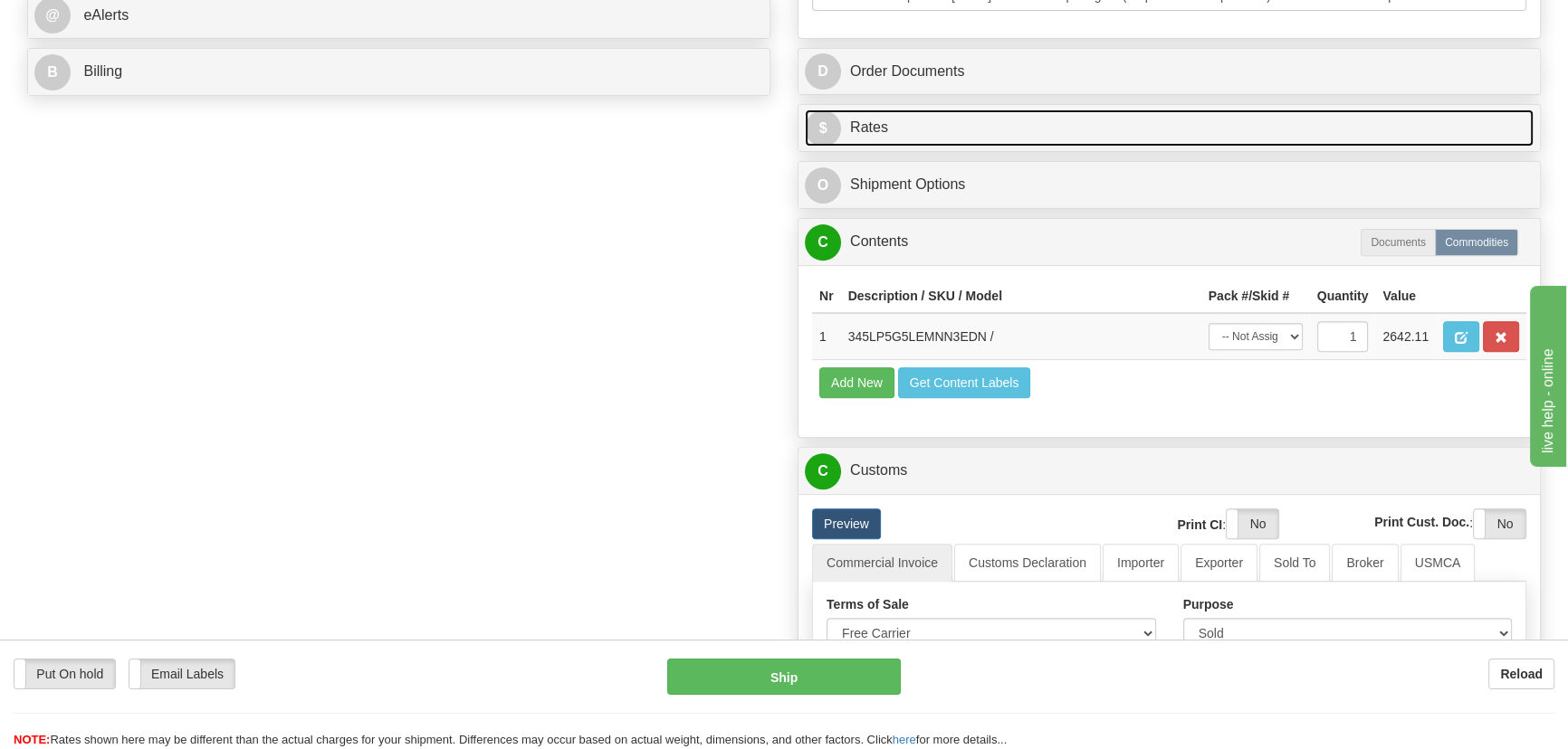
drag, startPoint x: 1207, startPoint y: 126, endPoint x: 1265, endPoint y: 127, distance: 58.0
click at [1207, 126] on link "$ Rates" at bounding box center [1169, 128] width 729 height 37
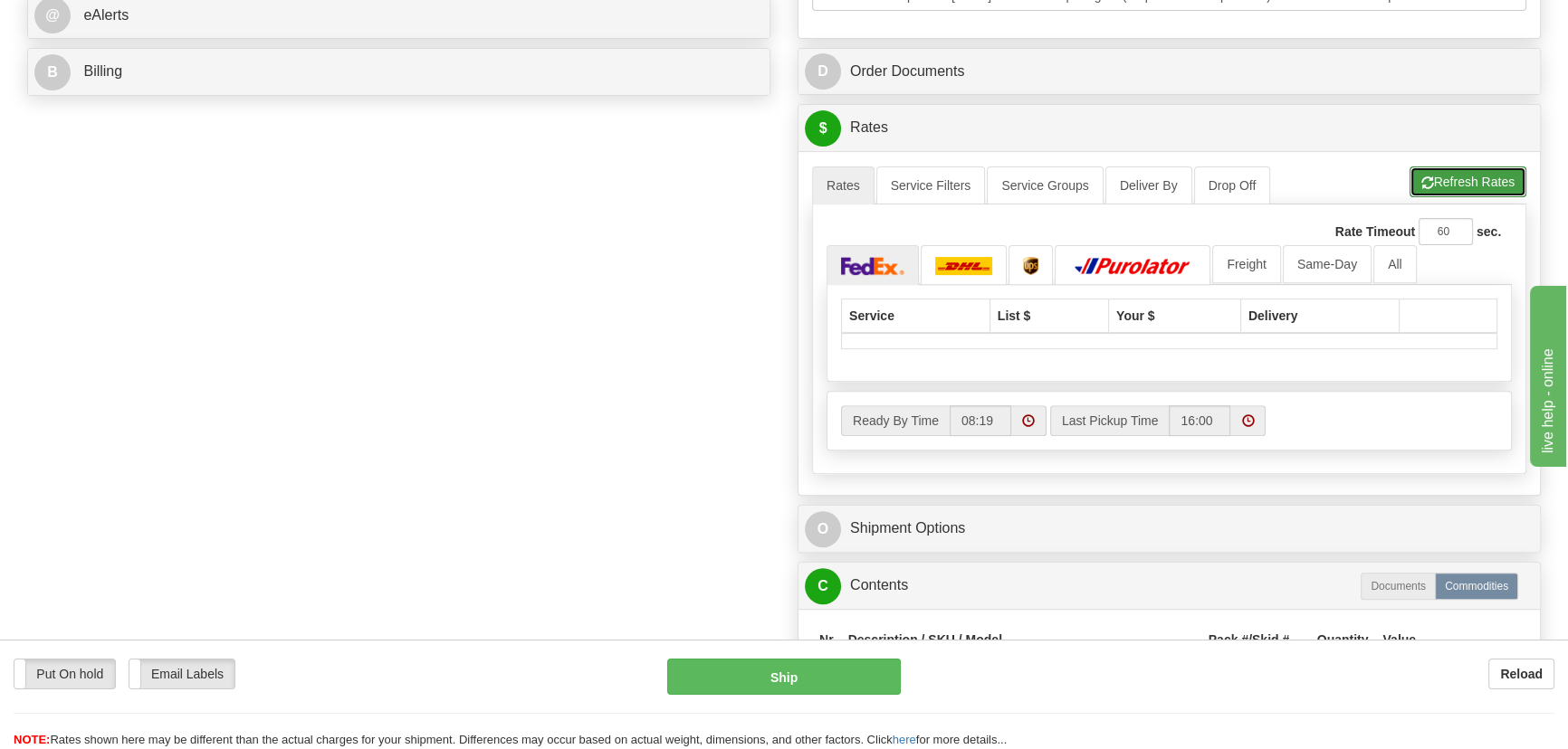
click at [1511, 174] on button "Refresh Rates" at bounding box center [1468, 181] width 117 height 30
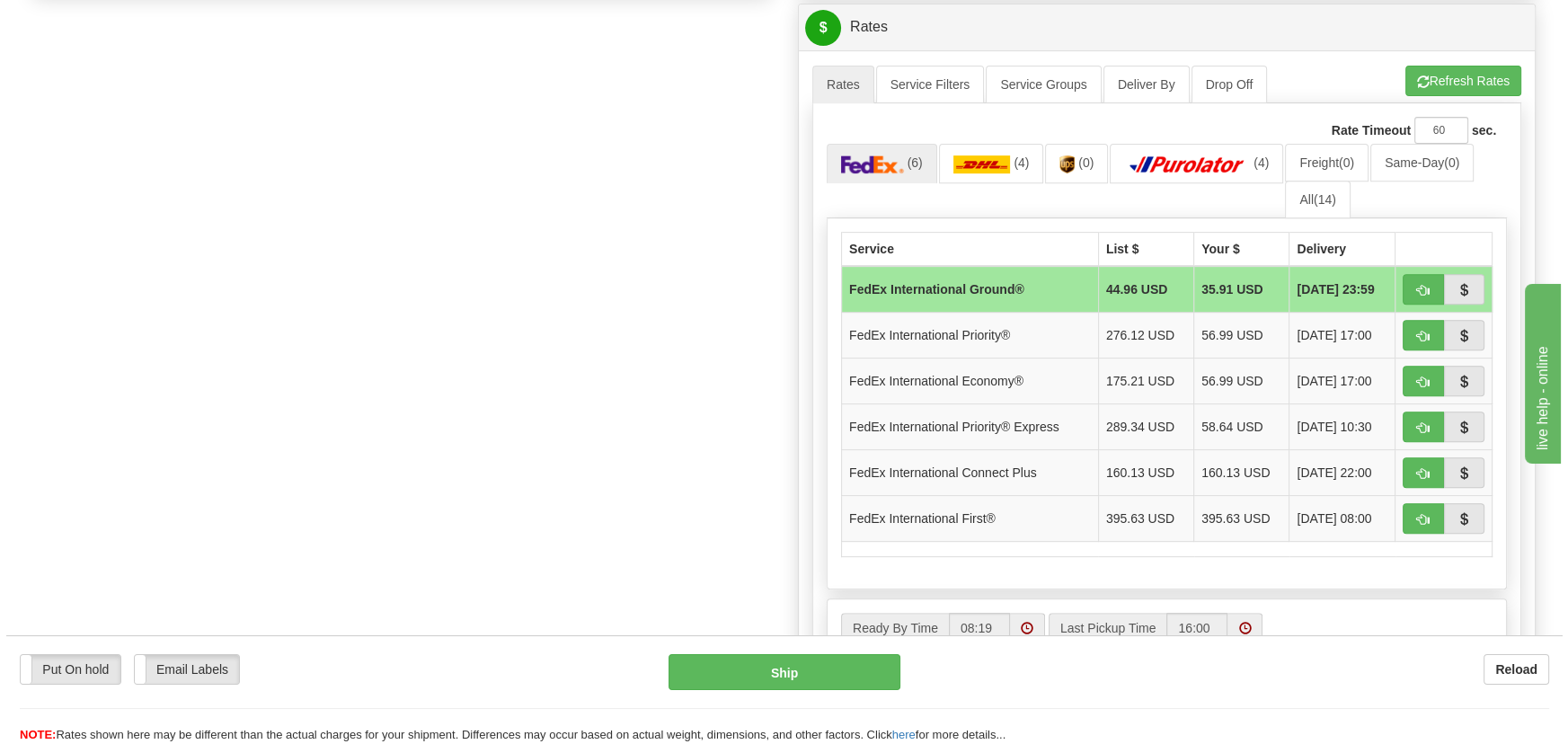
scroll to position [980, 0]
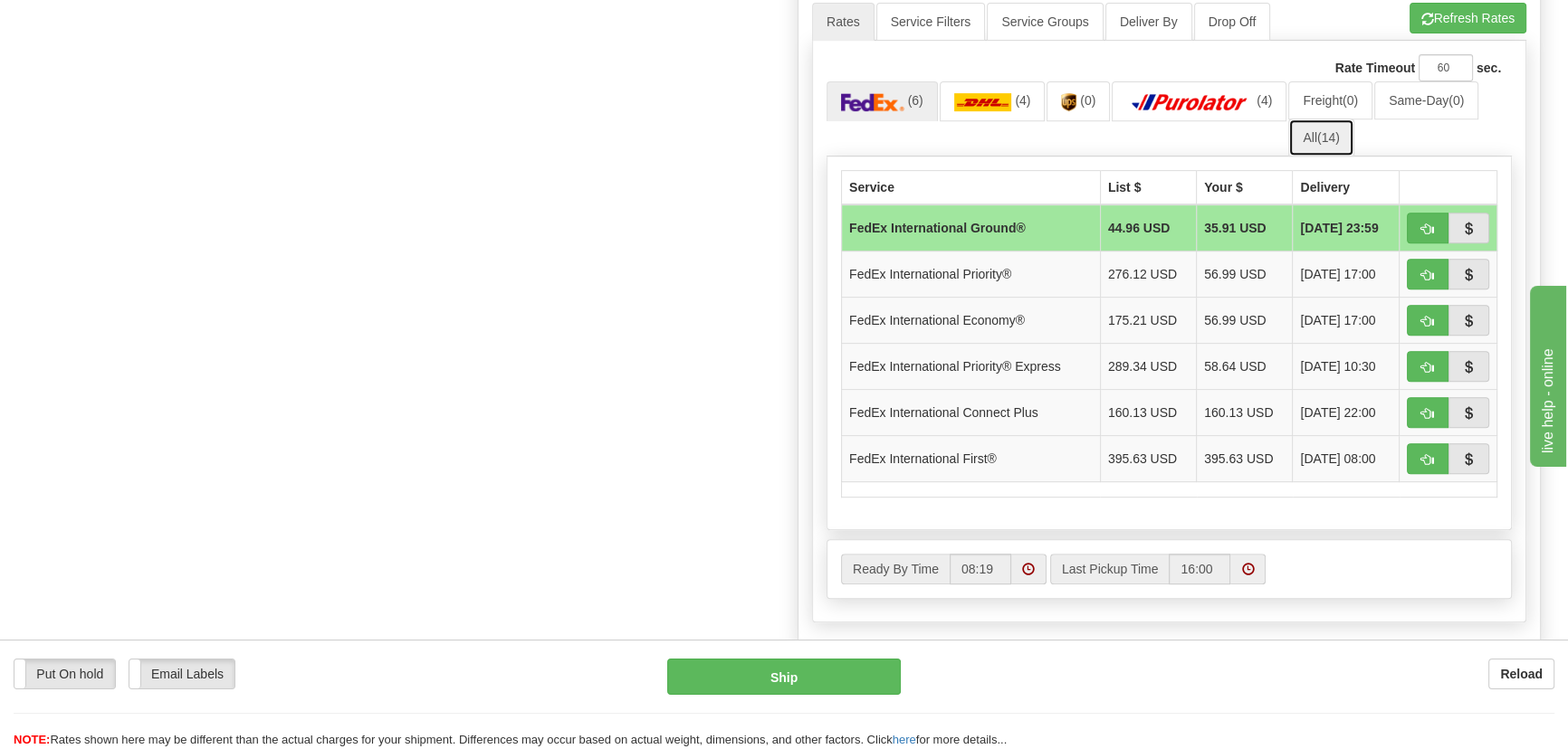
click at [1340, 124] on link "All (14)" at bounding box center [1321, 137] width 65 height 38
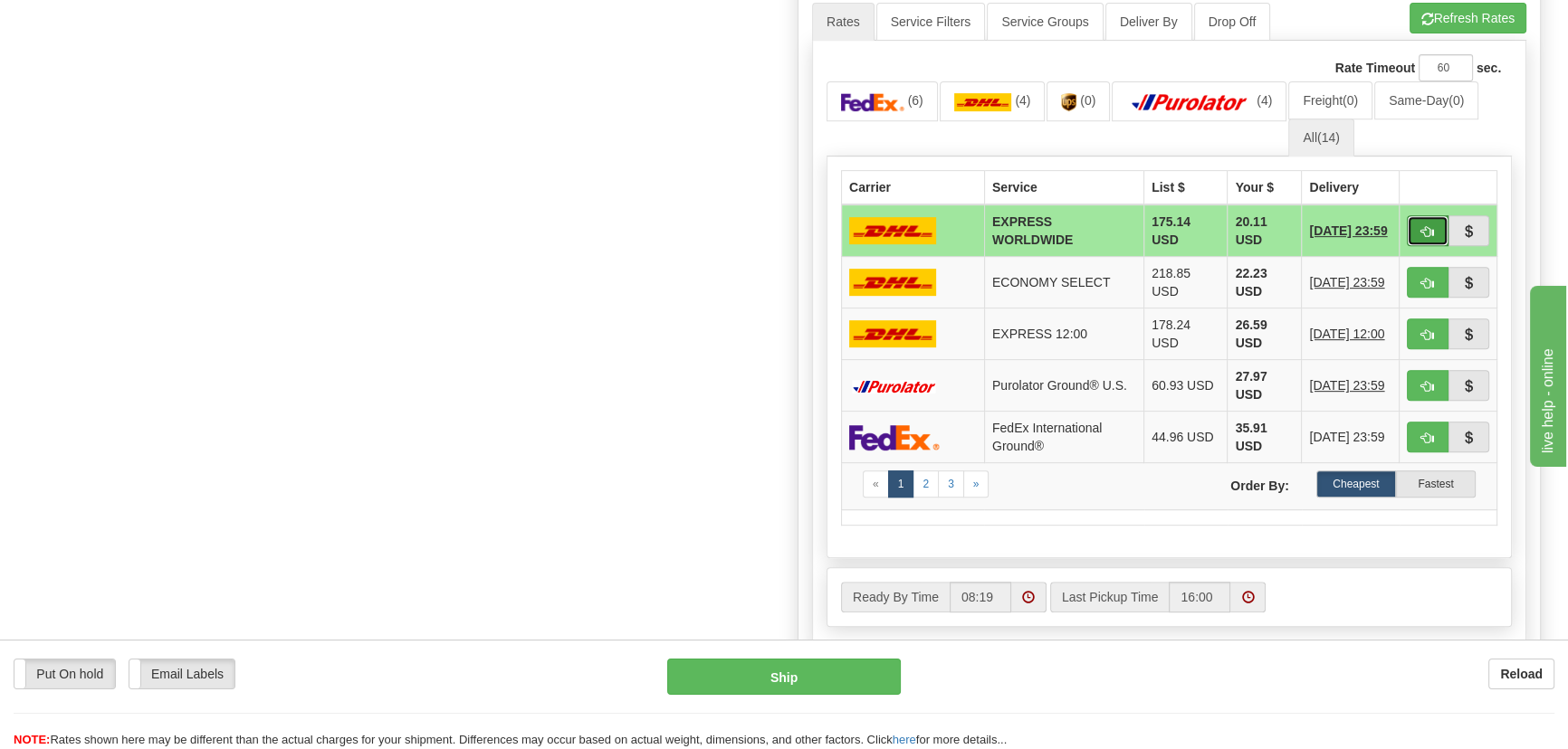
click at [1426, 226] on span "button" at bounding box center [1428, 232] width 13 height 12
type input "P"
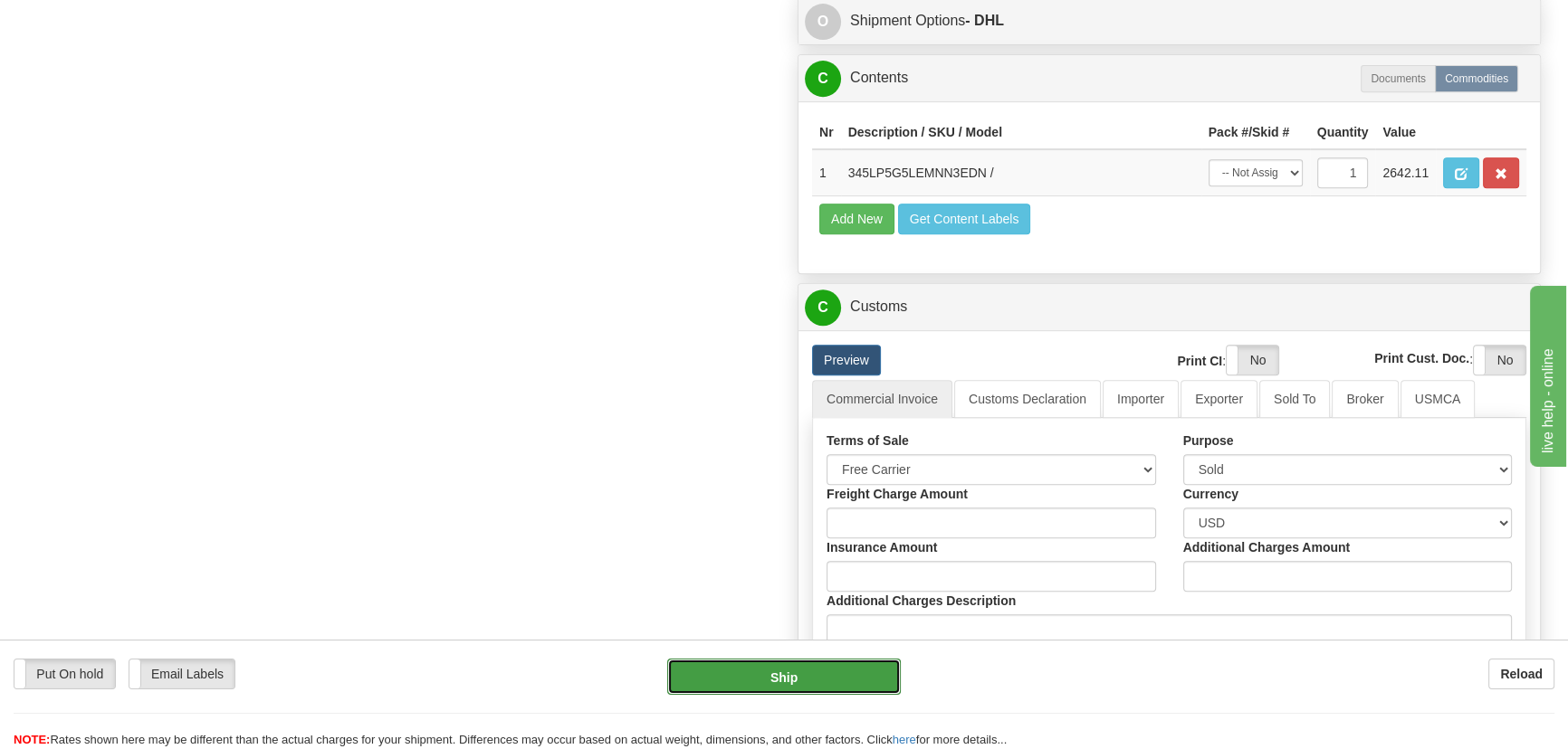
click at [804, 659] on button "Ship" at bounding box center [784, 676] width 234 height 36
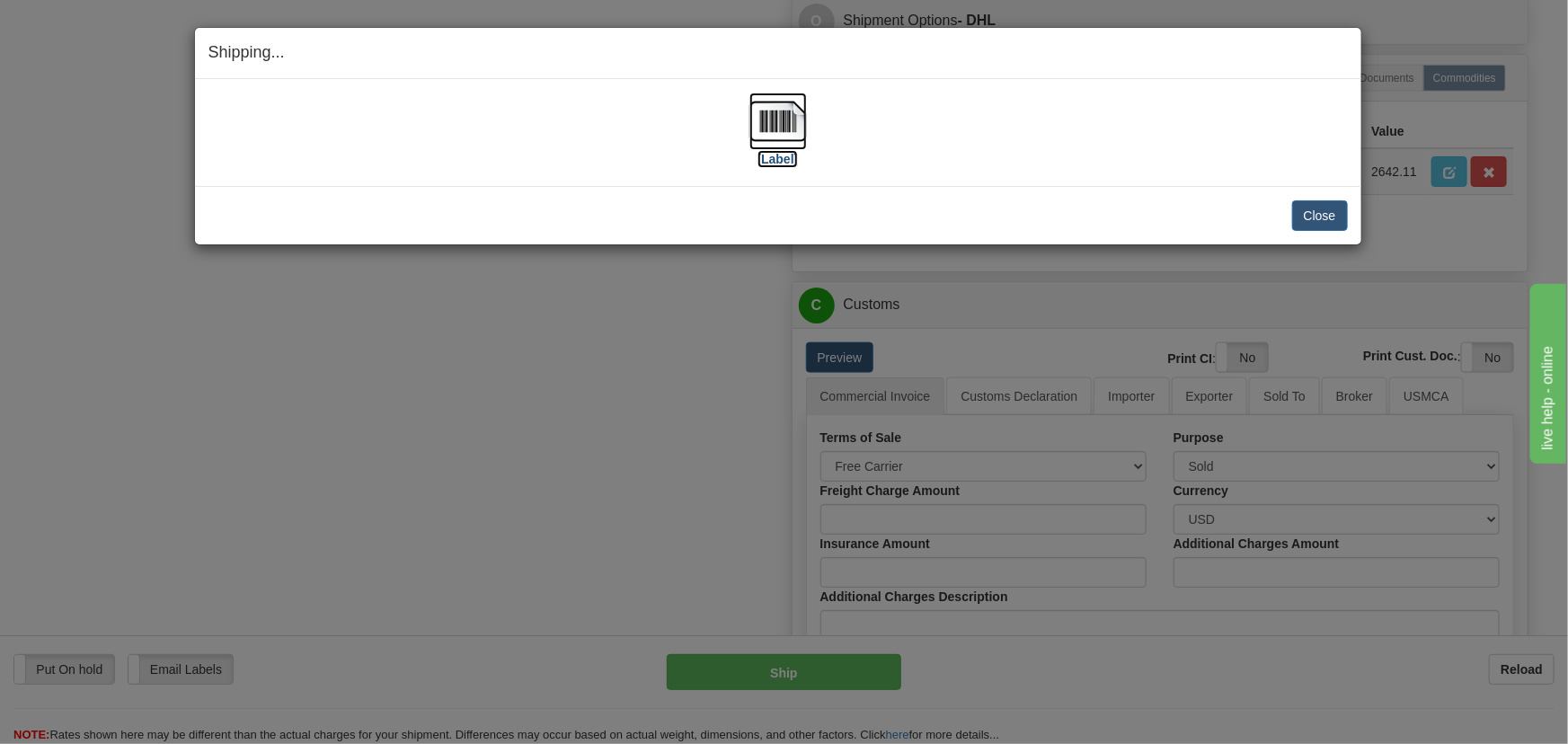
click at [795, 113] on img at bounding box center [778, 121] width 57 height 57
click at [1330, 215] on button "Close" at bounding box center [1320, 215] width 55 height 30
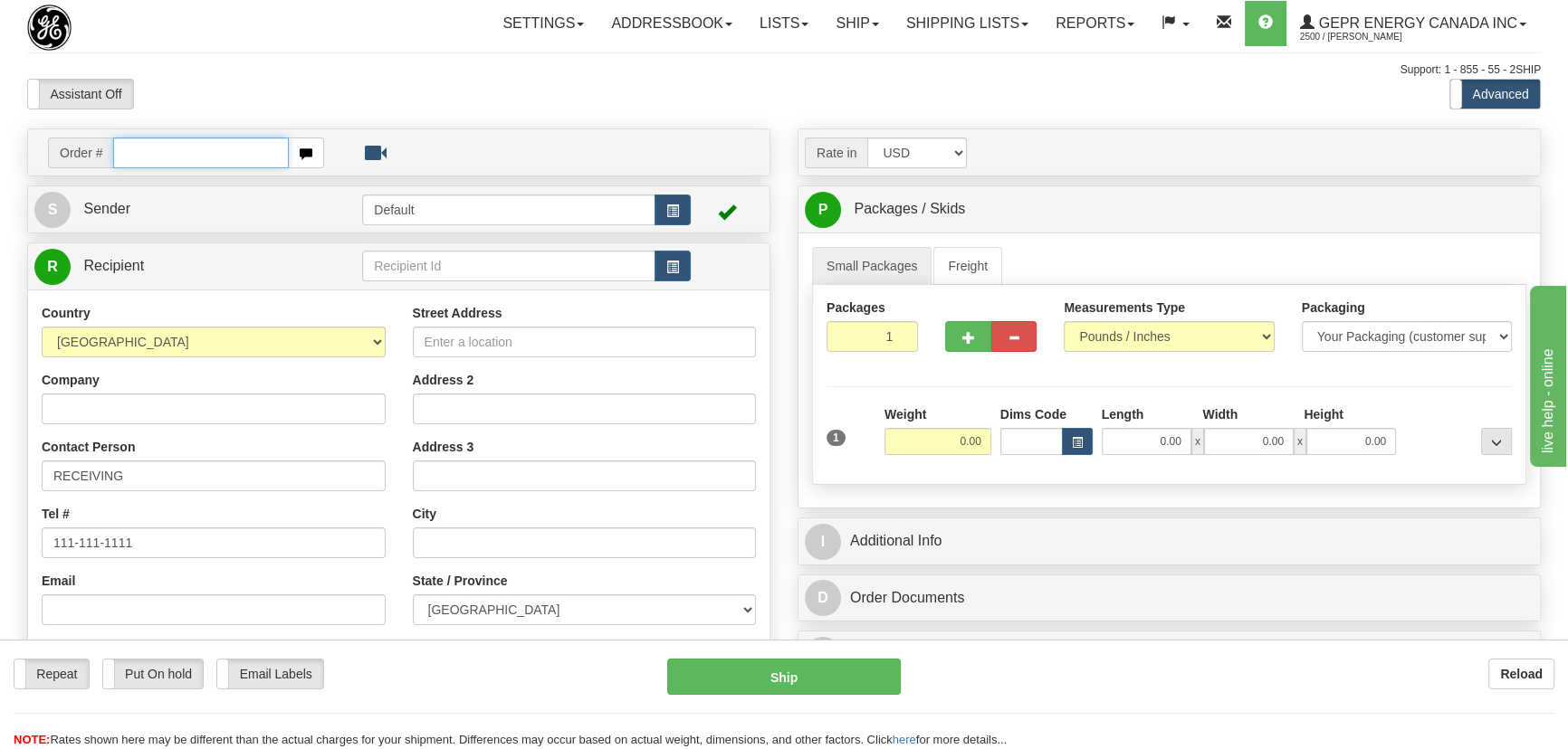
paste input "86693384"
type input "86693384"
click at [289, 87] on body "Training Course Close Toggle navigation Settings Shipping Preferences New Recip…" at bounding box center [789, 374] width 1580 height 749
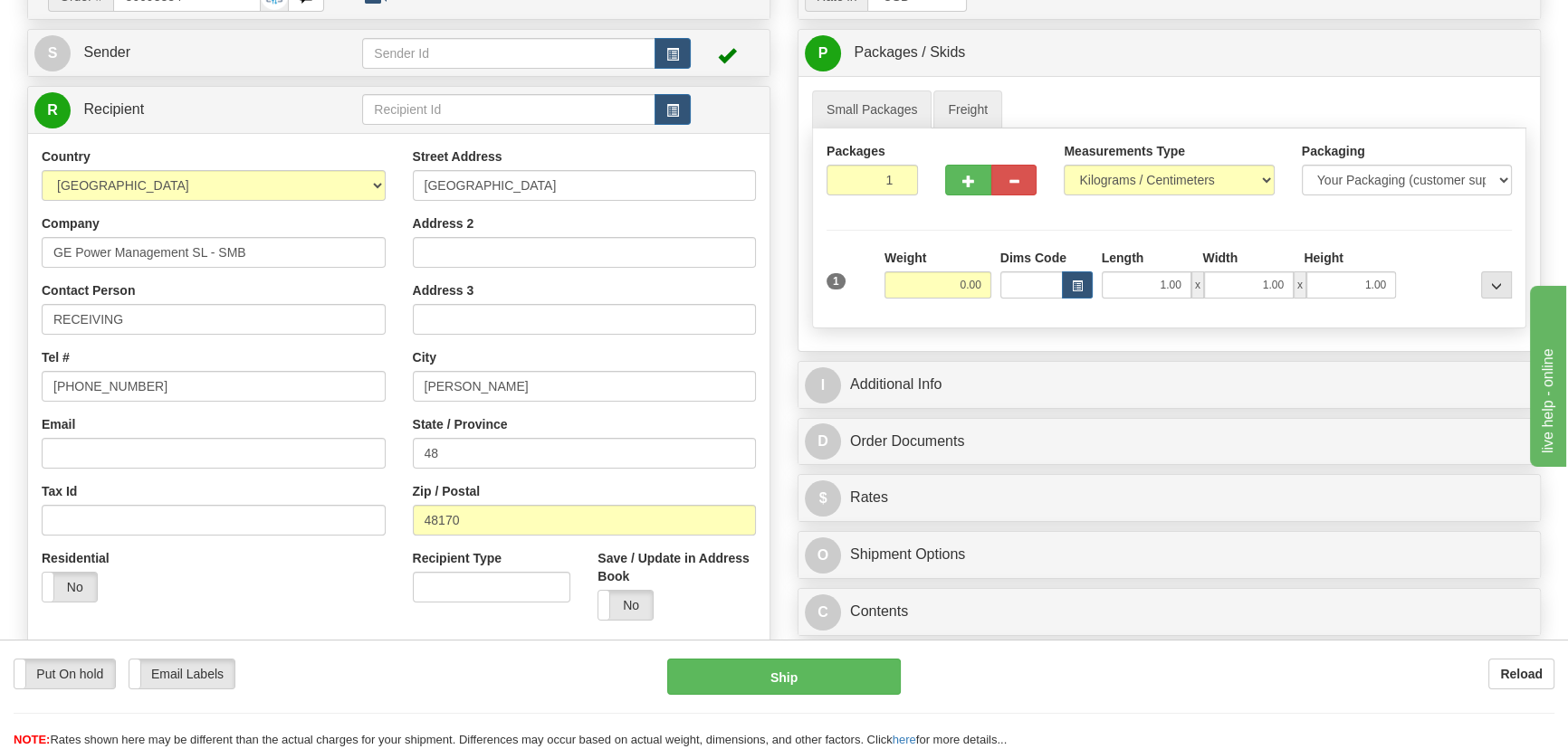
scroll to position [164, 0]
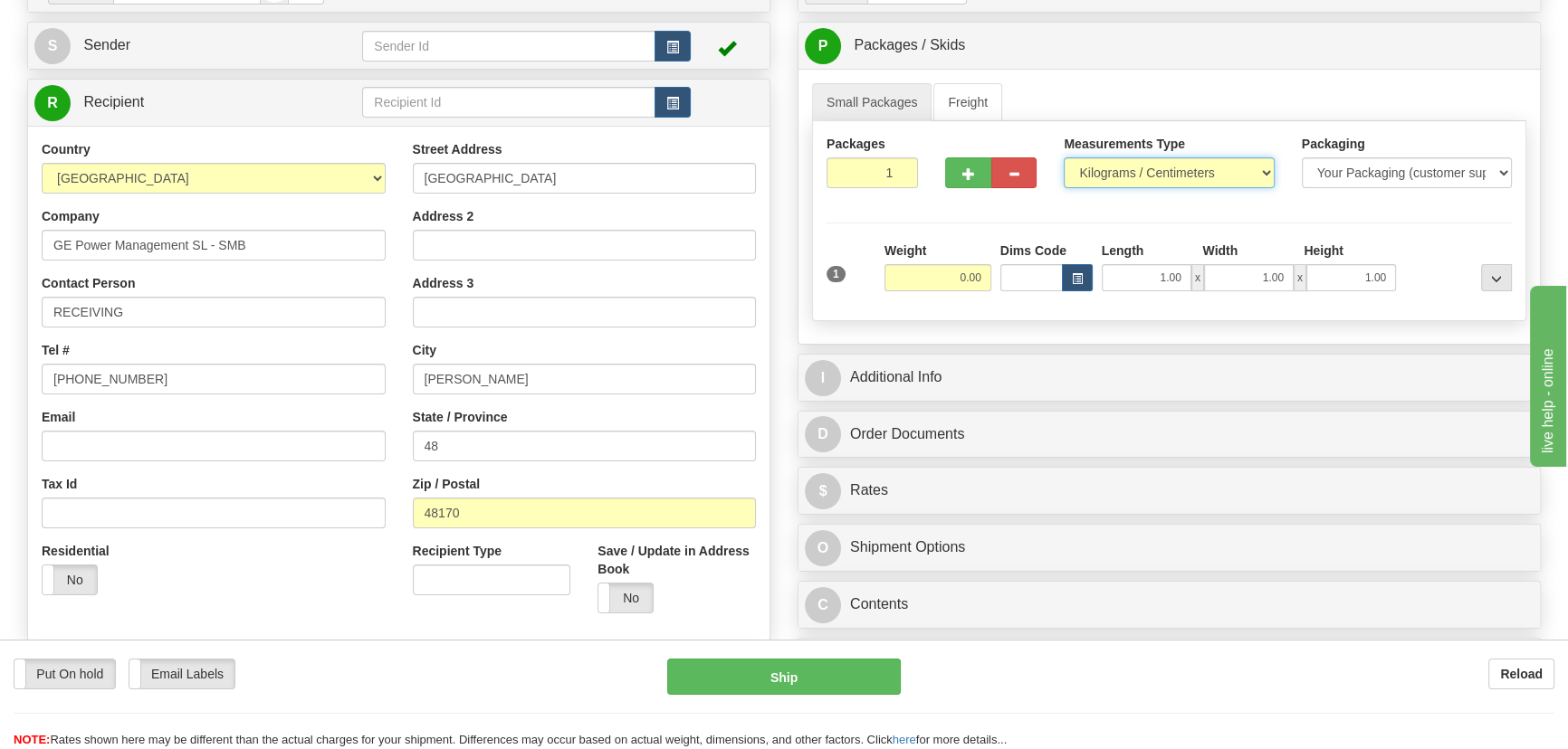
click at [1135, 180] on select "Pounds / Inches Kilograms / Centimeters" at bounding box center [1169, 173] width 210 height 30
select select "0"
click at [1064, 158] on select "Pounds / Inches Kilograms / Centimeters" at bounding box center [1169, 173] width 210 height 30
drag, startPoint x: 947, startPoint y: 267, endPoint x: 991, endPoint y: 282, distance: 46.5
click at [986, 280] on input "0.00" at bounding box center [937, 278] width 107 height 27
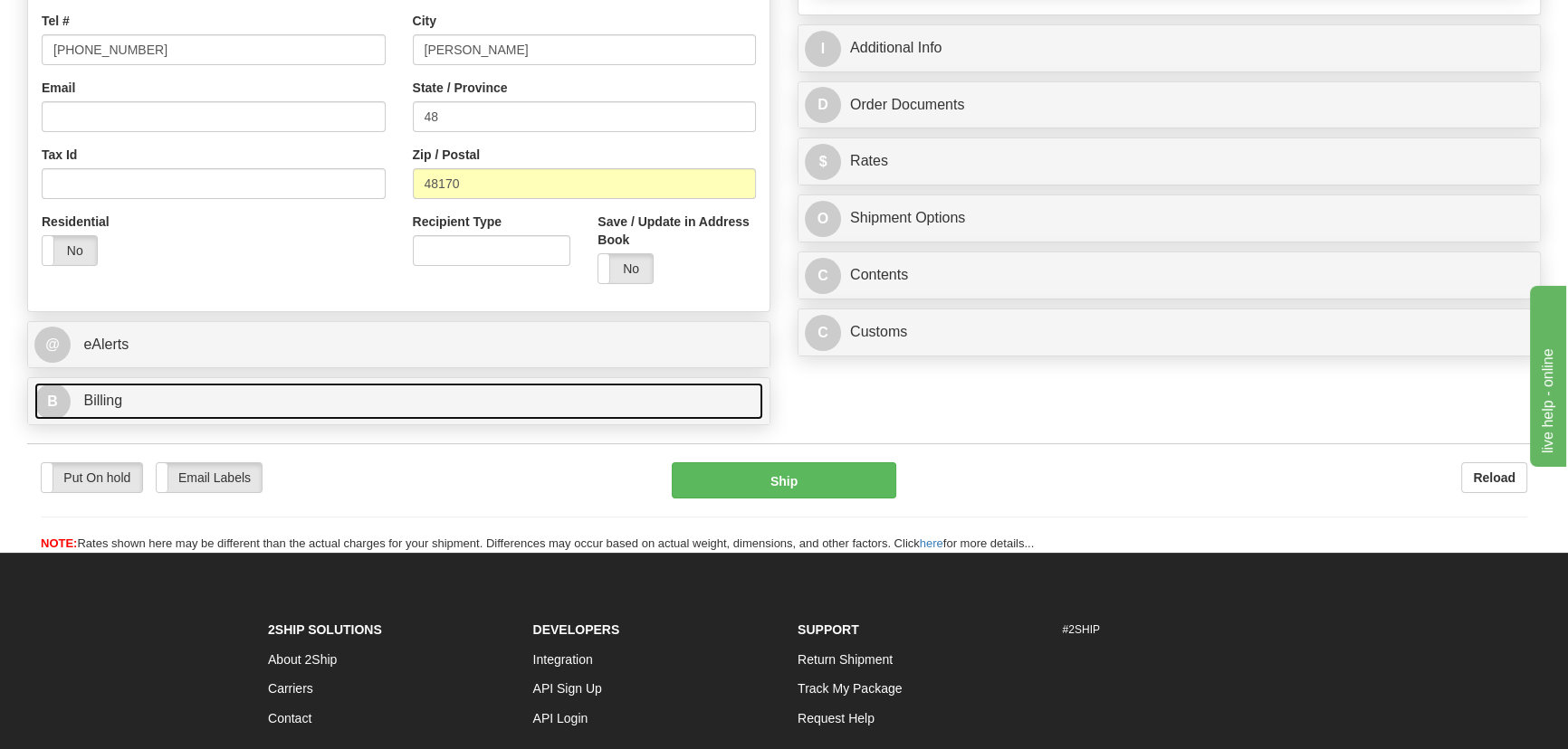
type input "8.00"
click at [483, 414] on link "B Billing" at bounding box center [398, 402] width 729 height 37
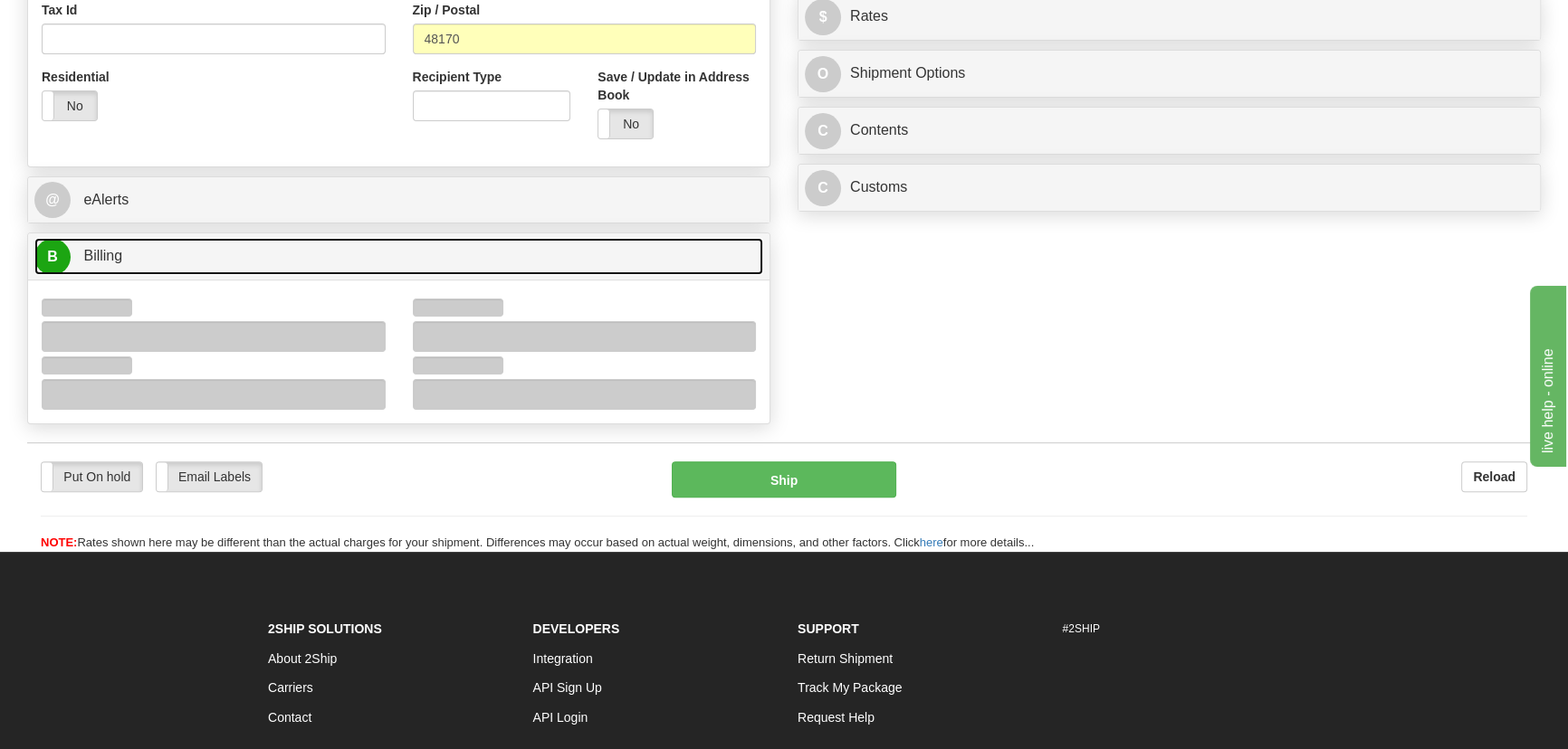
scroll to position [815, 0]
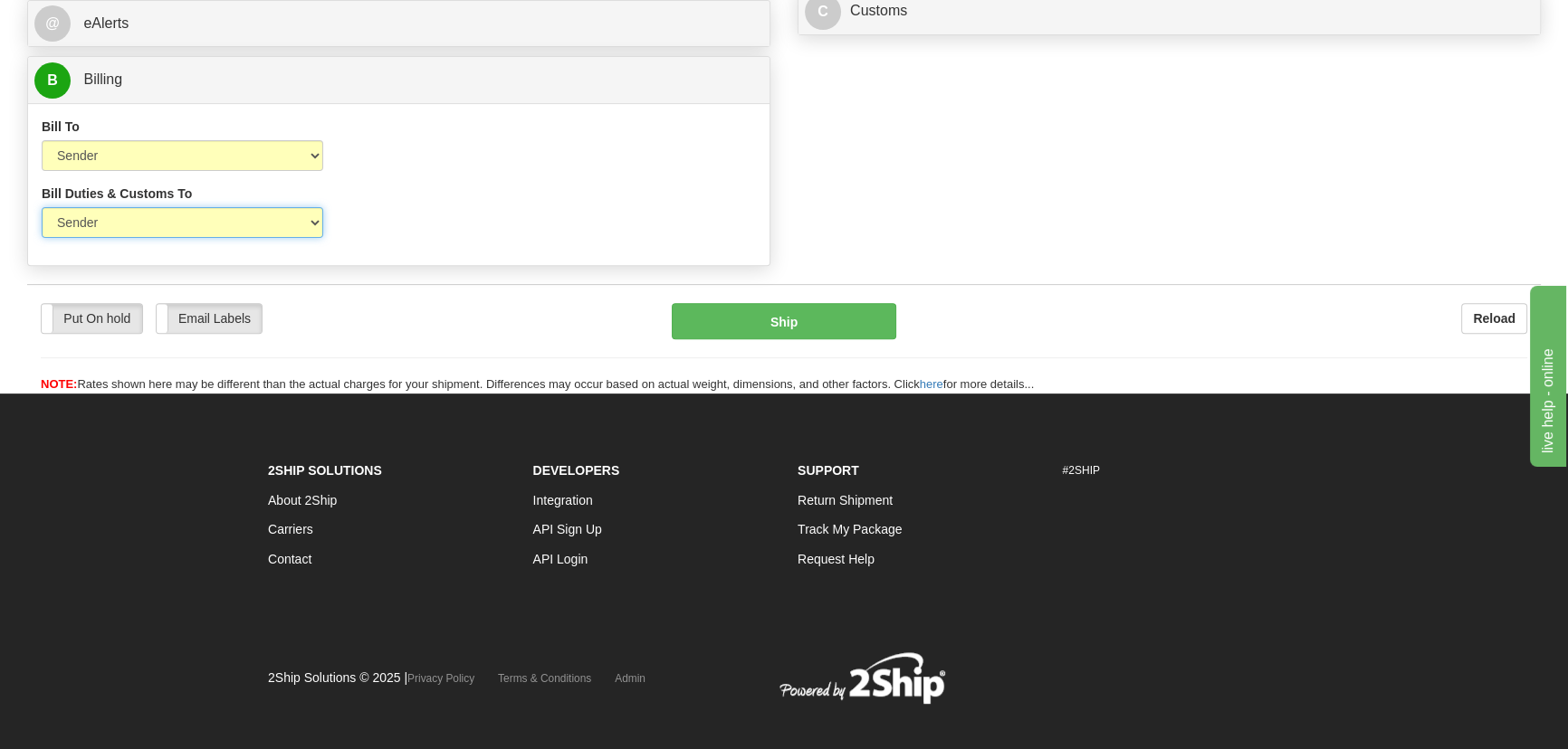
click at [181, 229] on select "Sender Recipient Third Party" at bounding box center [181, 222] width 281 height 30
select select "2"
click at [41, 207] on select "Sender Recipient Third Party" at bounding box center [181, 222] width 281 height 30
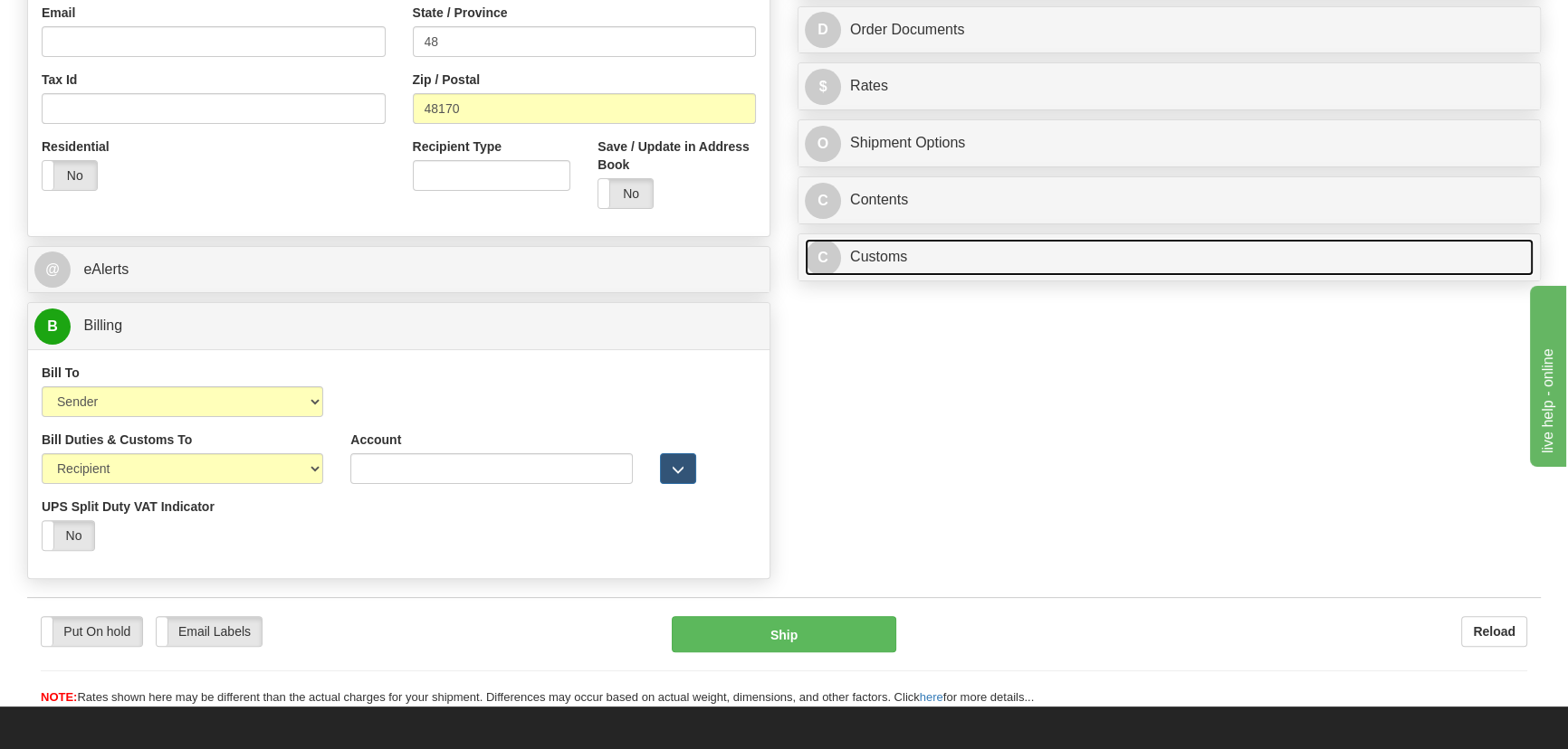
click at [1027, 240] on link "C Customs" at bounding box center [1169, 258] width 729 height 37
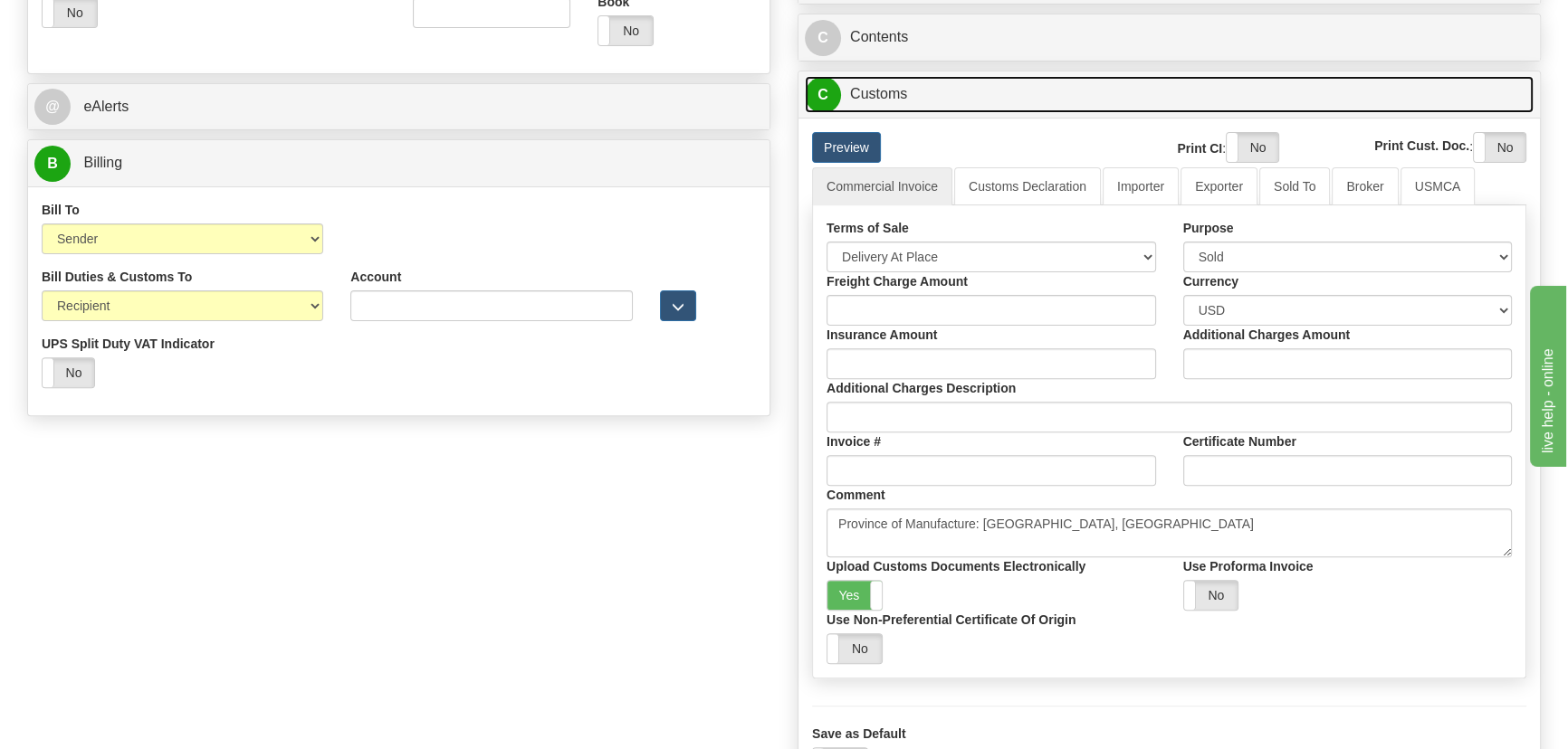
scroll to position [733, 0]
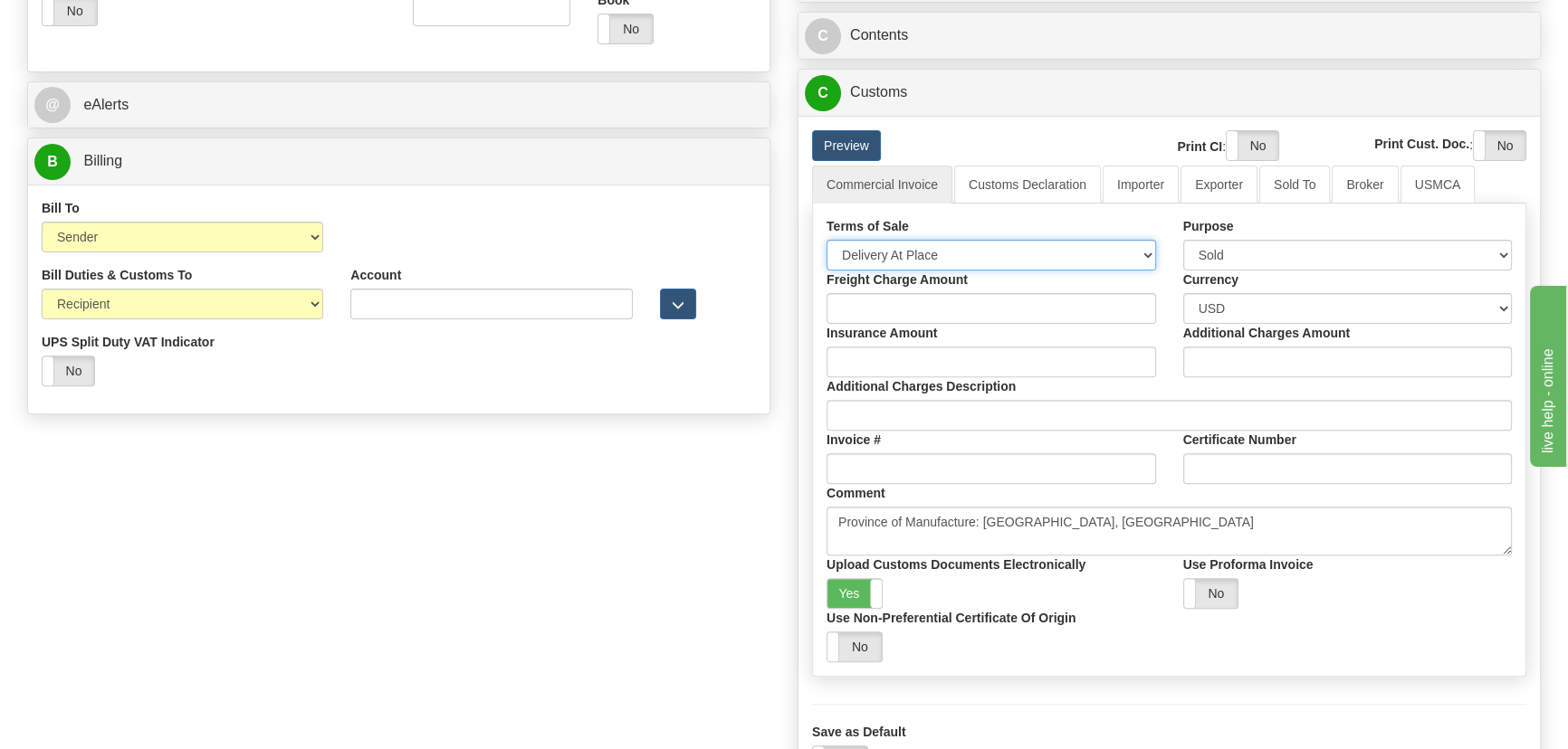
click at [928, 254] on select "Free Carrier Free On Board Ex Works Delivered Duty Unpaid Delivered Duty Paid C…" at bounding box center [991, 255] width 329 height 30
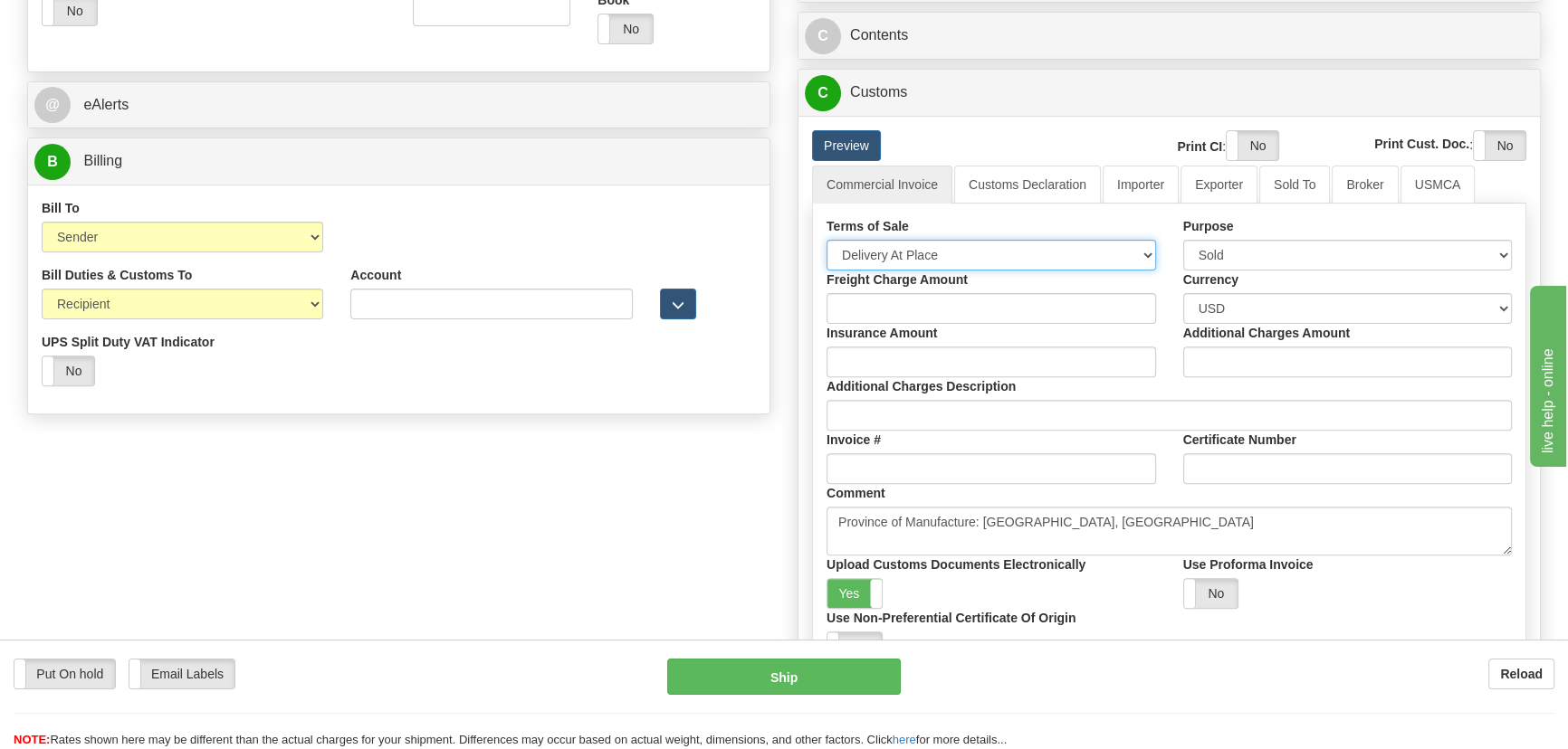
select select "7"
click at [827, 240] on select "Free Carrier Free On Board Ex Works Delivered Duty Unpaid Delivered Duty Paid C…" at bounding box center [991, 255] width 329 height 30
click at [1125, 193] on link "Importer" at bounding box center [1141, 184] width 76 height 38
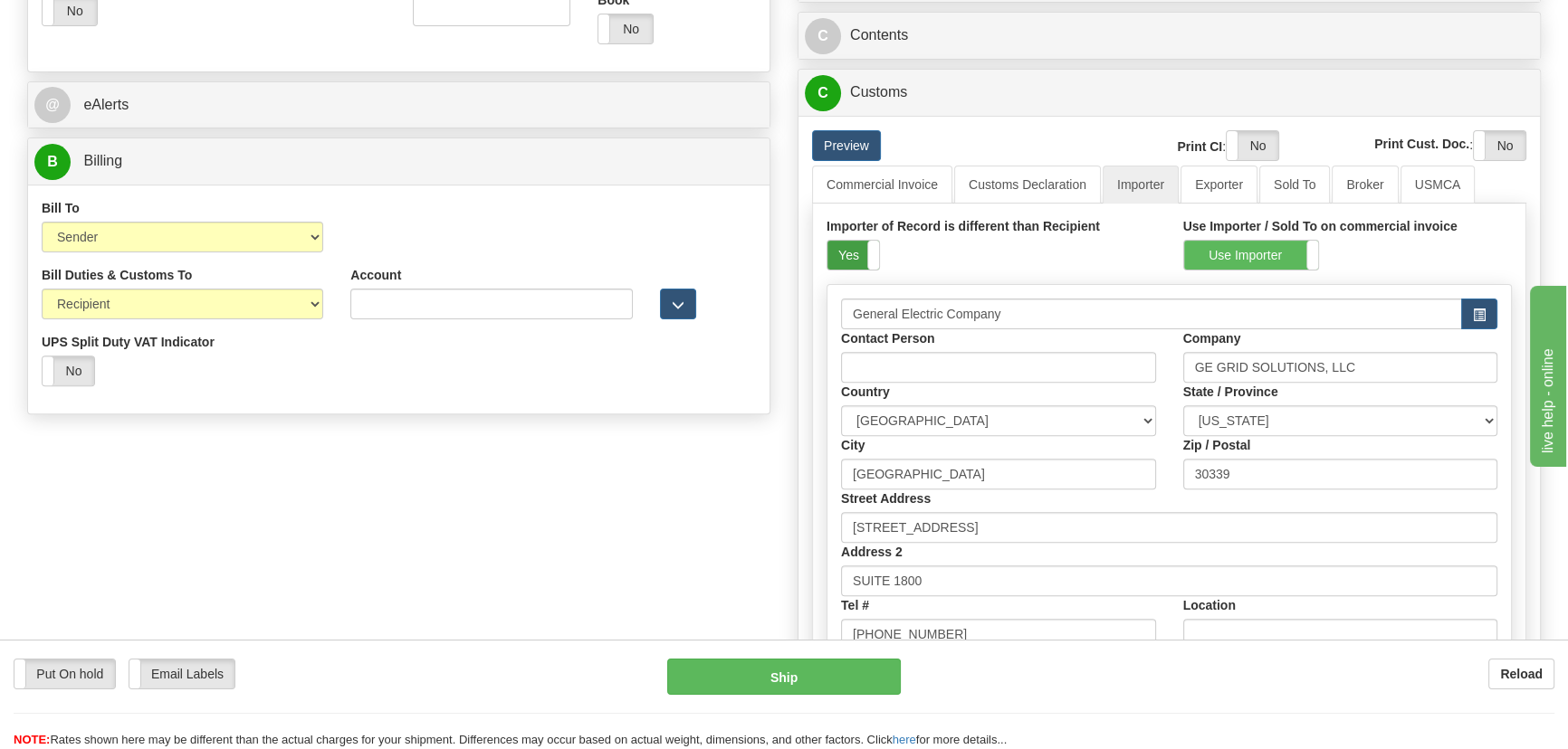
click at [862, 253] on label "Yes" at bounding box center [853, 256] width 52 height 29
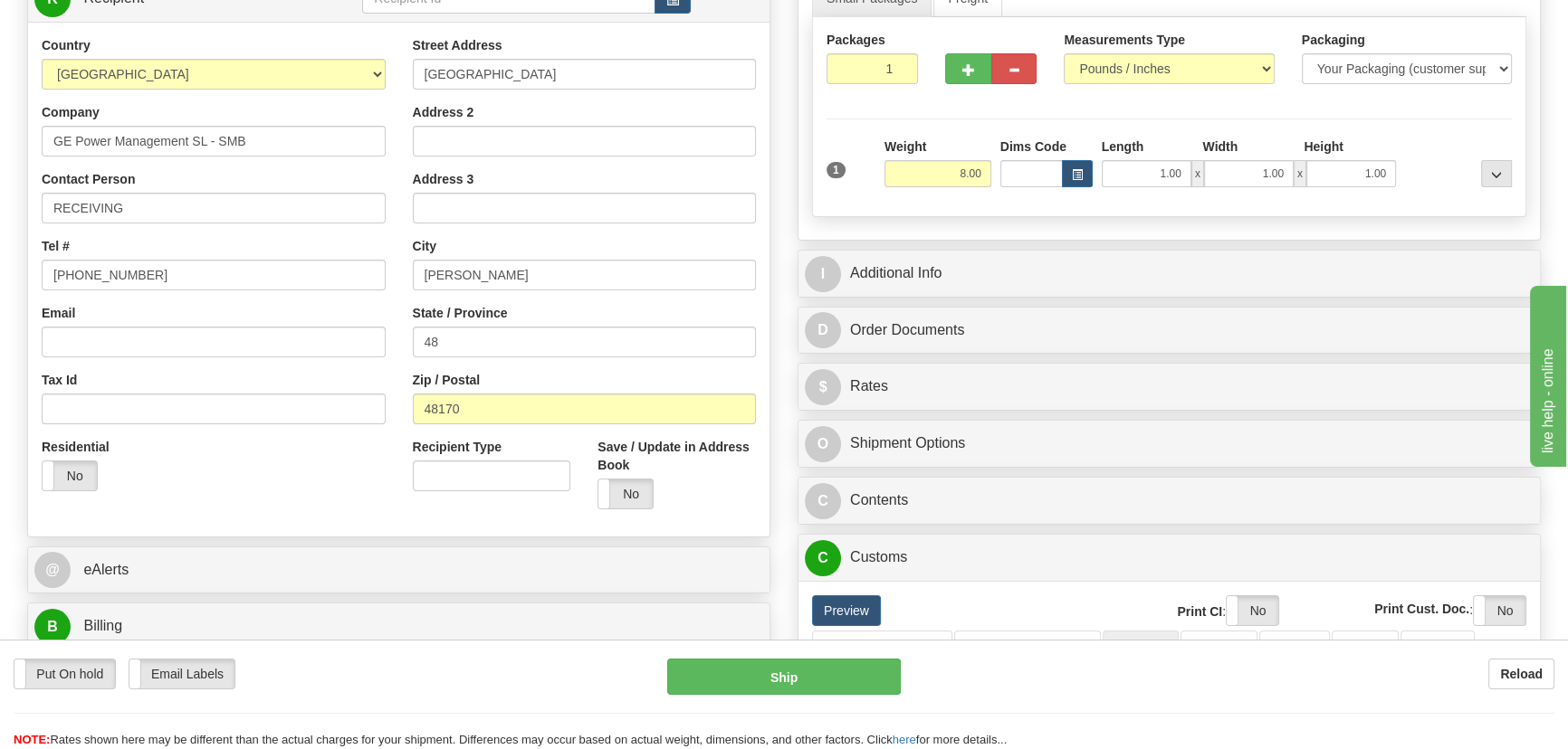
scroll to position [239, 0]
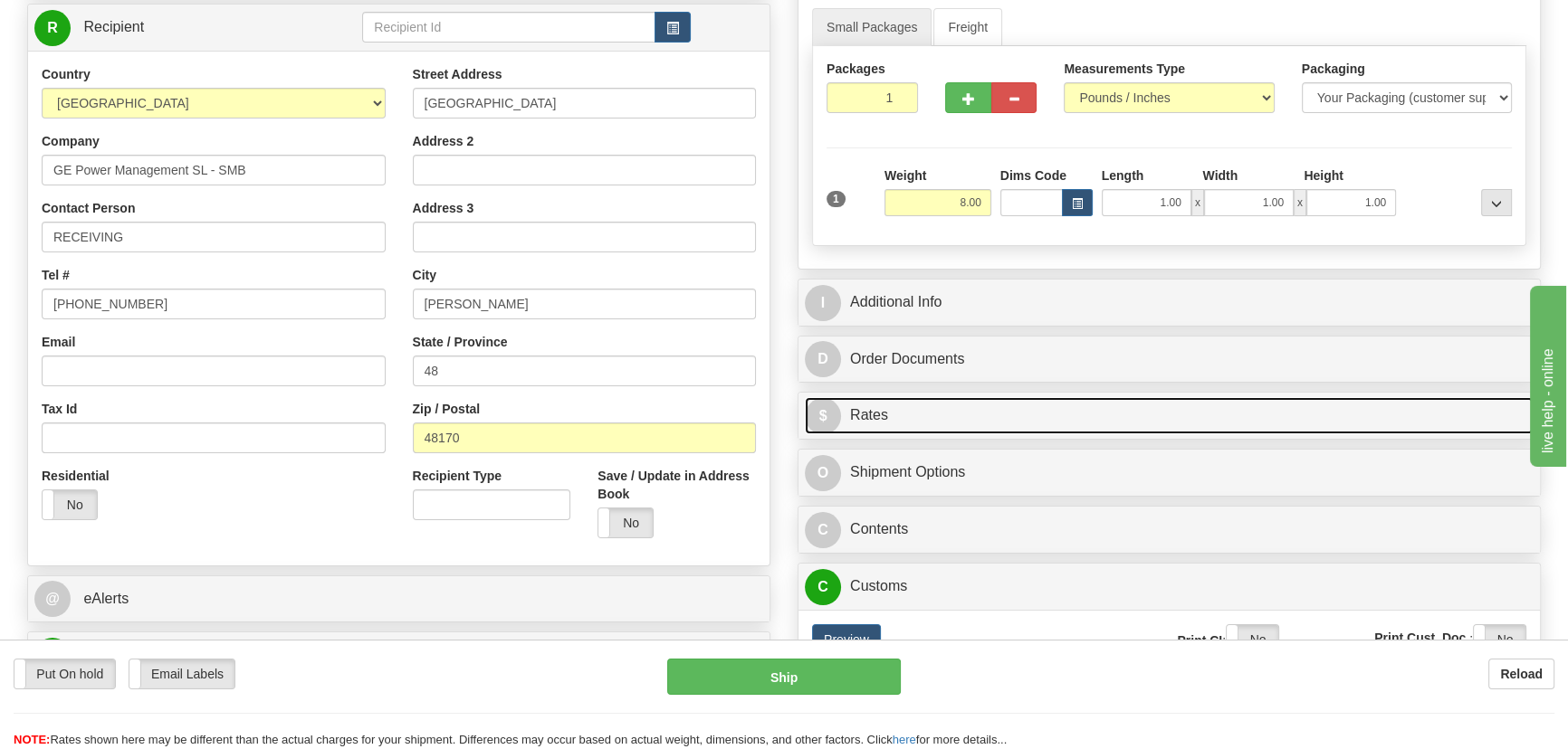
click at [1233, 426] on link "$ Rates" at bounding box center [1169, 416] width 729 height 37
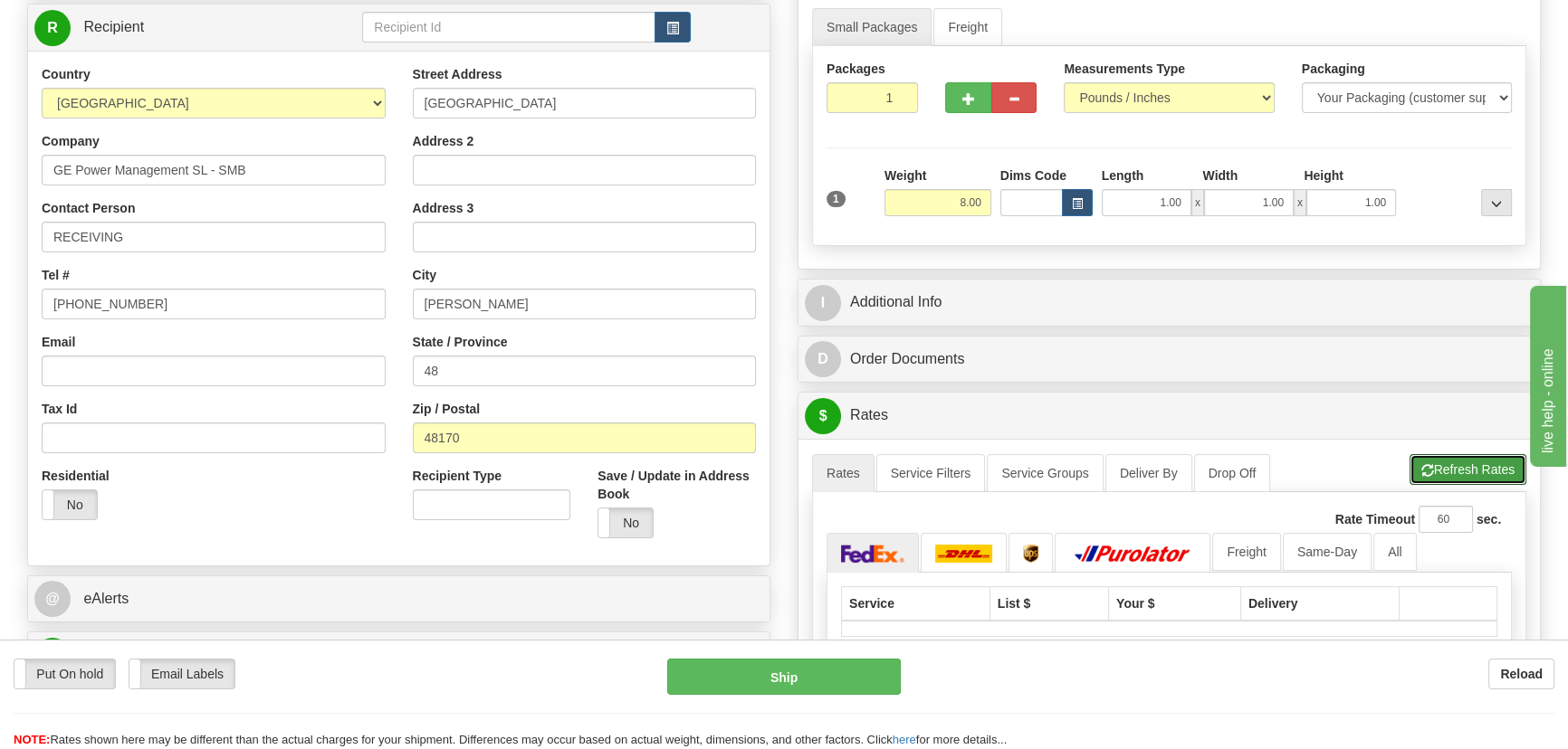
drag, startPoint x: 1452, startPoint y: 474, endPoint x: 1448, endPoint y: 462, distance: 12.6
click at [1452, 474] on button "Refresh Rates" at bounding box center [1468, 469] width 117 height 30
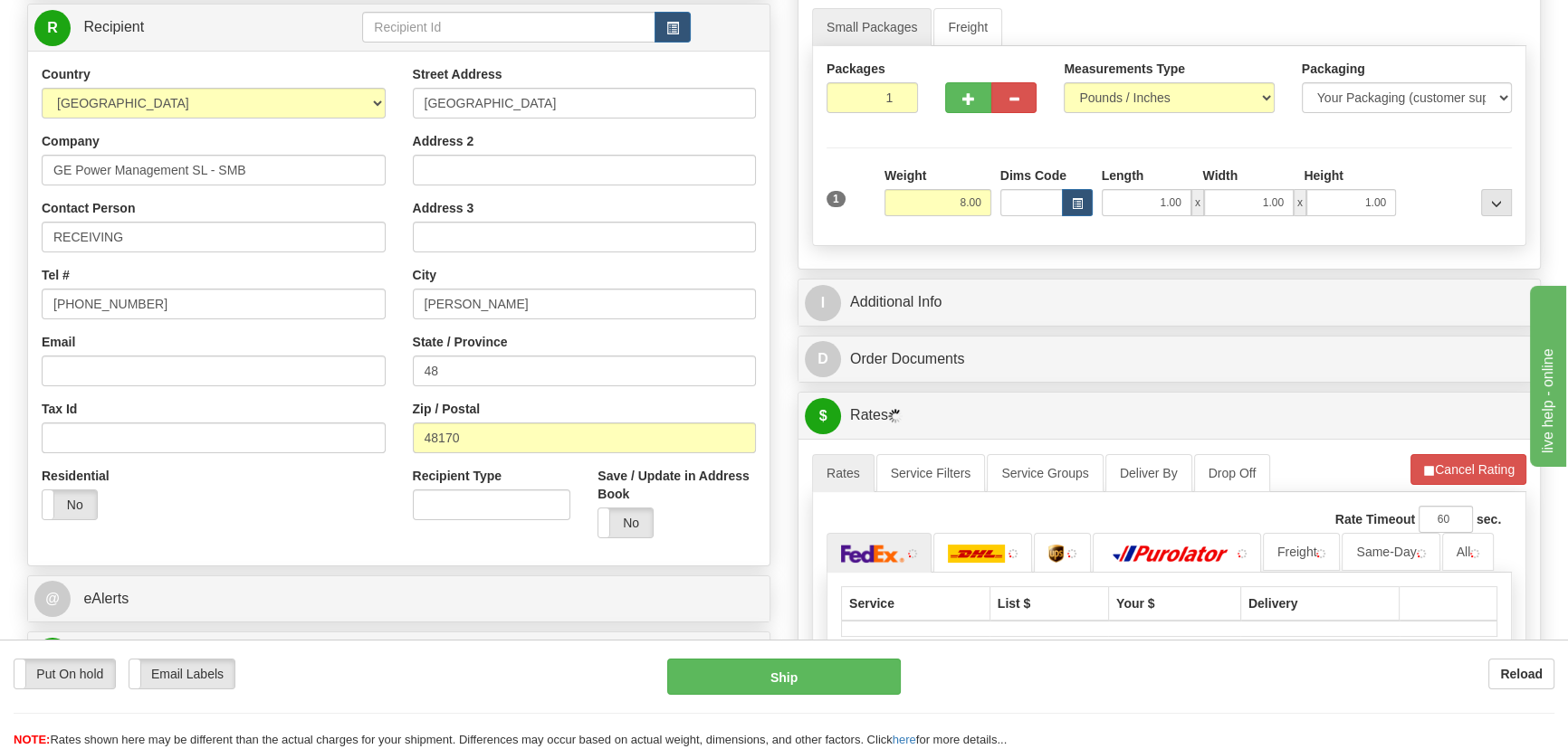
click at [1250, 273] on div "Rate in Account Currency ARN AWG AUD AUS BHD BBD BFR BMD BRC BRL GBP UKL BND BG…" at bounding box center [1170, 581] width 771 height 1385
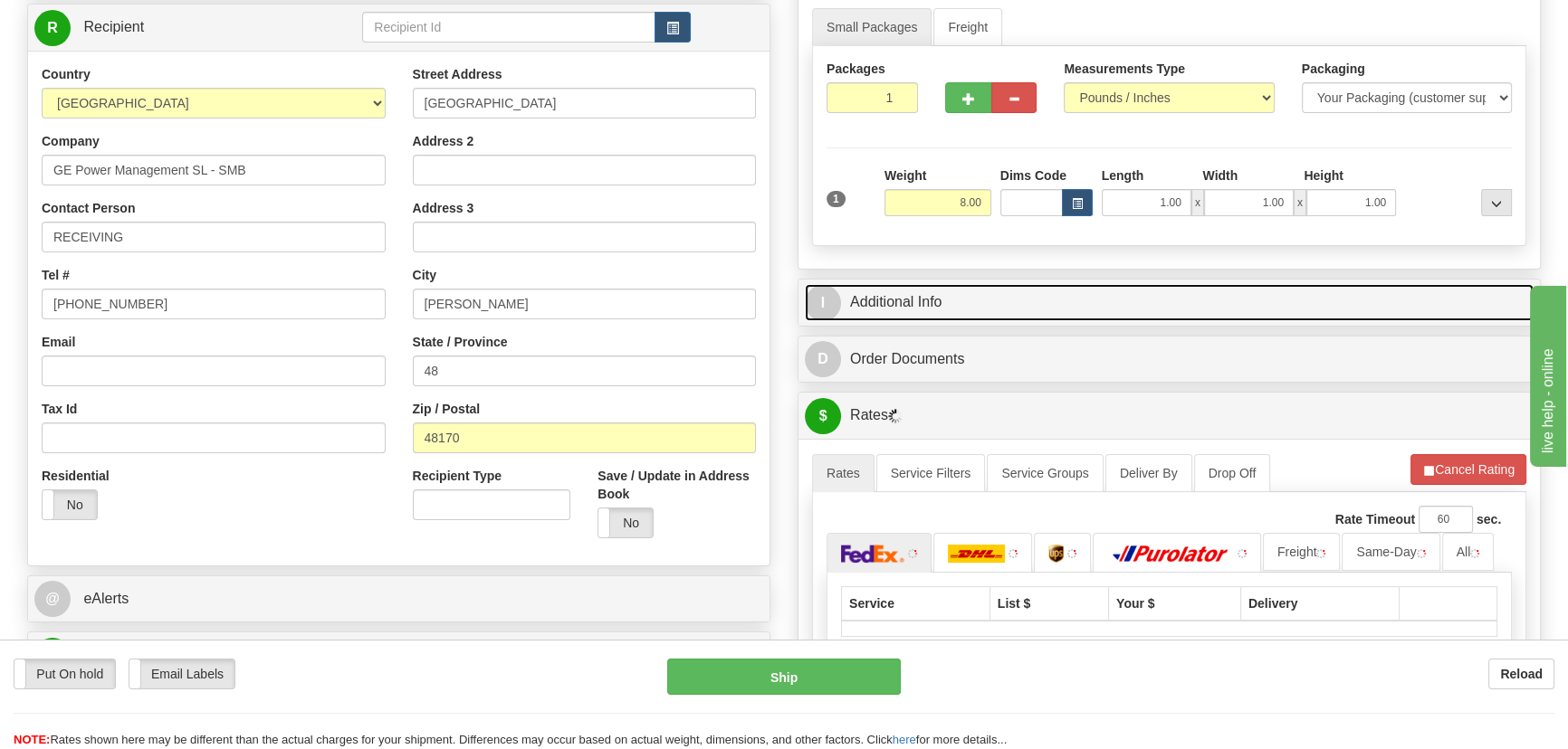
click at [1247, 291] on link "I Additional Info" at bounding box center [1169, 303] width 729 height 37
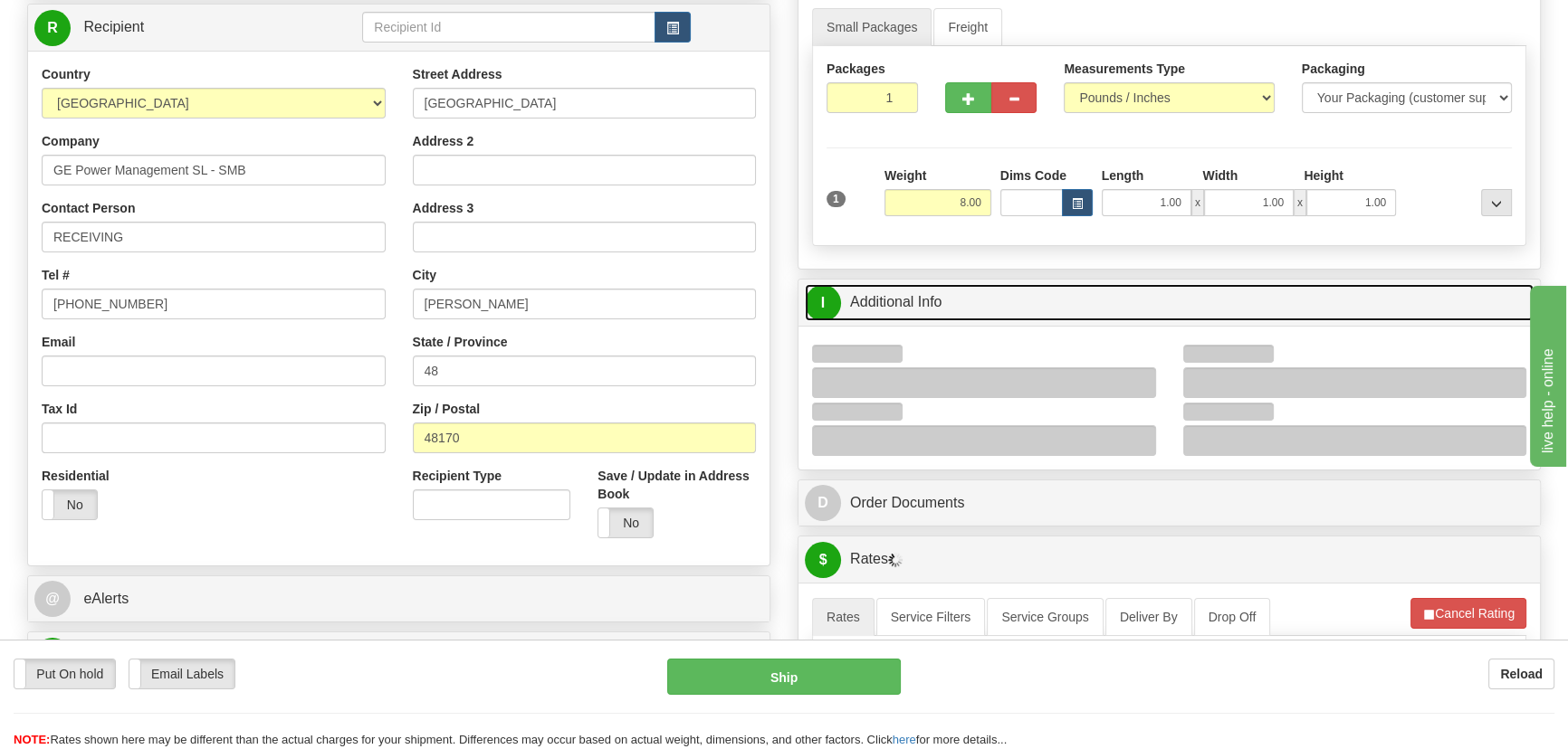
scroll to position [486, 0]
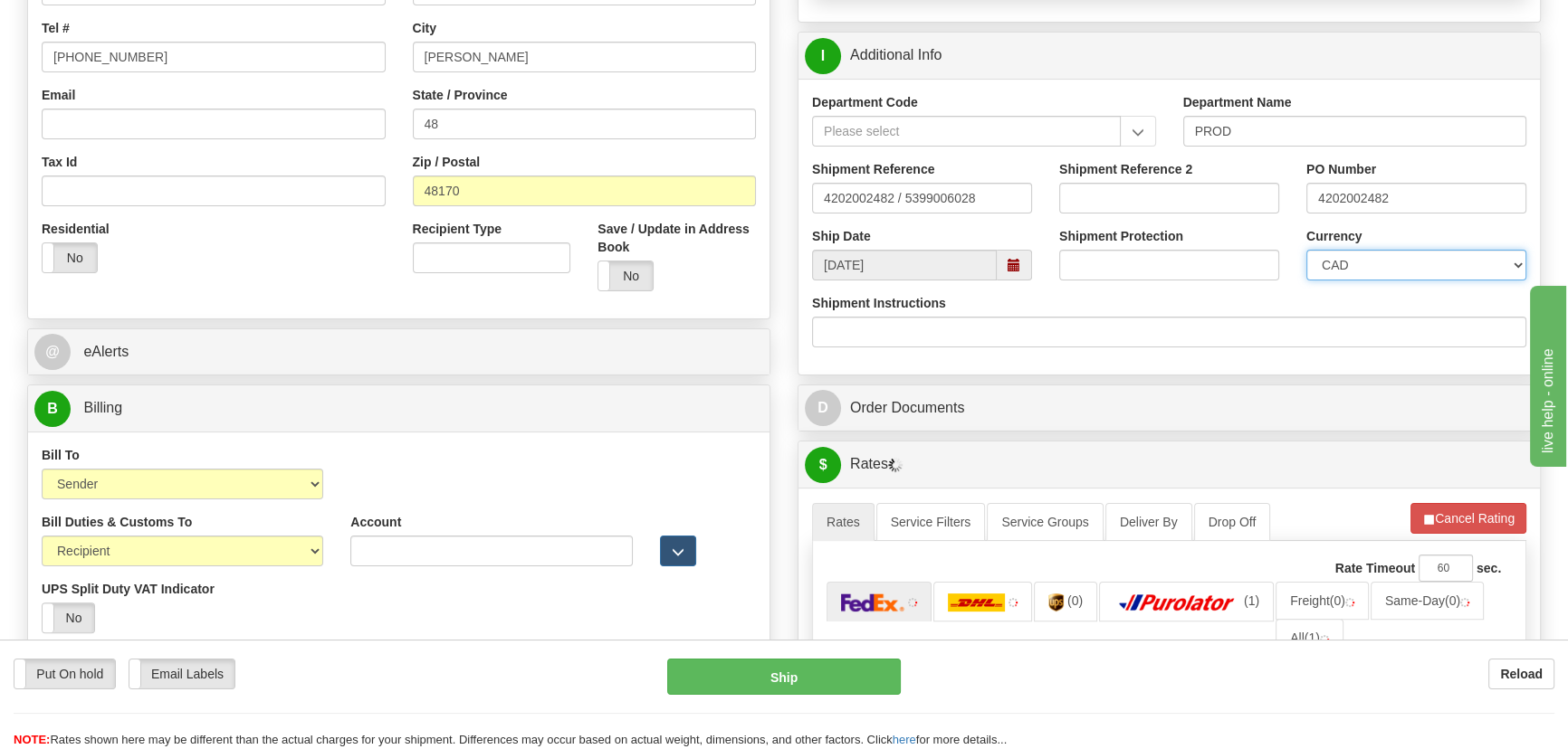
click at [1389, 266] on select "CAD USD EUR ZAR [PERSON_NAME] ARN AUD AUS AWG BBD BFR BGN BHD BMD BND BRC BRL C…" at bounding box center [1416, 265] width 220 height 30
select select "1"
click at [1306, 250] on select "CAD USD EUR ZAR [PERSON_NAME] ARN AUD AUS AWG BBD BFR BGN BHD BMD BND BRC BRL C…" at bounding box center [1416, 265] width 220 height 30
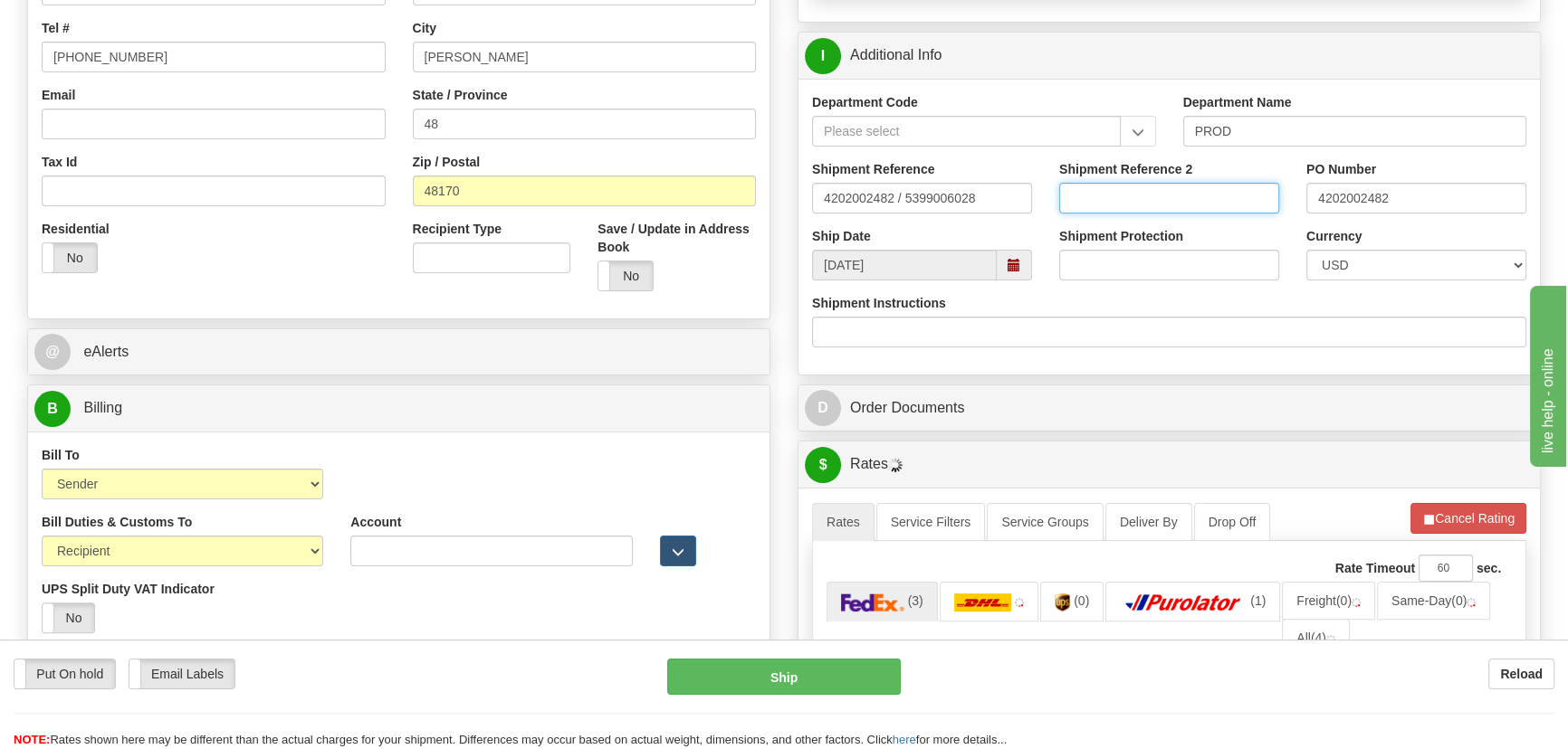
click at [1186, 205] on input "Shipment Reference 2" at bounding box center [1169, 198] width 220 height 30
drag, startPoint x: 1186, startPoint y: 202, endPoint x: 1019, endPoint y: 184, distance: 168.0
click at [1021, 185] on div "Shipment Reference 4202002482 / 5399006028 Shipment Reference 2 5399006028 PO N…" at bounding box center [1169, 193] width 741 height 67
type input "5399006028"
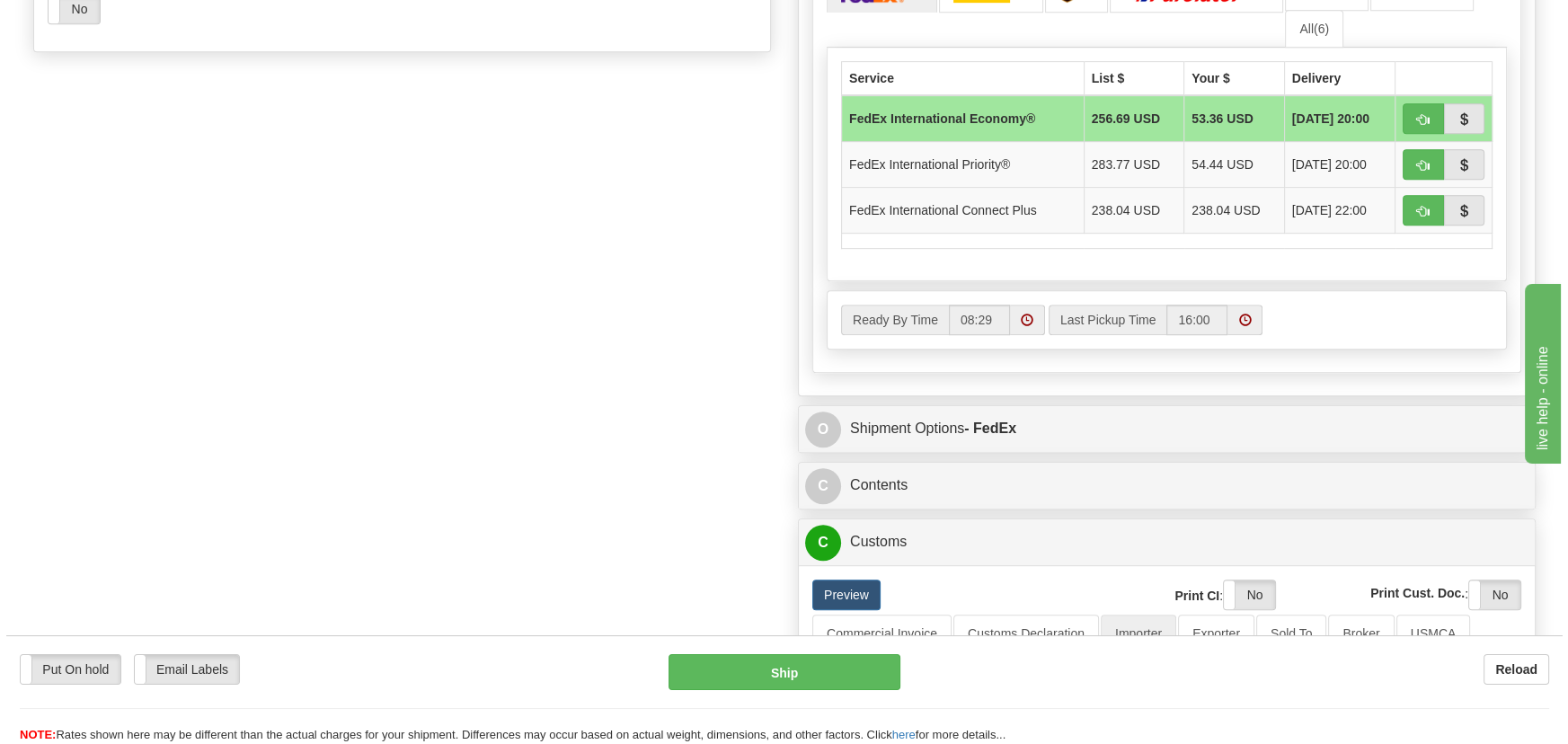
scroll to position [1136, 0]
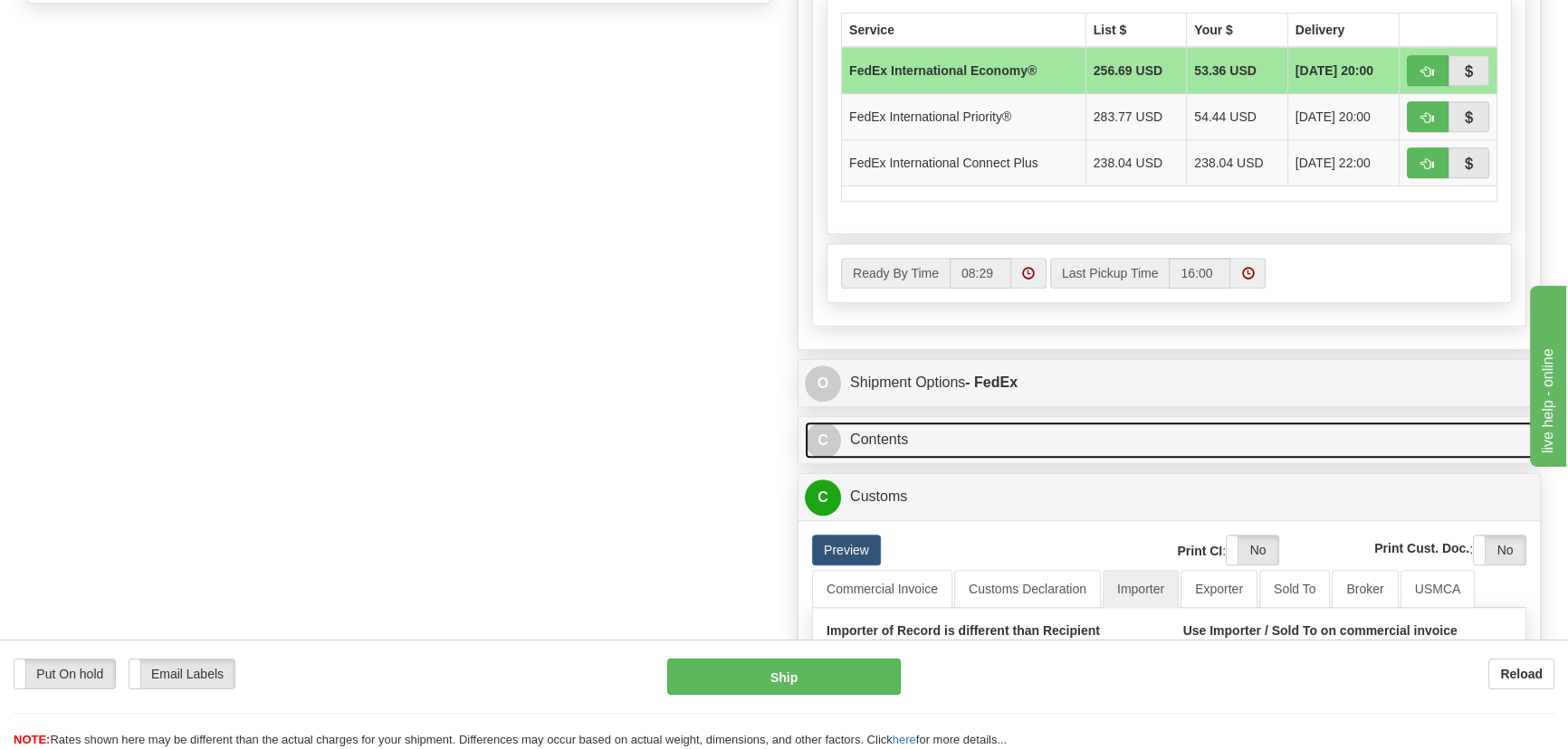
click at [1258, 429] on link "C Contents" at bounding box center [1169, 440] width 729 height 37
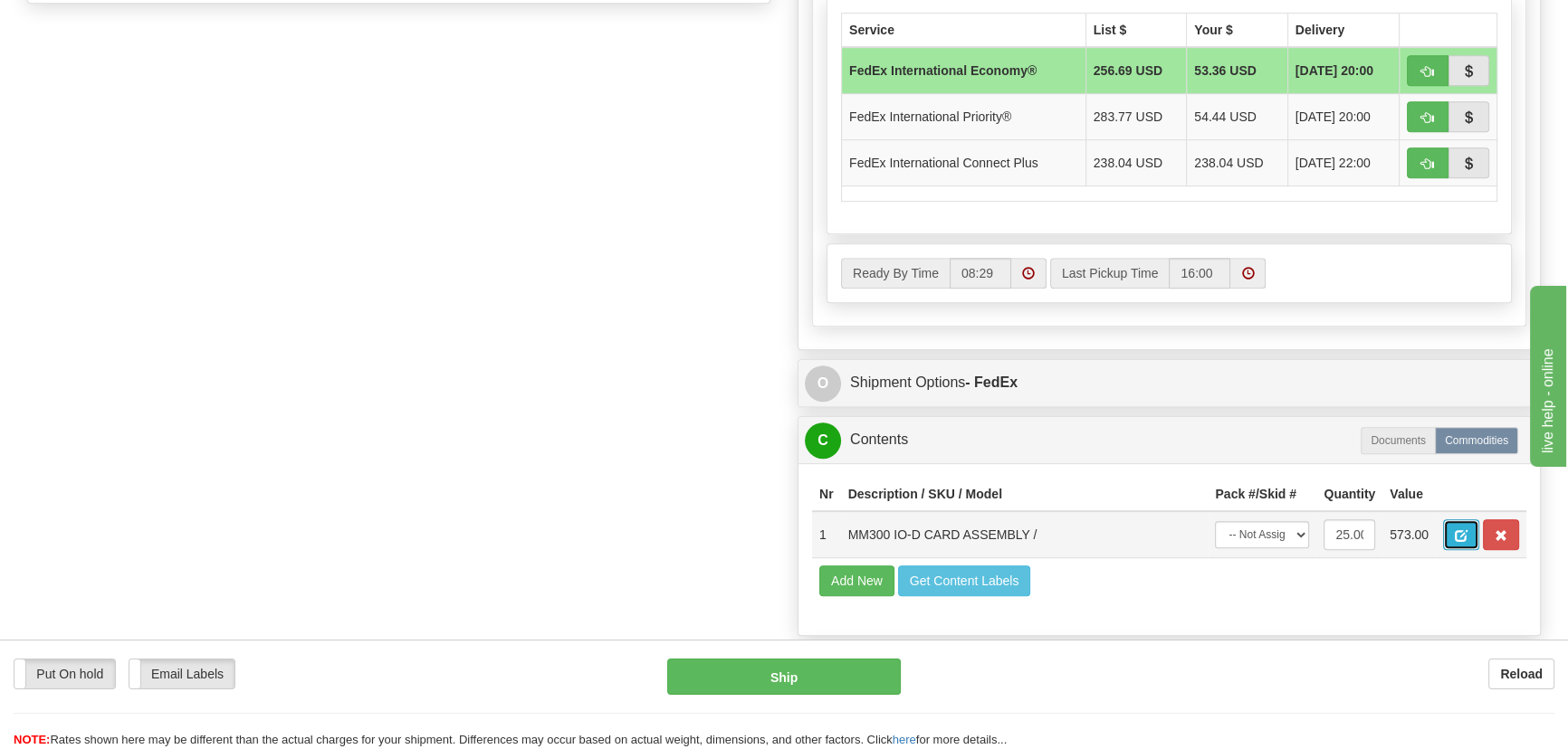
click at [1459, 536] on span "button" at bounding box center [1461, 536] width 13 height 12
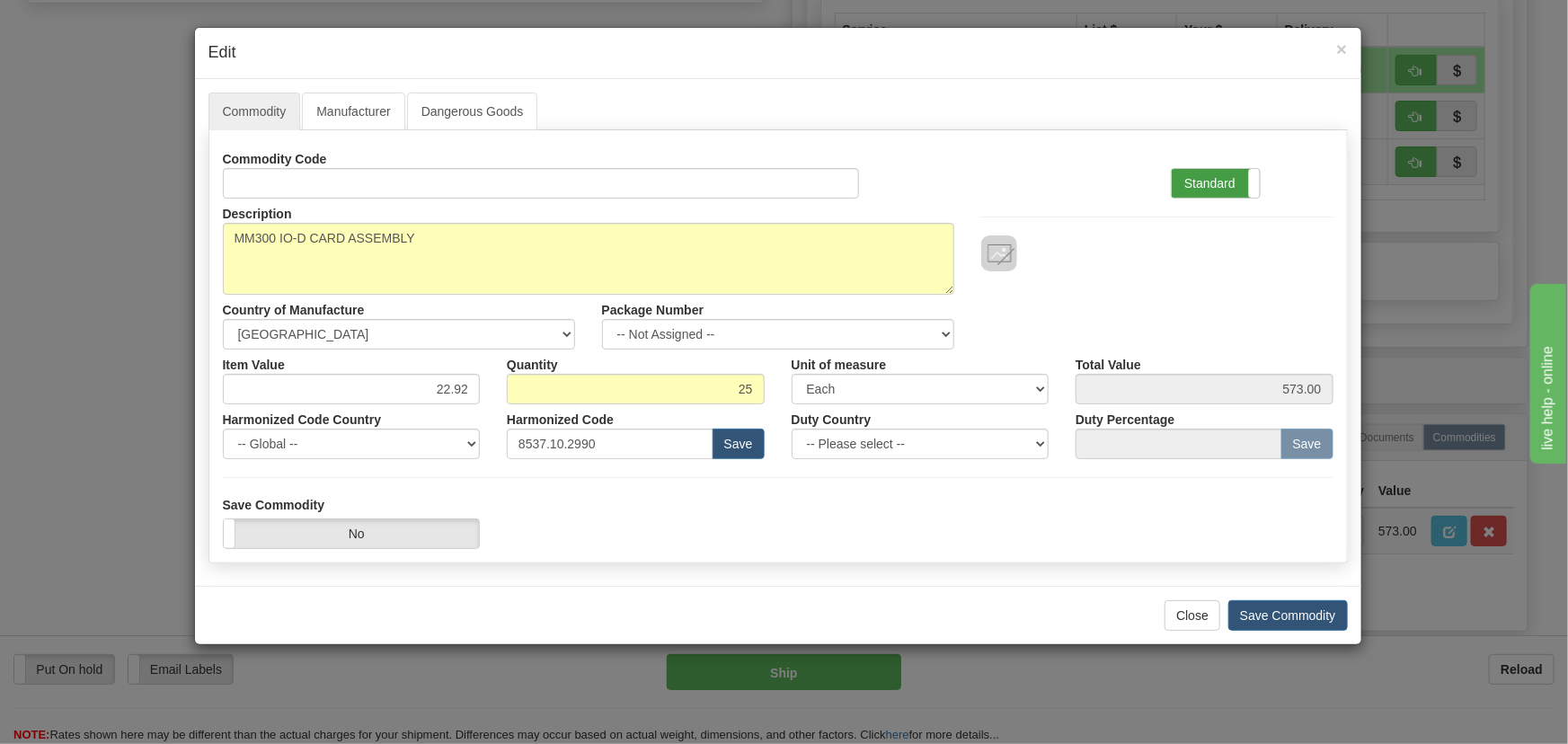
click at [1222, 181] on label "Standard" at bounding box center [1216, 184] width 88 height 29
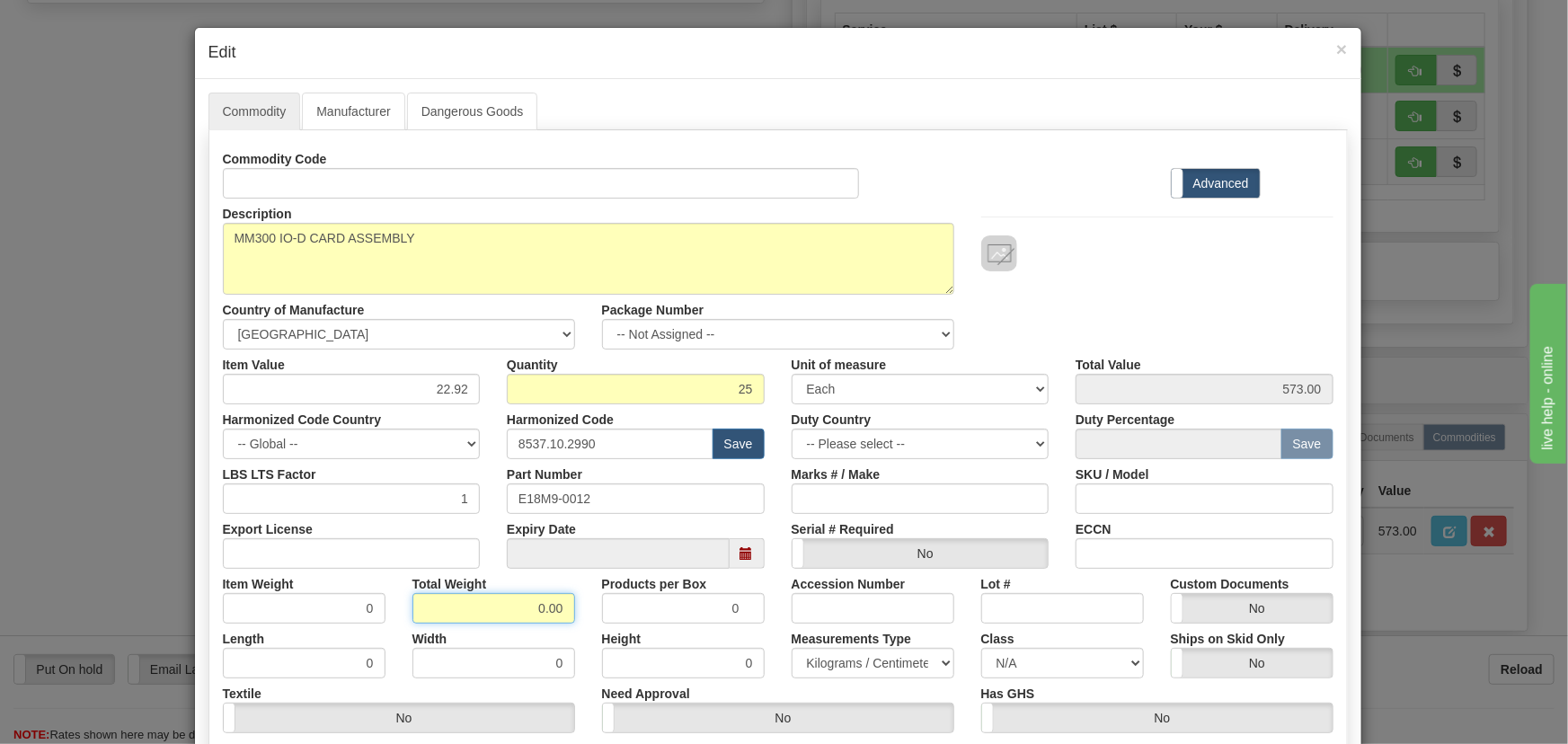
drag, startPoint x: 524, startPoint y: 612, endPoint x: 581, endPoint y: 624, distance: 58.2
click at [581, 624] on div "Commodity Code Standard Advanced Description MM300 IO-D CARD ASSEMBLY Country o…" at bounding box center [778, 466] width 1111 height 645
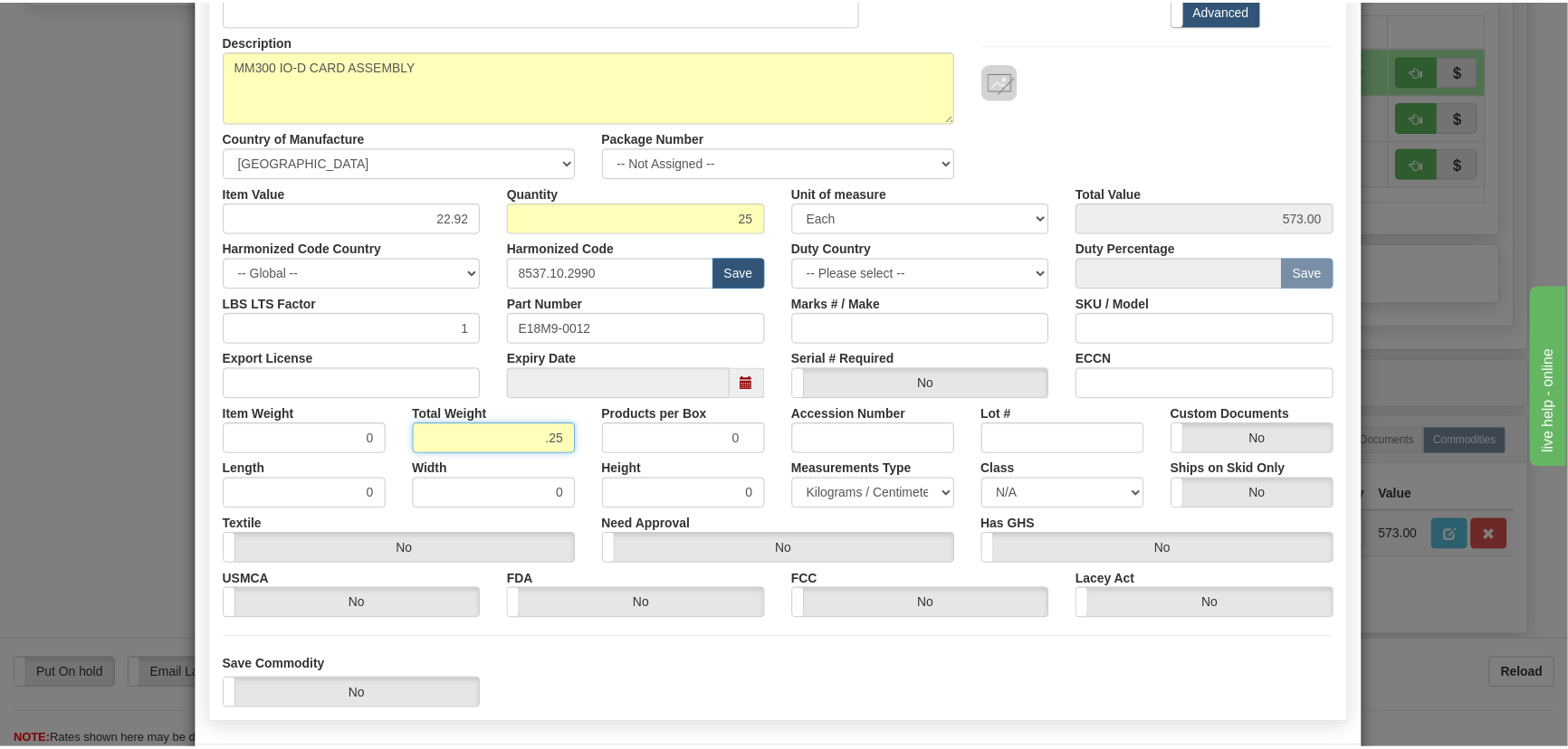
scroll to position [246, 0]
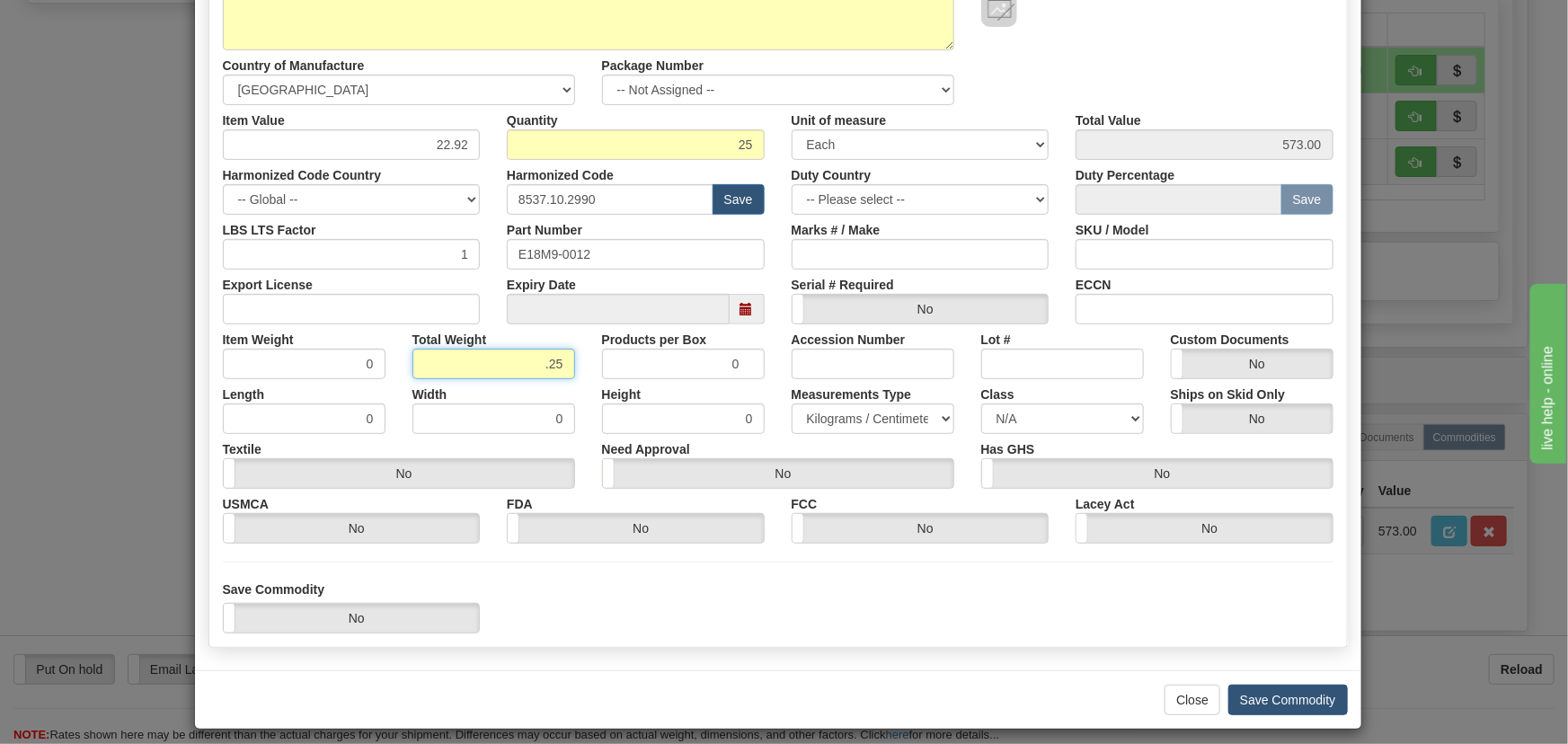
type input ".25"
type input "0.0100"
click at [1252, 700] on button "Save Commodity" at bounding box center [1288, 700] width 120 height 30
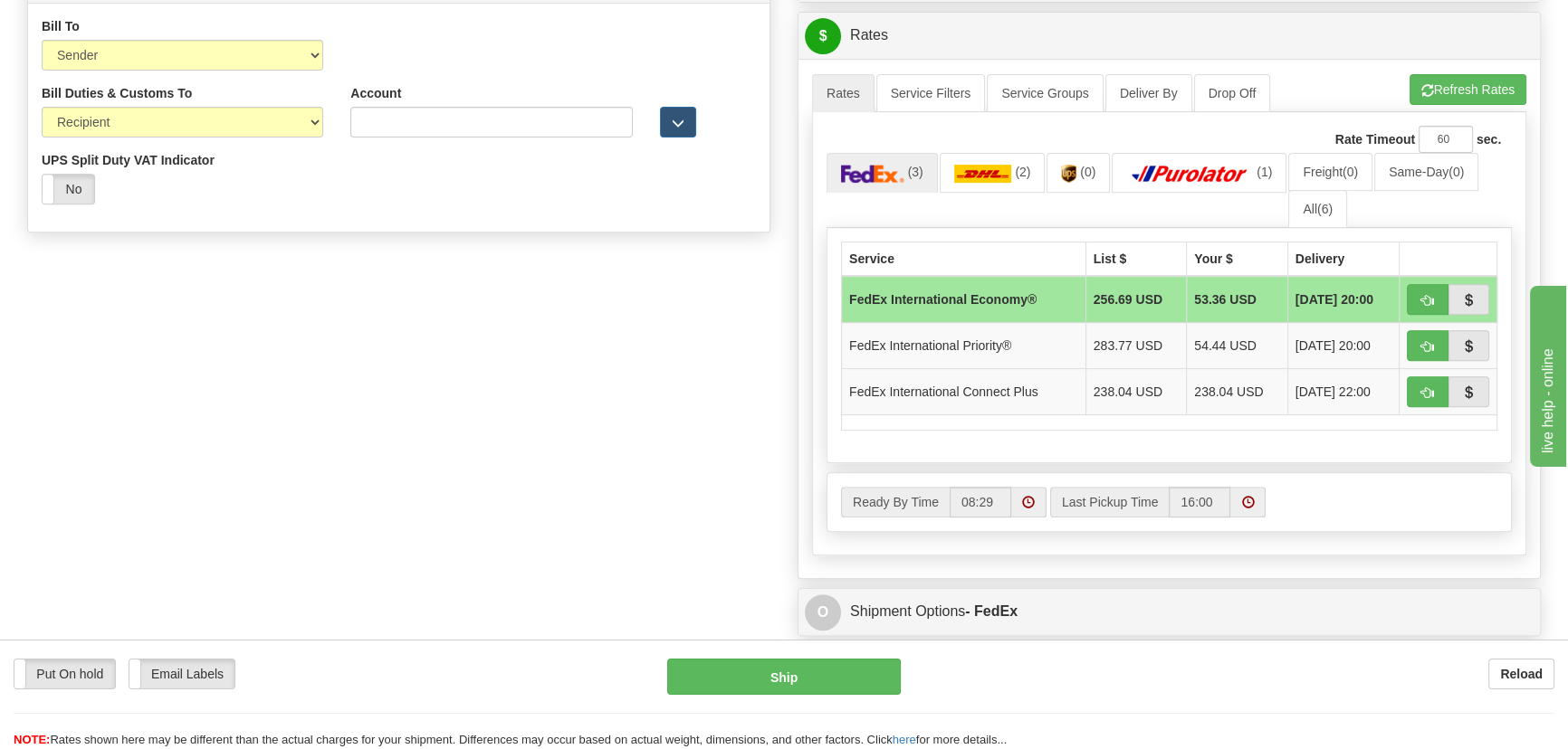
scroll to position [815, 0]
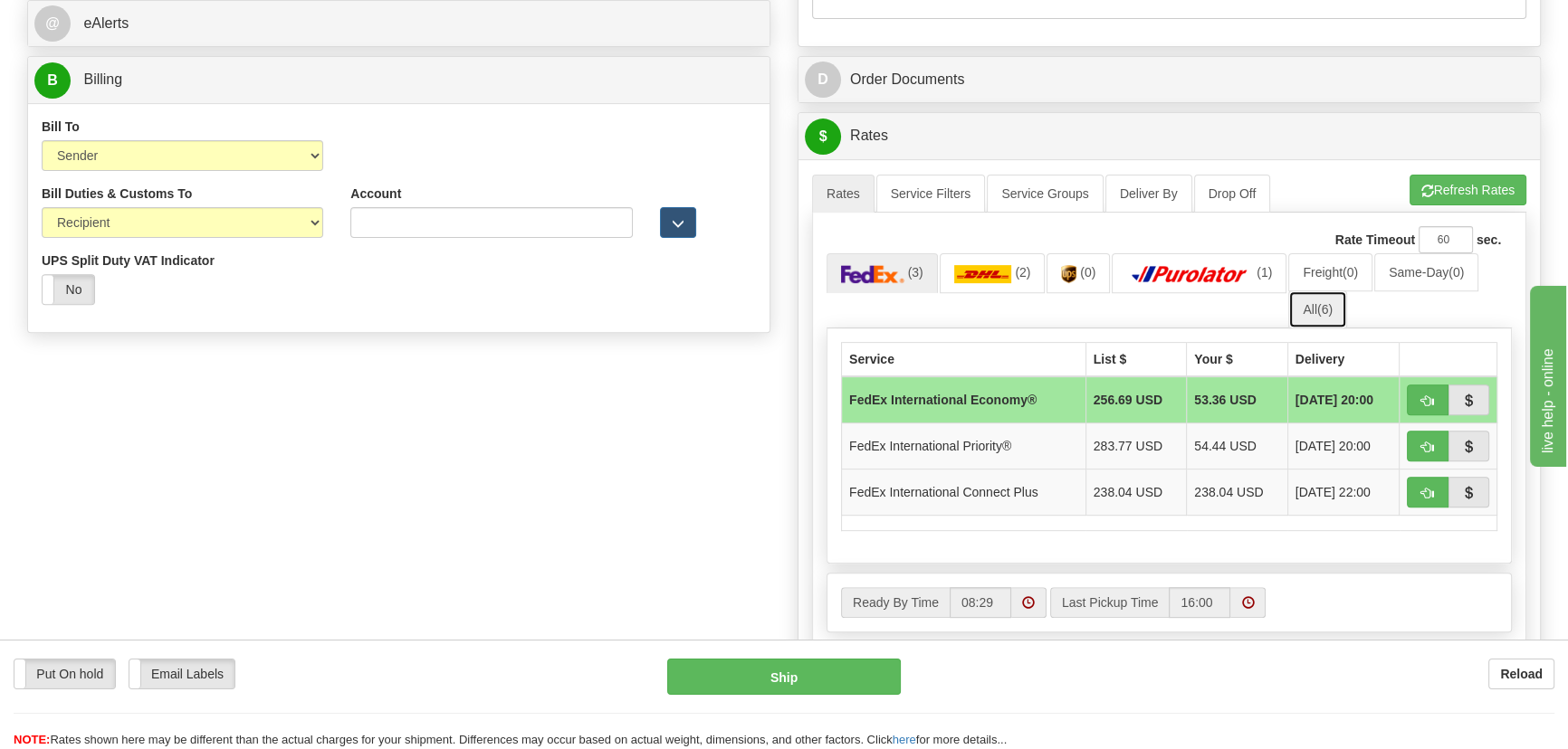
click at [1336, 313] on link "All (6)" at bounding box center [1318, 309] width 59 height 38
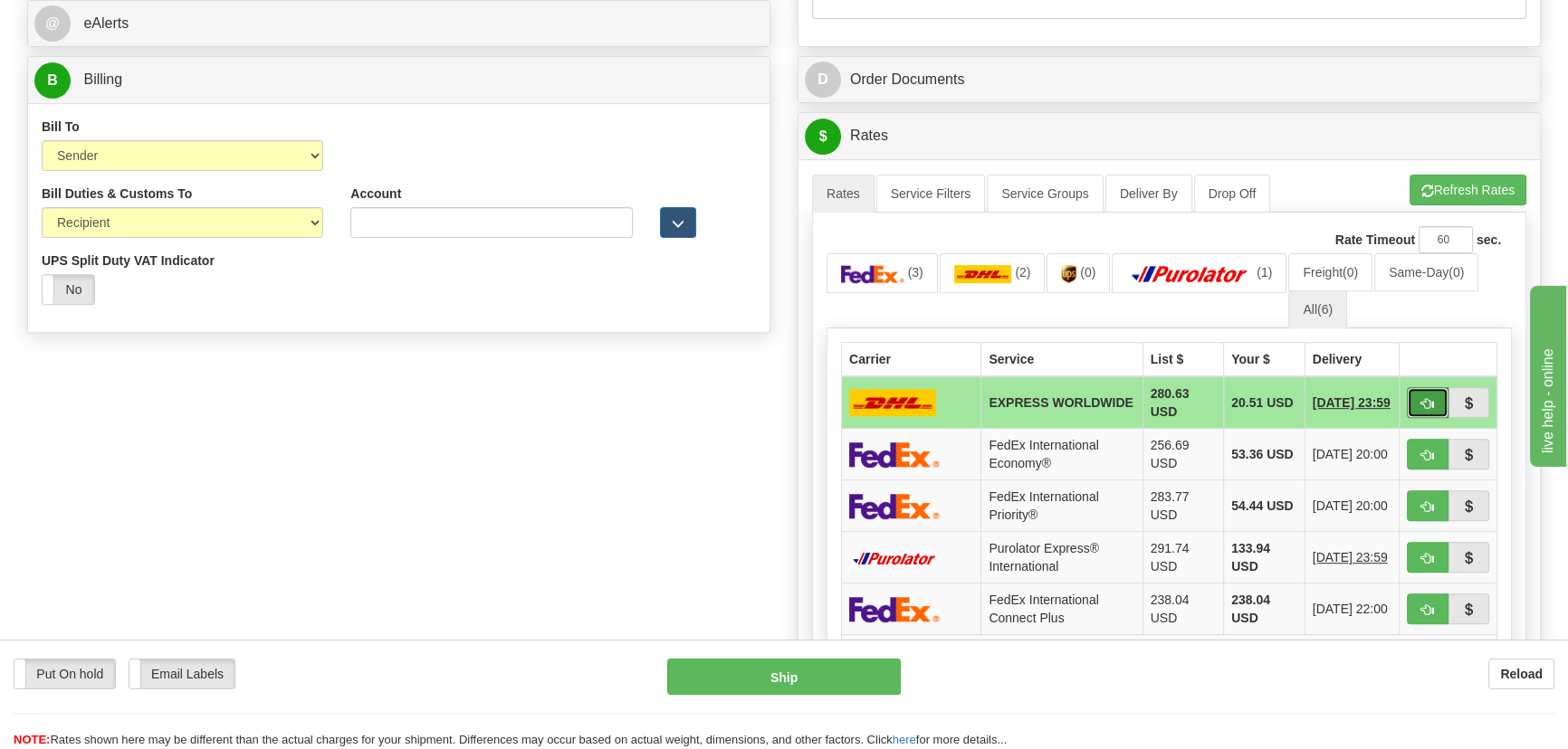
click at [1424, 405] on span "button" at bounding box center [1428, 404] width 13 height 12
type input "P"
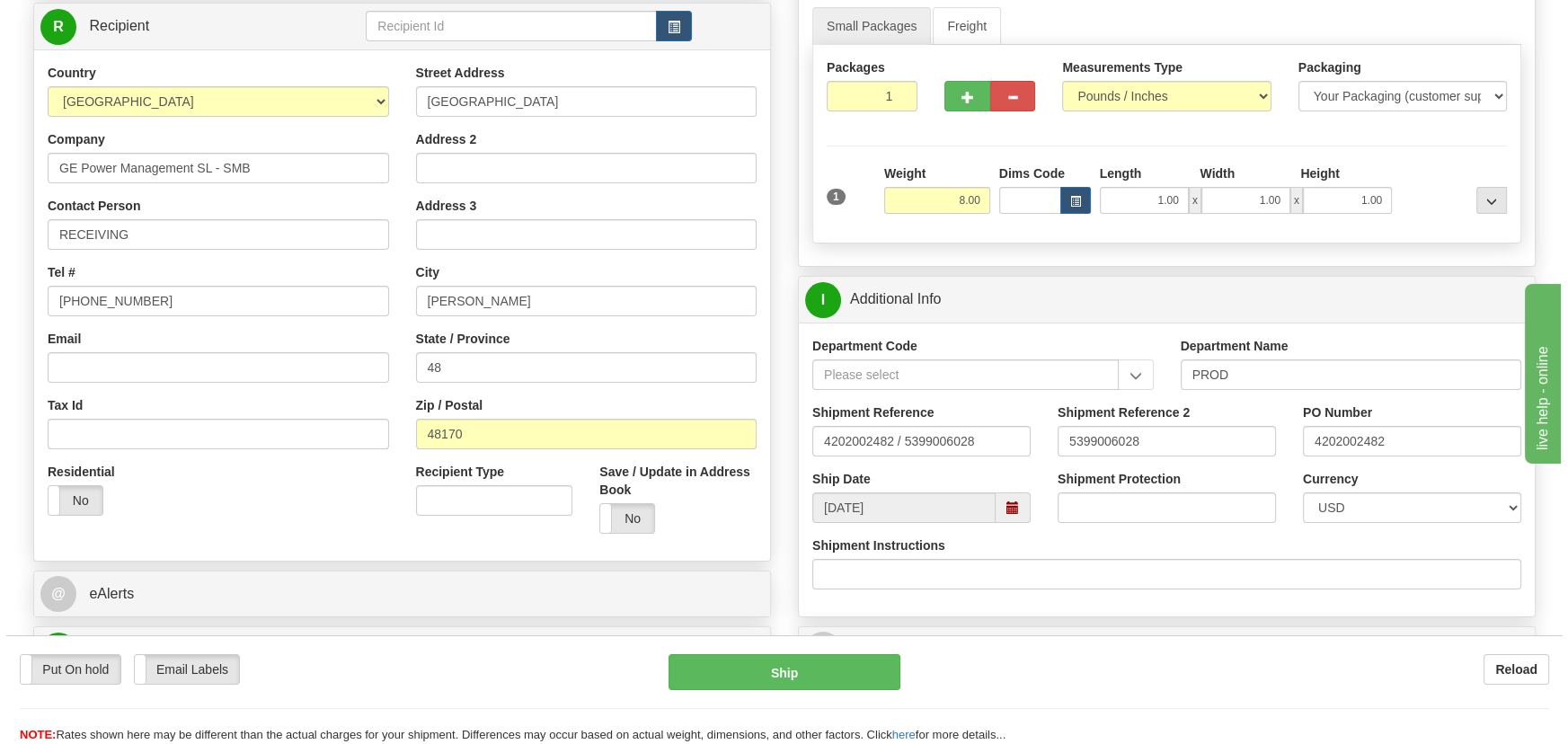
scroll to position [238, 0]
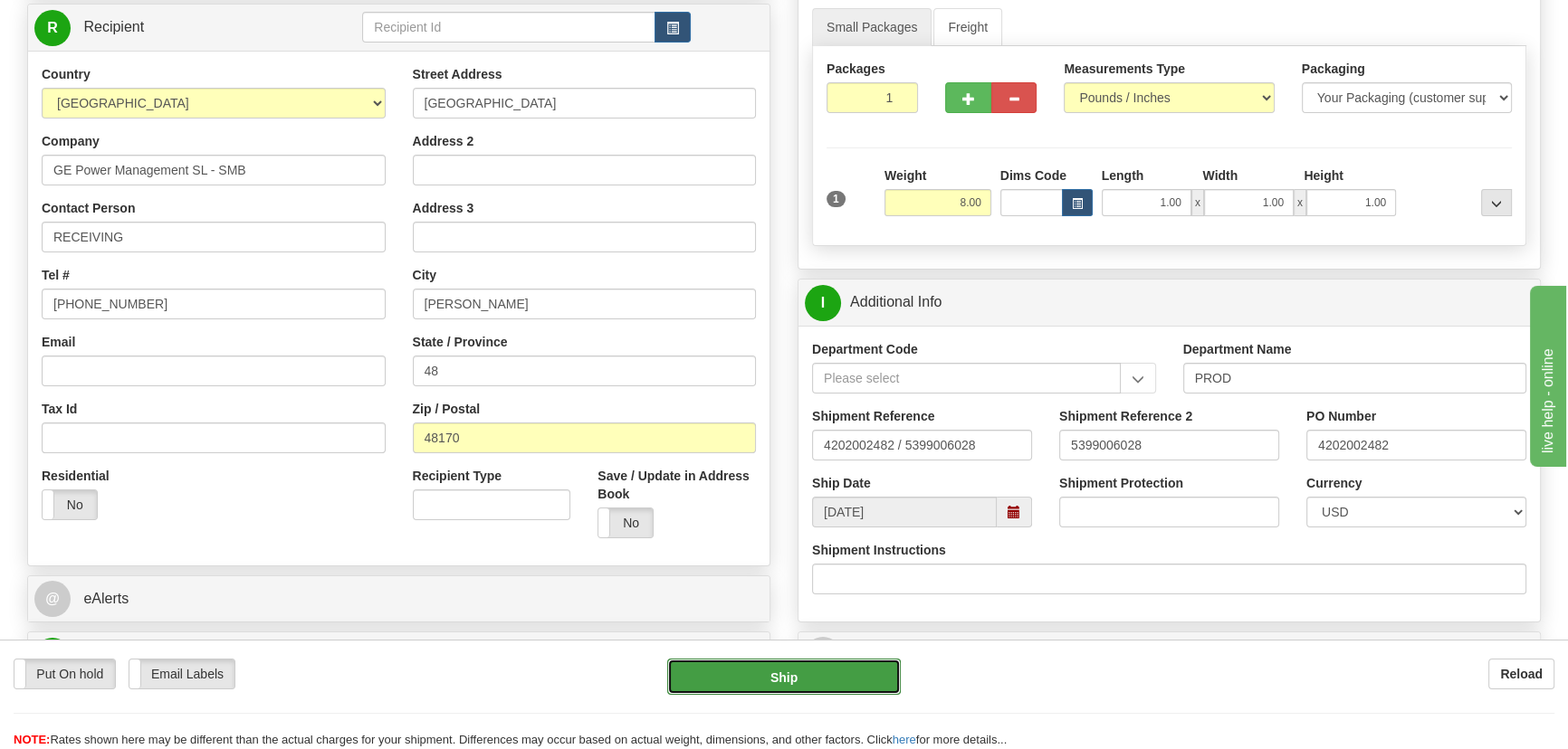
click at [804, 684] on button "Ship" at bounding box center [784, 676] width 234 height 36
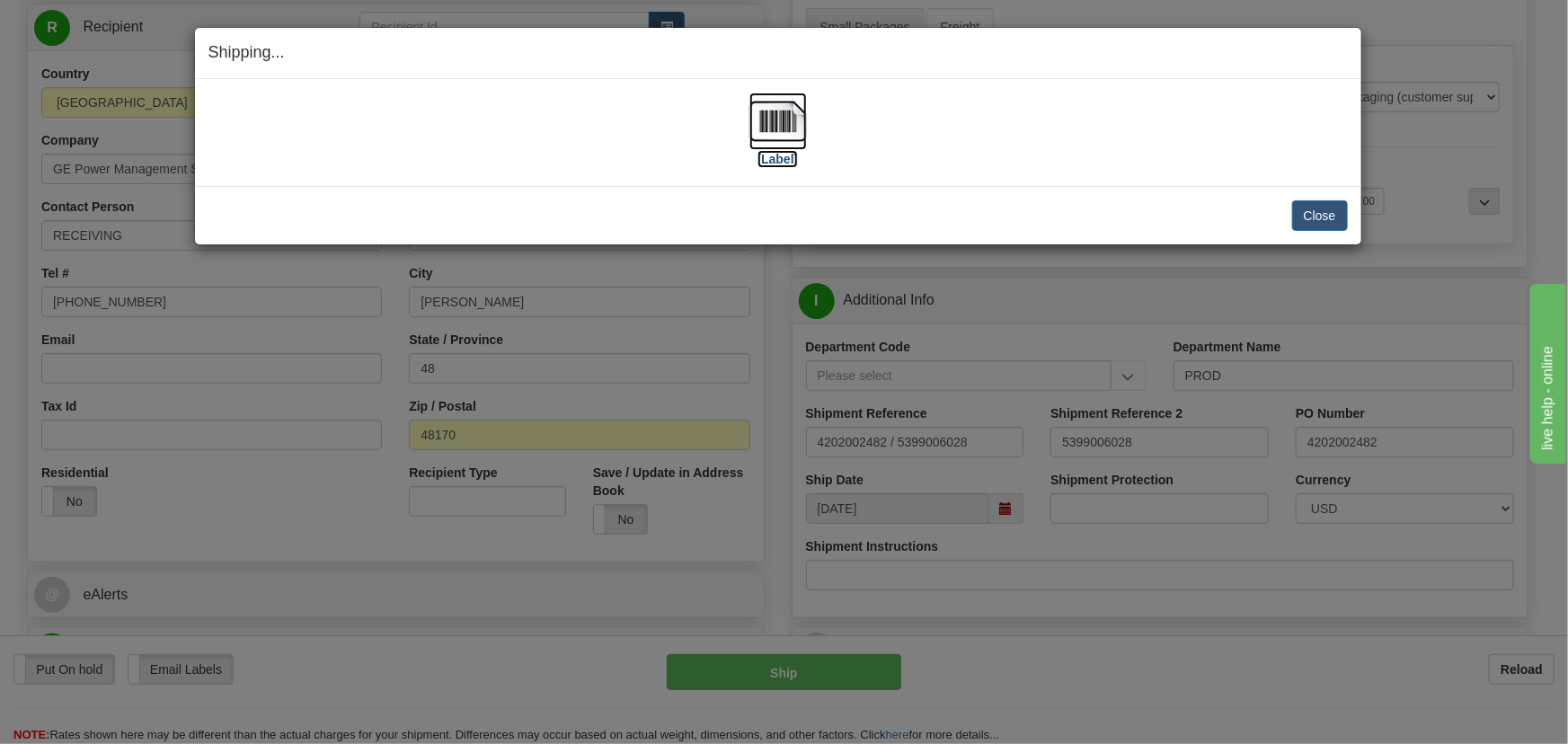
click at [772, 126] on img at bounding box center [778, 121] width 57 height 57
click at [1309, 207] on button "Close" at bounding box center [1320, 215] width 55 height 30
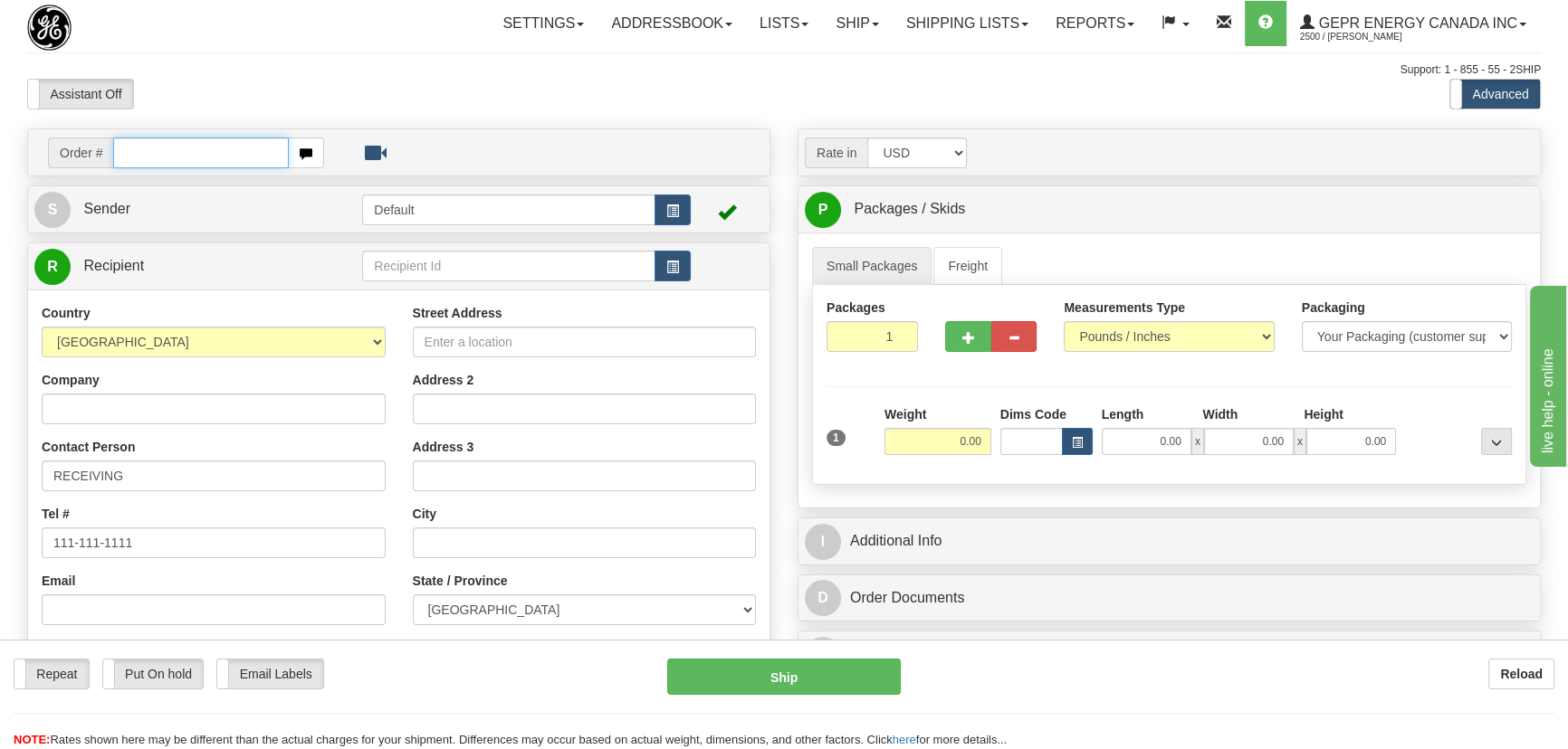
paste input "86693438"
type input "86693438"
click at [348, 79] on body "Training Course Close Toggle navigation Settings Shipping Preferences New Recip…" at bounding box center [789, 374] width 1580 height 749
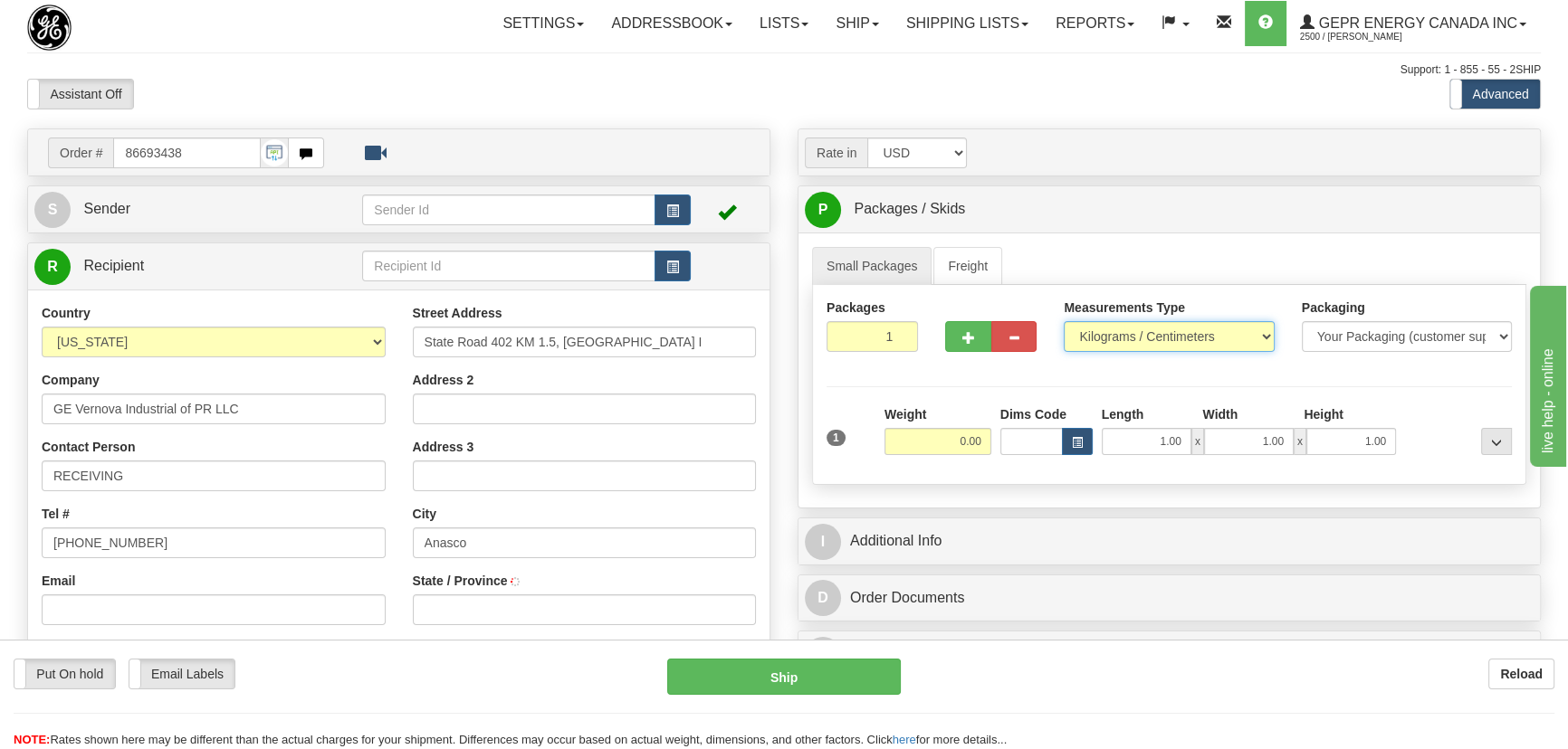
click at [1141, 338] on select "Pounds / Inches Kilograms / Centimeters" at bounding box center [1169, 336] width 210 height 30
select select "0"
click at [1064, 322] on select "Pounds / Inches Kilograms / Centimeters" at bounding box center [1169, 336] width 210 height 30
click at [936, 448] on input "0.00" at bounding box center [937, 442] width 107 height 27
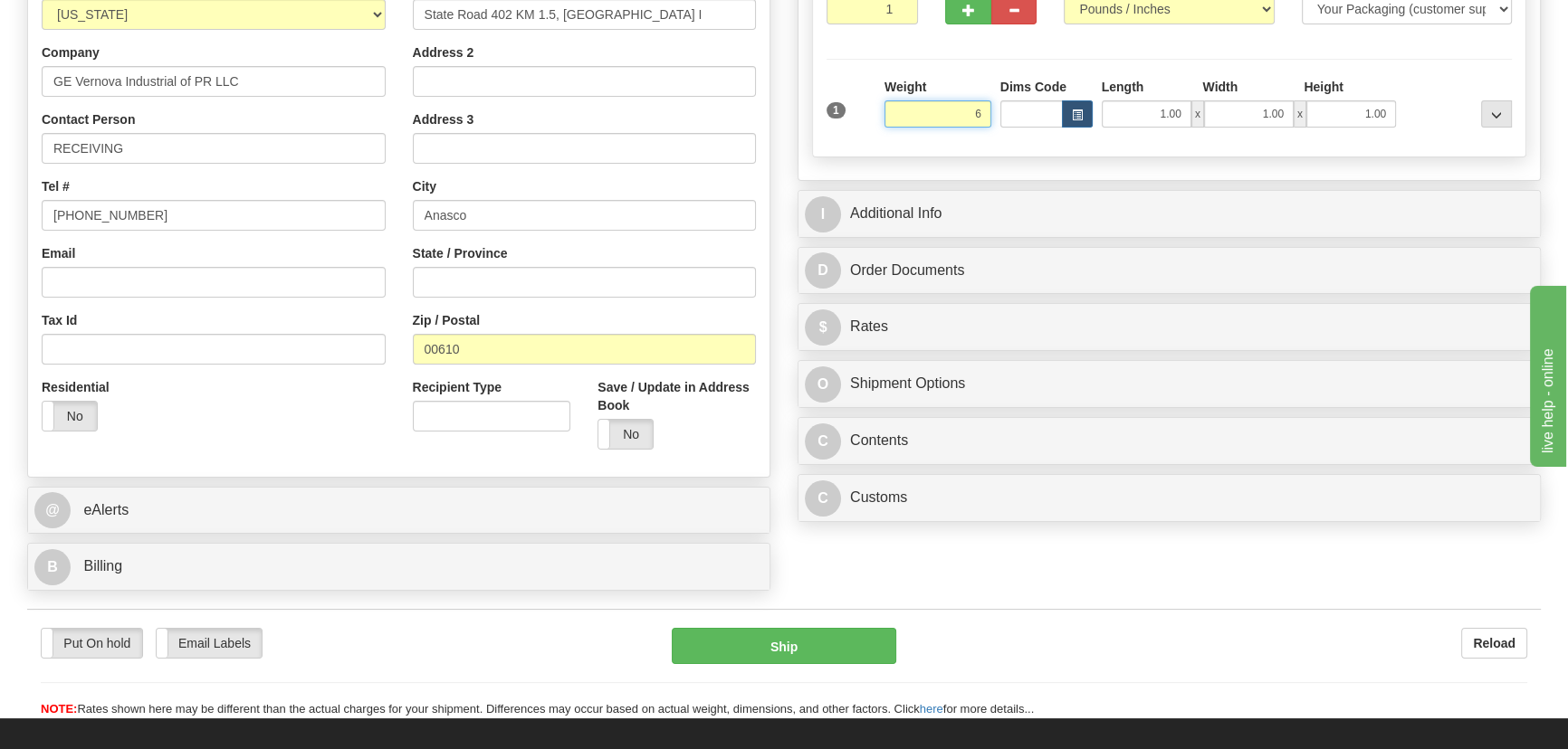
scroll to position [328, 0]
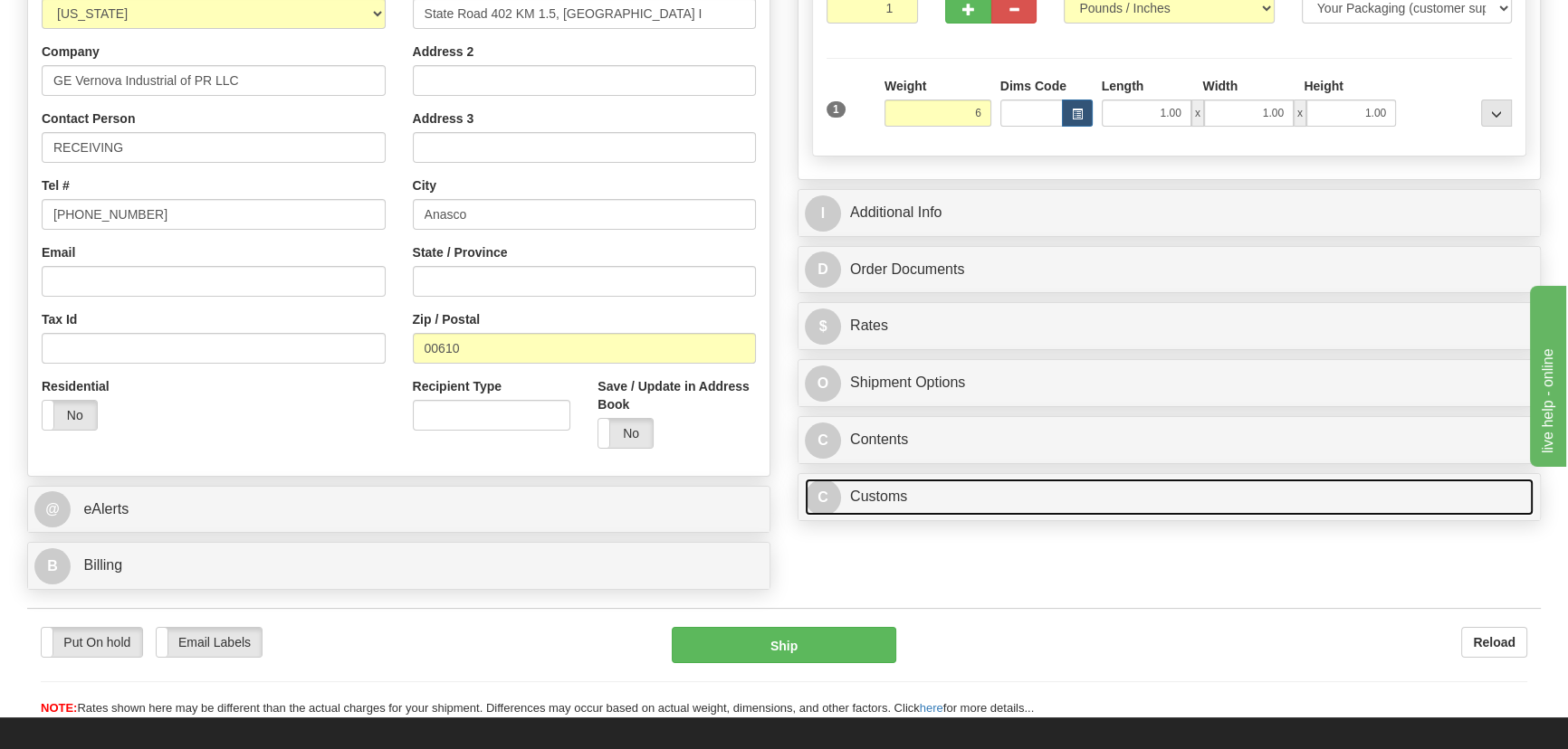
type input "6.00"
click at [1136, 488] on link "C Customs" at bounding box center [1169, 497] width 729 height 37
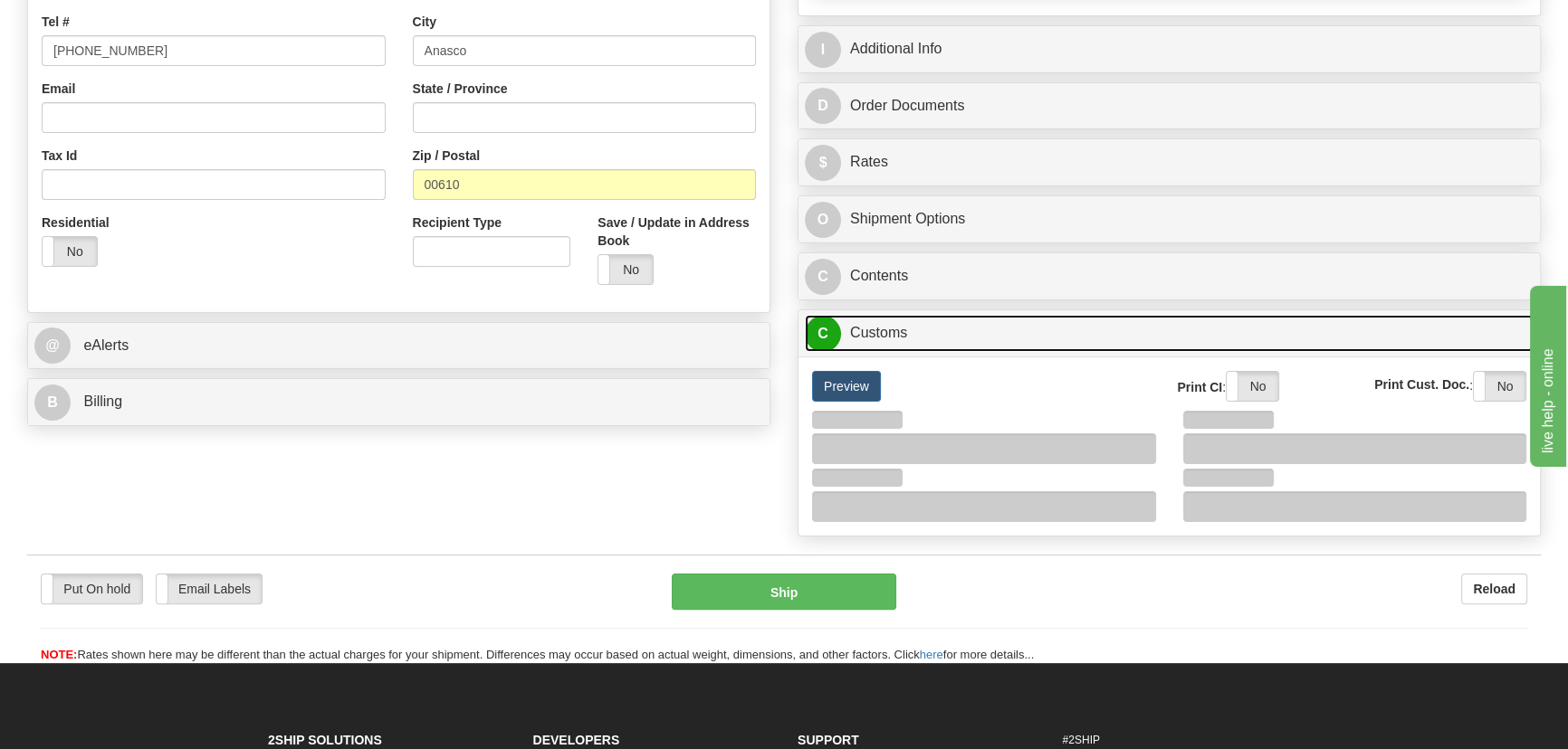
scroll to position [493, 0]
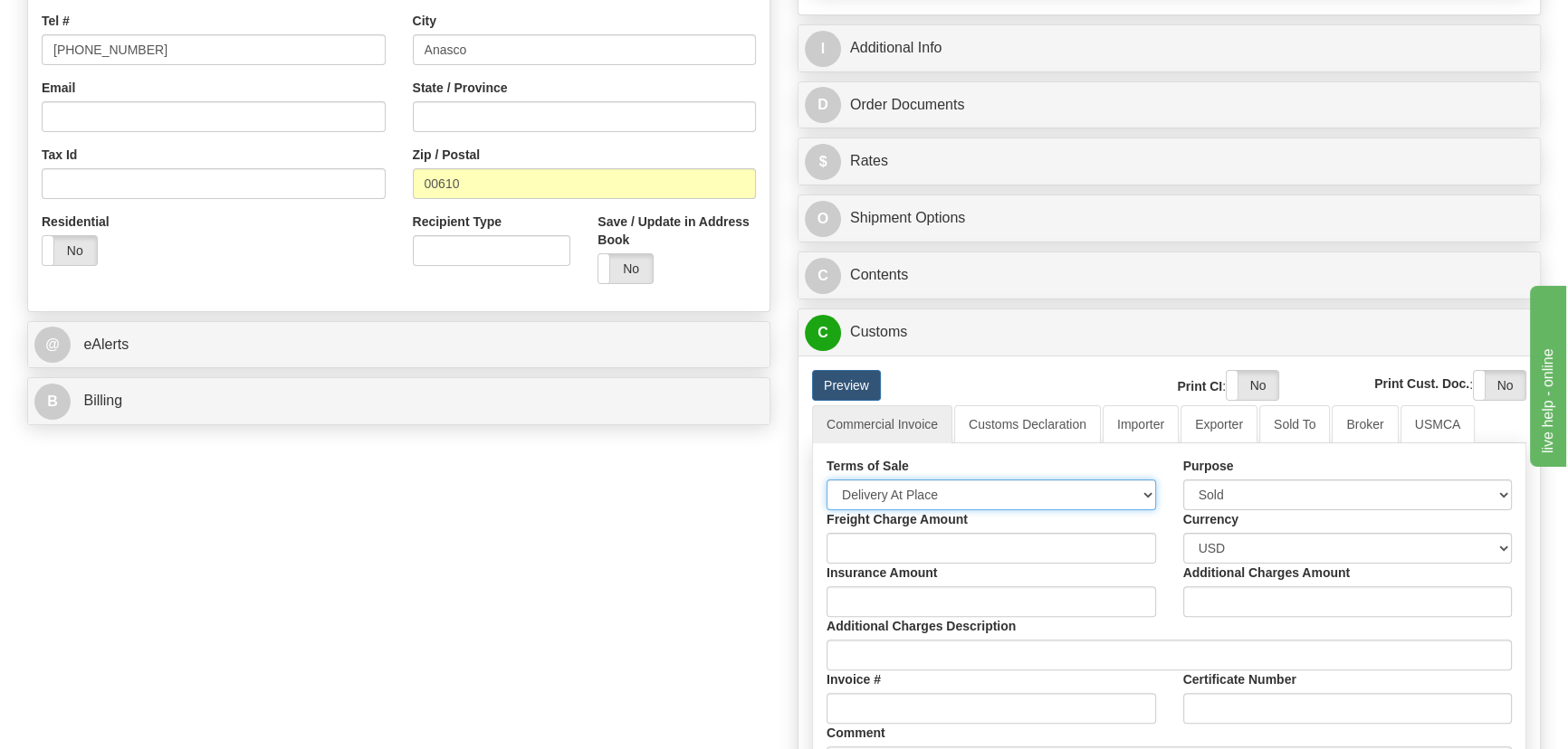
drag, startPoint x: 956, startPoint y: 493, endPoint x: 947, endPoint y: 497, distance: 9.8
click at [956, 493] on select "Free Carrier Free On Board Ex Works Delivered Duty Unpaid Delivered Duty Paid C…" at bounding box center [991, 494] width 329 height 30
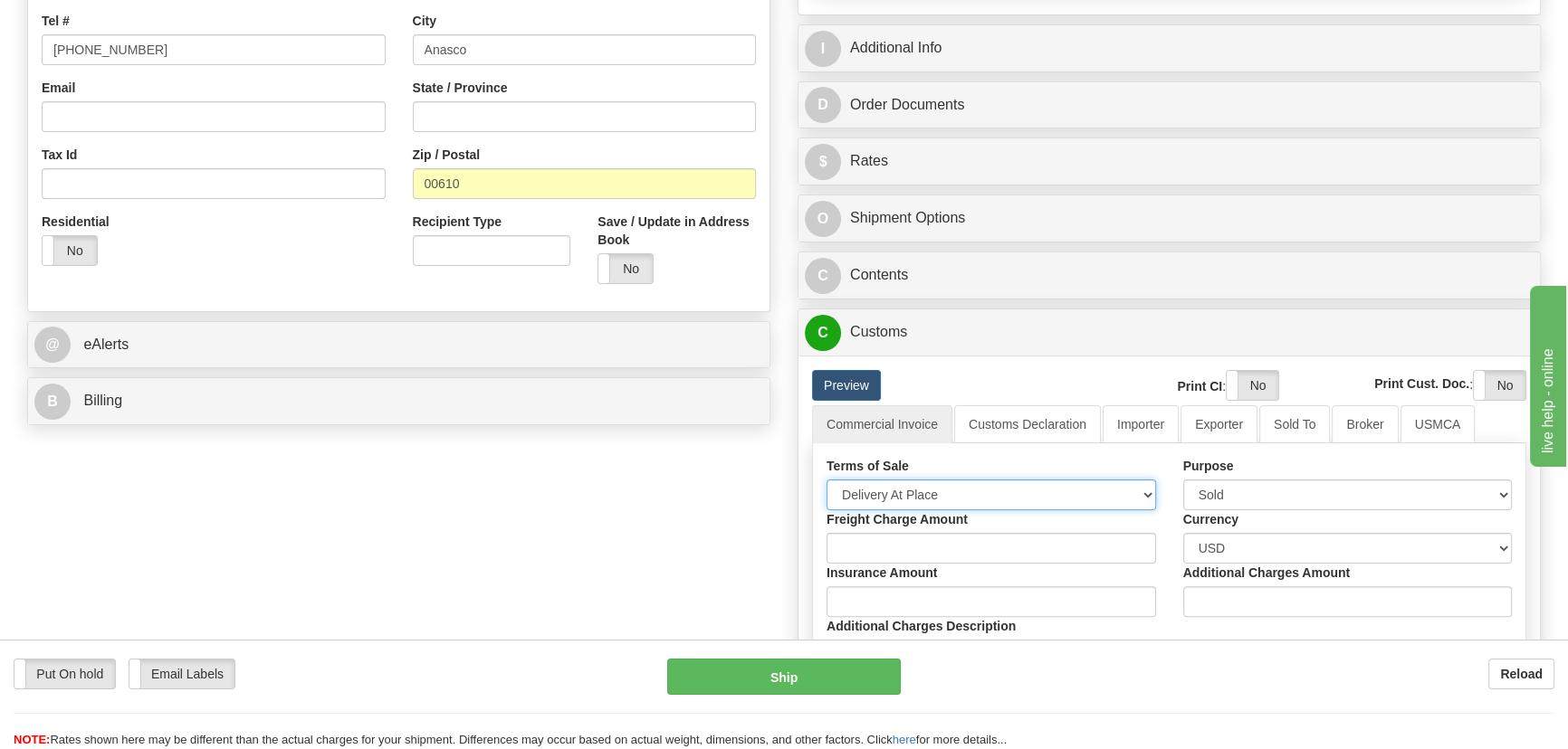
select select "7"
click at [827, 479] on select "Free Carrier Free On Board Ex Works Delivered Duty Unpaid Delivered Duty Paid C…" at bounding box center [991, 494] width 329 height 30
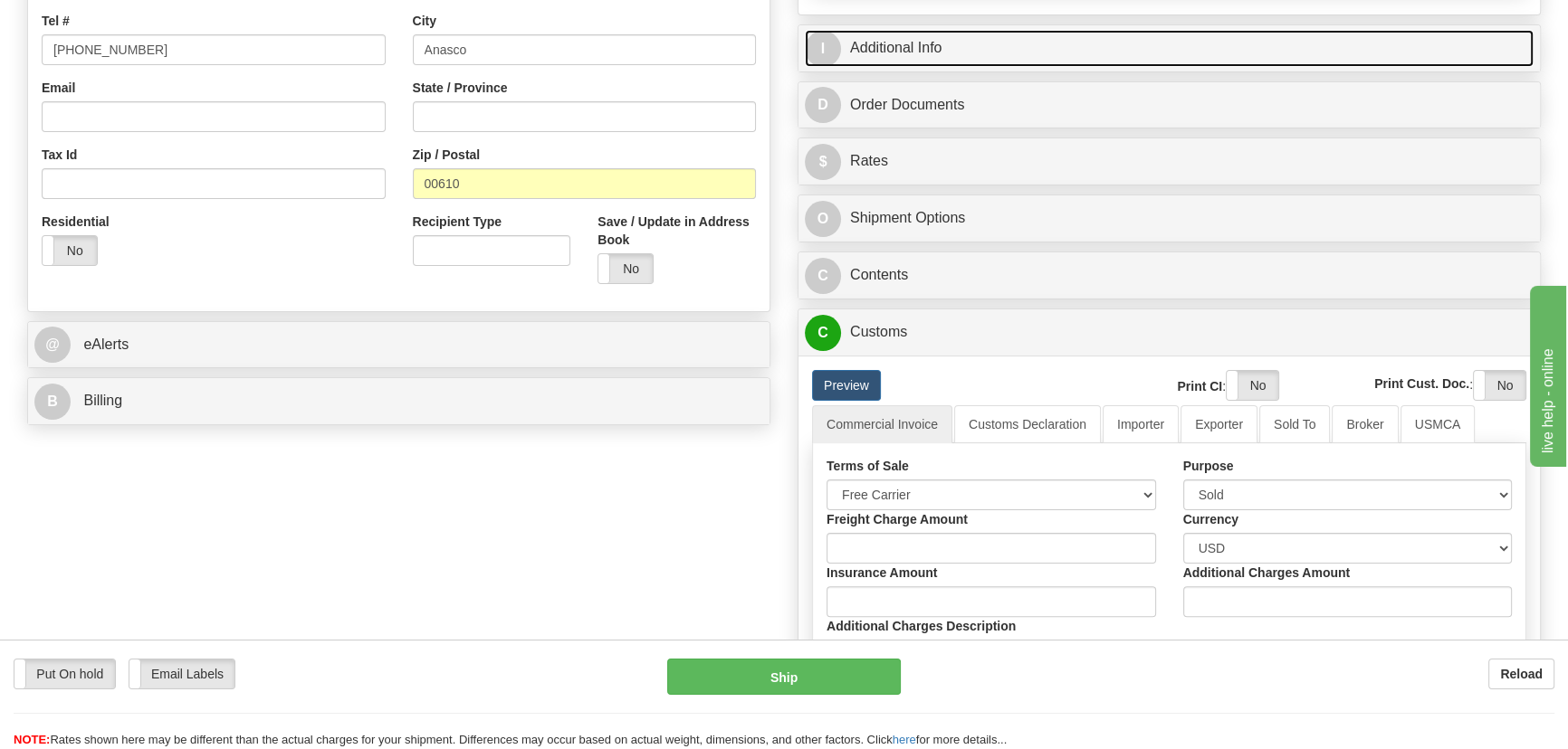
click at [1278, 36] on link "I Additional Info" at bounding box center [1169, 48] width 729 height 37
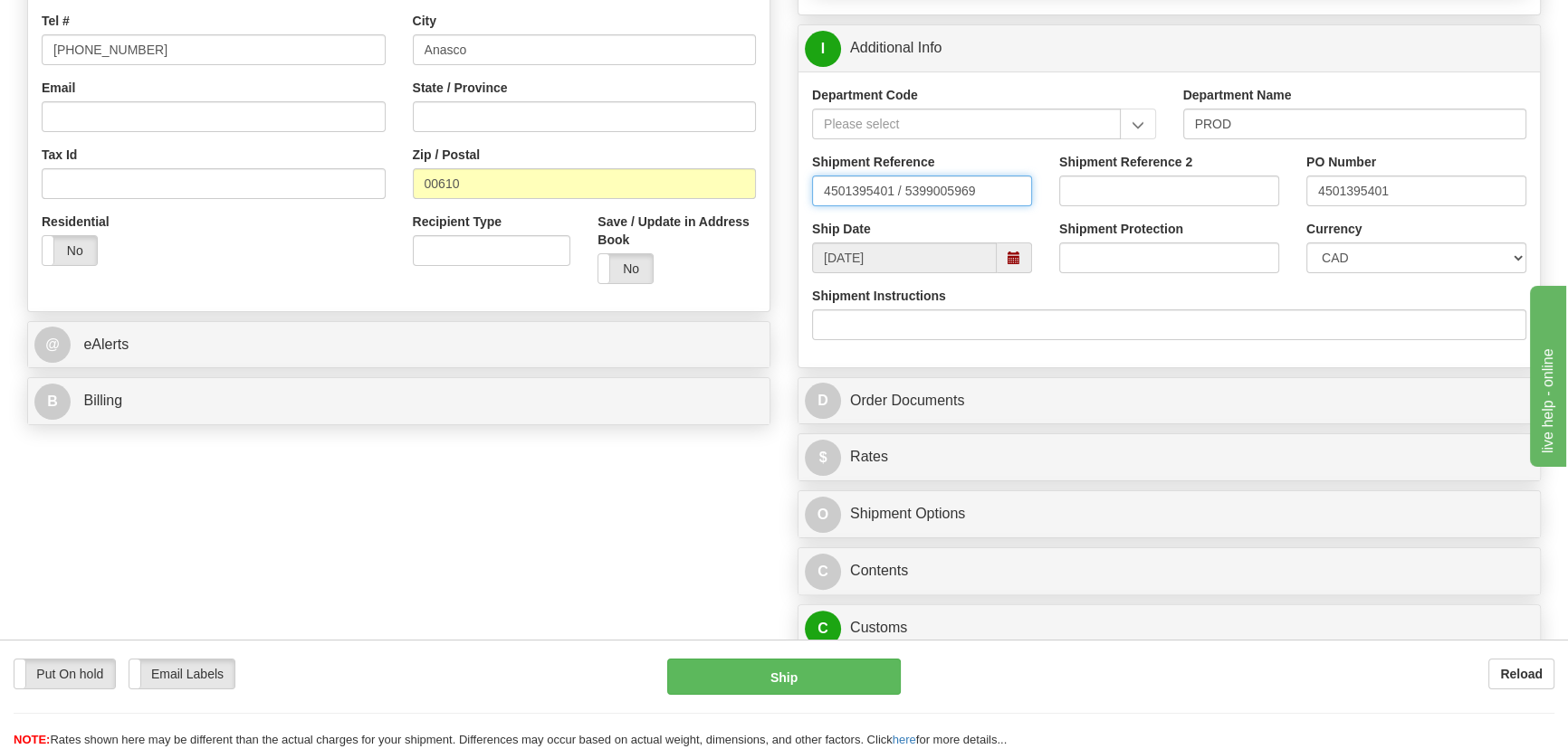
click at [955, 179] on input "4501395401 / 5399005969" at bounding box center [922, 190] width 220 height 30
click at [1065, 194] on input "Shipment Reference 2" at bounding box center [1169, 190] width 220 height 30
paste input "5399005969"
type input "5399005969"
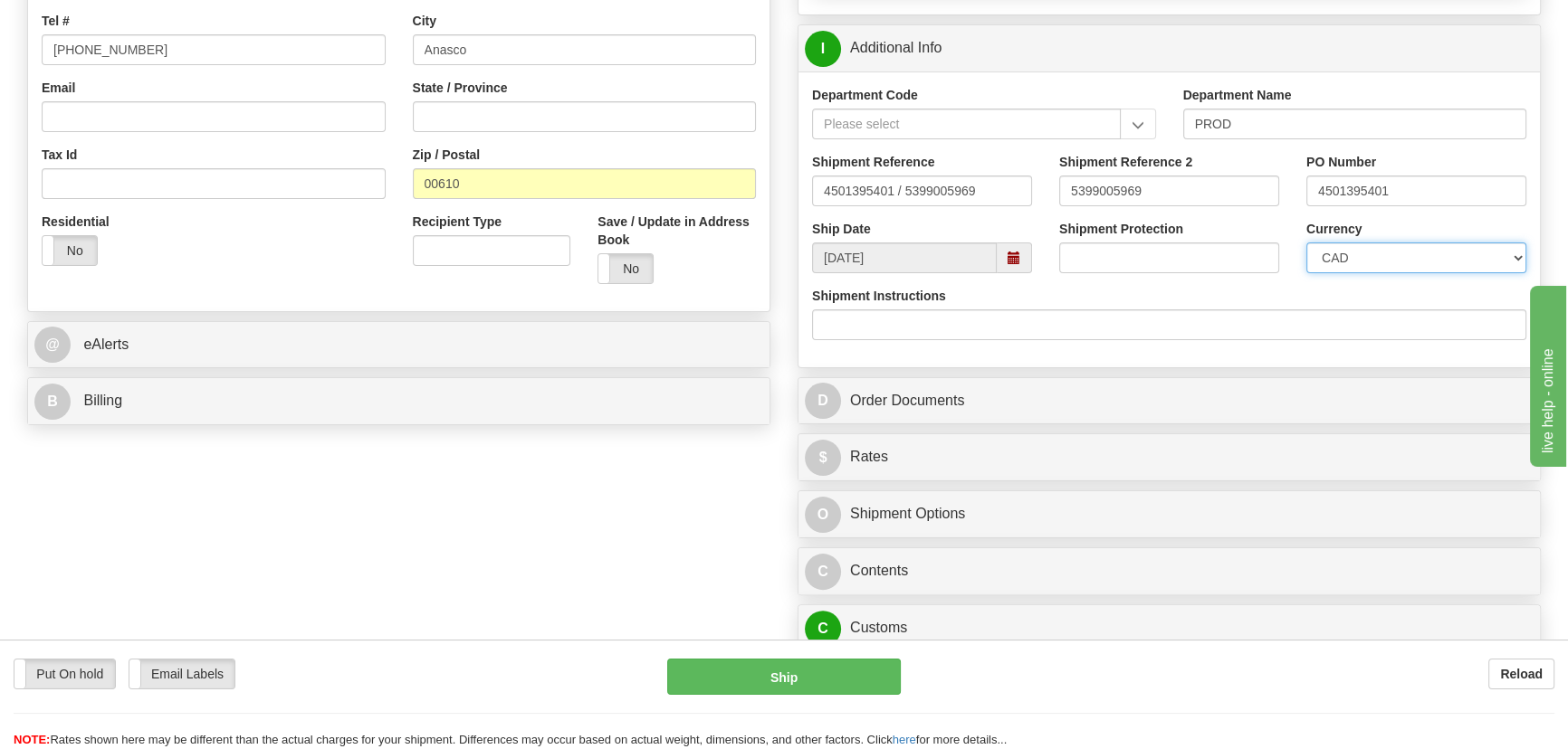
click at [1349, 253] on select "CAD USD EUR ZAR [PERSON_NAME] ARN AUD AUS AWG BBD BFR BGN BHD BMD BND BRC BRL C…" at bounding box center [1416, 257] width 220 height 30
select select "1"
click at [1306, 242] on select "CAD USD EUR ZAR [PERSON_NAME] ARN AUD AUS AWG BBD BFR BGN BHD BMD BND BRC BRL C…" at bounding box center [1416, 257] width 220 height 30
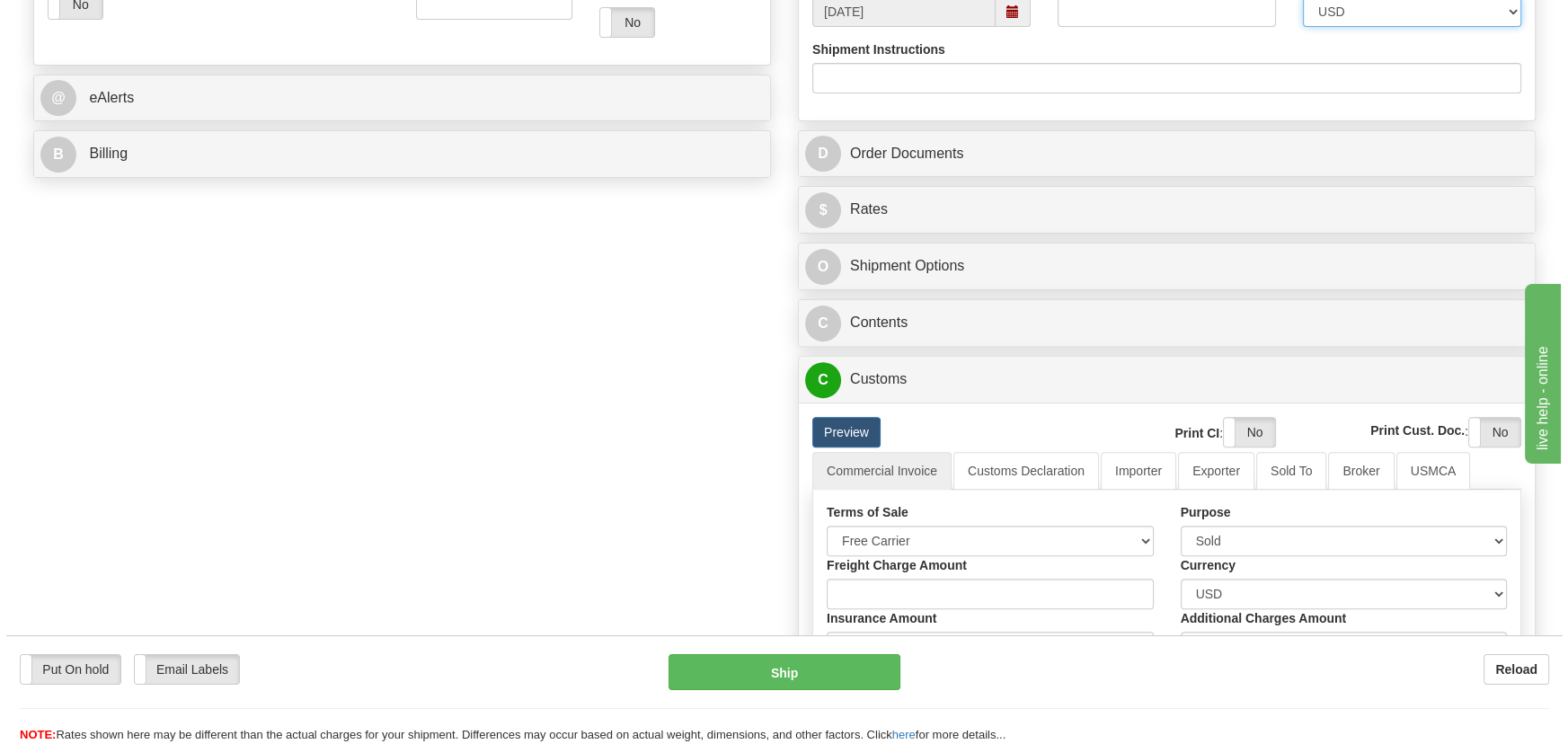
scroll to position [735, 0]
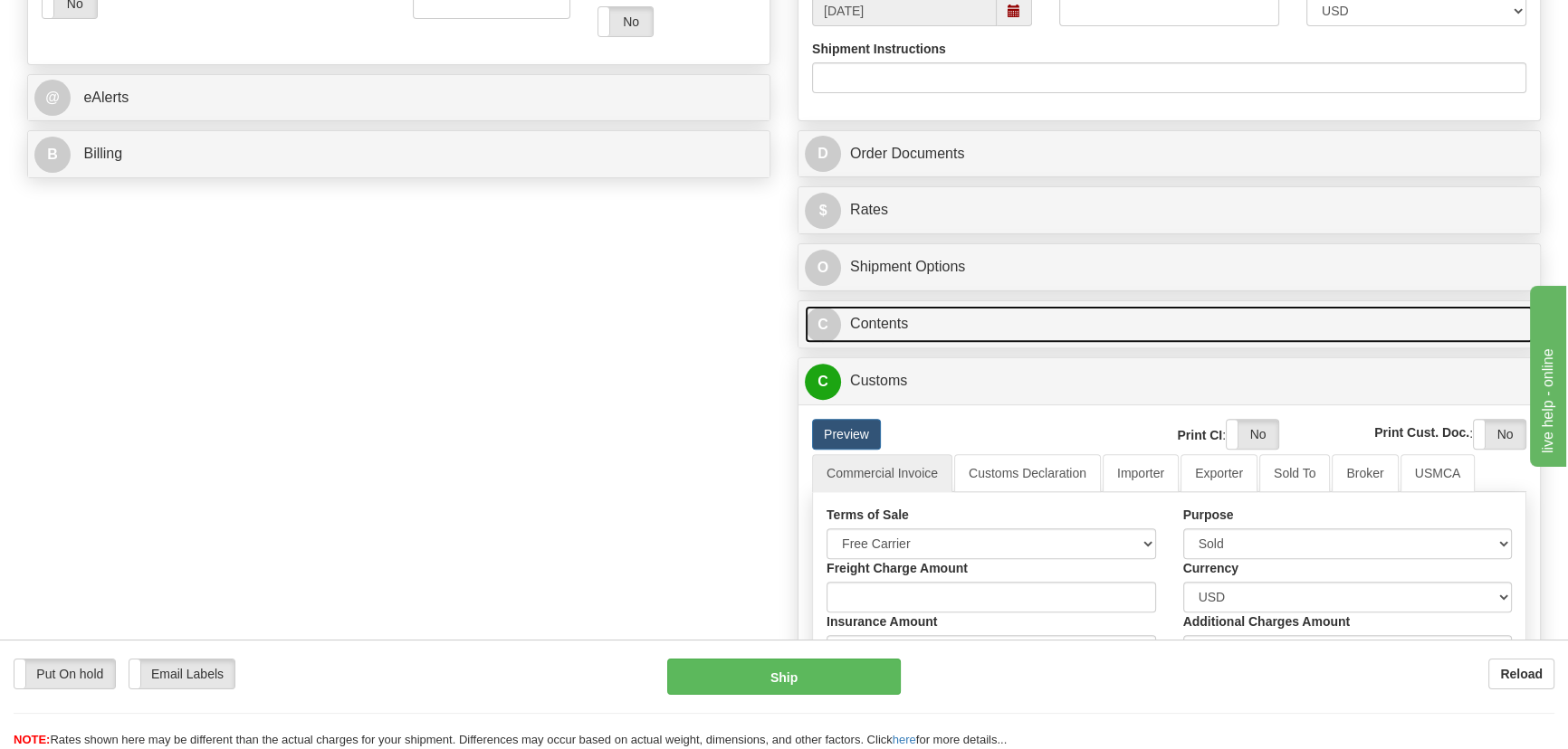
click at [1225, 313] on link "C Contents" at bounding box center [1169, 325] width 729 height 37
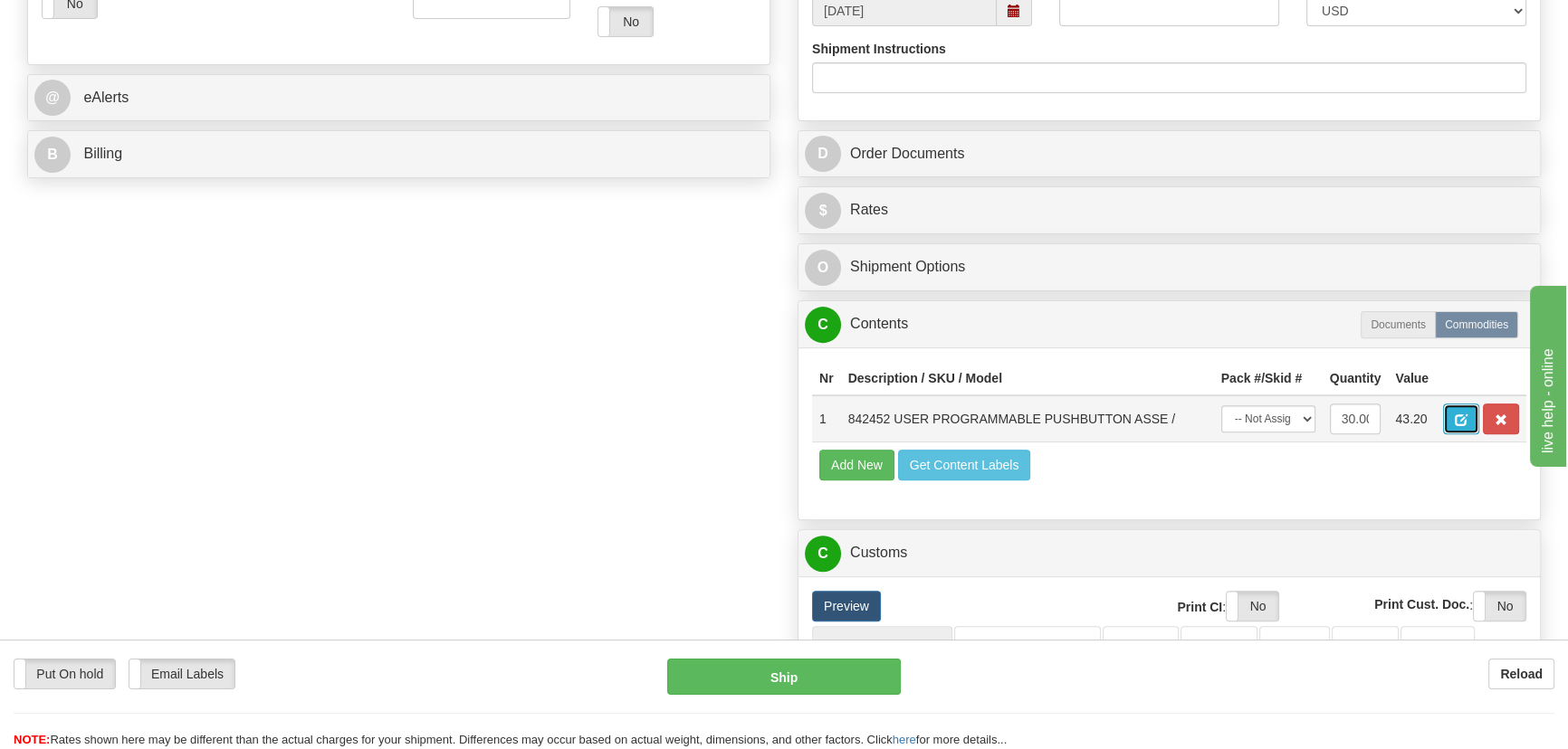
click at [1454, 419] on button "button" at bounding box center [1461, 419] width 36 height 30
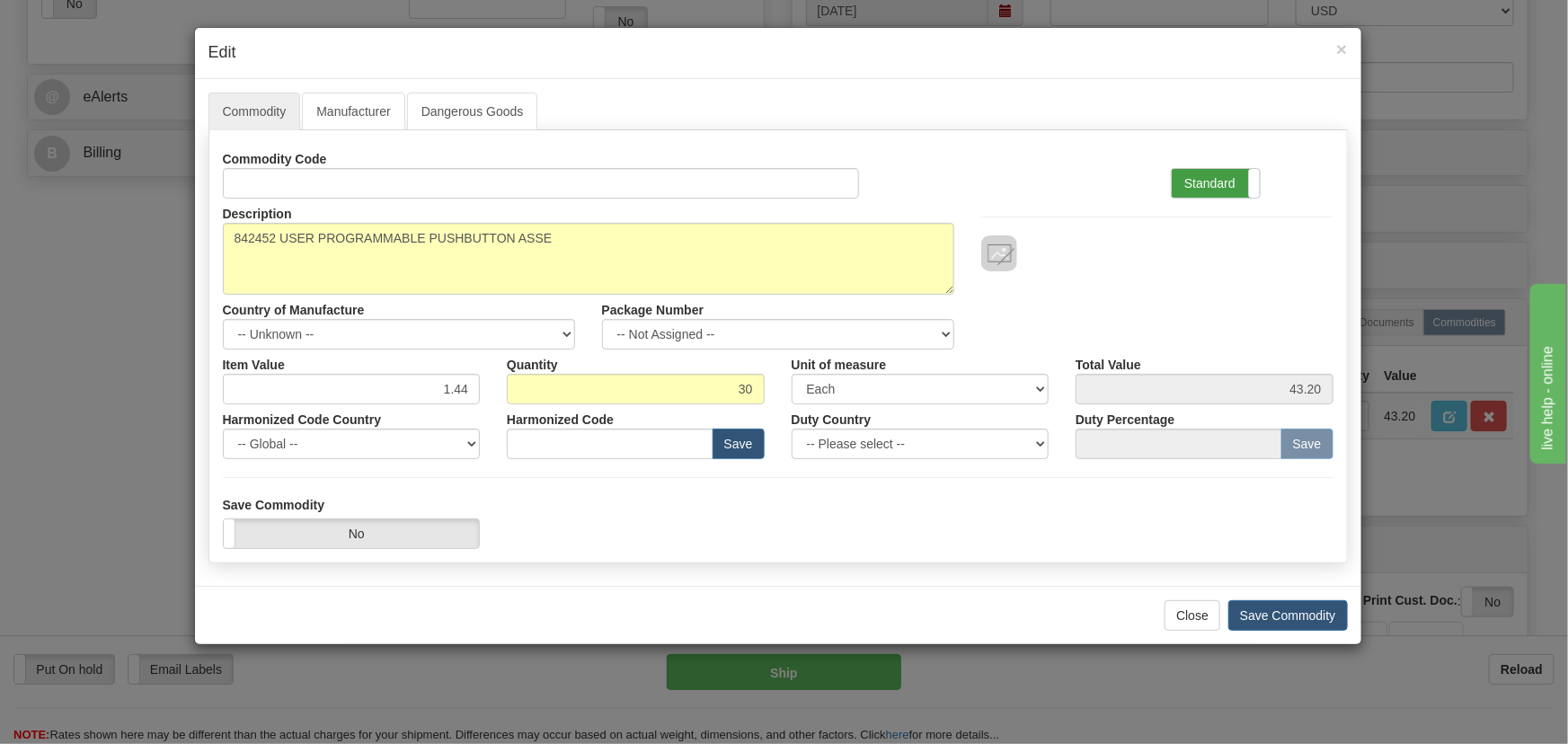
click at [1212, 186] on label "Standard" at bounding box center [1216, 184] width 88 height 29
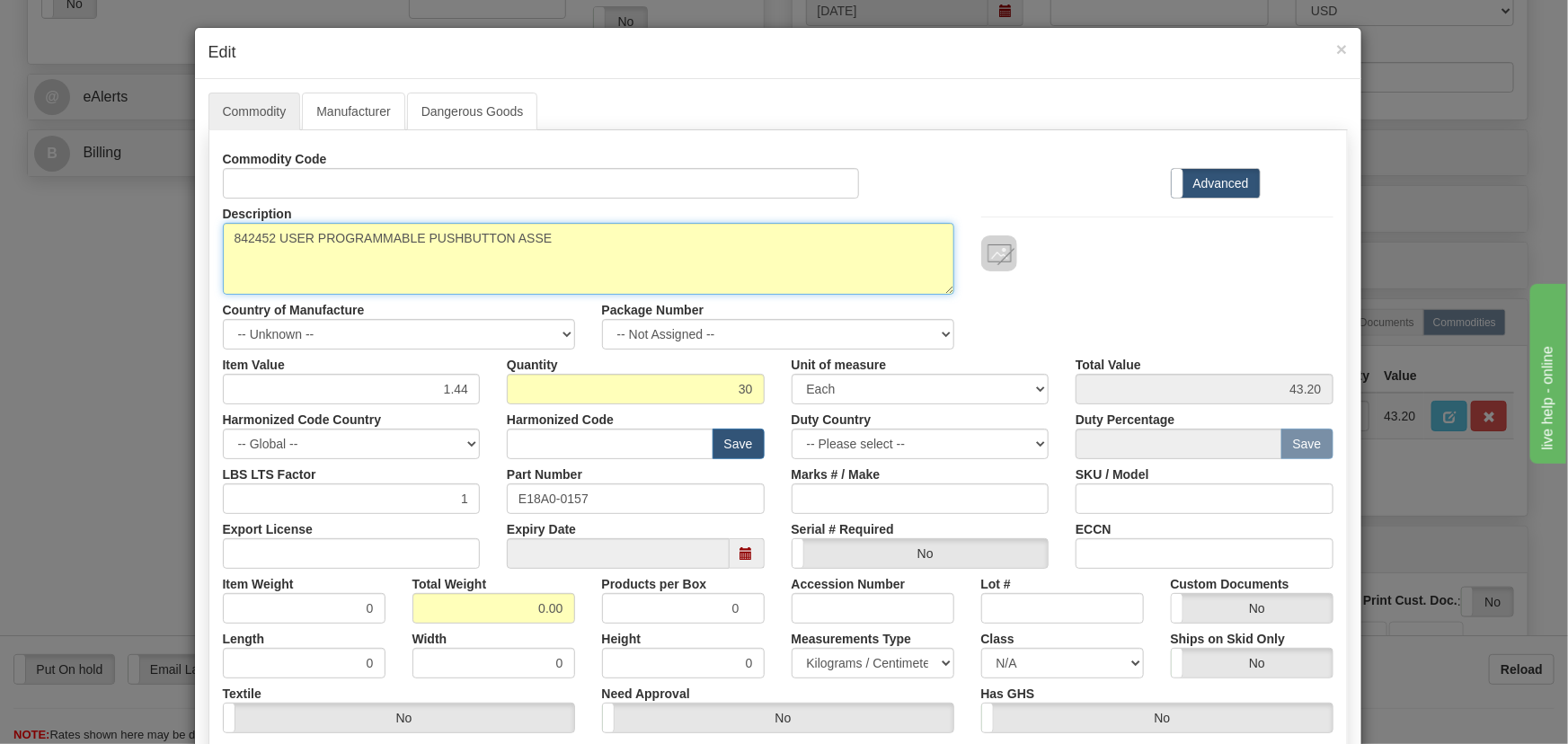
drag, startPoint x: 545, startPoint y: 238, endPoint x: 165, endPoint y: 241, distance: 380.0
click at [167, 241] on div "× Edit Commodity Manufacturer Dangerous Goods Commodity Code Standard Advanced …" at bounding box center [784, 372] width 1568 height 744
paste textarea "E18A0-0157"
type textarea "E18A0-0157"
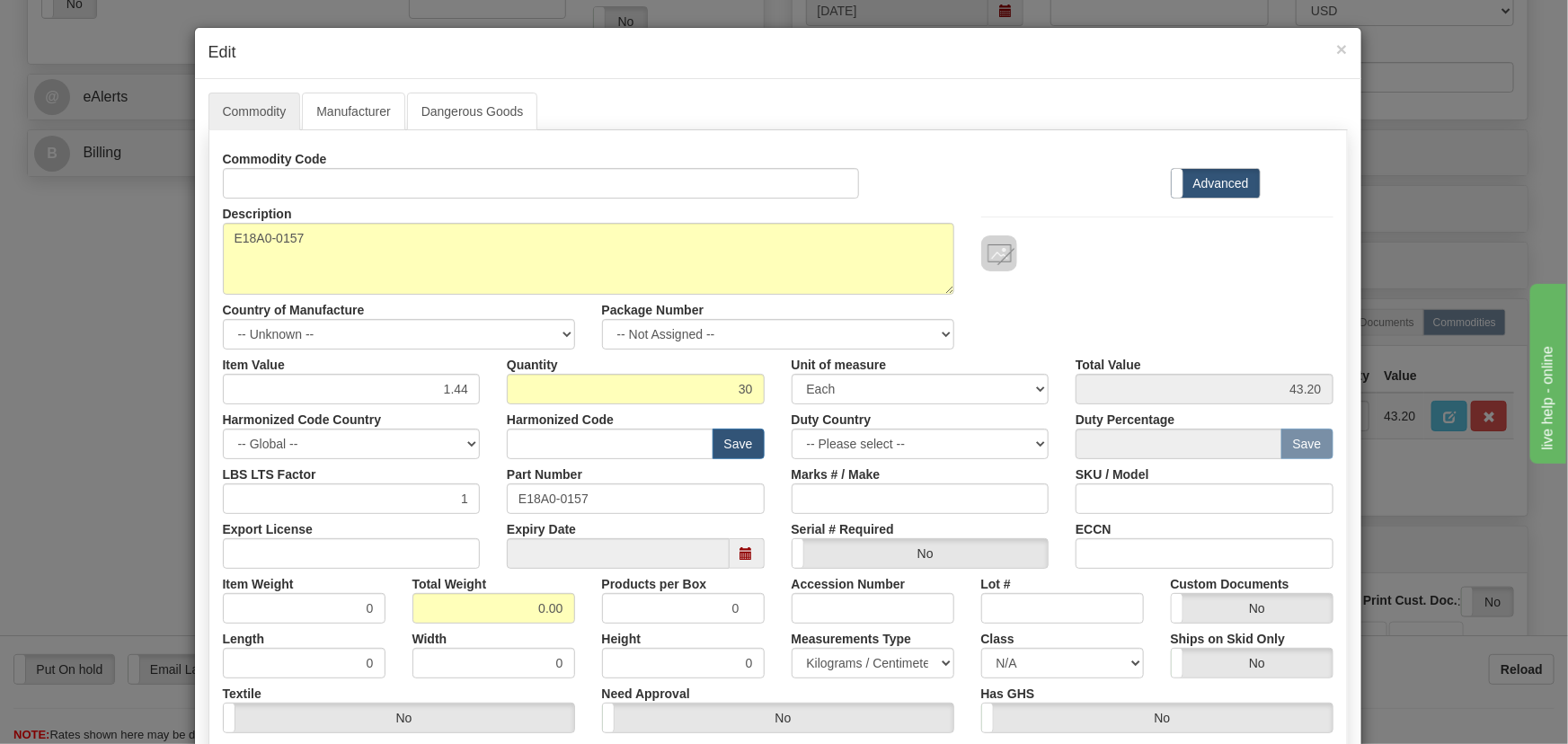
click at [1215, 181] on label "Advanced" at bounding box center [1216, 184] width 88 height 29
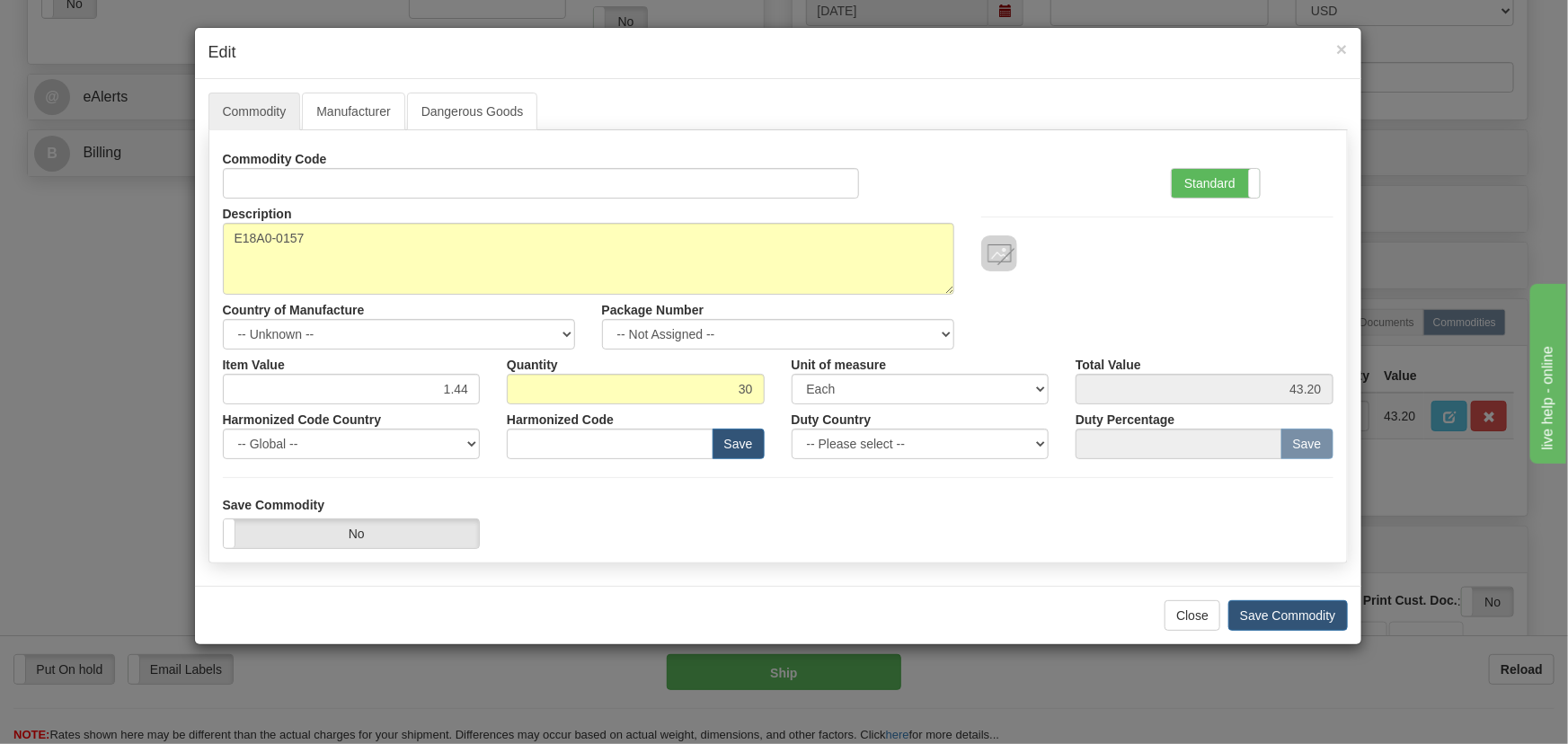
click at [1215, 181] on label "Standard" at bounding box center [1216, 184] width 88 height 29
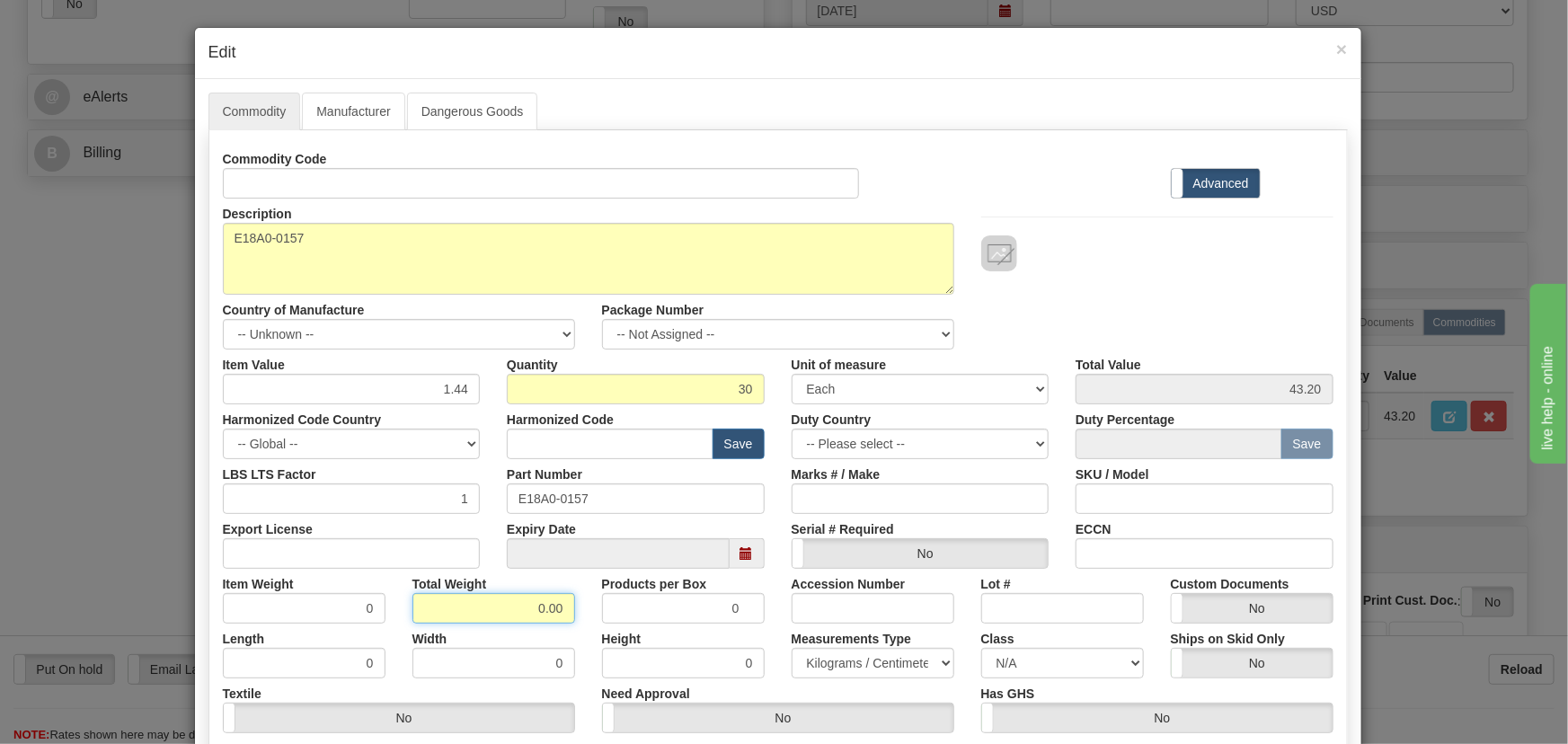
drag, startPoint x: 537, startPoint y: 611, endPoint x: 575, endPoint y: 617, distance: 38.5
click at [575, 617] on div "Total Weight 0.00" at bounding box center [493, 596] width 190 height 55
type input ".30"
type input "0.0100"
click at [1130, 264] on div at bounding box center [1157, 253] width 352 height 36
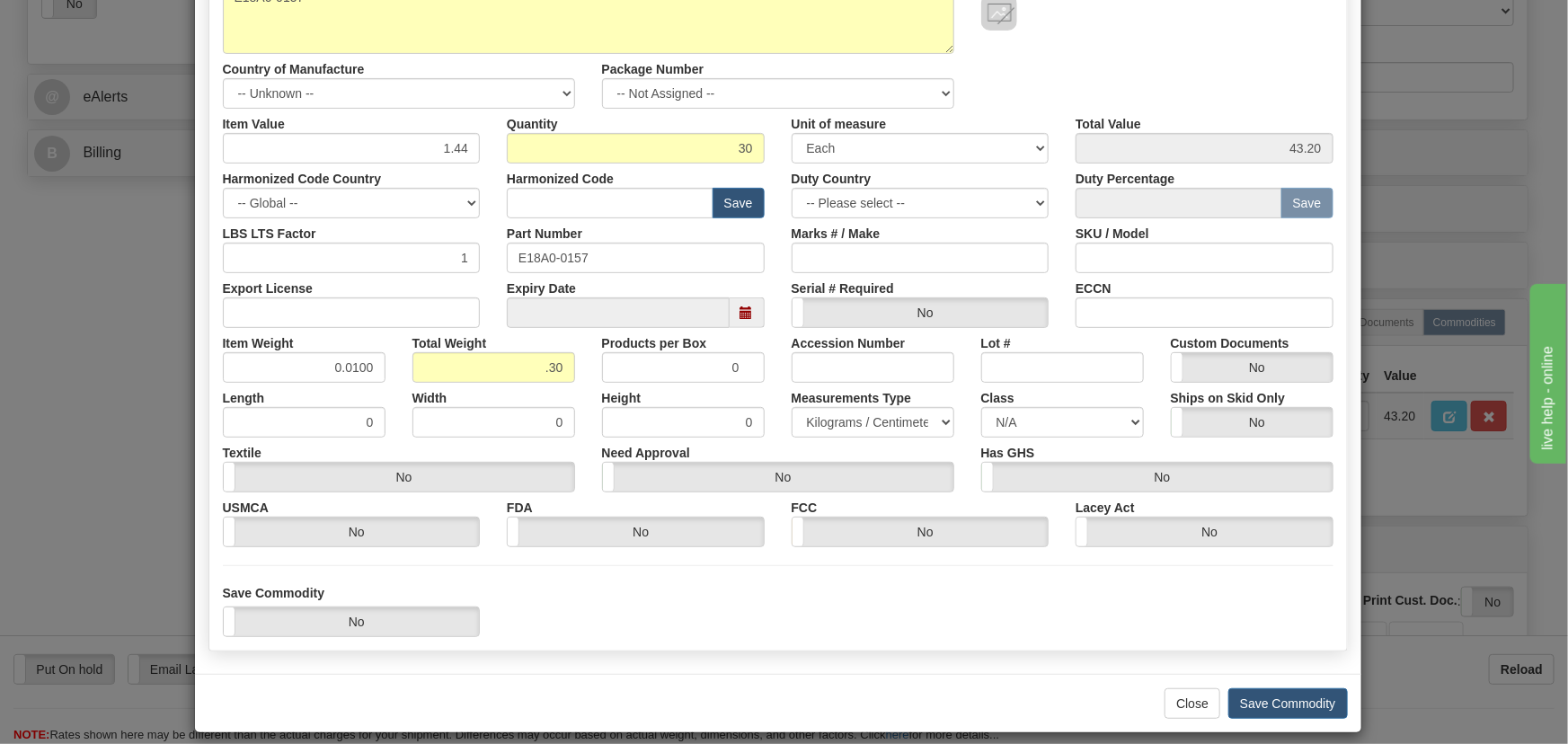
scroll to position [244, 0]
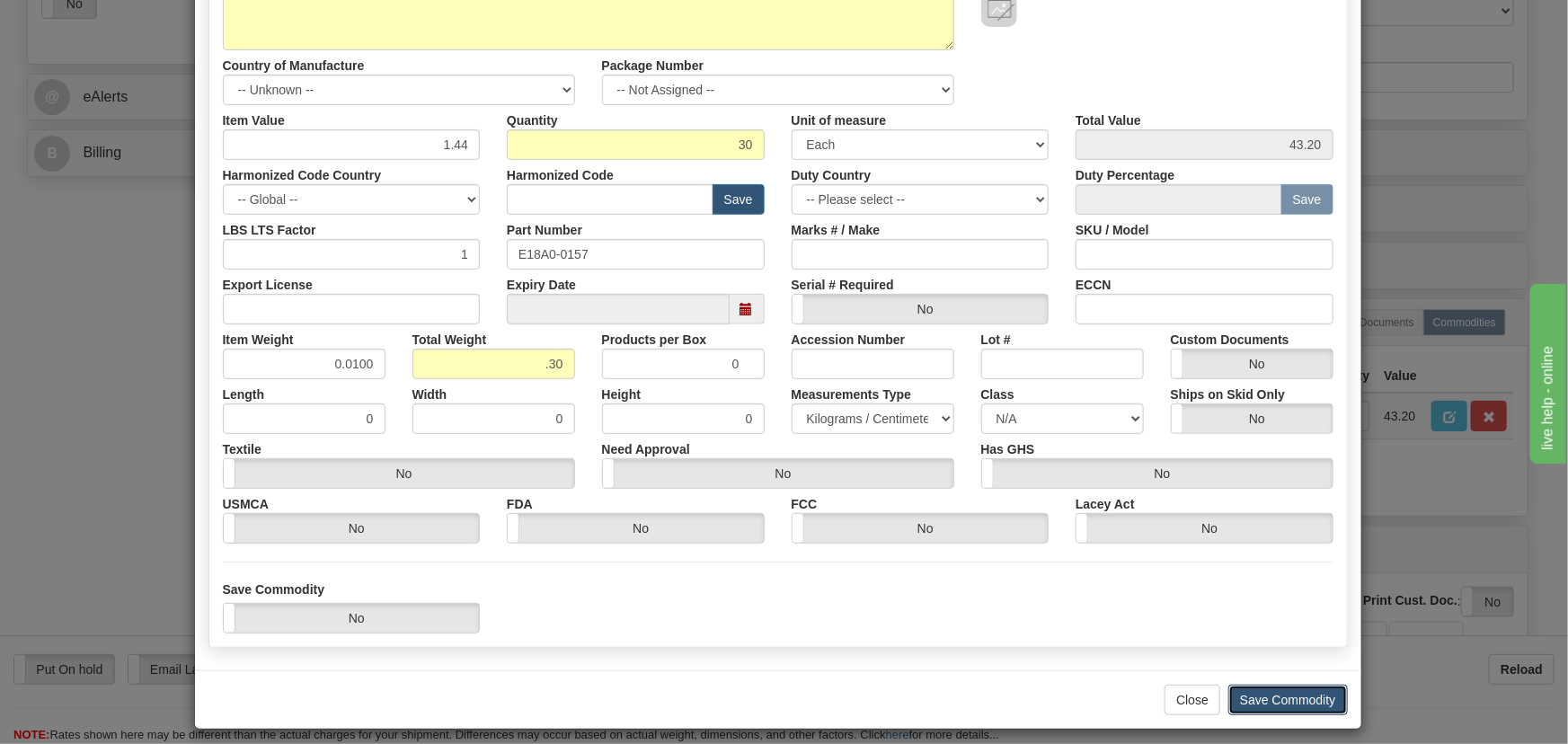
click at [1311, 709] on button "Save Commodity" at bounding box center [1288, 700] width 120 height 30
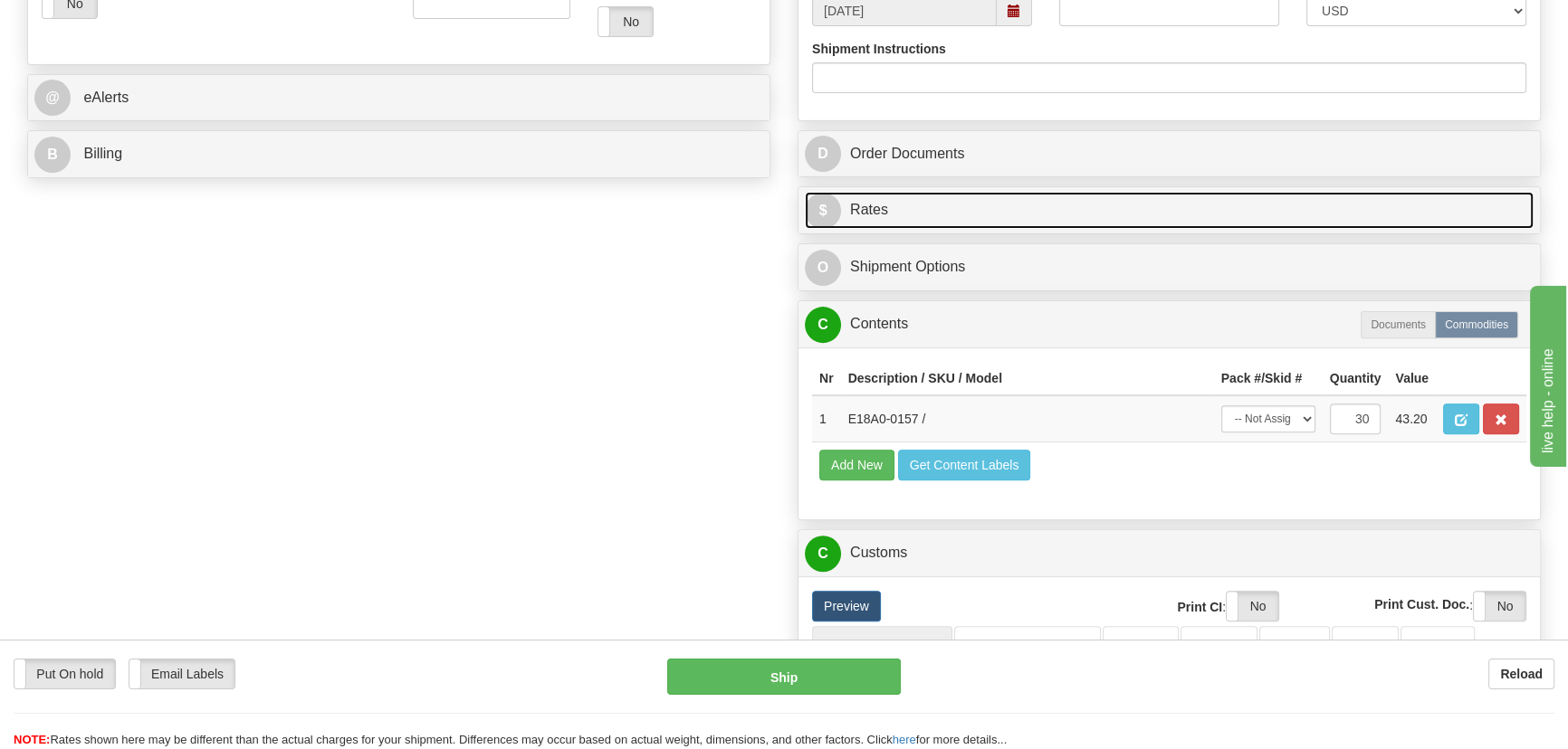
click at [1287, 208] on link "$ Rates" at bounding box center [1169, 211] width 729 height 37
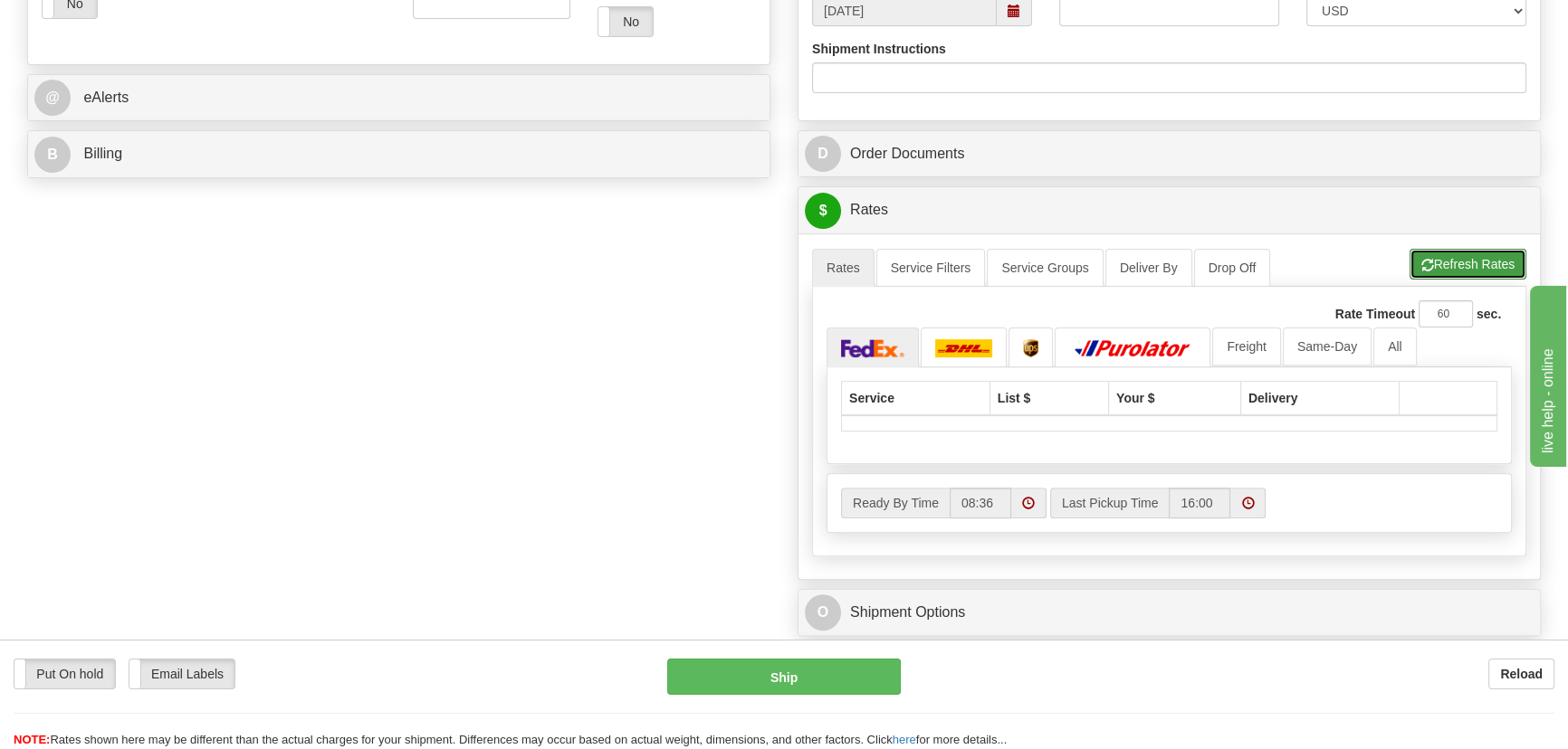
click at [1471, 254] on button "Refresh Rates" at bounding box center [1468, 264] width 117 height 30
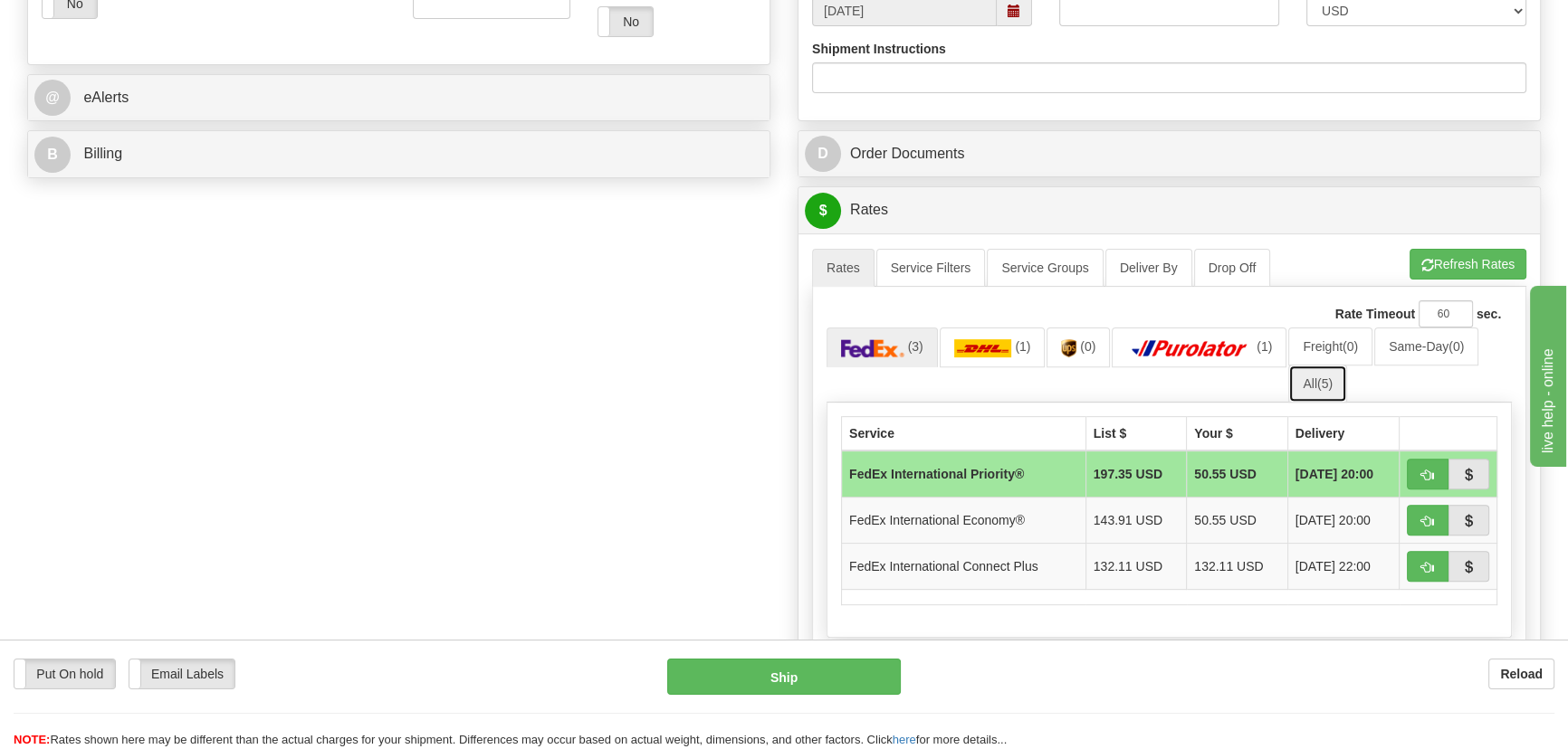
click at [1318, 379] on link "All (5)" at bounding box center [1318, 383] width 59 height 38
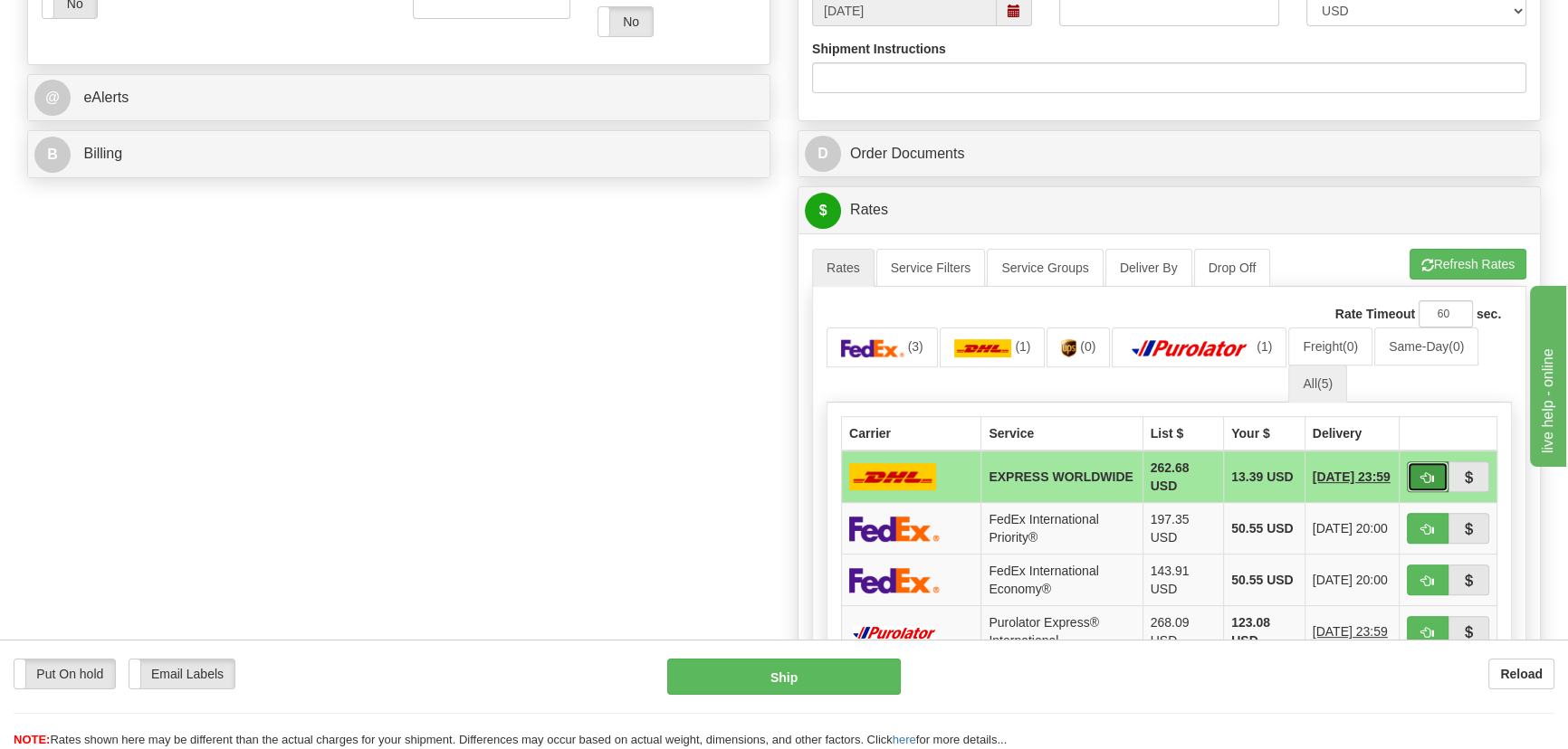
click at [1425, 473] on span "button" at bounding box center [1428, 478] width 13 height 12
type input "P"
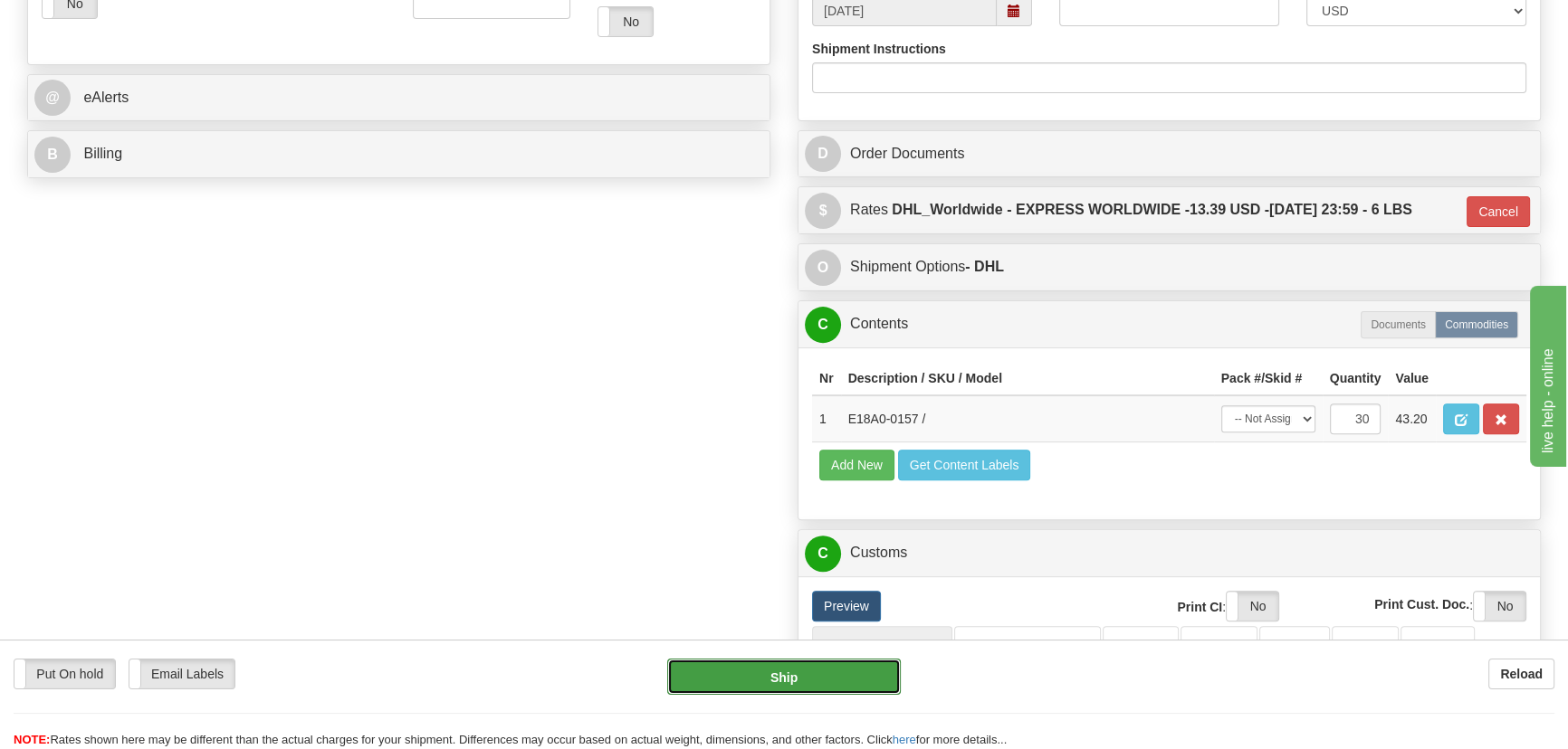
click at [786, 684] on button "Ship" at bounding box center [784, 676] width 234 height 36
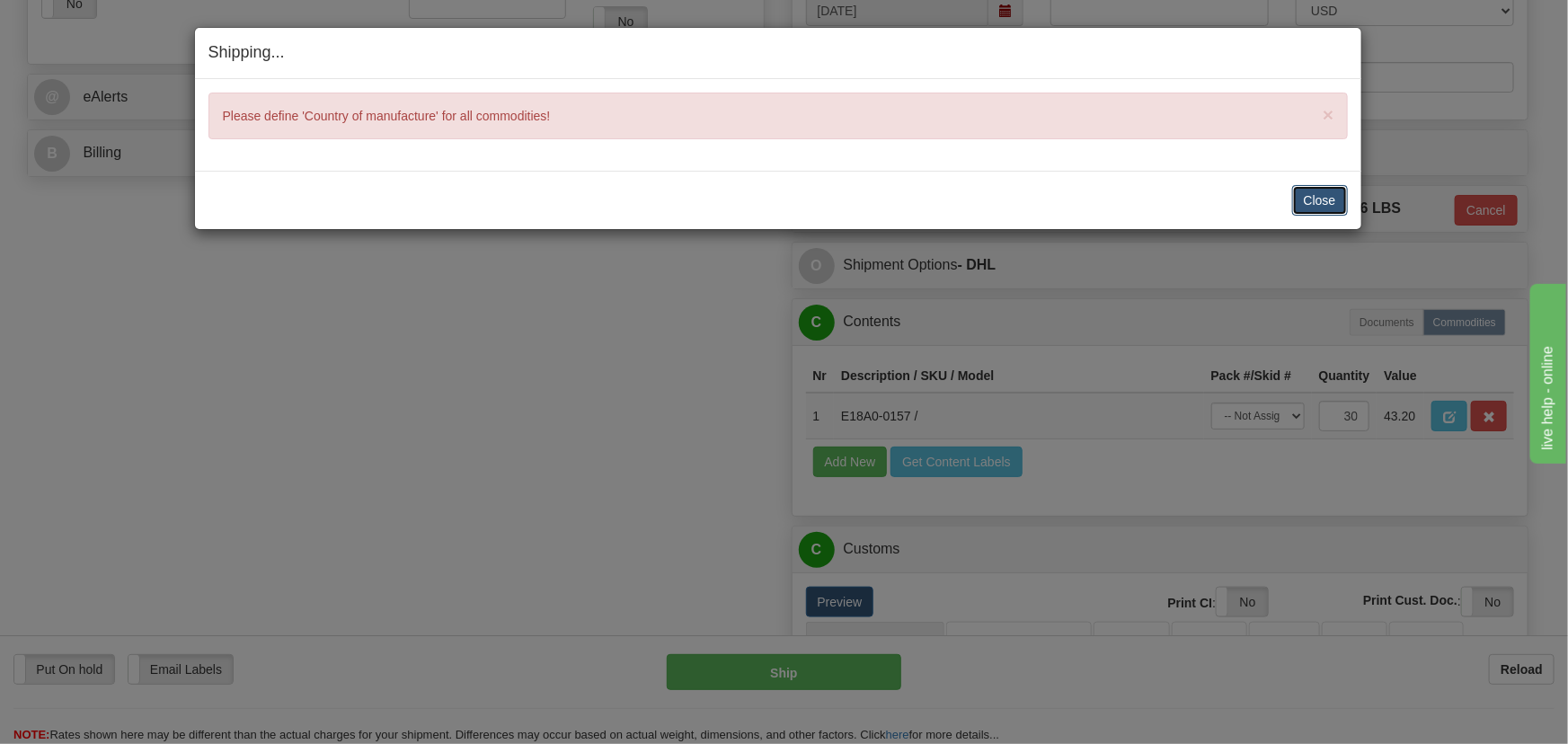
click at [1331, 197] on button "Close" at bounding box center [1320, 200] width 55 height 30
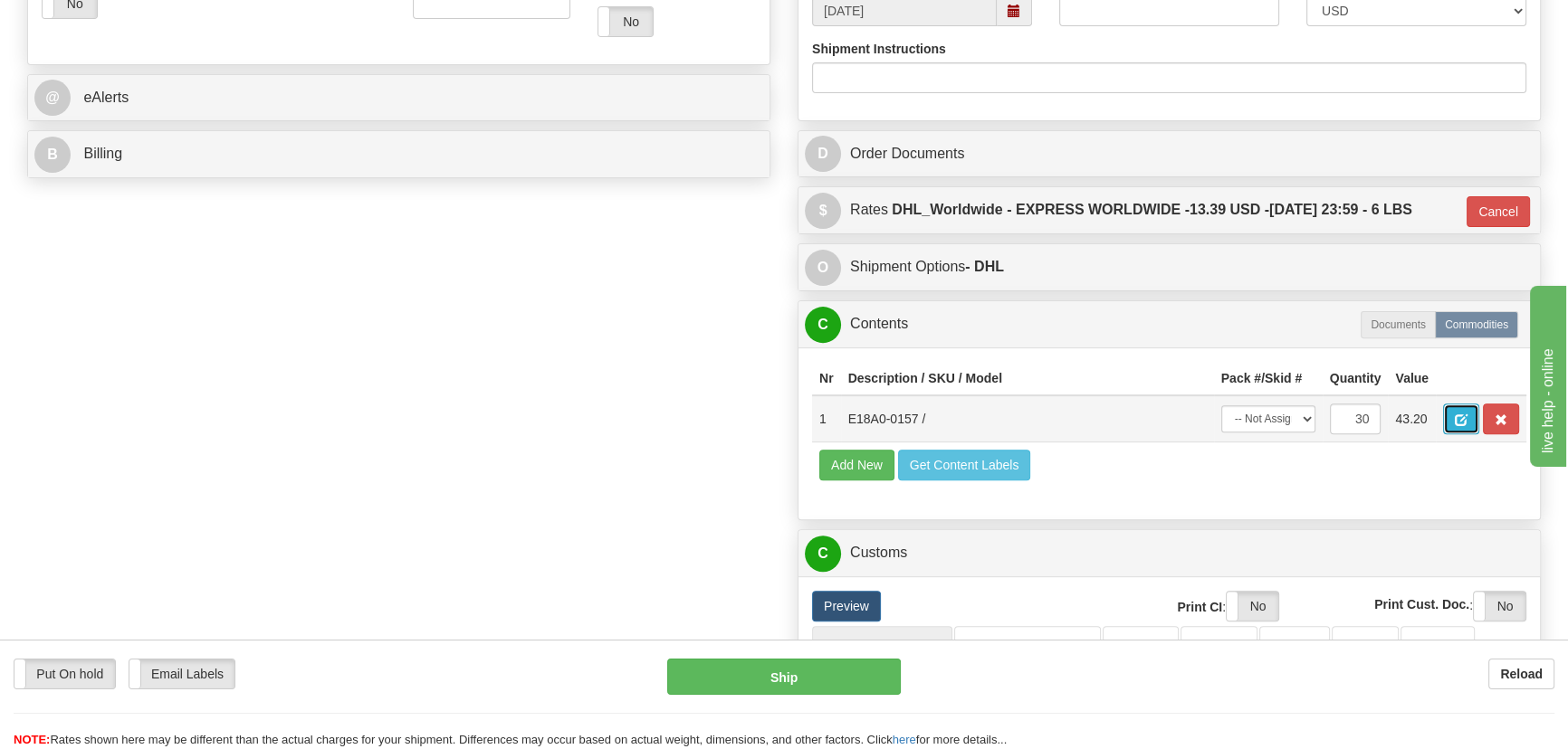
click at [1460, 416] on span "button" at bounding box center [1461, 421] width 13 height 12
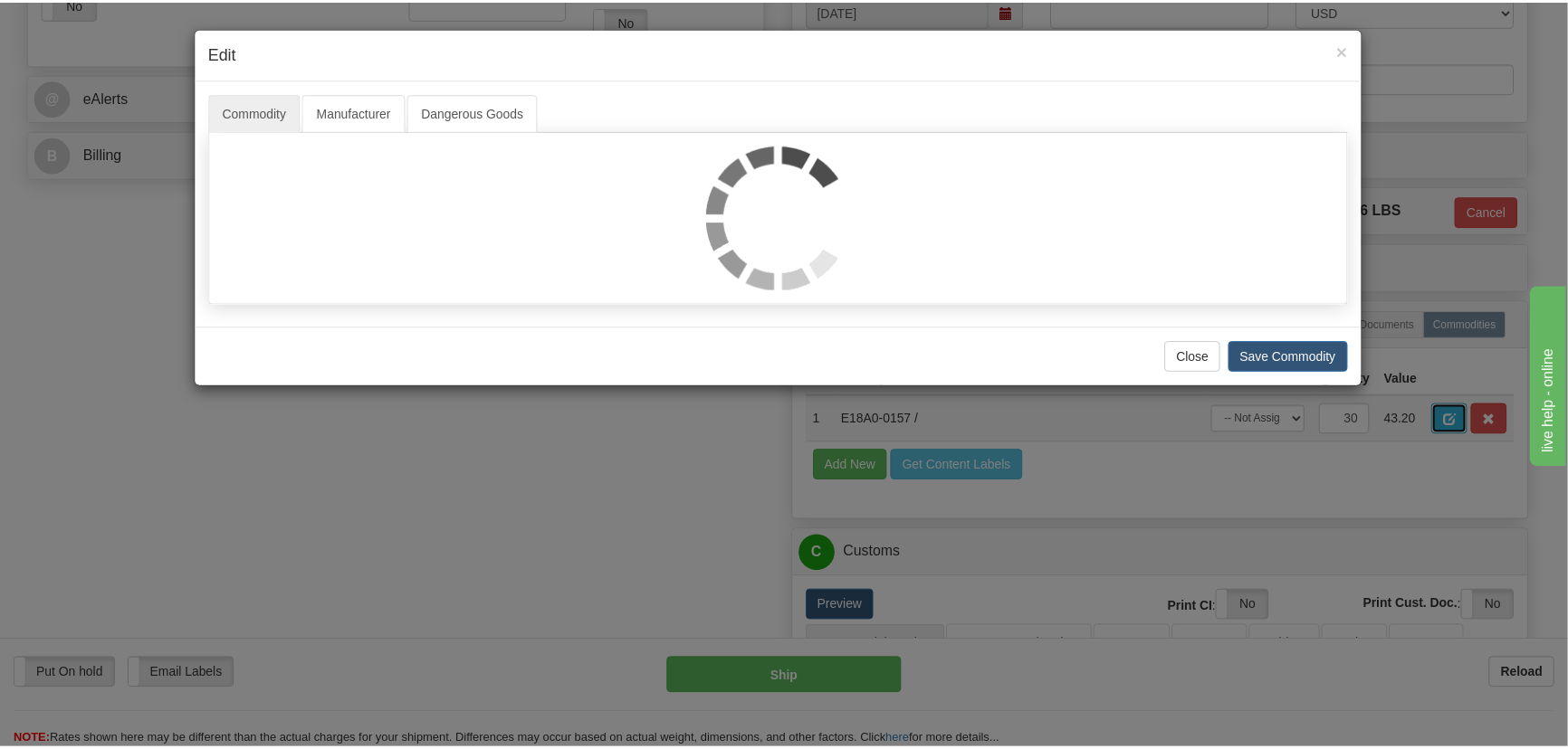
scroll to position [0, 0]
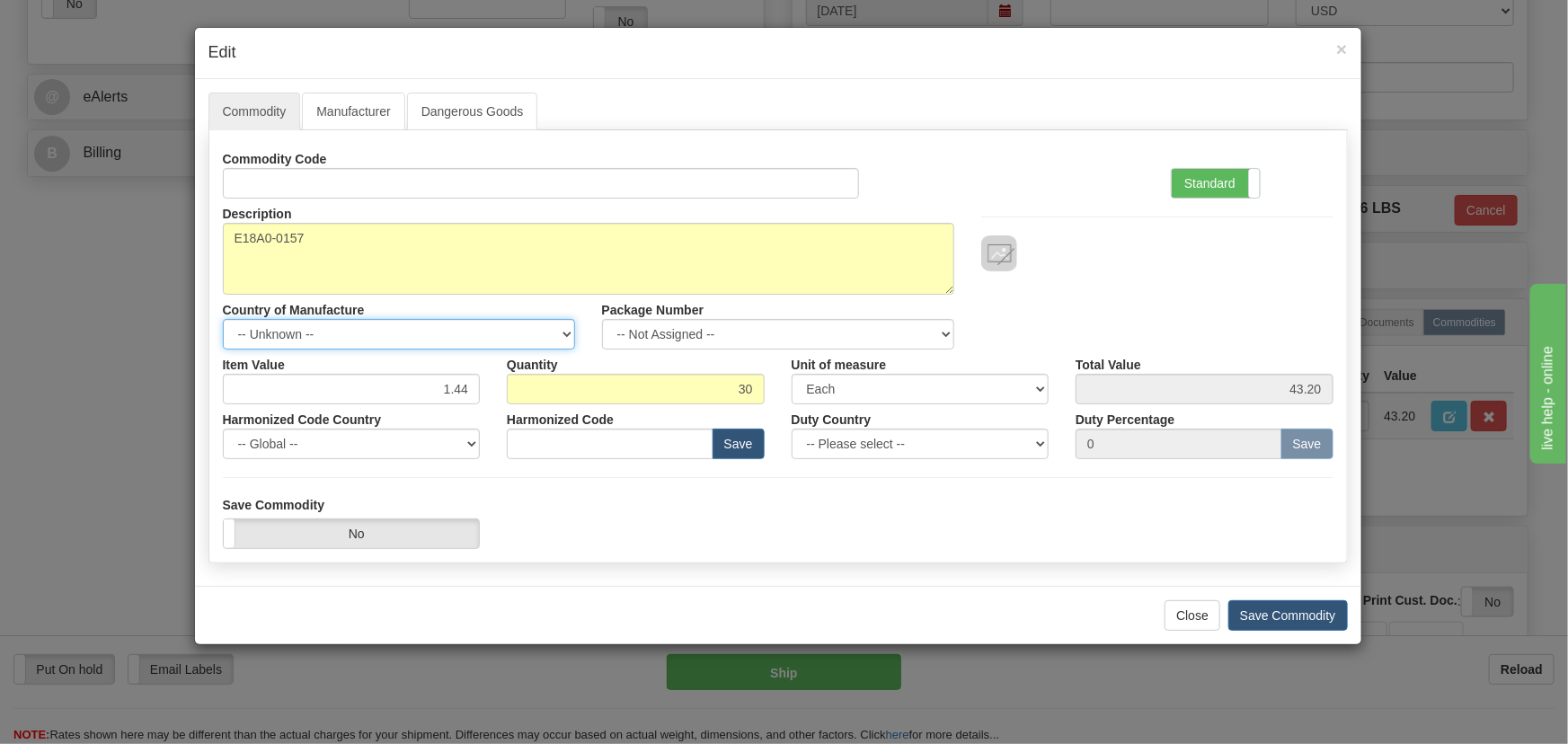
click at [456, 330] on select "-- Unknown -- AFGHANISTAN ALAND ISLANDS ALBANIA ALGERIA AMERICAN SAMOA ANDORRA …" at bounding box center [399, 334] width 352 height 30
select select "CN"
click at [223, 319] on select "-- Unknown -- AFGHANISTAN ALAND ISLANDS ALBANIA ALGERIA AMERICAN SAMOA ANDORRA …" at bounding box center [399, 334] width 352 height 30
click at [1285, 616] on button "Save Commodity" at bounding box center [1288, 615] width 120 height 30
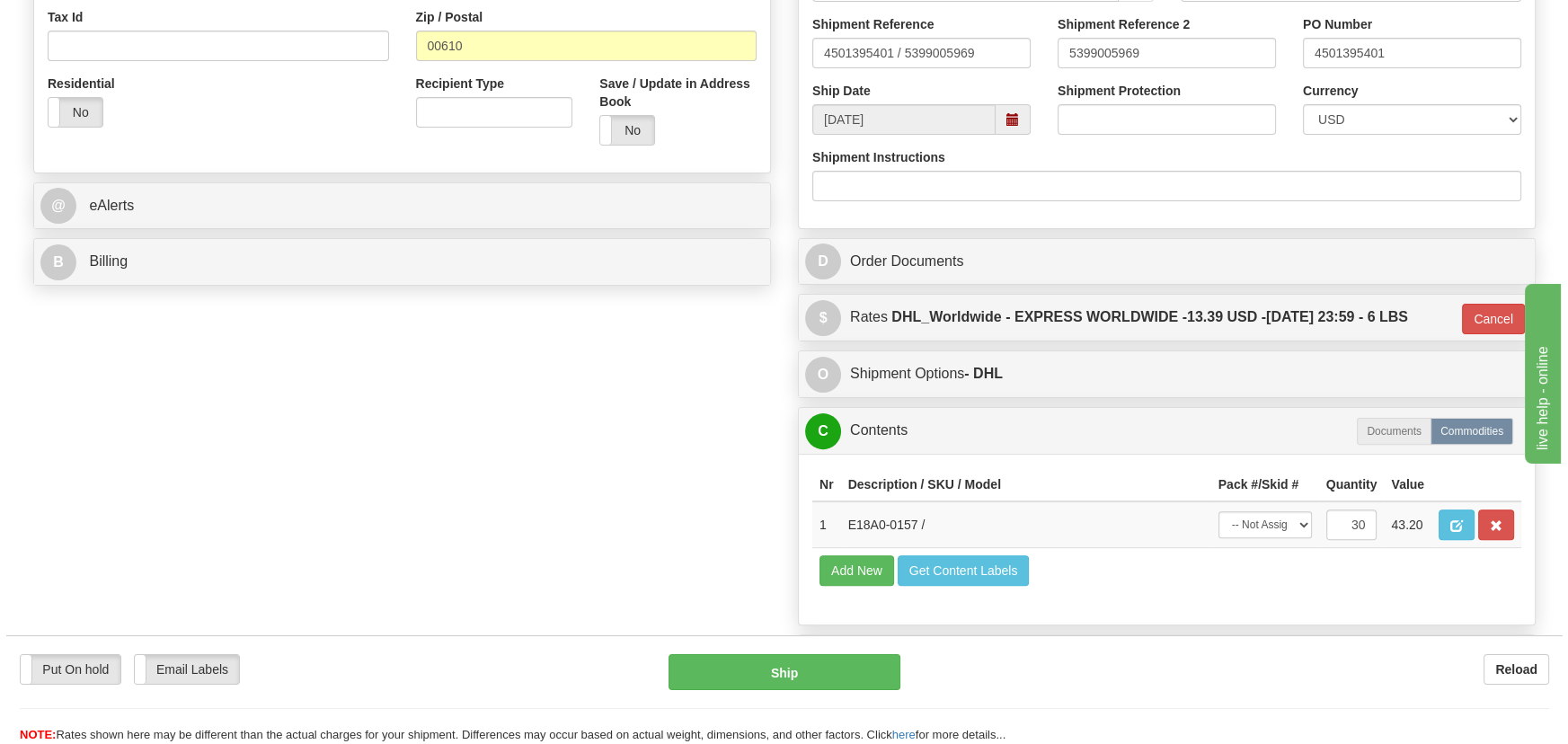
scroll to position [408, 0]
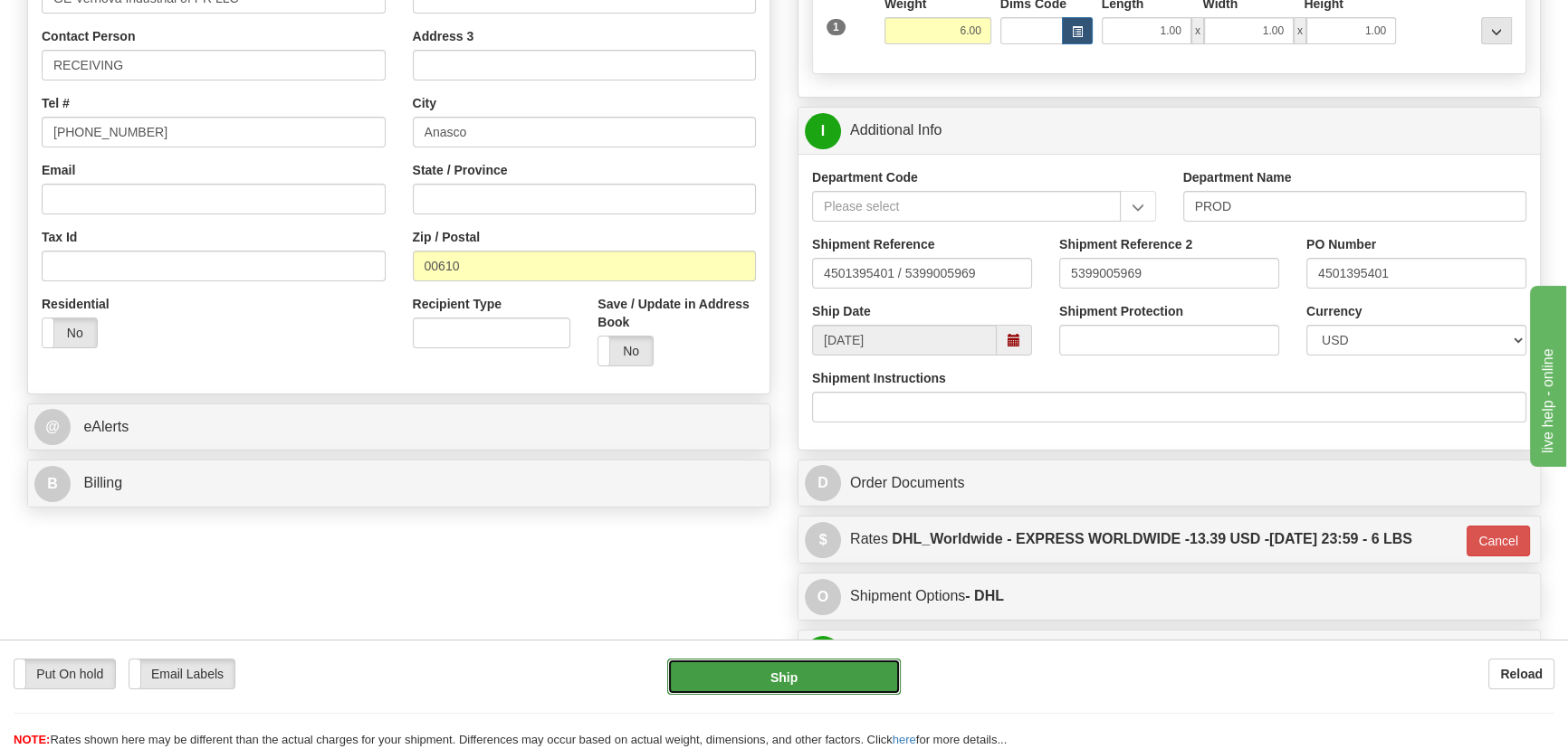
click at [822, 675] on button "Ship" at bounding box center [784, 676] width 234 height 36
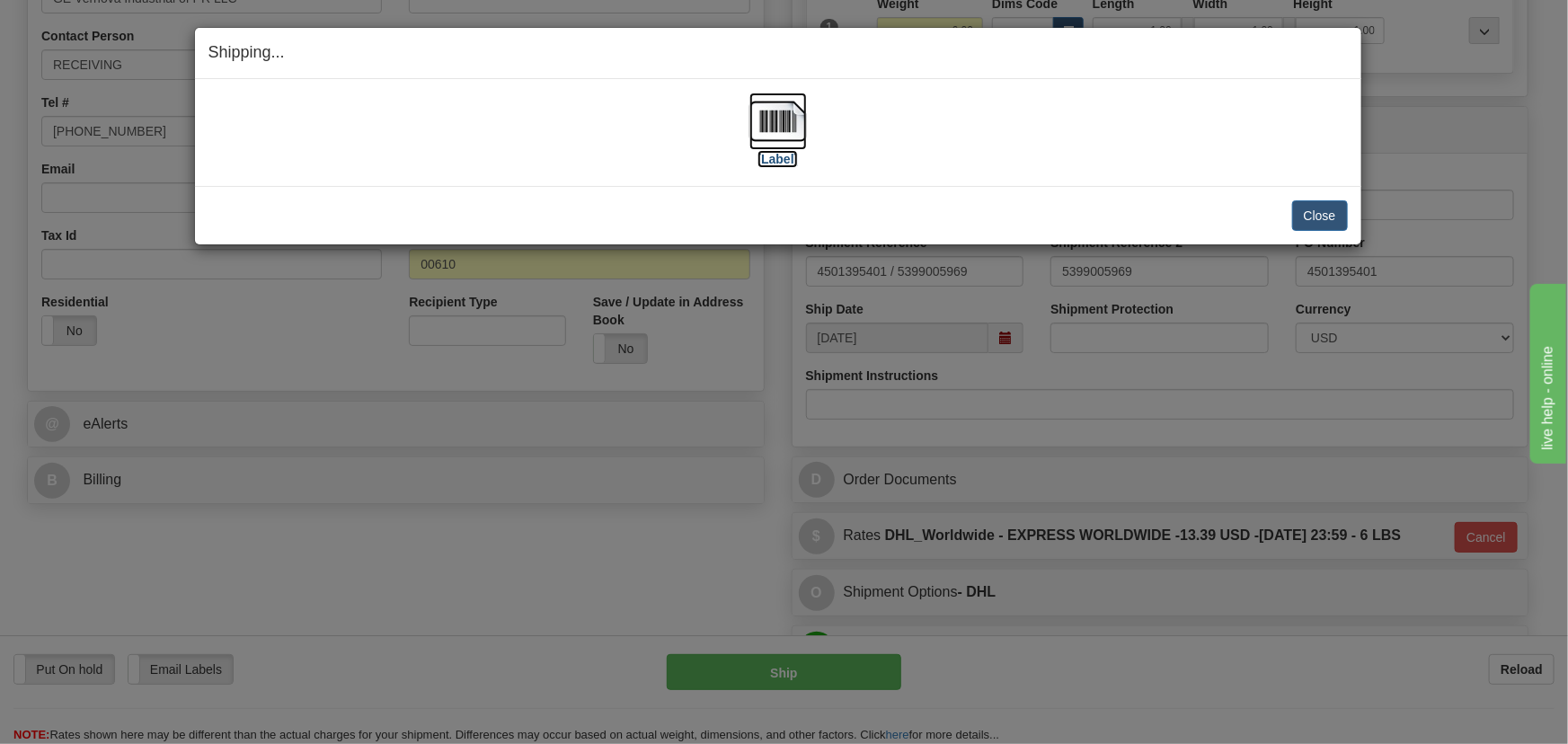
click at [781, 120] on img at bounding box center [778, 121] width 57 height 57
click at [1315, 220] on button "Close" at bounding box center [1320, 215] width 55 height 30
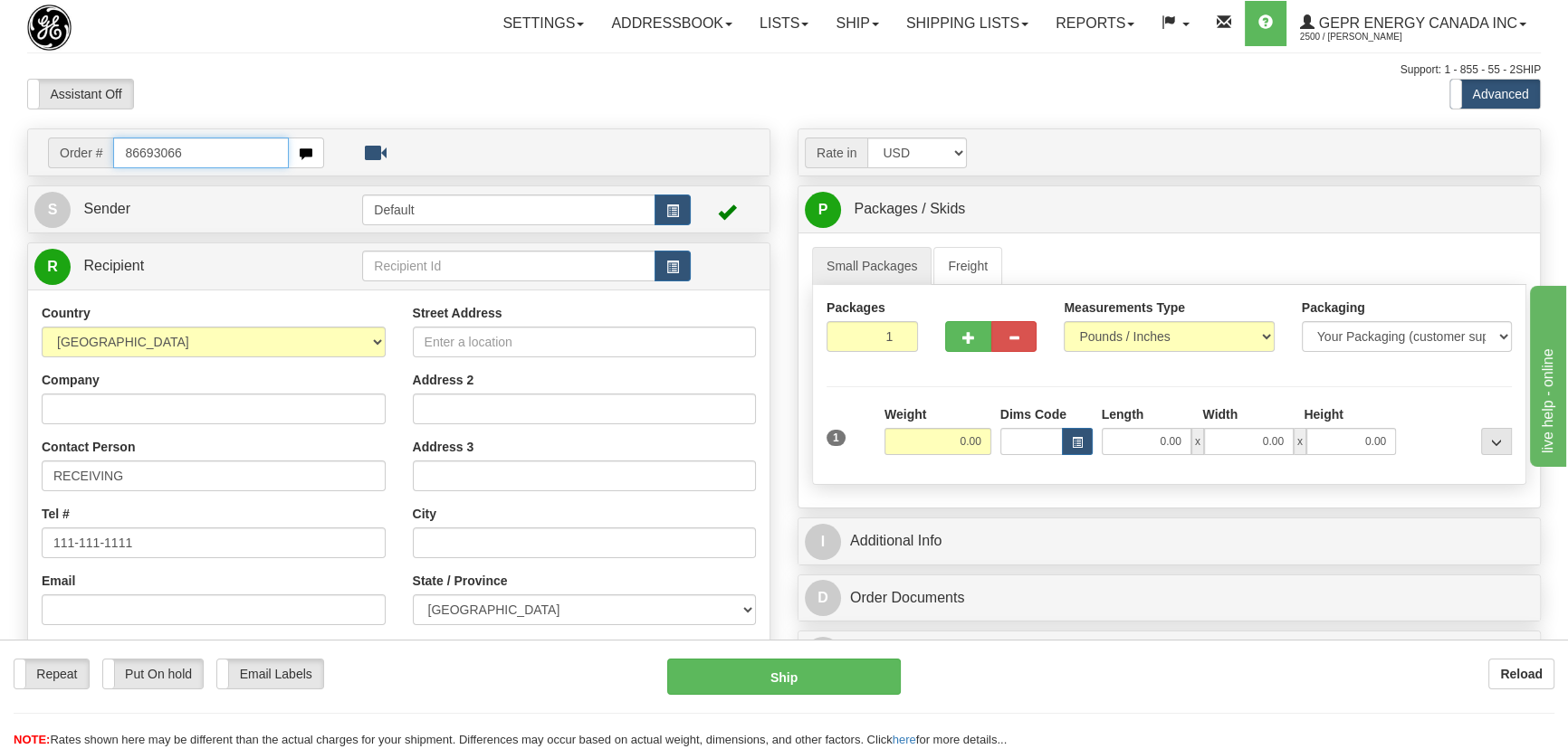
type input "86693066"
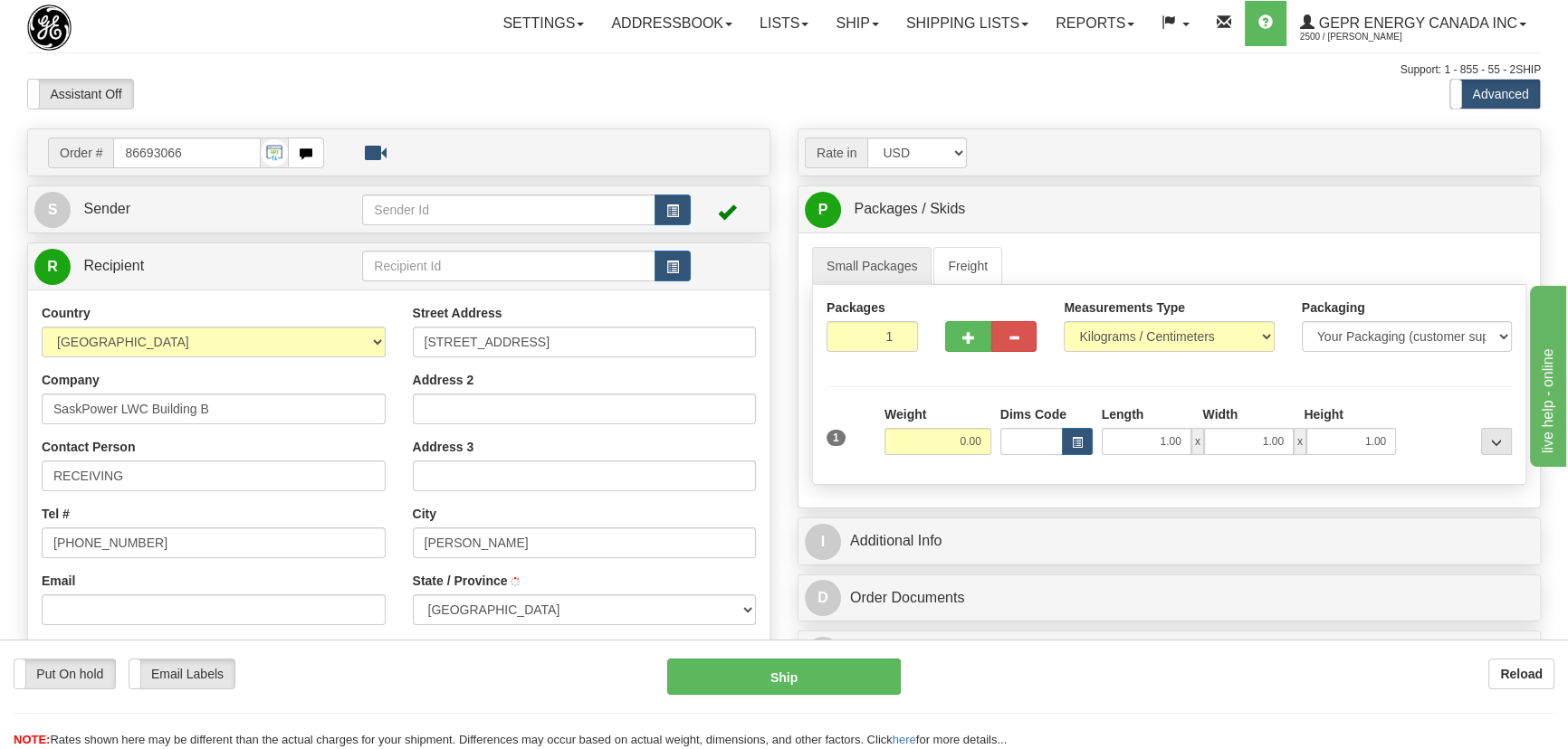
type input "REGINA"
drag, startPoint x: 950, startPoint y: 456, endPoint x: 937, endPoint y: 429, distance: 30.0
click at [986, 464] on div "Weight 0.00" at bounding box center [937, 437] width 116 height 64
drag, startPoint x: 937, startPoint y: 429, endPoint x: 996, endPoint y: 455, distance: 64.5
click at [996, 455] on div "1 Weight 0.00 Dims Code 1.00" at bounding box center [1169, 438] width 694 height 65
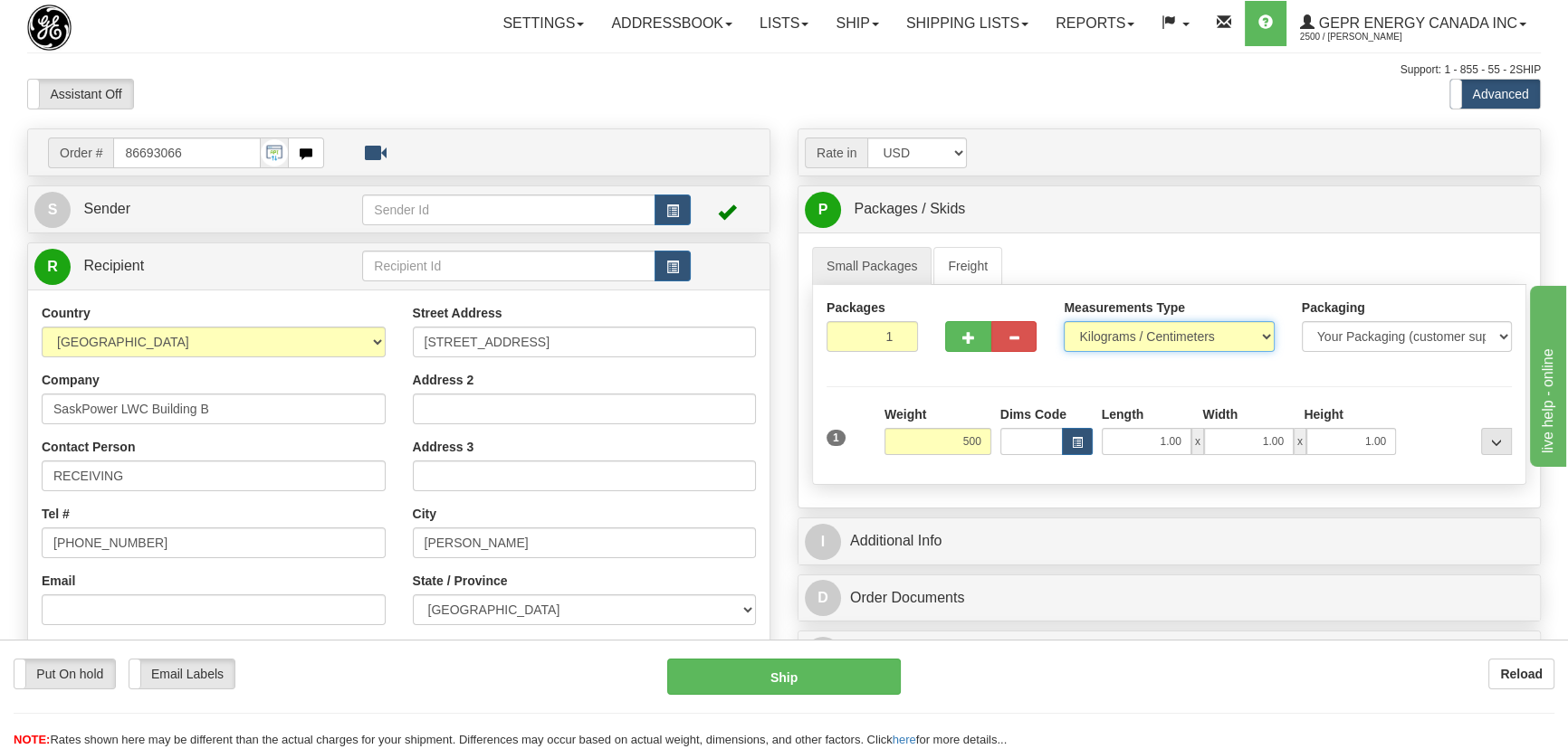
type input "500.00"
click at [1195, 329] on select "Pounds / Inches Kilograms / Centimeters" at bounding box center [1169, 336] width 210 height 30
select select "0"
click at [1064, 322] on select "Pounds / Inches Kilograms / Centimeters" at bounding box center [1169, 336] width 210 height 30
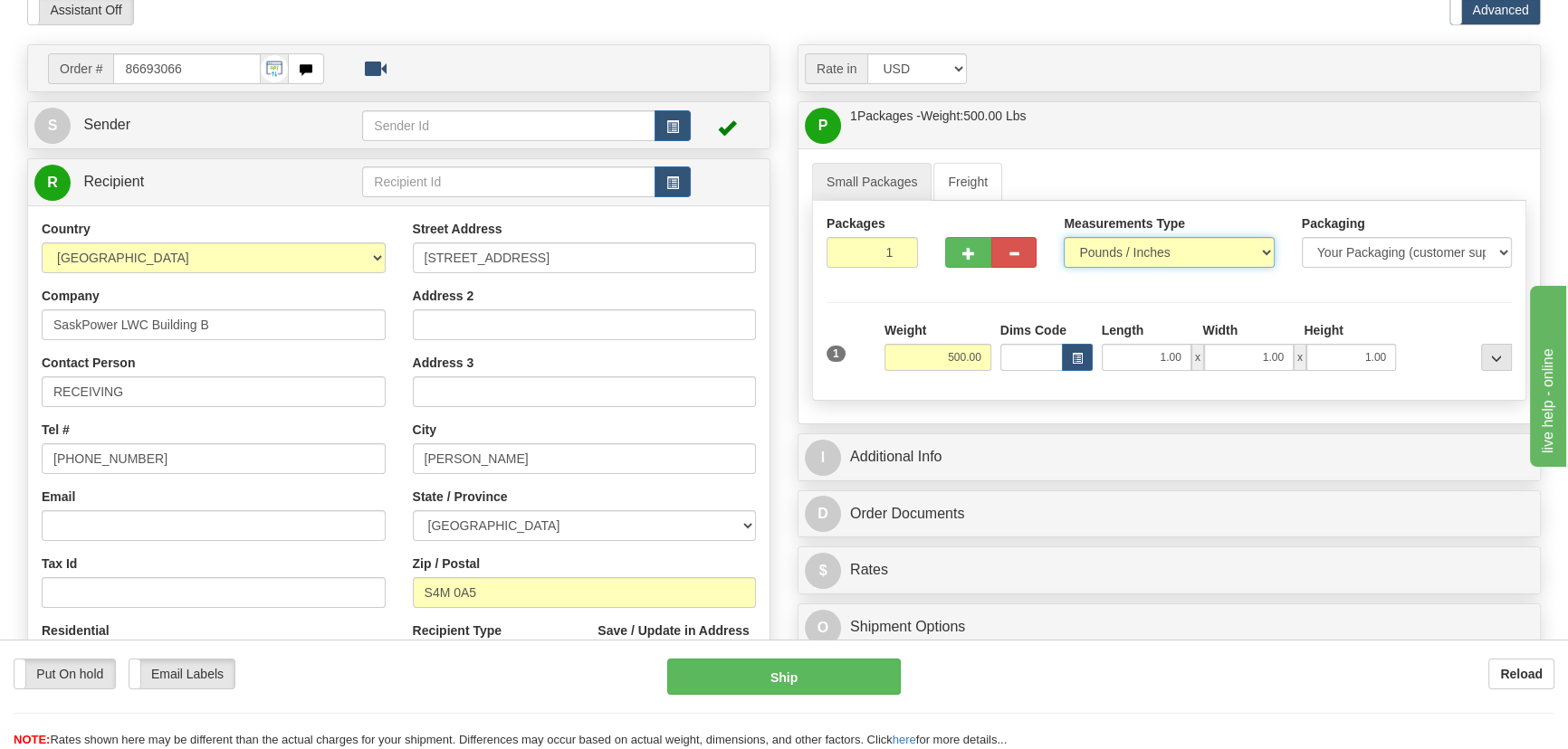
scroll to position [164, 0]
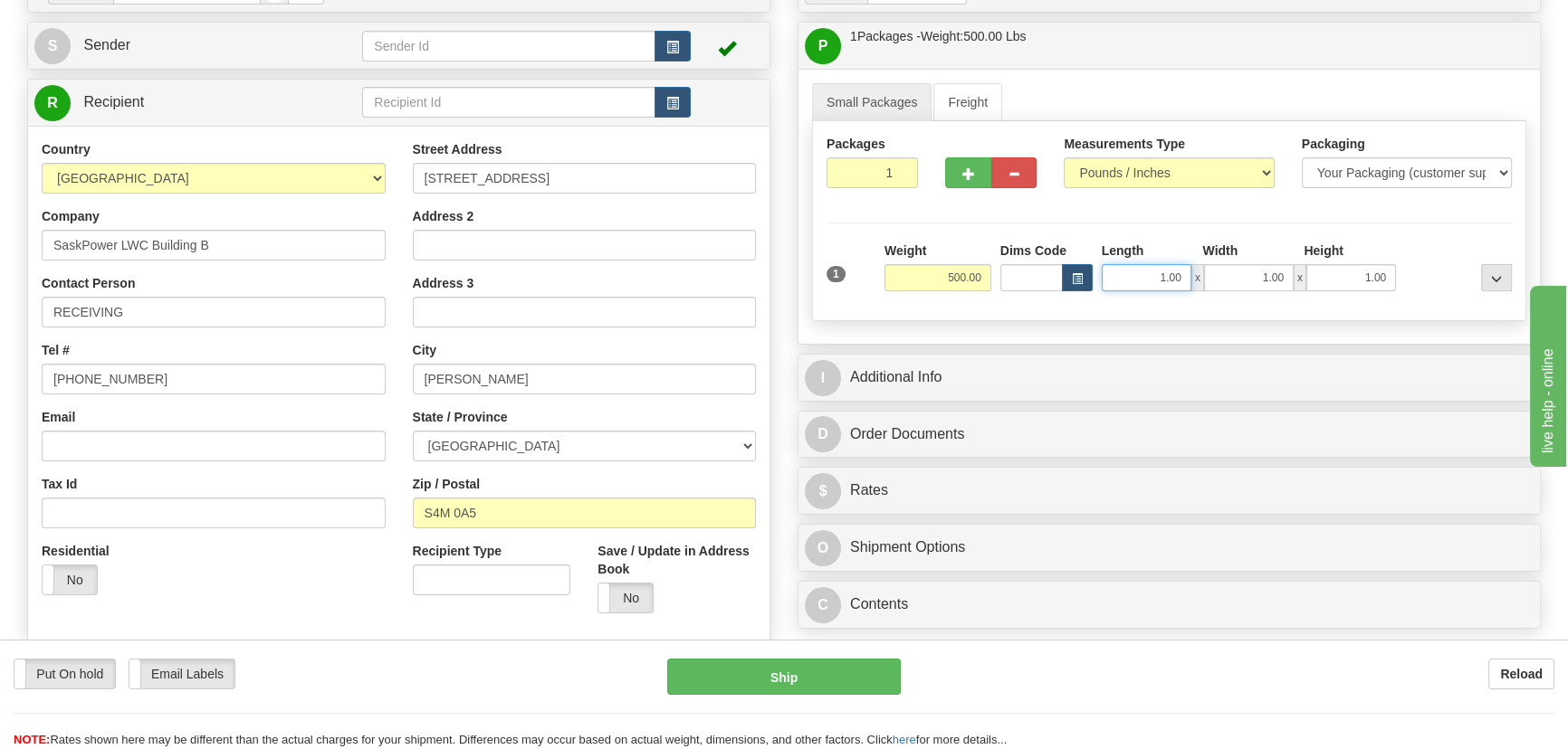
drag, startPoint x: 1143, startPoint y: 279, endPoint x: 1167, endPoint y: 342, distance: 67.4
click at [1205, 297] on div "1 Weight 500.00 Dims Code x" at bounding box center [1169, 275] width 694 height 65
type input "48.00"
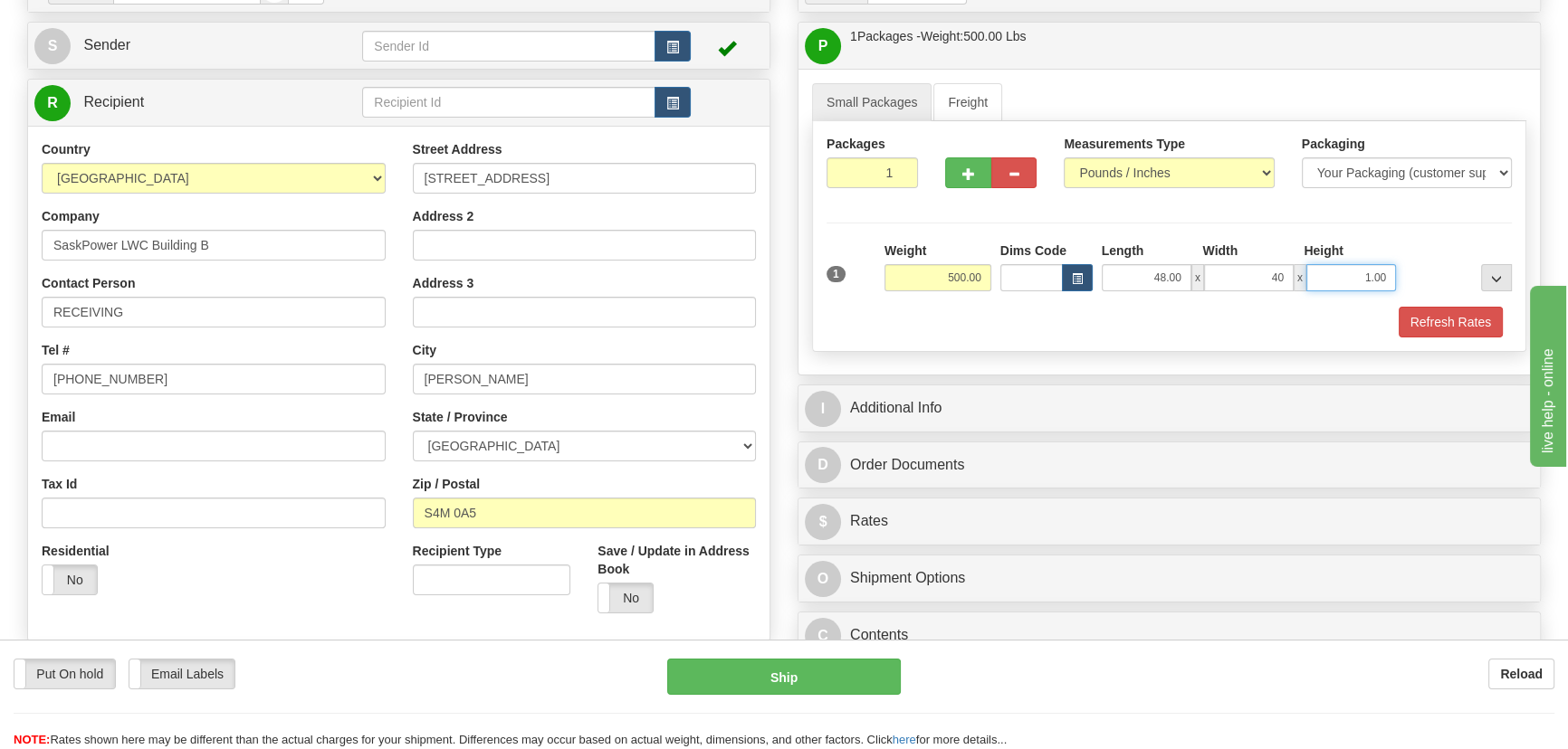
type input "40.00"
type input "41.00"
click at [1292, 94] on ul "Small Packages Freight" at bounding box center [1169, 102] width 714 height 38
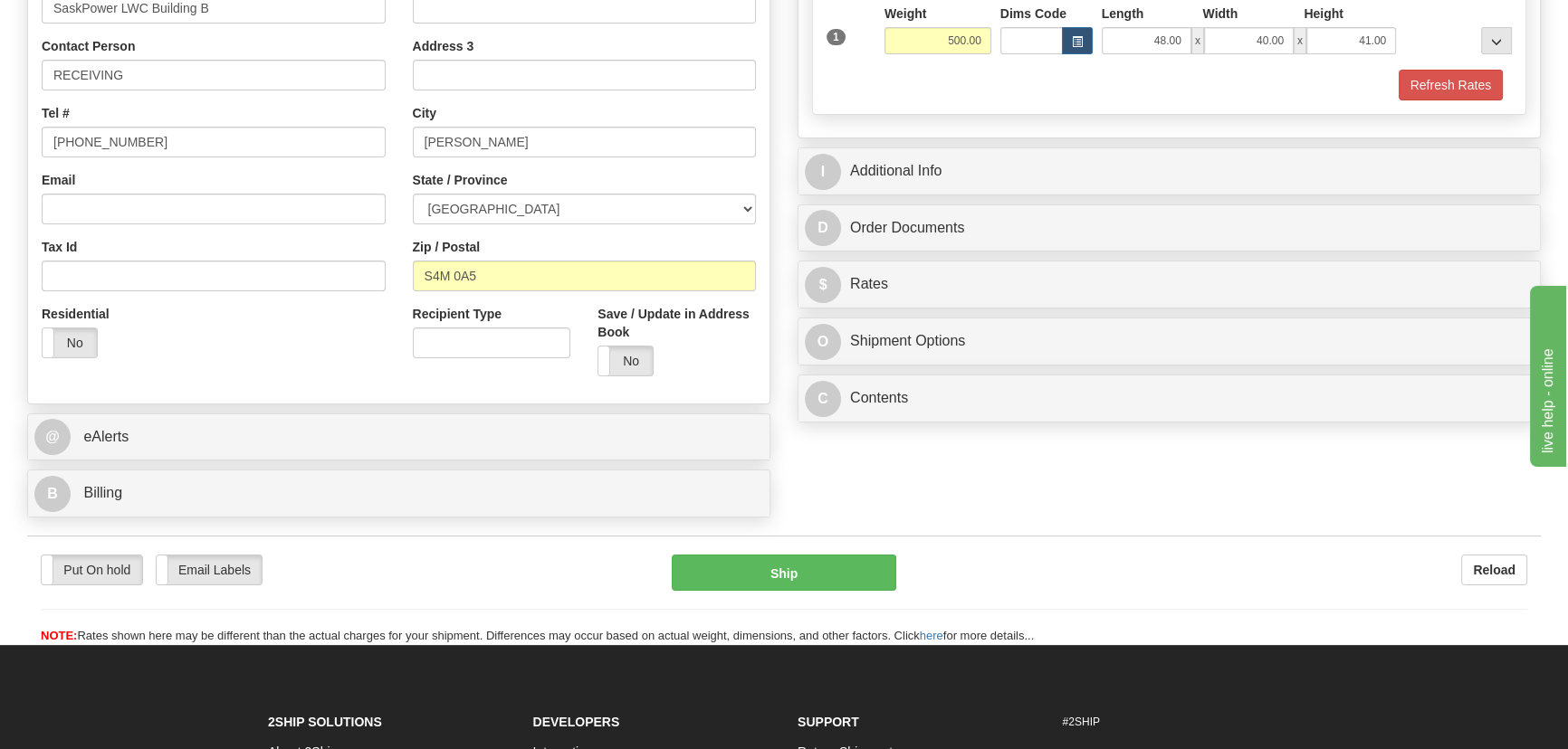
scroll to position [246, 0]
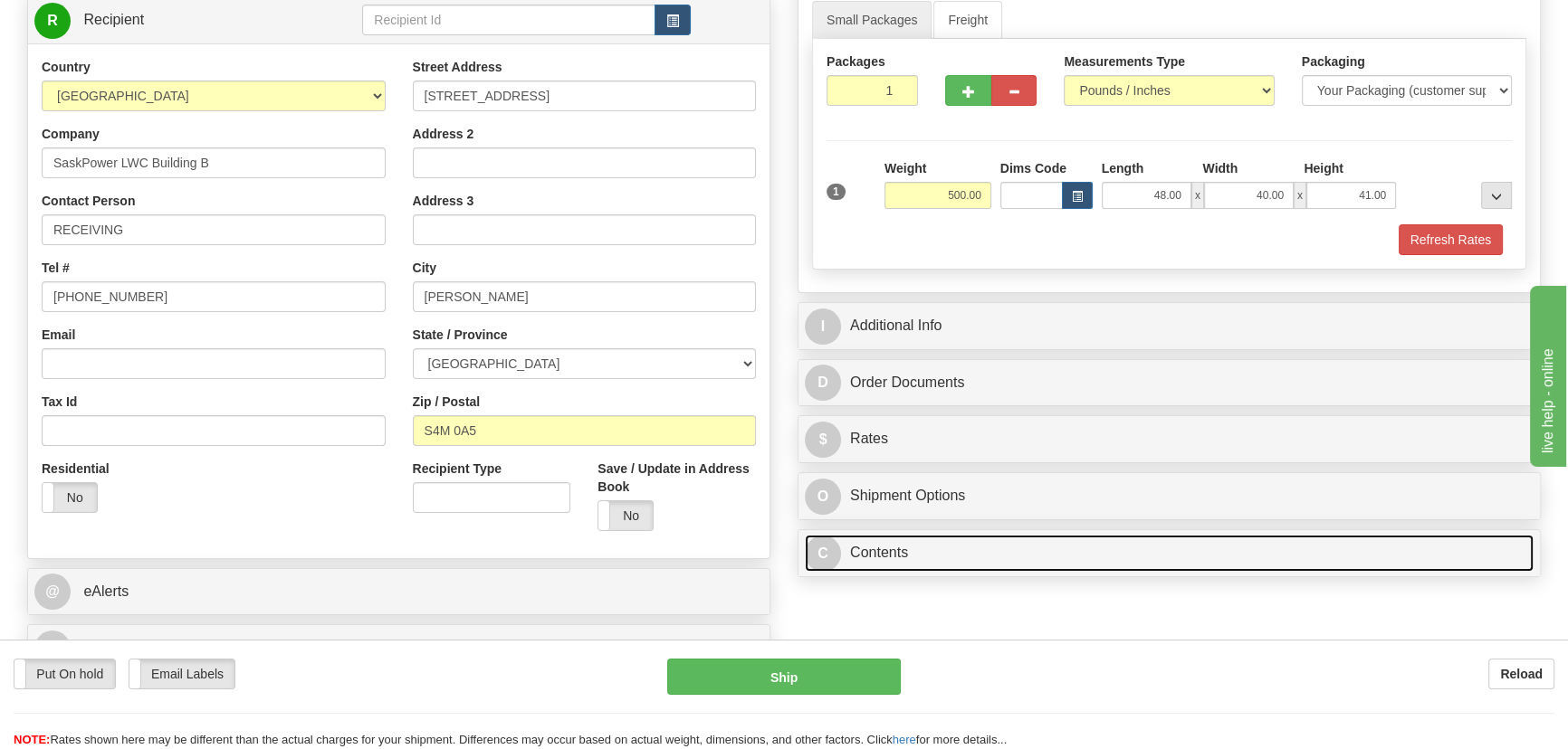
click at [1266, 549] on link "C Contents" at bounding box center [1169, 554] width 729 height 37
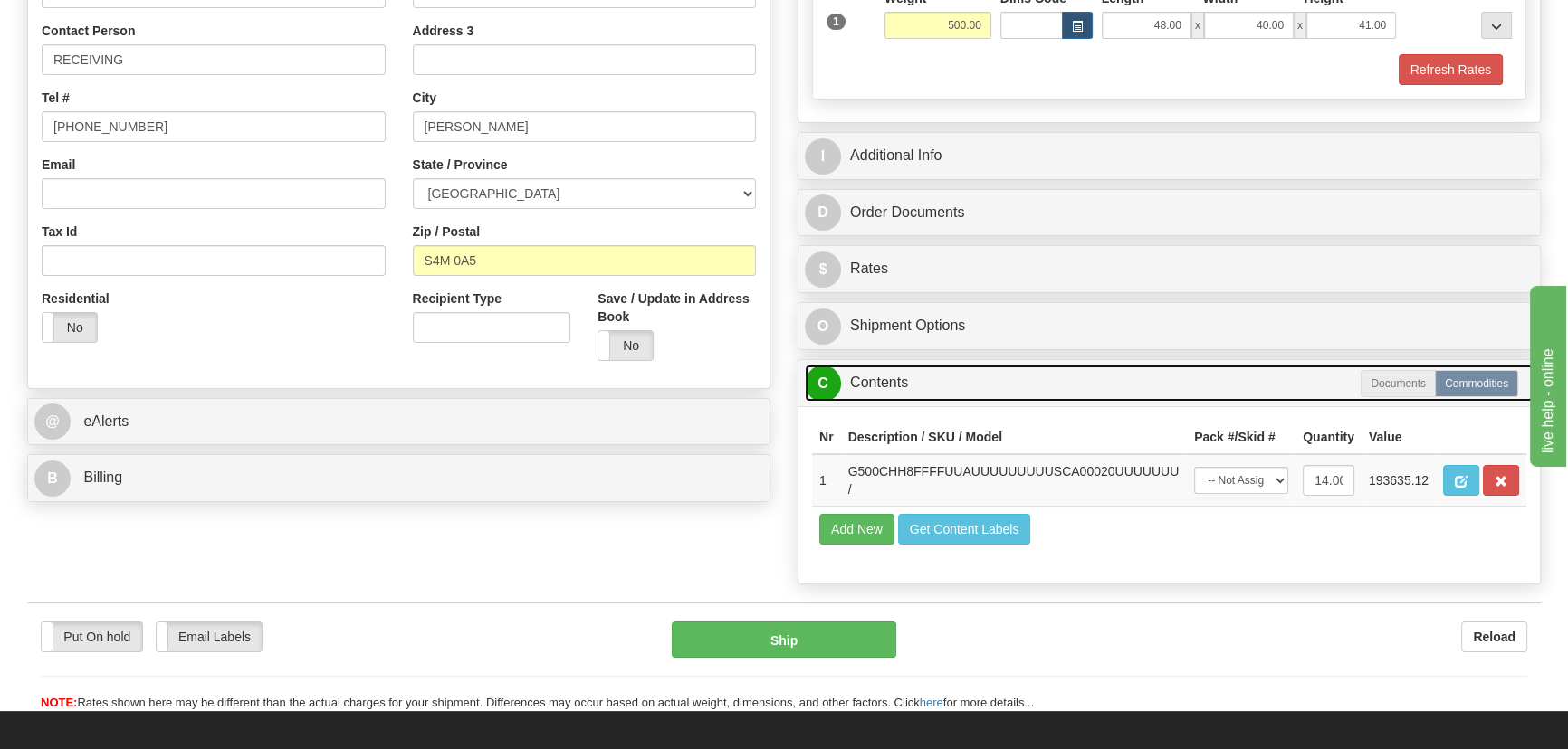
scroll to position [575, 0]
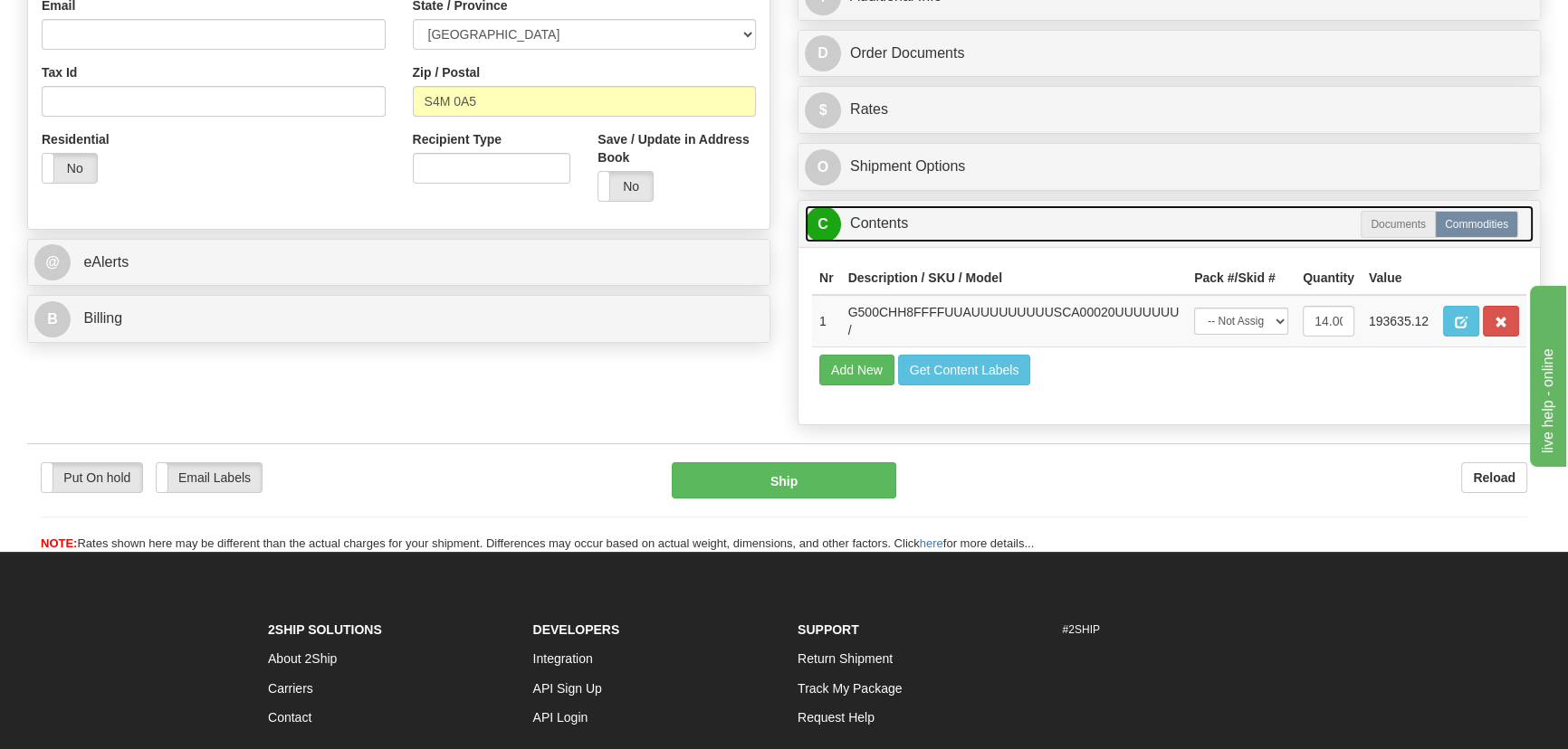
click at [1165, 223] on link "C Contents" at bounding box center [1169, 225] width 729 height 37
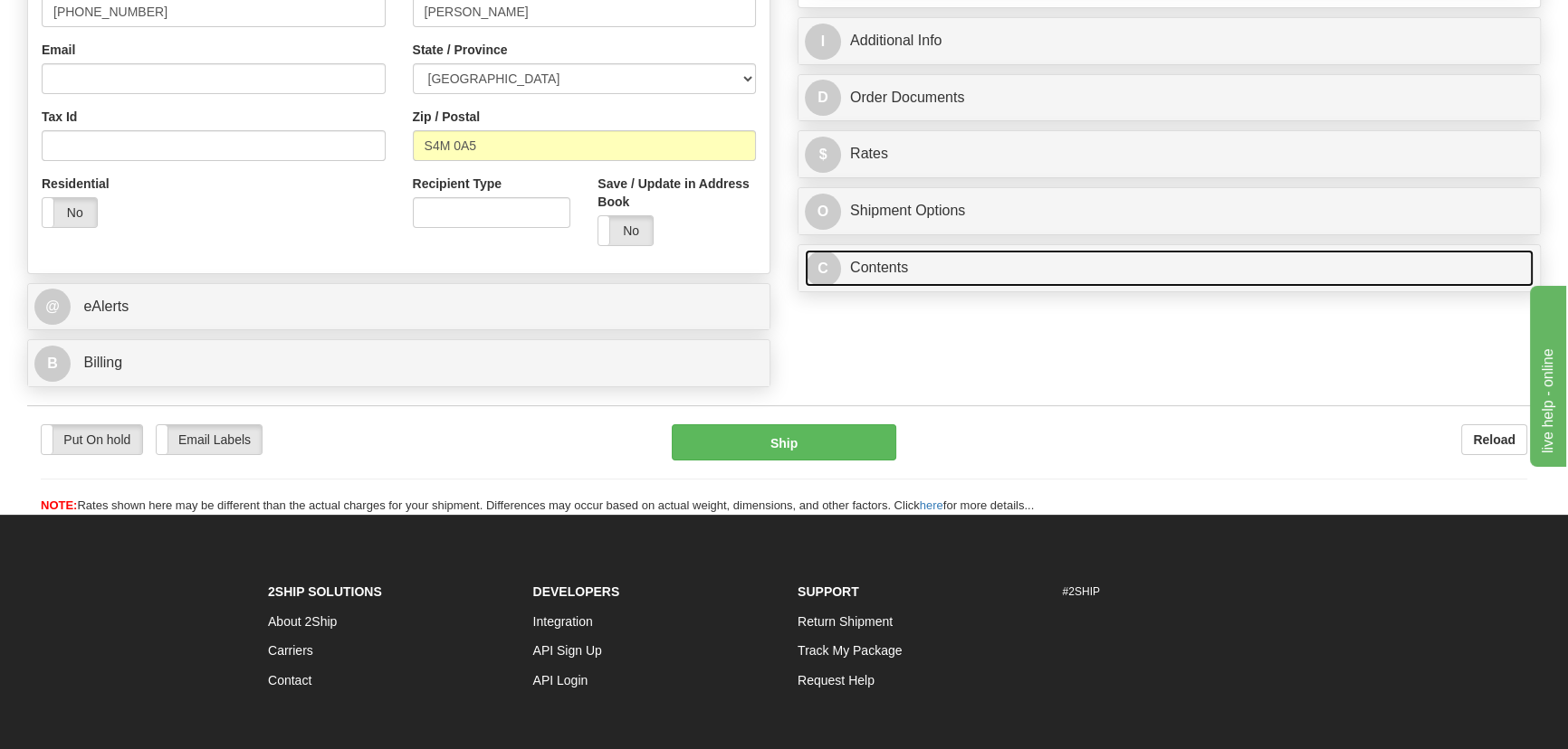
scroll to position [493, 0]
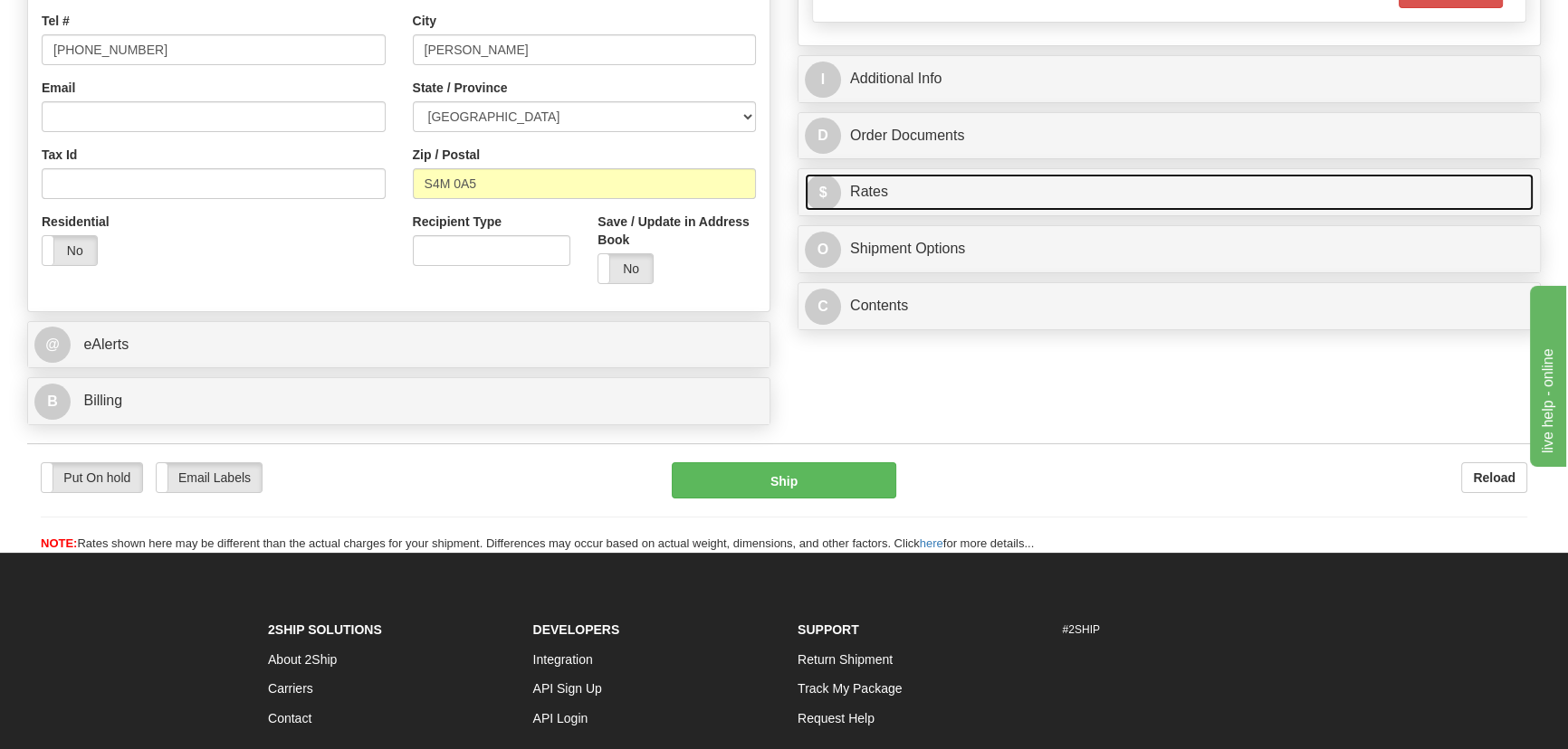
click at [1303, 188] on link "$ Rates" at bounding box center [1169, 192] width 729 height 37
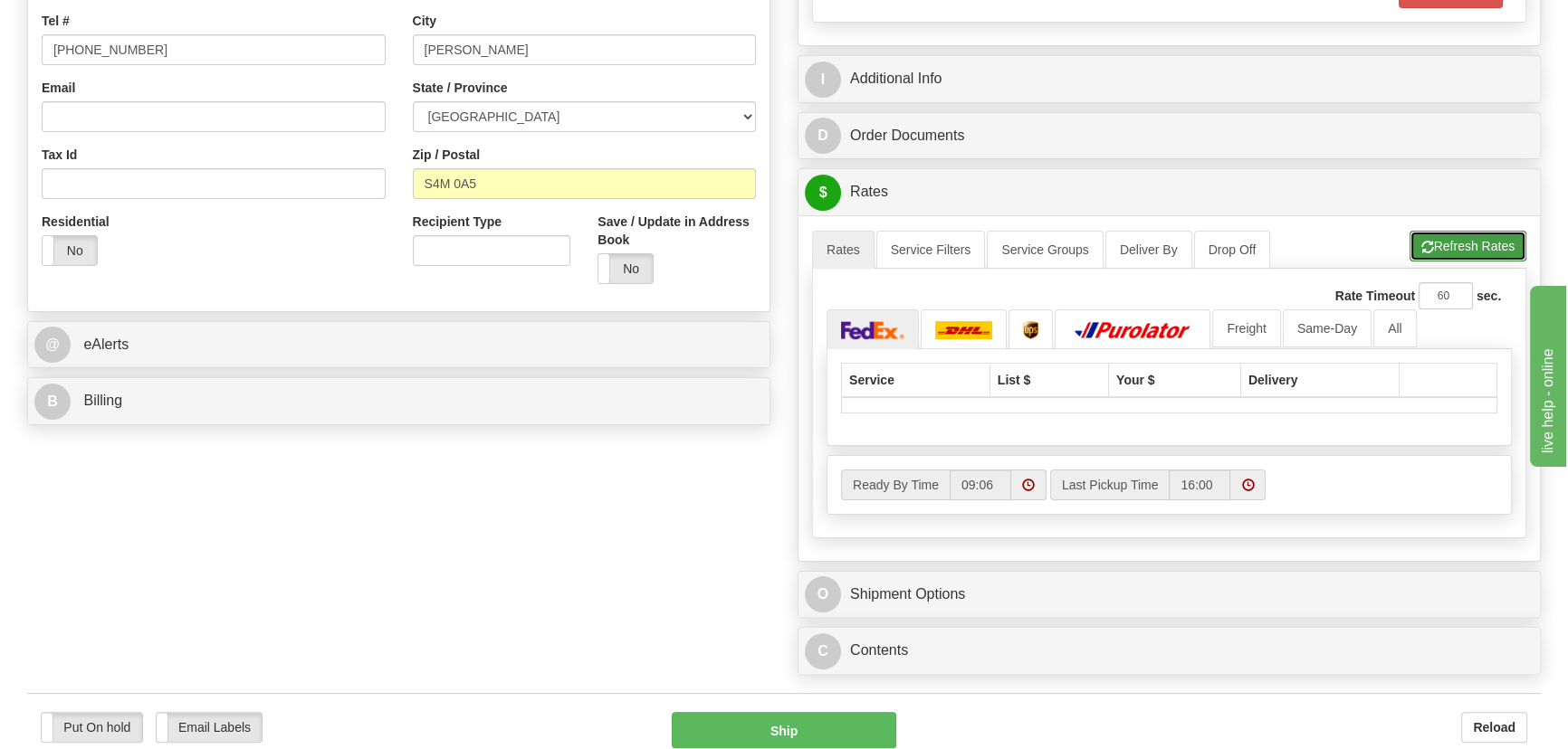
click at [1456, 232] on button "Refresh Rates" at bounding box center [1468, 245] width 117 height 30
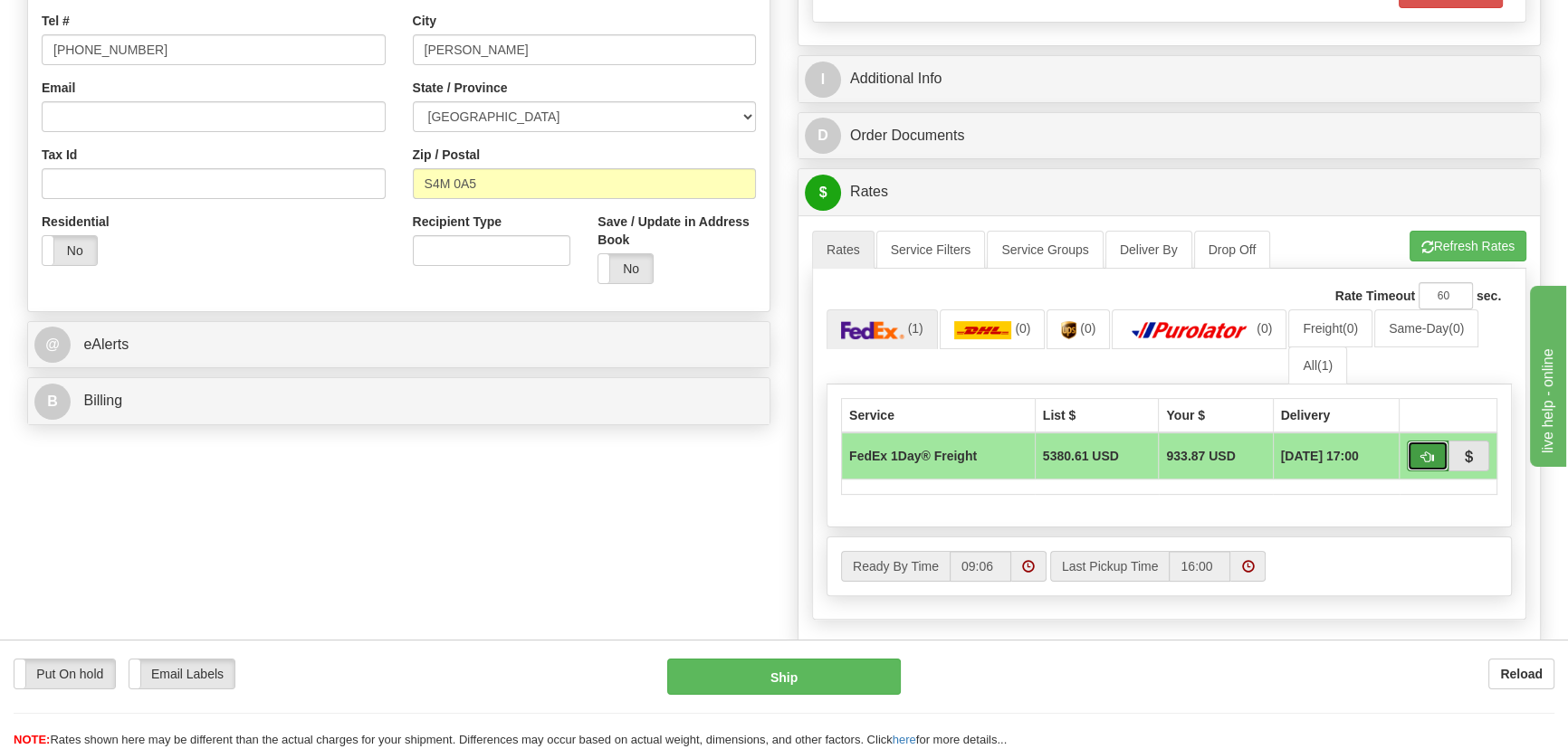
click at [1422, 452] on span "button" at bounding box center [1428, 458] width 13 height 12
type input "70"
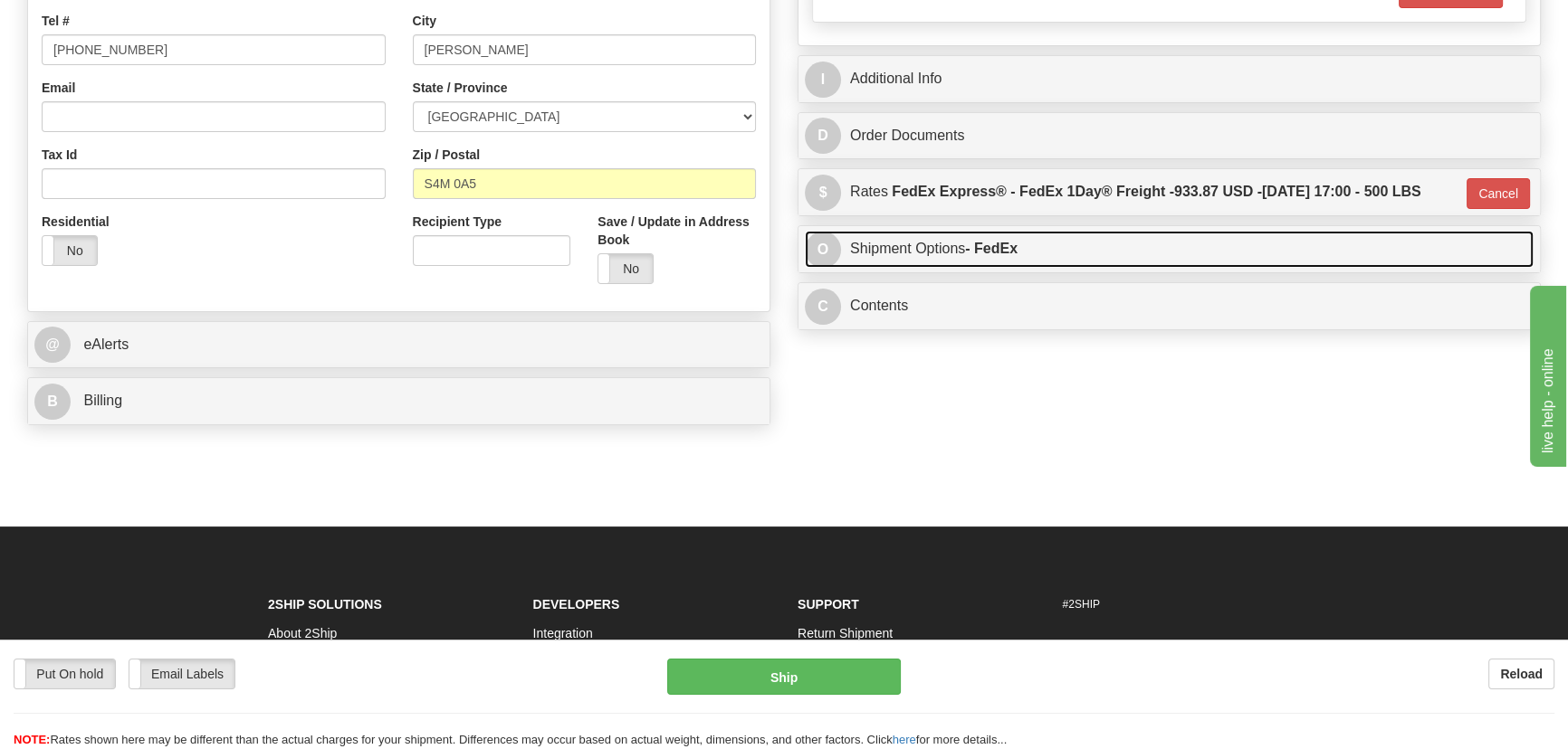
click at [1112, 263] on link "O Shipment Options - FedEx" at bounding box center [1169, 249] width 729 height 37
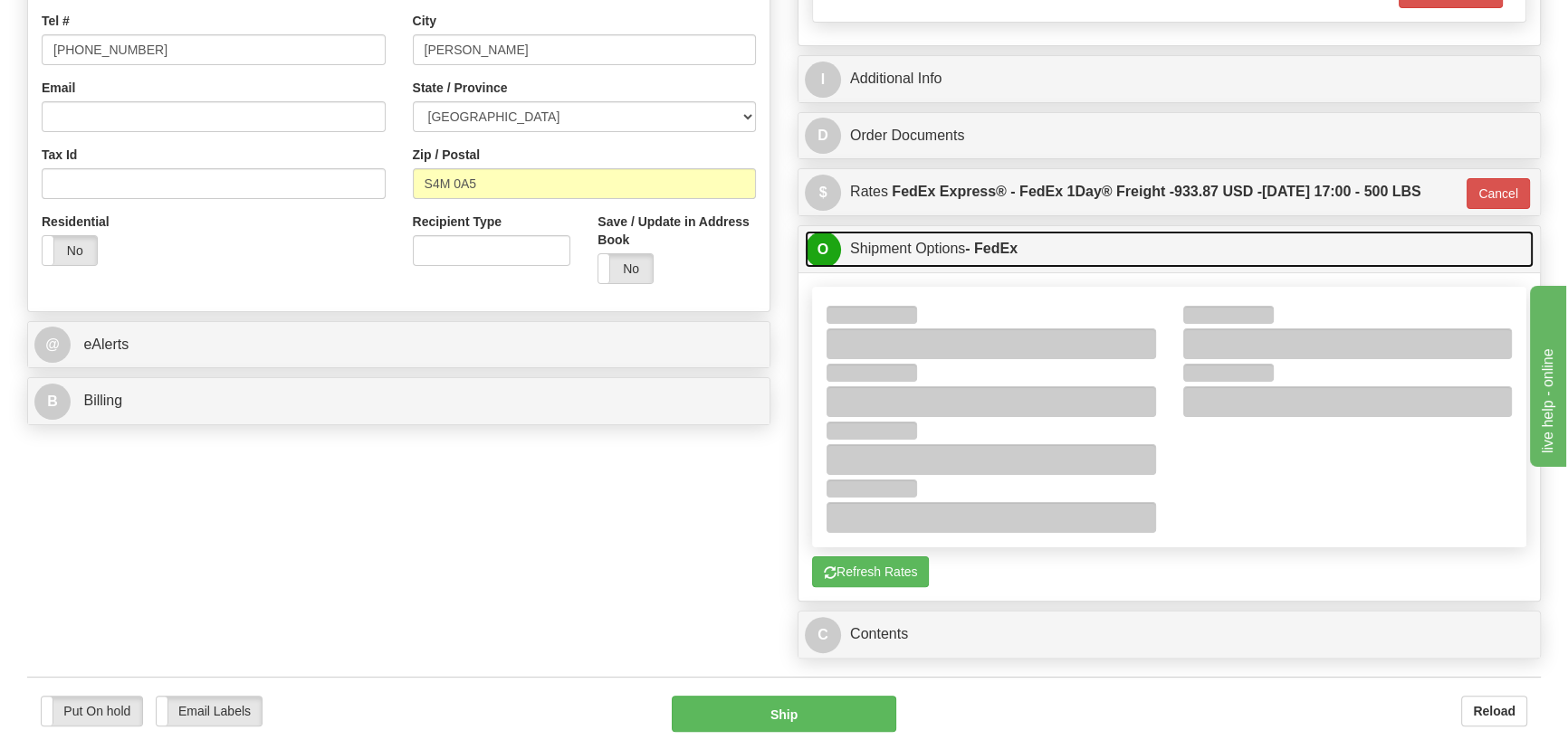
click at [1112, 263] on link "O Shipment Options - FedEx" at bounding box center [1169, 249] width 729 height 37
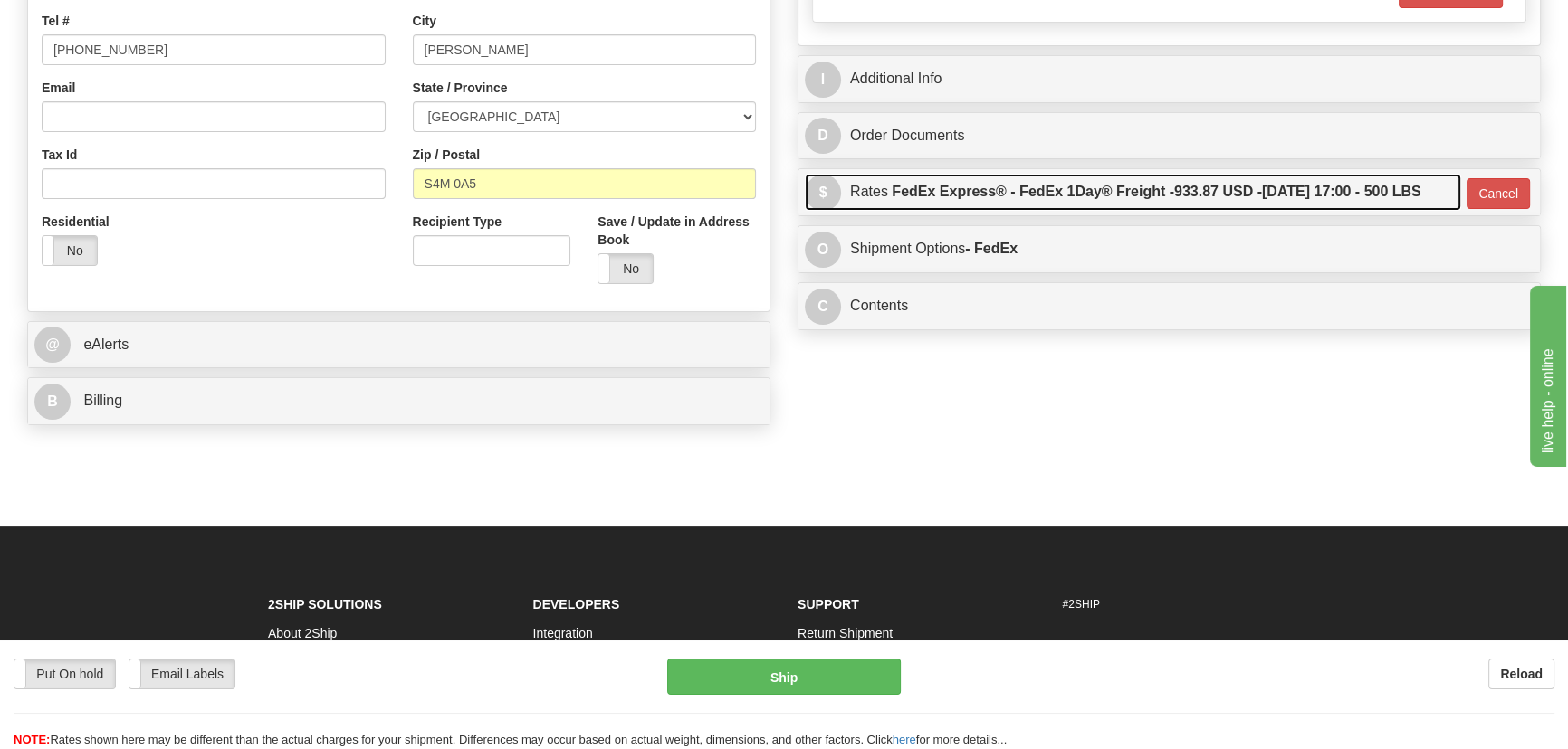
click at [1211, 206] on label "FedEx Express® - FedEx 1Day® Freight - 933.87 USD - 09/12/2025 17:00 - 500 LBS" at bounding box center [1155, 191] width 529 height 36
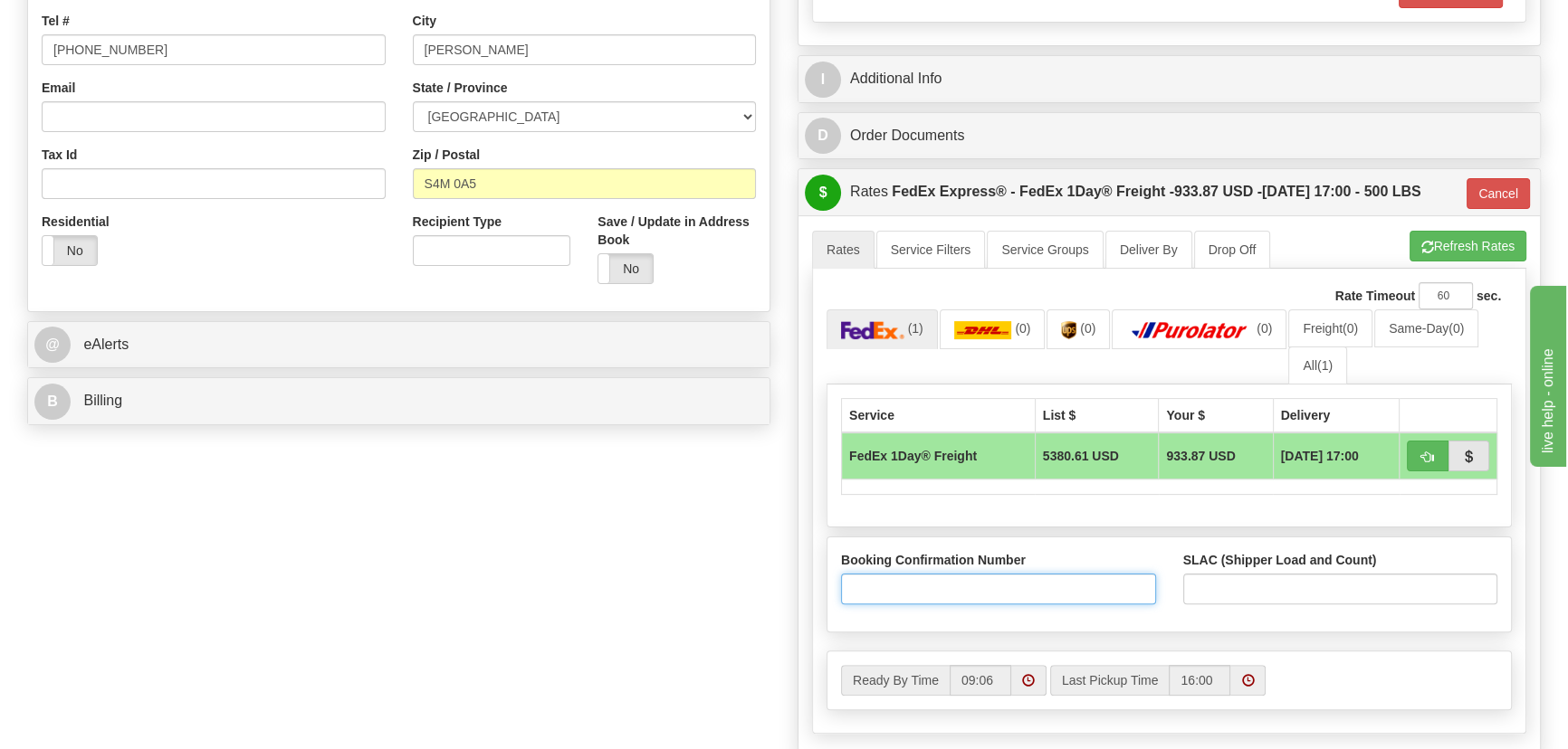
click at [1033, 583] on input "Booking Confirmation Number" at bounding box center [998, 588] width 315 height 30
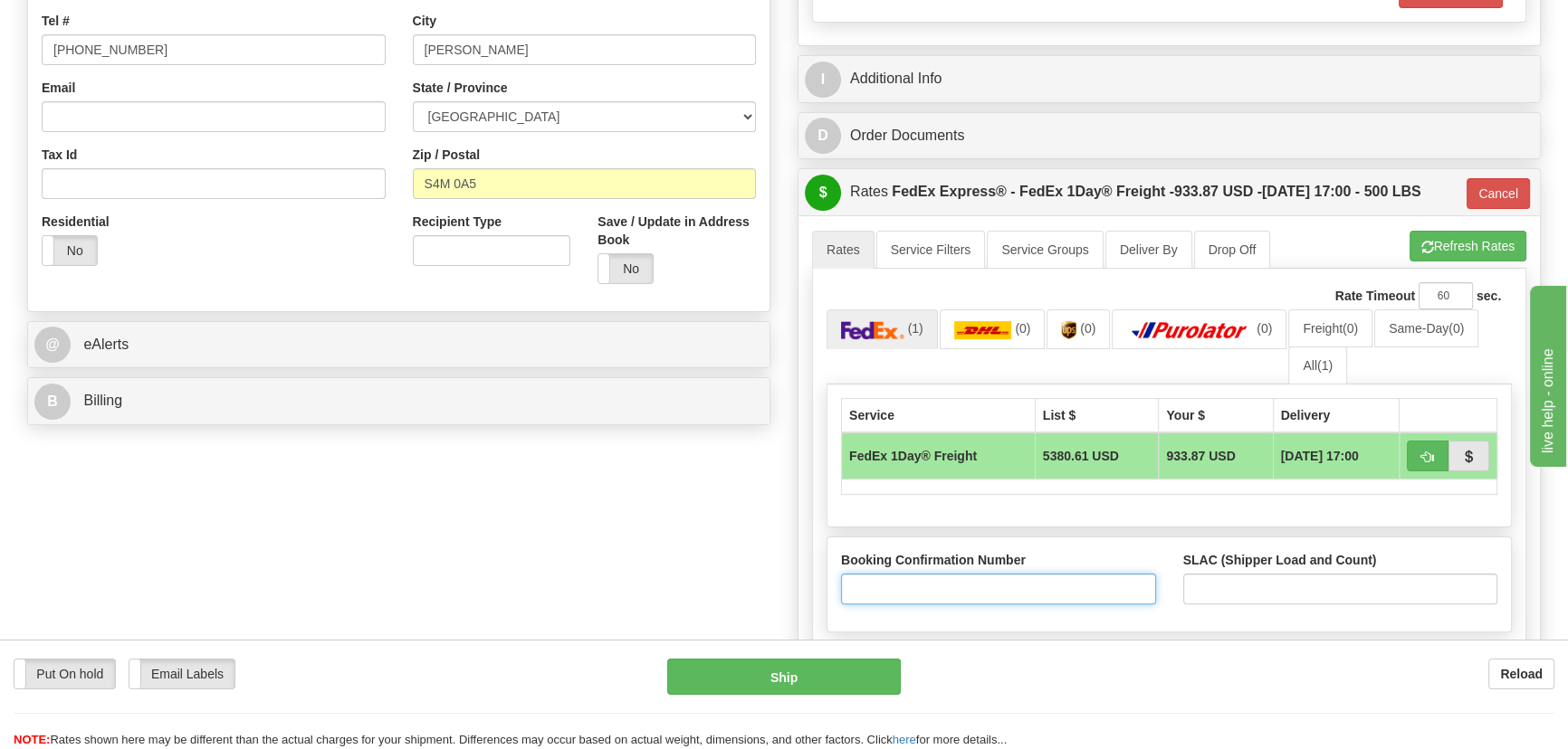
paste input "20250910"
type input "20250910"
click at [1328, 607] on div "SLAC (Shipper Load and Count)" at bounding box center [1340, 584] width 342 height 67
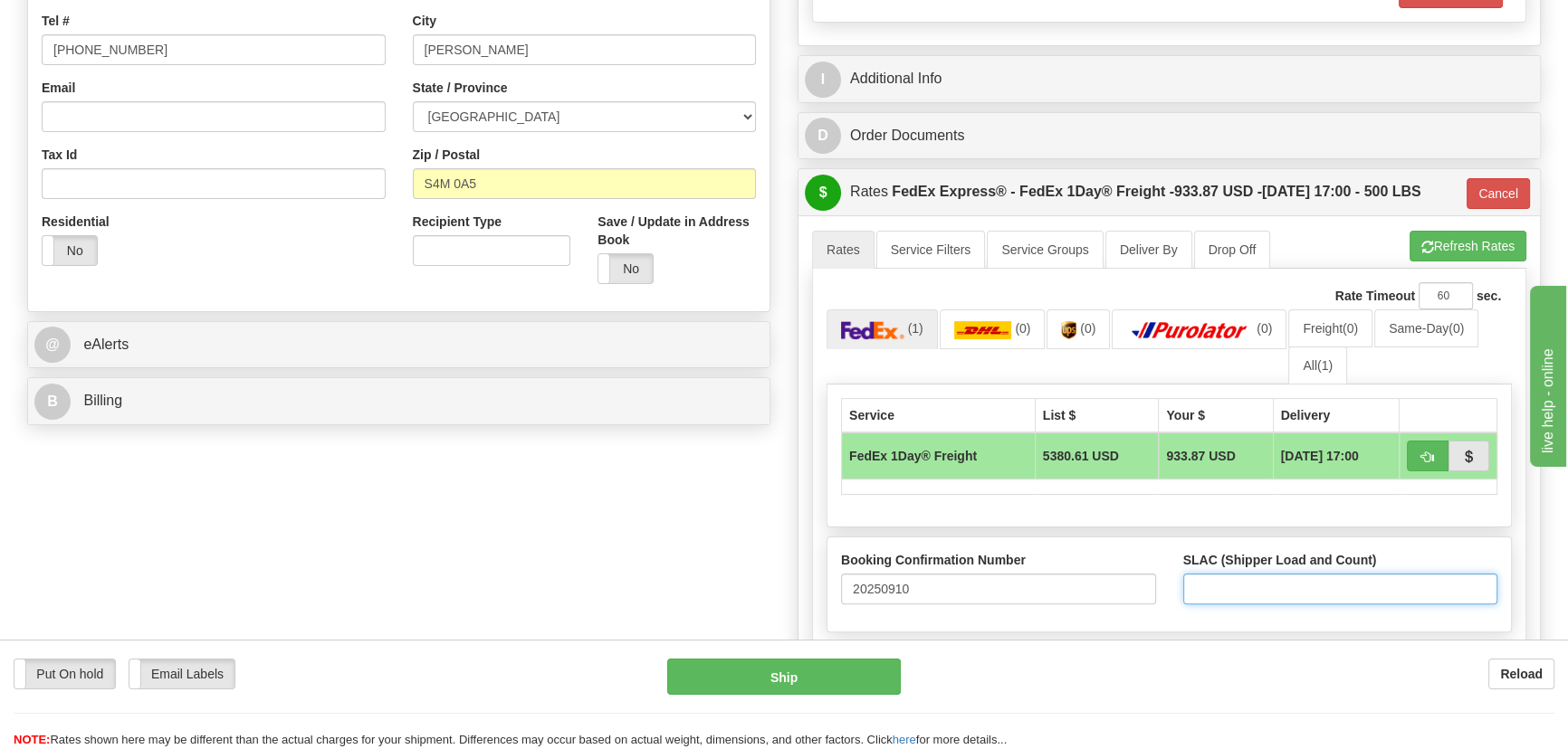
click at [1319, 596] on input "SLAC (Shipper Load and Count)" at bounding box center [1340, 588] width 315 height 30
type input "1"
click at [622, 564] on div "Order # 86693066 S Sender" at bounding box center [784, 258] width 1541 height 1245
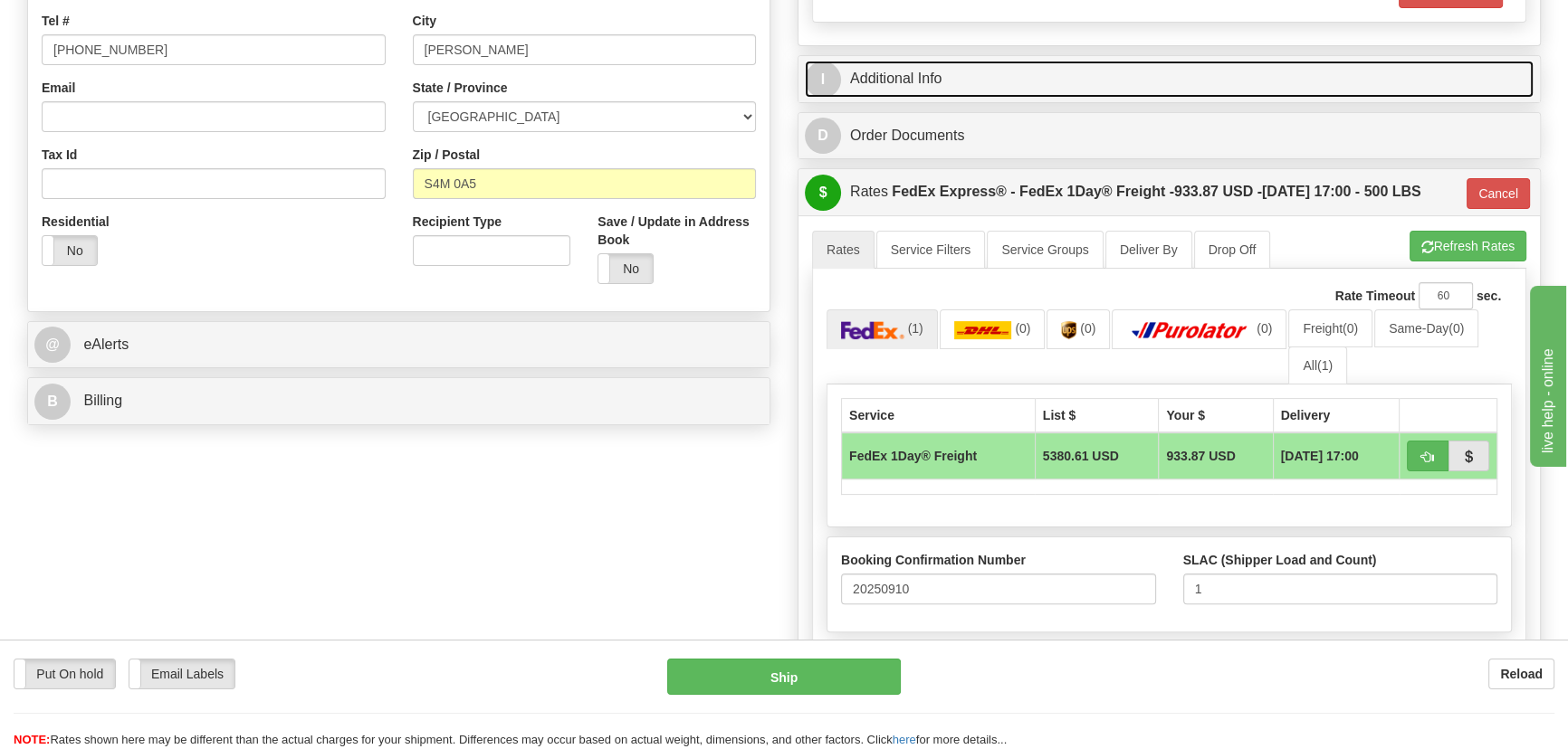
click at [1173, 76] on link "I Additional Info" at bounding box center [1169, 79] width 729 height 37
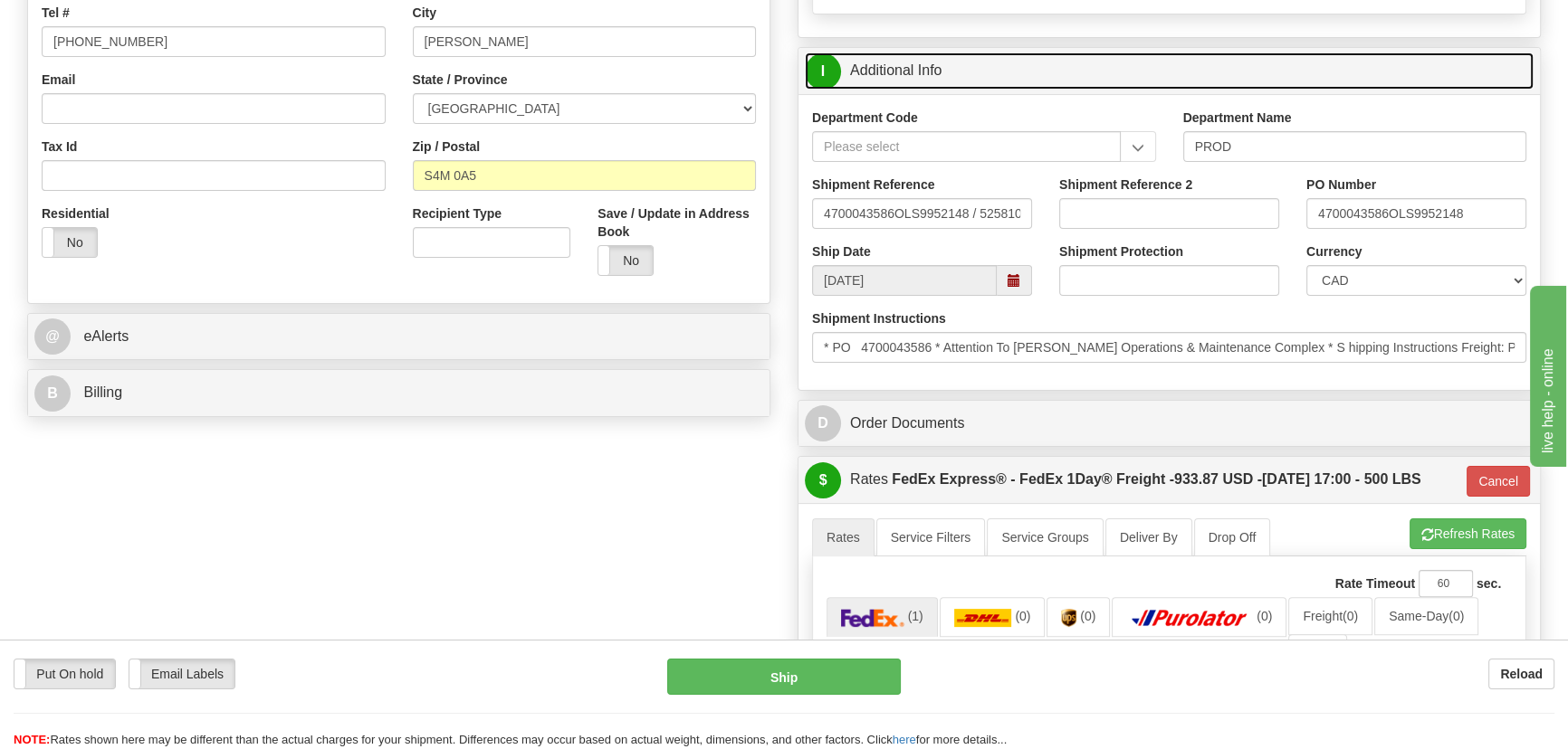
scroll to position [411, 0]
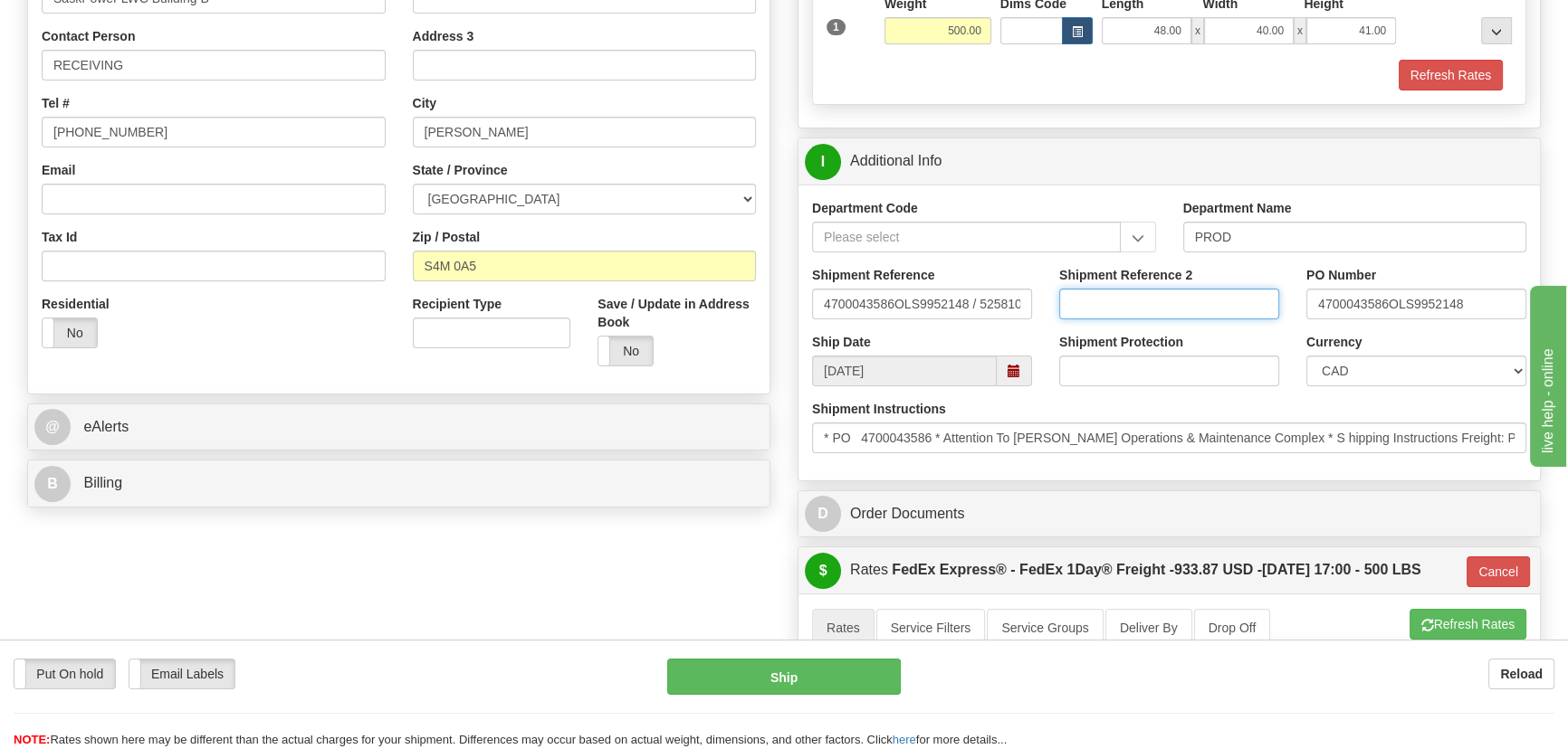
click at [1167, 317] on input "Shipment Reference 2" at bounding box center [1169, 304] width 220 height 30
drag, startPoint x: 1165, startPoint y: 315, endPoint x: 1005, endPoint y: 289, distance: 162.1
click at [1005, 289] on div "Shipment Reference 4700043586OLS9952148 / 525810 Shipment Reference 2 539900467…" at bounding box center [1169, 299] width 741 height 67
type input "5399004677"
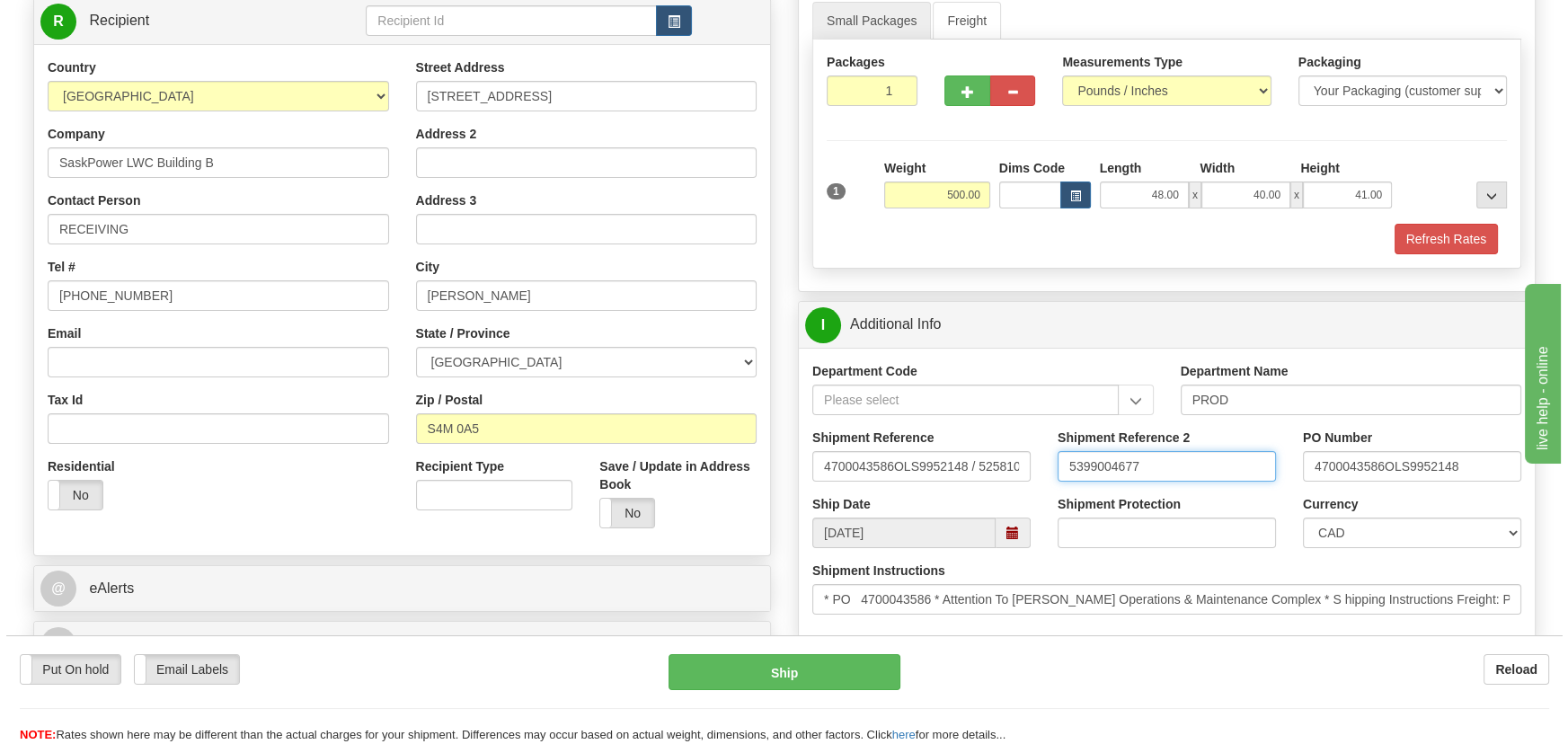
scroll to position [244, 0]
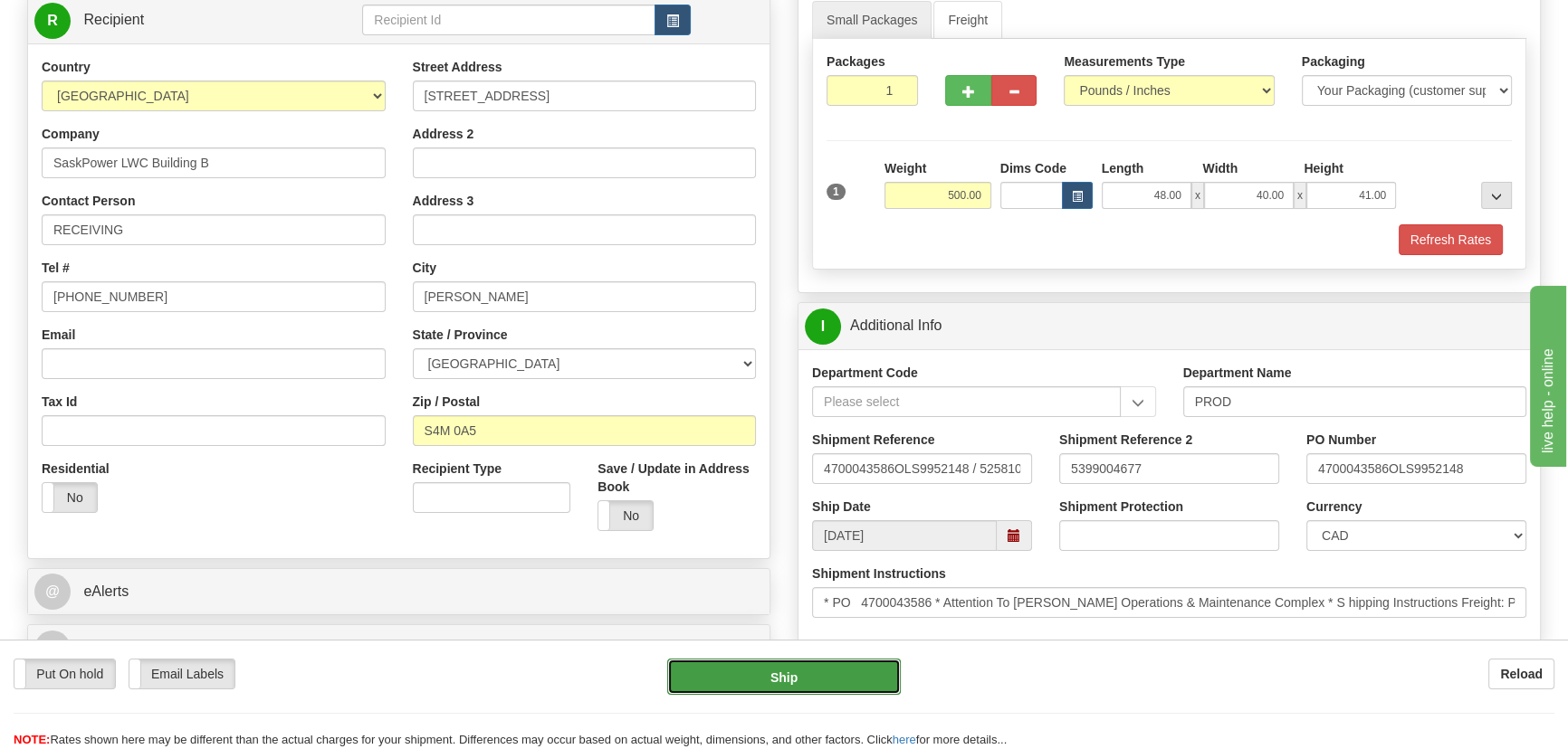
click at [823, 681] on button "Ship" at bounding box center [784, 676] width 234 height 36
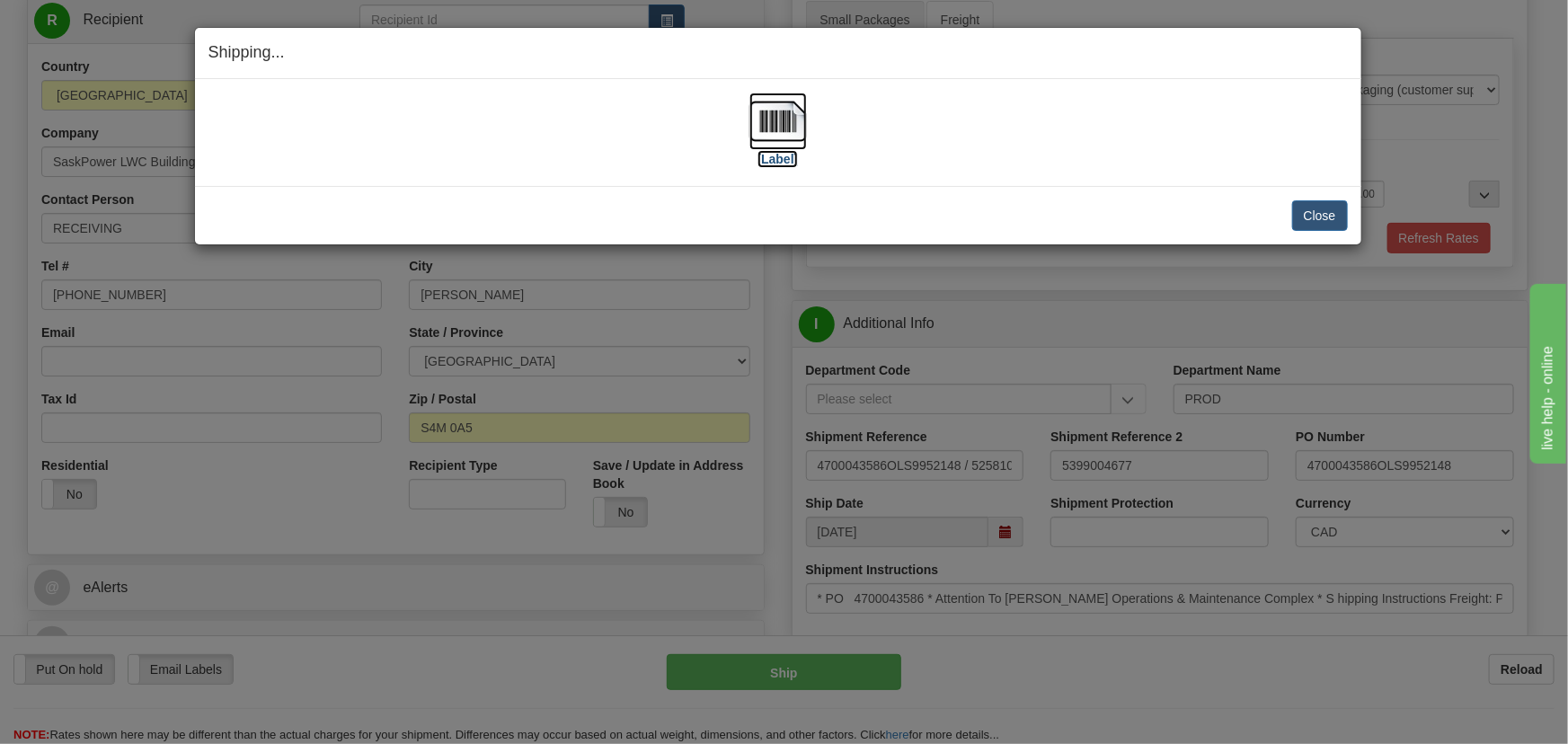
click at [799, 111] on img at bounding box center [778, 121] width 57 height 57
click at [1325, 217] on button "Close" at bounding box center [1320, 215] width 55 height 30
